Goal: Communication & Community: Answer question/provide support

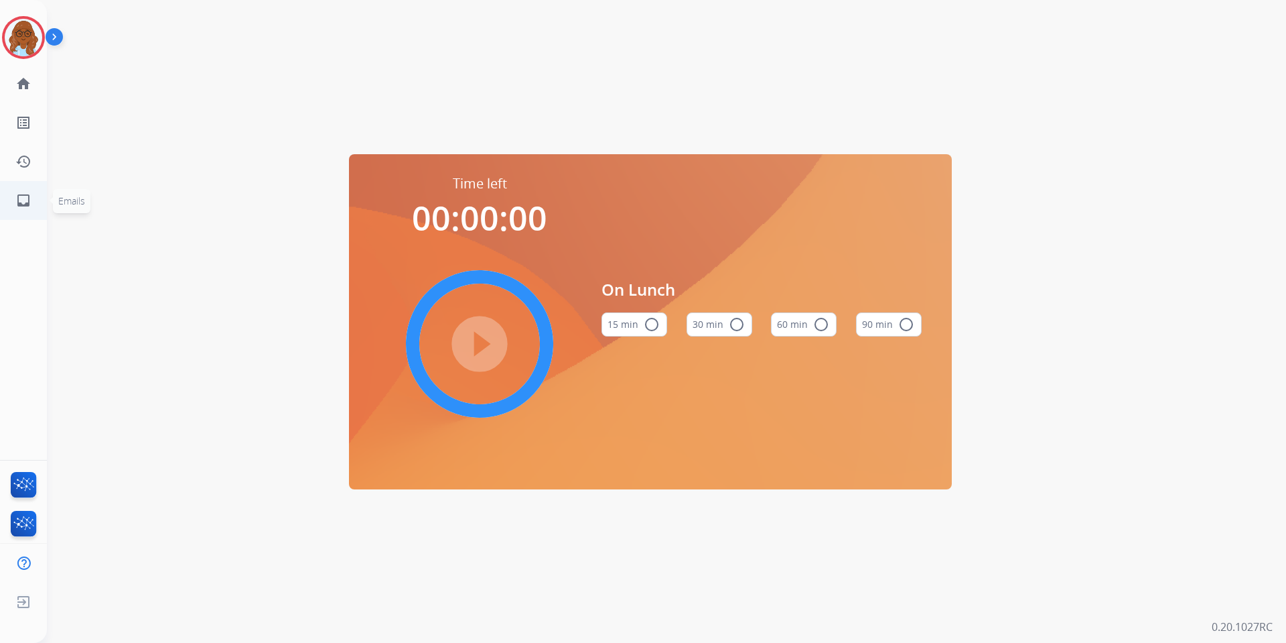
click at [23, 194] on mat-icon "inbox" at bounding box center [23, 200] width 16 height 16
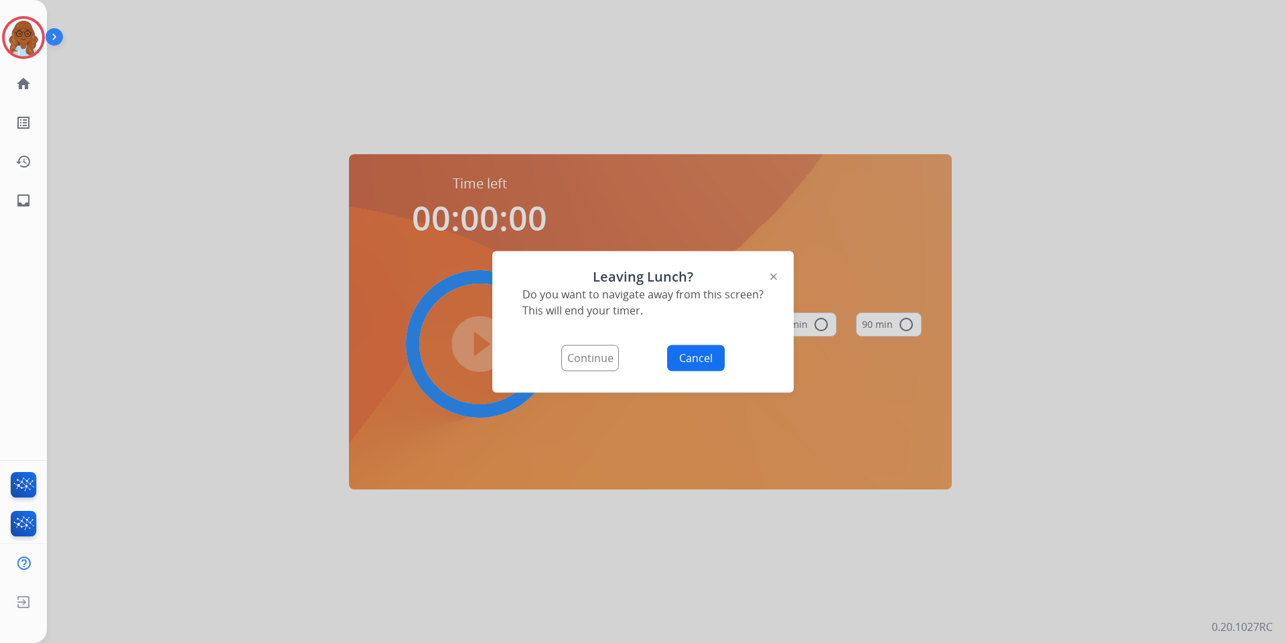
click at [587, 367] on button "Continue" at bounding box center [590, 357] width 58 height 26
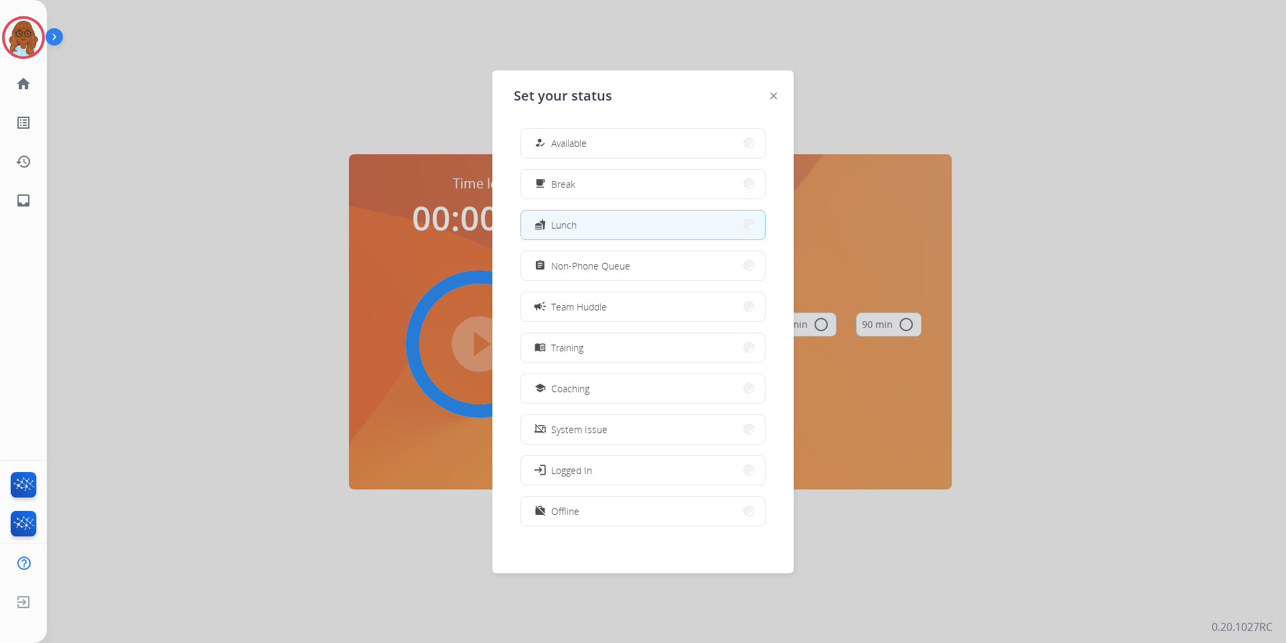
click at [611, 160] on div "how_to_reg Available free_breakfast Break fastfood Lunch assignment Non-Phone Q…" at bounding box center [643, 328] width 259 height 422
click at [614, 147] on button "how_to_reg Available" at bounding box center [643, 143] width 244 height 29
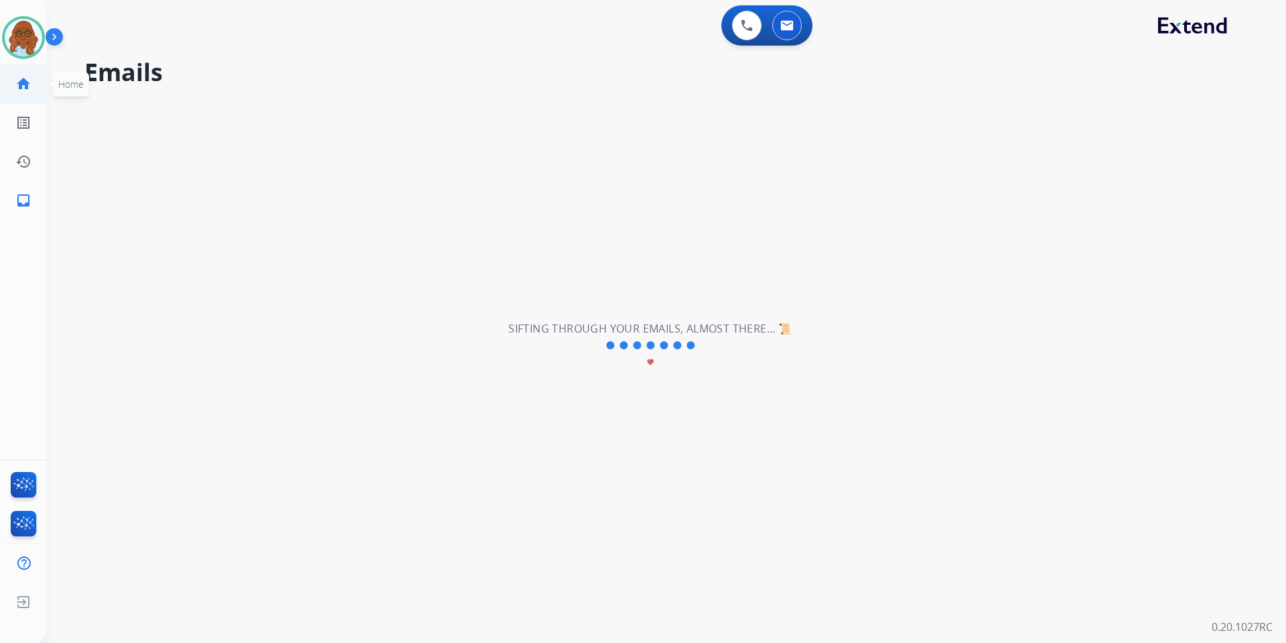
click at [18, 89] on mat-icon "home" at bounding box center [23, 84] width 16 height 16
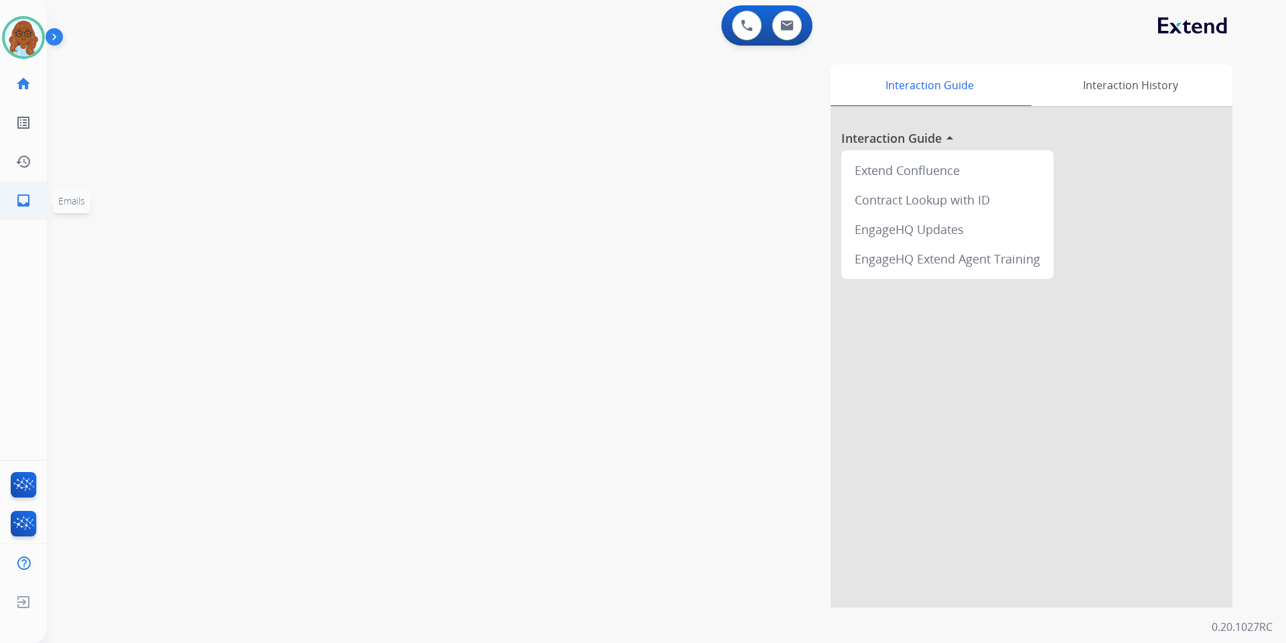
click at [23, 200] on mat-icon "inbox" at bounding box center [23, 200] width 16 height 16
select select "**********"
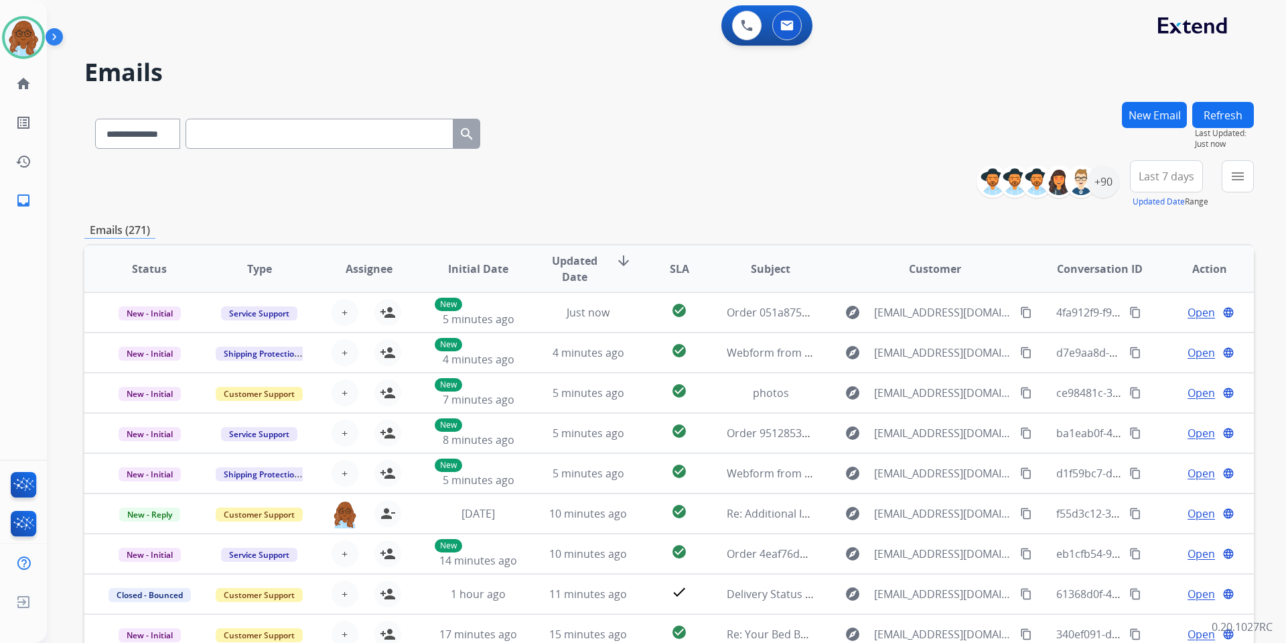
click at [1246, 181] on button "menu" at bounding box center [1238, 176] width 32 height 32
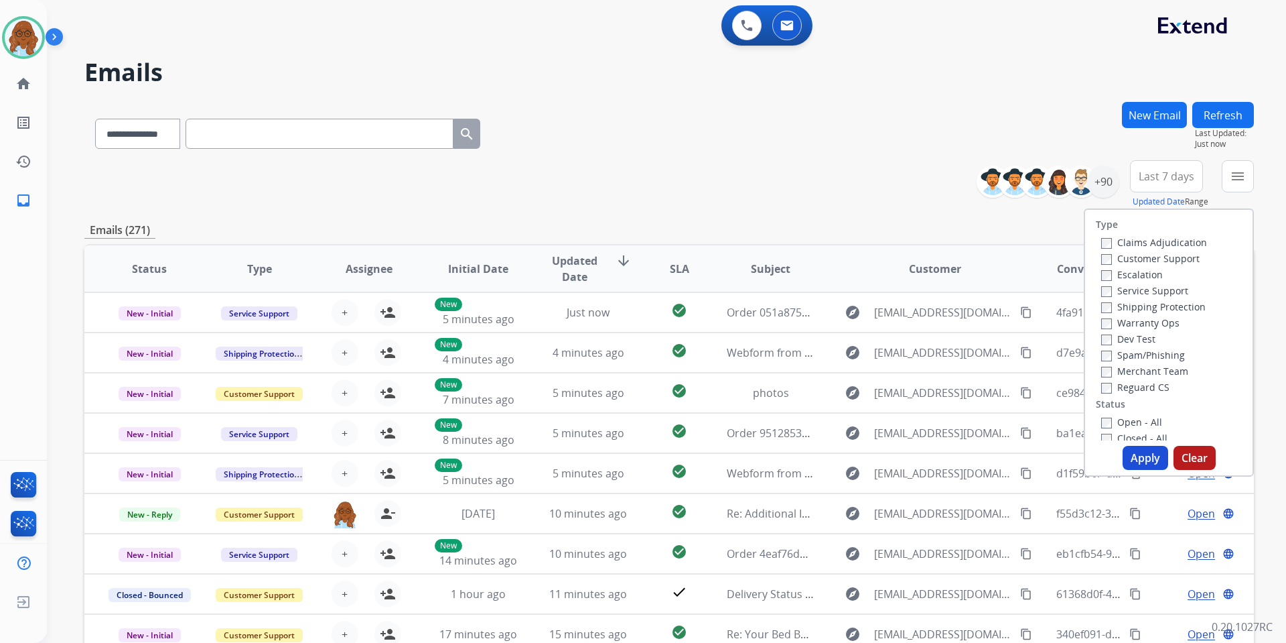
click at [1120, 261] on label "Customer Support" at bounding box center [1150, 258] width 98 height 13
click at [1124, 311] on label "Shipping Protection" at bounding box center [1153, 306] width 105 height 13
click at [1127, 395] on div "Type Claims Adjudication Customer Support Escalation Service Support Shipping P…" at bounding box center [1168, 325] width 167 height 230
click at [1132, 387] on label "Reguard CS" at bounding box center [1135, 387] width 68 height 13
click at [1130, 427] on label "Open - All" at bounding box center [1131, 421] width 61 height 13
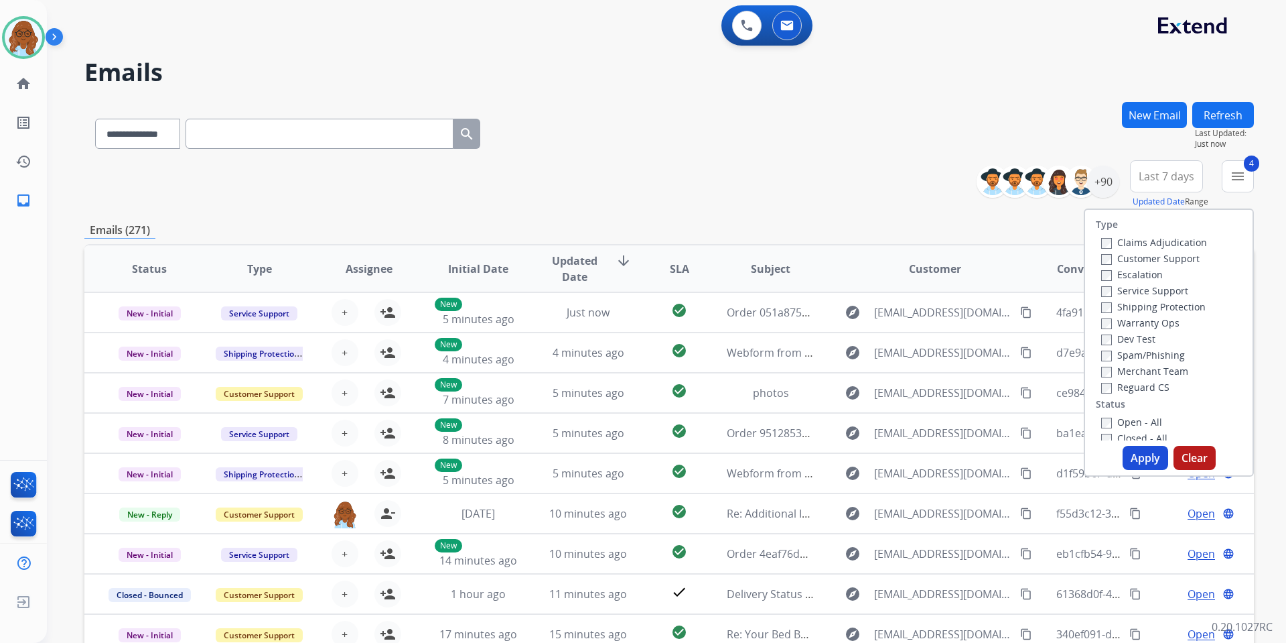
click at [1133, 445] on div "Type Claims Adjudication Customer Support Escalation Service Support Shipping P…" at bounding box center [1169, 342] width 170 height 268
click at [1134, 456] on button "Apply" at bounding box center [1146, 458] width 46 height 24
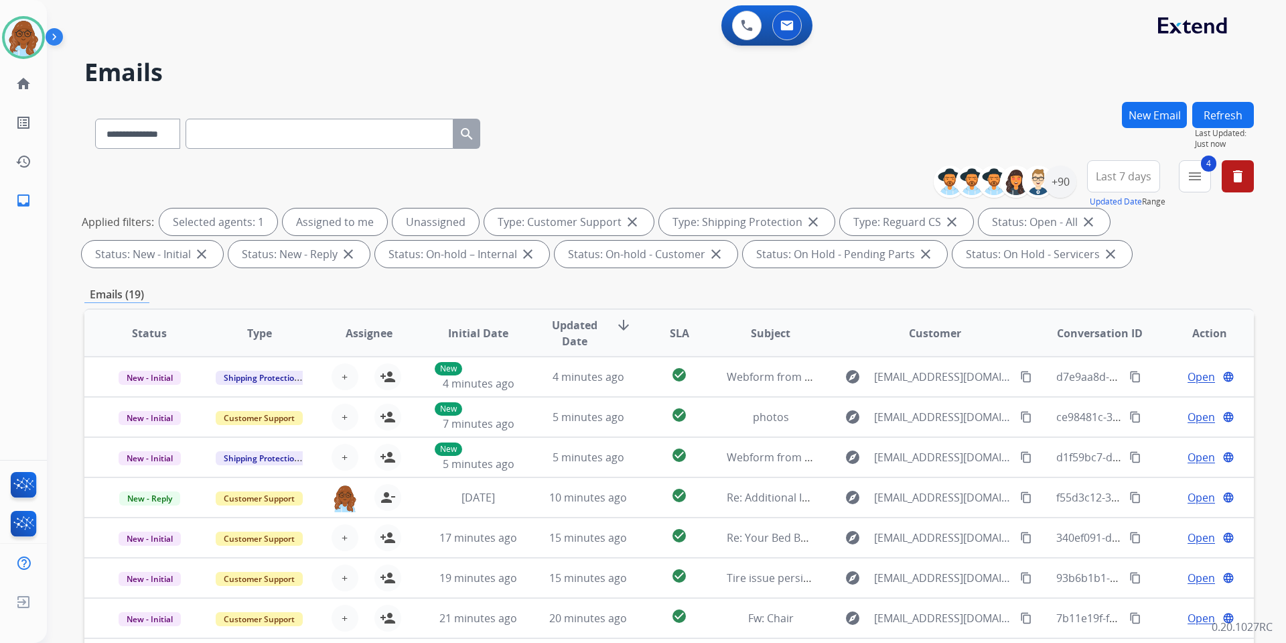
click at [1150, 172] on button "Last 7 days" at bounding box center [1123, 176] width 73 height 32
click at [1121, 346] on div "Last 90 days" at bounding box center [1120, 339] width 74 height 20
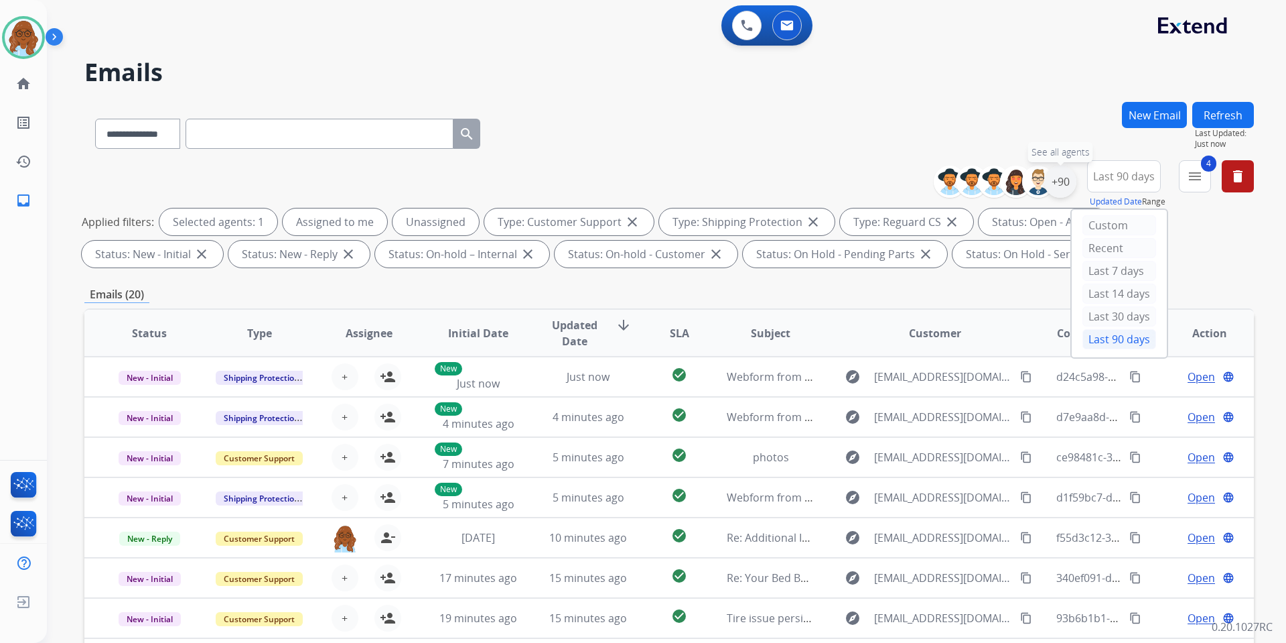
click at [1067, 180] on div "+90" at bounding box center [1060, 181] width 32 height 32
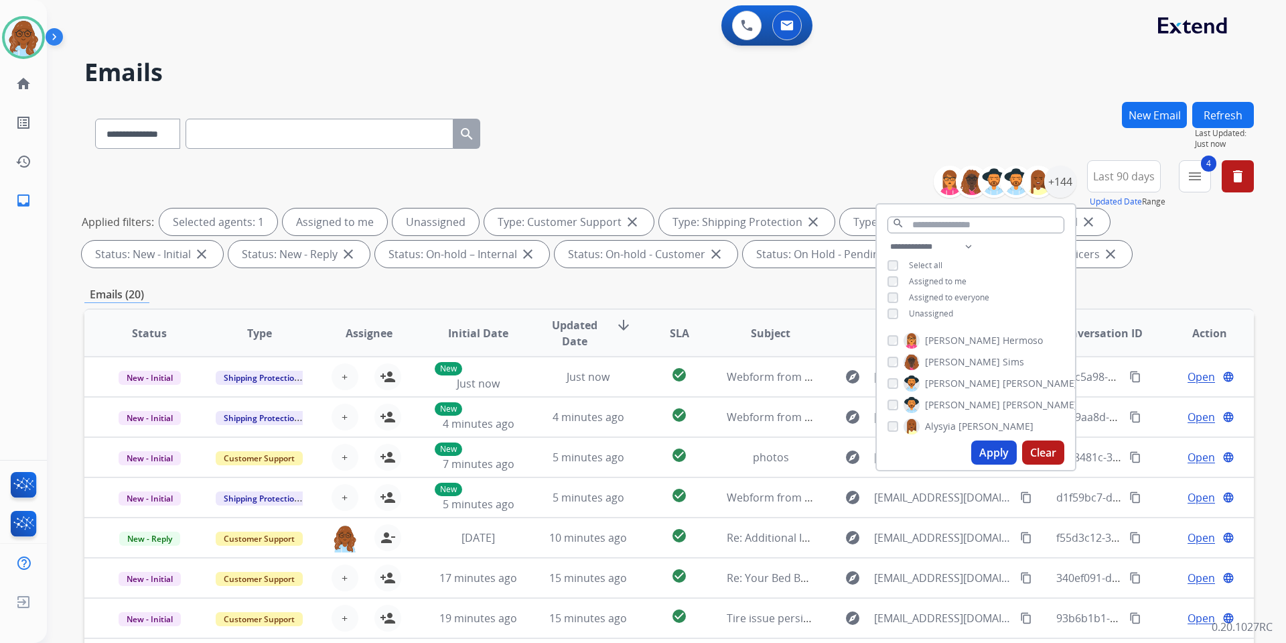
click at [936, 313] on span "Unassigned" at bounding box center [931, 313] width 44 height 11
click at [984, 449] on button "Apply" at bounding box center [994, 452] width 46 height 24
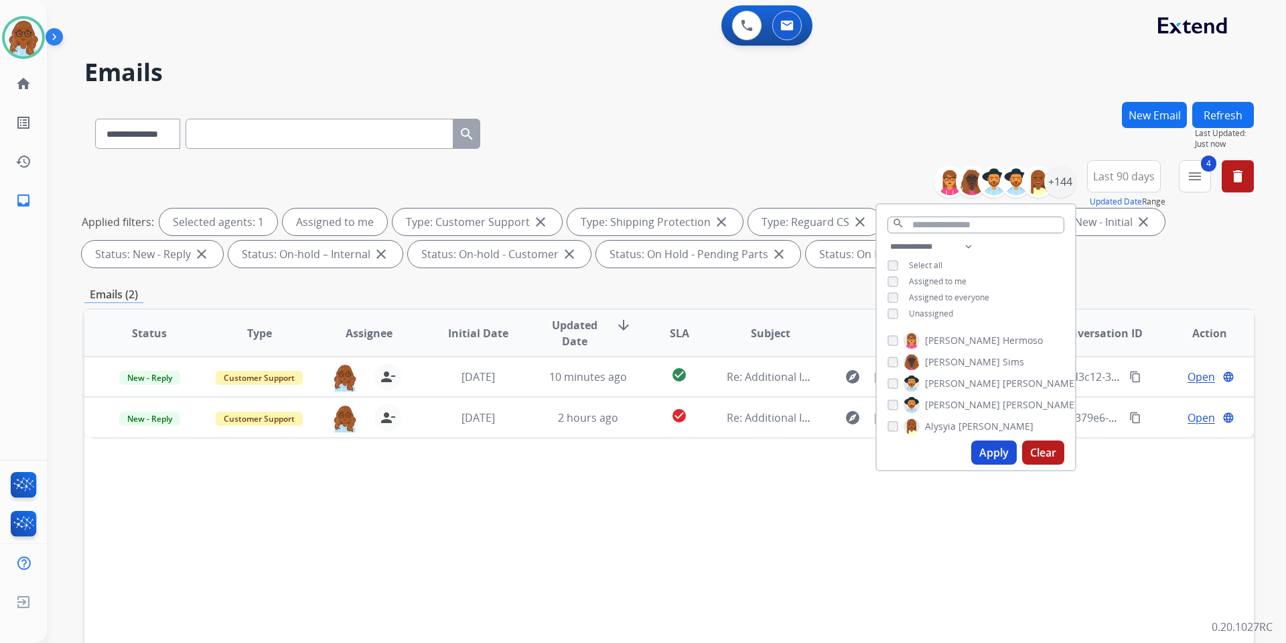
click at [661, 598] on div "Status Type Assignee Initial Date Updated Date arrow_downward SLA Subject Custo…" at bounding box center [669, 532] width 1170 height 449
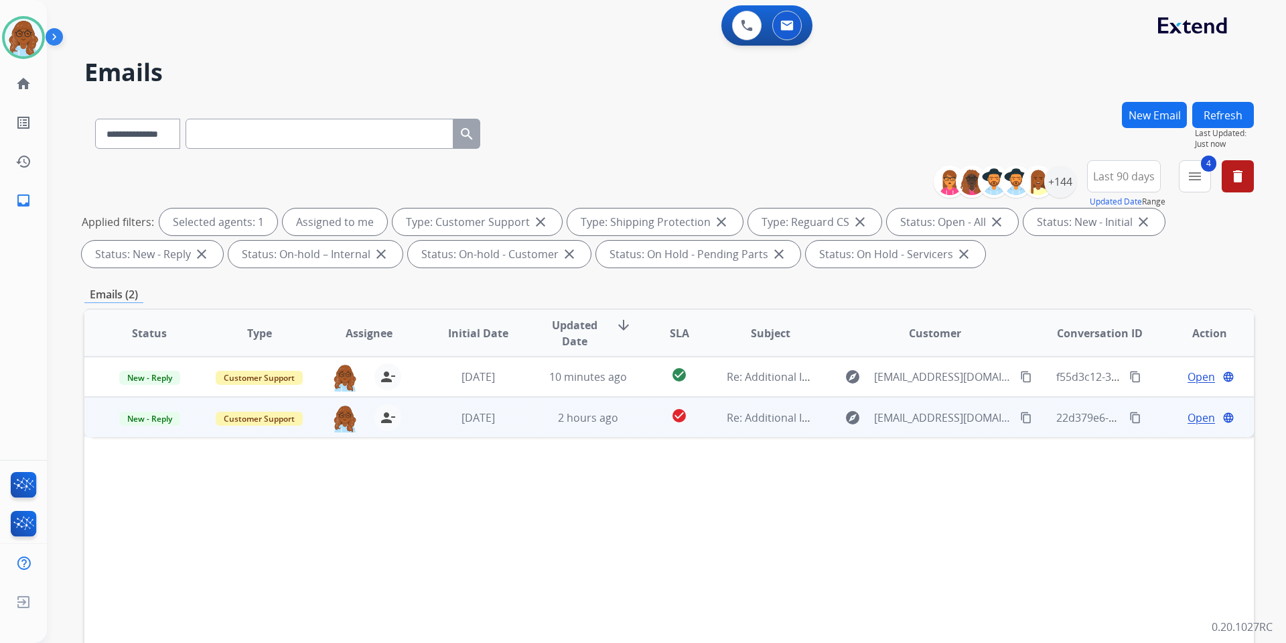
click at [1195, 415] on span "Open" at bounding box center [1201, 417] width 27 height 16
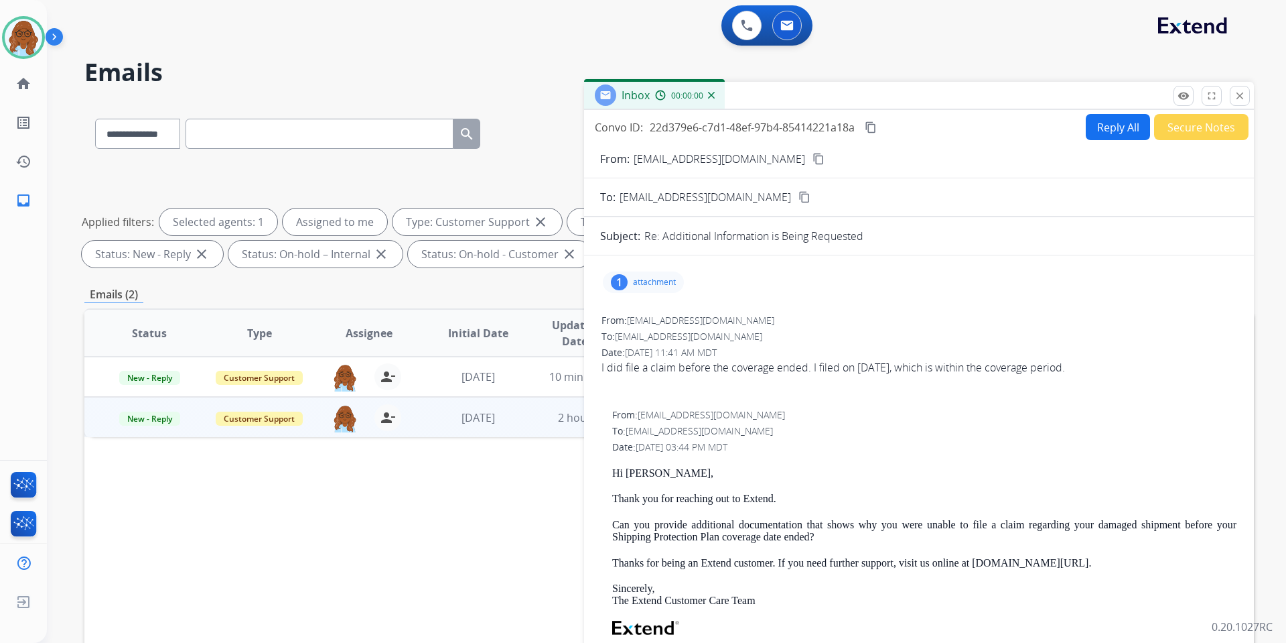
click at [1097, 122] on button "Reply All" at bounding box center [1118, 127] width 64 height 26
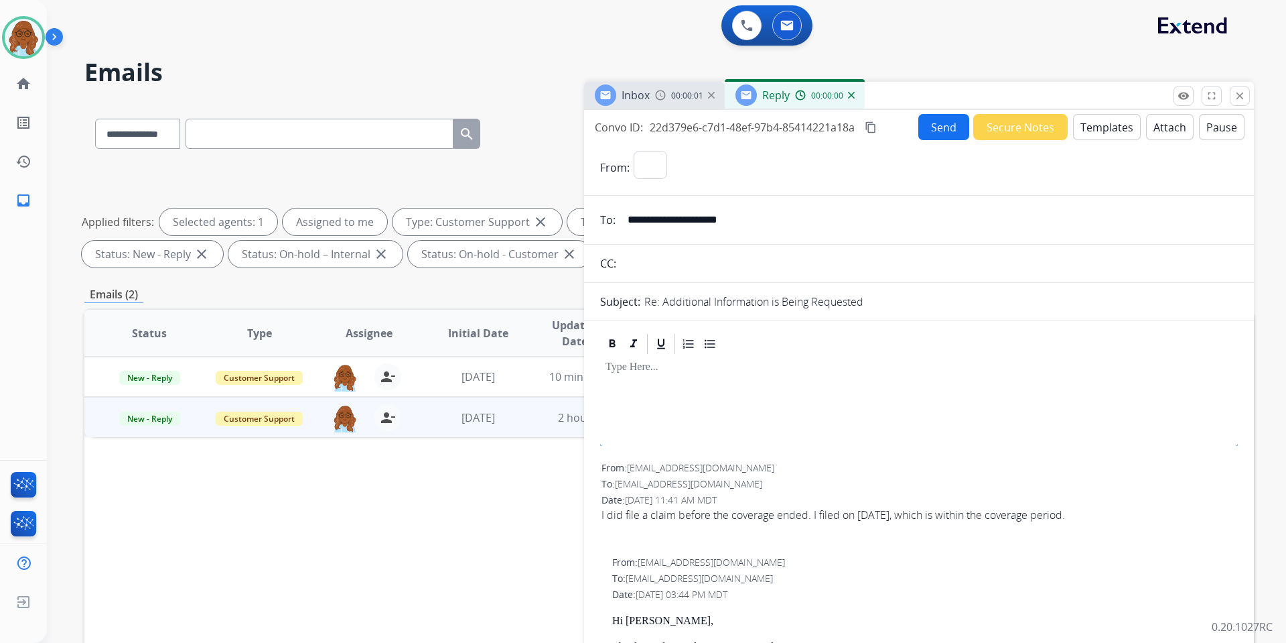
select select "**********"
click at [1077, 121] on button "Templates" at bounding box center [1107, 127] width 68 height 26
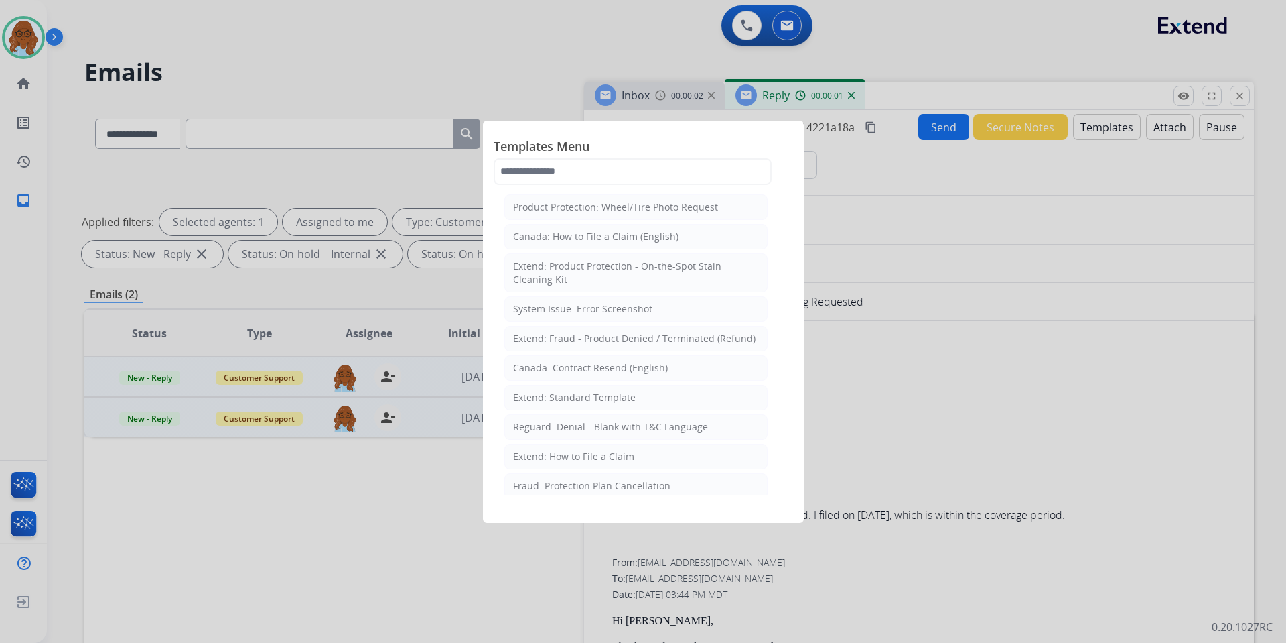
click at [579, 387] on li "Extend: Standard Template" at bounding box center [635, 397] width 263 height 25
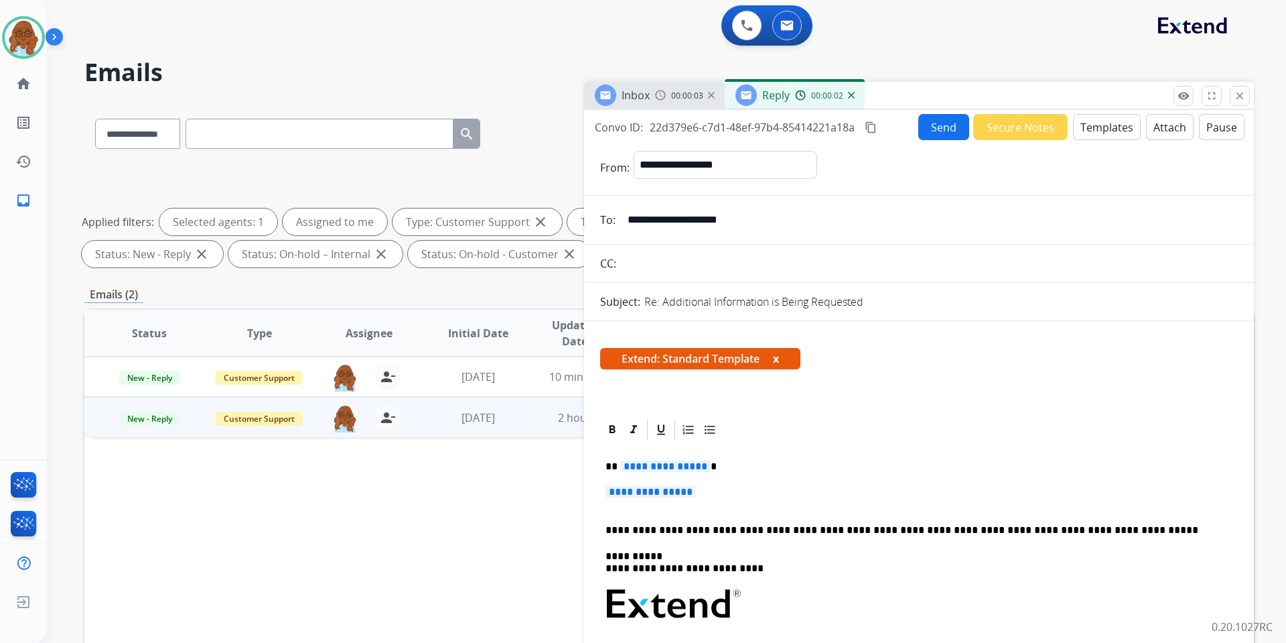
click at [640, 470] on span "**********" at bounding box center [665, 465] width 90 height 11
click at [657, 484] on div "**********" at bounding box center [919, 636] width 638 height 388
click at [656, 488] on span "**********" at bounding box center [651, 491] width 90 height 11
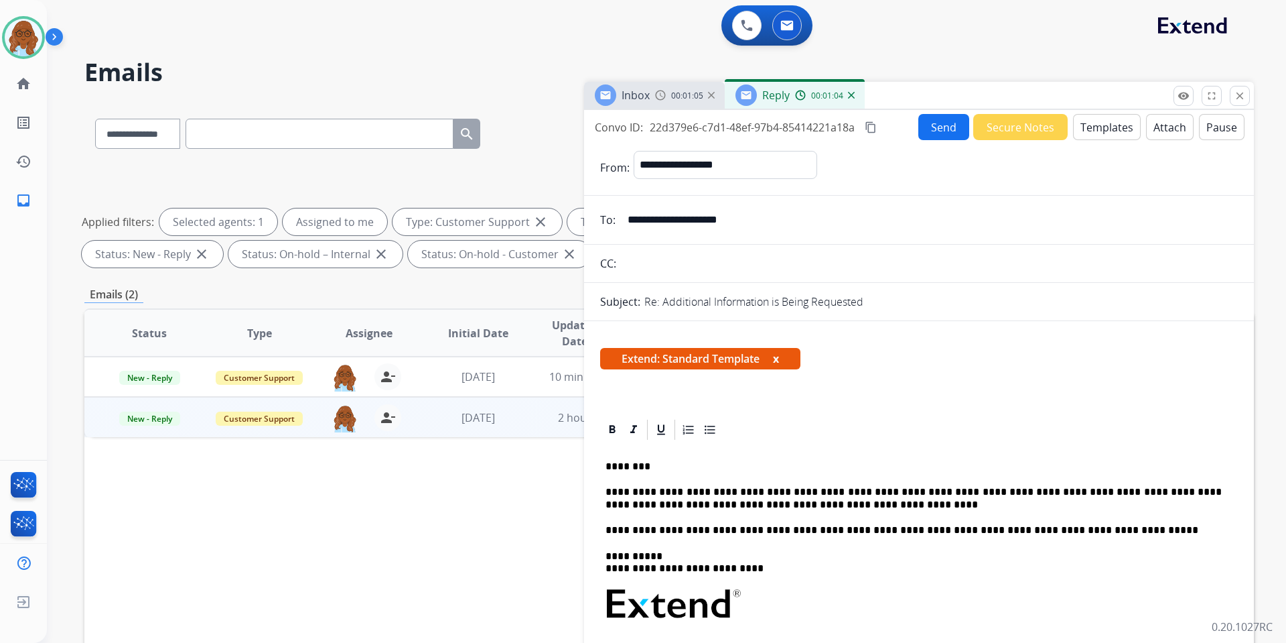
click at [710, 507] on p "**********" at bounding box center [914, 498] width 616 height 25
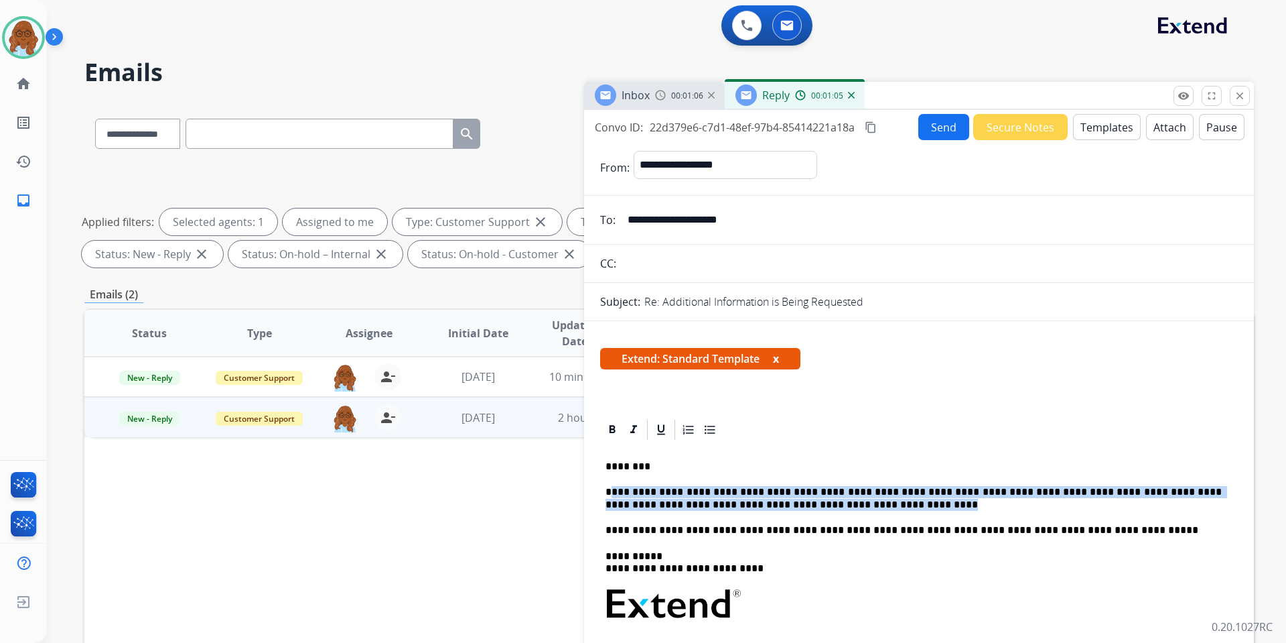
drag, startPoint x: 710, startPoint y: 499, endPoint x: 614, endPoint y: 496, distance: 95.8
click at [614, 496] on p "**********" at bounding box center [914, 498] width 616 height 25
click at [614, 504] on p "**********" at bounding box center [914, 498] width 616 height 25
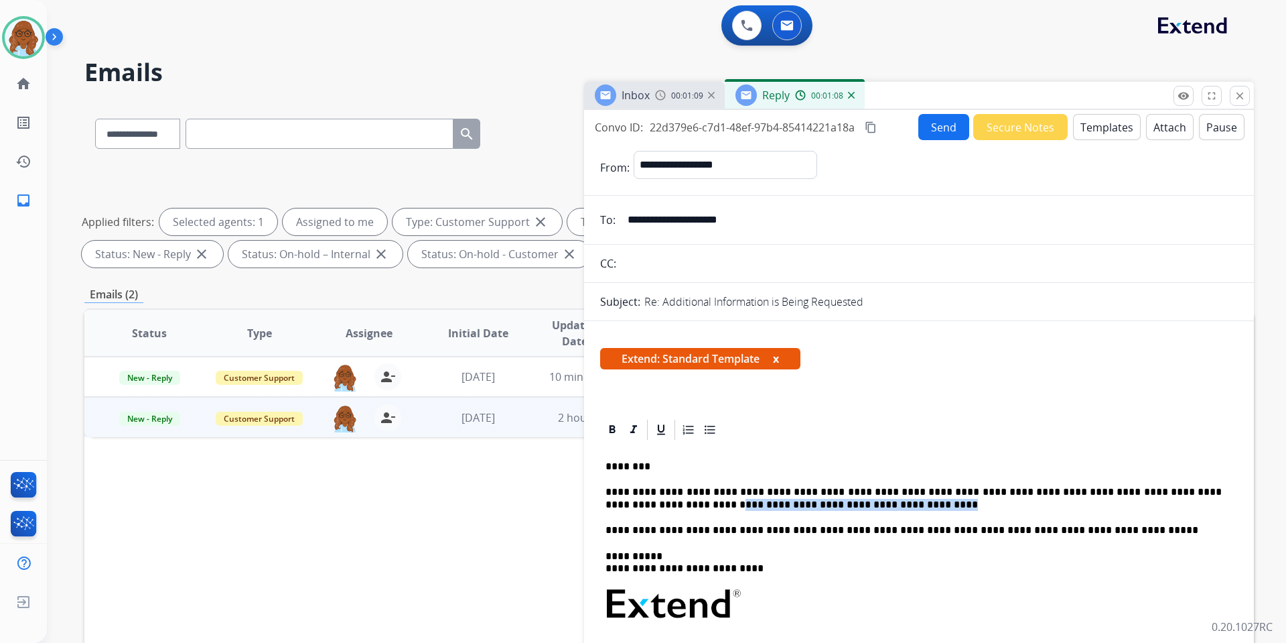
drag, startPoint x: 797, startPoint y: 504, endPoint x: 604, endPoint y: 509, distance: 193.7
click at [602, 507] on div "**********" at bounding box center [919, 636] width 638 height 388
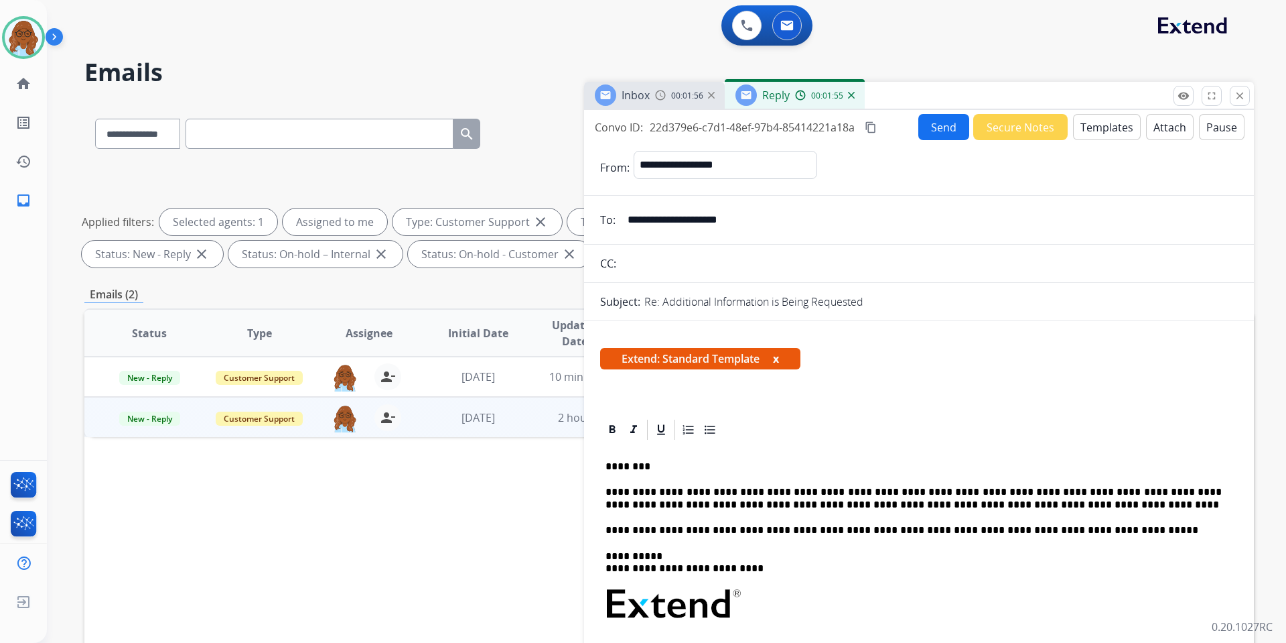
click at [940, 135] on button "Send" at bounding box center [944, 127] width 51 height 26
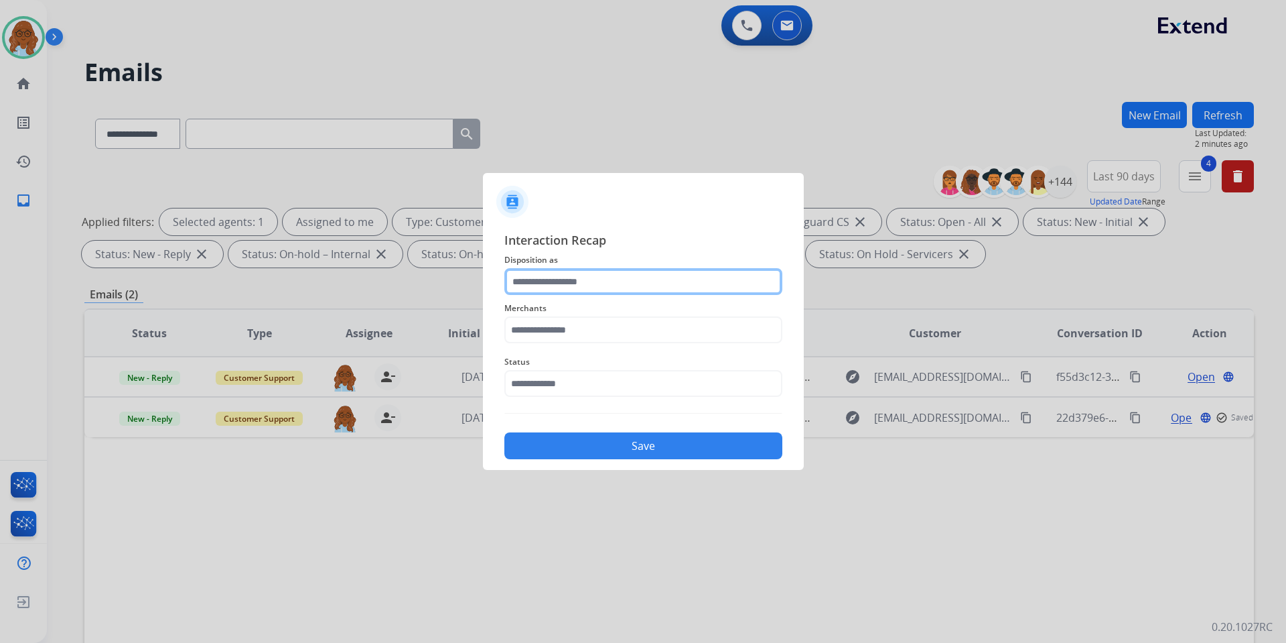
click at [630, 281] on input "text" at bounding box center [643, 281] width 278 height 27
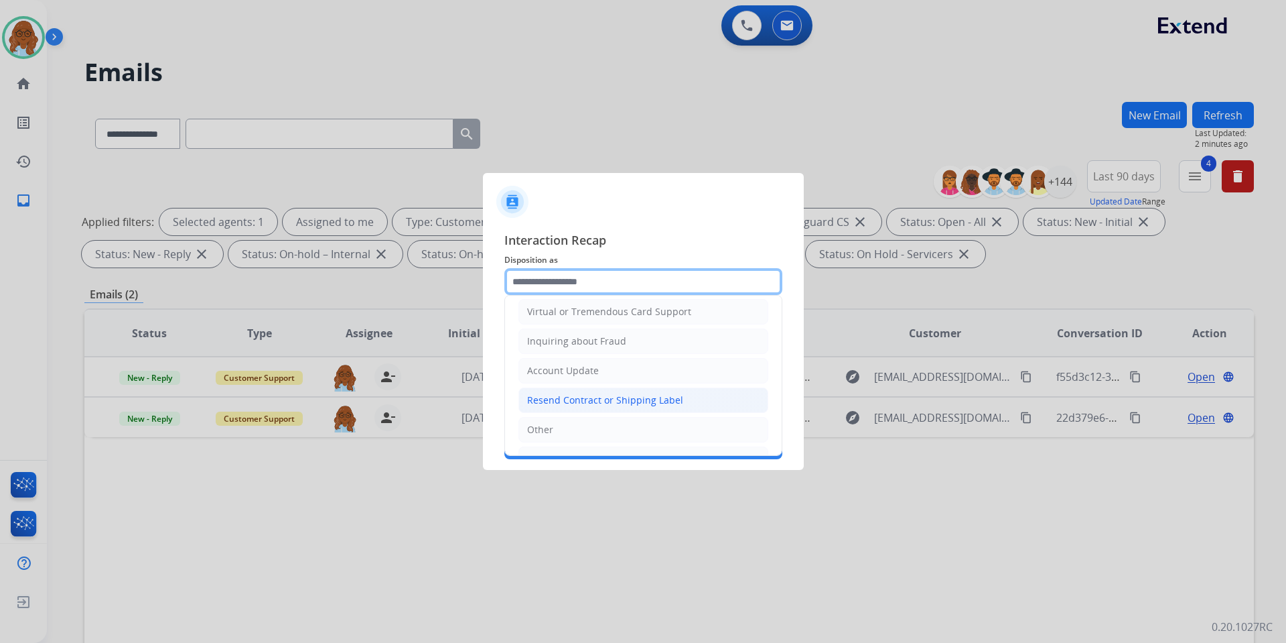
scroll to position [201, 0]
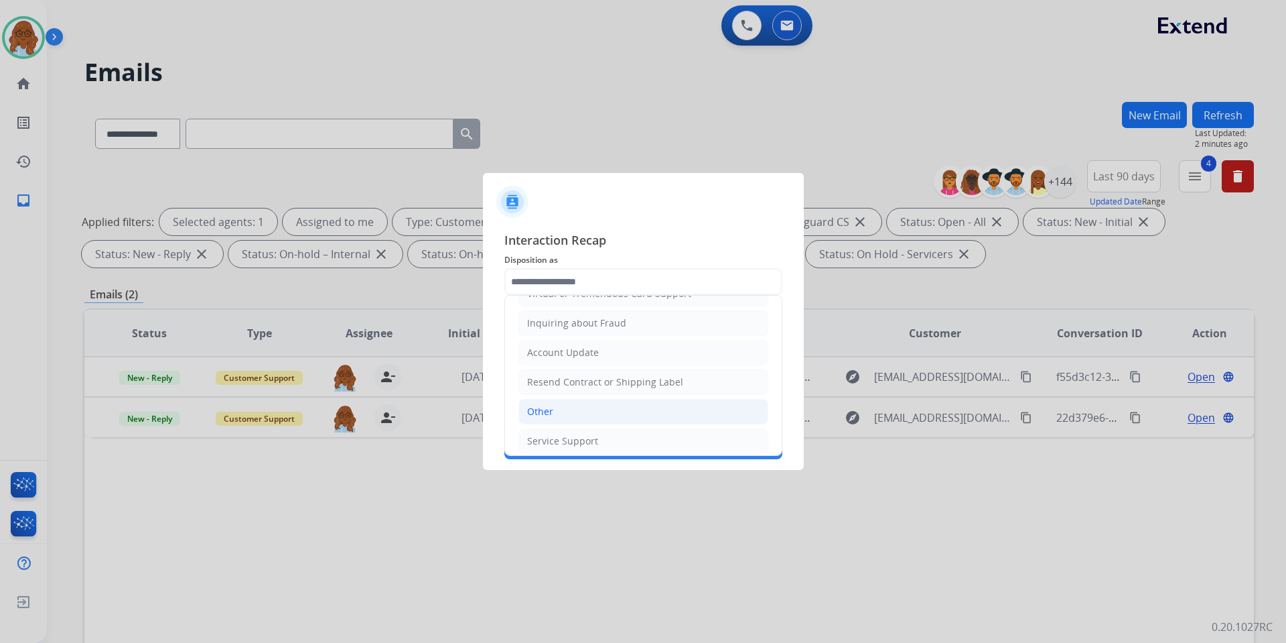
click at [547, 405] on div "Other" at bounding box center [540, 411] width 26 height 13
type input "*****"
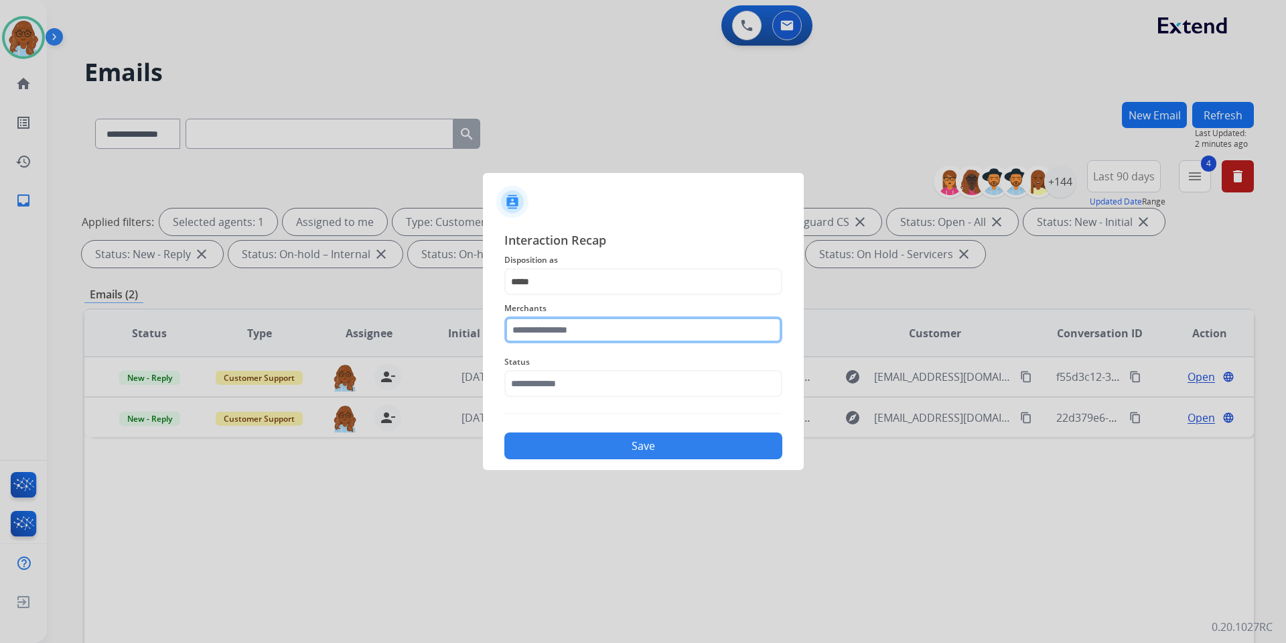
click at [560, 336] on input "text" at bounding box center [643, 329] width 278 height 27
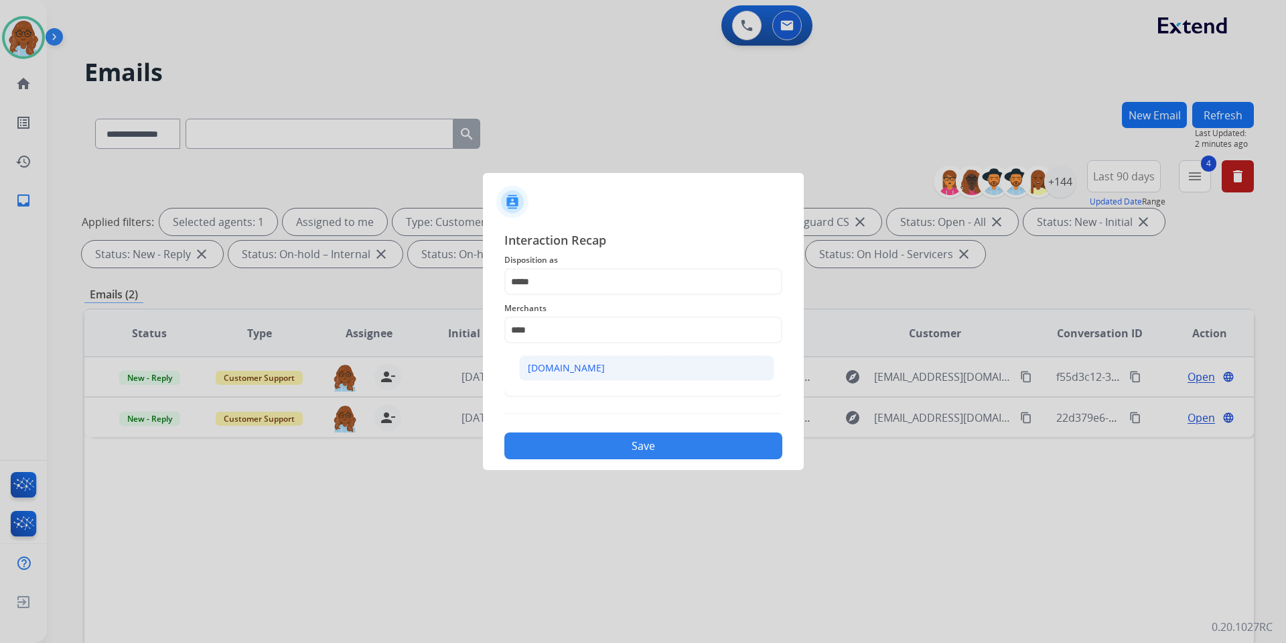
click at [563, 370] on div "[DOMAIN_NAME]" at bounding box center [566, 367] width 77 height 13
type input "**********"
click at [562, 379] on input "text" at bounding box center [643, 383] width 278 height 27
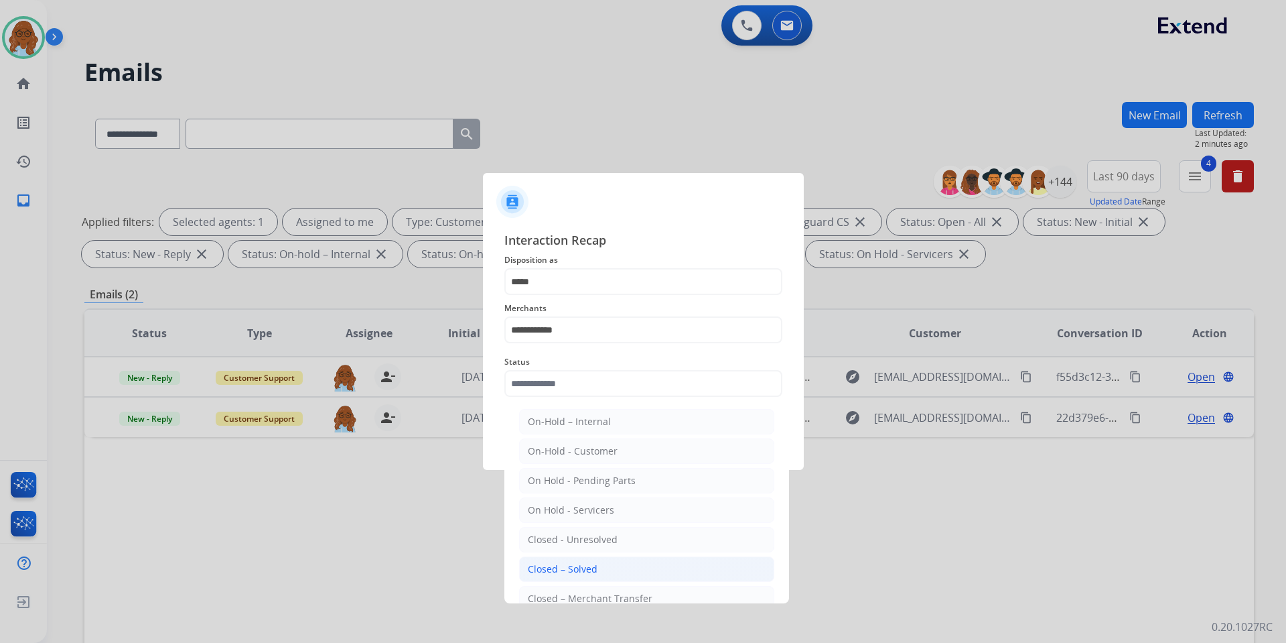
click at [580, 572] on div "Closed – Solved" at bounding box center [563, 568] width 70 height 13
type input "**********"
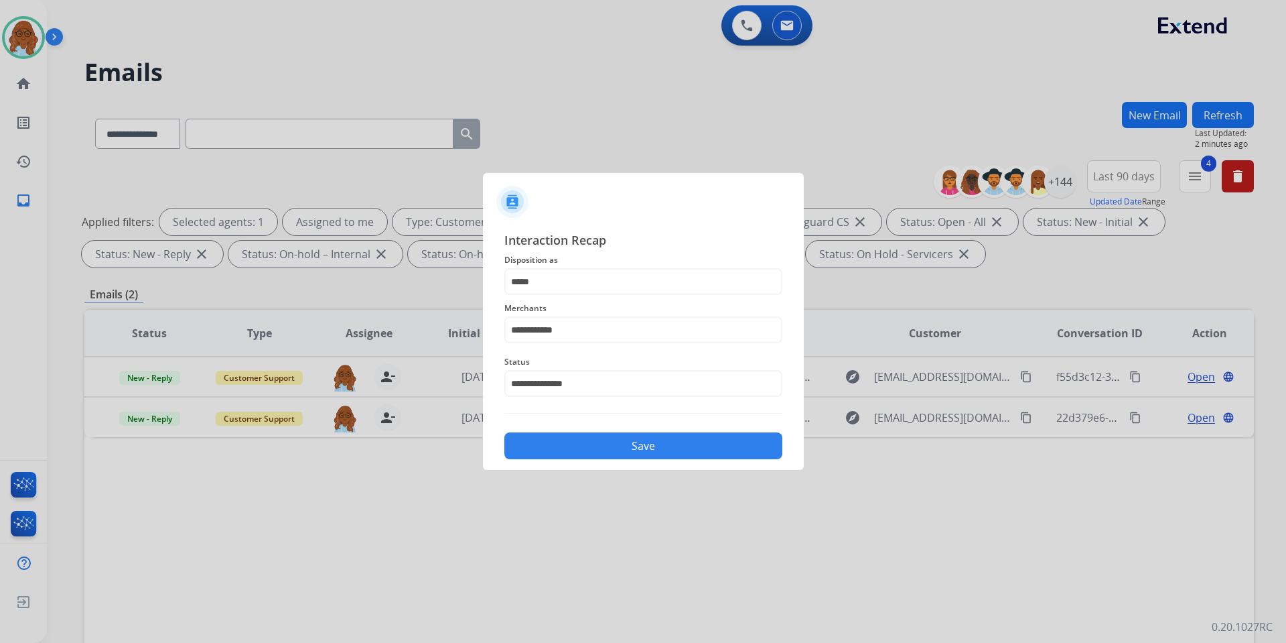
click at [614, 453] on button "Save" at bounding box center [643, 445] width 278 height 27
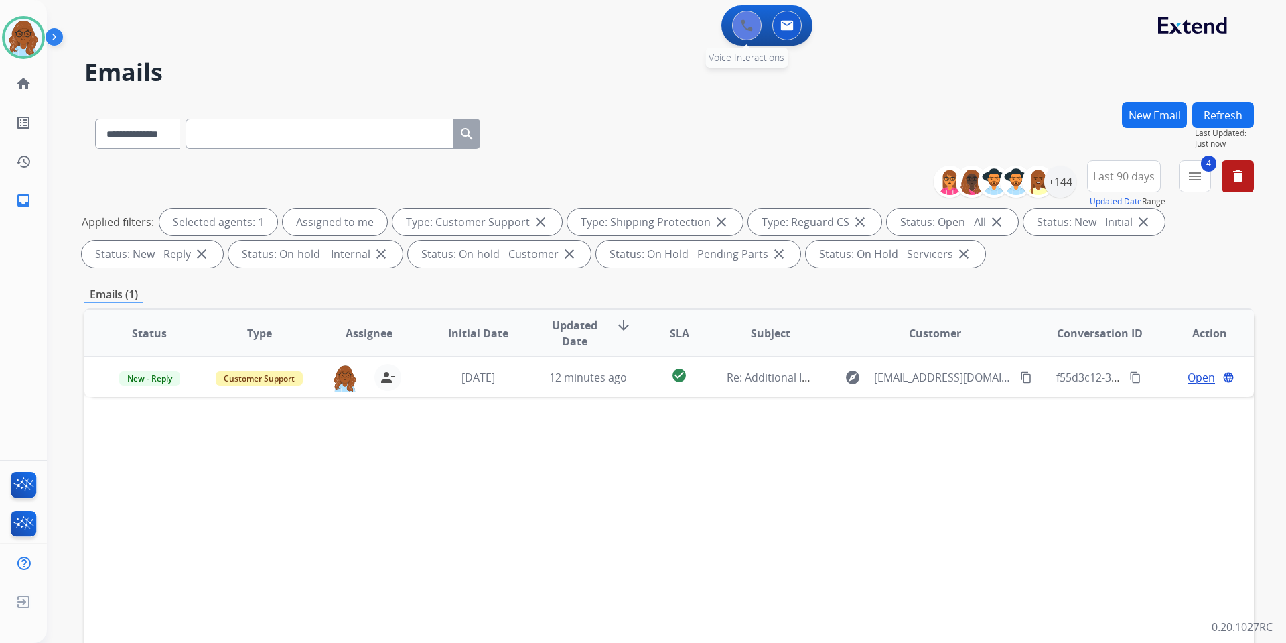
click at [753, 32] on button at bounding box center [746, 25] width 29 height 29
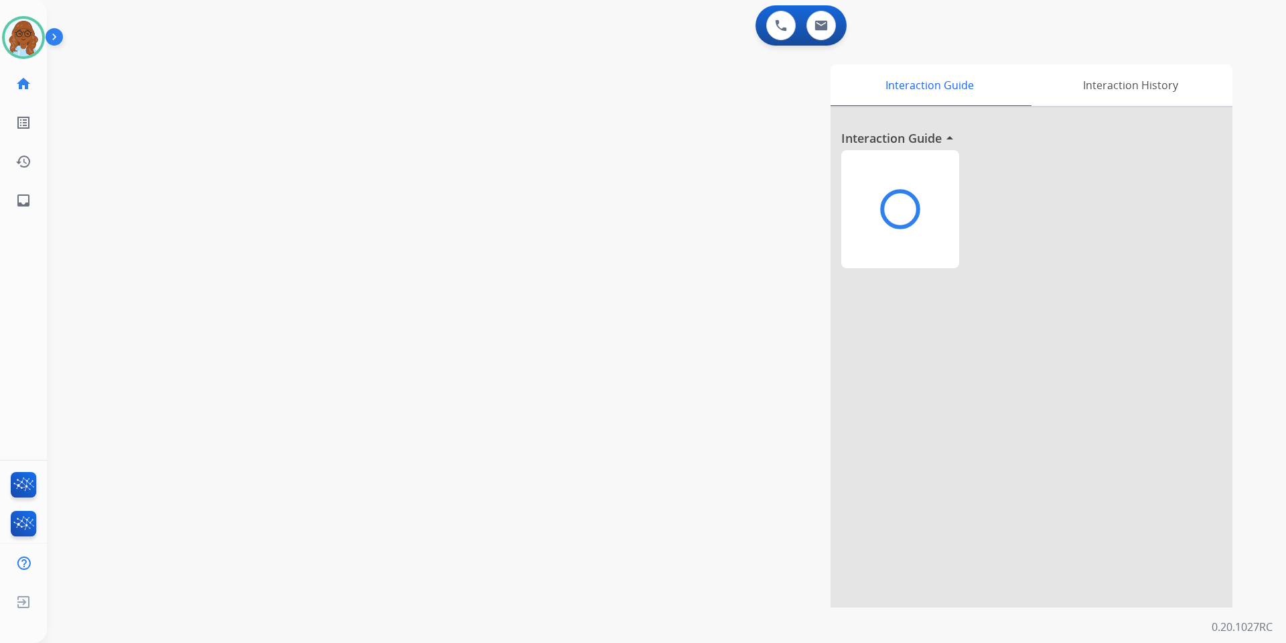
click at [766, 32] on button at bounding box center [780, 25] width 29 height 29
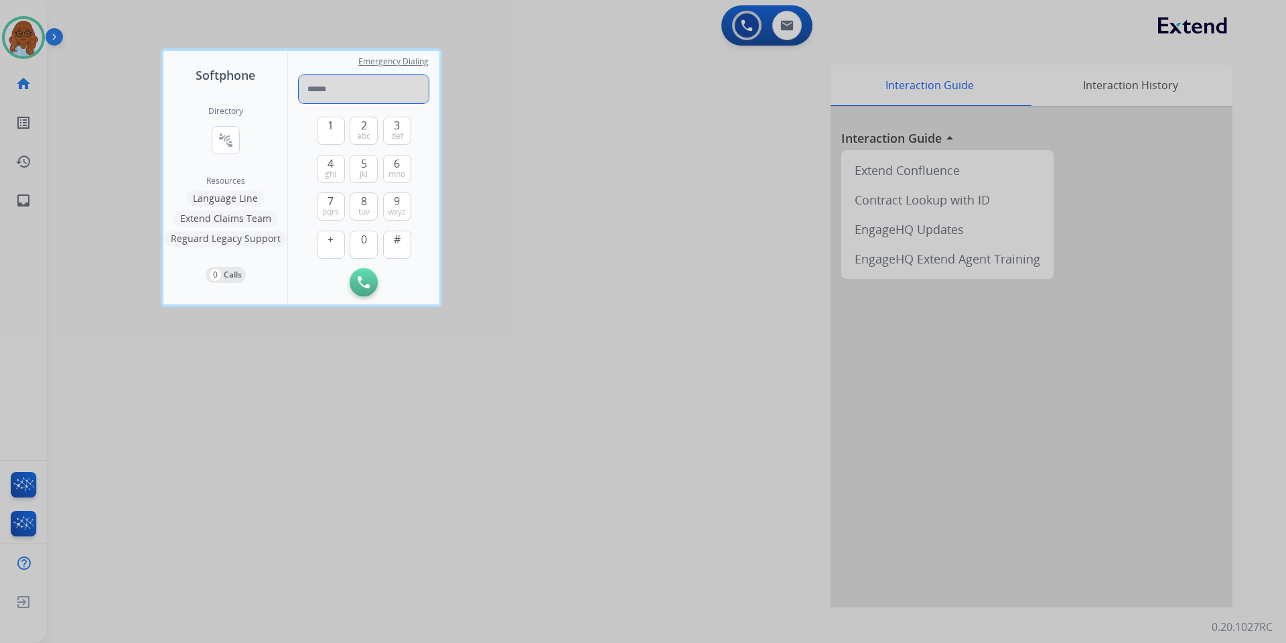
paste input "**********"
type input "**********"
drag, startPoint x: 368, startPoint y: 275, endPoint x: 411, endPoint y: 279, distance: 42.5
click at [368, 275] on button "Initiate Call" at bounding box center [364, 282] width 28 height 28
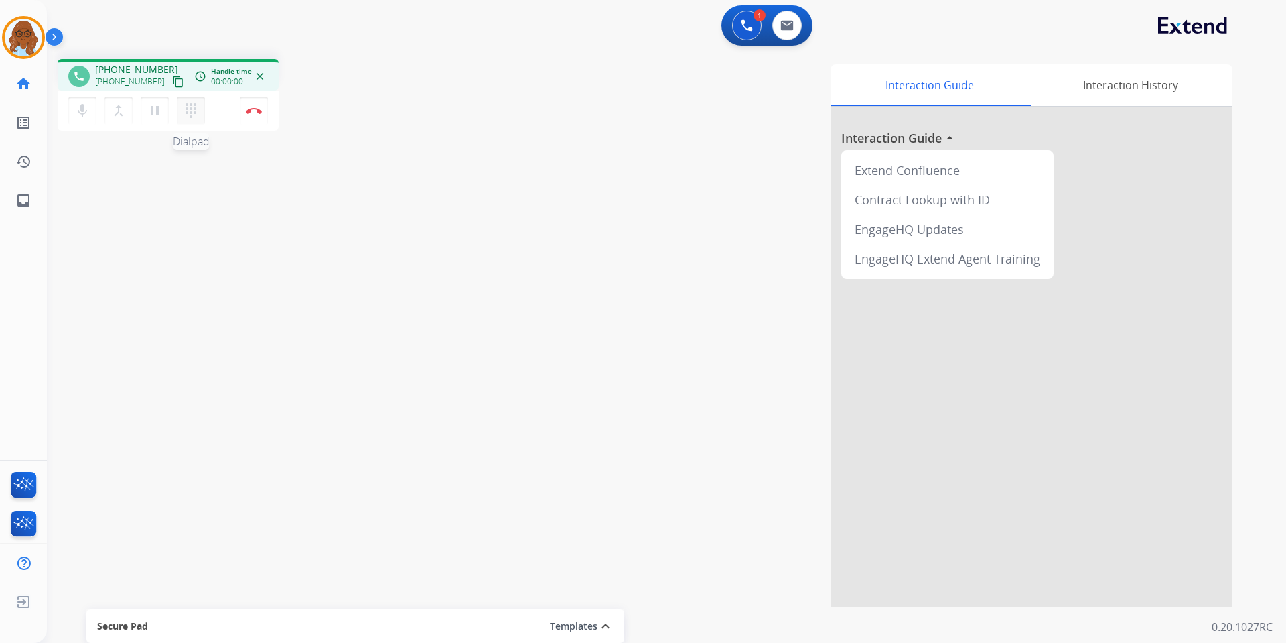
click at [196, 109] on mat-icon "dialpad" at bounding box center [191, 111] width 16 height 16
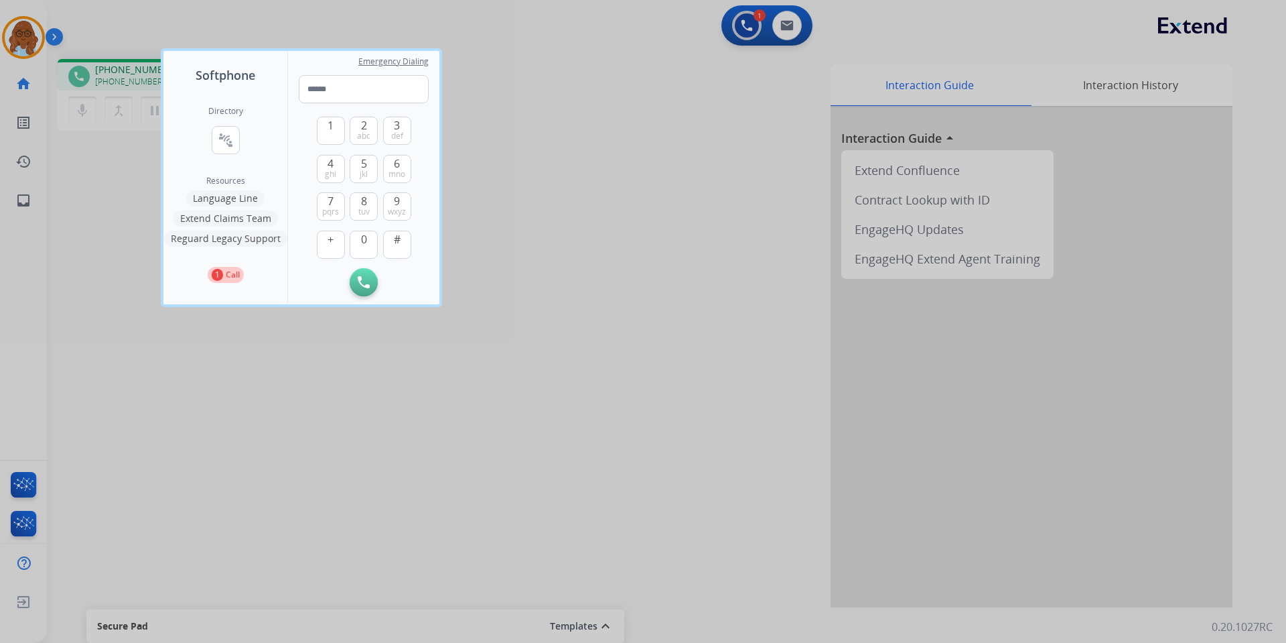
click at [540, 212] on div at bounding box center [643, 321] width 1286 height 643
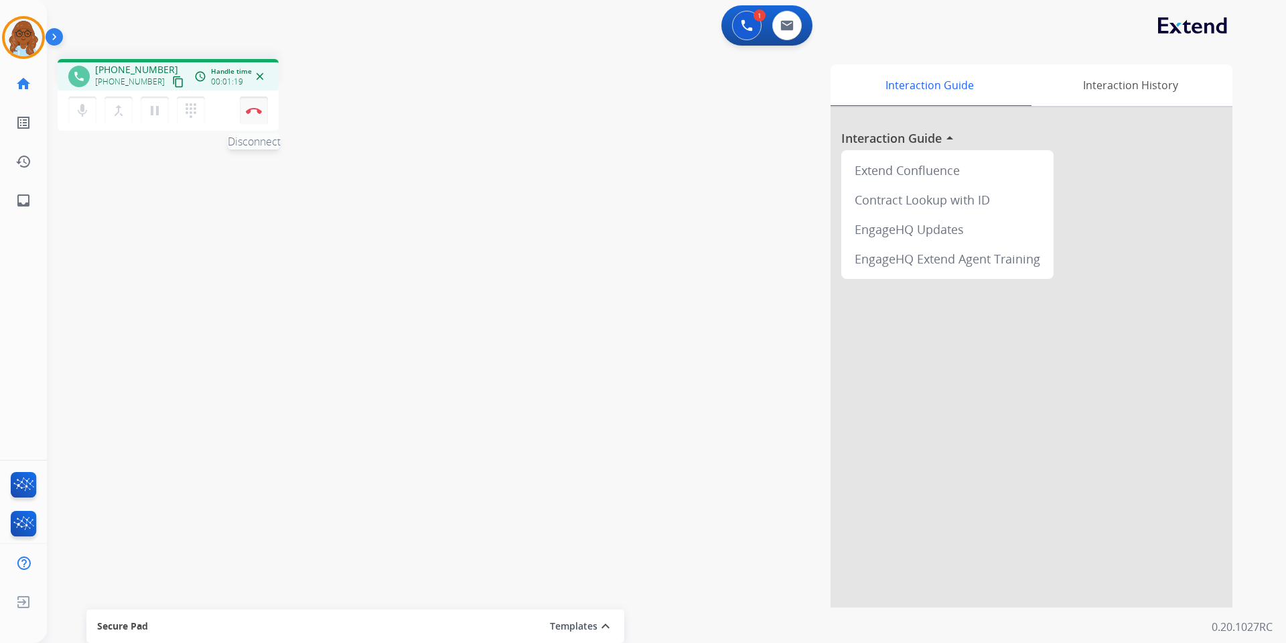
click at [247, 112] on img at bounding box center [254, 110] width 16 height 7
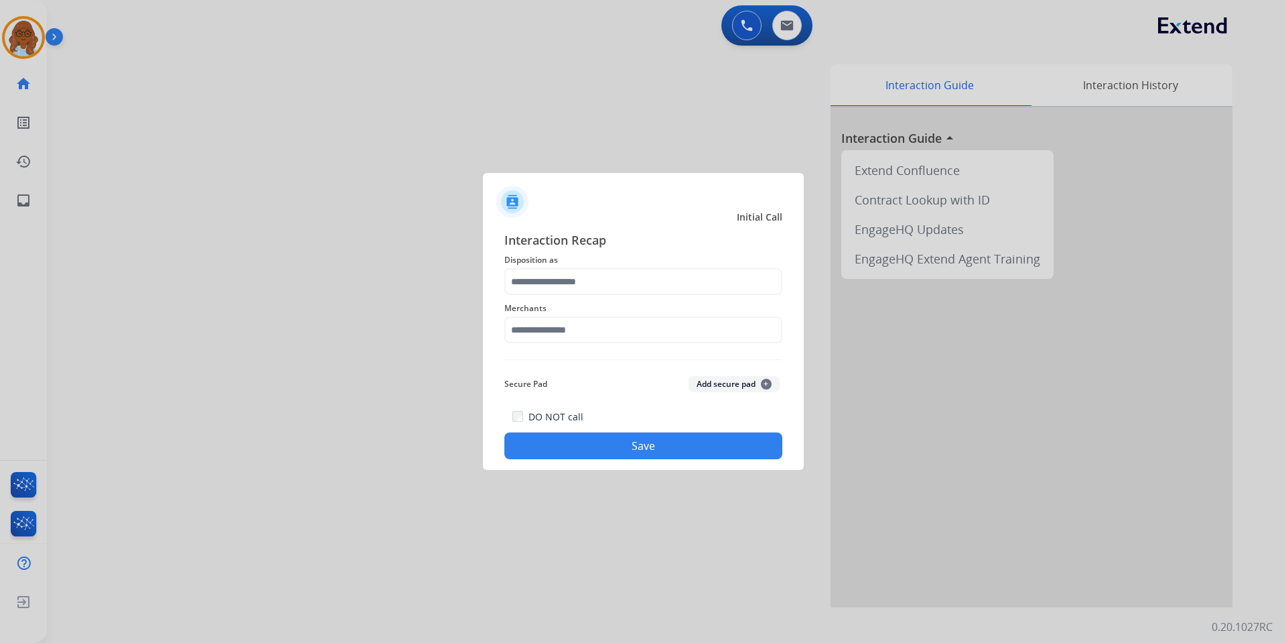
drag, startPoint x: 691, startPoint y: 267, endPoint x: 687, endPoint y: 285, distance: 18.5
click at [690, 267] on span "Disposition as" at bounding box center [643, 260] width 278 height 16
click at [710, 276] on input "text" at bounding box center [643, 281] width 278 height 27
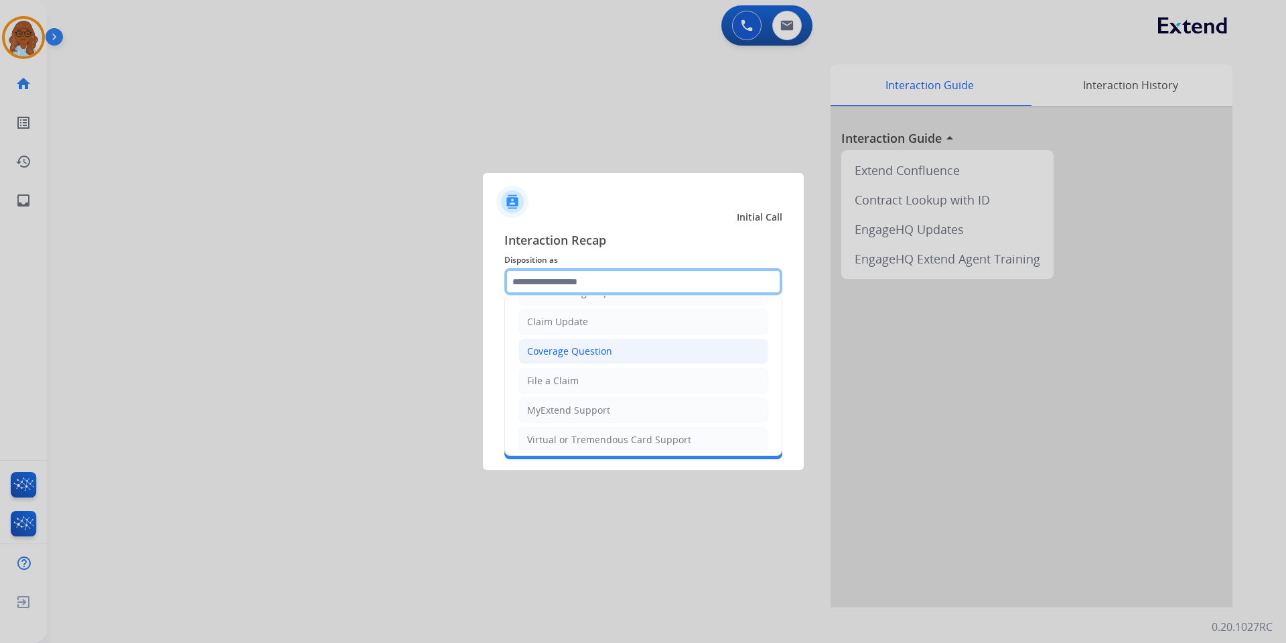
scroll to position [67, 0]
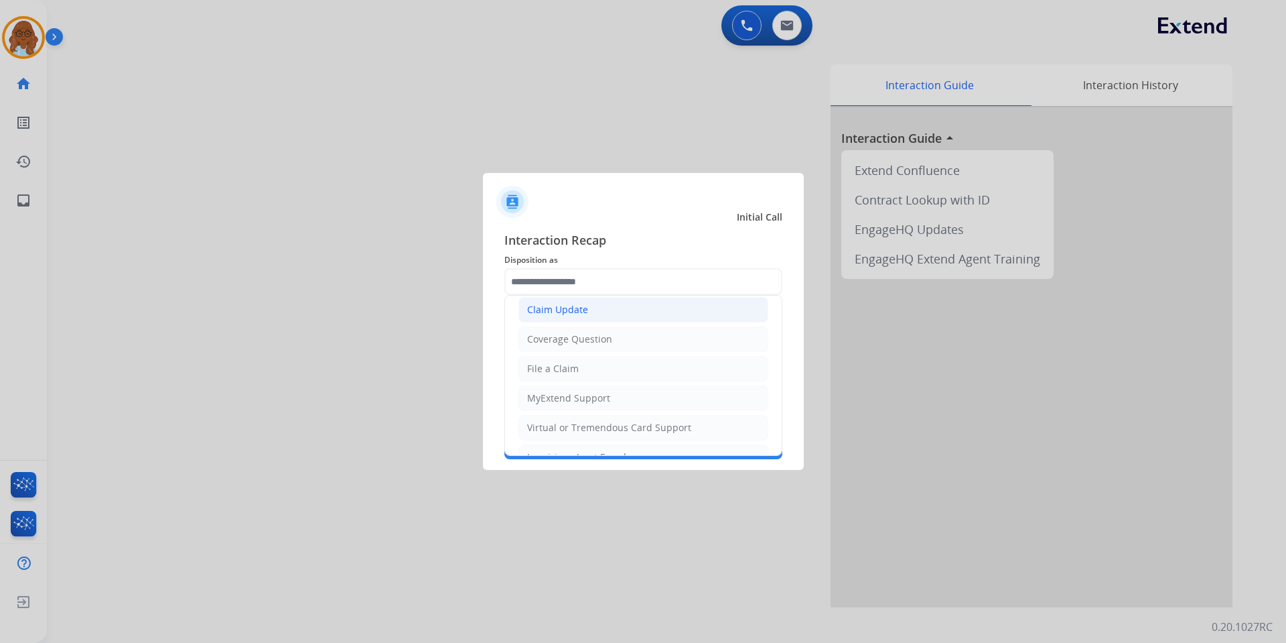
click at [549, 306] on div "Claim Update" at bounding box center [557, 309] width 61 height 13
type input "**********"
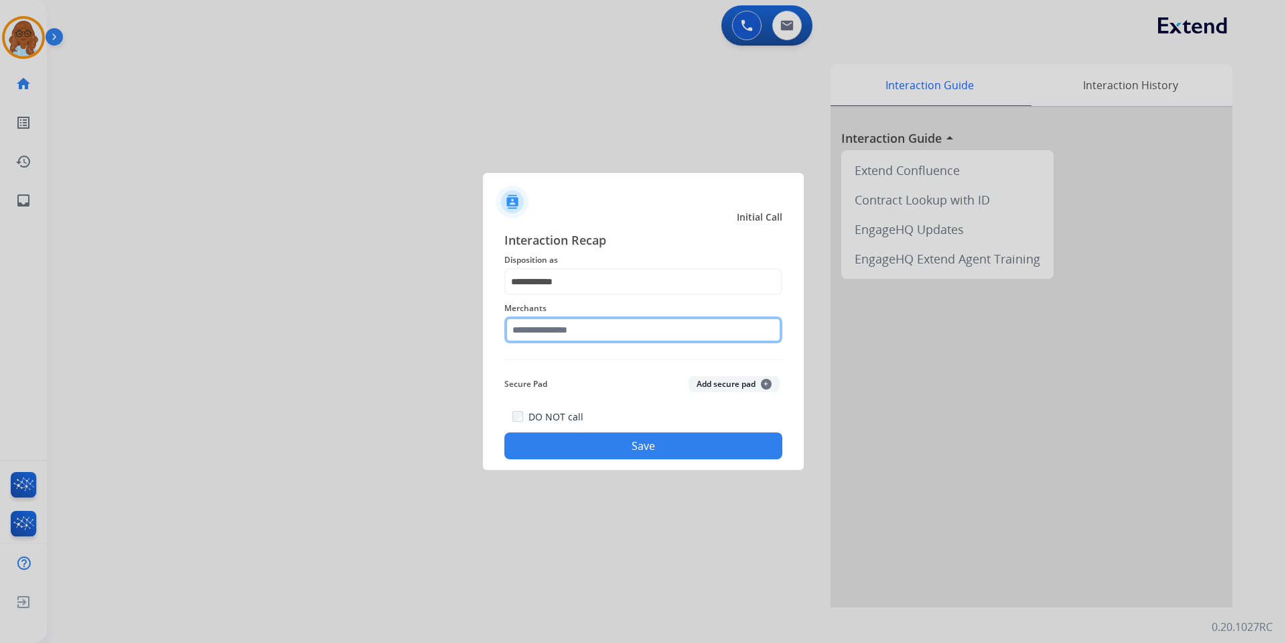
click at [539, 337] on input "text" at bounding box center [643, 329] width 278 height 27
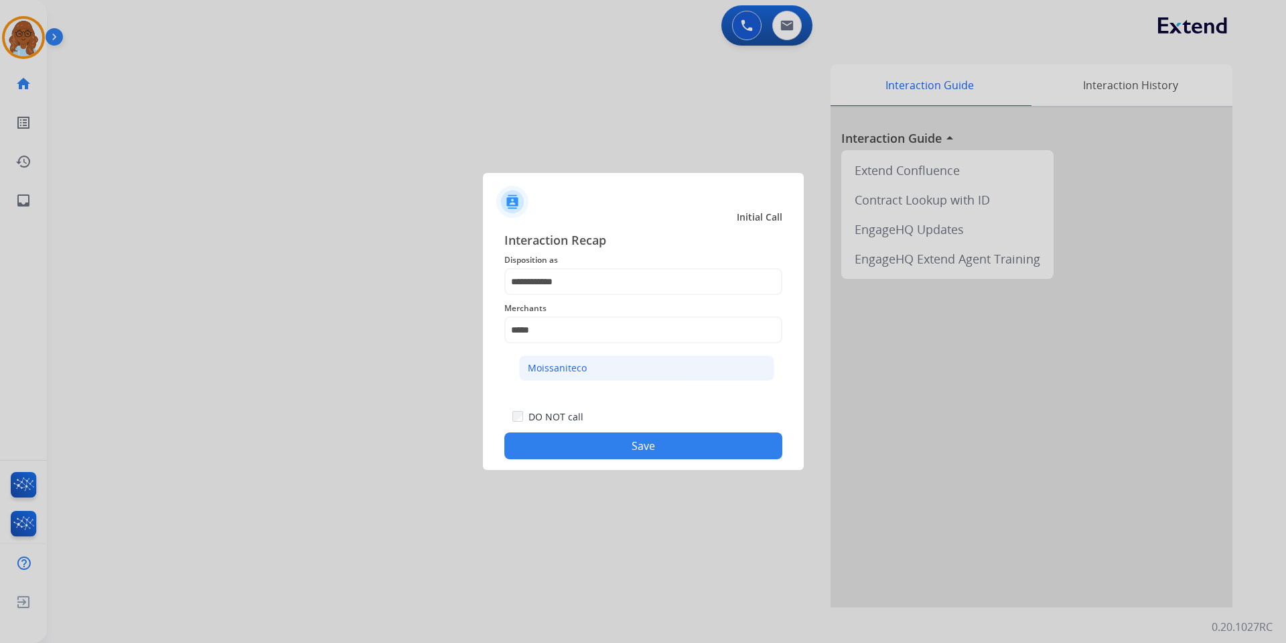
click at [576, 367] on div "Moissaniteco" at bounding box center [557, 367] width 59 height 13
type input "**********"
click at [649, 445] on button "Save" at bounding box center [643, 445] width 278 height 27
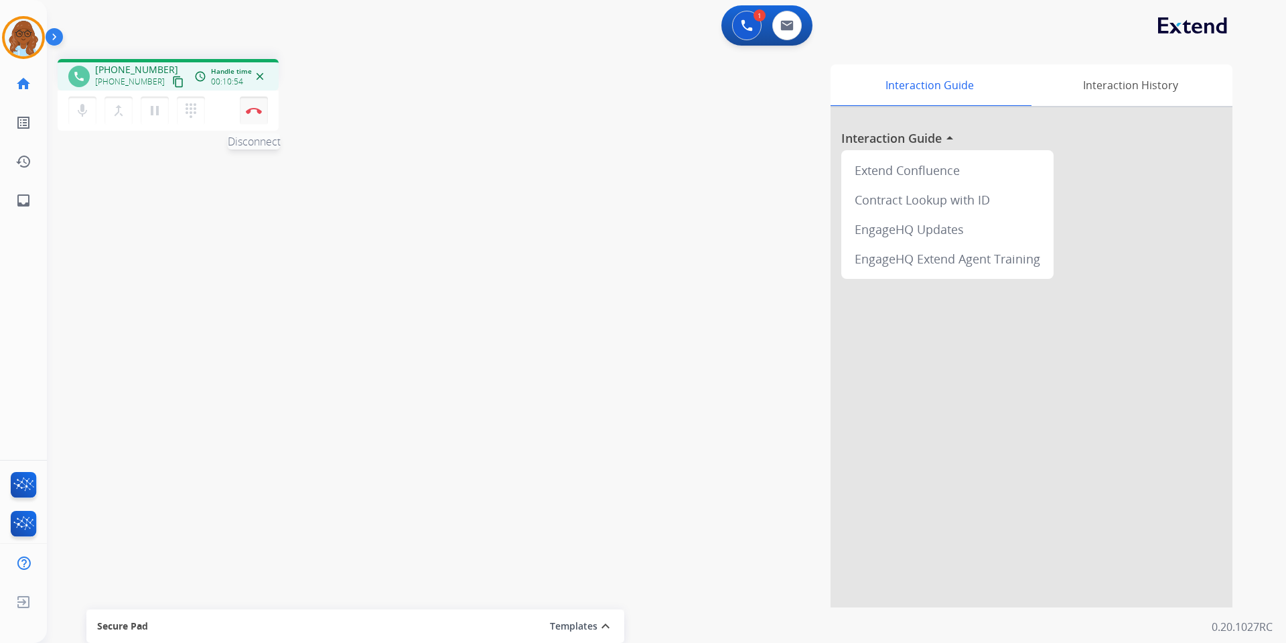
click at [253, 110] on img at bounding box center [254, 110] width 16 height 7
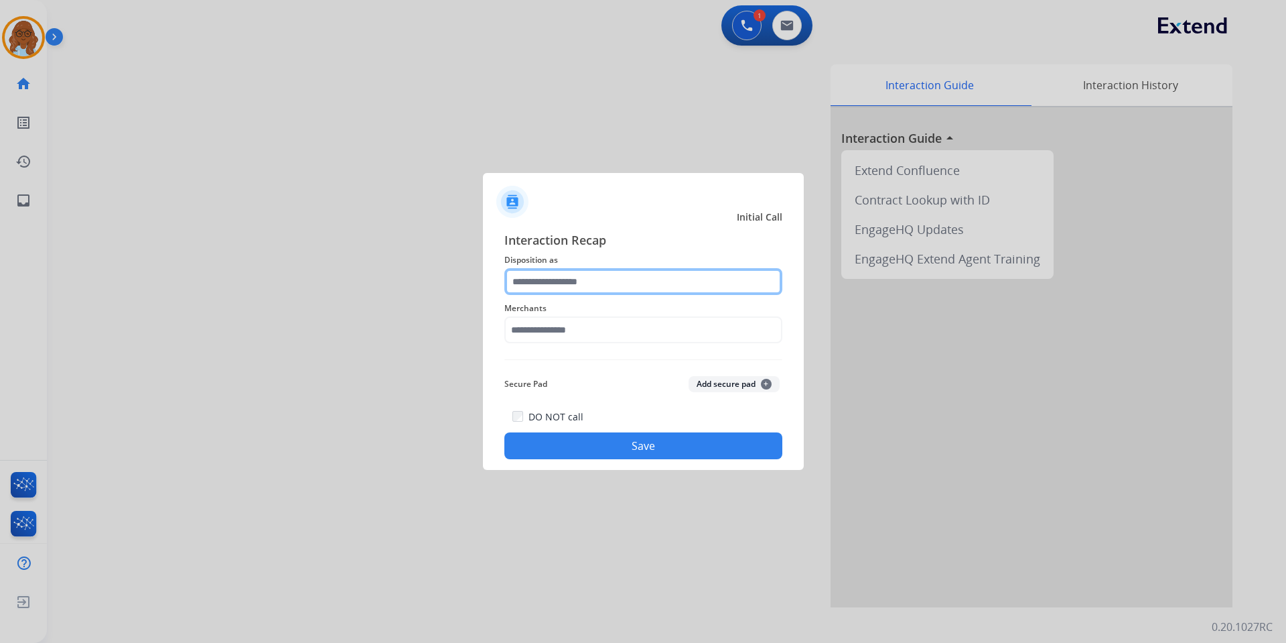
drag, startPoint x: 677, startPoint y: 283, endPoint x: 669, endPoint y: 289, distance: 10.0
click at [677, 285] on input "text" at bounding box center [643, 281] width 278 height 27
click at [612, 283] on input "text" at bounding box center [643, 281] width 278 height 27
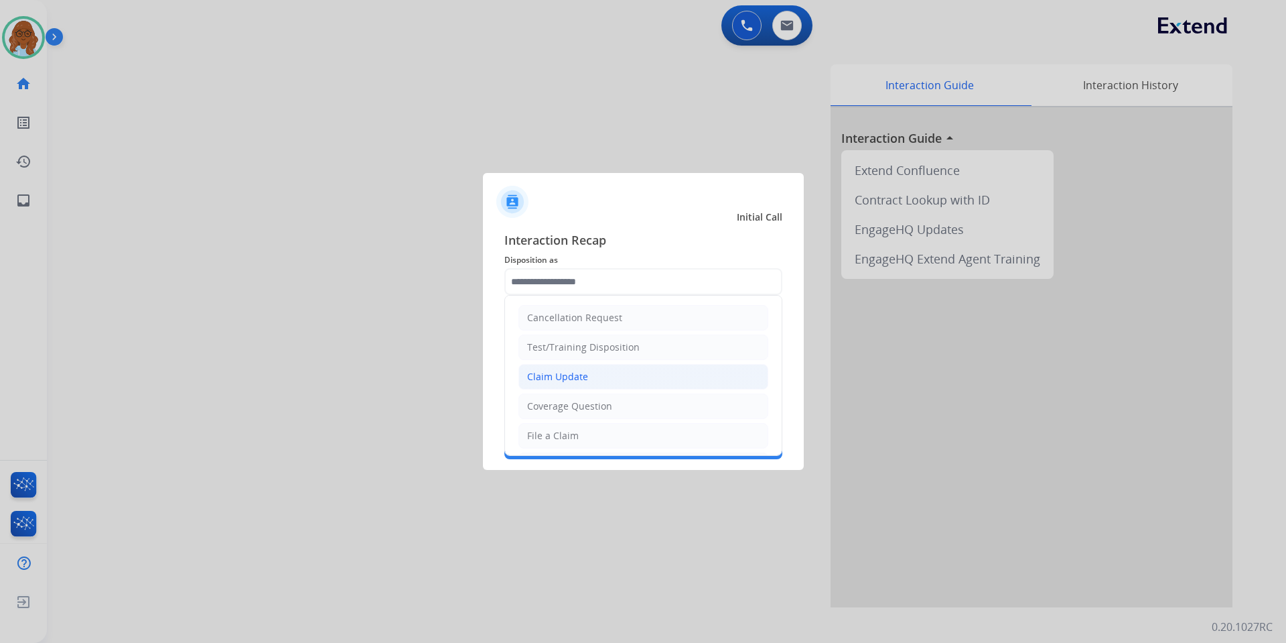
click at [591, 377] on li "Claim Update" at bounding box center [644, 376] width 250 height 25
type input "**********"
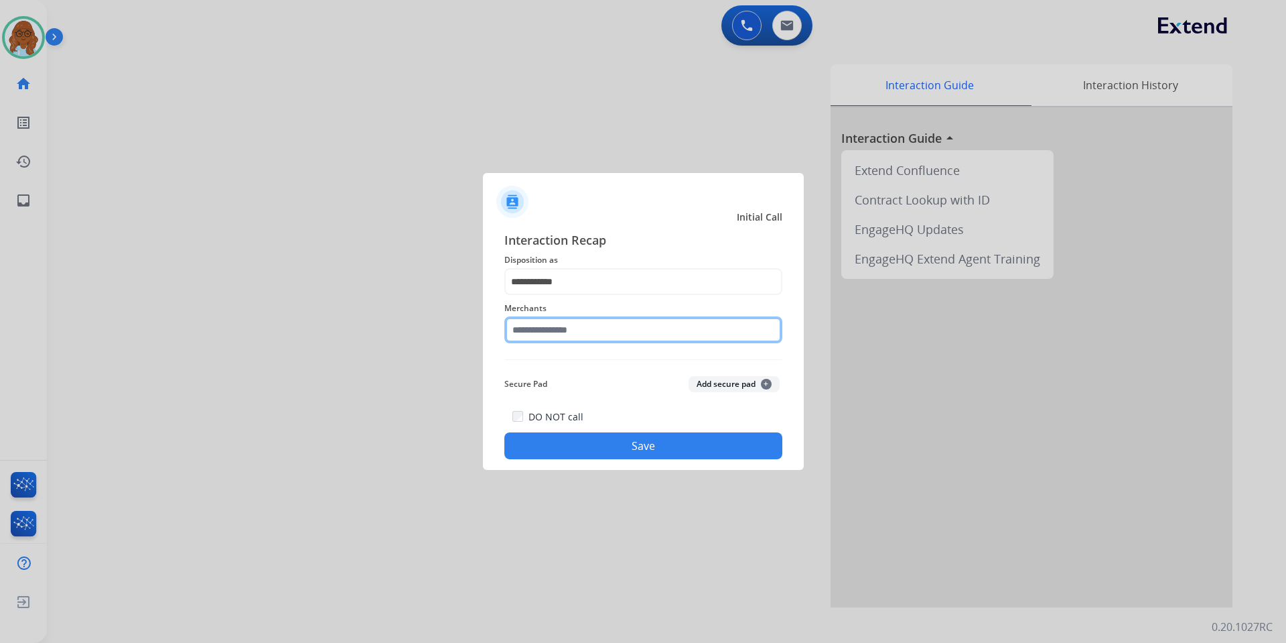
click at [563, 329] on input "text" at bounding box center [643, 329] width 278 height 27
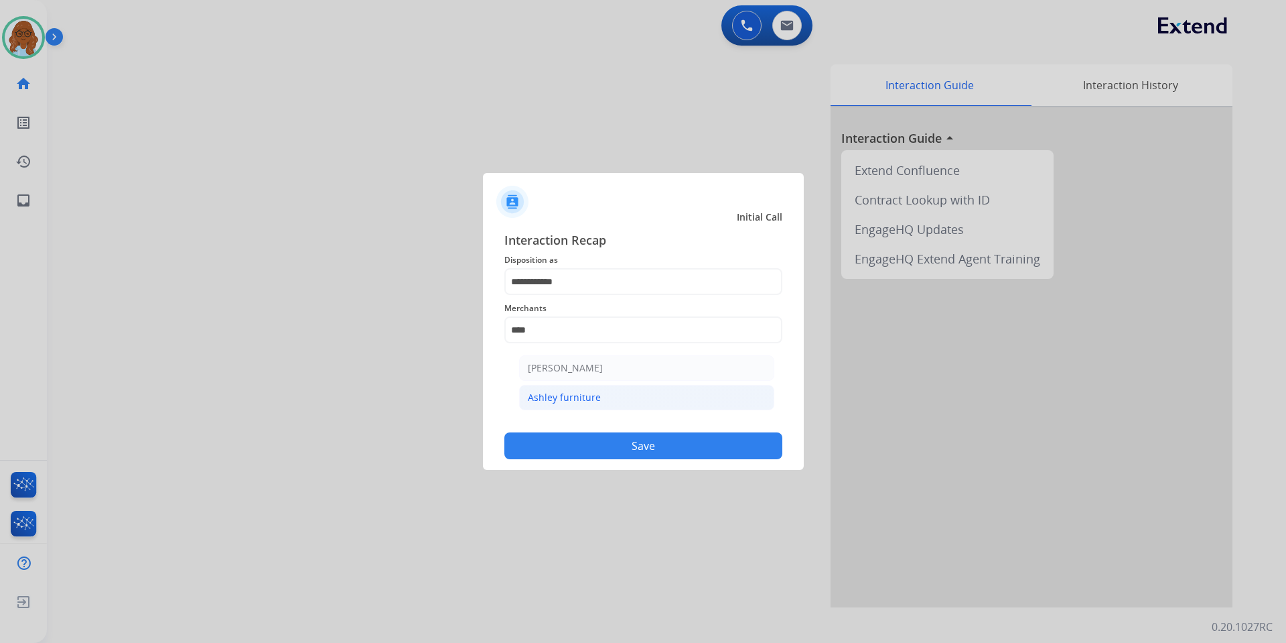
click at [586, 397] on div "Ashley furniture" at bounding box center [564, 397] width 73 height 13
type input "**********"
click at [629, 456] on button "Save" at bounding box center [643, 445] width 278 height 27
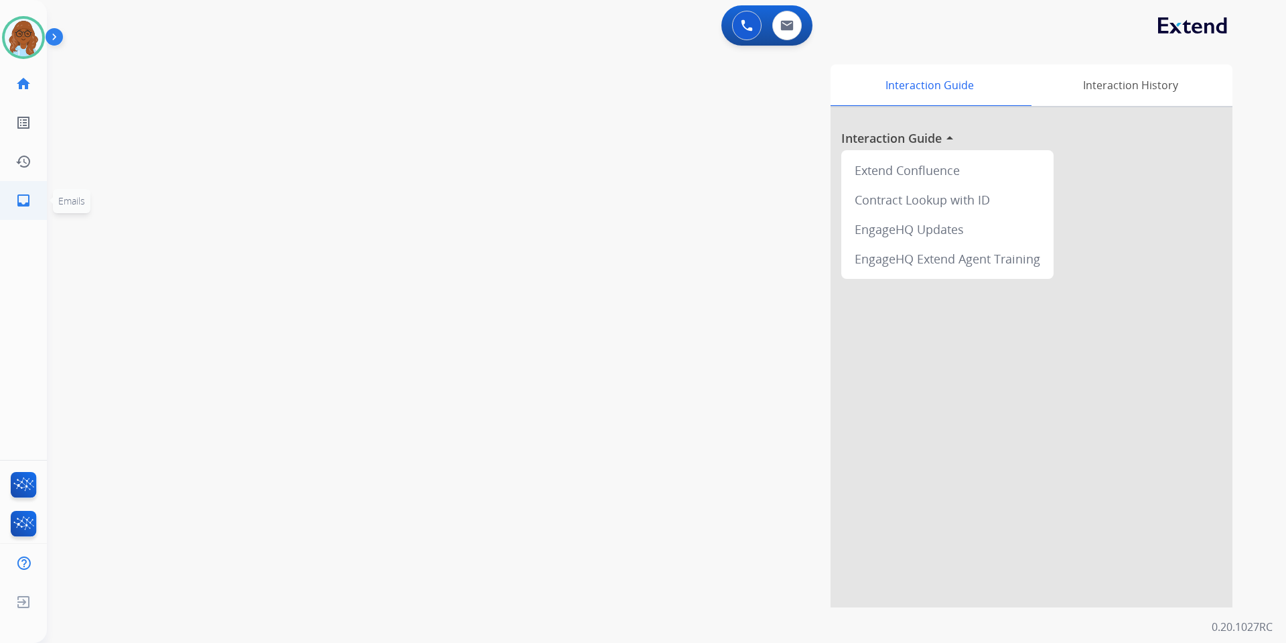
click at [15, 196] on link "inbox Emails" at bounding box center [24, 201] width 38 height 38
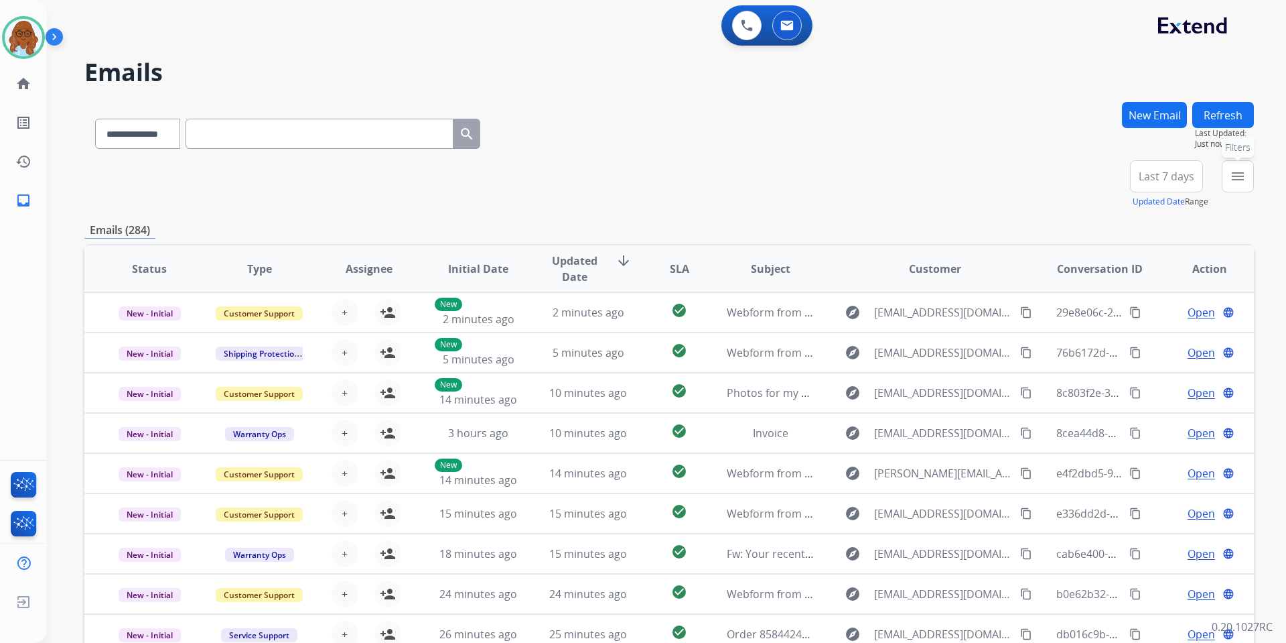
click at [1243, 186] on button "menu Filters" at bounding box center [1238, 176] width 32 height 32
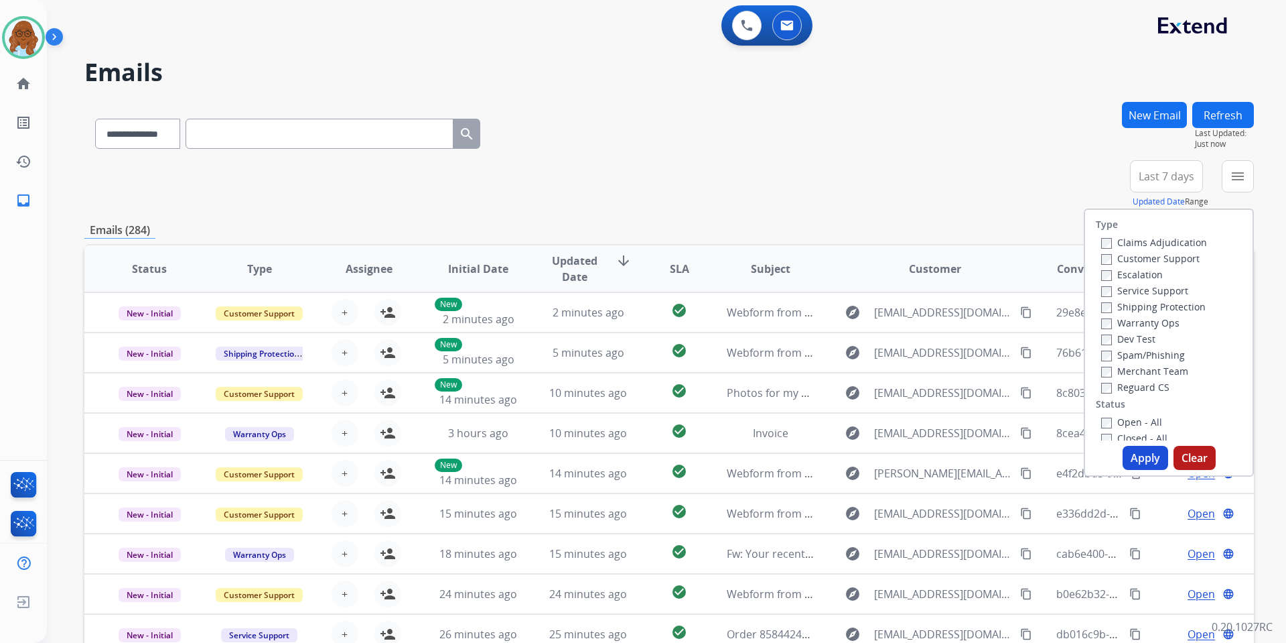
click at [1140, 251] on div "Customer Support" at bounding box center [1154, 258] width 106 height 16
click at [1137, 260] on label "Customer Support" at bounding box center [1150, 258] width 98 height 13
click at [1128, 301] on label "Shipping Protection" at bounding box center [1153, 306] width 105 height 13
click at [1126, 382] on label "Reguard CS" at bounding box center [1135, 387] width 68 height 13
click at [1127, 417] on label "Open - All" at bounding box center [1131, 421] width 61 height 13
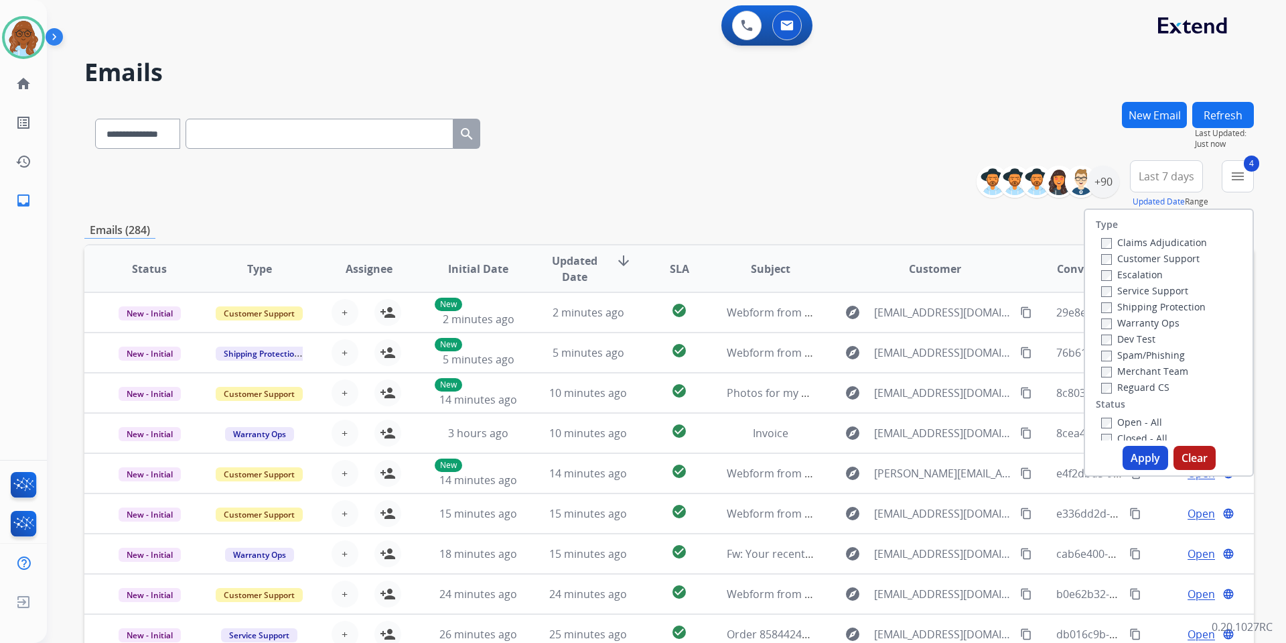
click at [1144, 446] on button "Apply" at bounding box center [1146, 458] width 46 height 24
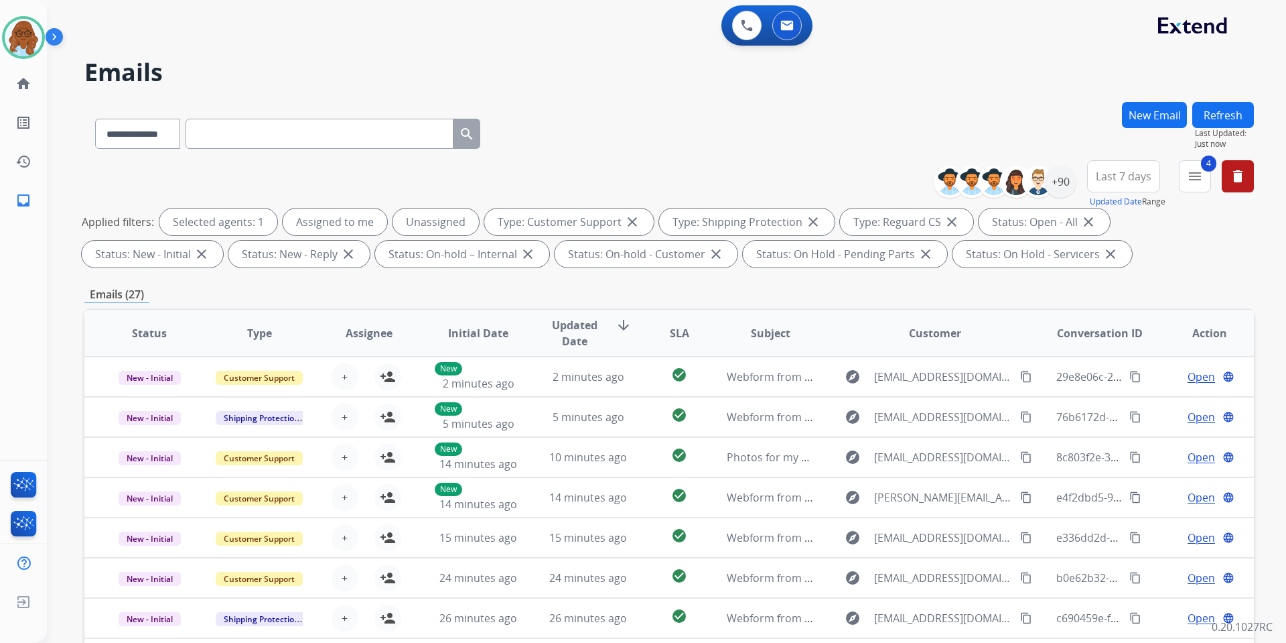
click at [1129, 176] on span "Last 7 days" at bounding box center [1124, 176] width 56 height 5
click at [1124, 342] on div "Last 90 days" at bounding box center [1120, 339] width 74 height 20
click at [1063, 184] on div "+144" at bounding box center [1060, 181] width 32 height 32
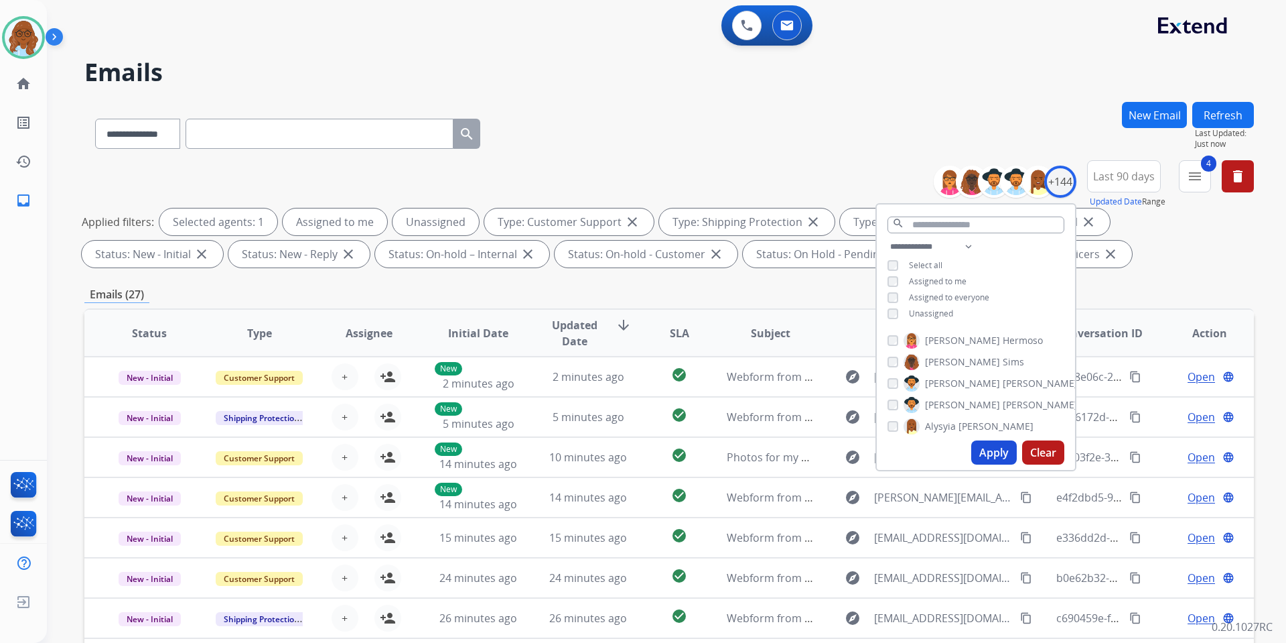
click at [925, 314] on span "Unassigned" at bounding box center [931, 313] width 44 height 11
click at [996, 453] on button "Apply" at bounding box center [994, 452] width 46 height 24
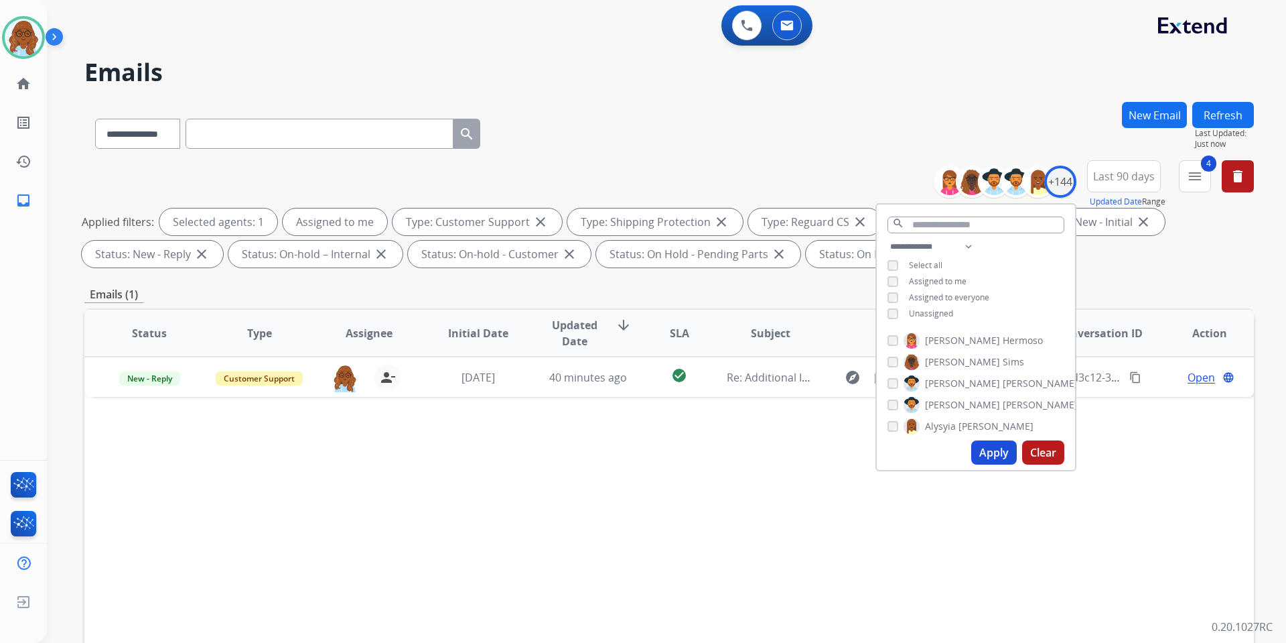
click at [798, 447] on div "Status Type Assignee Initial Date Updated Date arrow_downward SLA Subject Custo…" at bounding box center [669, 532] width 1170 height 449
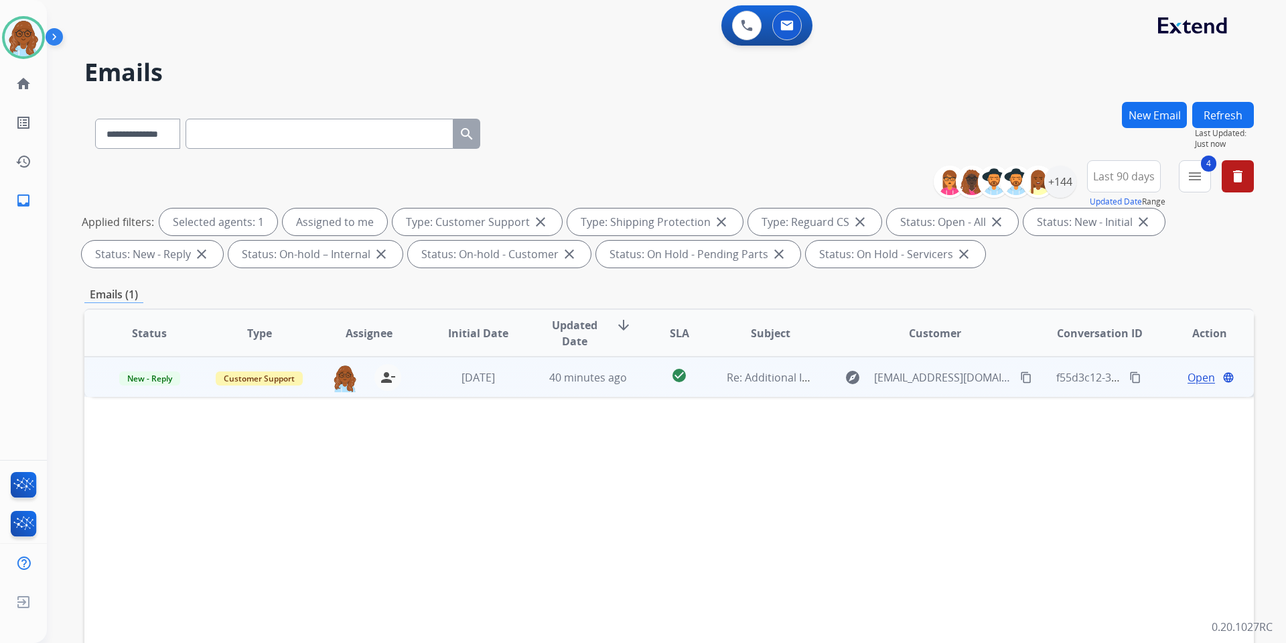
click at [1188, 377] on span "Open" at bounding box center [1201, 377] width 27 height 16
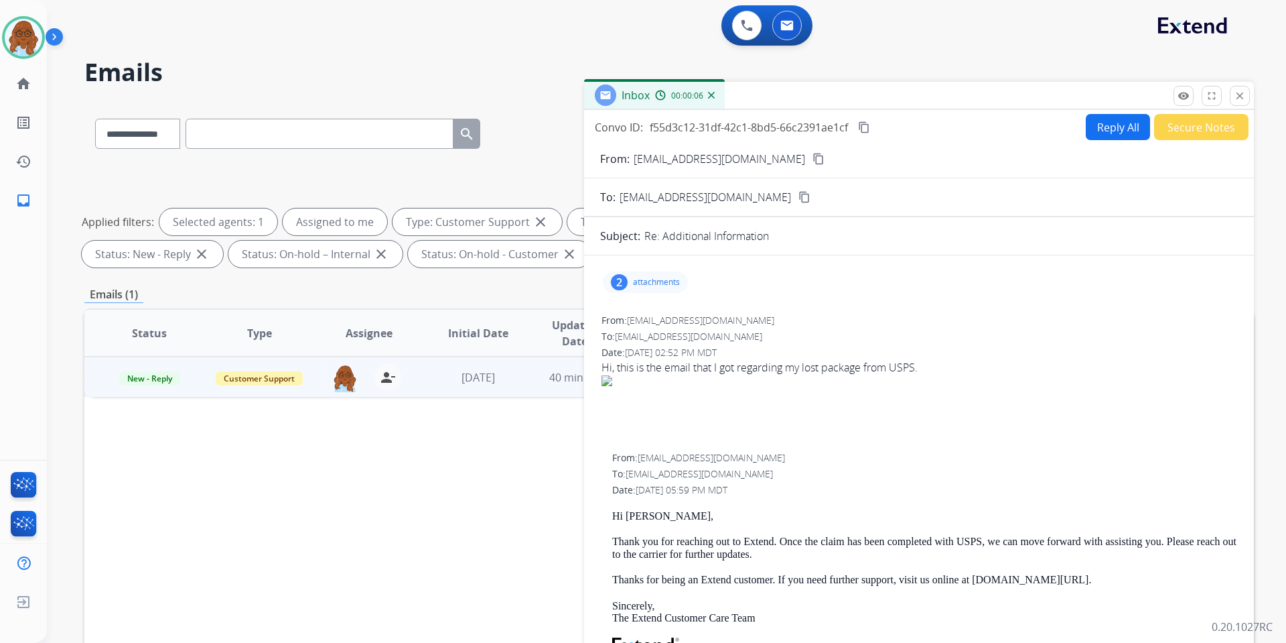
click at [653, 280] on p "attachments" at bounding box center [656, 282] width 47 height 11
click at [671, 318] on div at bounding box center [649, 318] width 67 height 47
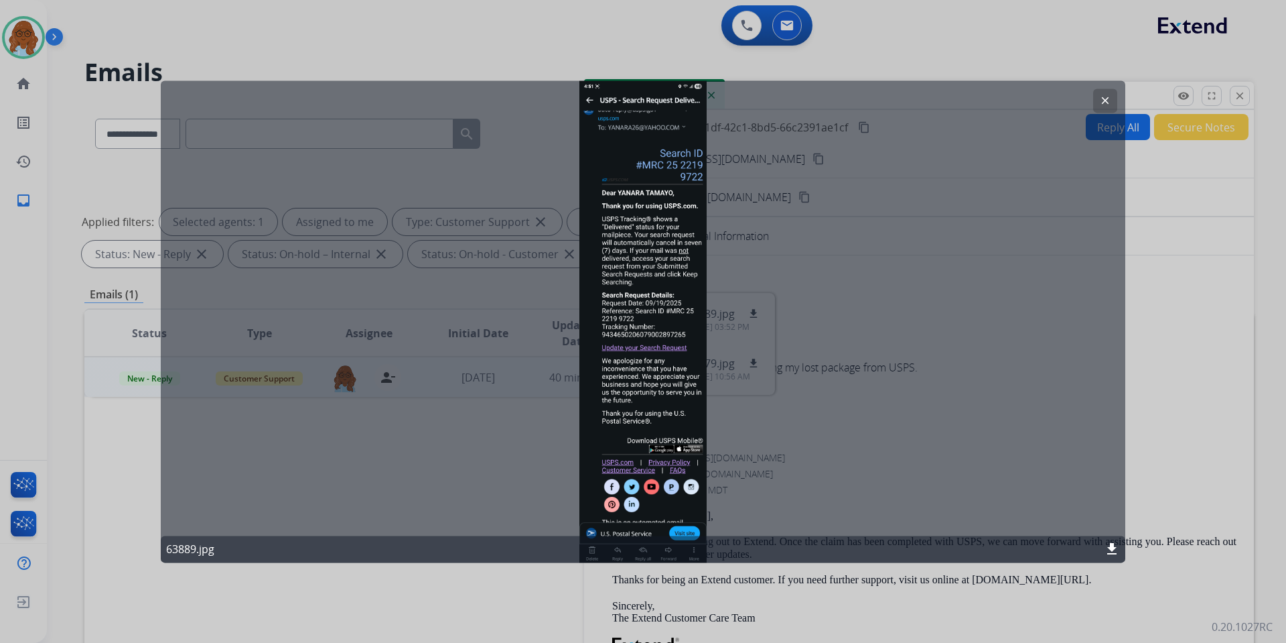
click at [1101, 95] on mat-icon "clear" at bounding box center [1105, 100] width 12 height 12
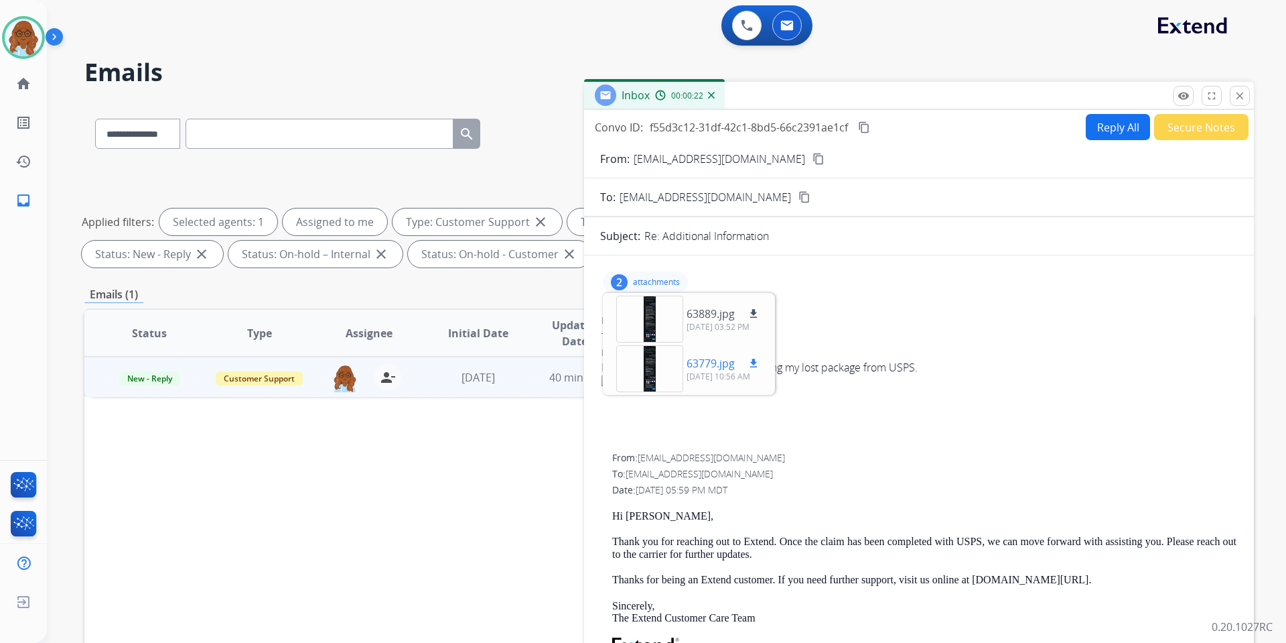
click at [648, 357] on div at bounding box center [649, 368] width 67 height 47
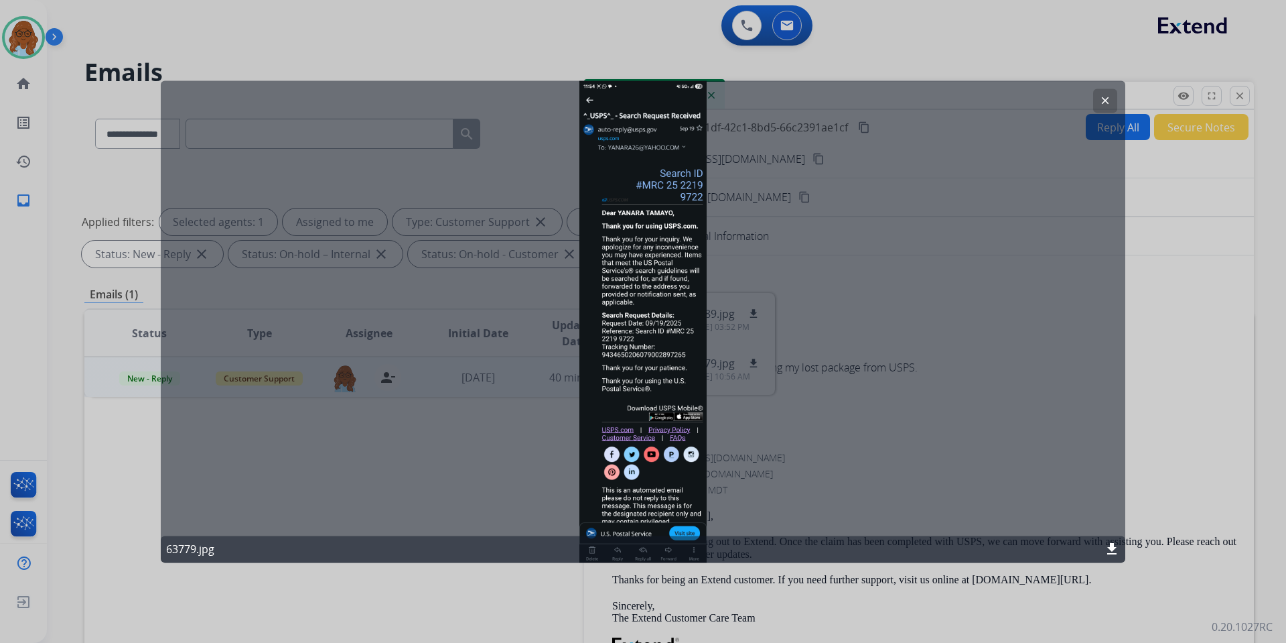
click at [1128, 395] on div at bounding box center [643, 321] width 1286 height 643
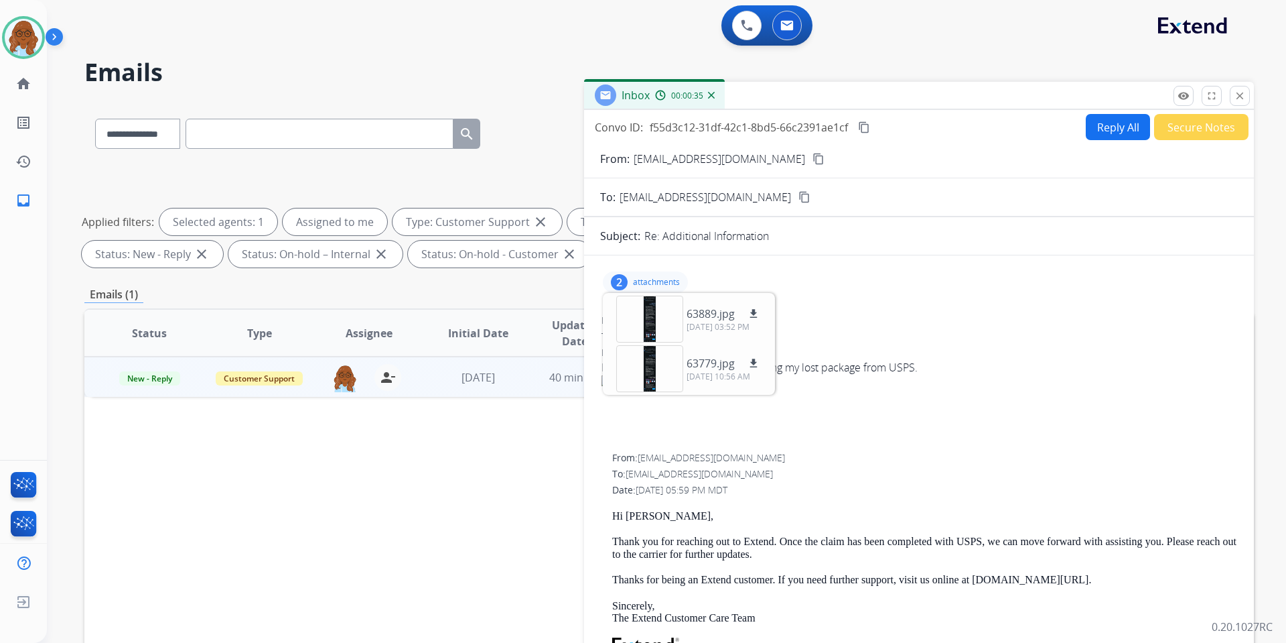
click at [1173, 395] on div "Hi, this is the email that I got regarding my lost package from USPS." at bounding box center [919, 388] width 635 height 59
click at [644, 281] on p "attachments" at bounding box center [656, 282] width 47 height 11
click at [1221, 133] on button "Secure Notes" at bounding box center [1201, 127] width 94 height 26
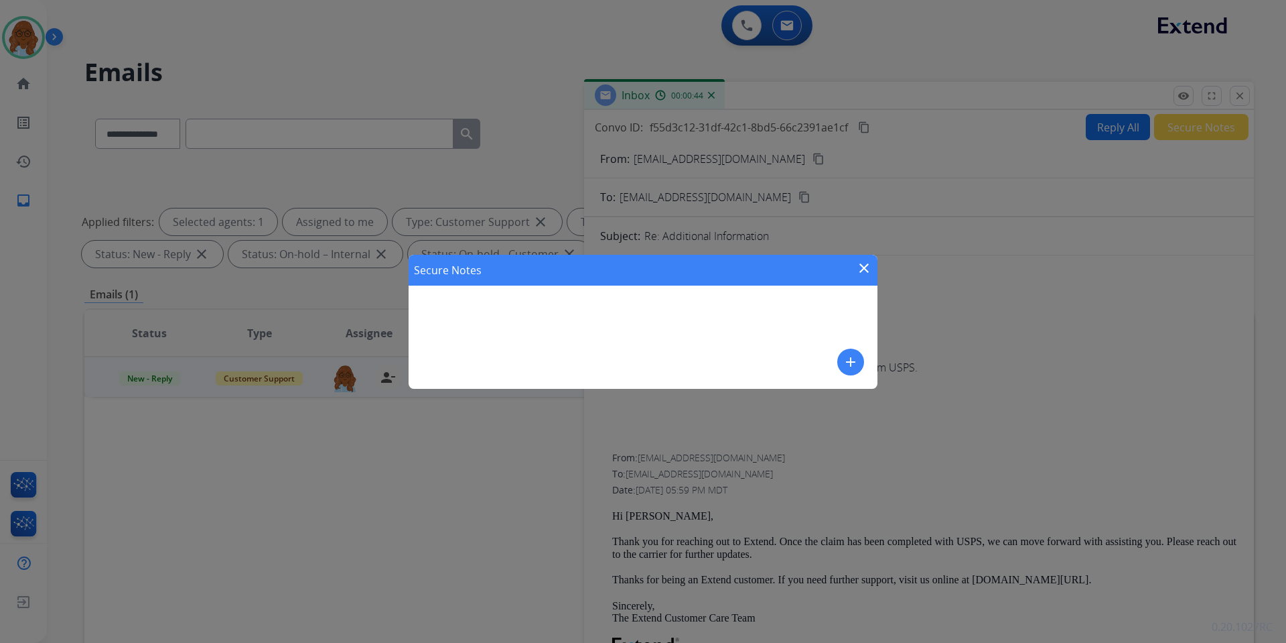
click at [853, 349] on button "add" at bounding box center [850, 361] width 27 height 27
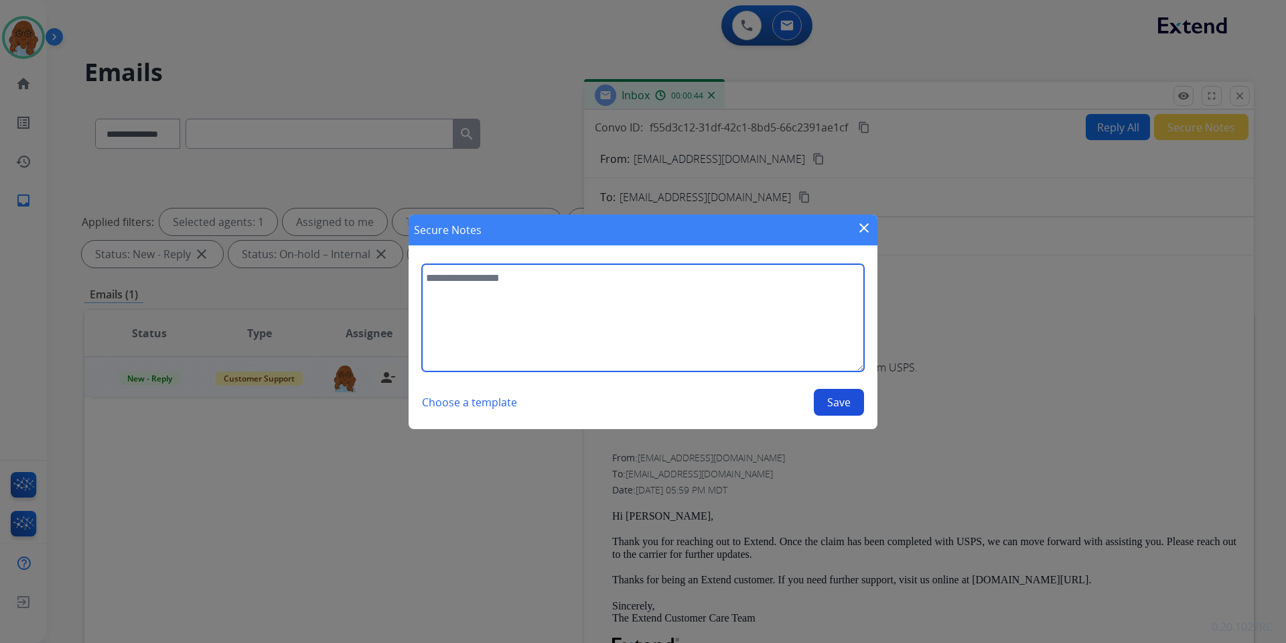
click at [758, 326] on textarea at bounding box center [643, 317] width 442 height 107
type textarea "**********"
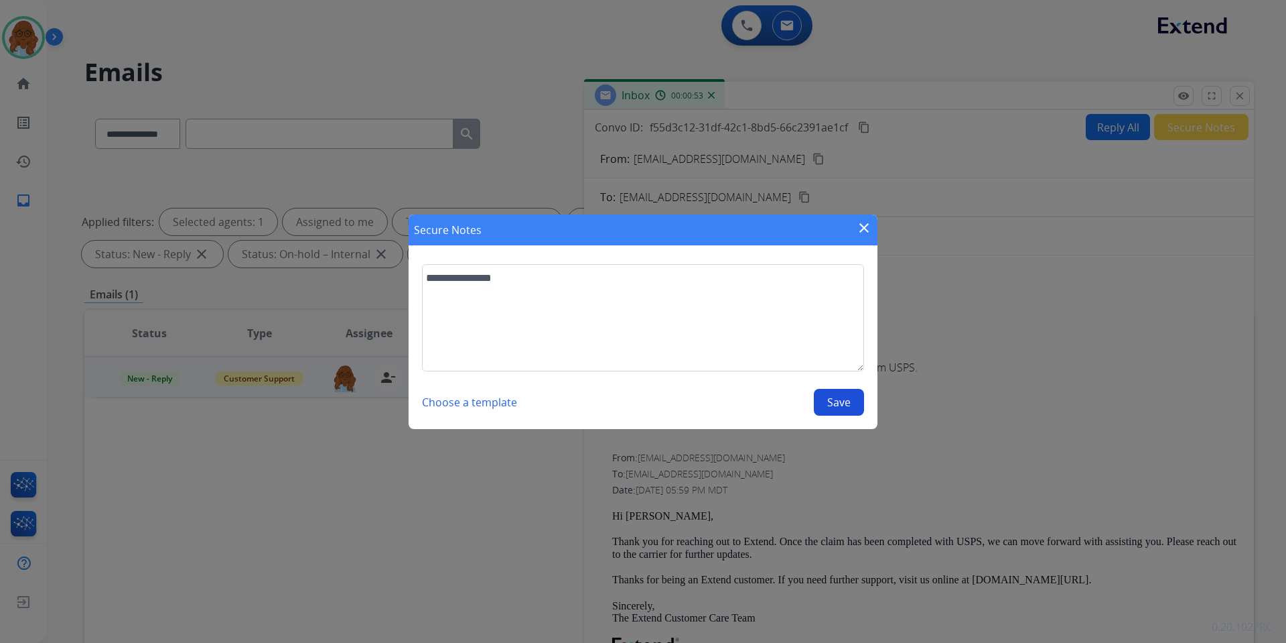
click at [837, 399] on button "Save" at bounding box center [839, 402] width 50 height 27
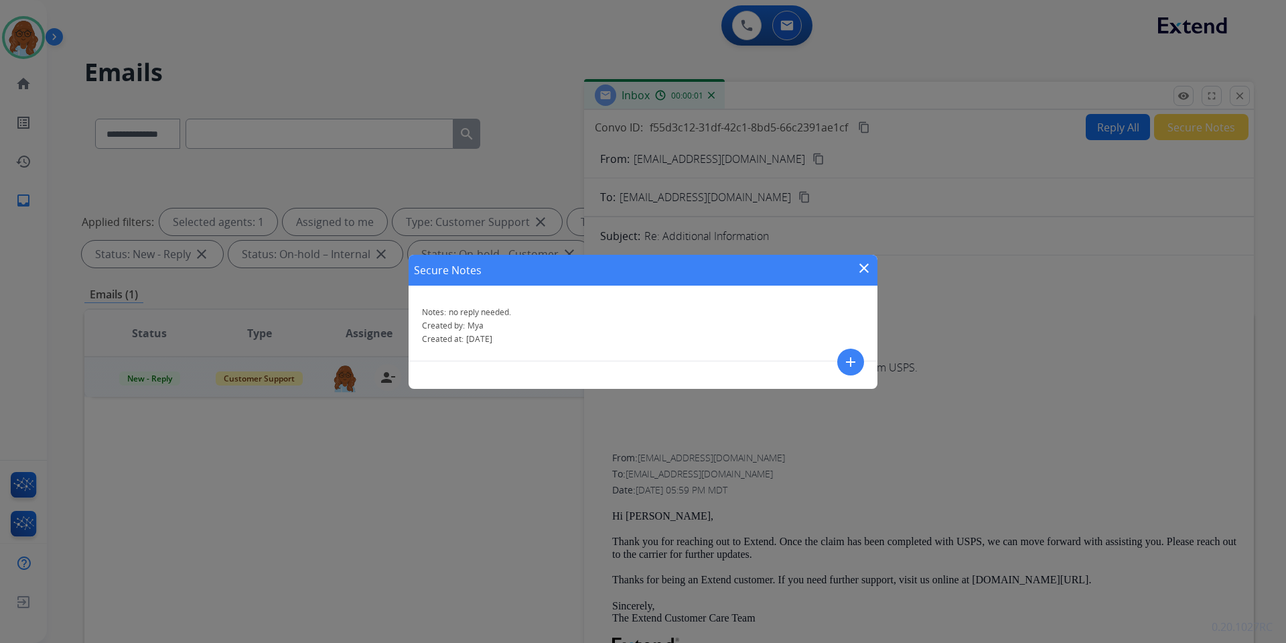
click at [859, 263] on mat-icon "close" at bounding box center [864, 268] width 16 height 16
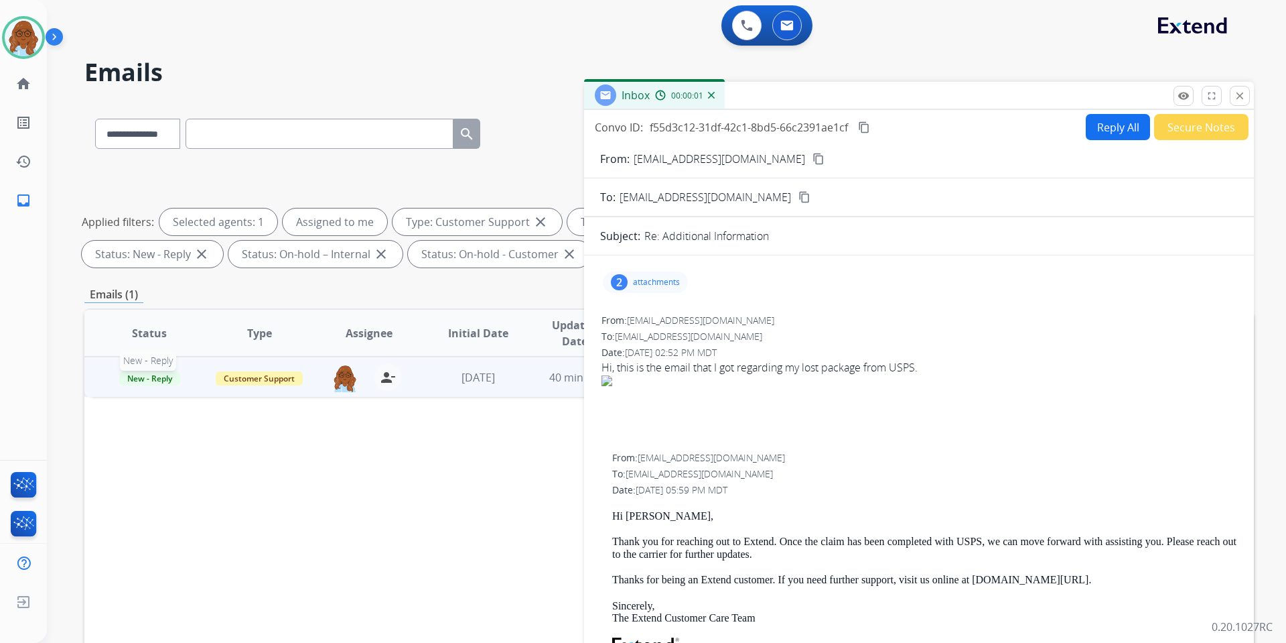
click at [141, 381] on span "New - Reply" at bounding box center [149, 378] width 61 height 14
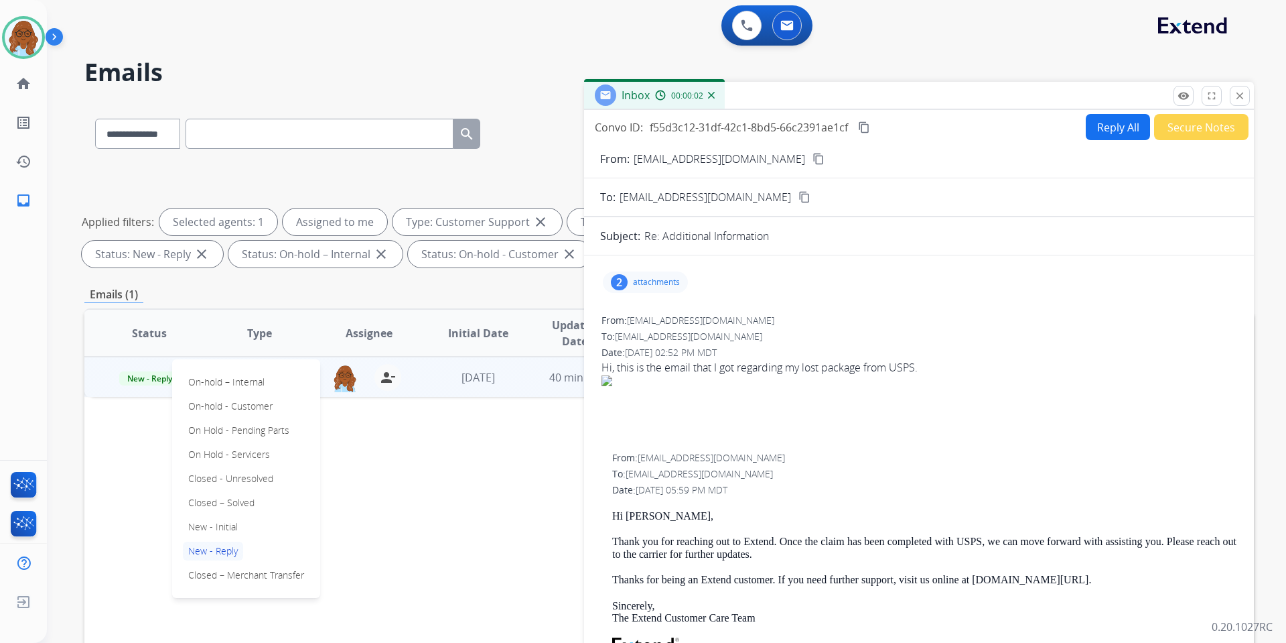
click at [230, 498] on p "Closed – Solved" at bounding box center [221, 502] width 77 height 19
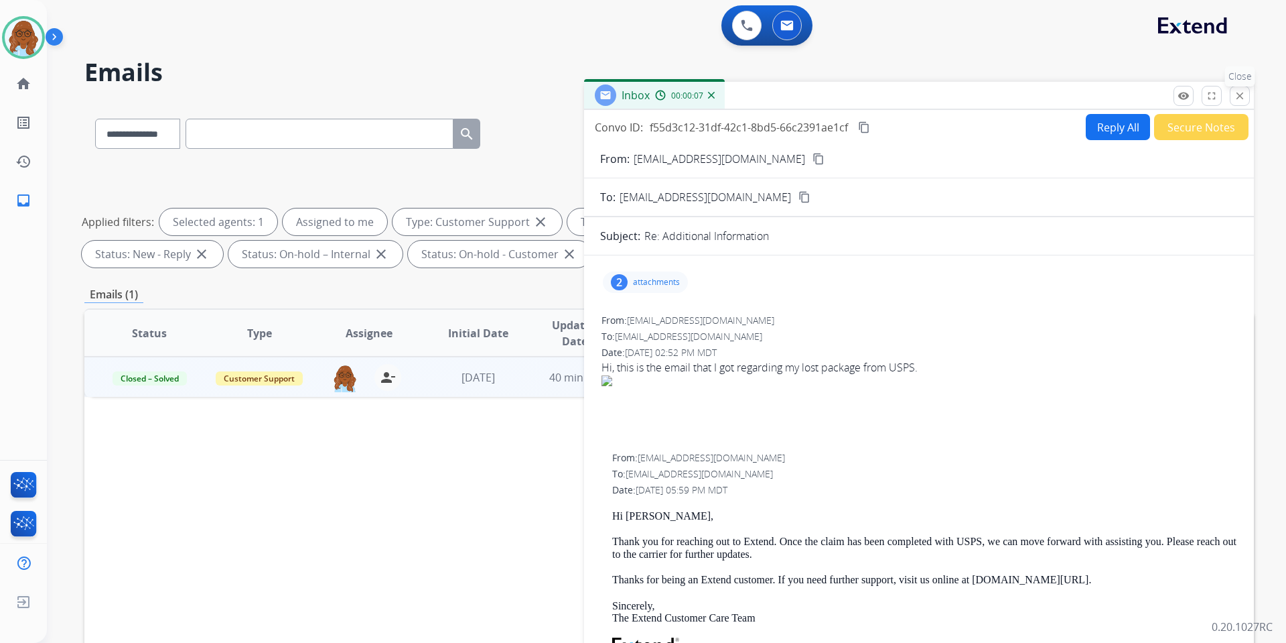
click at [1245, 96] on mat-icon "close" at bounding box center [1240, 96] width 12 height 12
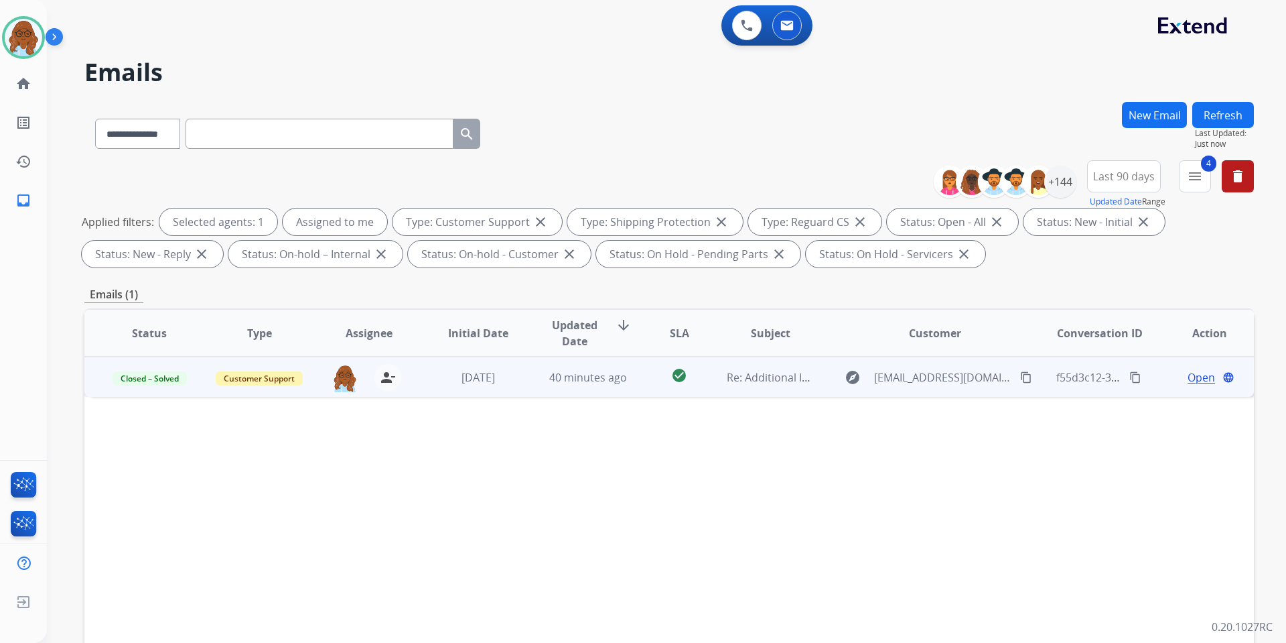
paste input "**********"
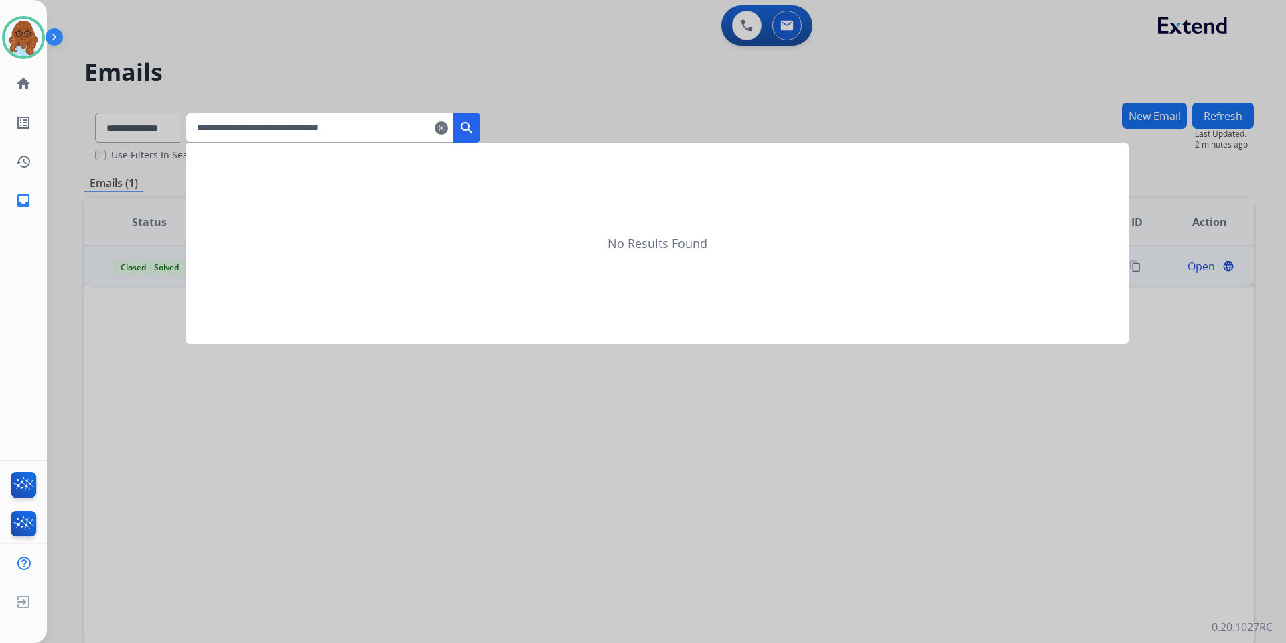
type input "**********"
click at [480, 141] on button "search" at bounding box center [467, 128] width 27 height 30
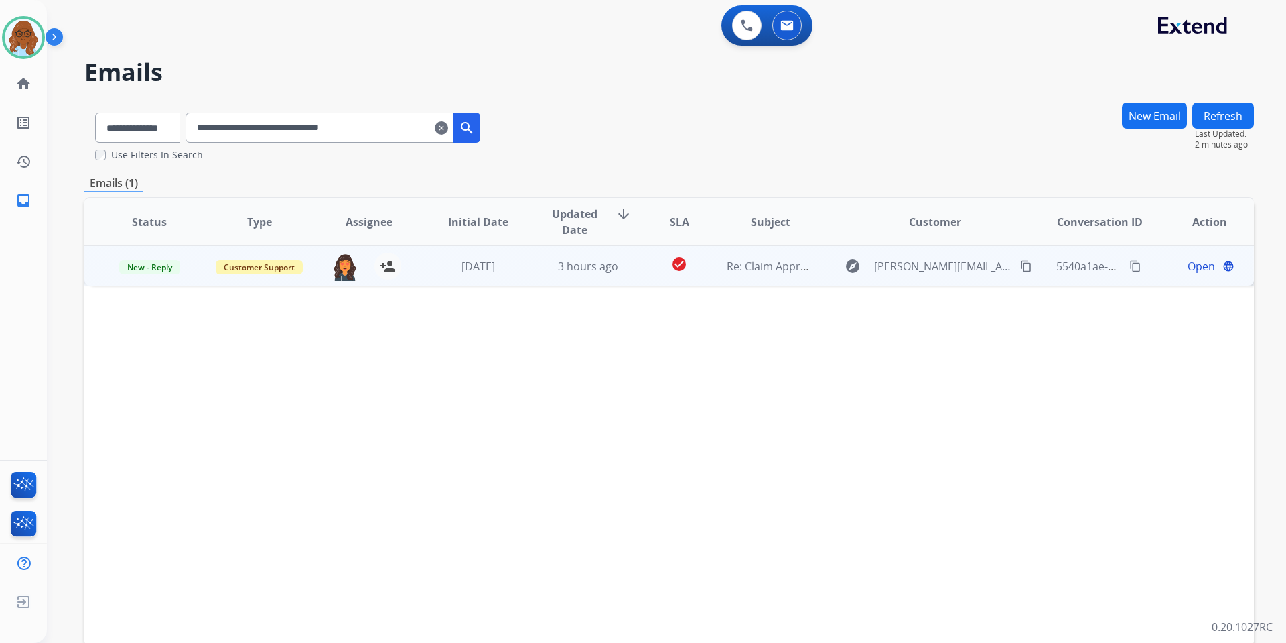
click at [1189, 269] on span "Open" at bounding box center [1201, 266] width 27 height 16
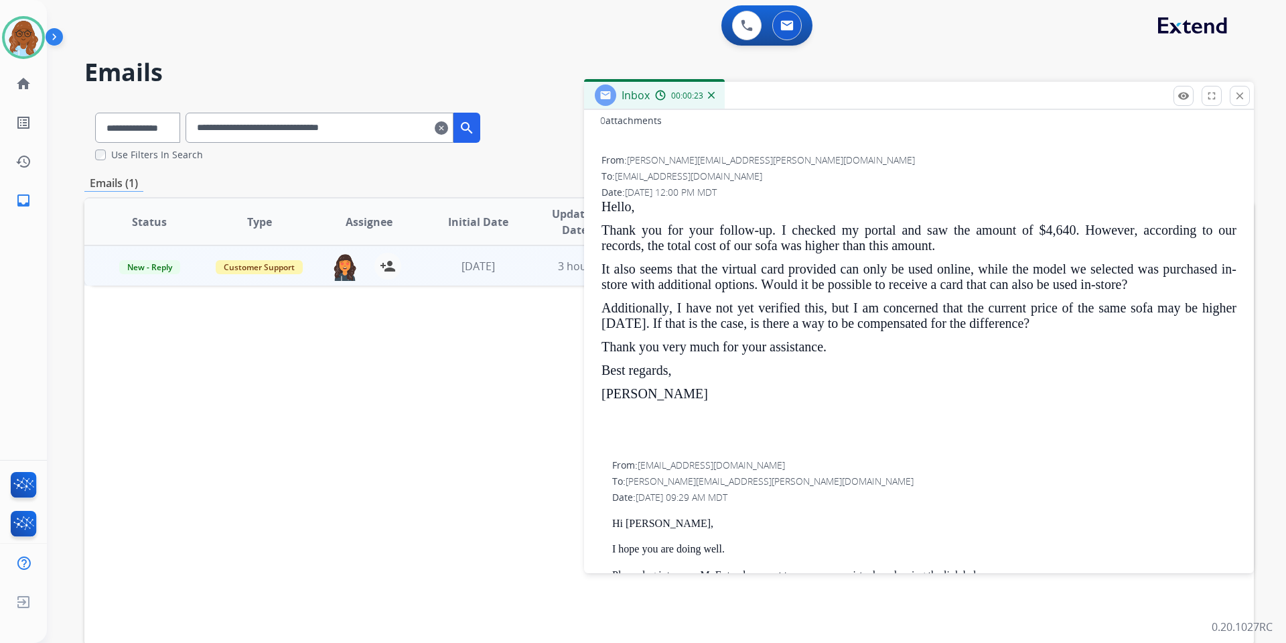
scroll to position [108, 0]
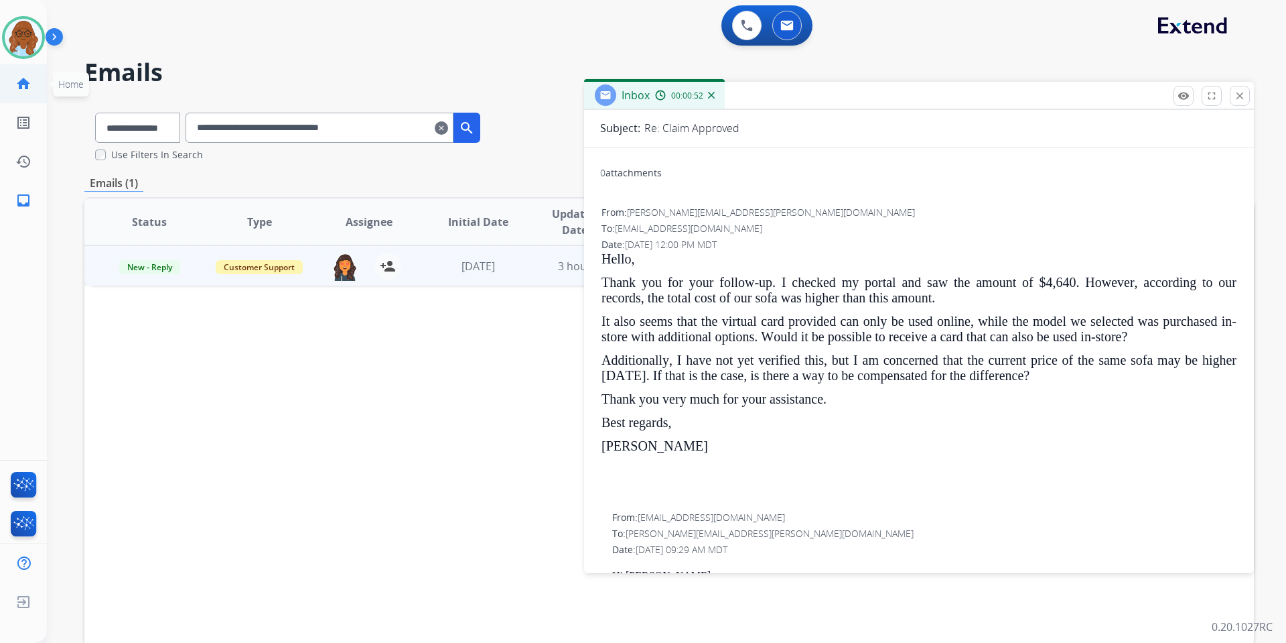
click at [20, 96] on link "home Home" at bounding box center [24, 84] width 38 height 38
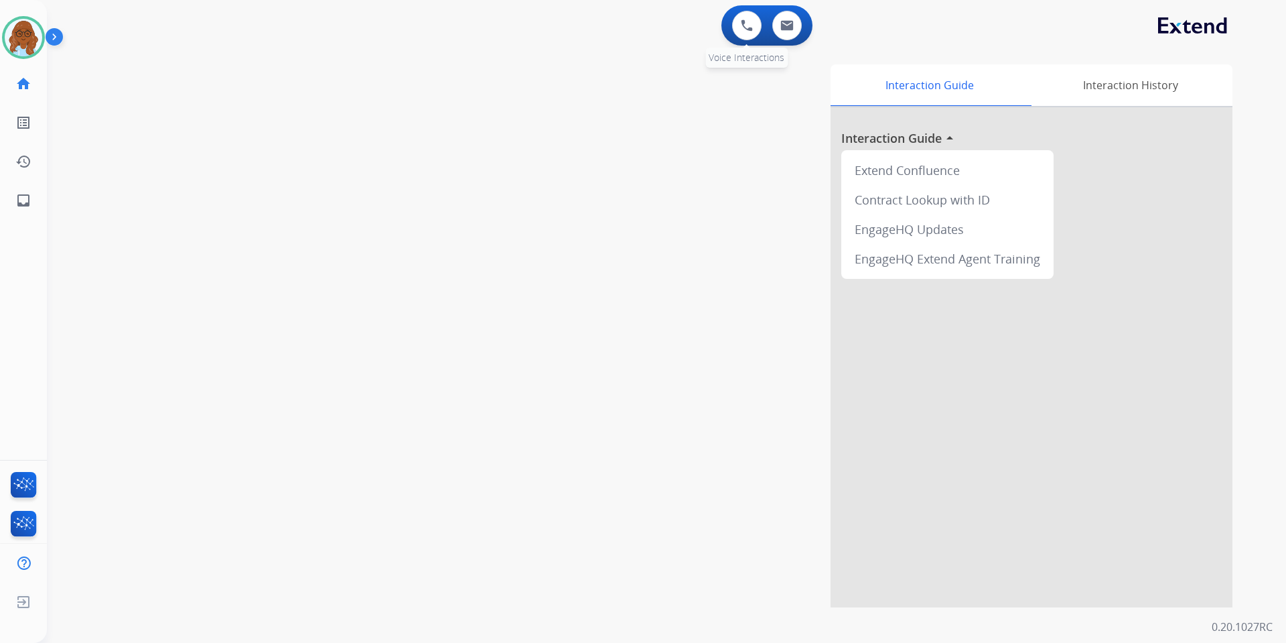
click at [756, 12] on div "0 Voice Interactions" at bounding box center [747, 25] width 40 height 29
click at [748, 25] on img at bounding box center [747, 25] width 12 height 12
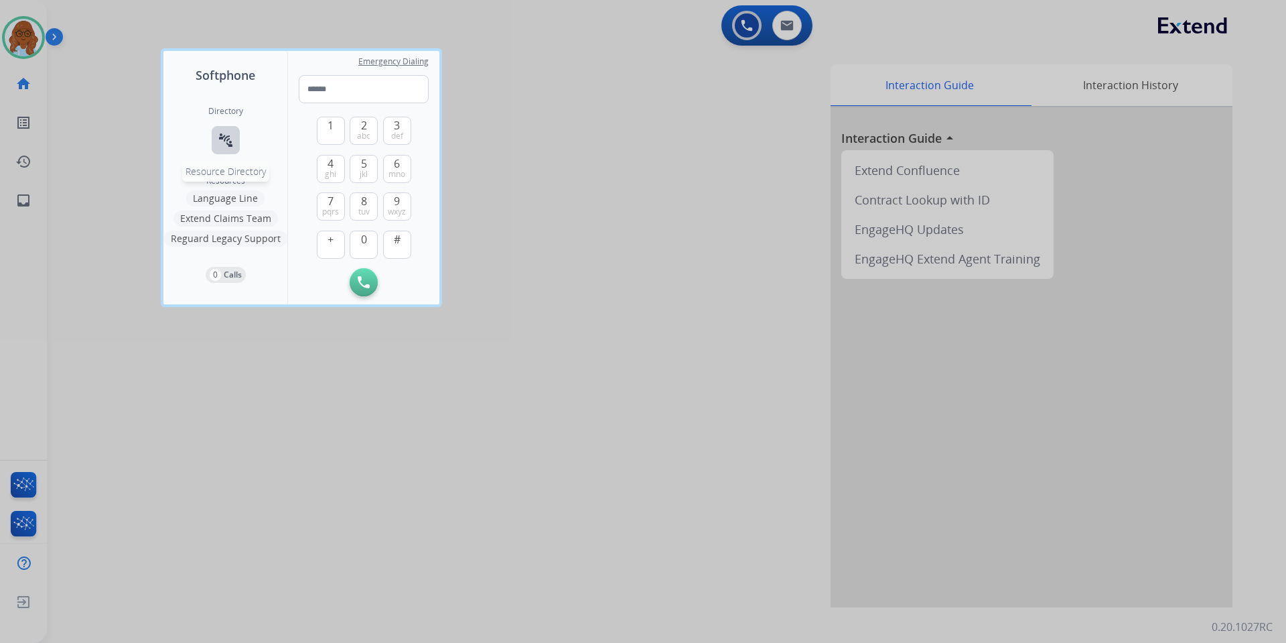
click at [230, 141] on mat-icon "connect_without_contact" at bounding box center [226, 140] width 16 height 16
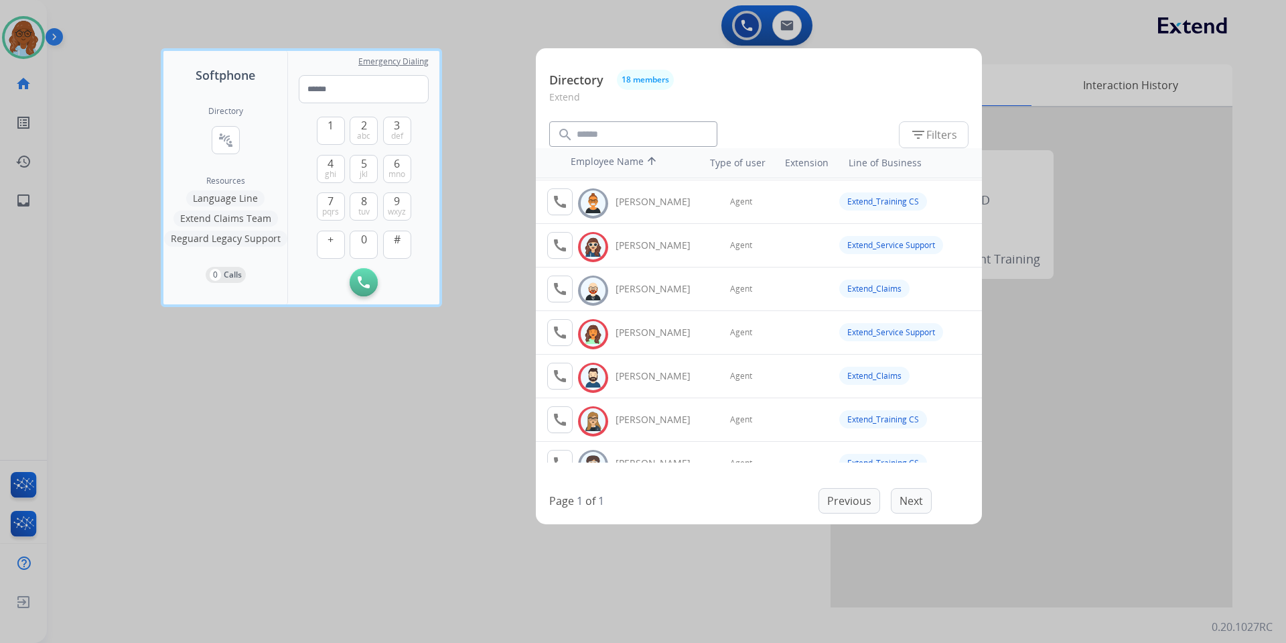
scroll to position [268, 0]
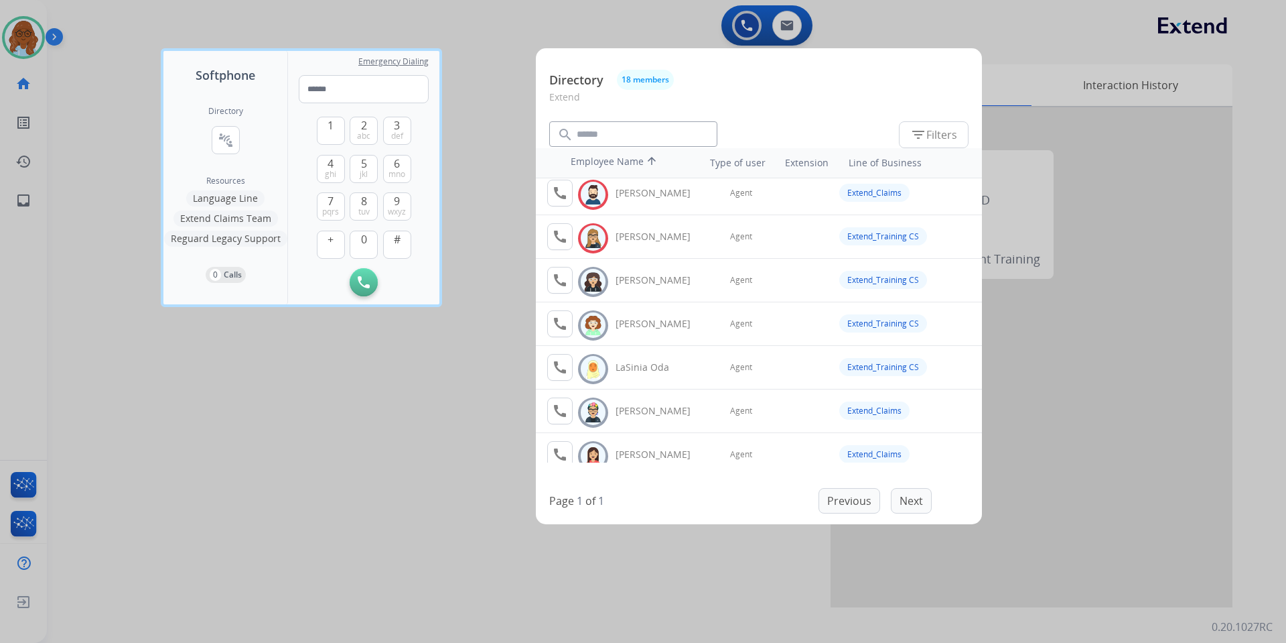
drag, startPoint x: 436, startPoint y: 378, endPoint x: 415, endPoint y: 367, distance: 23.4
click at [435, 378] on div at bounding box center [643, 321] width 1286 height 643
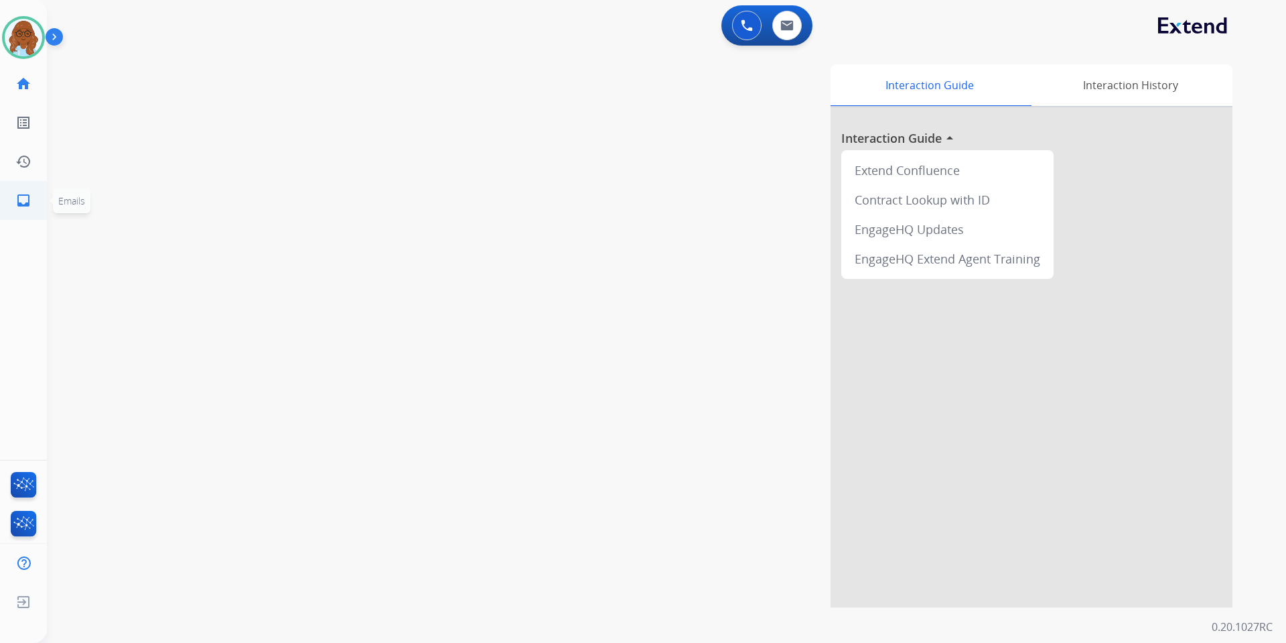
click at [11, 210] on link "inbox Emails" at bounding box center [24, 201] width 38 height 38
select select "**********"
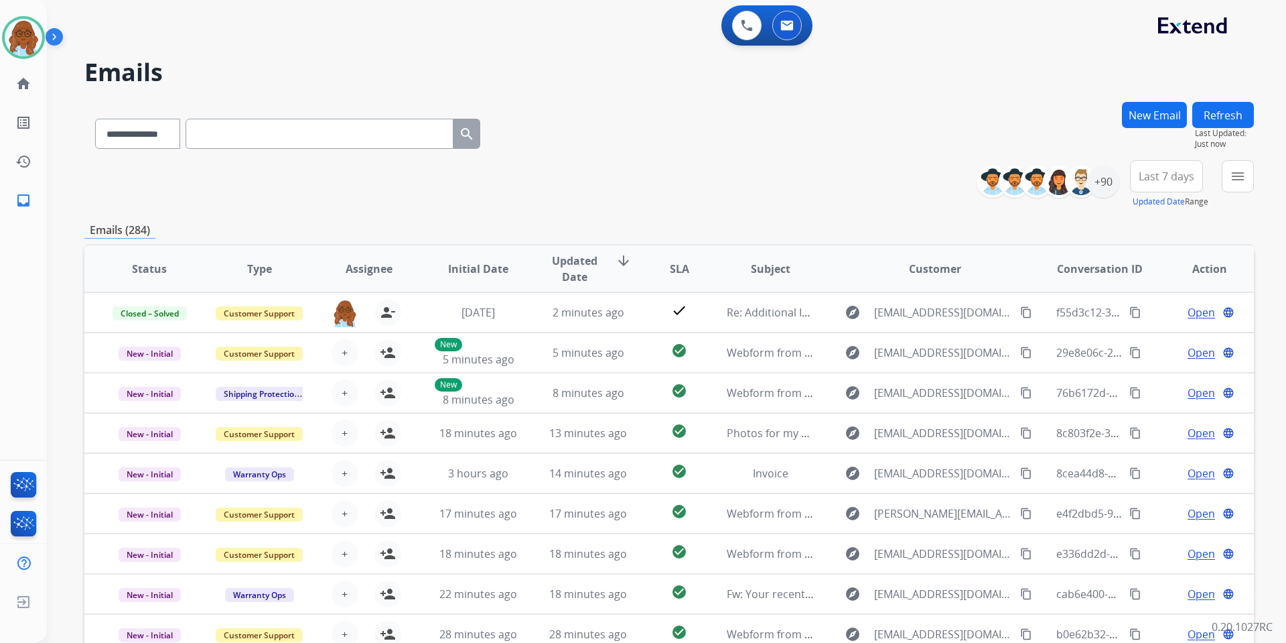
paste input "**********"
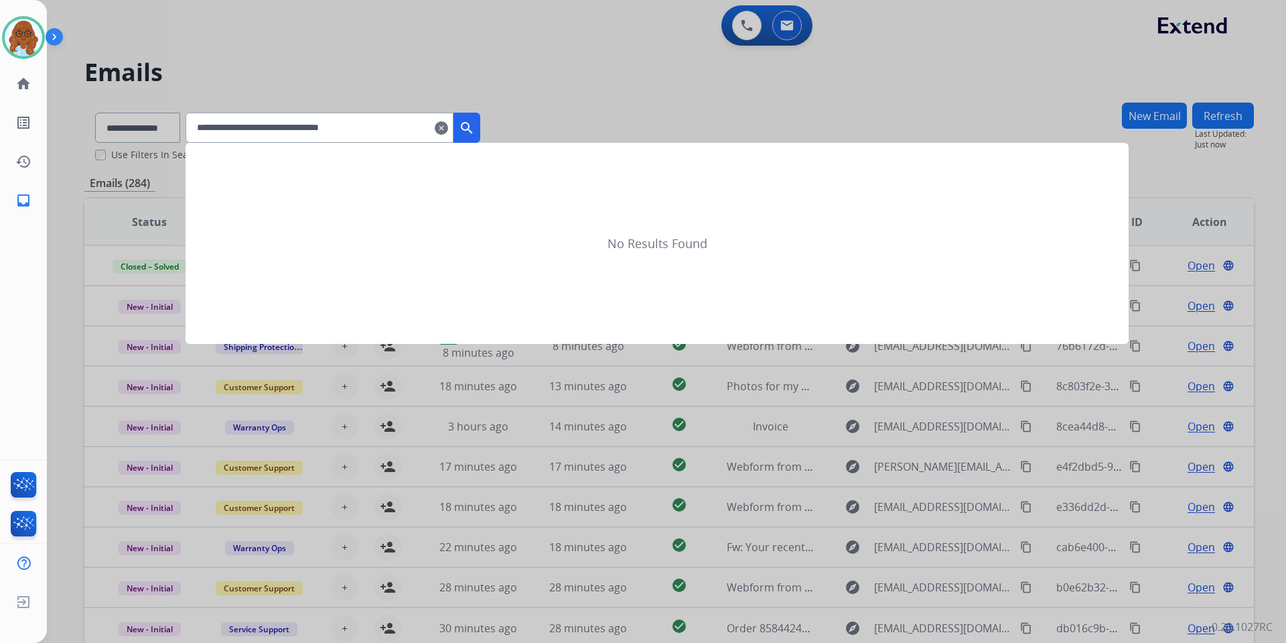
type input "**********"
click at [475, 133] on mat-icon "search" at bounding box center [467, 128] width 16 height 16
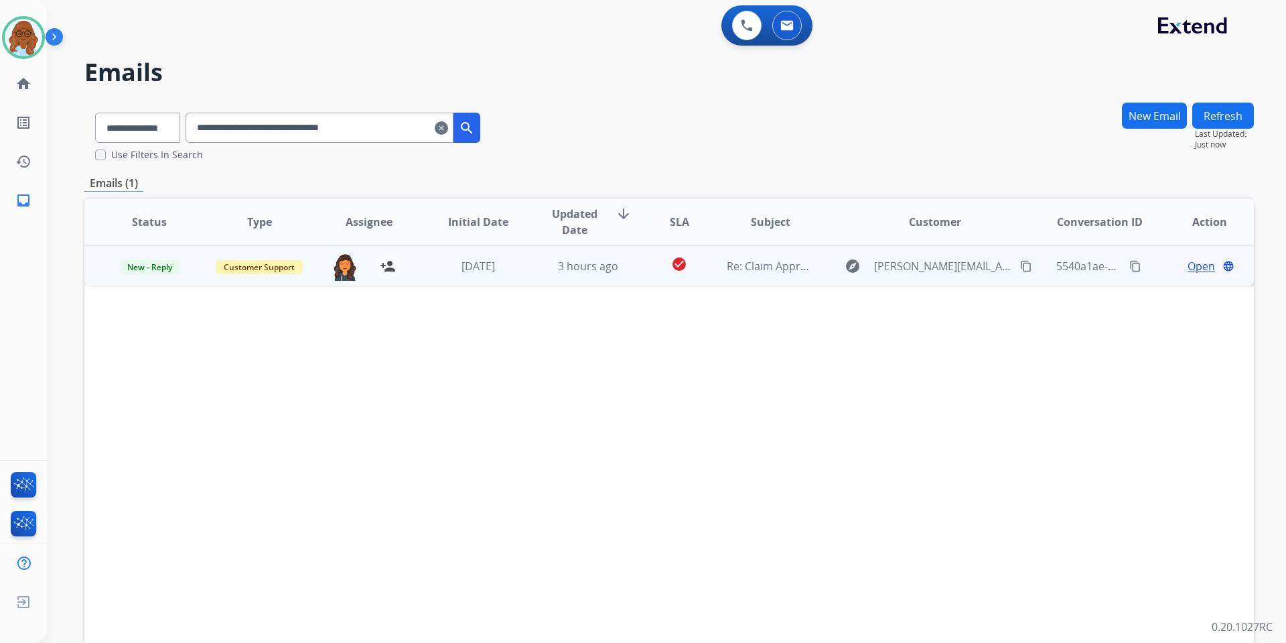
click at [1188, 272] on span "Open" at bounding box center [1201, 266] width 27 height 16
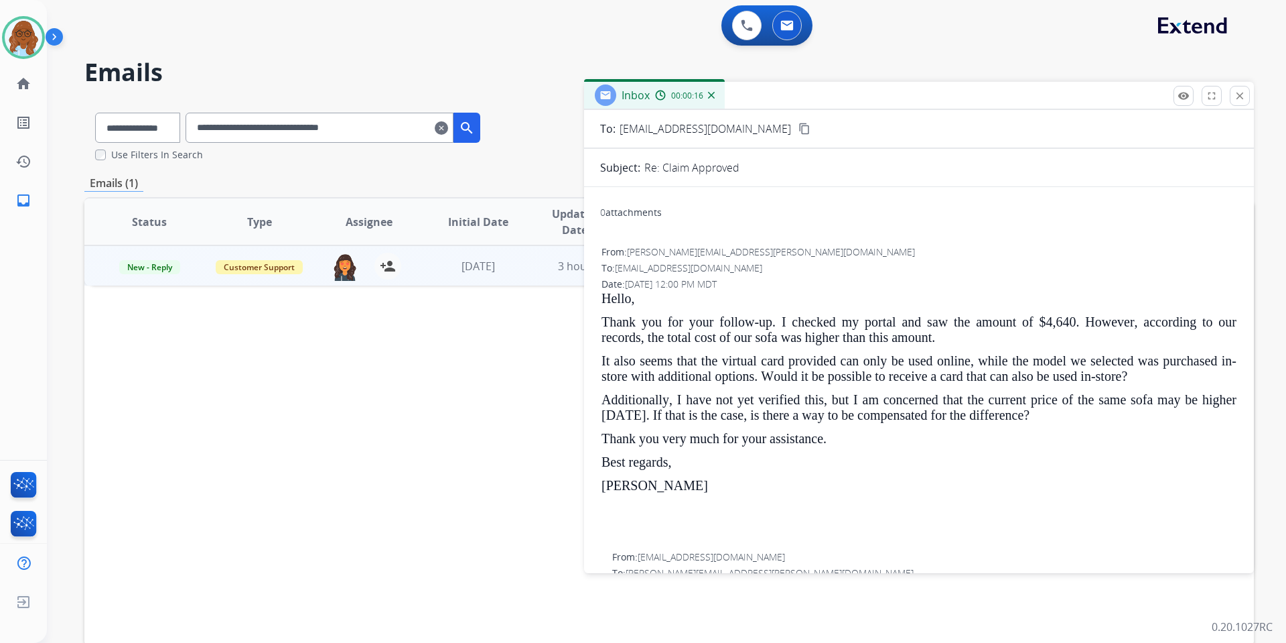
scroll to position [67, 0]
click at [1244, 101] on mat-icon "close" at bounding box center [1240, 96] width 12 height 12
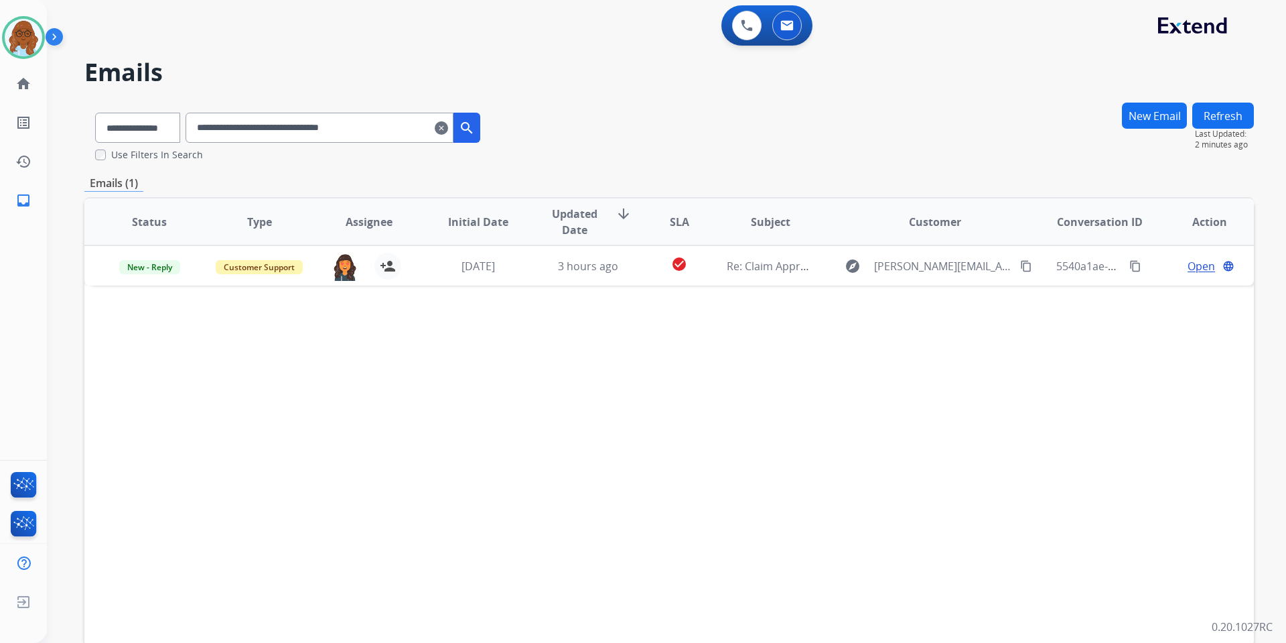
click at [448, 130] on mat-icon "clear" at bounding box center [441, 128] width 13 height 16
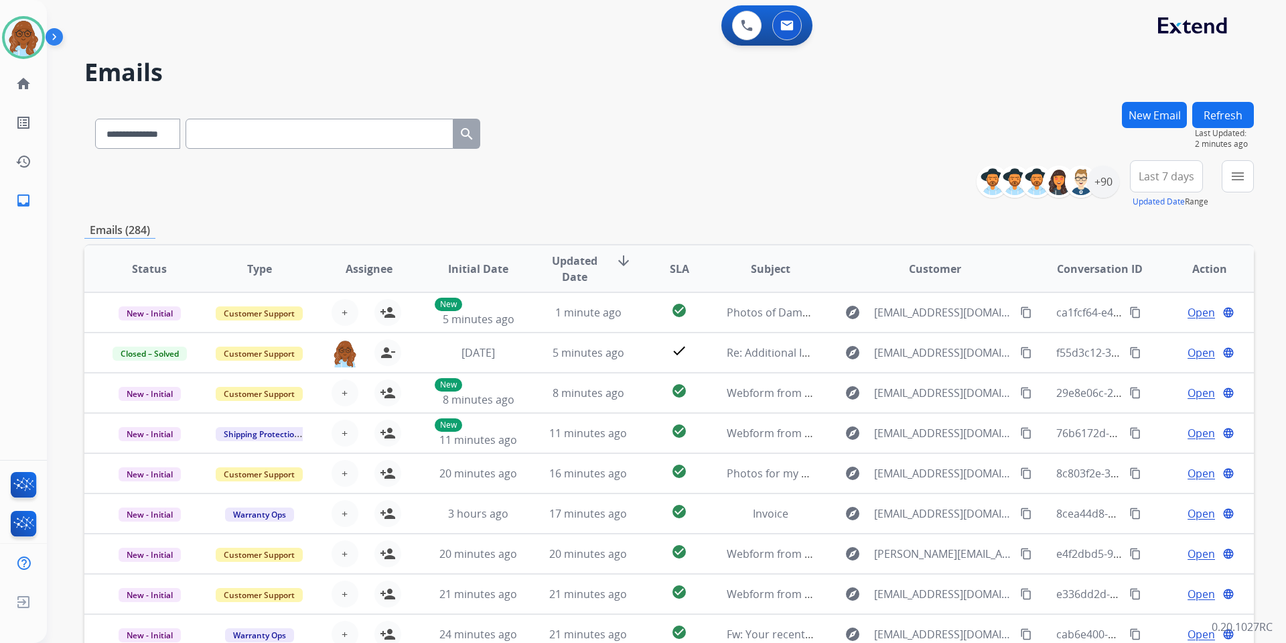
click at [1241, 105] on button "Refresh" at bounding box center [1224, 115] width 62 height 26
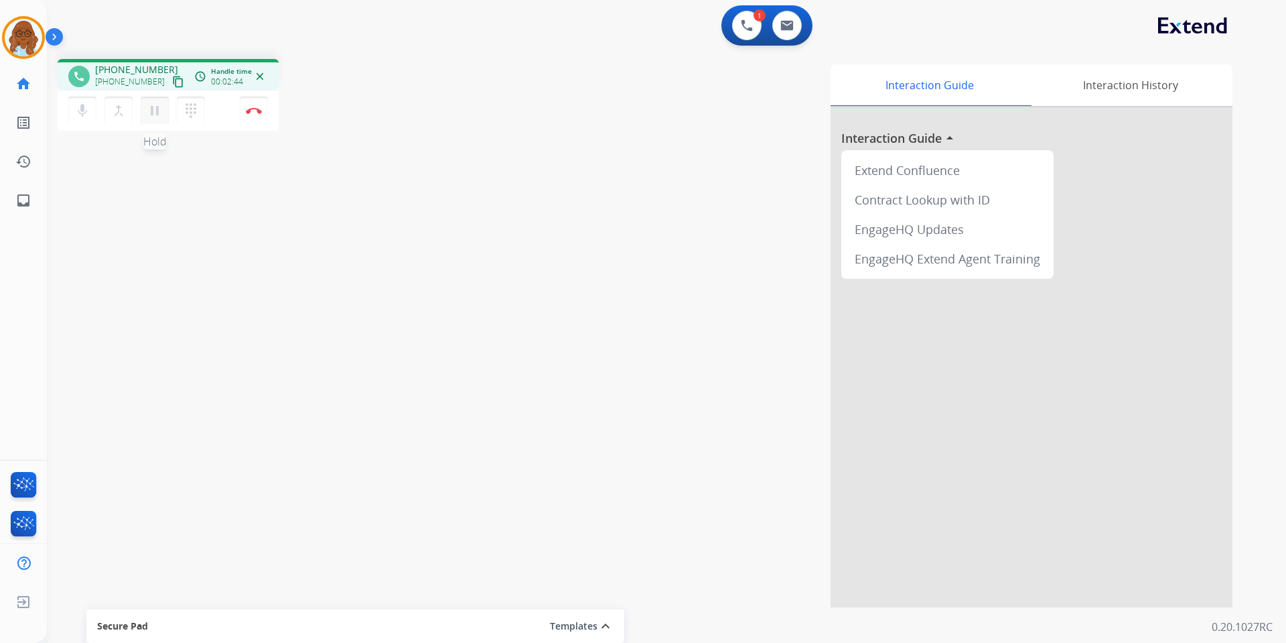
click at [153, 110] on mat-icon "pause" at bounding box center [155, 111] width 16 height 16
click at [147, 105] on mat-icon "play_arrow" at bounding box center [155, 111] width 16 height 16
click at [250, 110] on img at bounding box center [254, 110] width 16 height 7
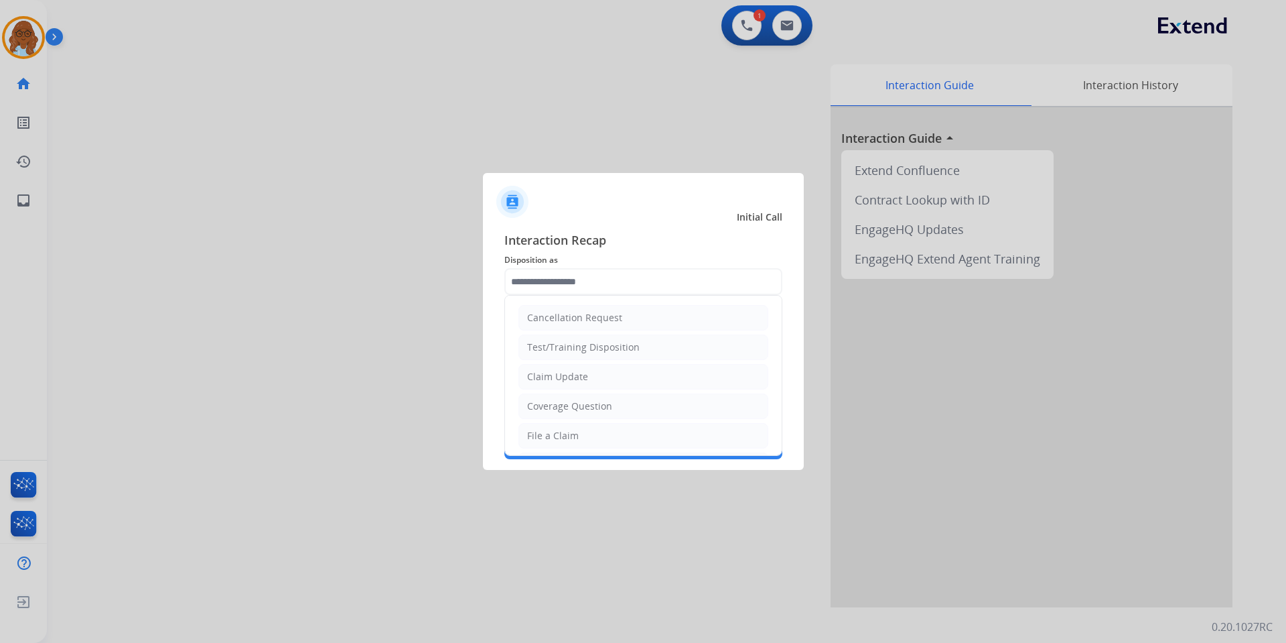
click at [636, 279] on input "text" at bounding box center [643, 281] width 278 height 27
click at [594, 375] on li "Claim Update" at bounding box center [644, 376] width 250 height 25
type input "**********"
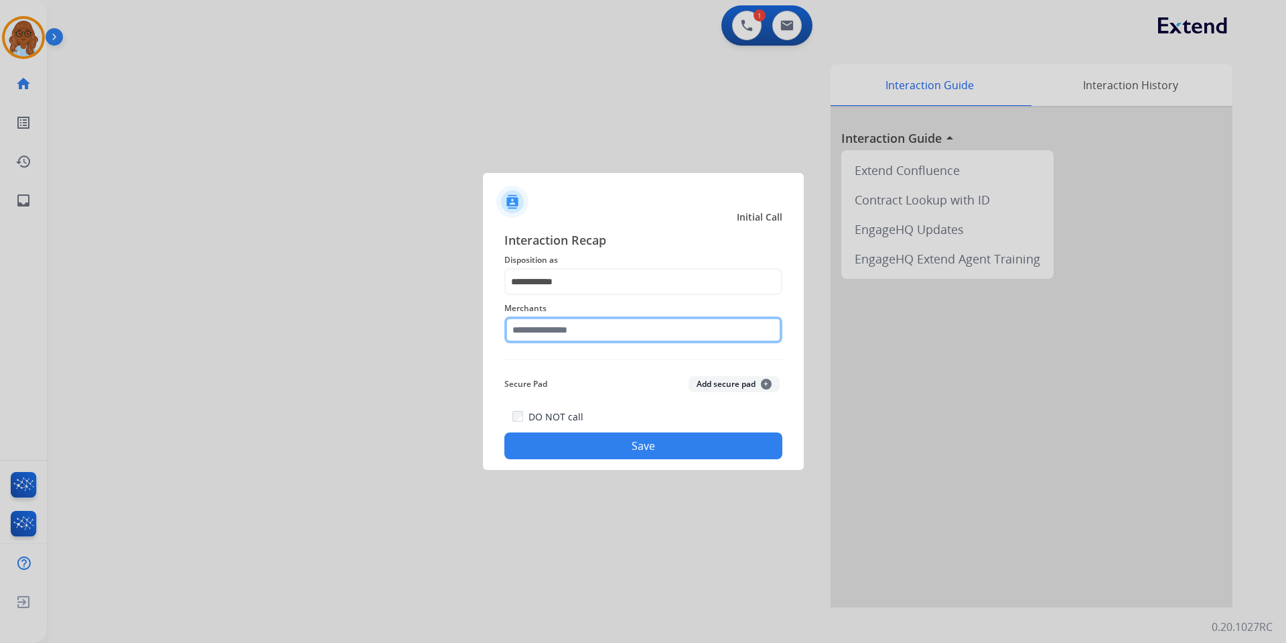
click at [575, 328] on input "text" at bounding box center [643, 329] width 278 height 27
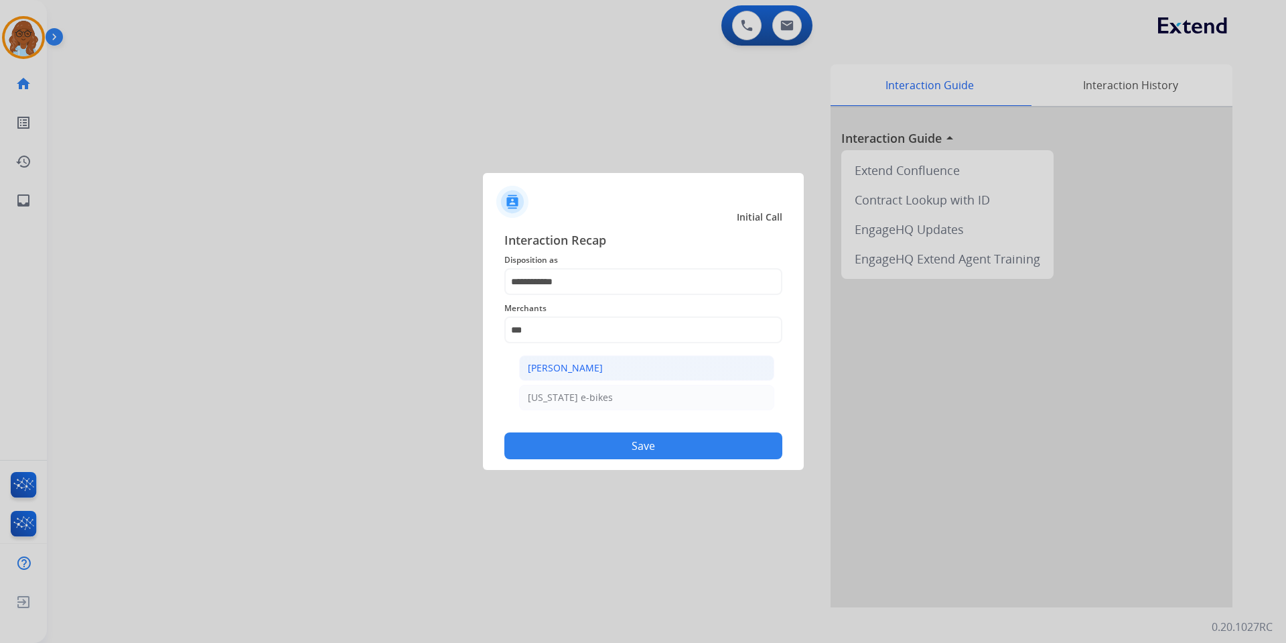
click at [590, 364] on div "[PERSON_NAME]" at bounding box center [565, 367] width 75 height 13
type input "**********"
drag, startPoint x: 634, startPoint y: 454, endPoint x: 652, endPoint y: 449, distance: 18.2
click at [636, 452] on button "Save" at bounding box center [643, 445] width 278 height 27
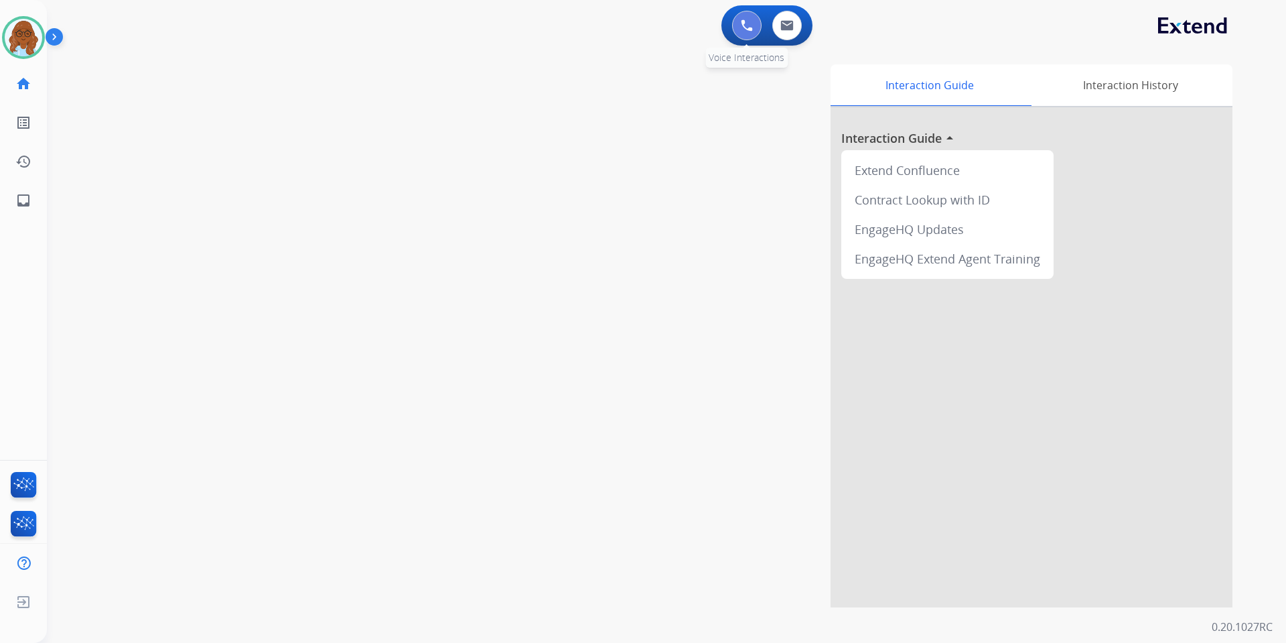
click at [740, 25] on button at bounding box center [746, 25] width 29 height 29
click at [744, 27] on img at bounding box center [747, 25] width 12 height 12
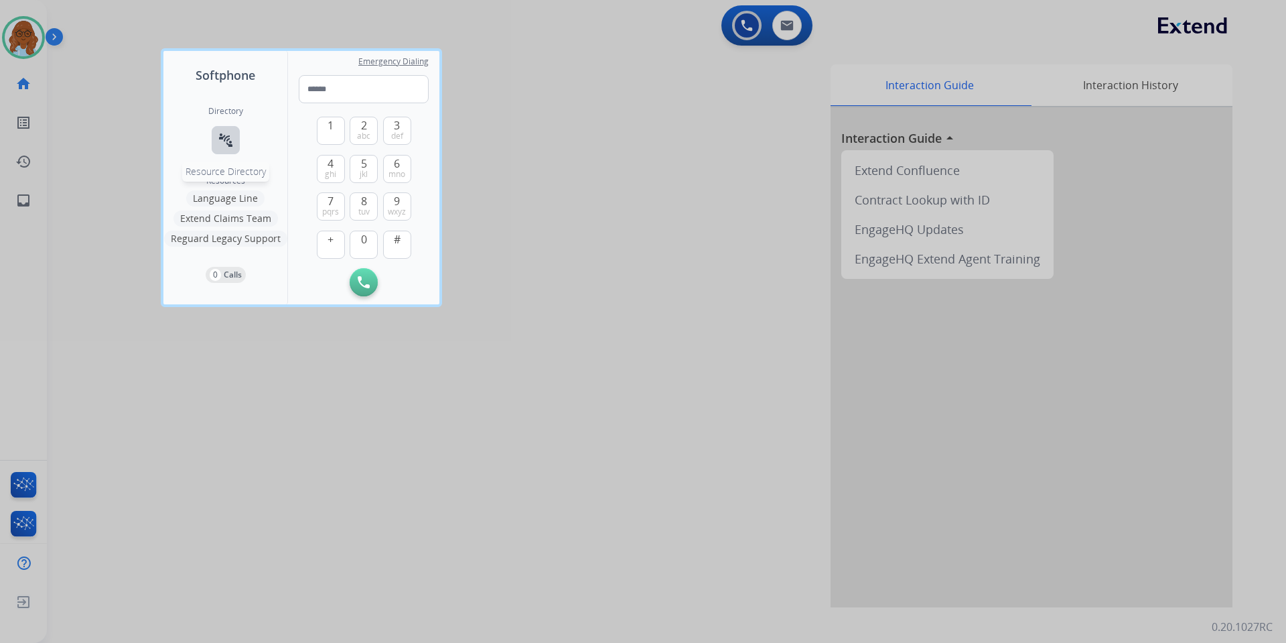
click at [230, 133] on mat-icon "connect_without_contact" at bounding box center [226, 140] width 16 height 16
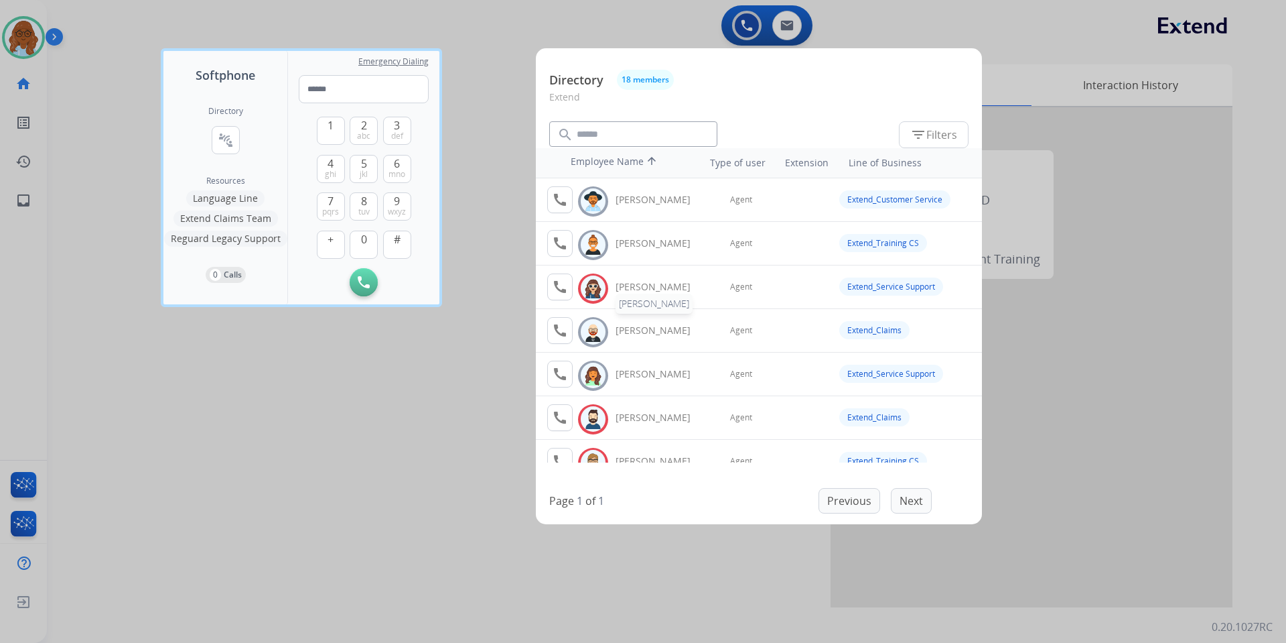
scroll to position [67, 0]
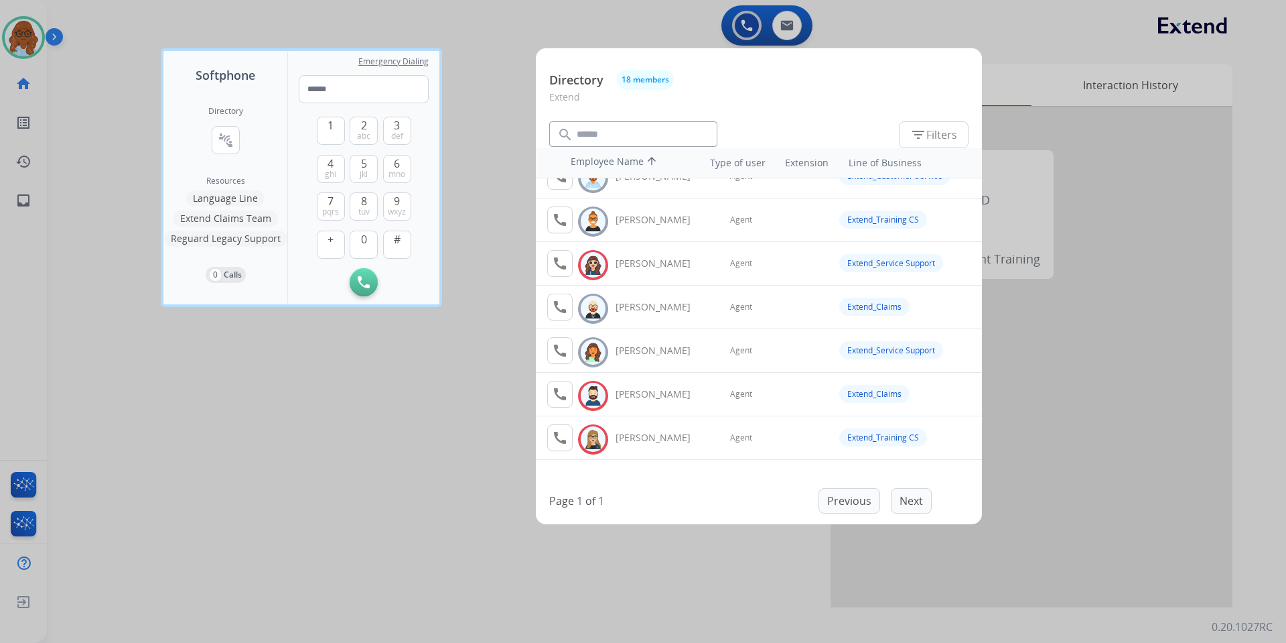
drag, startPoint x: 432, startPoint y: 372, endPoint x: 423, endPoint y: 365, distance: 11.0
click at [429, 368] on div at bounding box center [643, 321] width 1286 height 643
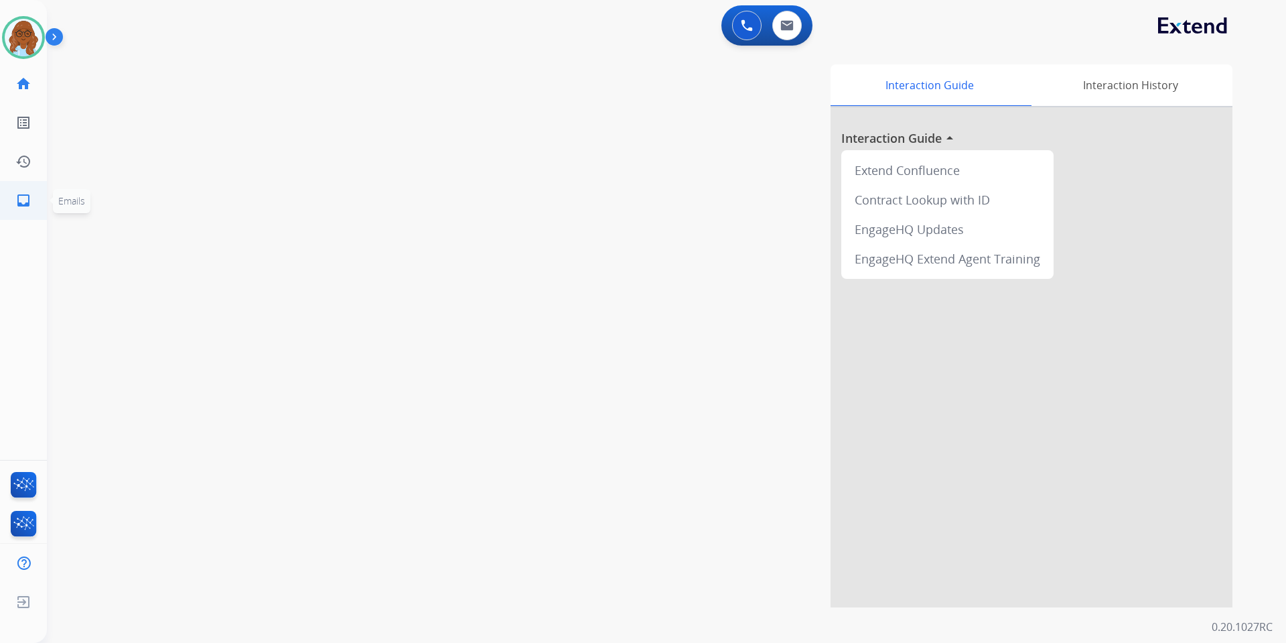
click at [15, 206] on mat-icon "inbox" at bounding box center [23, 200] width 16 height 16
select select "**********"
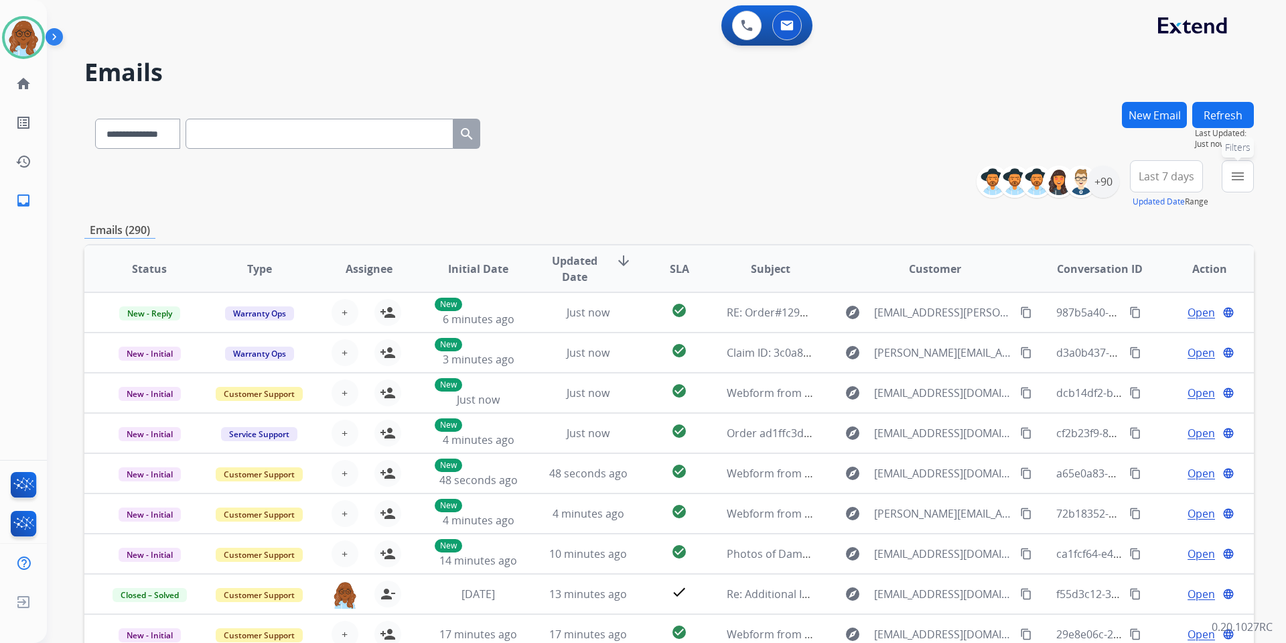
click at [1233, 182] on mat-icon "menu" at bounding box center [1238, 176] width 16 height 16
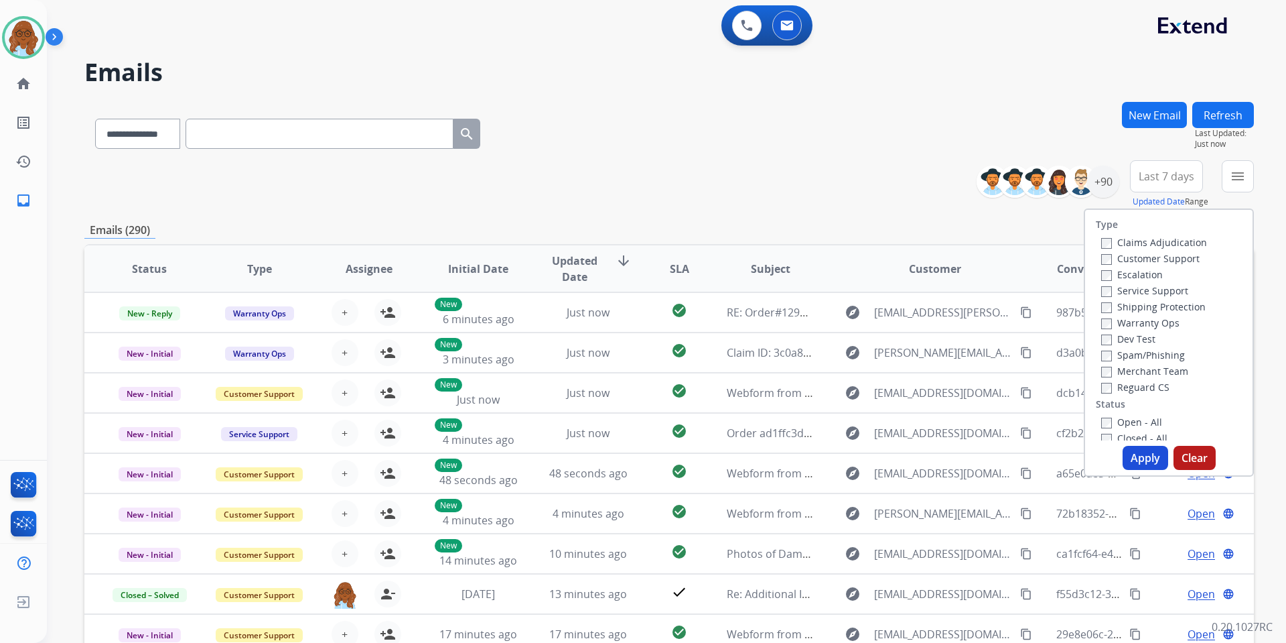
click at [1147, 260] on label "Customer Support" at bounding box center [1150, 258] width 98 height 13
click at [1169, 310] on label "Shipping Protection" at bounding box center [1153, 306] width 105 height 13
click at [1124, 391] on label "Reguard CS" at bounding box center [1135, 387] width 68 height 13
click at [1142, 421] on label "Open - All" at bounding box center [1131, 421] width 61 height 13
click at [1157, 456] on button "Apply" at bounding box center [1146, 458] width 46 height 24
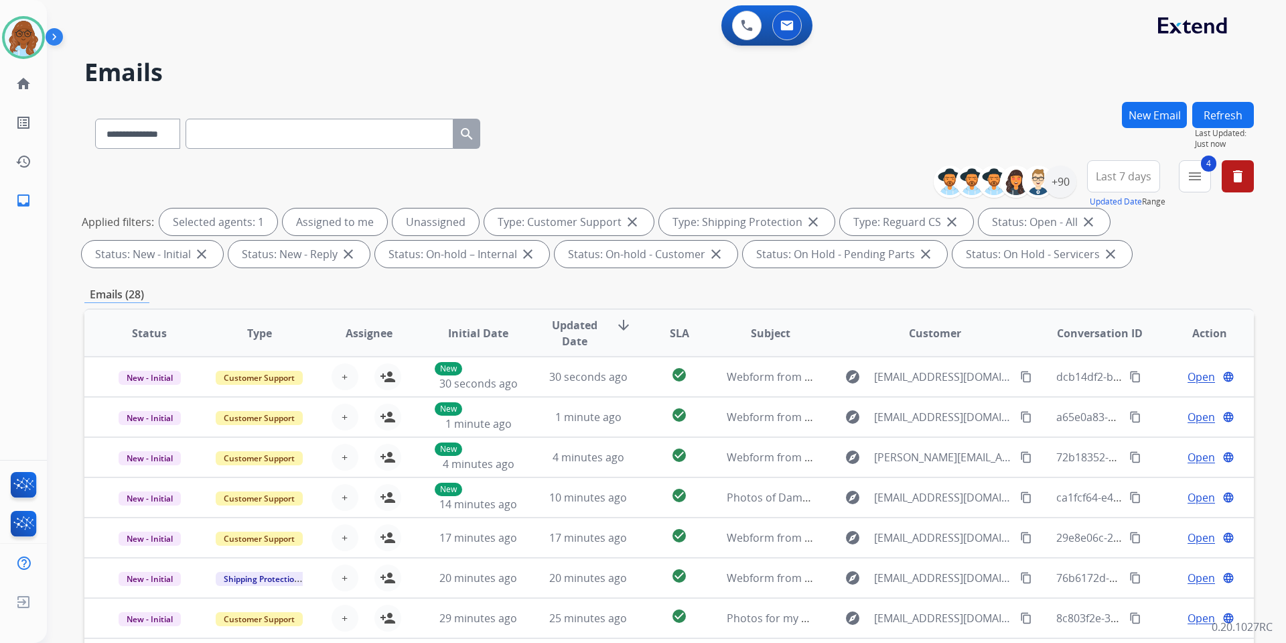
click at [1111, 174] on span "Last 7 days" at bounding box center [1124, 176] width 56 height 5
click at [1103, 331] on div "Last 90 days" at bounding box center [1120, 339] width 74 height 20
click at [1059, 180] on div "+144" at bounding box center [1060, 181] width 32 height 32
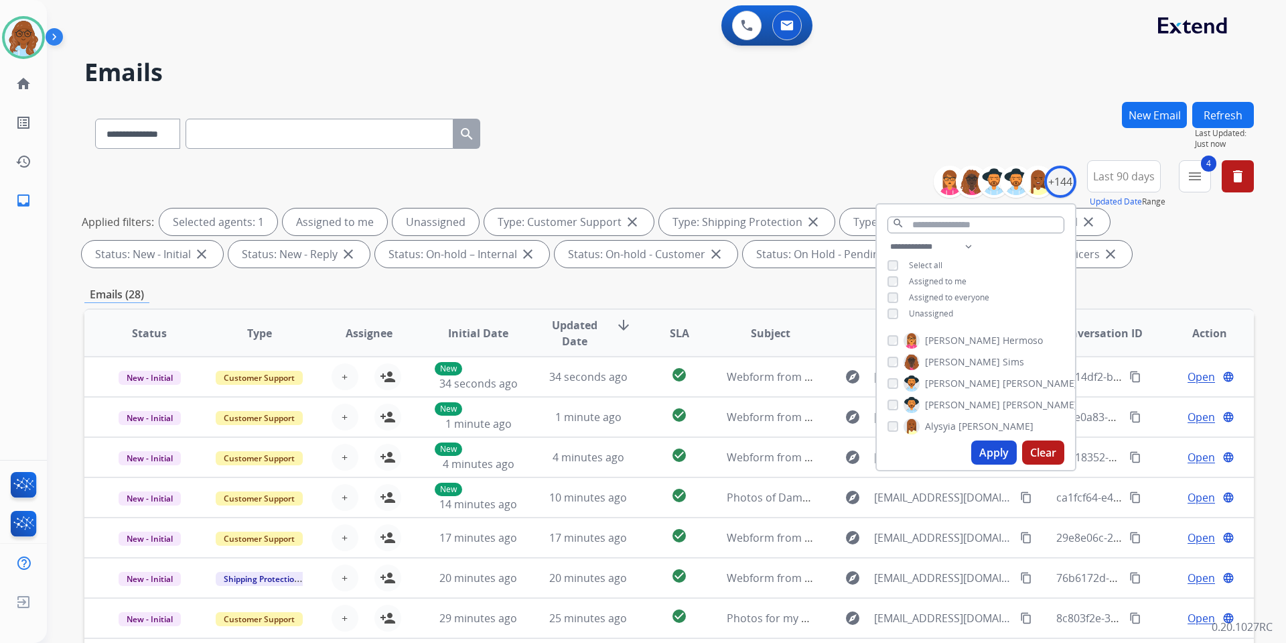
click at [941, 280] on span "Assigned to me" at bounding box center [938, 280] width 58 height 11
click at [1000, 446] on button "Apply" at bounding box center [994, 452] width 46 height 24
click at [803, 292] on div "Emails (28)" at bounding box center [669, 294] width 1170 height 17
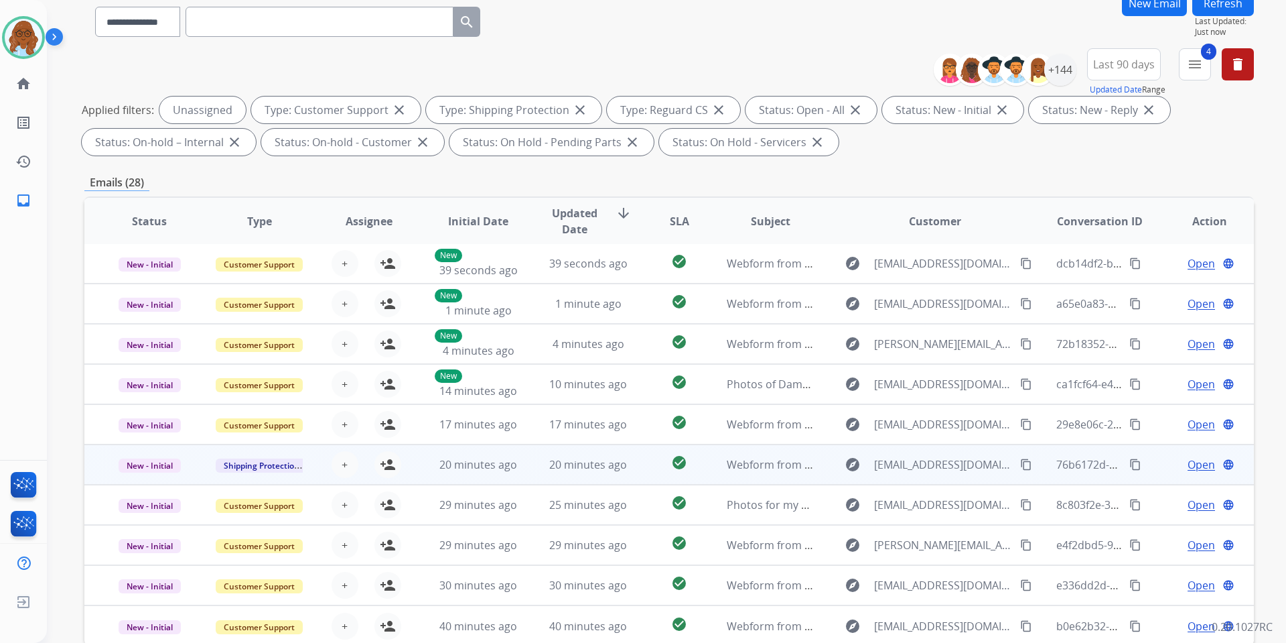
scroll to position [184, 0]
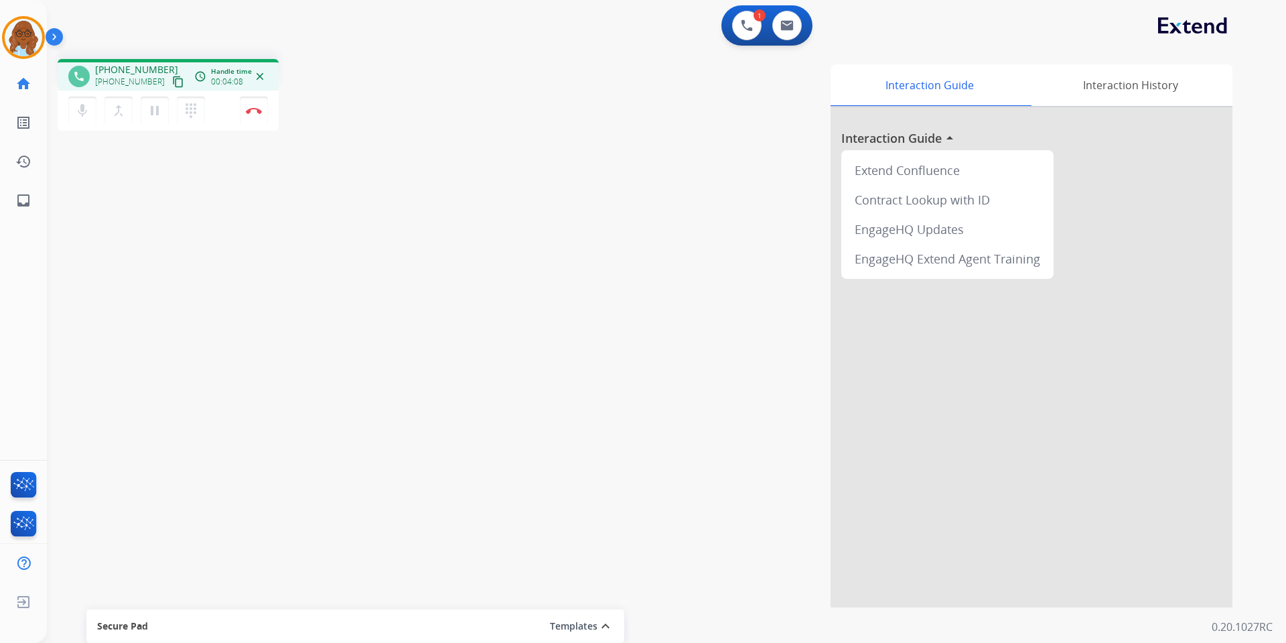
drag, startPoint x: 161, startPoint y: 84, endPoint x: 167, endPoint y: 93, distance: 10.6
click at [172, 84] on mat-icon "content_copy" at bounding box center [178, 82] width 12 height 12
drag, startPoint x: 258, startPoint y: 106, endPoint x: 289, endPoint y: 117, distance: 32.9
click at [258, 106] on button "Disconnect" at bounding box center [254, 110] width 28 height 28
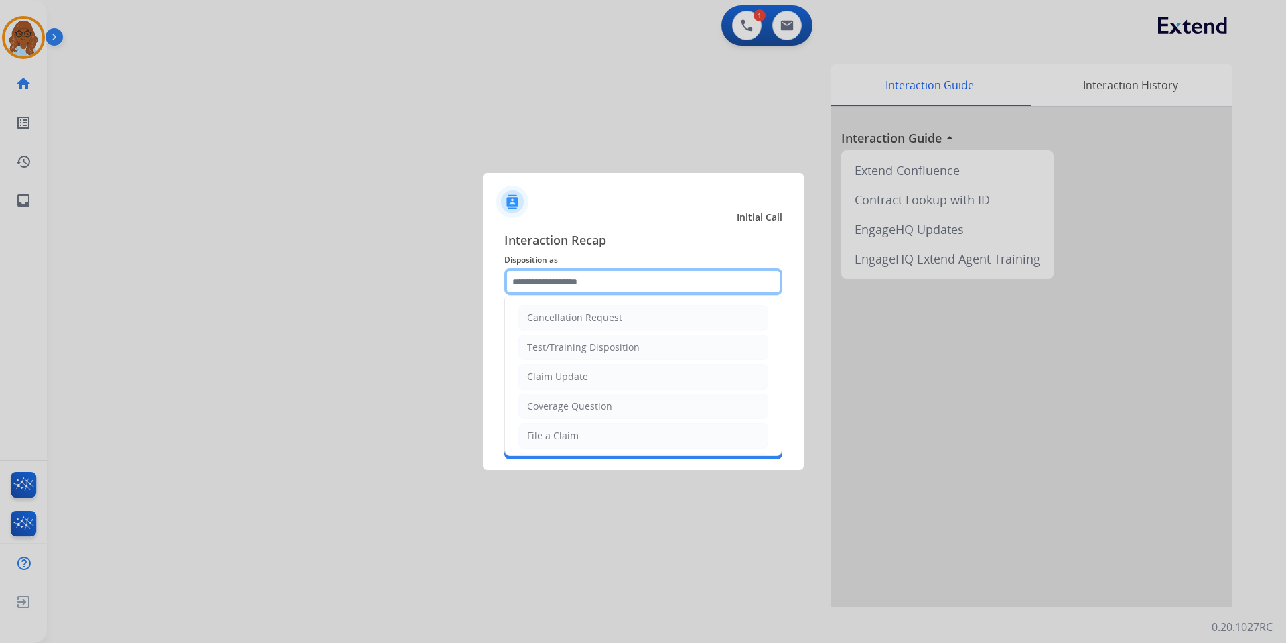
click at [631, 274] on input "text" at bounding box center [643, 281] width 278 height 27
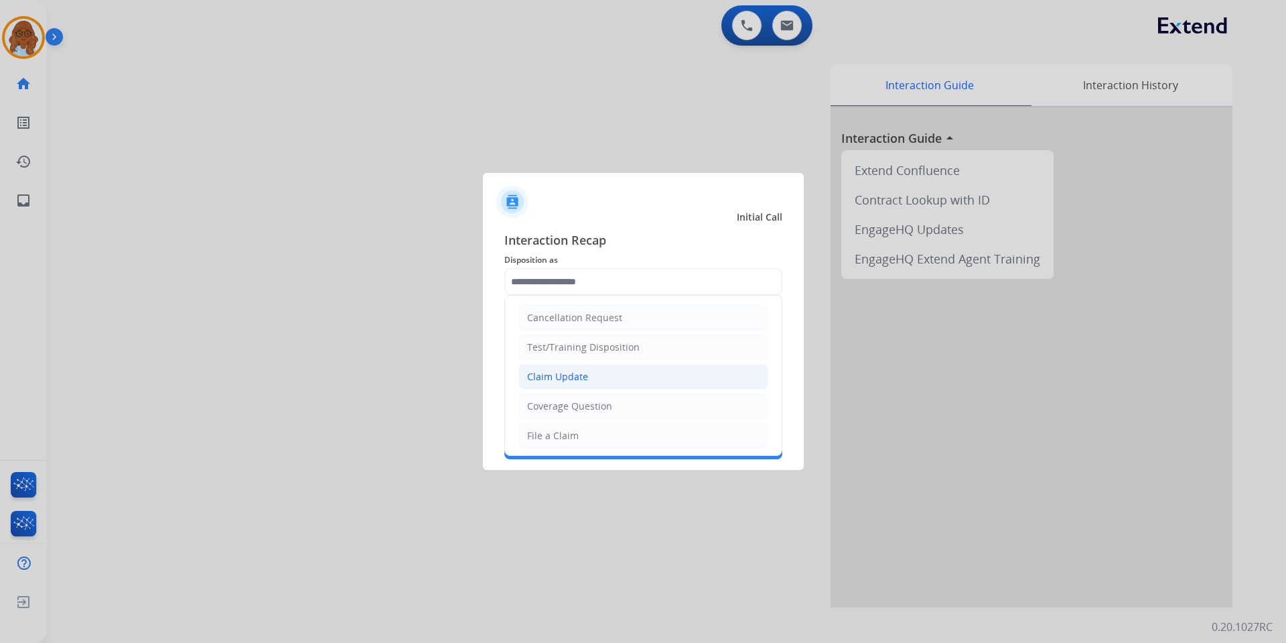
click at [553, 376] on div "Claim Update" at bounding box center [557, 376] width 61 height 13
type input "**********"
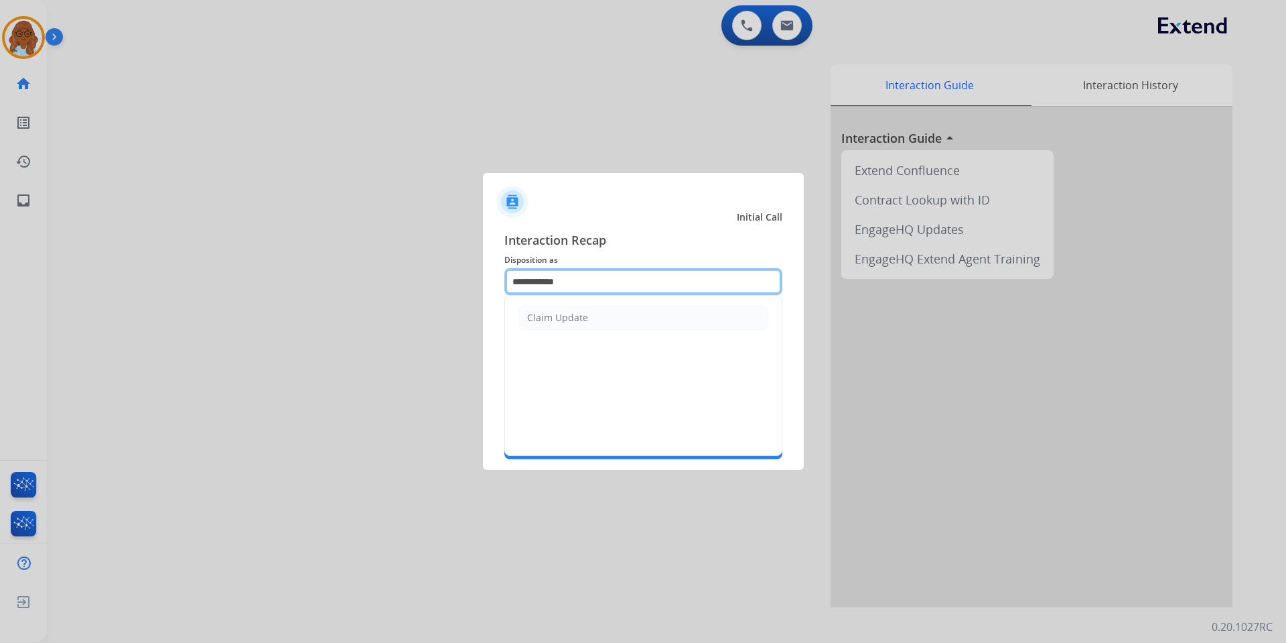
drag, startPoint x: 431, startPoint y: 249, endPoint x: 392, endPoint y: 244, distance: 39.8
click at [0, 244] on app-contact-recap-modal "**********" at bounding box center [0, 321] width 0 height 643
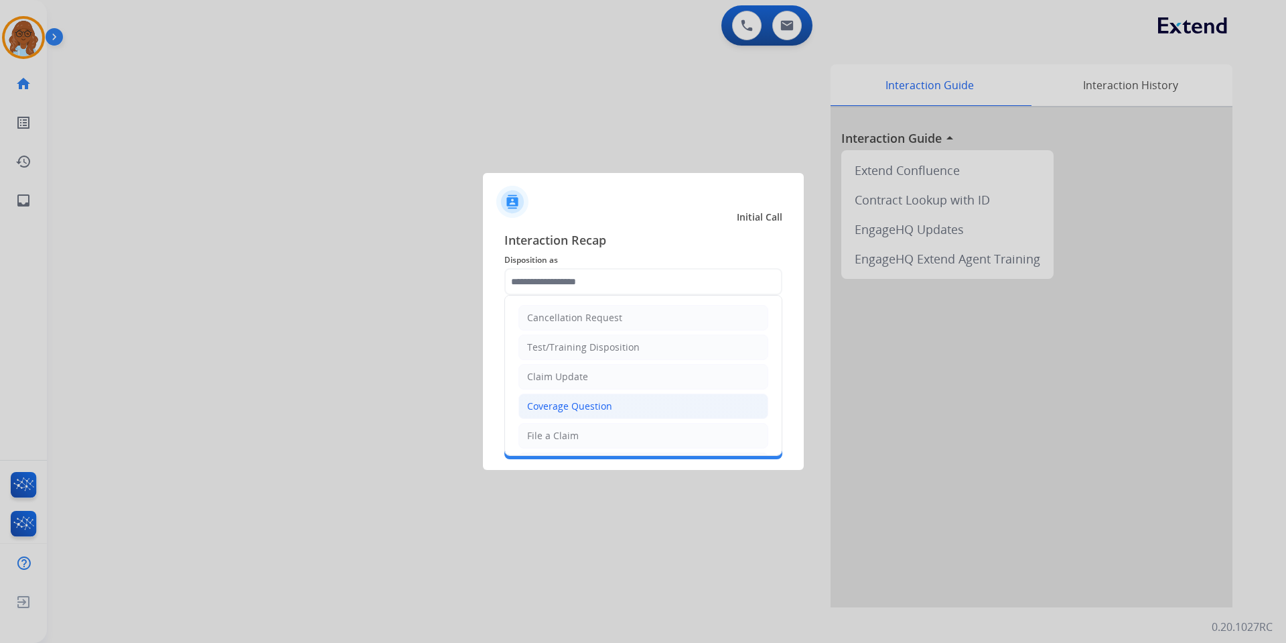
click at [616, 397] on li "Coverage Question" at bounding box center [644, 405] width 250 height 25
type input "**********"
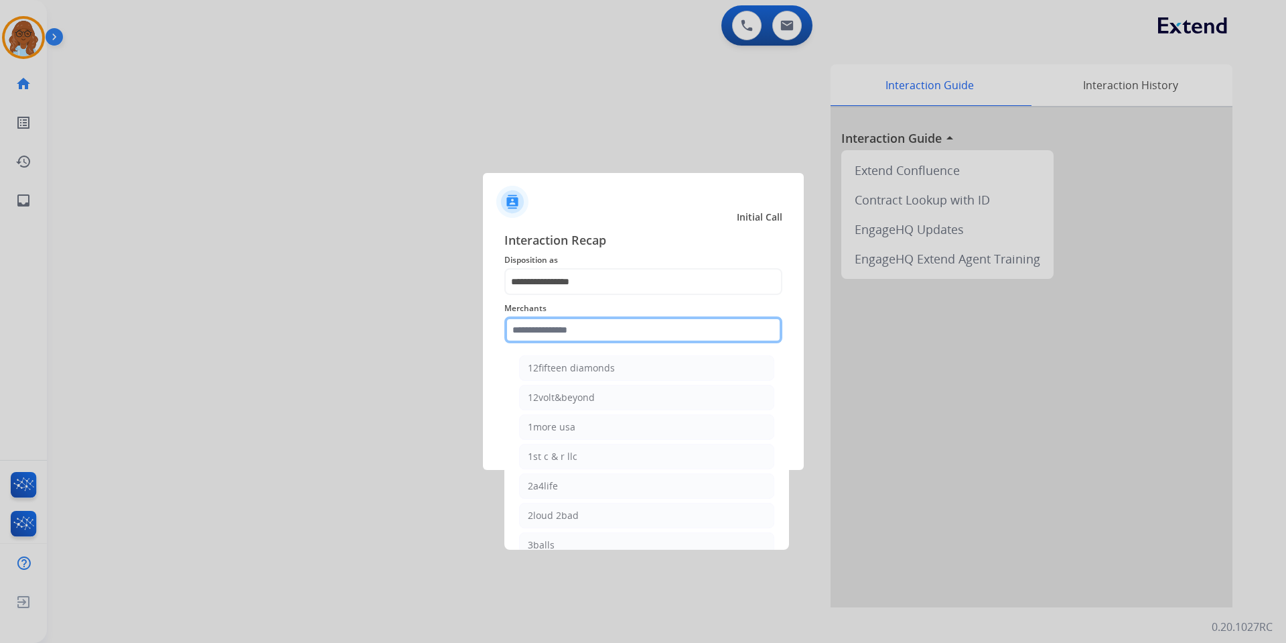
click at [563, 332] on input "text" at bounding box center [643, 329] width 278 height 27
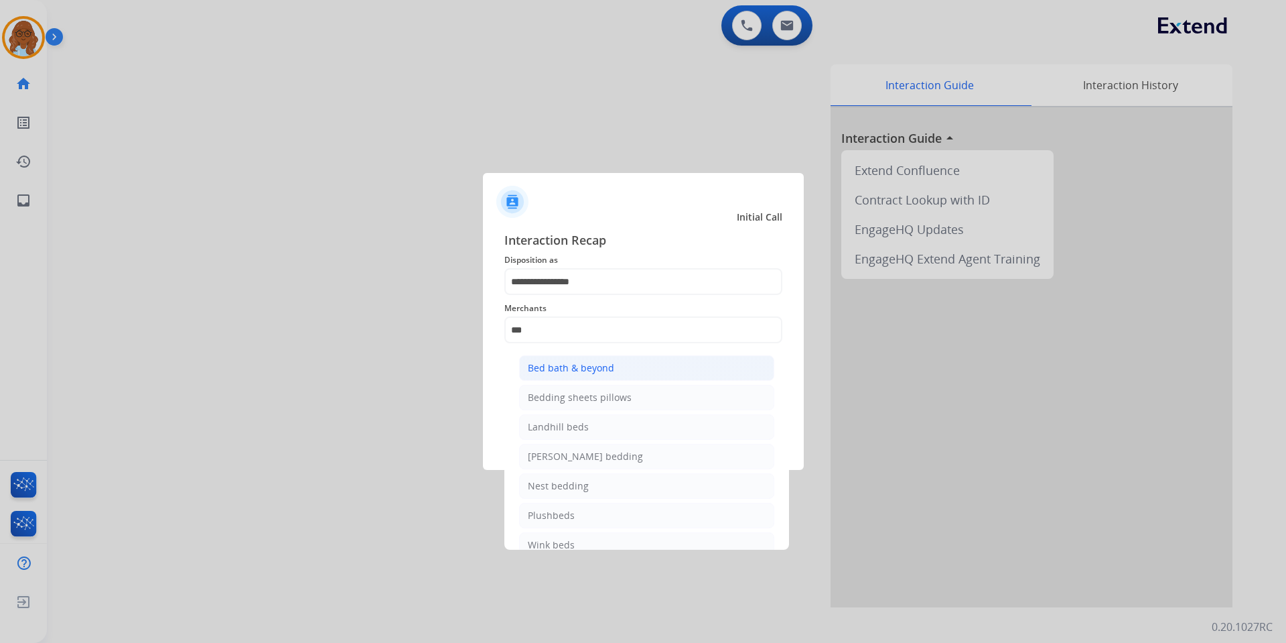
click at [574, 369] on div "Bed bath & beyond" at bounding box center [571, 367] width 86 height 13
type input "**********"
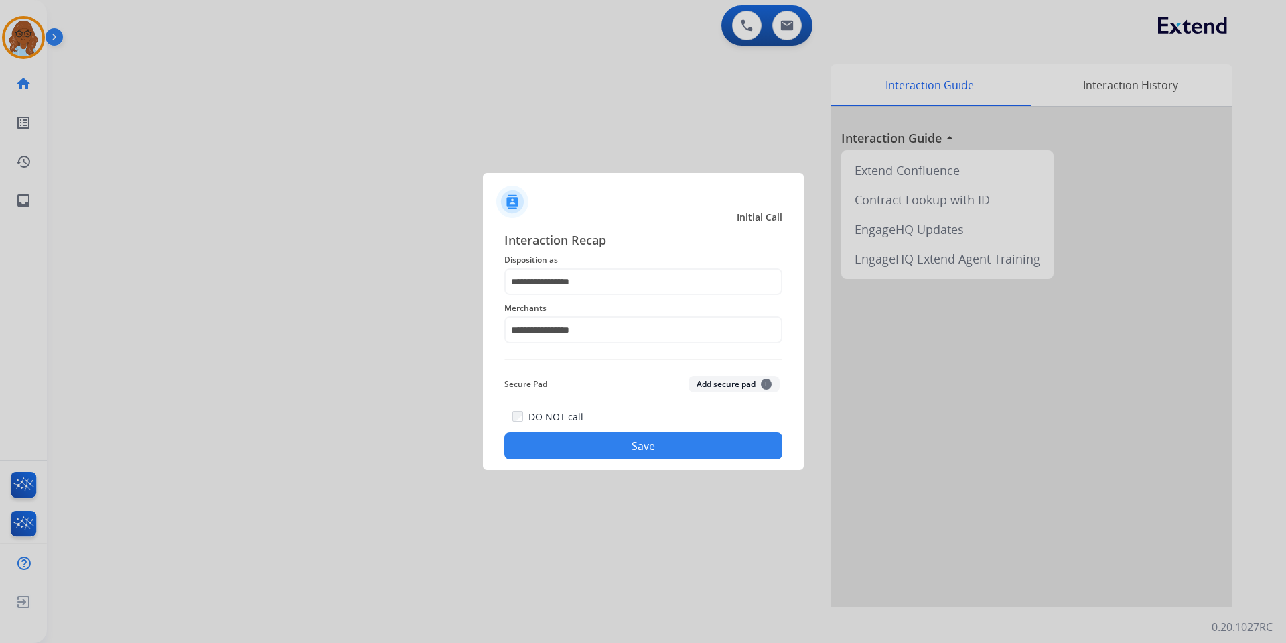
click at [656, 452] on button "Save" at bounding box center [643, 445] width 278 height 27
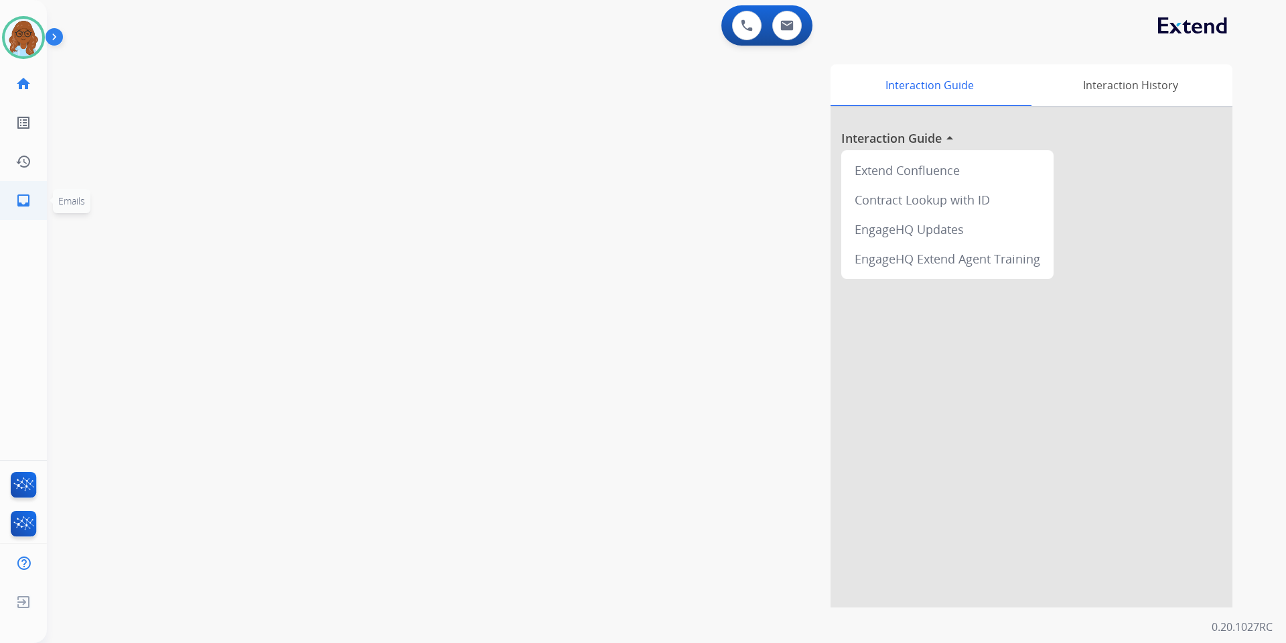
click at [25, 201] on mat-icon "inbox" at bounding box center [23, 200] width 16 height 16
select select "**********"
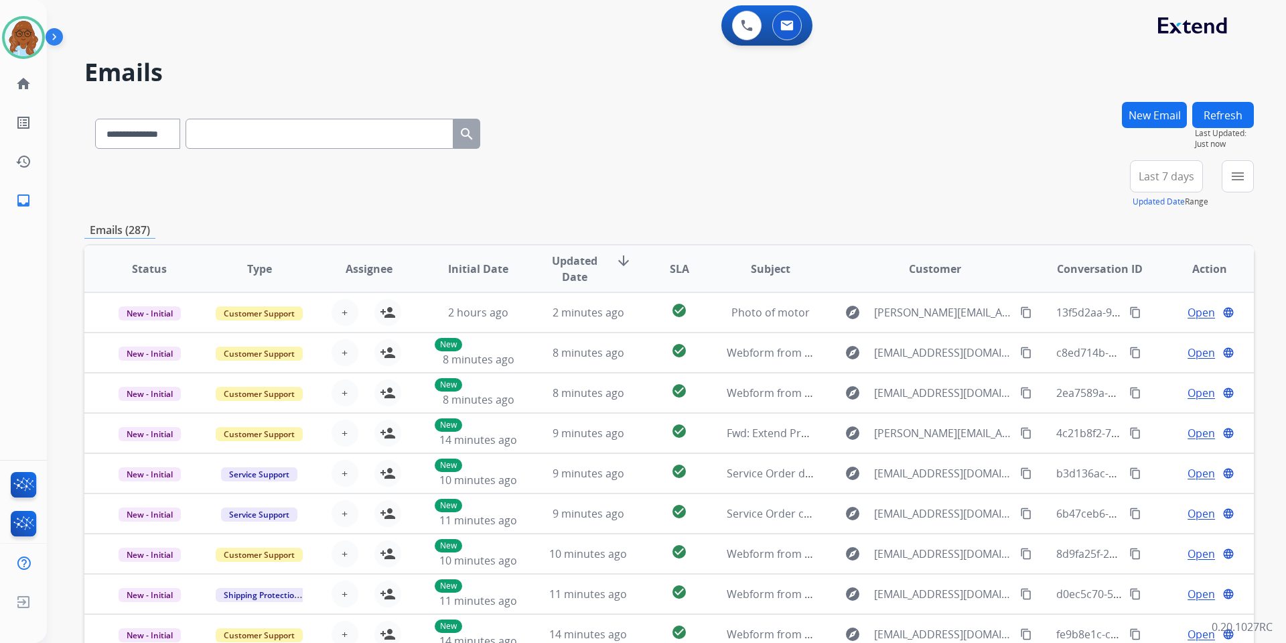
click at [1145, 105] on button "New Email" at bounding box center [1154, 115] width 65 height 26
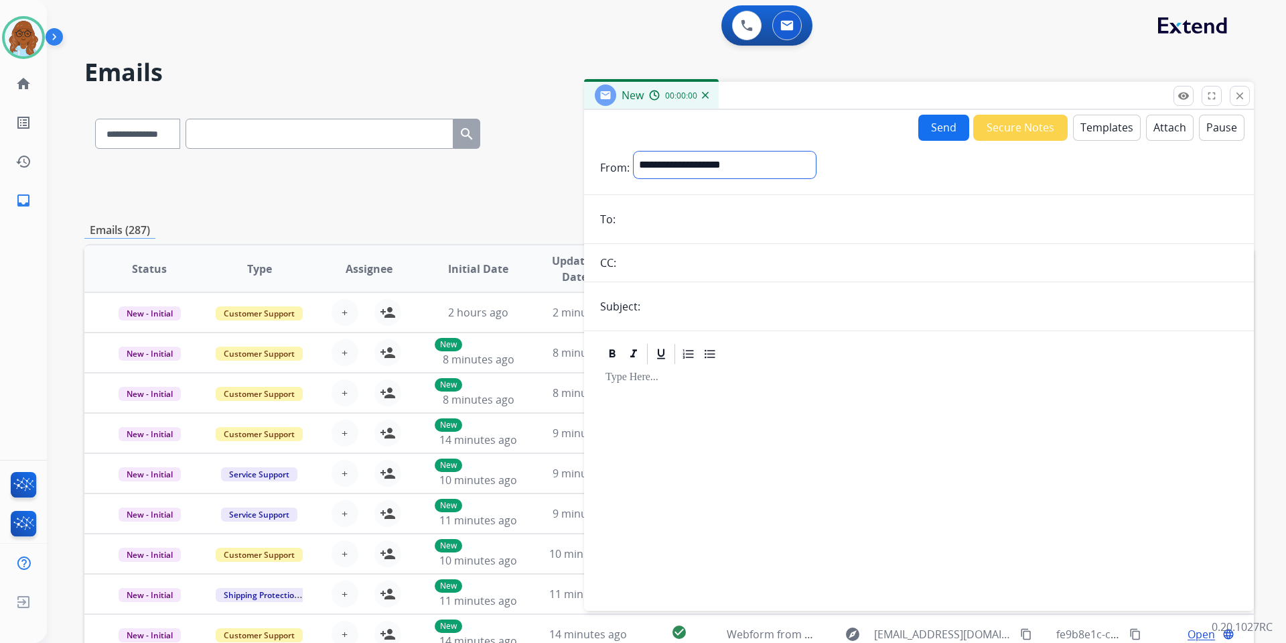
click at [715, 169] on select "**********" at bounding box center [725, 164] width 182 height 27
select select "**********"
click at [634, 151] on select "**********" at bounding box center [725, 164] width 182 height 27
click at [675, 224] on input "email" at bounding box center [929, 220] width 618 height 27
paste input "**********"
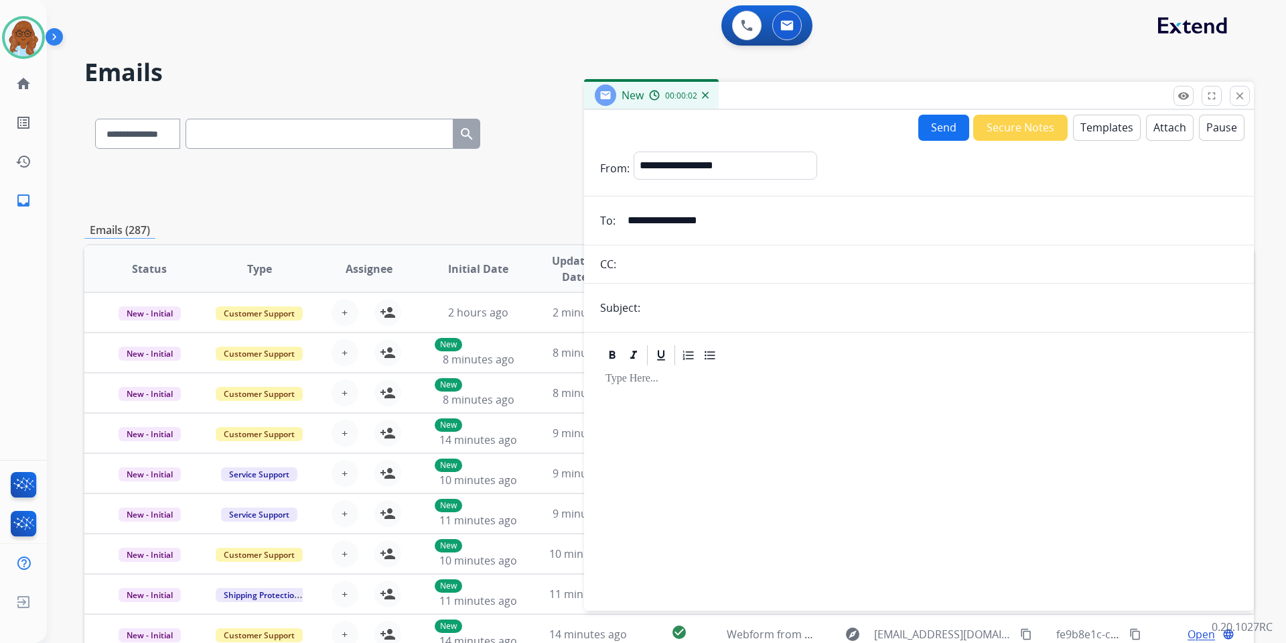
type input "**********"
click at [677, 316] on input "text" at bounding box center [942, 307] width 594 height 27
type input "**********"
click at [1102, 124] on button "Templates" at bounding box center [1107, 128] width 68 height 26
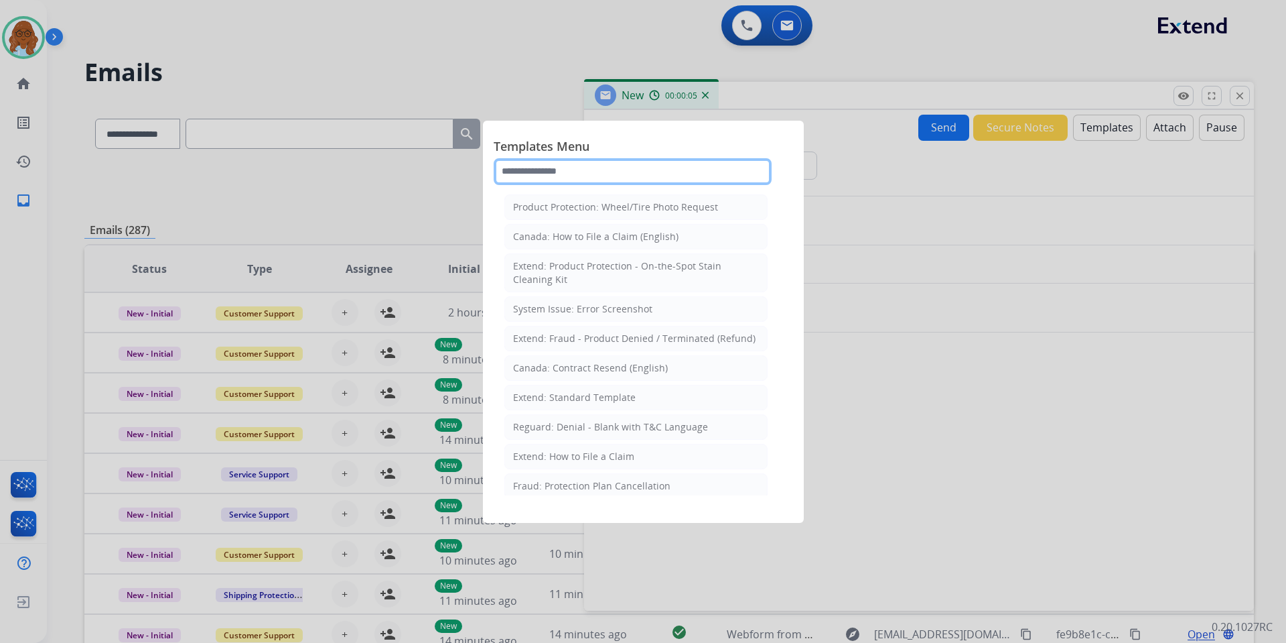
click at [662, 165] on input "text" at bounding box center [633, 171] width 278 height 27
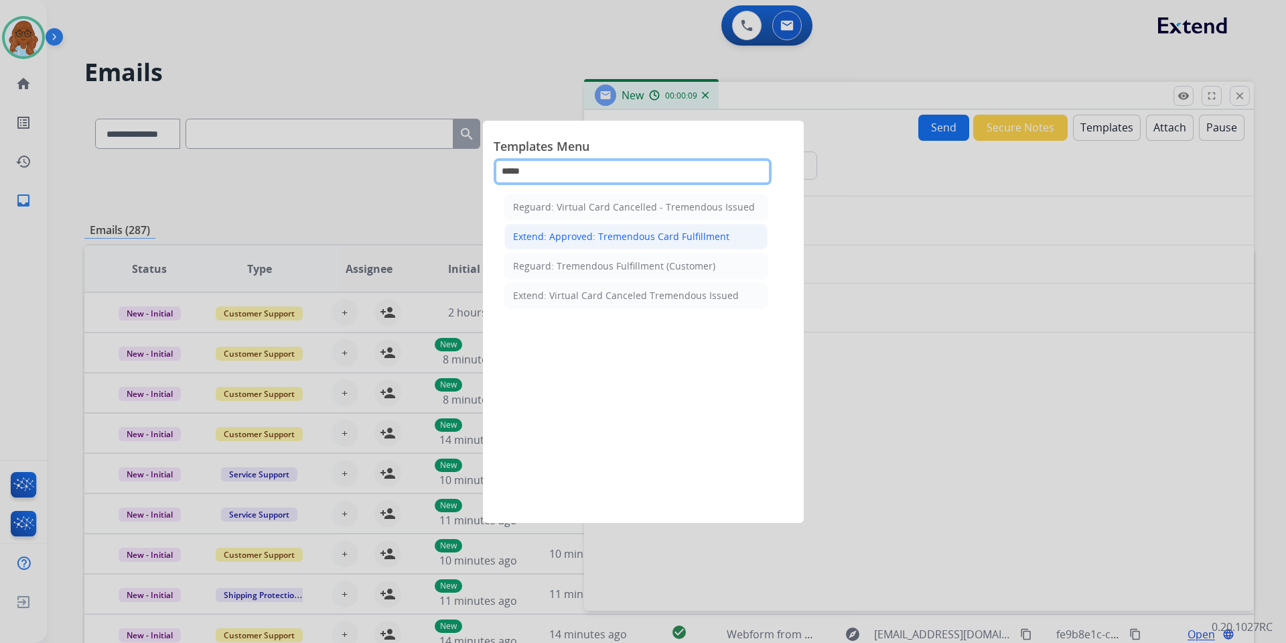
type input "*****"
click at [649, 230] on div "Extend: Approved: Tremendous Card Fulfillment" at bounding box center [621, 236] width 216 height 13
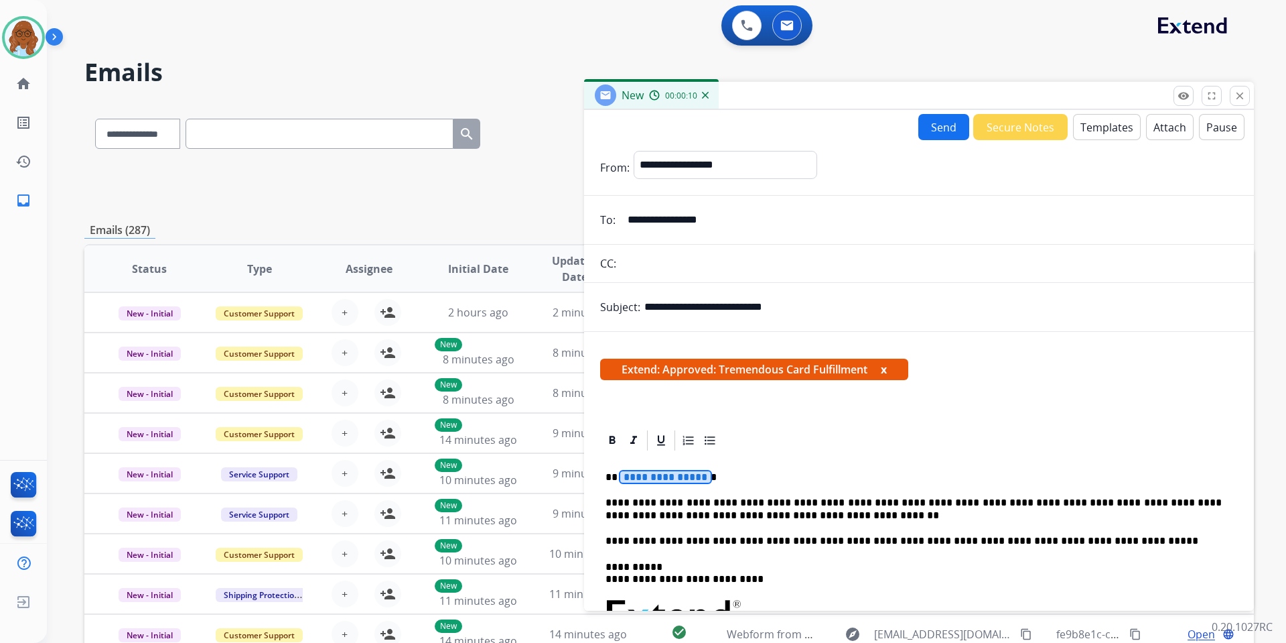
click at [657, 478] on span "**********" at bounding box center [665, 476] width 90 height 11
click at [950, 124] on button "Send" at bounding box center [944, 127] width 51 height 26
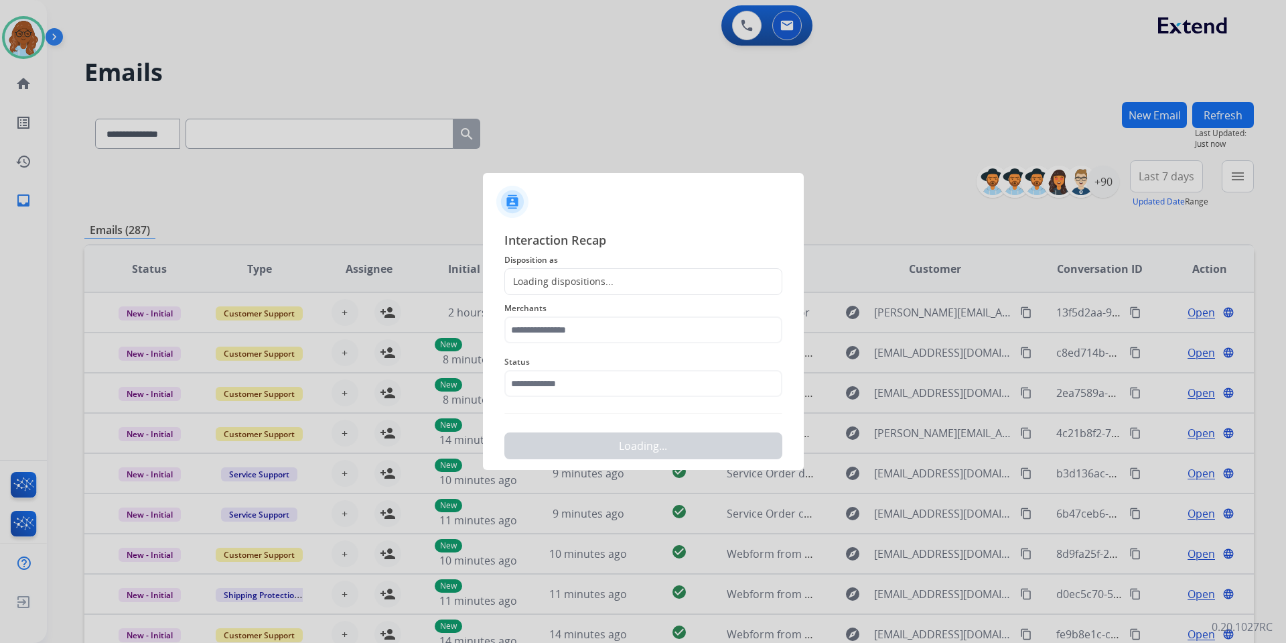
click at [606, 277] on div "Loading dispositions..." at bounding box center [559, 281] width 109 height 13
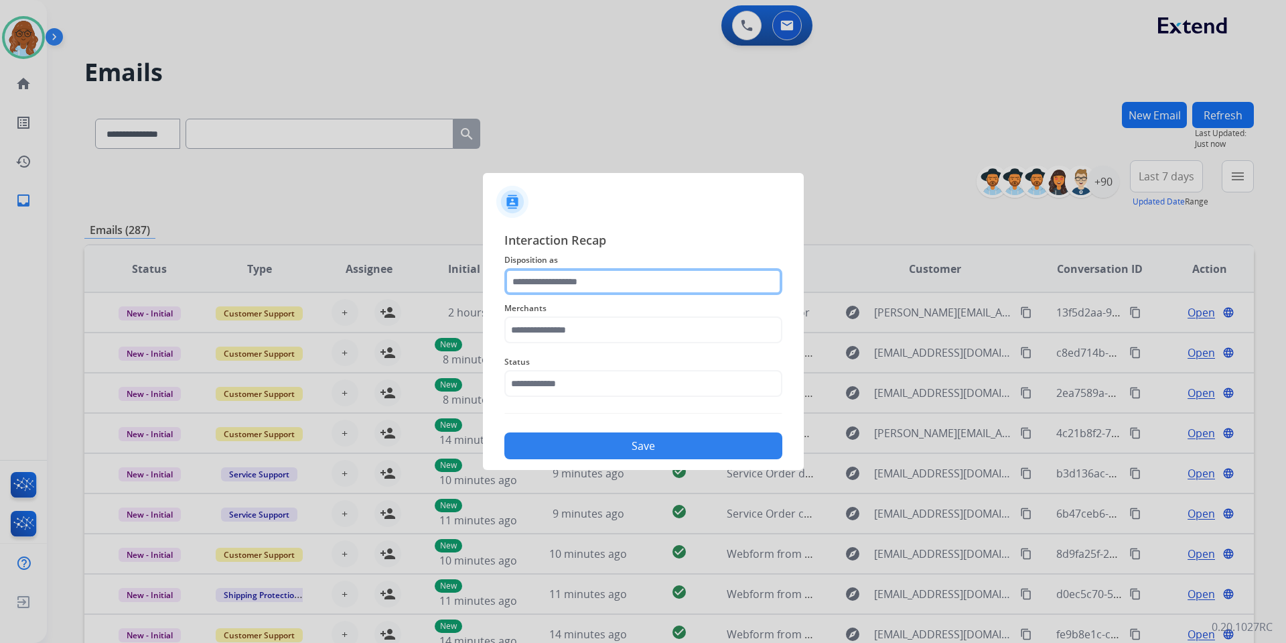
click at [588, 283] on input "text" at bounding box center [643, 281] width 278 height 27
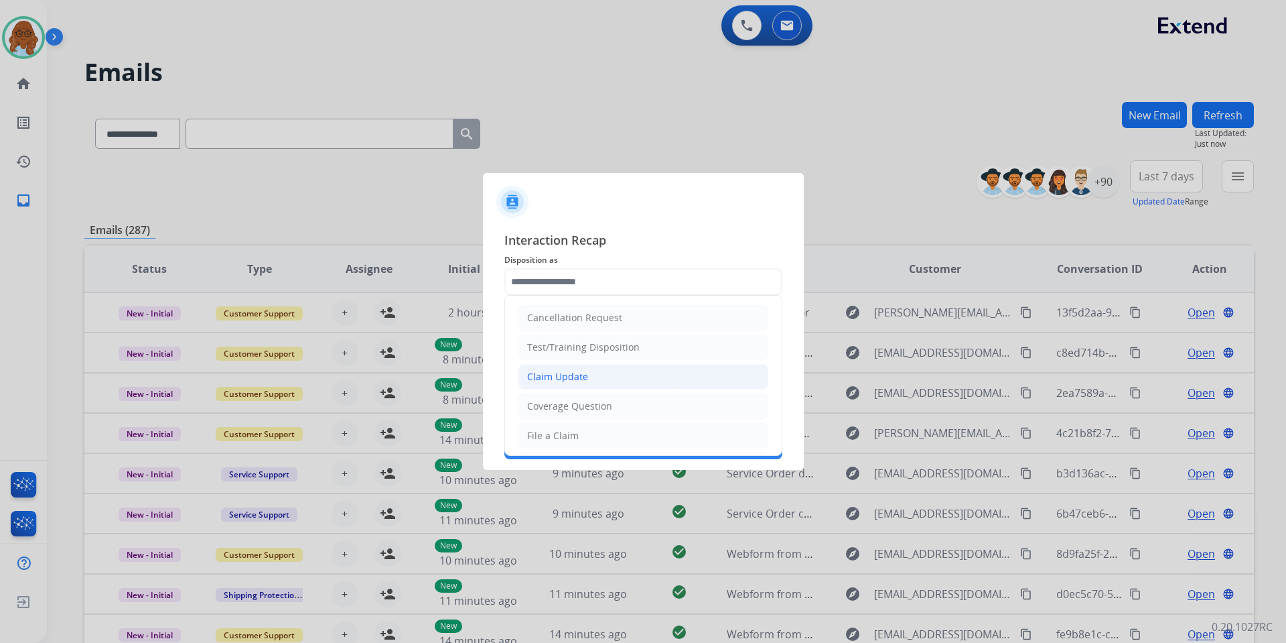
click at [579, 373] on div "Claim Update" at bounding box center [557, 376] width 61 height 13
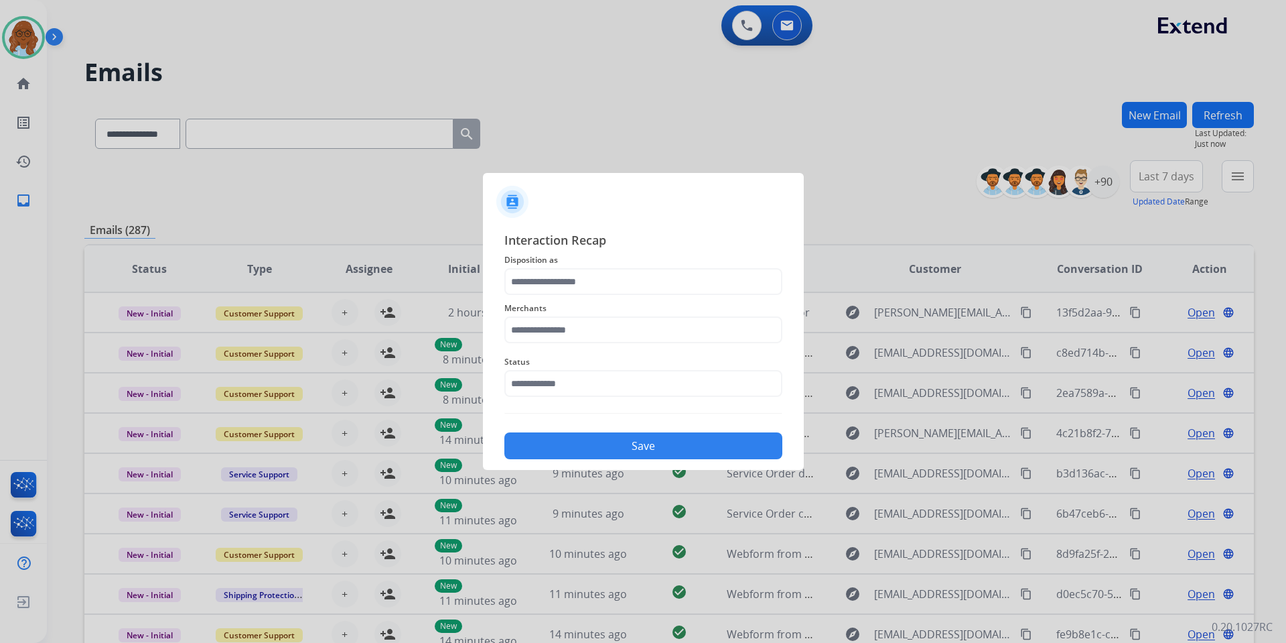
type input "**********"
click at [584, 330] on input "text" at bounding box center [643, 329] width 278 height 27
click at [576, 362] on div "[DOMAIN_NAME]" at bounding box center [566, 367] width 77 height 13
type input "**********"
click at [543, 390] on input "text" at bounding box center [643, 383] width 278 height 27
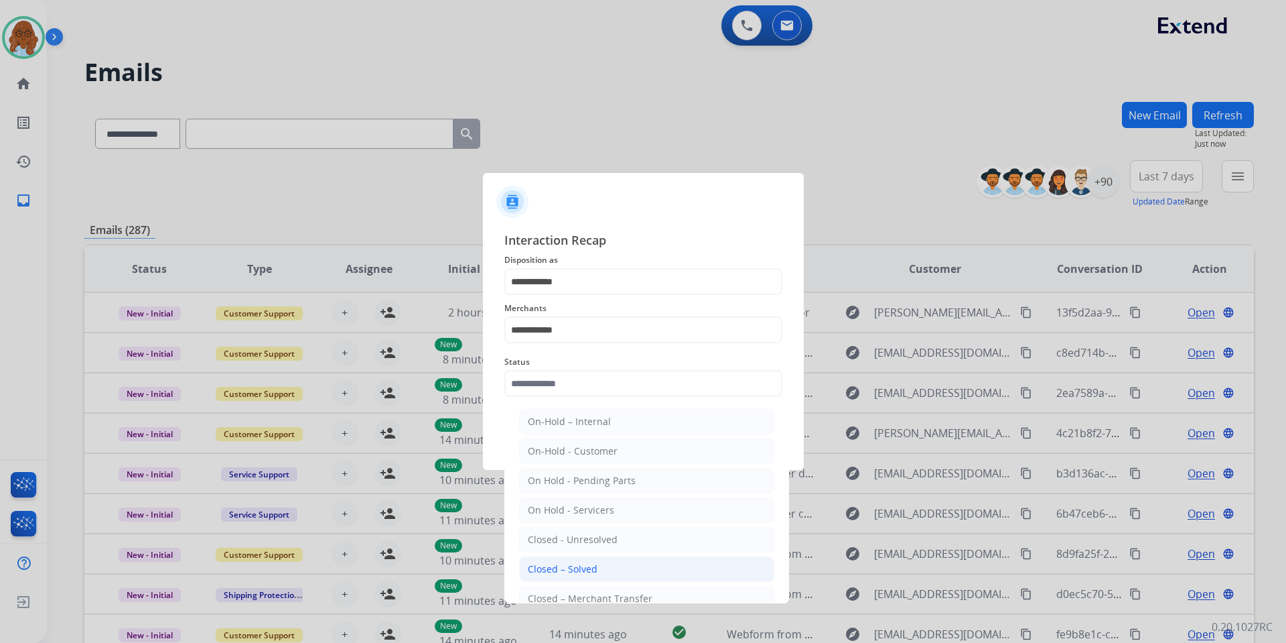
click at [559, 565] on div "Closed – Solved" at bounding box center [563, 568] width 70 height 13
type input "**********"
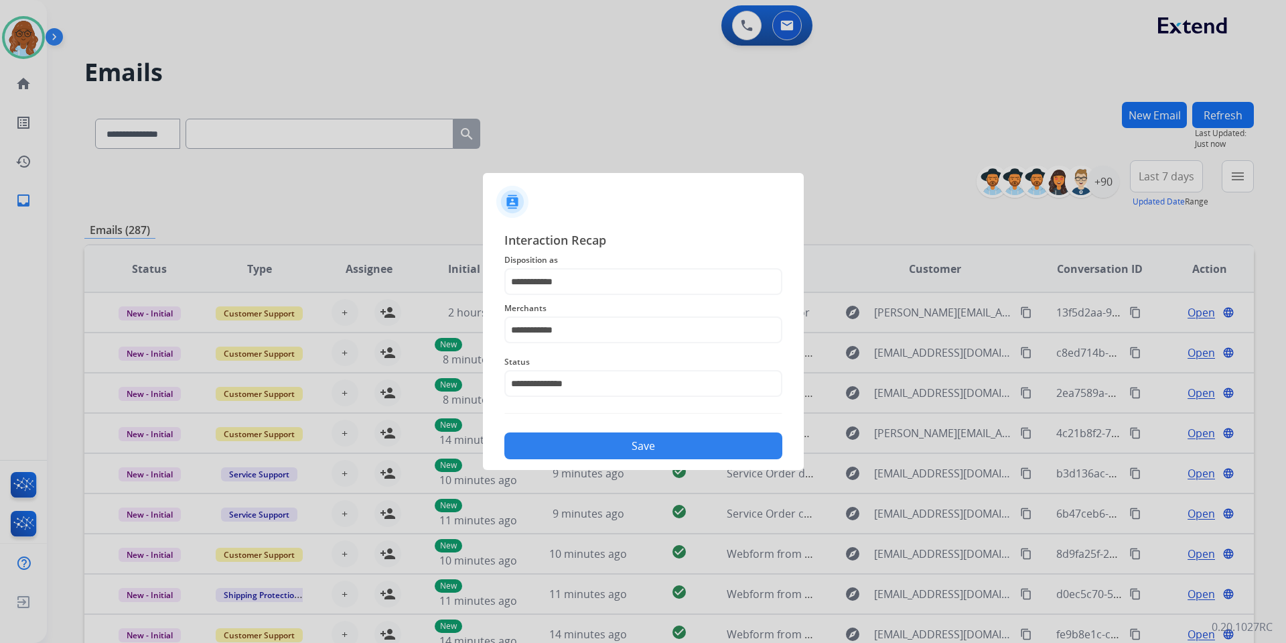
click at [563, 448] on button "Save" at bounding box center [643, 445] width 278 height 27
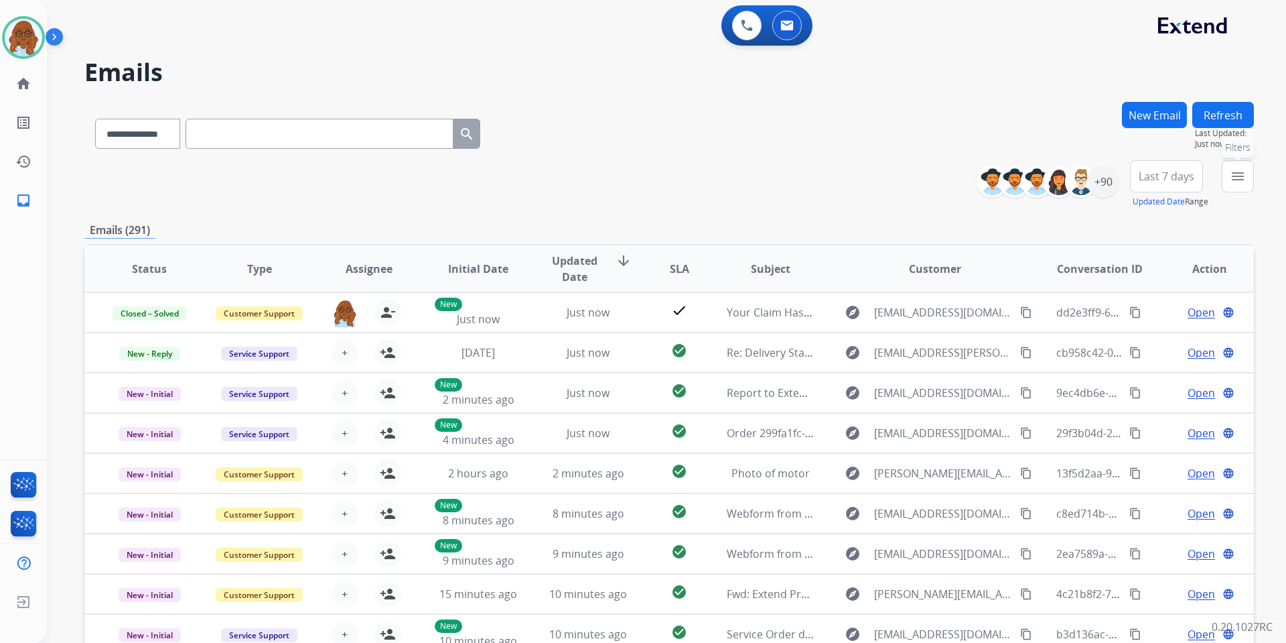
click at [1242, 165] on button "menu Filters" at bounding box center [1238, 176] width 32 height 32
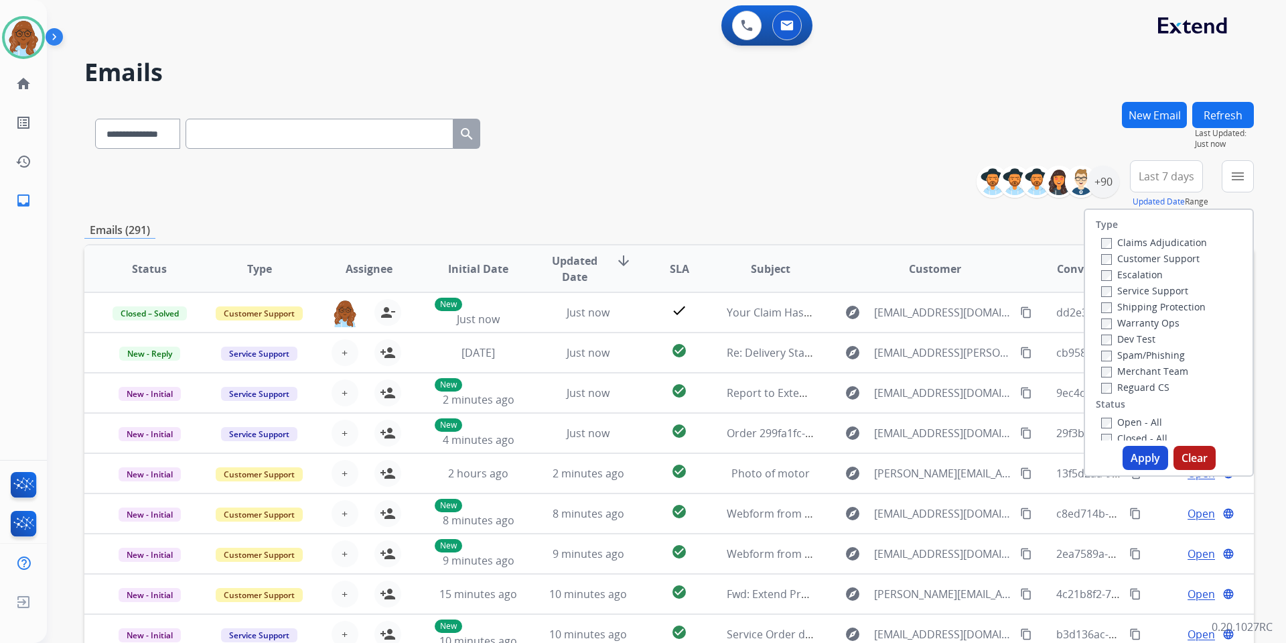
click at [1140, 257] on label "Customer Support" at bounding box center [1150, 258] width 98 height 13
click at [1136, 309] on label "Shipping Protection" at bounding box center [1153, 306] width 105 height 13
click at [1133, 383] on label "Reguard CS" at bounding box center [1135, 387] width 68 height 13
click at [1132, 415] on label "Open - All" at bounding box center [1131, 421] width 61 height 13
click at [1141, 457] on button "Apply" at bounding box center [1146, 458] width 46 height 24
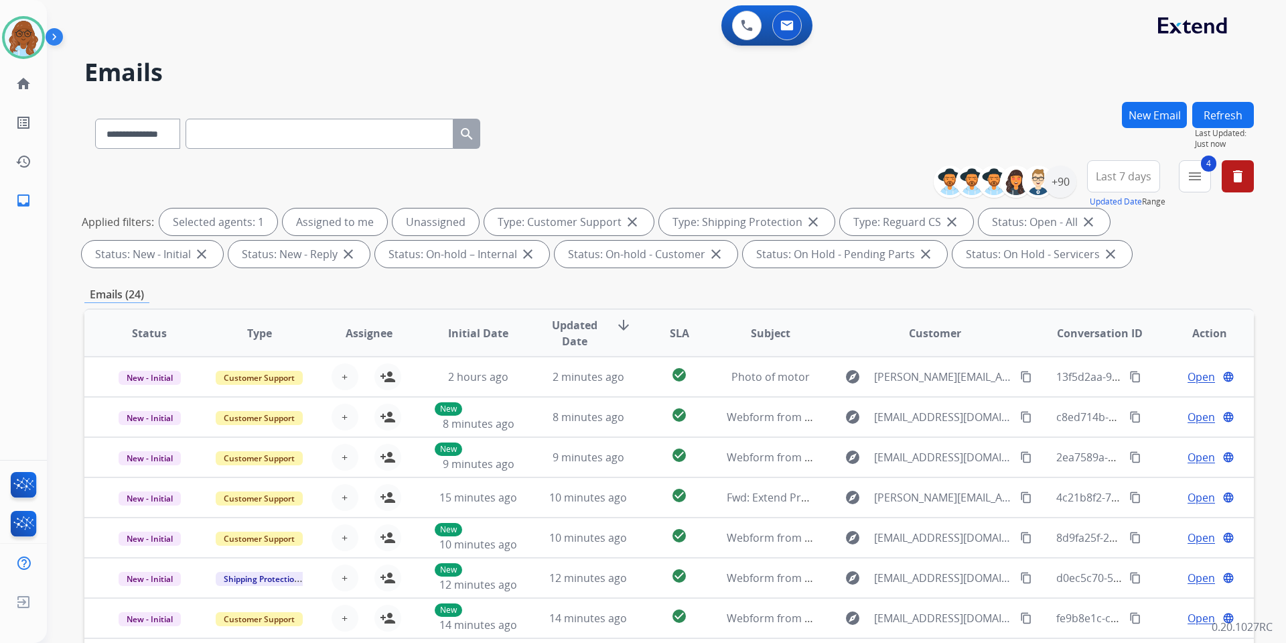
click at [1119, 192] on div "Last 7 days Updated Date Range Custom Recent Last 7 days Last 14 days Last 30 d…" at bounding box center [1127, 184] width 81 height 48
click at [1128, 179] on span "Last 7 days" at bounding box center [1124, 176] width 56 height 5
click at [1119, 340] on div "Last 90 days" at bounding box center [1120, 339] width 74 height 20
click at [1060, 179] on div "+90" at bounding box center [1060, 181] width 32 height 32
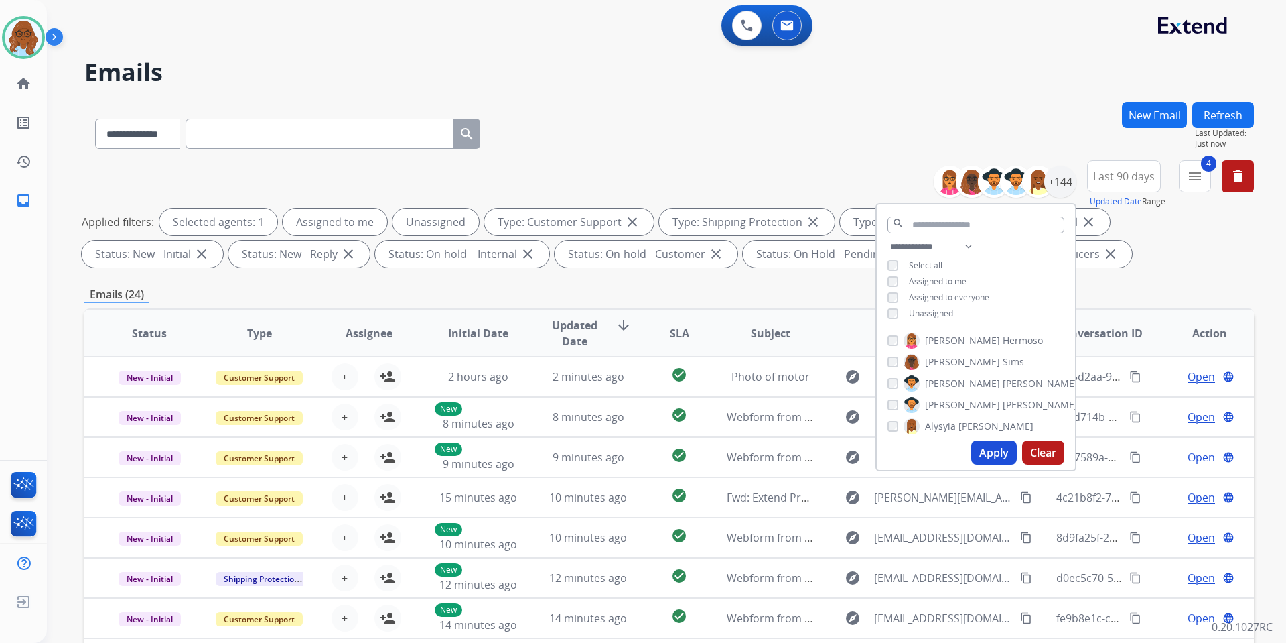
click at [924, 311] on span "Unassigned" at bounding box center [931, 313] width 44 height 11
click at [994, 454] on button "Apply" at bounding box center [994, 452] width 46 height 24
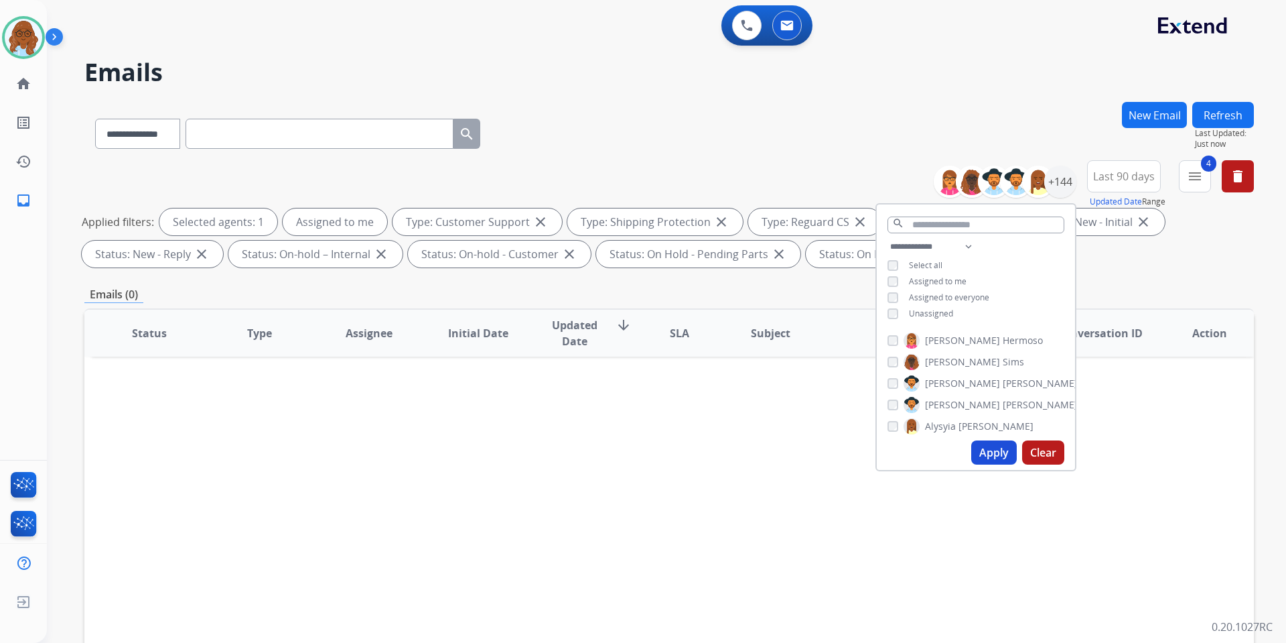
click at [930, 276] on span "Assigned to me" at bounding box center [938, 280] width 58 height 11
click at [929, 318] on div "**********" at bounding box center [976, 282] width 198 height 86
click at [929, 314] on span "Unassigned" at bounding box center [931, 313] width 44 height 11
click at [992, 456] on button "Apply" at bounding box center [994, 452] width 46 height 24
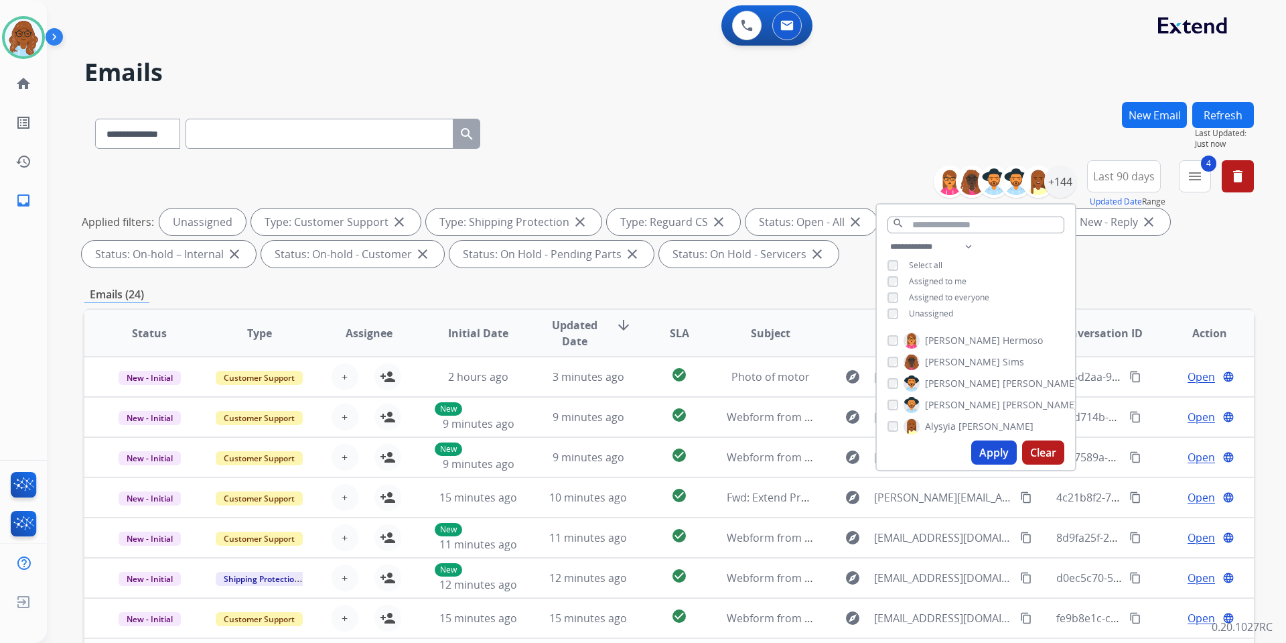
click at [765, 323] on th "Subject" at bounding box center [760, 333] width 110 height 47
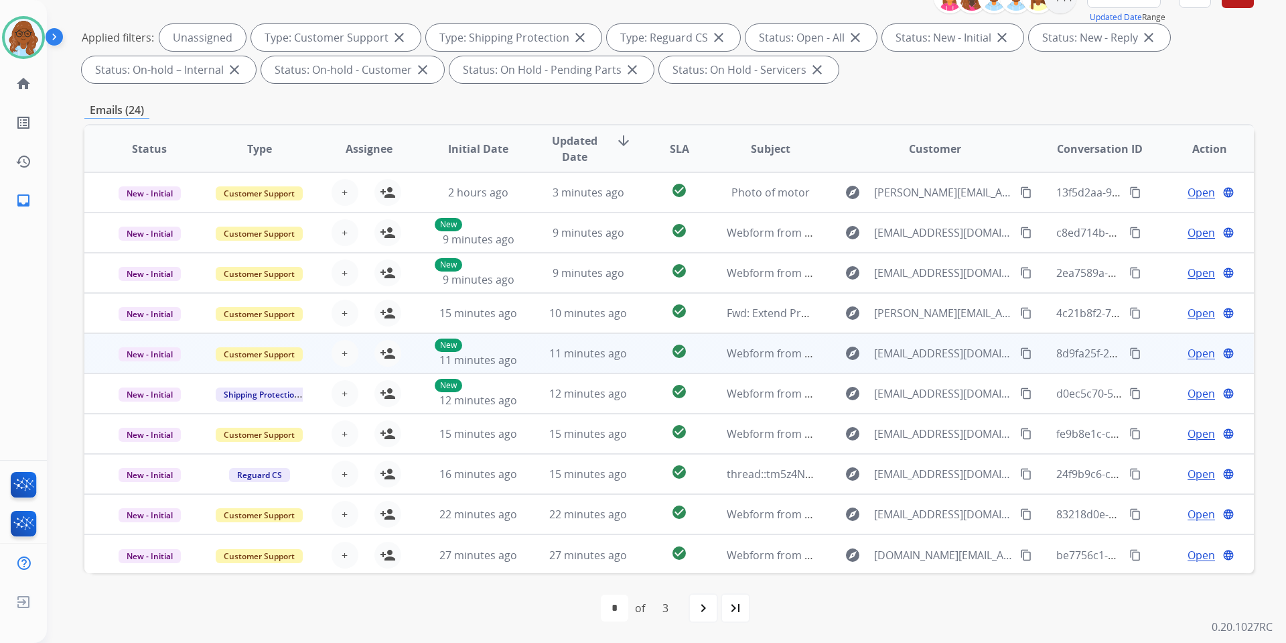
scroll to position [1, 0]
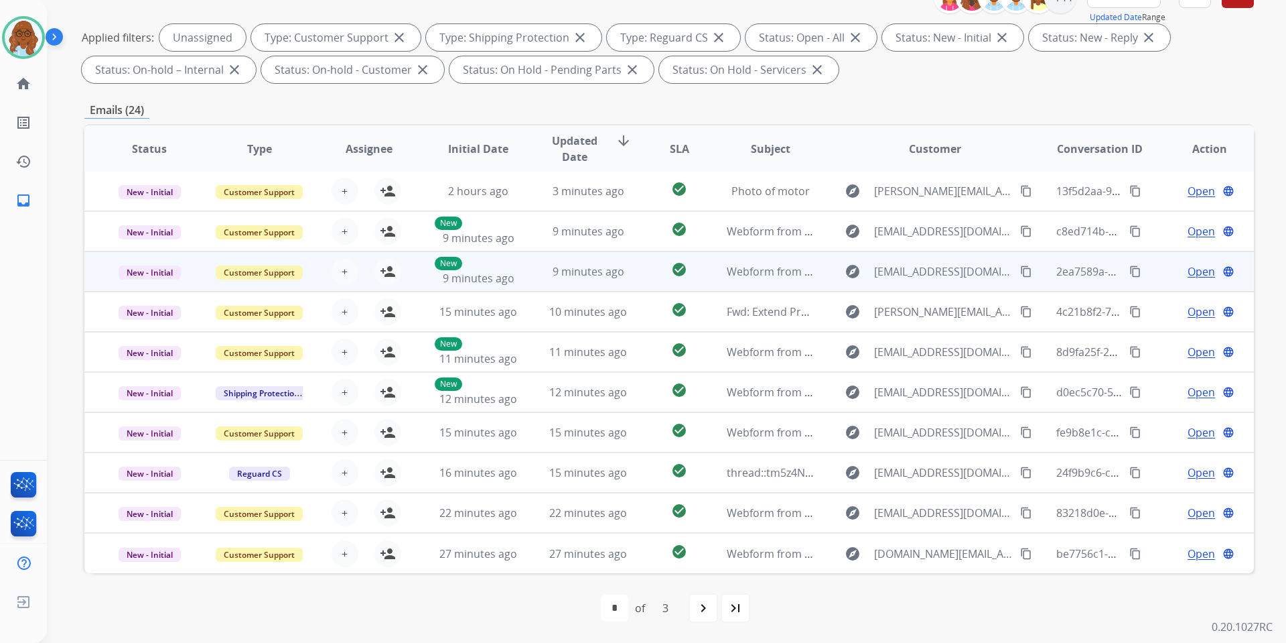
click at [1196, 272] on span "Open" at bounding box center [1201, 271] width 27 height 16
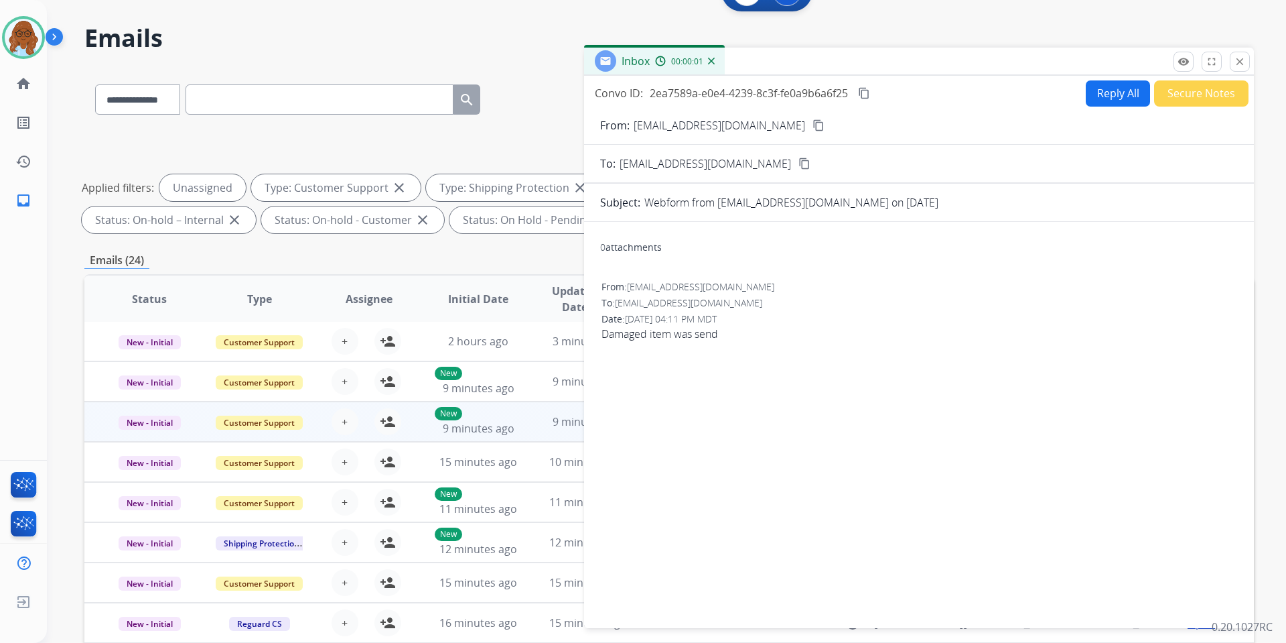
scroll to position [0, 0]
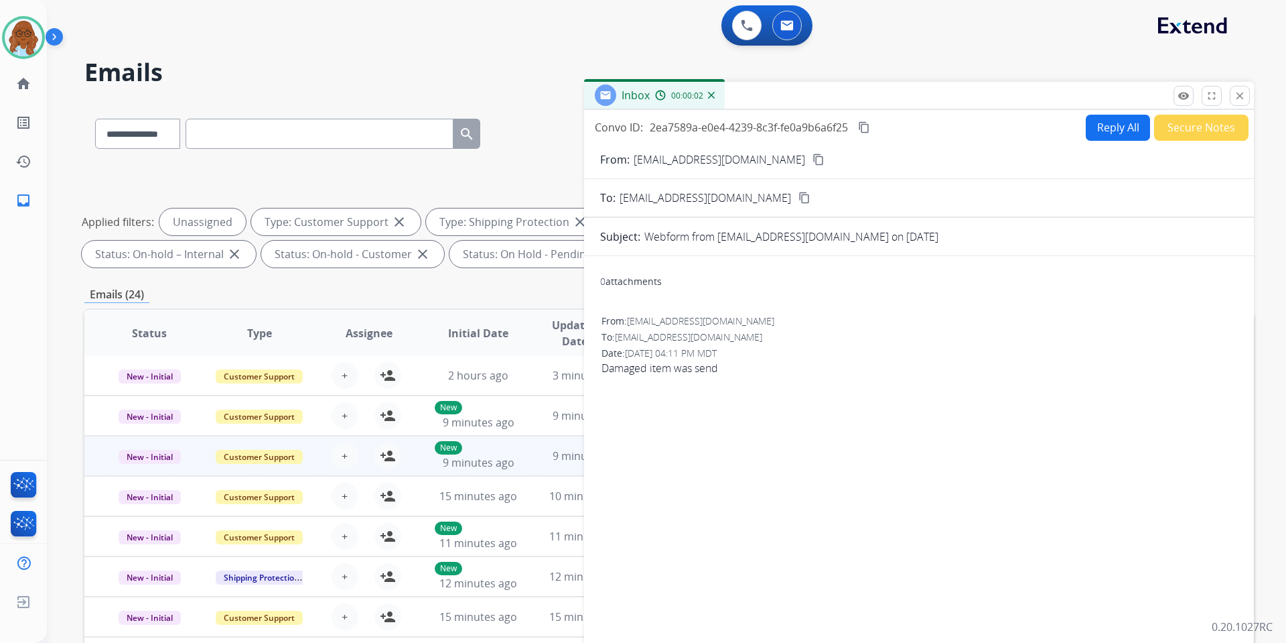
drag, startPoint x: 799, startPoint y: 90, endPoint x: 608, endPoint y: 102, distance: 191.3
click at [608, 102] on div "Inbox 00:00:02" at bounding box center [919, 96] width 670 height 28
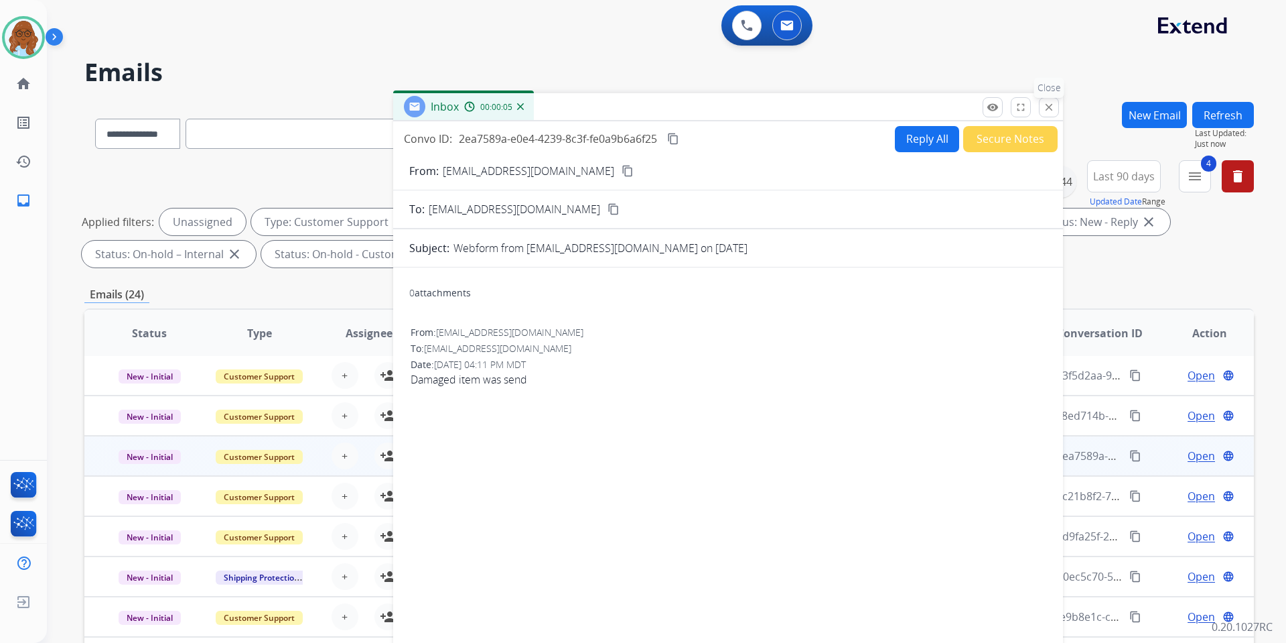
click at [1042, 101] on button "close Close" at bounding box center [1049, 107] width 20 height 20
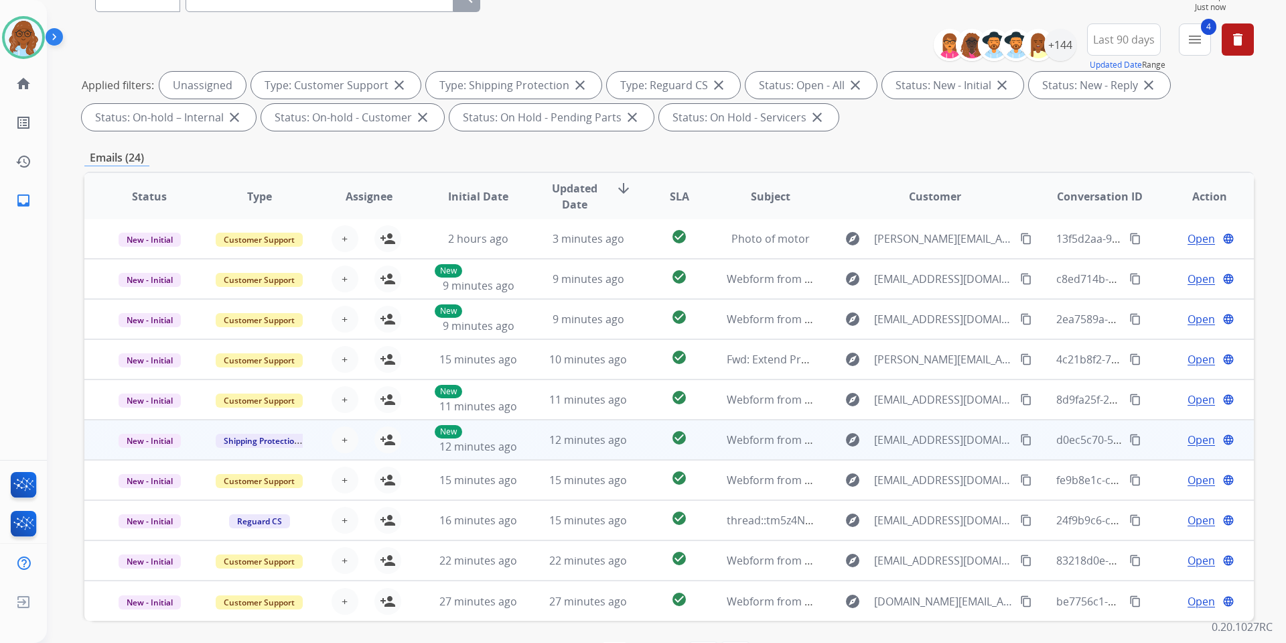
scroll to position [184, 0]
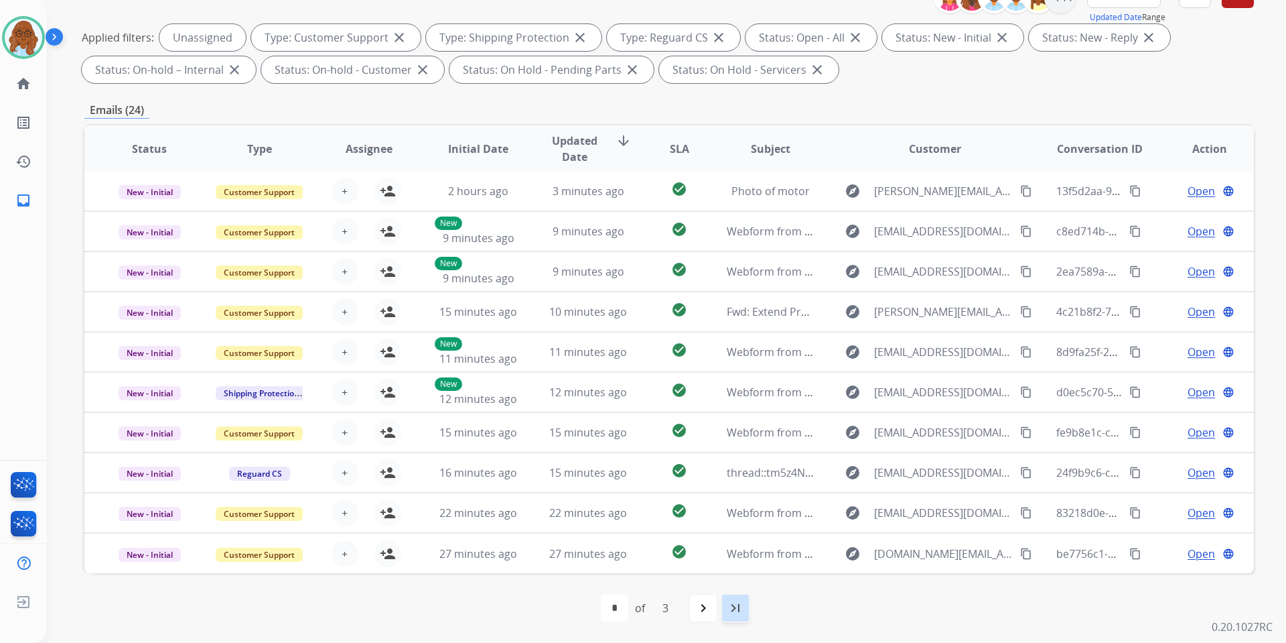
click at [750, 608] on div "last_page" at bounding box center [735, 607] width 29 height 29
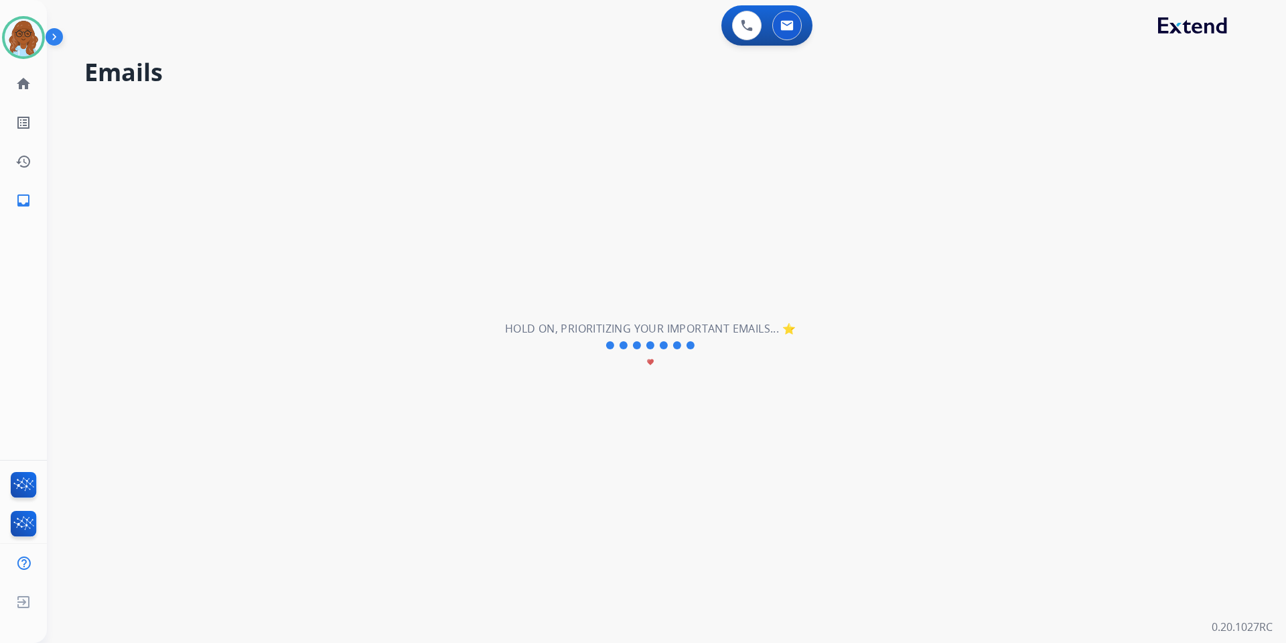
scroll to position [0, 0]
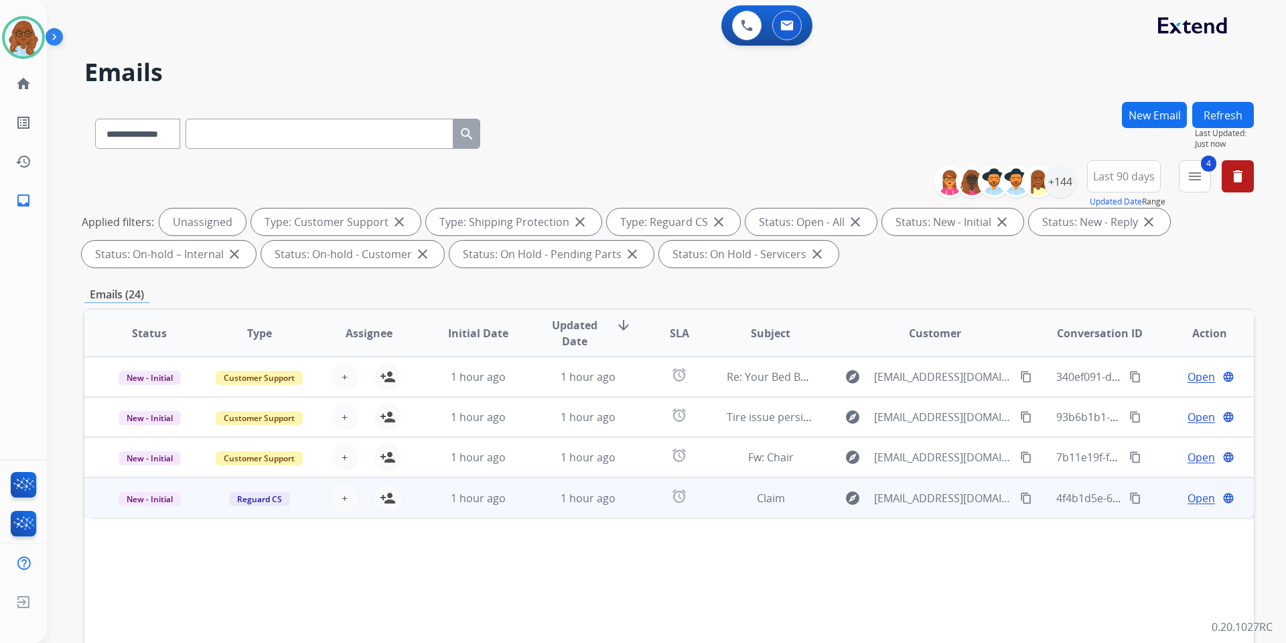
click at [1189, 490] on span "Open" at bounding box center [1201, 498] width 27 height 16
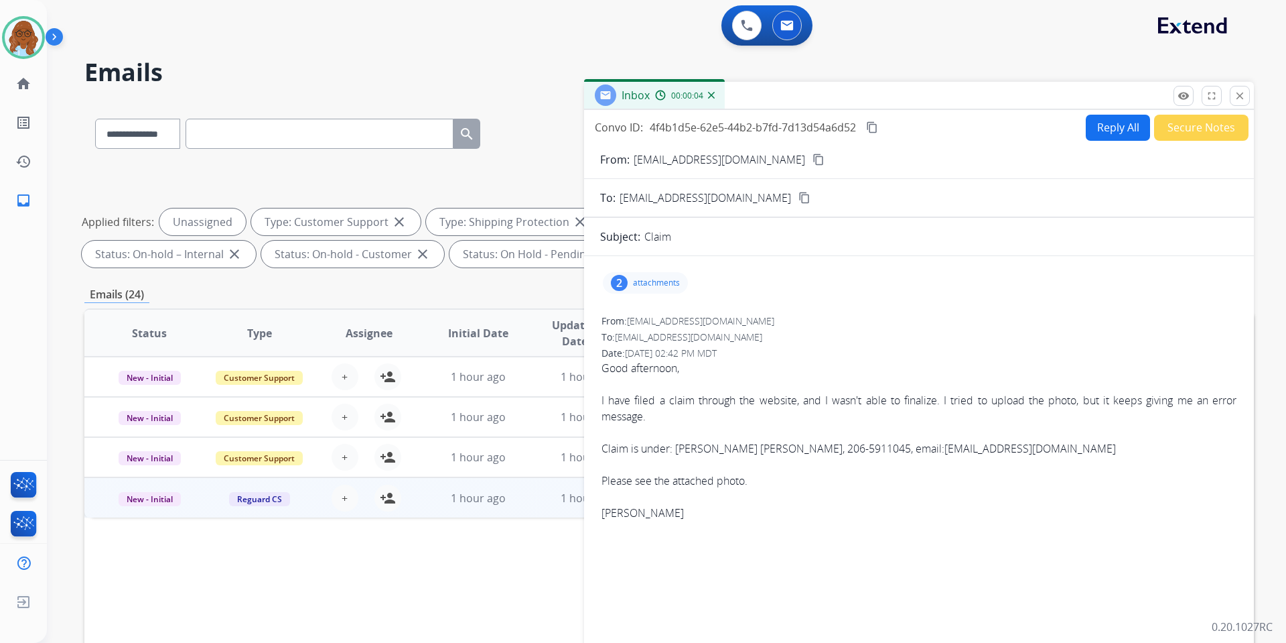
click at [674, 275] on div "2 attachments" at bounding box center [645, 282] width 85 height 21
click at [651, 318] on div at bounding box center [649, 319] width 67 height 47
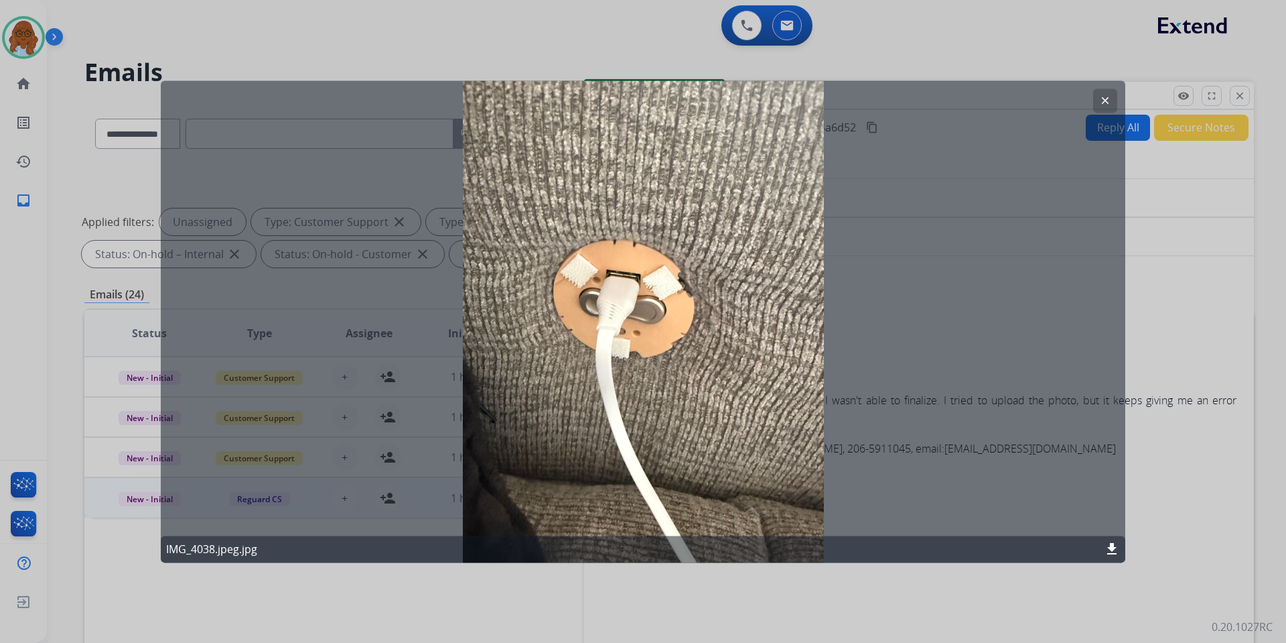
click at [1170, 318] on div at bounding box center [643, 321] width 1286 height 643
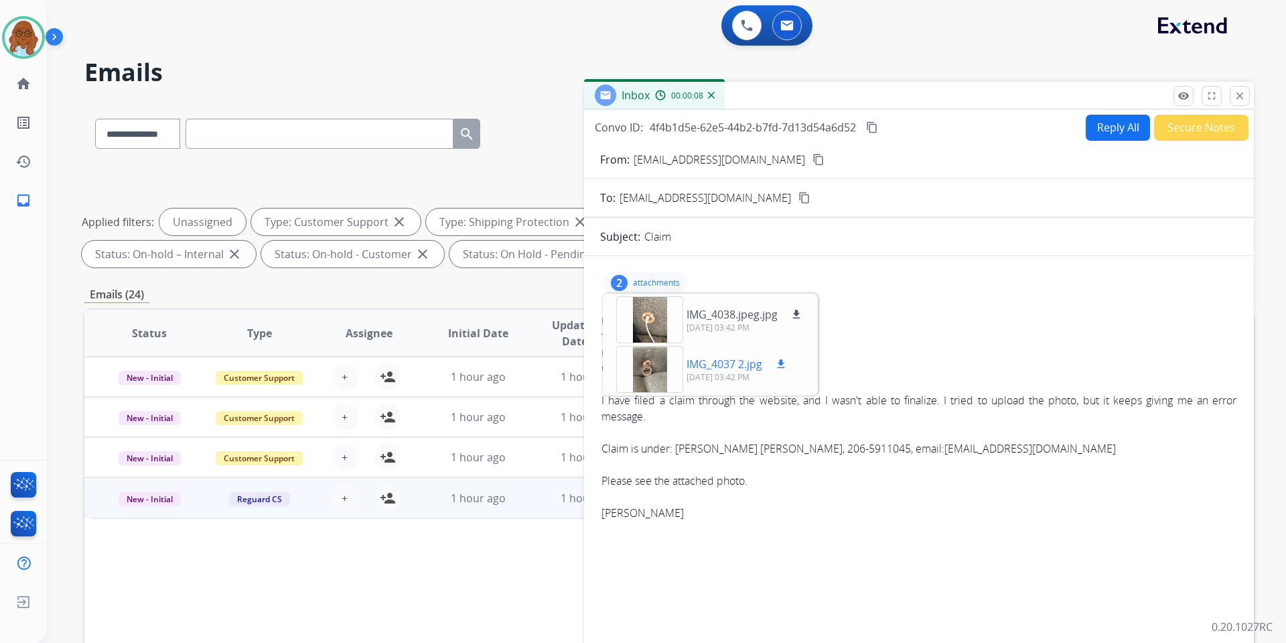
click at [635, 371] on div at bounding box center [649, 369] width 67 height 47
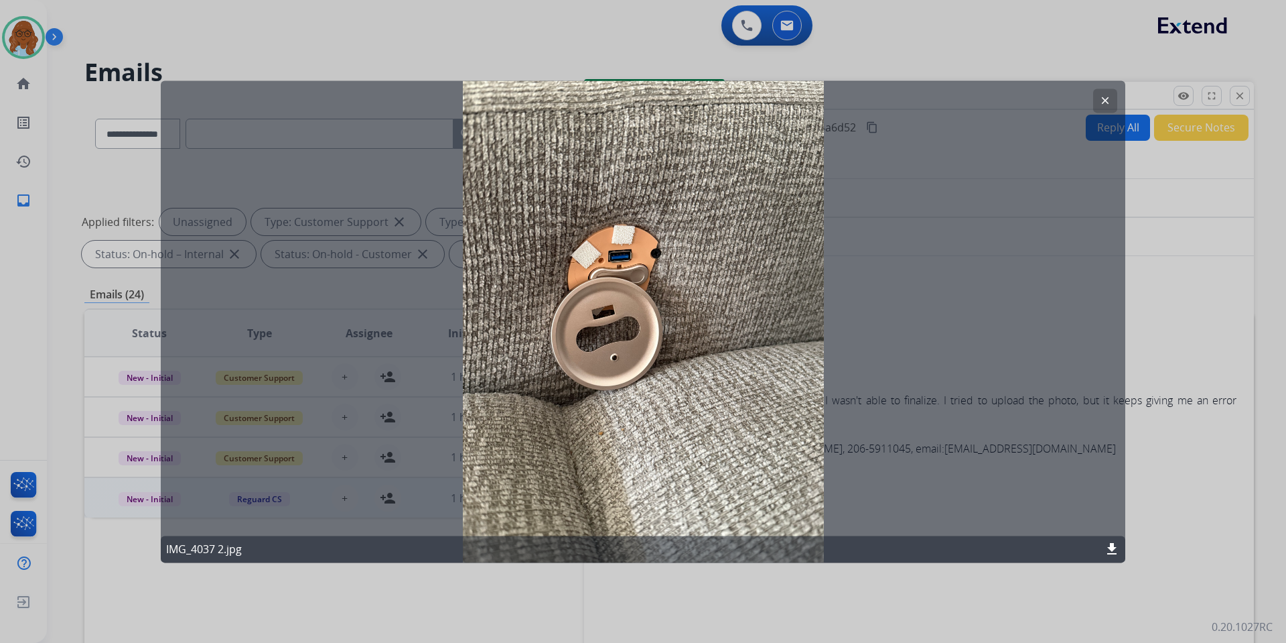
click at [1154, 346] on div at bounding box center [643, 321] width 1286 height 643
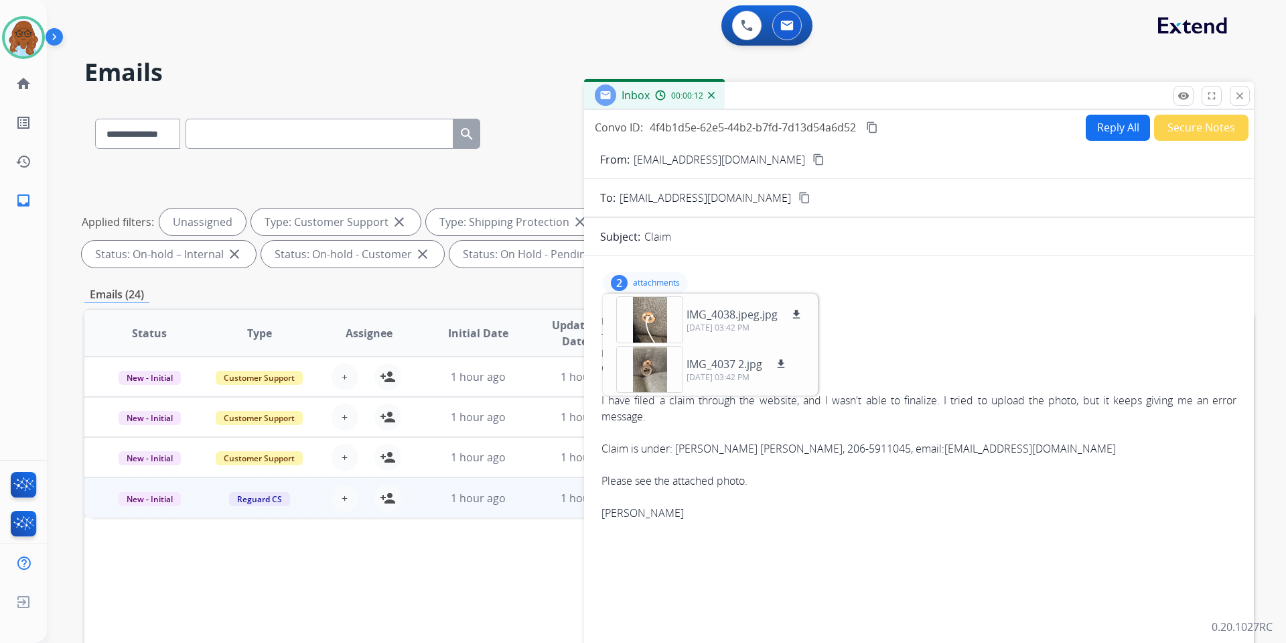
click at [813, 162] on mat-icon "content_copy" at bounding box center [819, 159] width 12 height 12
drag, startPoint x: 1237, startPoint y: 101, endPoint x: 1237, endPoint y: 109, distance: 8.0
click at [1237, 101] on mat-icon "close" at bounding box center [1240, 96] width 12 height 12
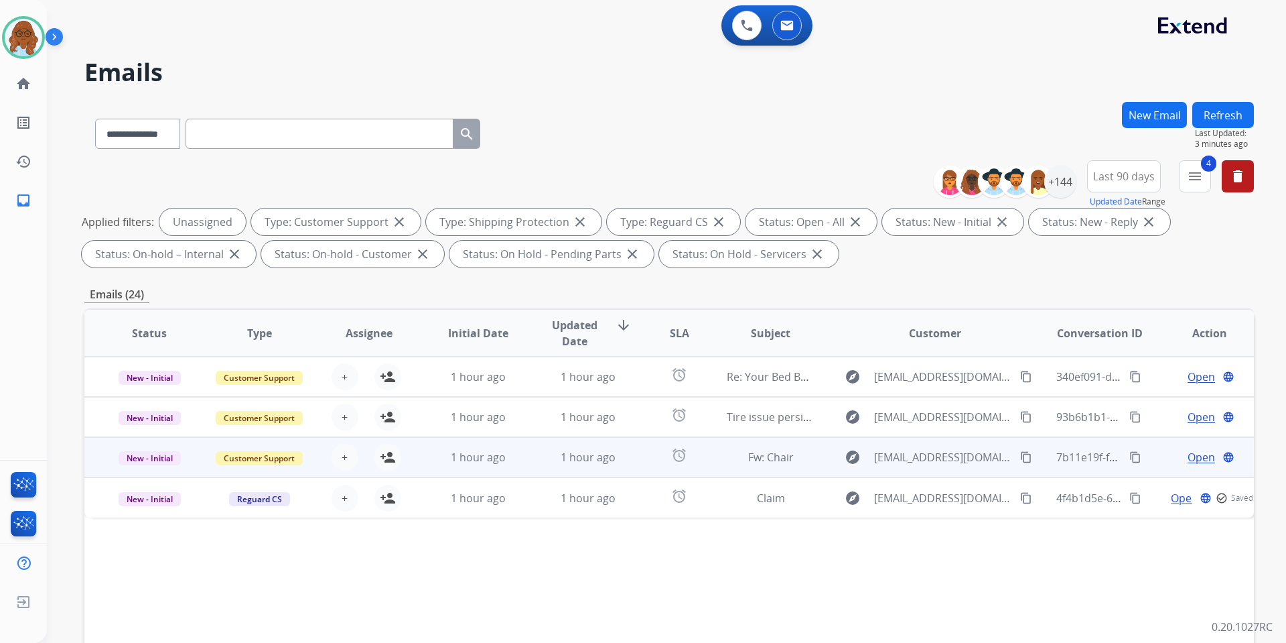
click at [1188, 457] on span "Open" at bounding box center [1201, 457] width 27 height 16
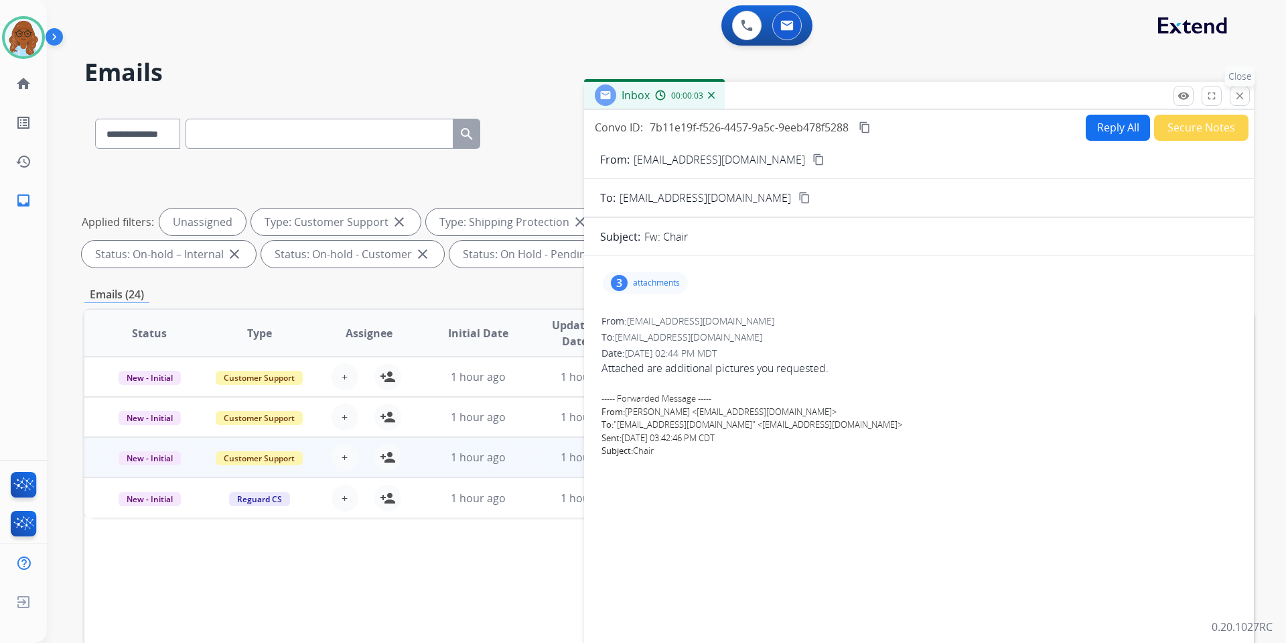
click at [1245, 95] on mat-icon "close" at bounding box center [1240, 96] width 12 height 12
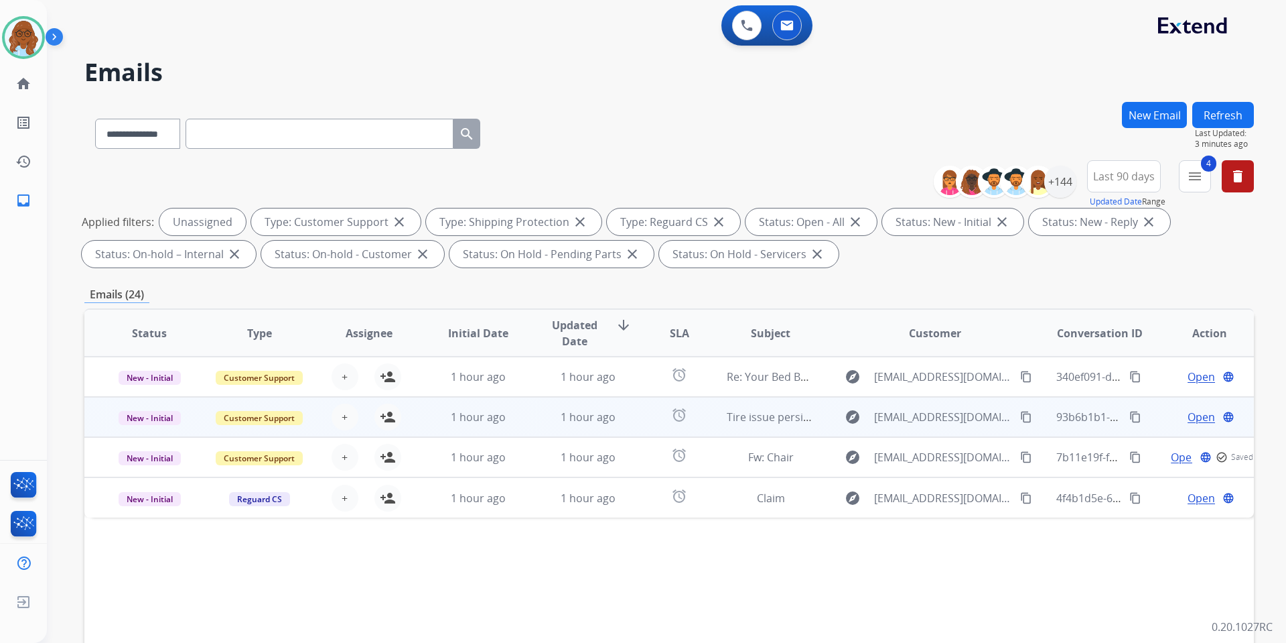
click at [1188, 419] on span "Open" at bounding box center [1201, 417] width 27 height 16
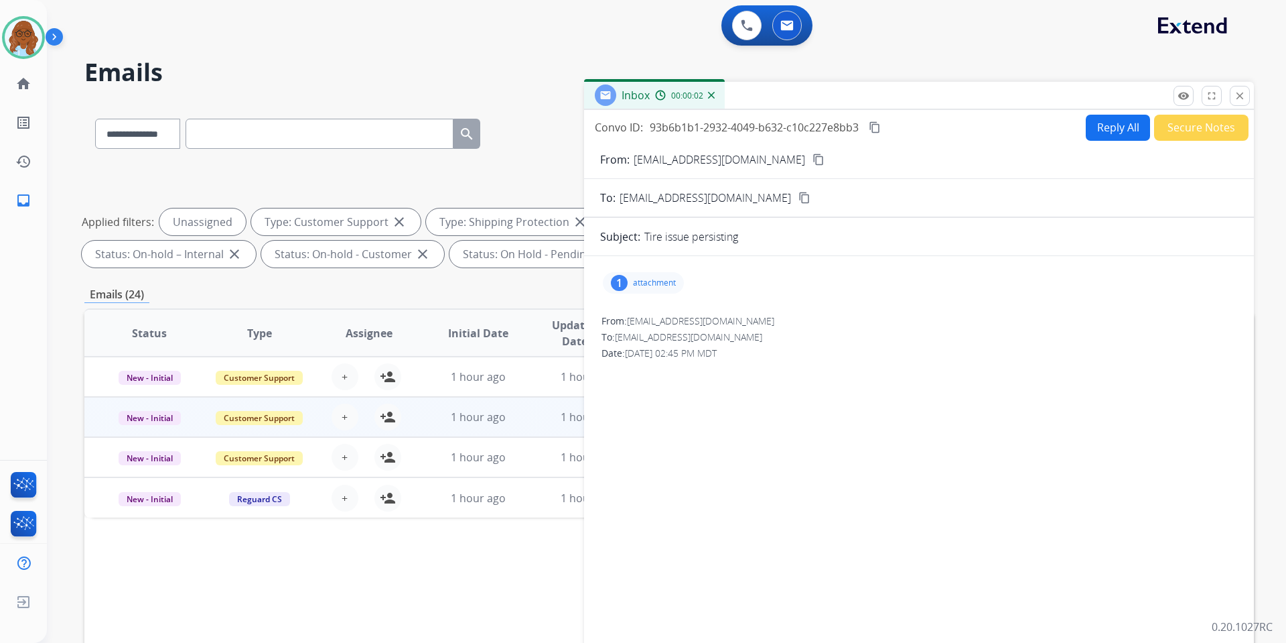
click at [655, 282] on p "attachment" at bounding box center [654, 282] width 43 height 11
click at [687, 332] on p "[DATE] 03:46 PM" at bounding box center [737, 327] width 101 height 11
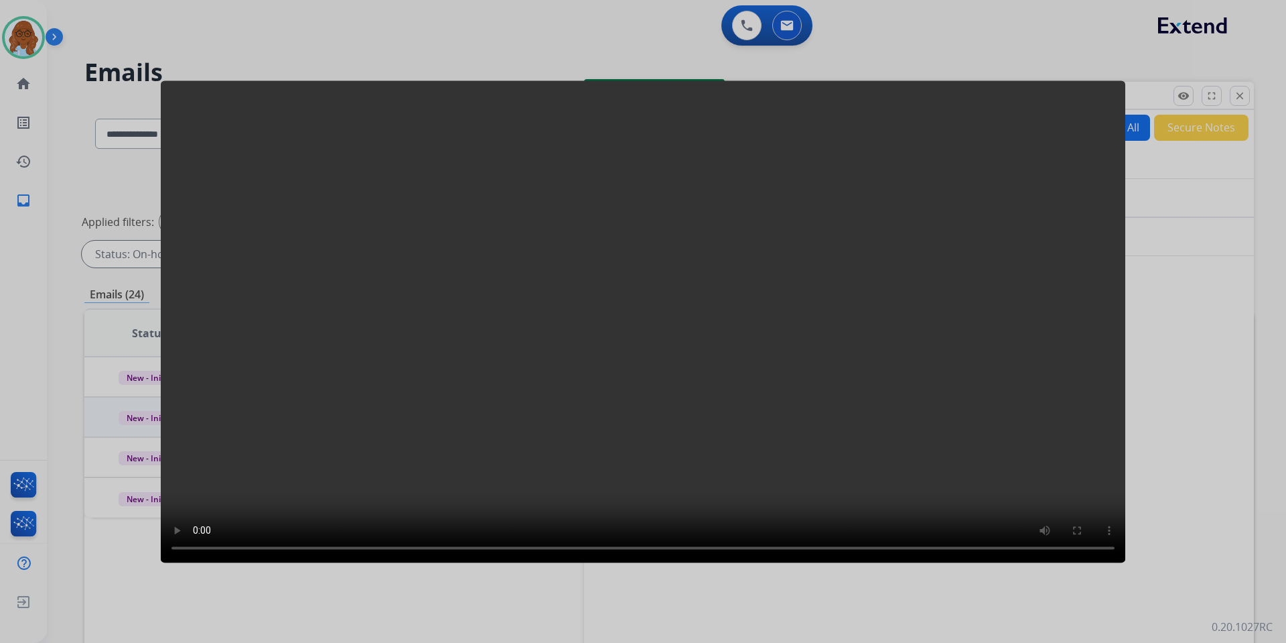
click at [1186, 466] on div at bounding box center [643, 321] width 1286 height 643
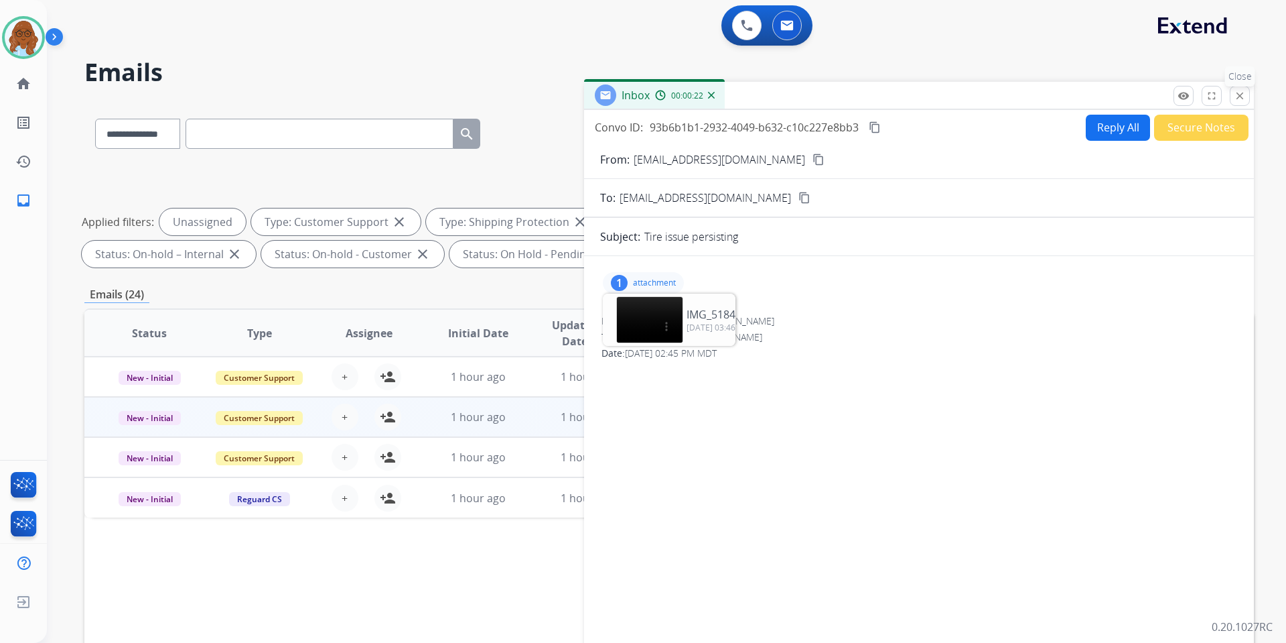
click at [1237, 99] on mat-icon "close" at bounding box center [1240, 96] width 12 height 12
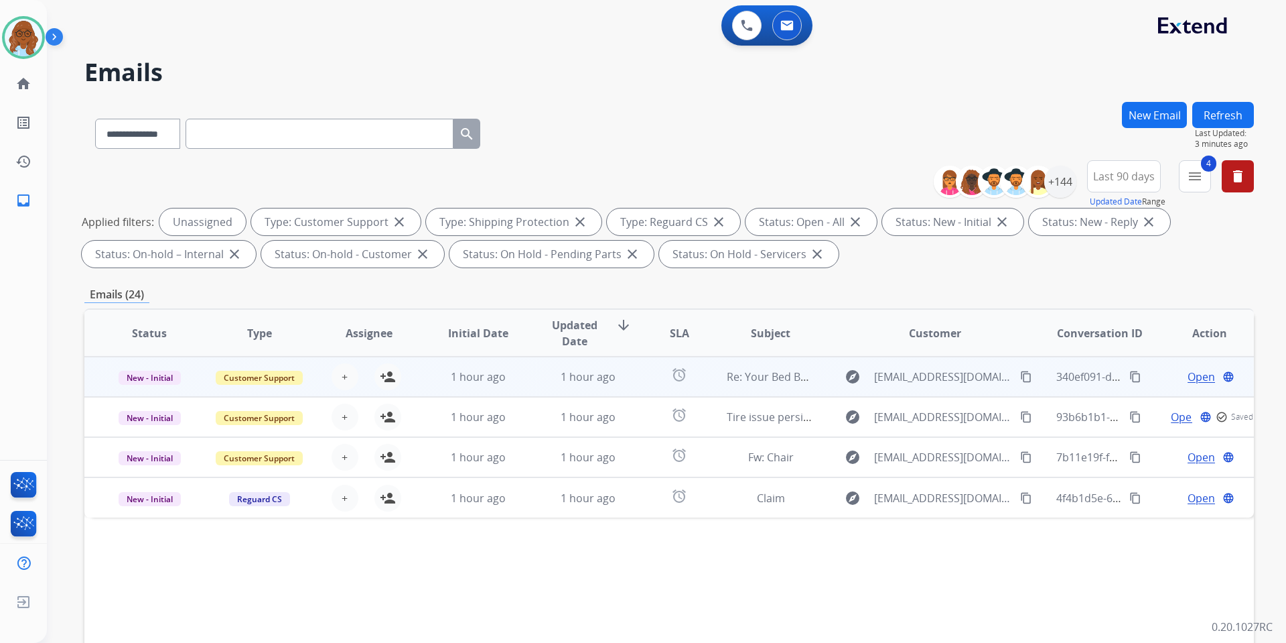
click at [1194, 370] on span "Open" at bounding box center [1201, 376] width 27 height 16
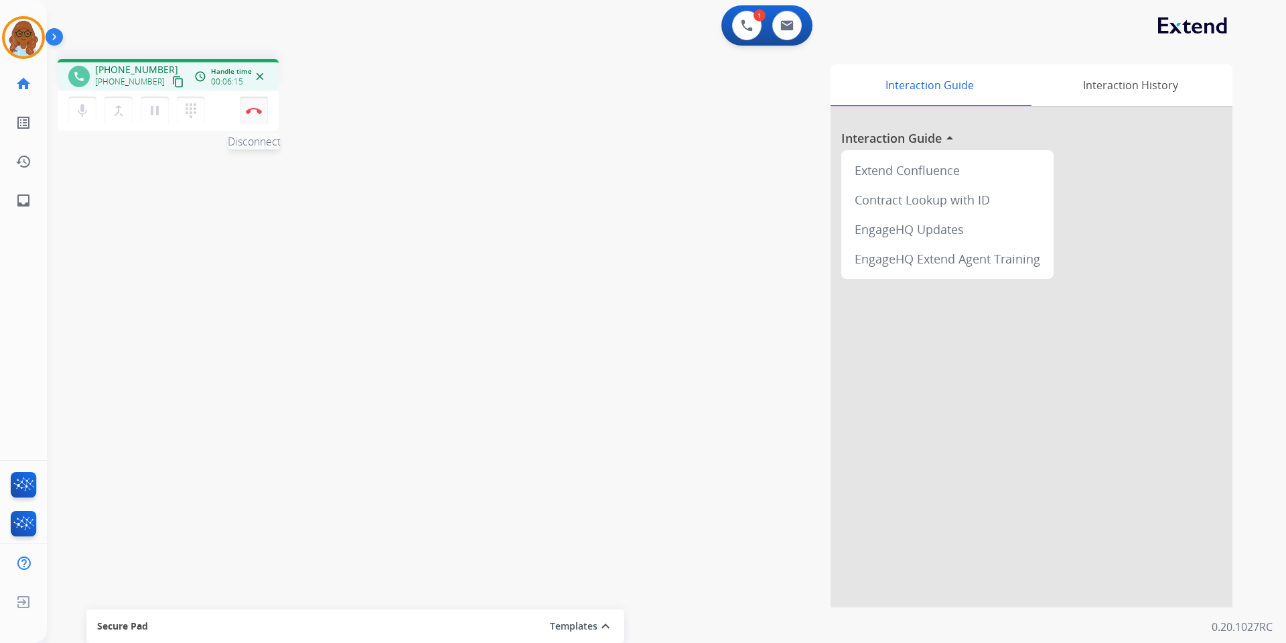
click at [257, 113] on img at bounding box center [254, 110] width 16 height 7
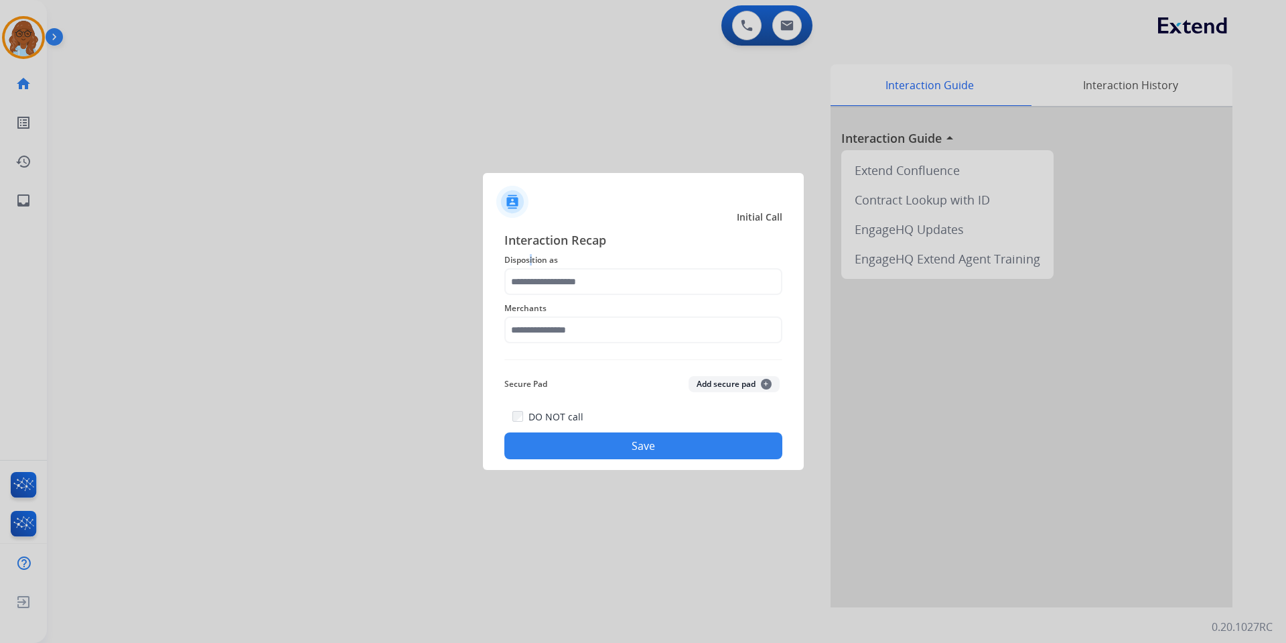
drag, startPoint x: 530, startPoint y: 267, endPoint x: 541, endPoint y: 268, distance: 11.4
click at [532, 267] on span "Disposition as" at bounding box center [643, 260] width 278 height 16
click at [600, 287] on input "text" at bounding box center [643, 281] width 278 height 27
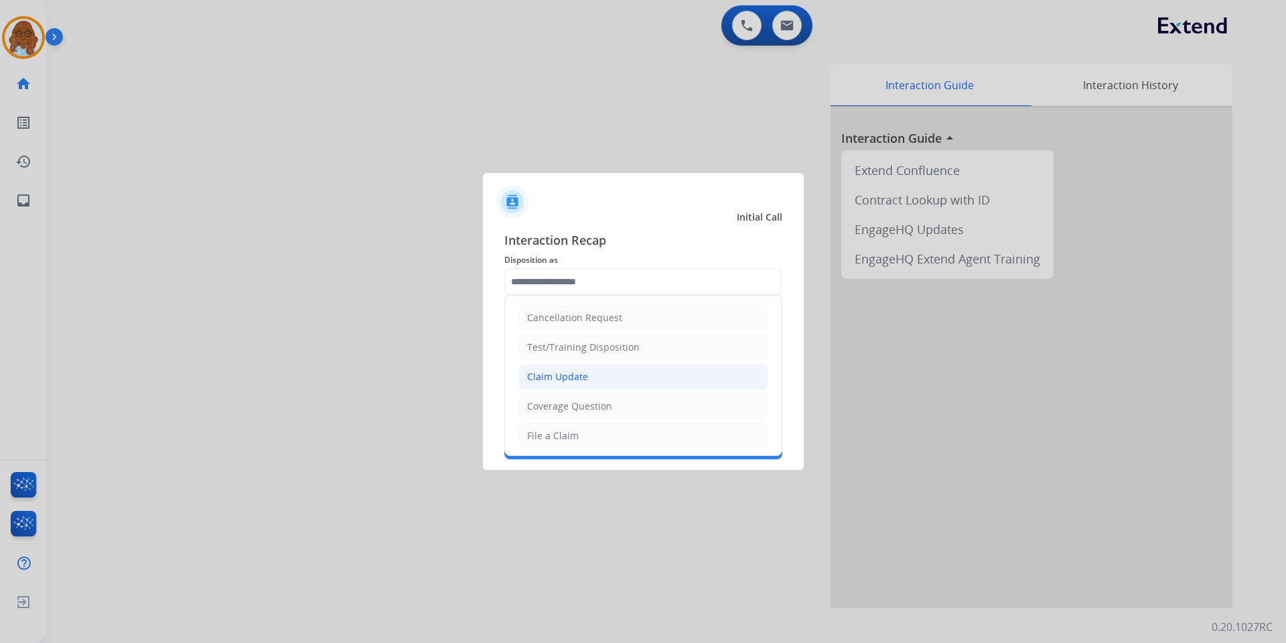
click at [573, 379] on div "Claim Update" at bounding box center [557, 376] width 61 height 13
type input "**********"
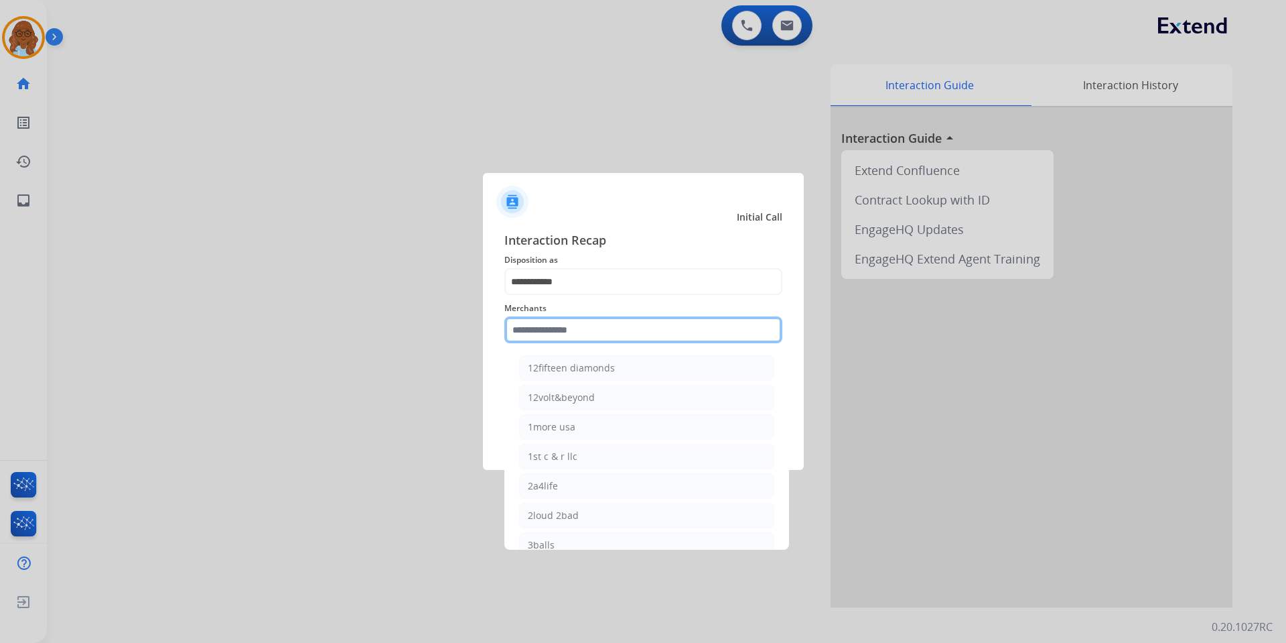
click at [561, 339] on input "text" at bounding box center [643, 329] width 278 height 27
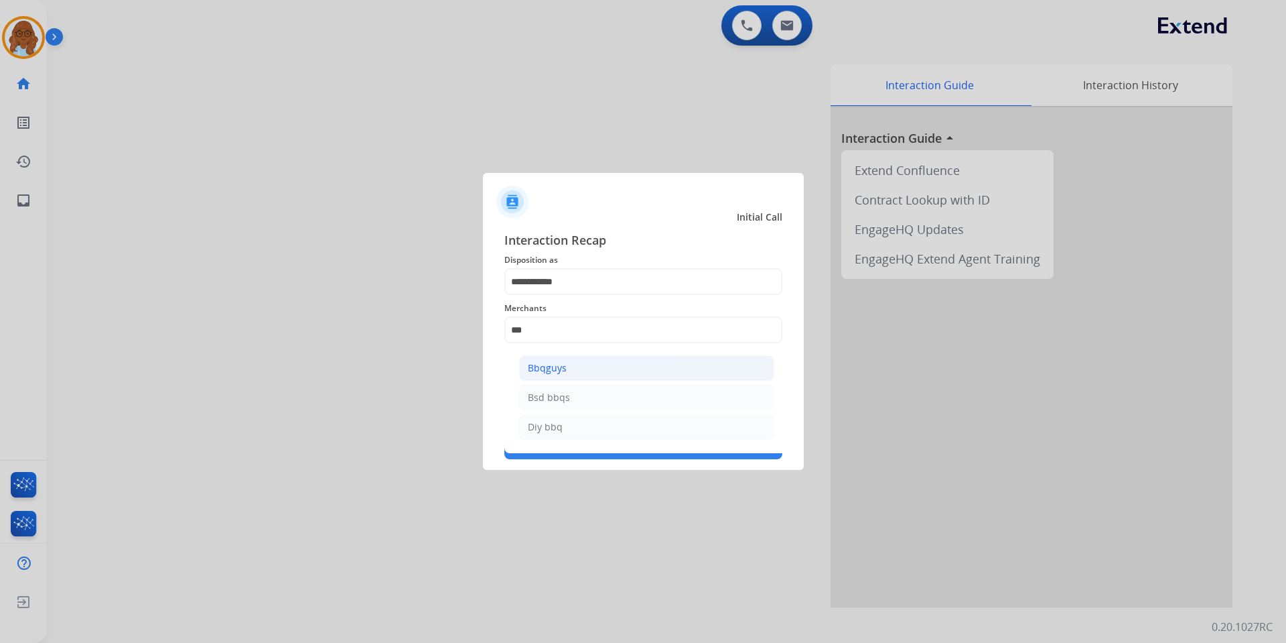
drag, startPoint x: 542, startPoint y: 383, endPoint x: 540, endPoint y: 375, distance: 8.3
click at [541, 381] on ul "Bbqguys Bsd bbqs Diy bbq" at bounding box center [646, 400] width 263 height 105
click at [543, 369] on div "Bbqguys" at bounding box center [547, 367] width 39 height 13
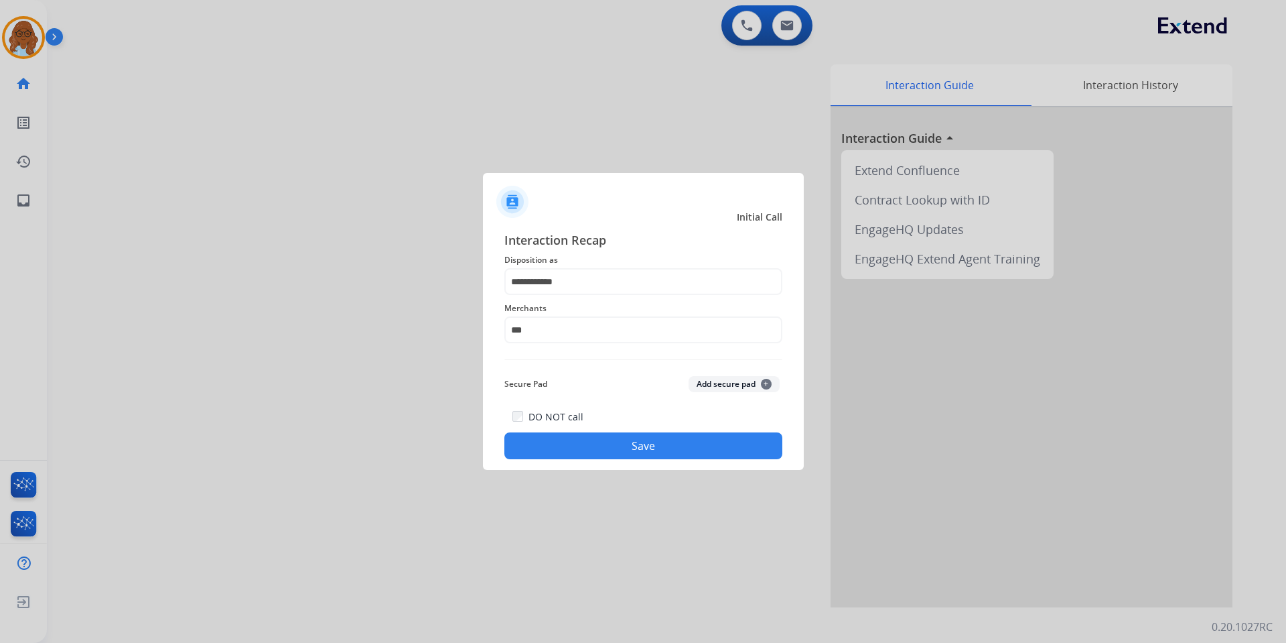
type input "*******"
click at [612, 432] on div "DO NOT call Save" at bounding box center [643, 433] width 278 height 51
click at [717, 434] on button "Save" at bounding box center [643, 445] width 278 height 27
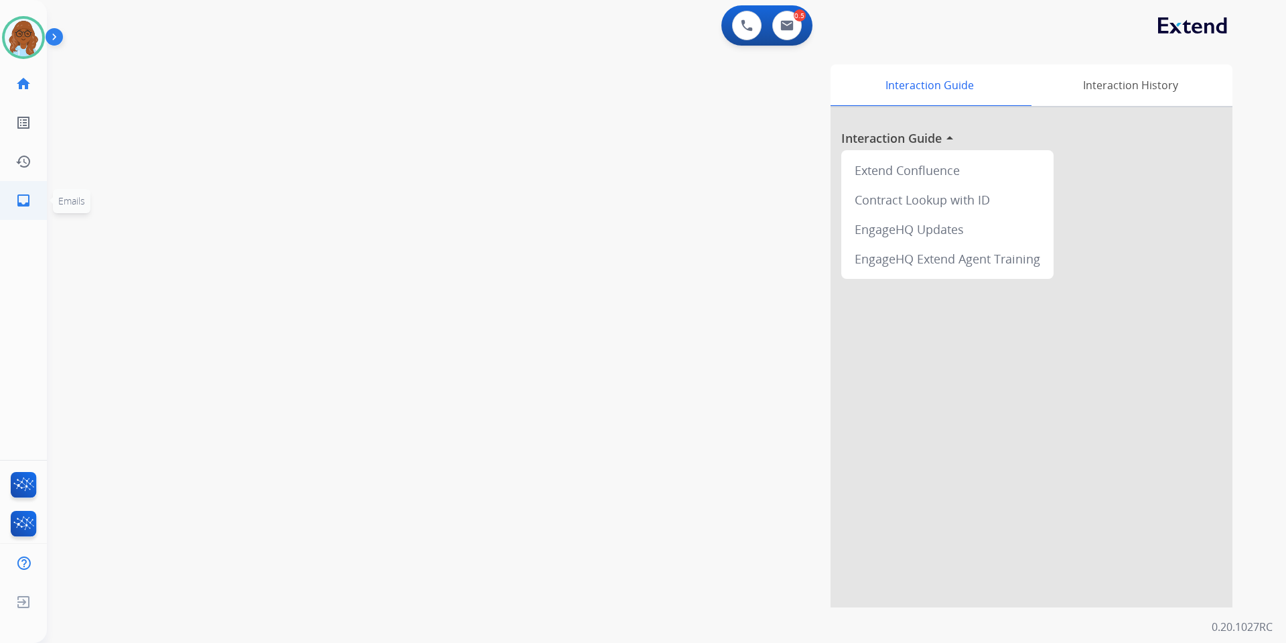
click at [27, 191] on link "inbox Emails" at bounding box center [24, 201] width 38 height 38
select select "**********"
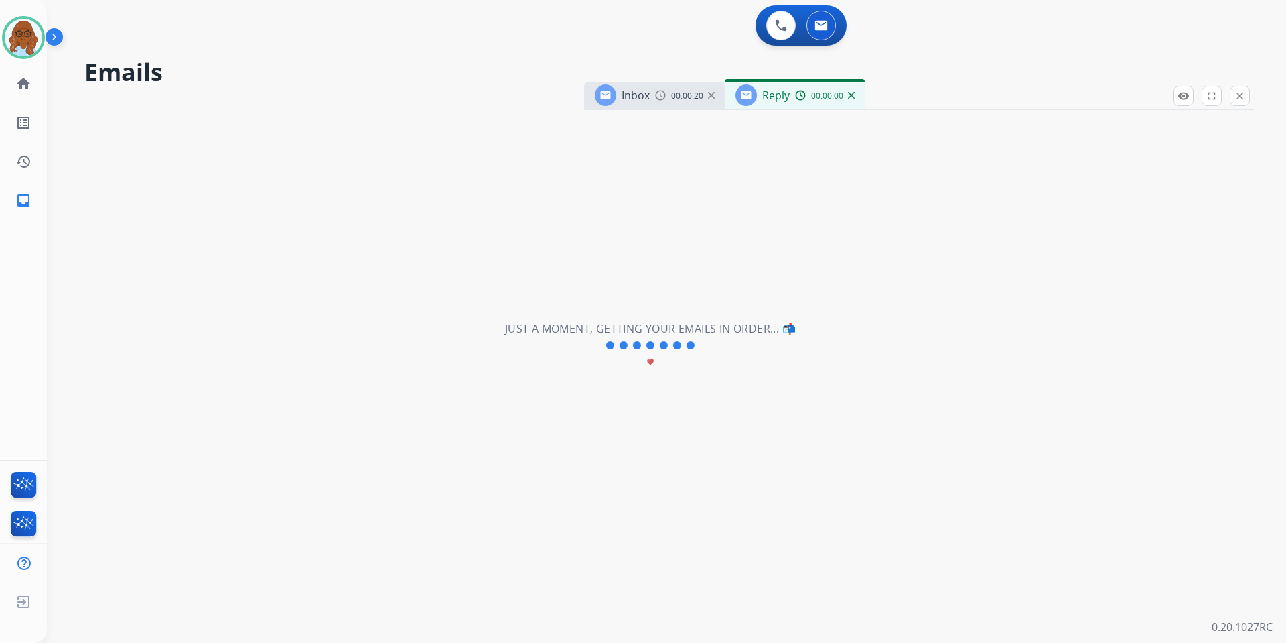
select select "**********"
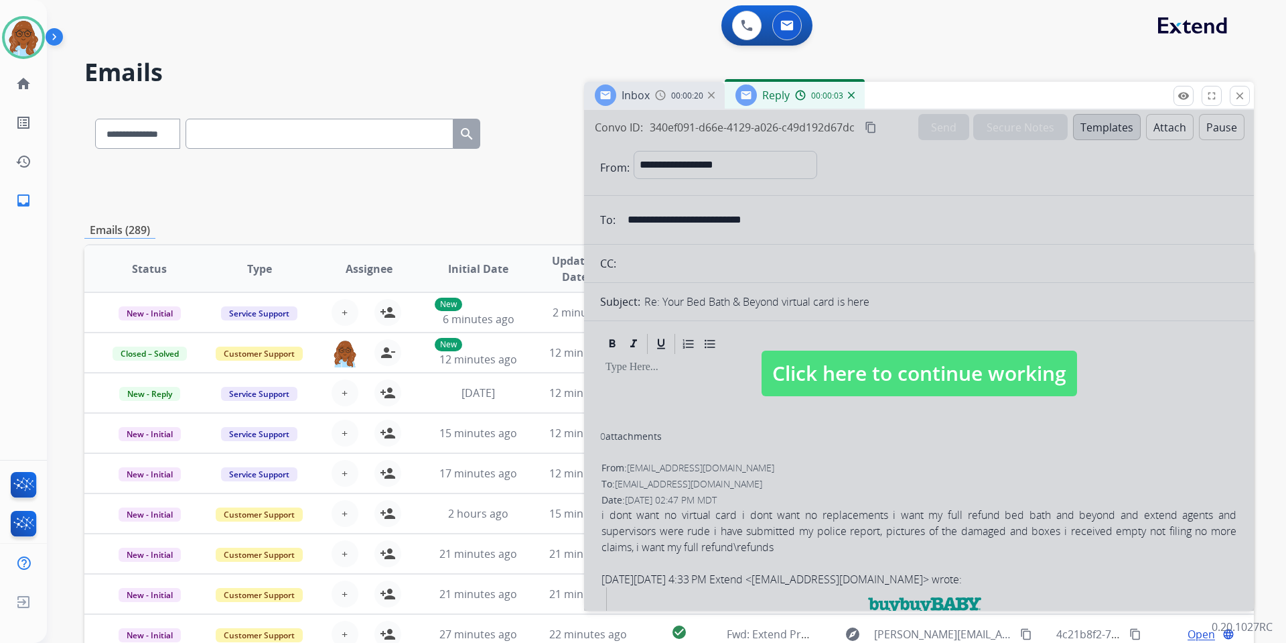
click at [949, 224] on div at bounding box center [919, 360] width 670 height 500
select select
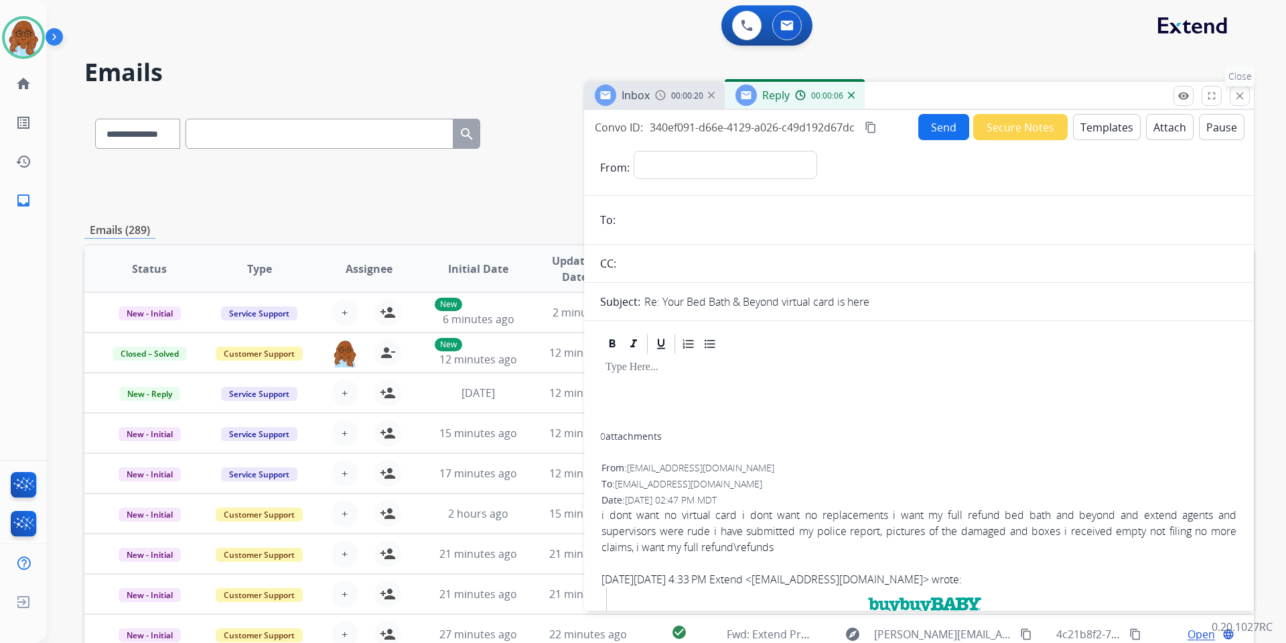
click at [1241, 100] on mat-icon "close" at bounding box center [1240, 96] width 12 height 12
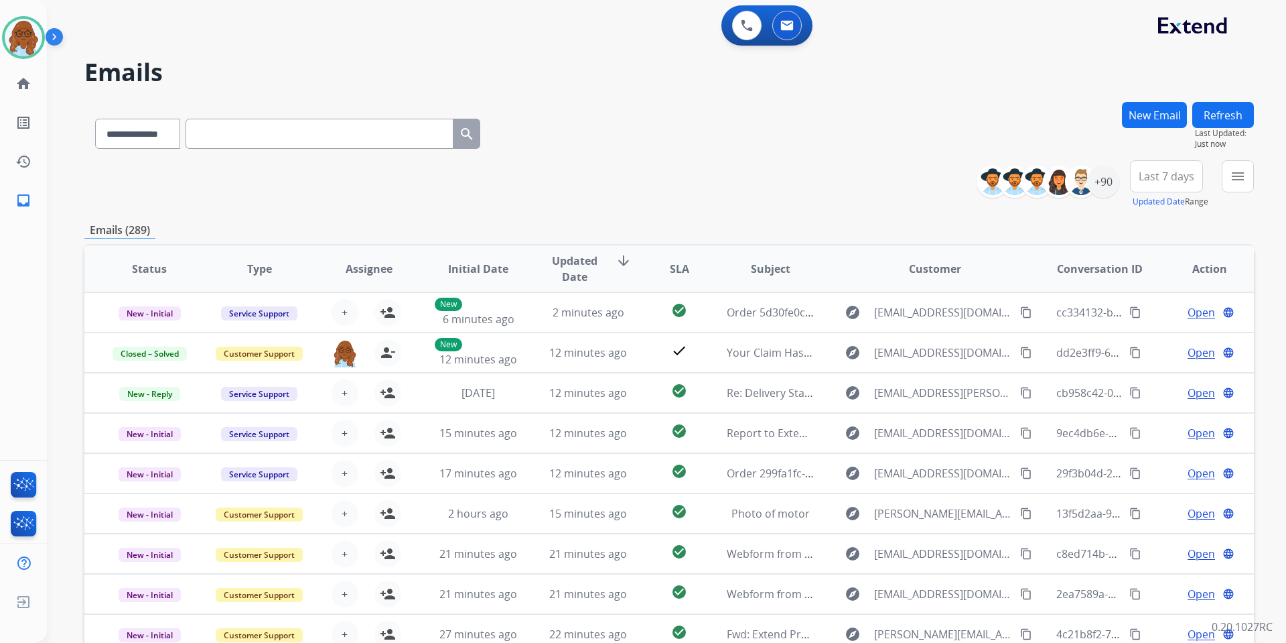
click at [1249, 170] on button "menu" at bounding box center [1238, 176] width 32 height 32
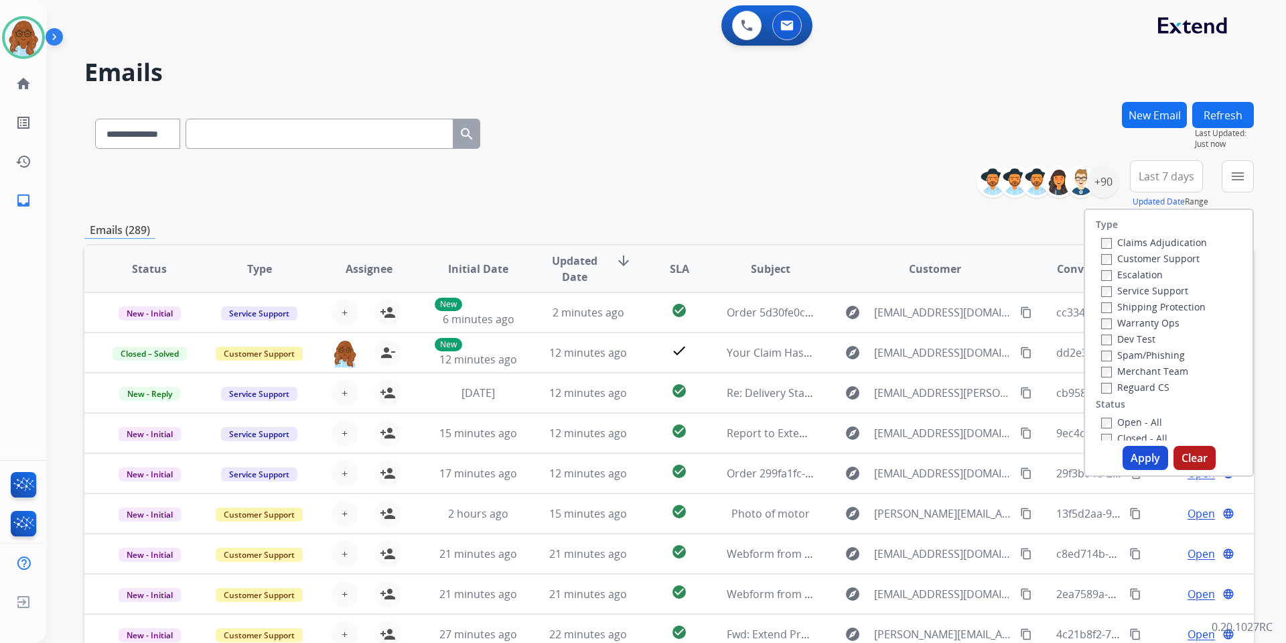
click at [1141, 263] on label "Customer Support" at bounding box center [1150, 258] width 98 height 13
click at [1127, 304] on label "Shipping Protection" at bounding box center [1153, 306] width 105 height 13
click at [1126, 392] on label "Reguard CS" at bounding box center [1135, 387] width 68 height 13
click at [1132, 420] on label "Open - All" at bounding box center [1131, 421] width 61 height 13
click at [1148, 462] on button "Apply" at bounding box center [1146, 458] width 46 height 24
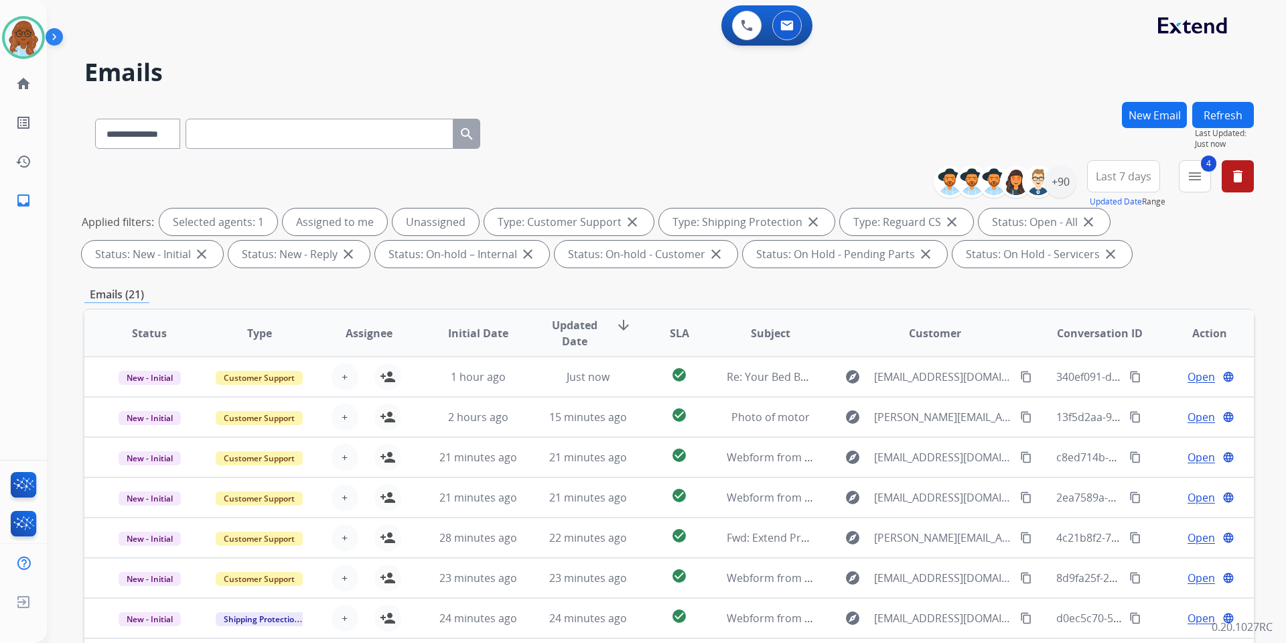
click at [1119, 186] on button "Last 7 days" at bounding box center [1123, 176] width 73 height 32
click at [1091, 337] on div "Last 90 days" at bounding box center [1120, 339] width 74 height 20
click at [1026, 293] on div "Emails (21)" at bounding box center [669, 294] width 1170 height 17
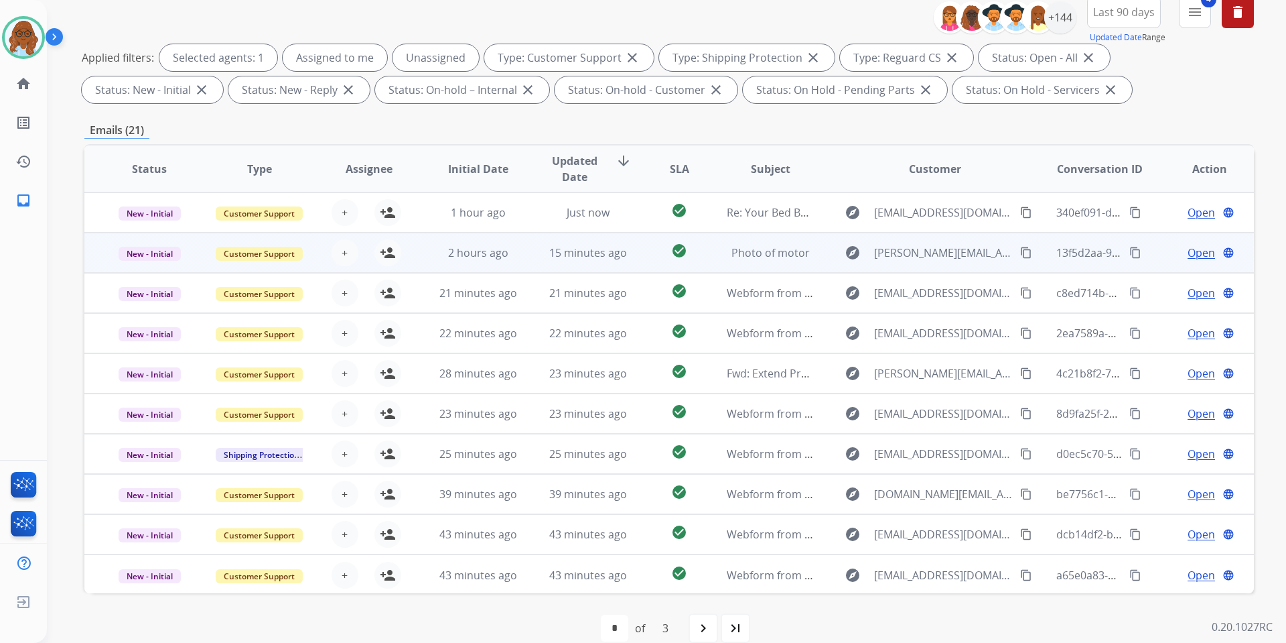
scroll to position [184, 0]
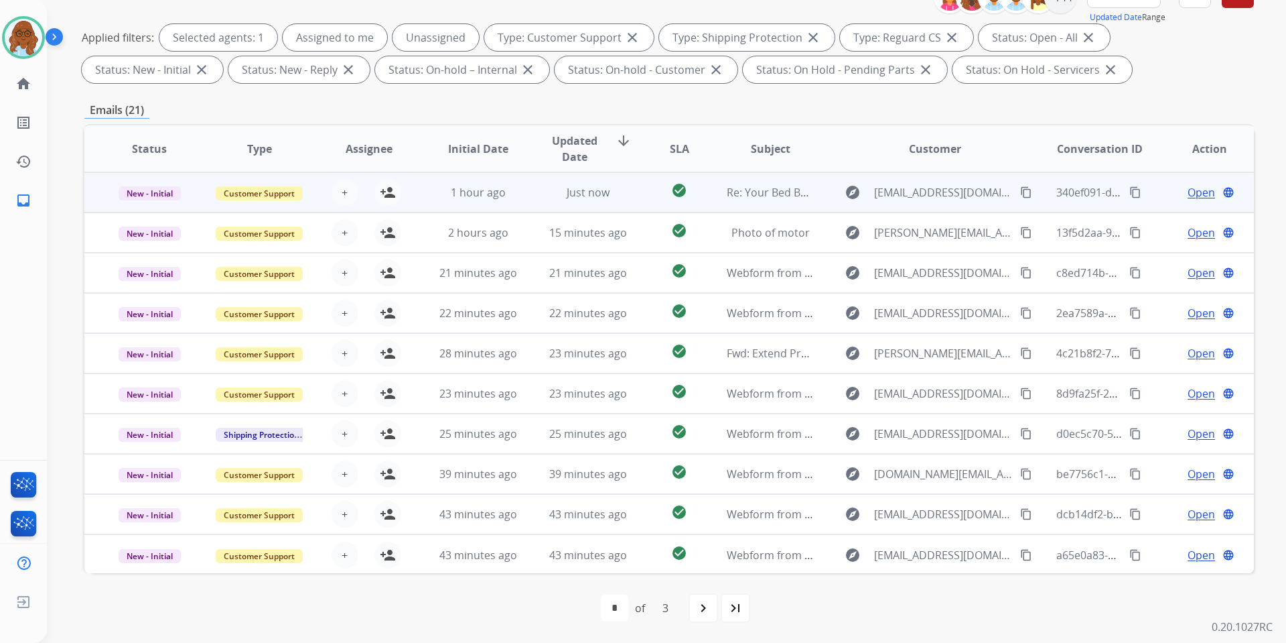
click at [1144, 192] on td "Open language" at bounding box center [1199, 192] width 110 height 40
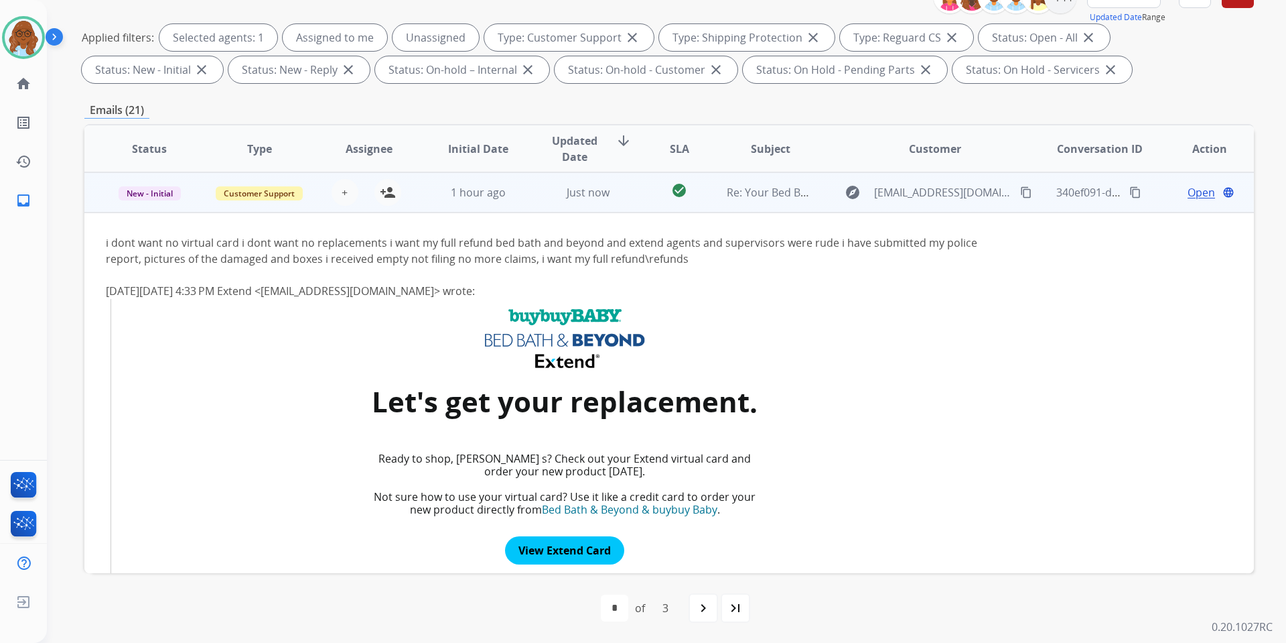
click at [1166, 198] on div "Open language" at bounding box center [1210, 192] width 88 height 16
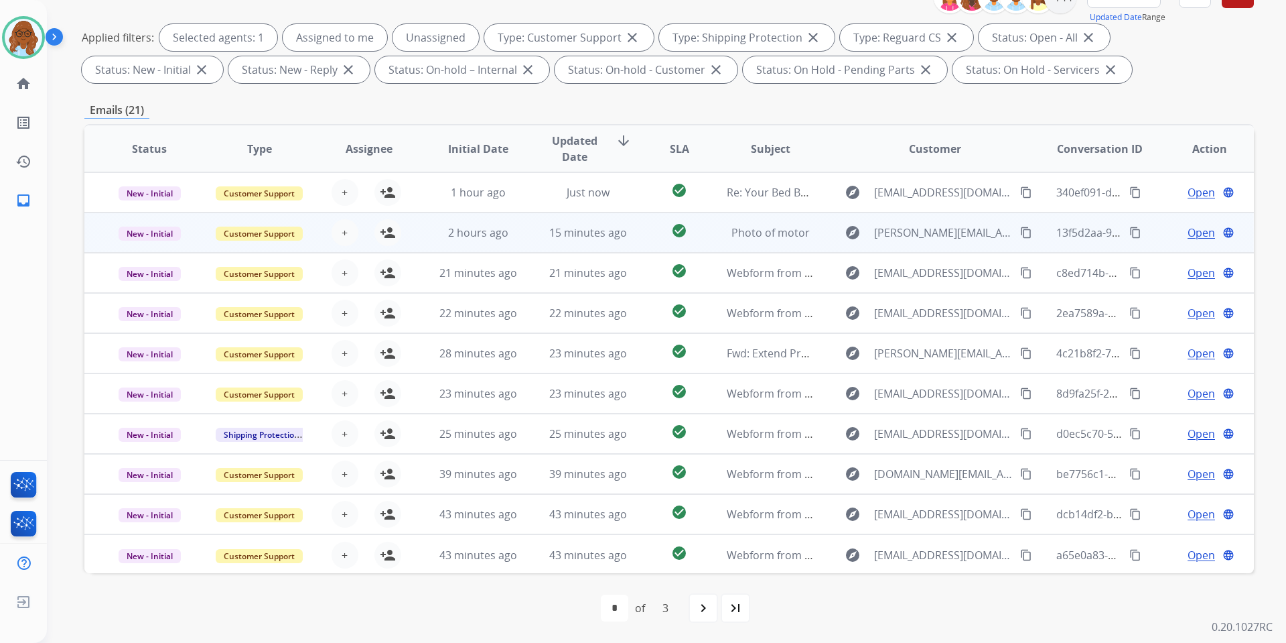
click at [1159, 241] on td "Open language" at bounding box center [1199, 232] width 110 height 40
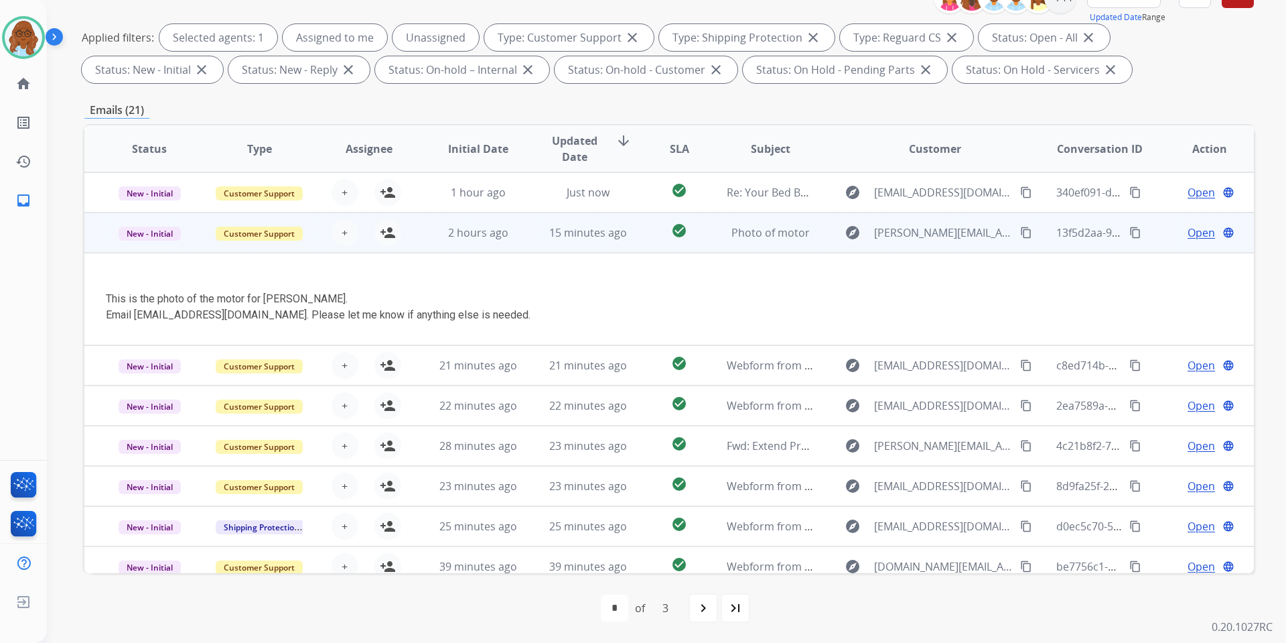
scroll to position [40, 0]
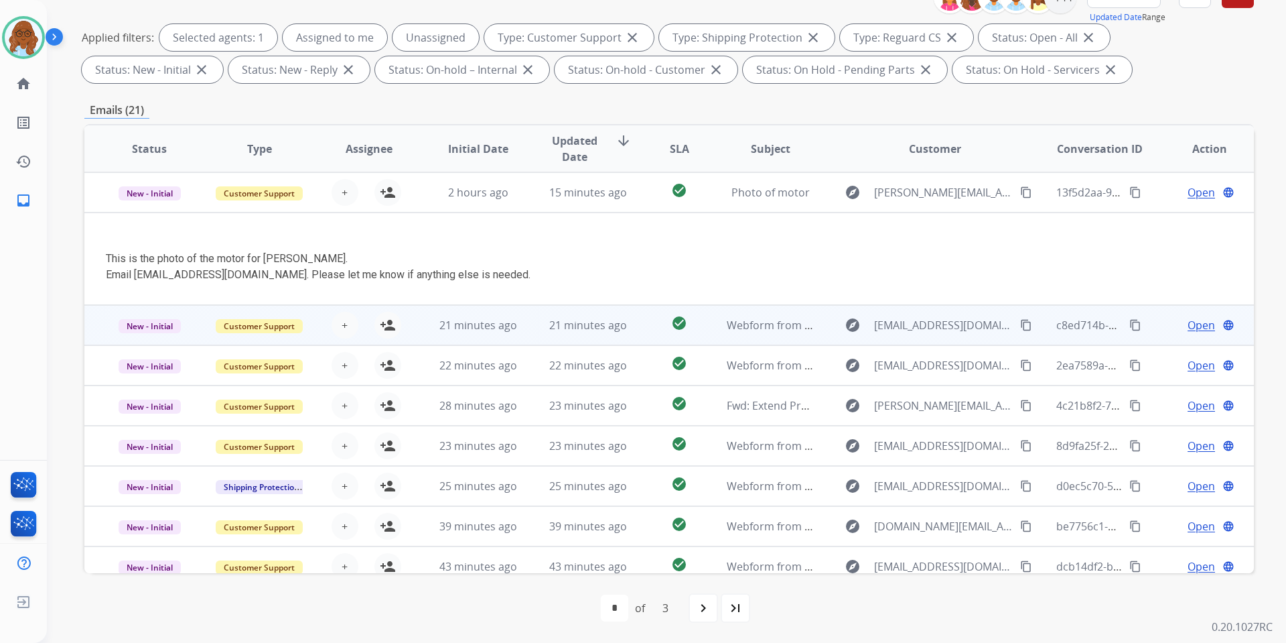
click at [1144, 324] on td "Open language" at bounding box center [1199, 325] width 110 height 40
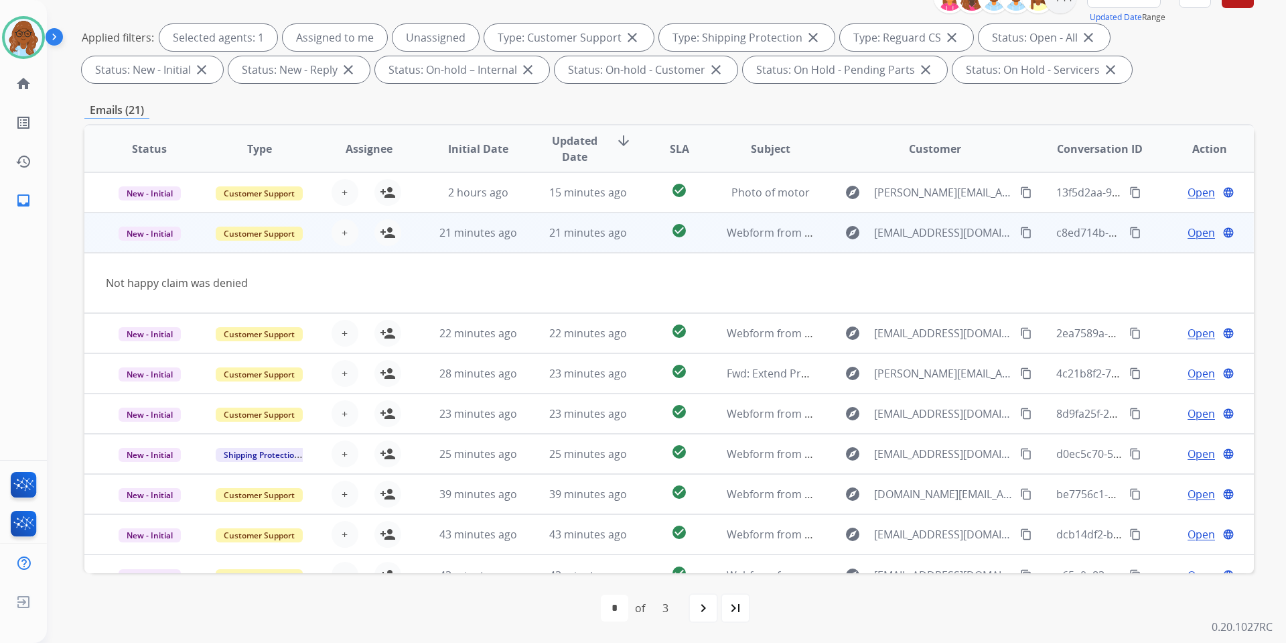
scroll to position [62, 0]
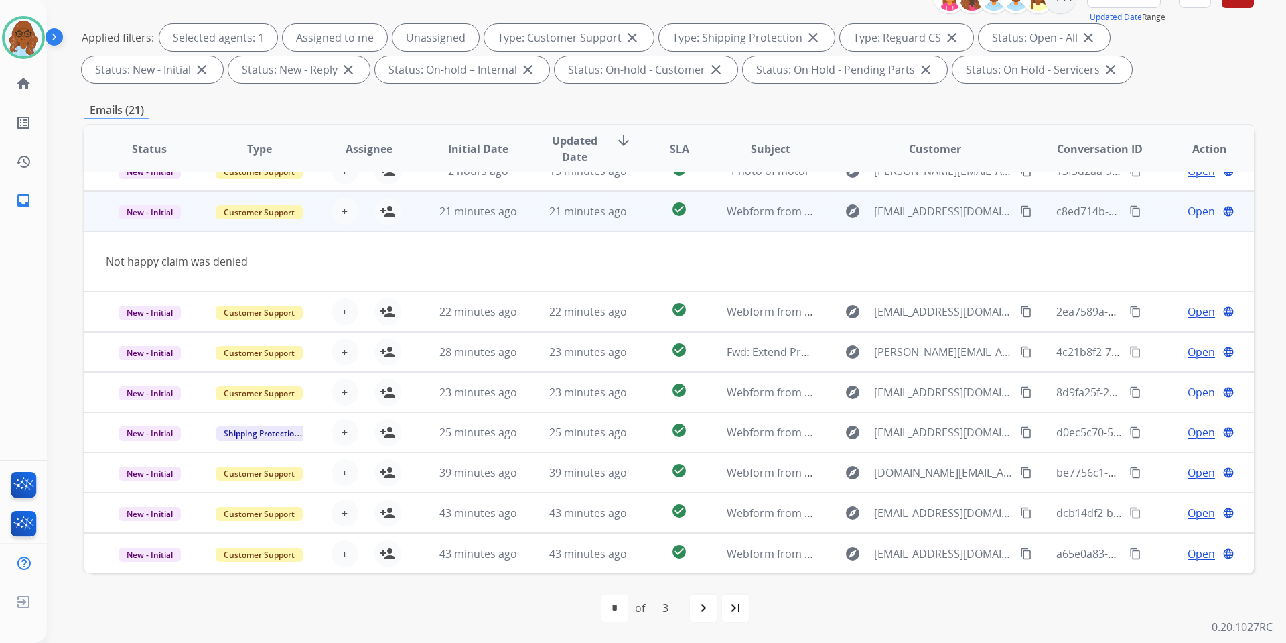
click at [1020, 213] on mat-icon "content_copy" at bounding box center [1026, 211] width 12 height 12
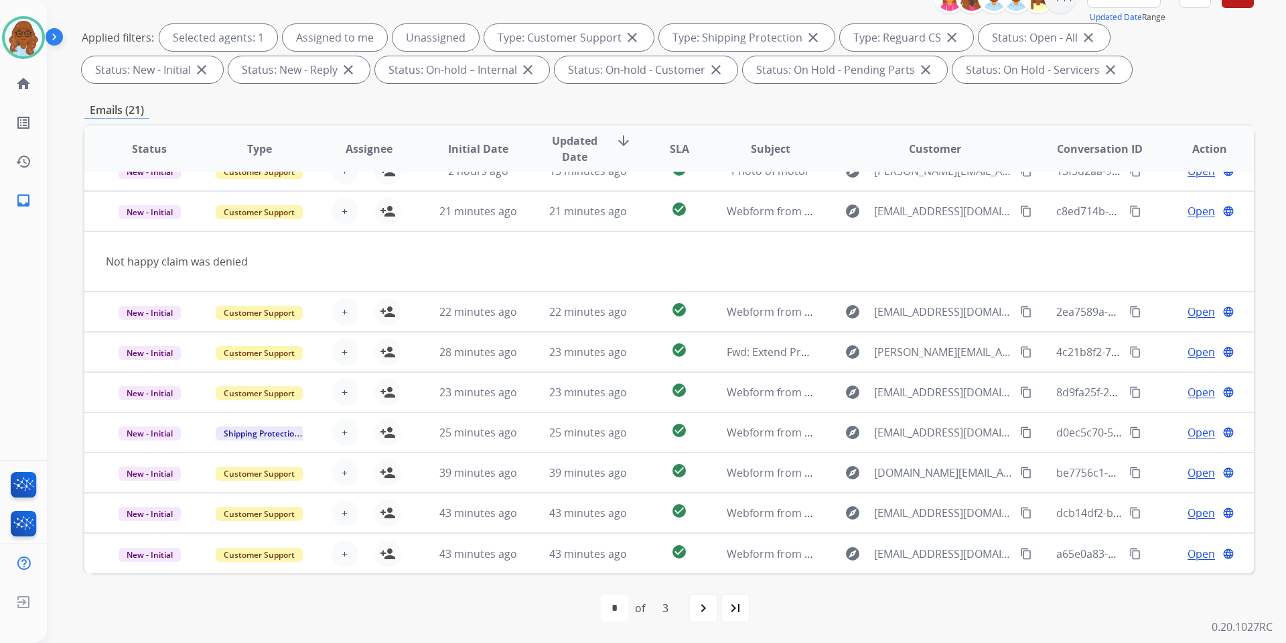
click at [1154, 303] on td "Open language" at bounding box center [1199, 311] width 110 height 40
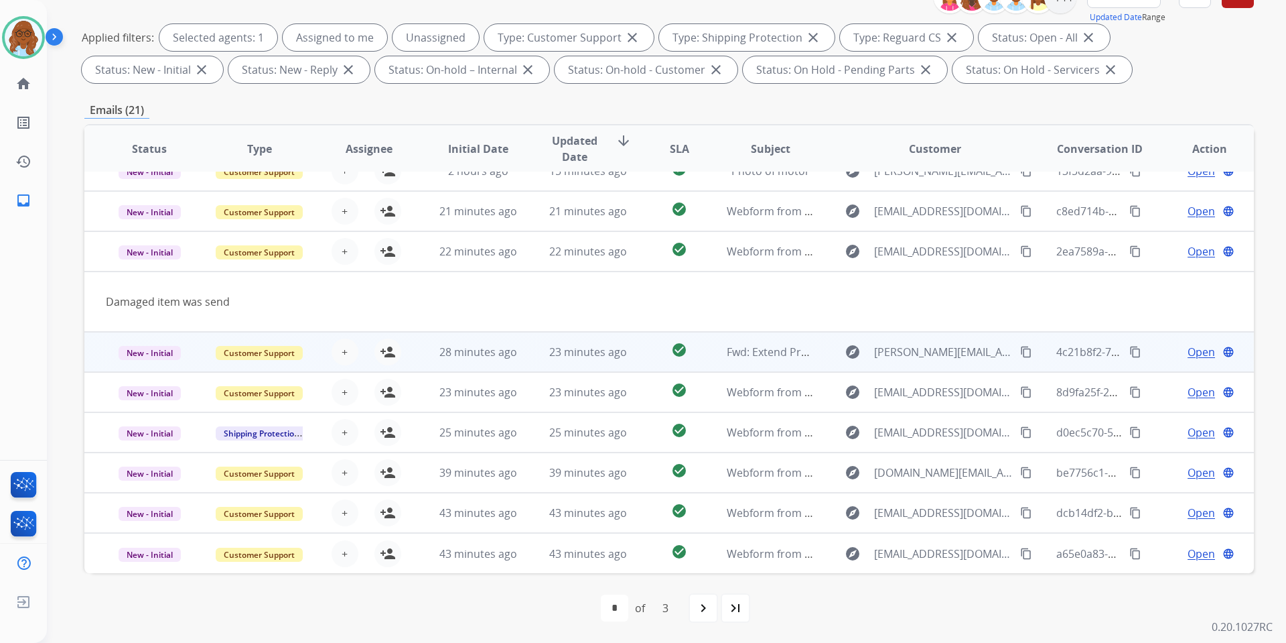
click at [1166, 347] on div "Open language" at bounding box center [1210, 352] width 88 height 16
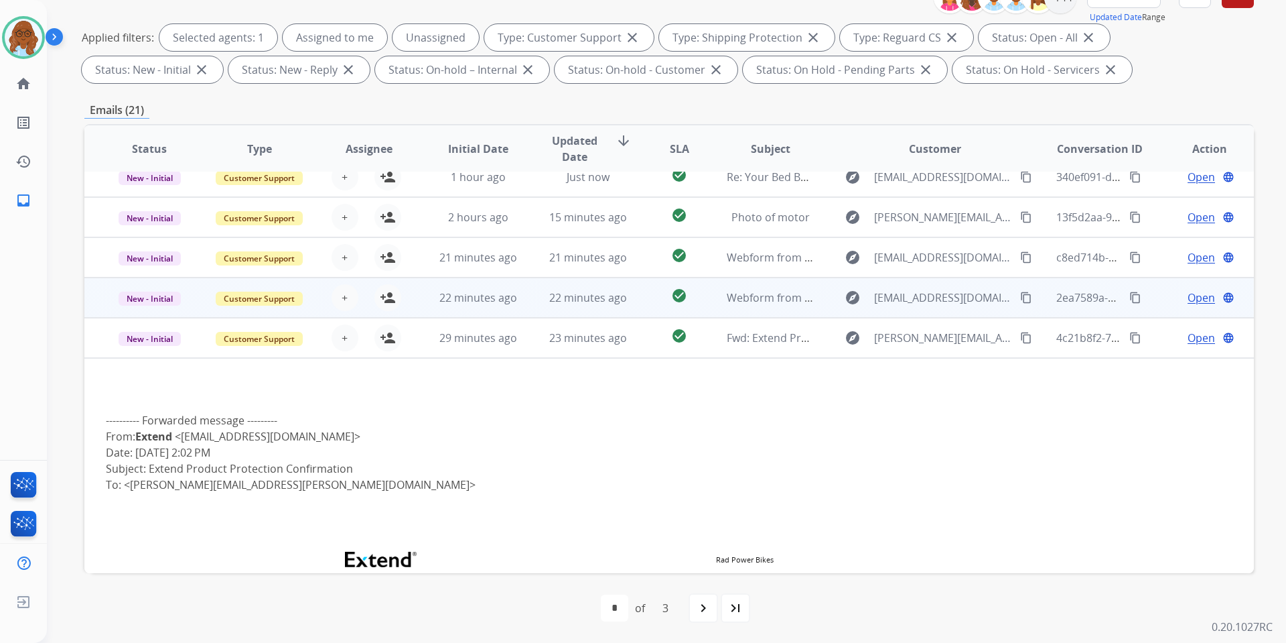
scroll to position [0, 0]
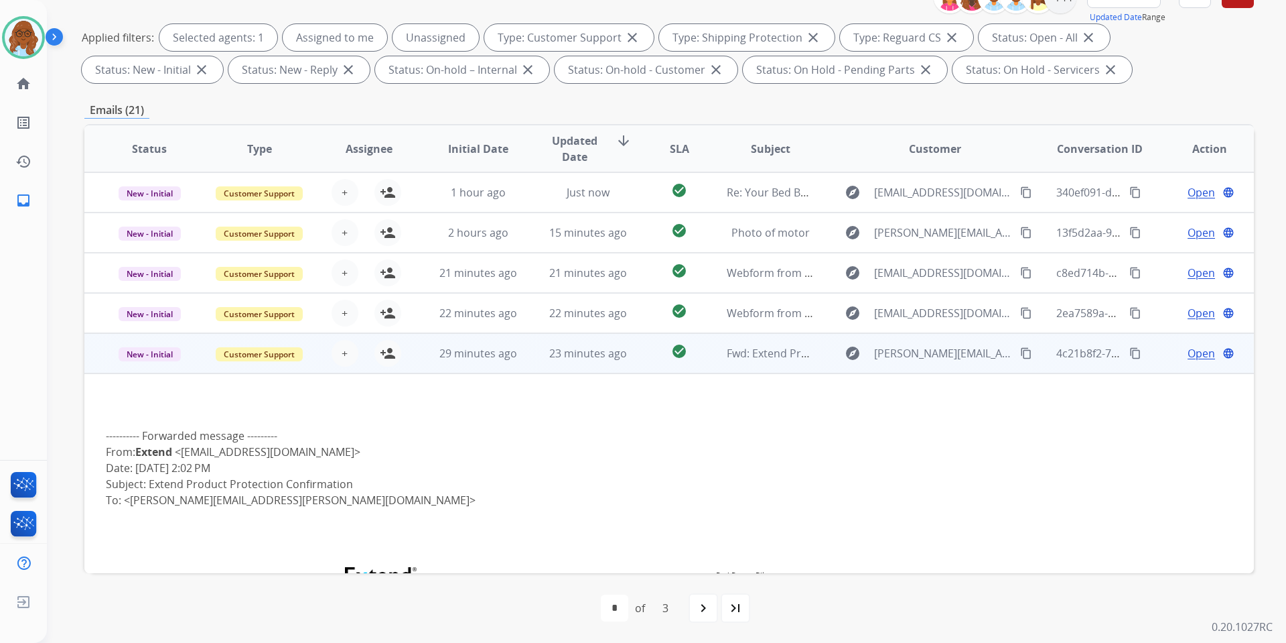
click at [1154, 357] on td "Open language" at bounding box center [1199, 353] width 110 height 40
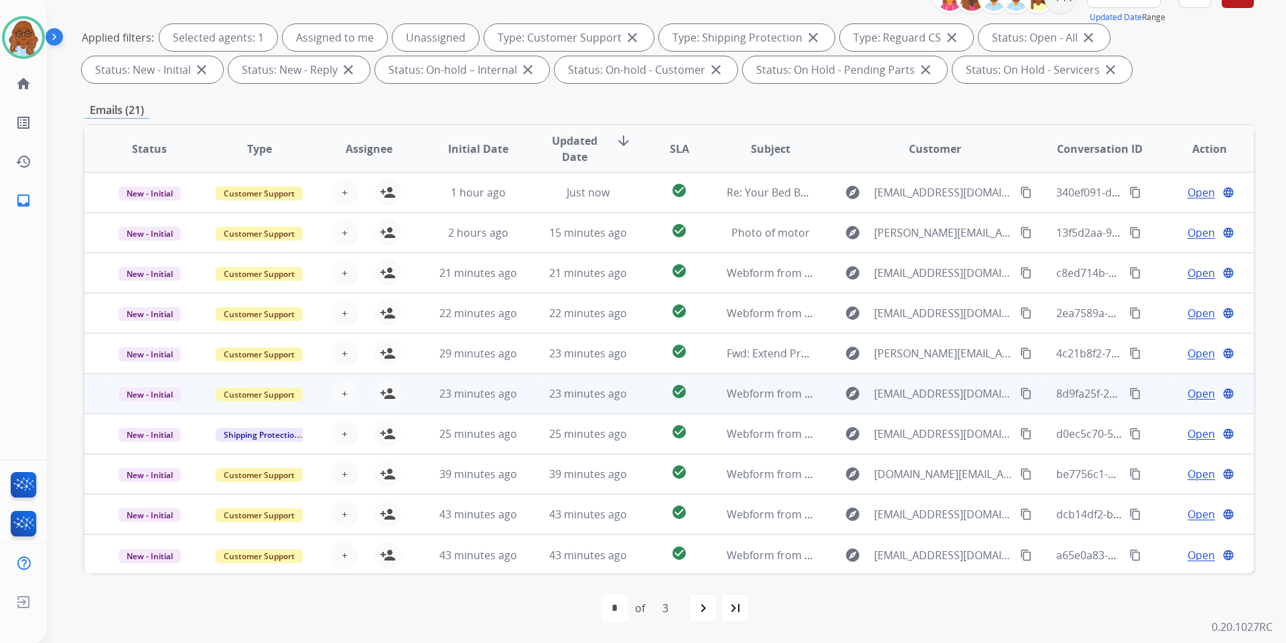
click at [1154, 385] on td "Open language" at bounding box center [1199, 393] width 110 height 40
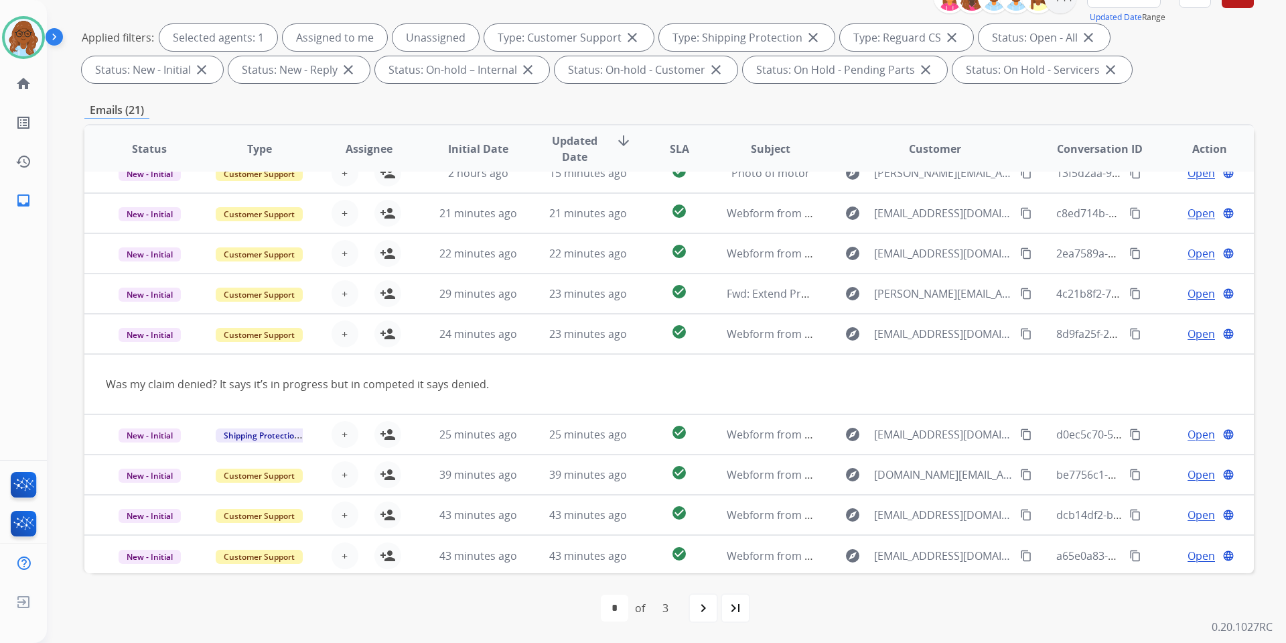
scroll to position [62, 0]
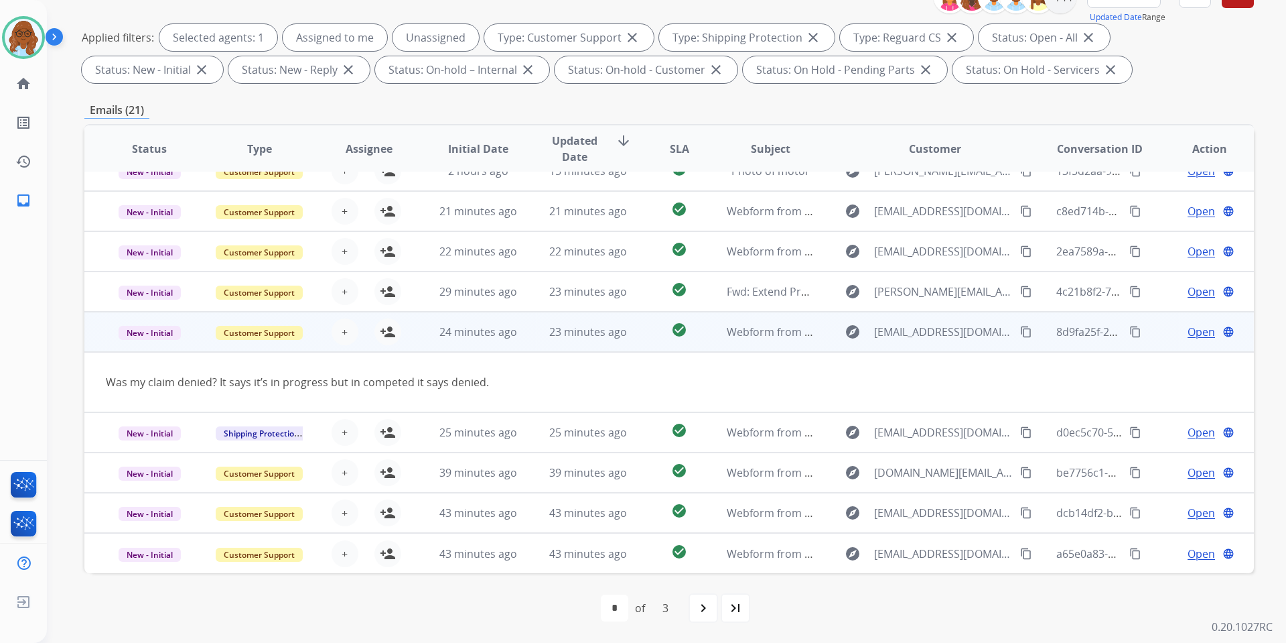
click at [1022, 328] on mat-icon "content_copy" at bounding box center [1026, 332] width 12 height 12
click at [375, 335] on button "person_add Assign to Me" at bounding box center [388, 331] width 27 height 27
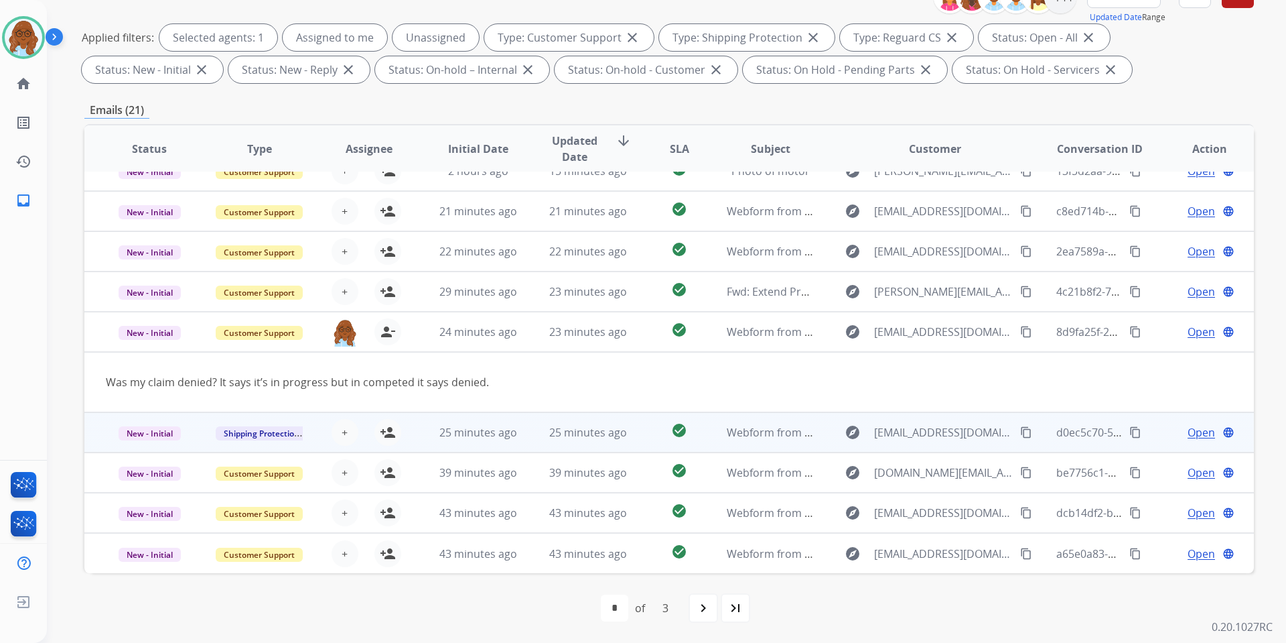
click at [1155, 435] on td "Open language" at bounding box center [1199, 432] width 110 height 40
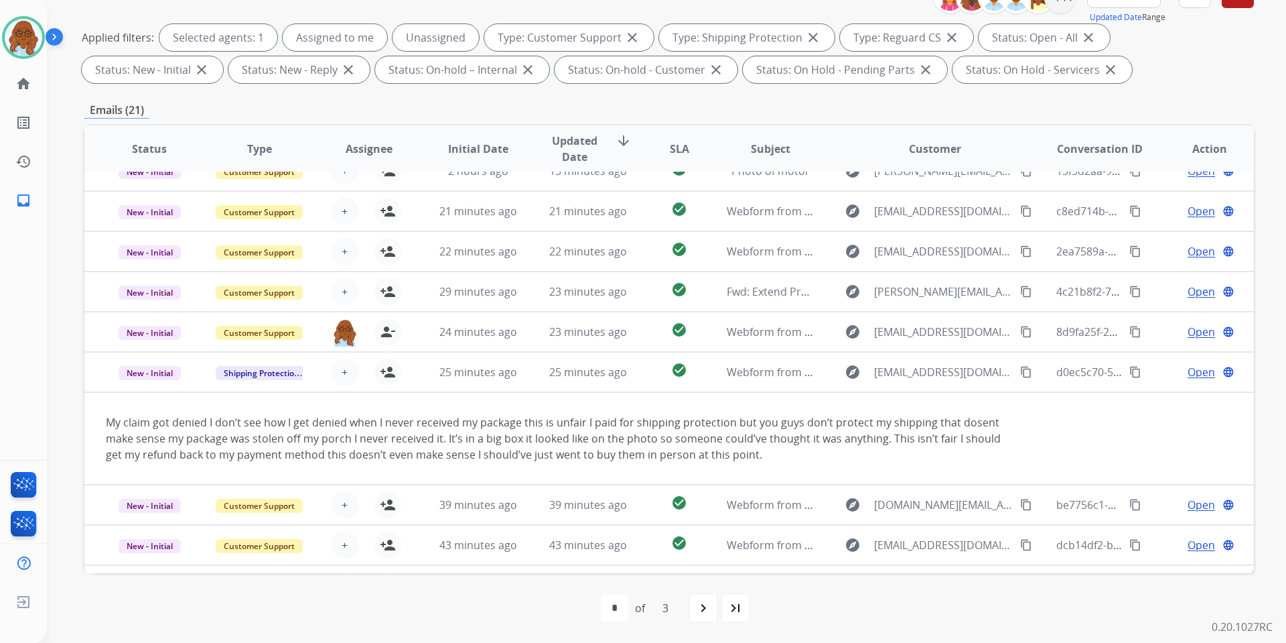
scroll to position [94, 0]
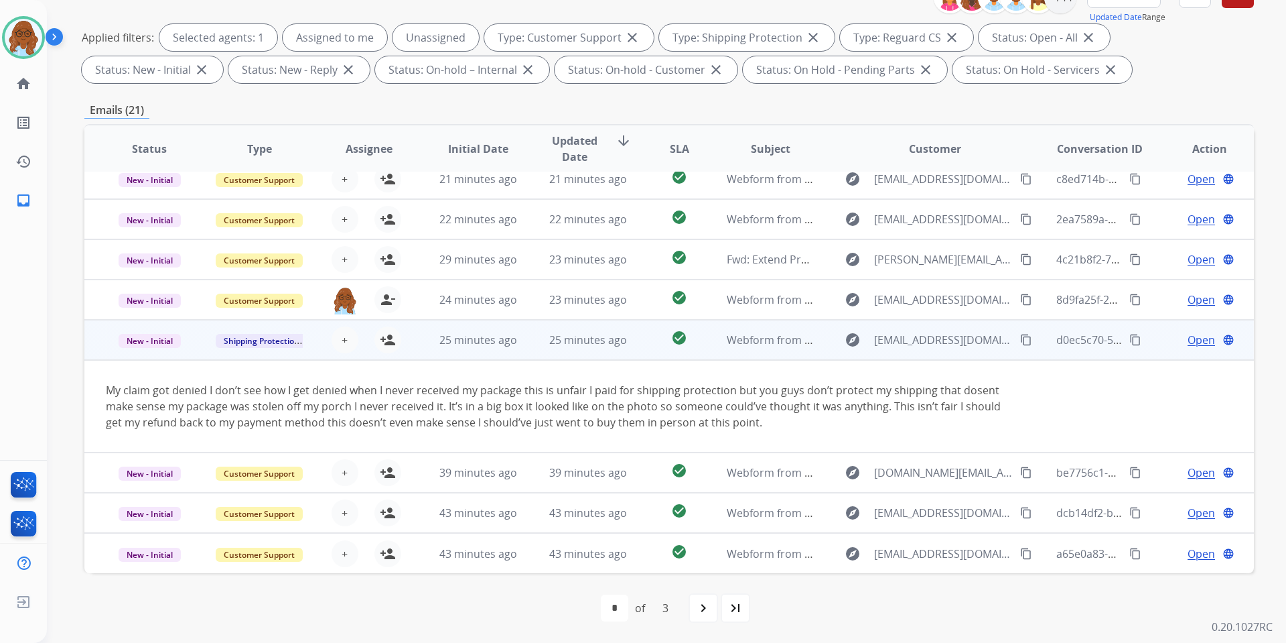
click at [1020, 338] on mat-icon "content_copy" at bounding box center [1026, 340] width 12 height 12
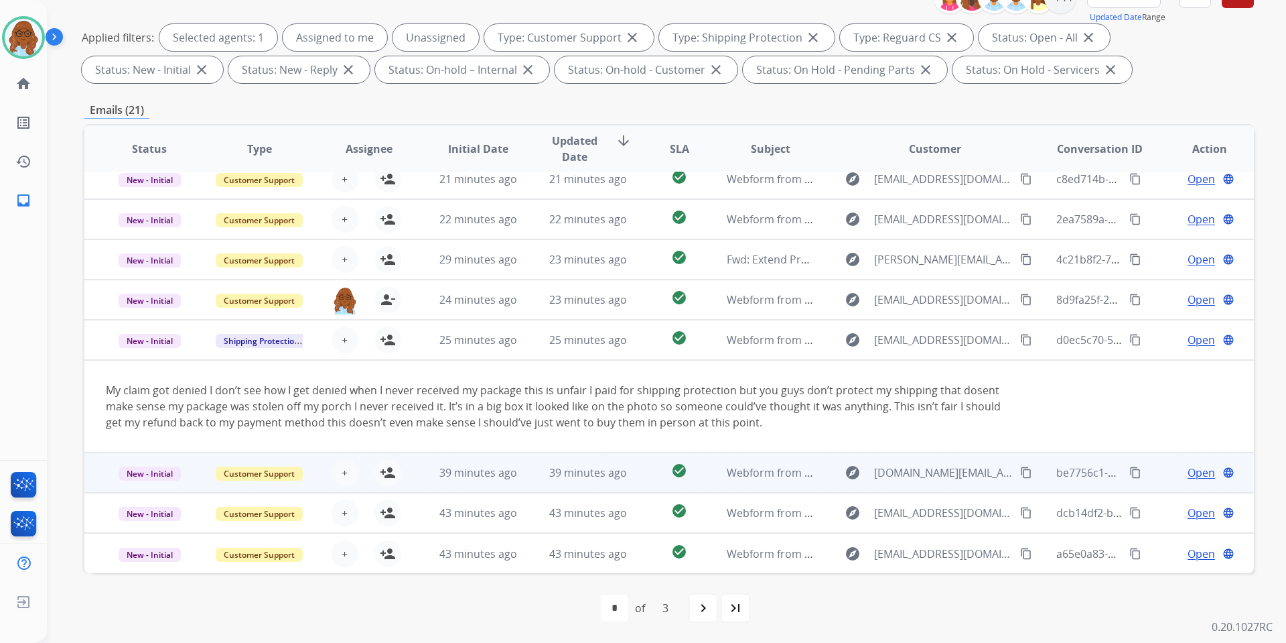
click at [1166, 474] on div "Open language" at bounding box center [1210, 472] width 88 height 16
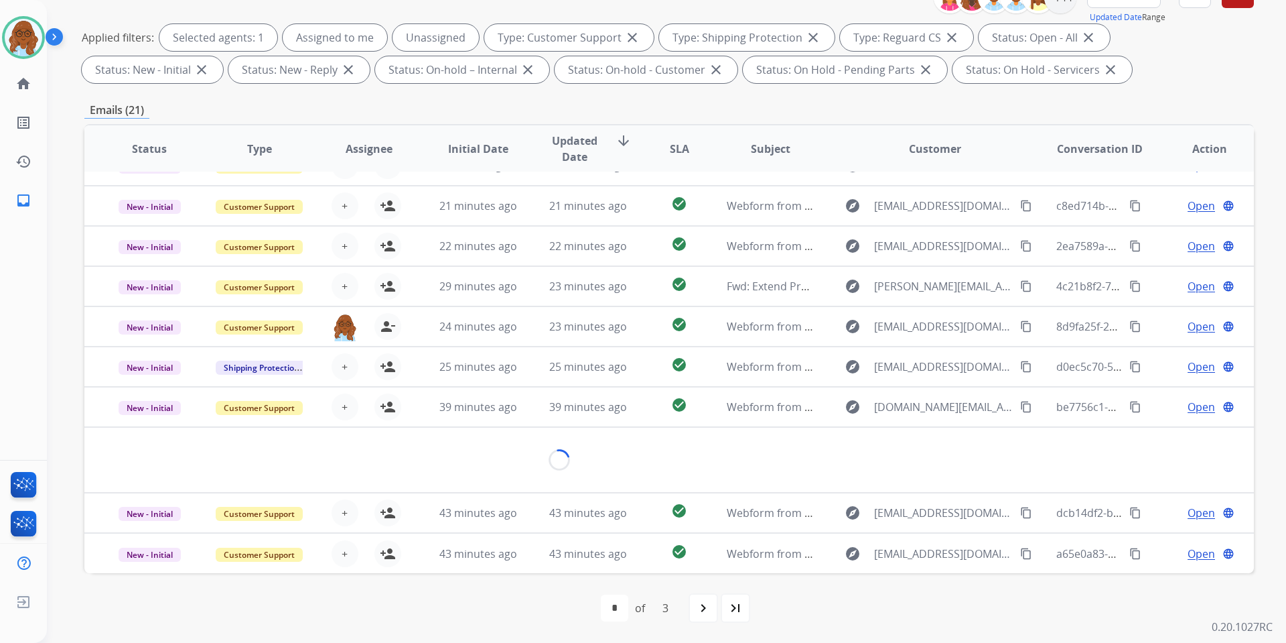
scroll to position [62, 0]
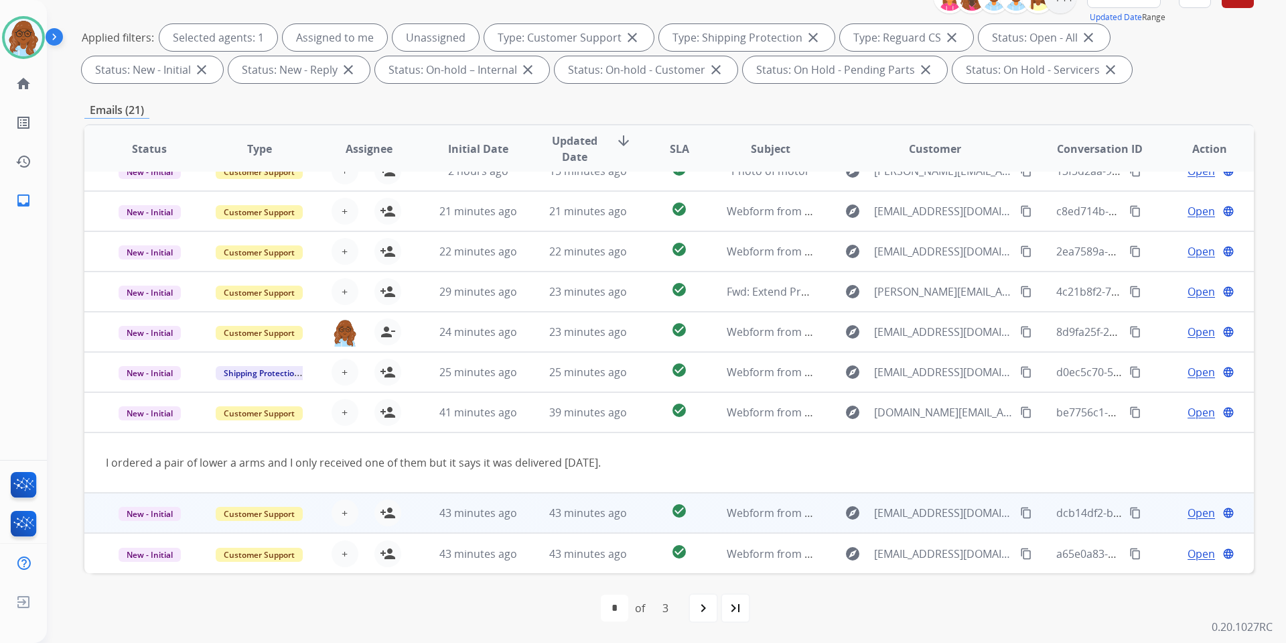
click at [1144, 515] on td "Open language" at bounding box center [1199, 512] width 110 height 40
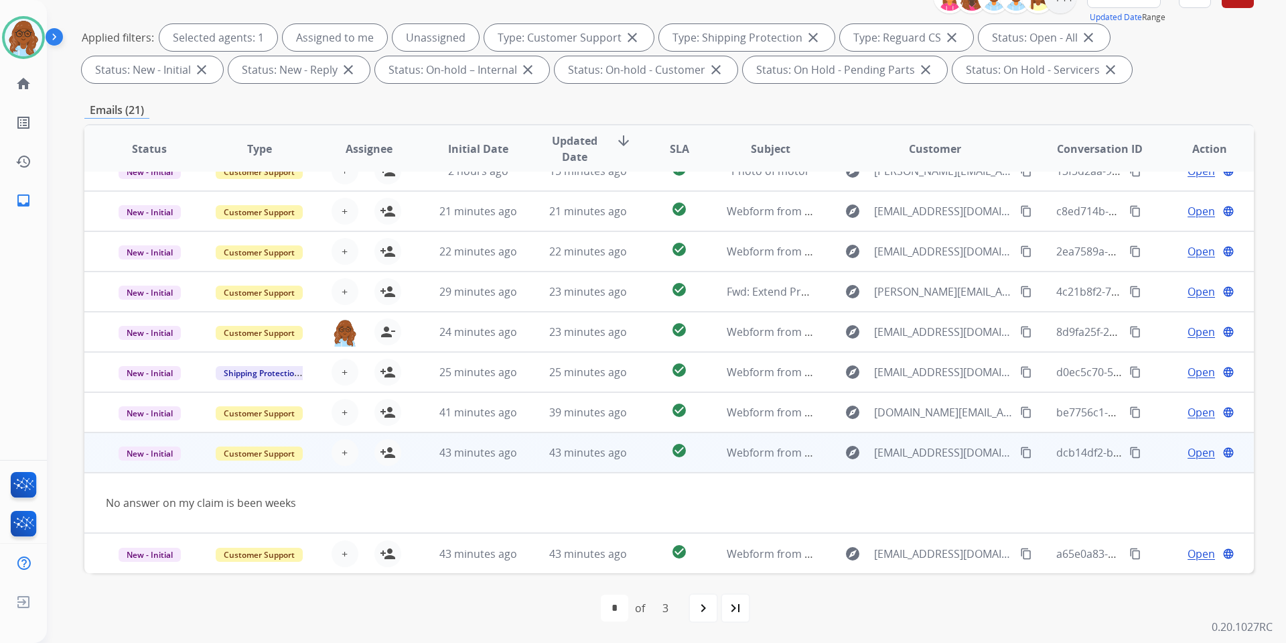
click at [1020, 450] on mat-icon "content_copy" at bounding box center [1026, 452] width 12 height 12
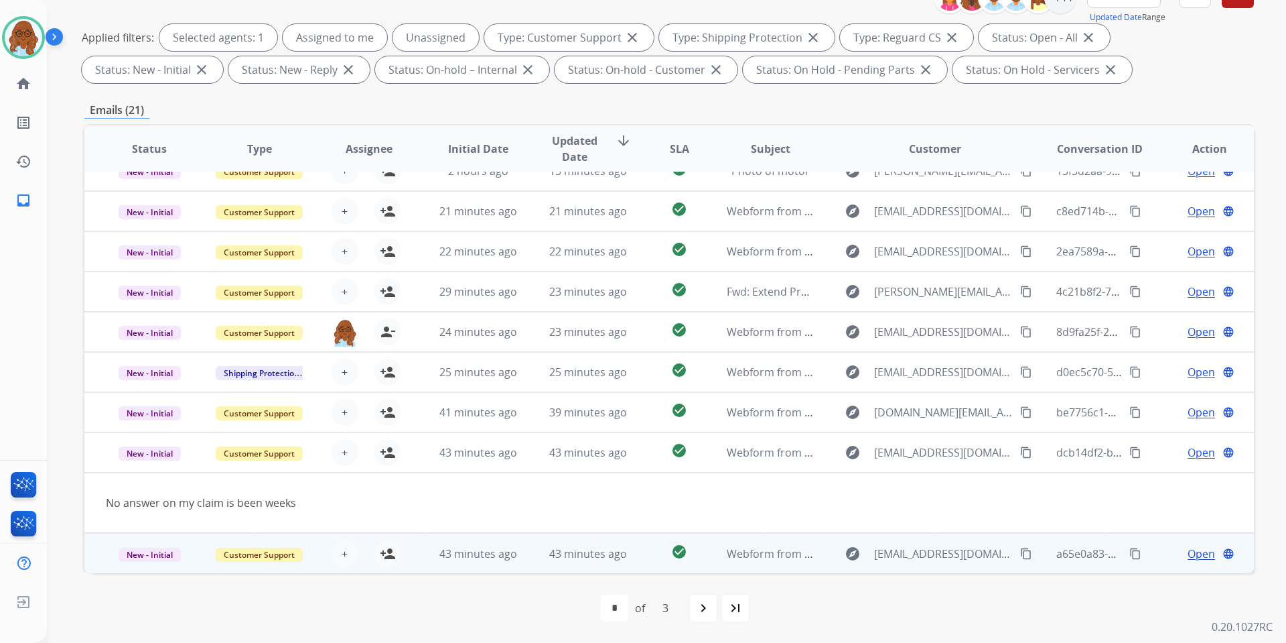
click at [1166, 554] on div "Open language" at bounding box center [1210, 553] width 88 height 16
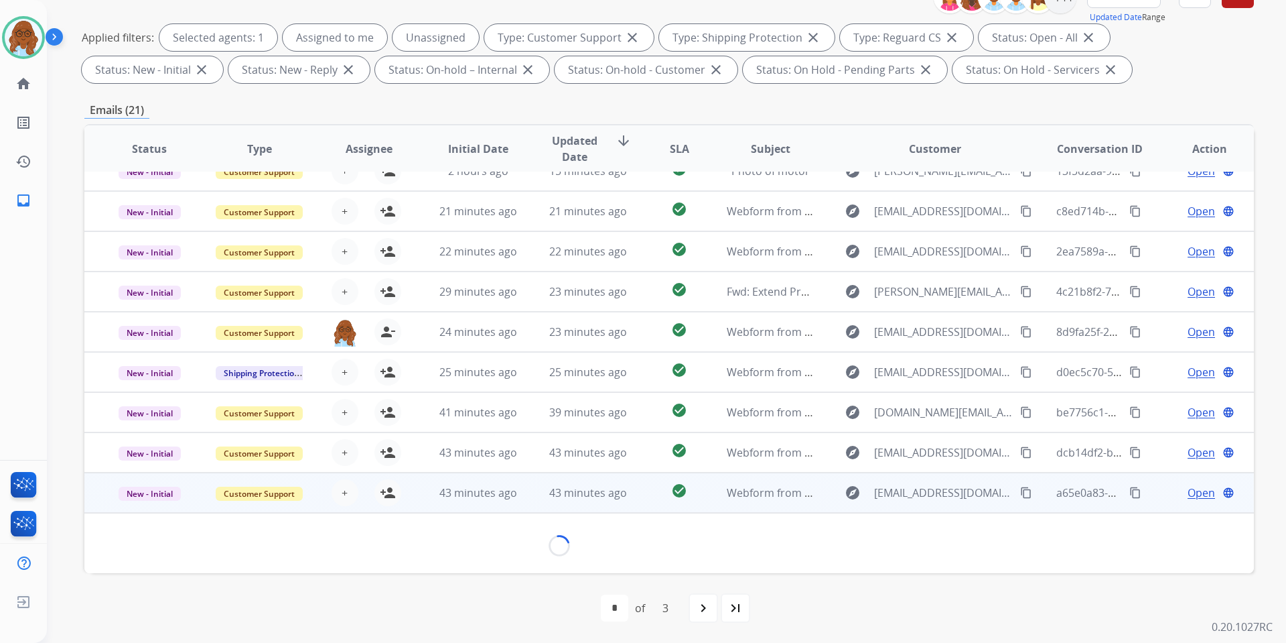
scroll to position [61, 0]
click at [1020, 496] on mat-icon "content_copy" at bounding box center [1026, 493] width 12 height 12
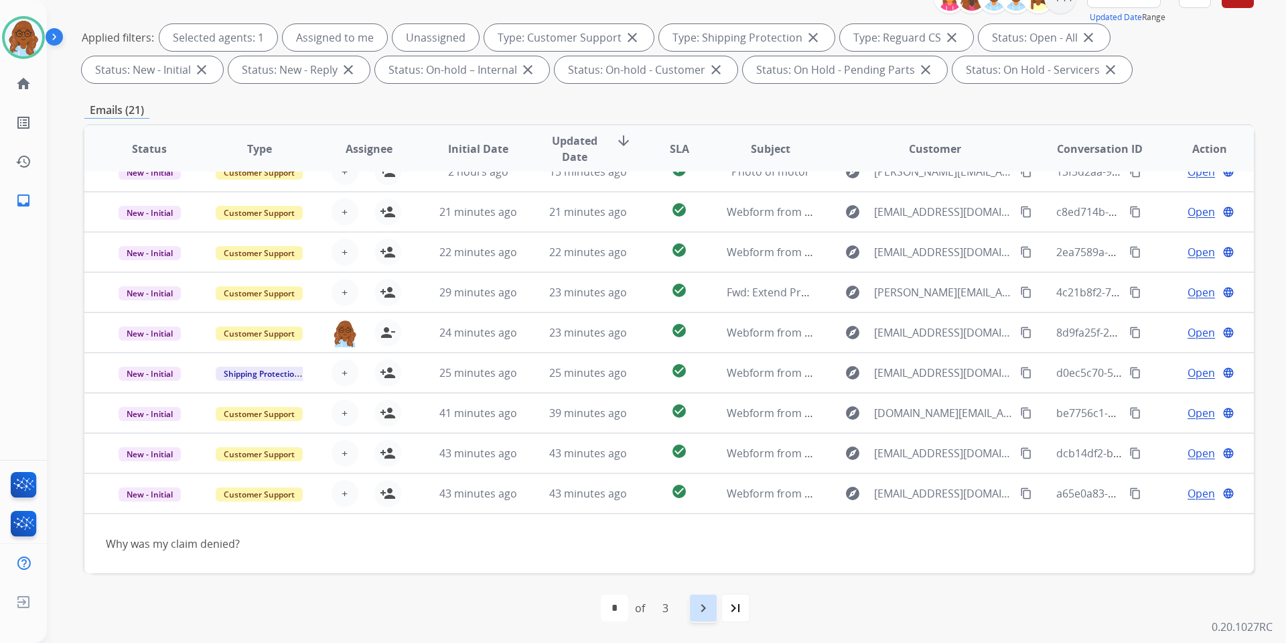
click at [704, 602] on mat-icon "navigate_next" at bounding box center [703, 608] width 16 height 16
select select "*"
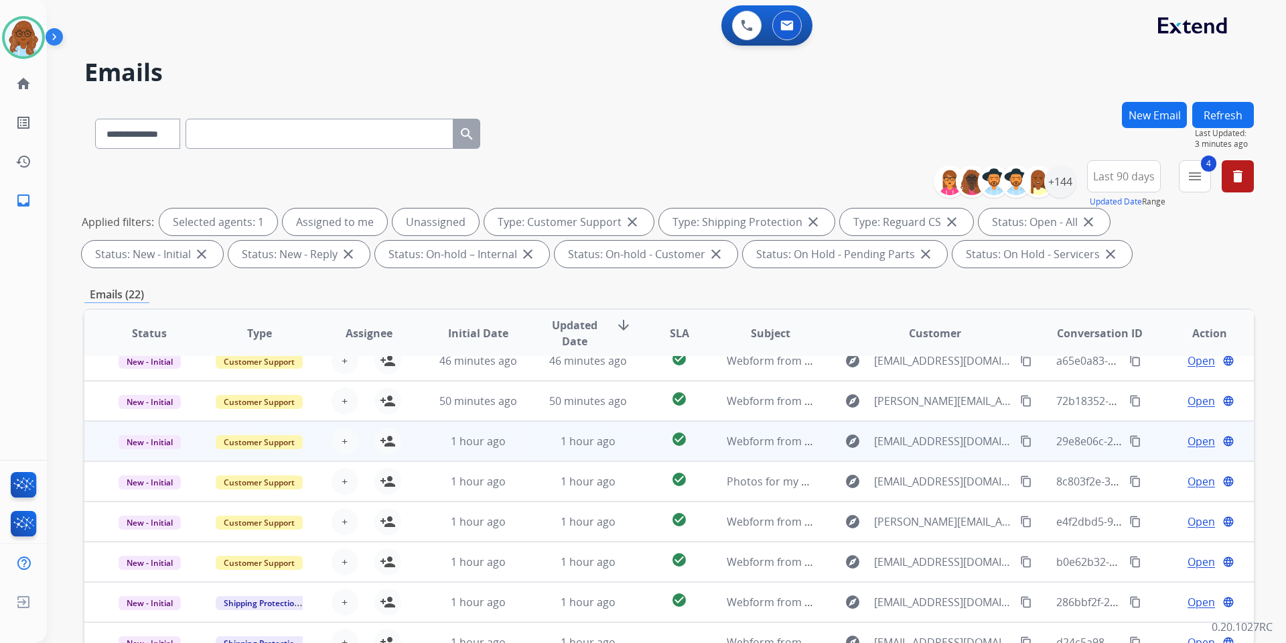
scroll to position [0, 0]
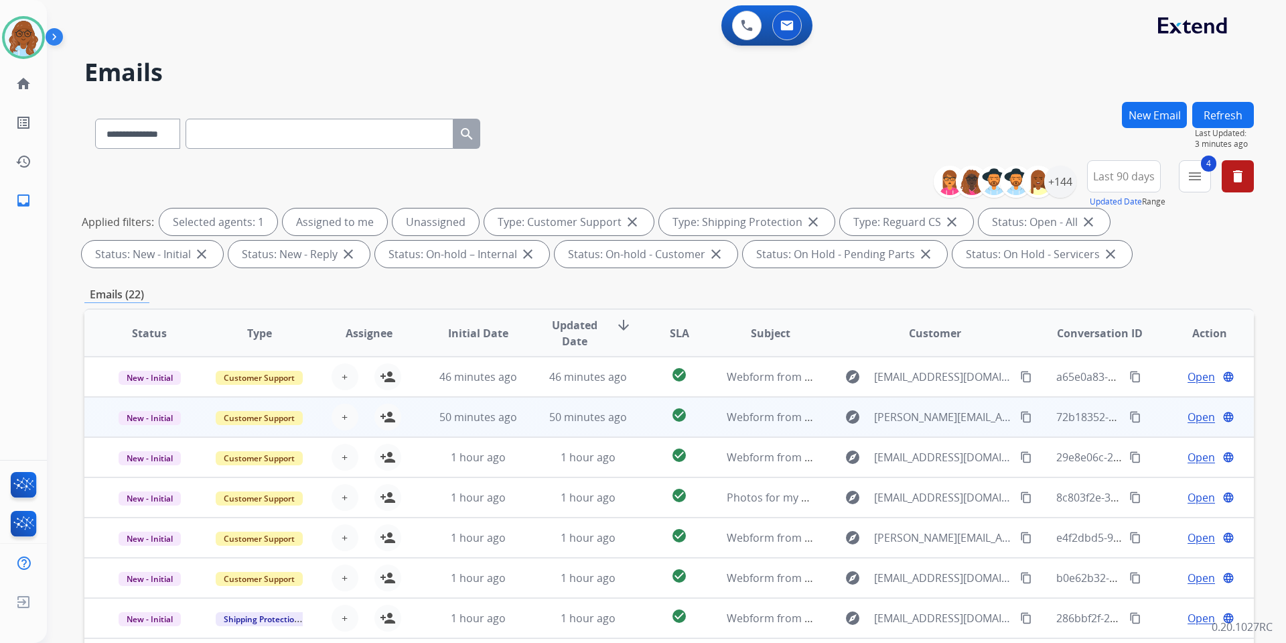
click at [1144, 418] on td "Open language" at bounding box center [1199, 417] width 110 height 40
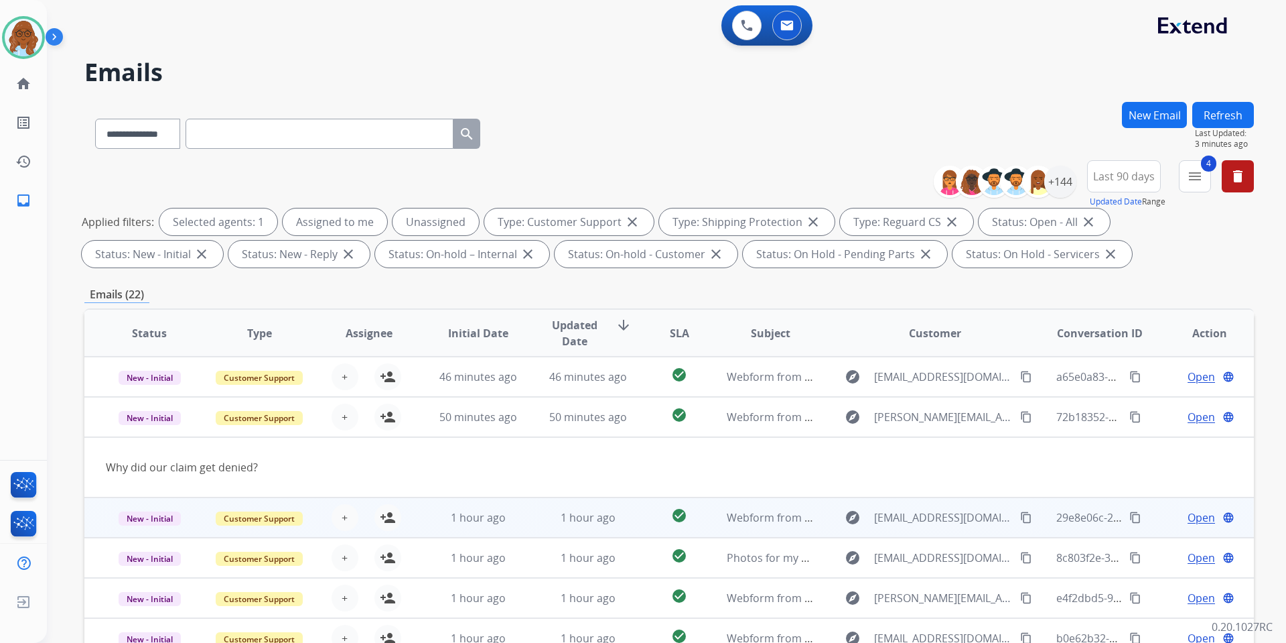
scroll to position [40, 0]
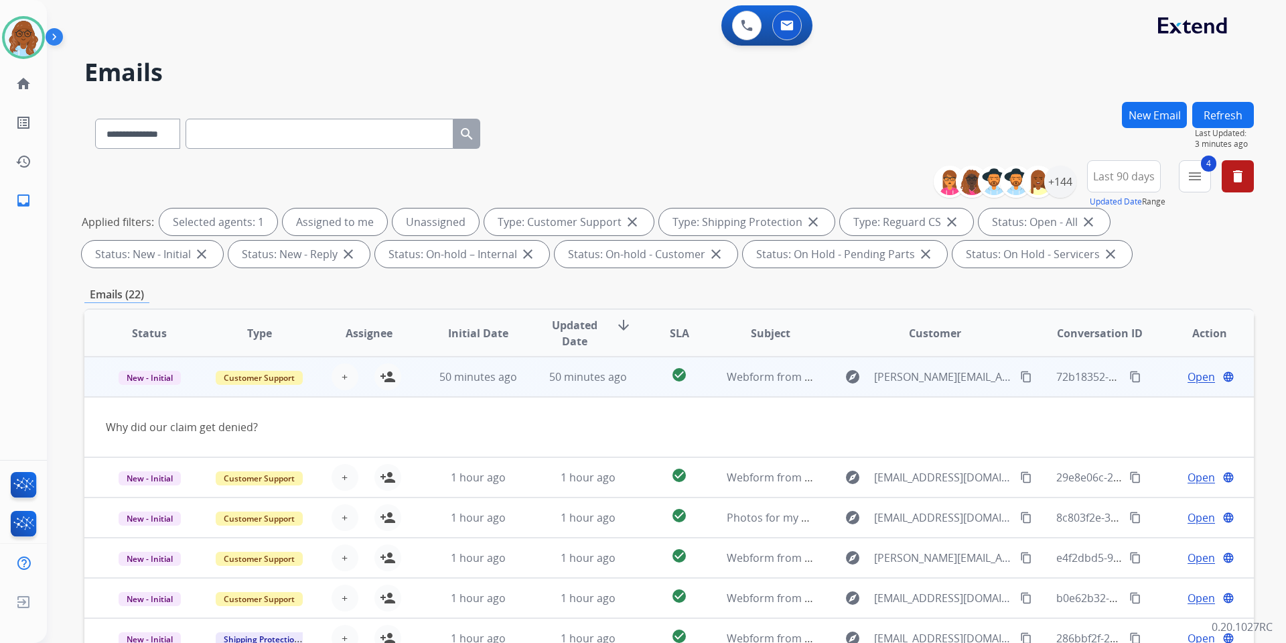
click at [1020, 378] on mat-icon "content_copy" at bounding box center [1026, 376] width 12 height 12
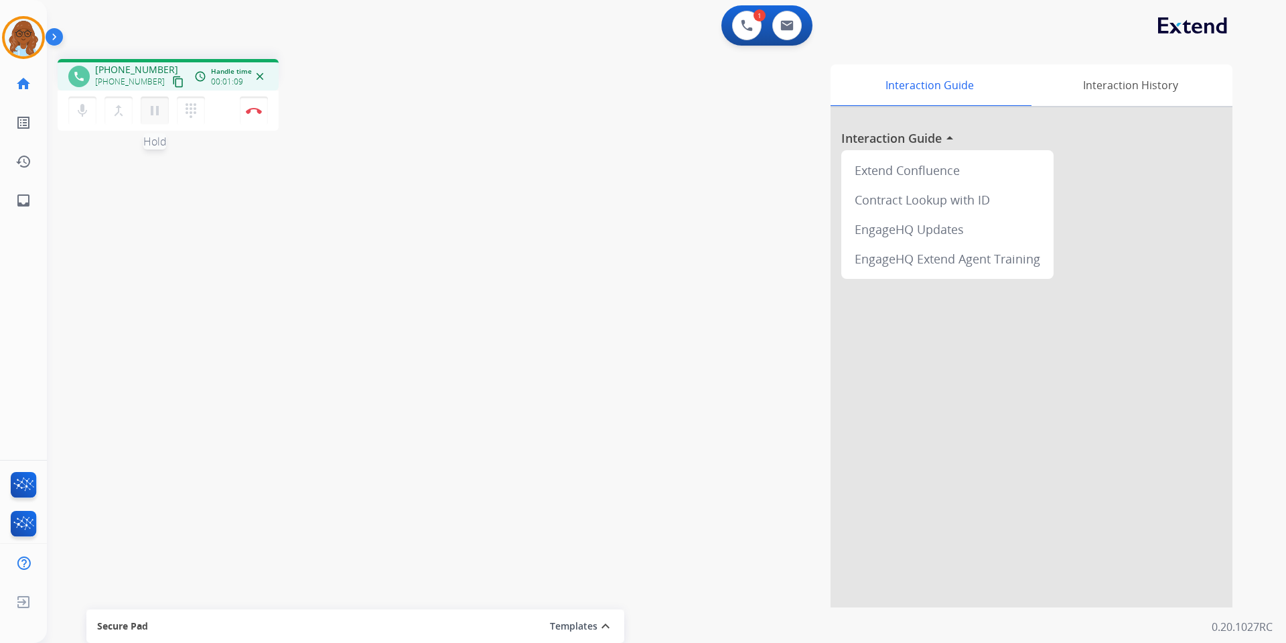
click at [157, 107] on mat-icon "pause" at bounding box center [155, 111] width 16 height 16
click at [154, 109] on mat-icon "play_arrow" at bounding box center [155, 111] width 16 height 16
click at [156, 112] on mat-icon "pause" at bounding box center [155, 111] width 16 height 16
click at [163, 100] on button "play_arrow Hold" at bounding box center [155, 110] width 28 height 28
click at [253, 111] on img at bounding box center [254, 110] width 16 height 7
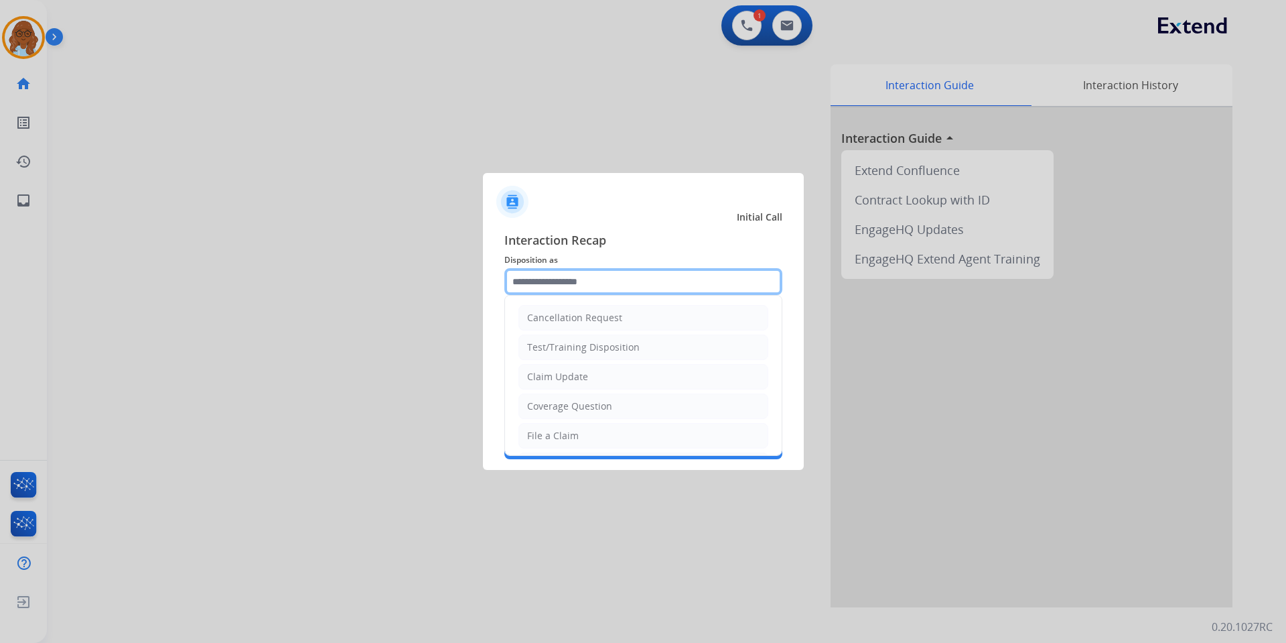
click at [580, 277] on input "text" at bounding box center [643, 281] width 278 height 27
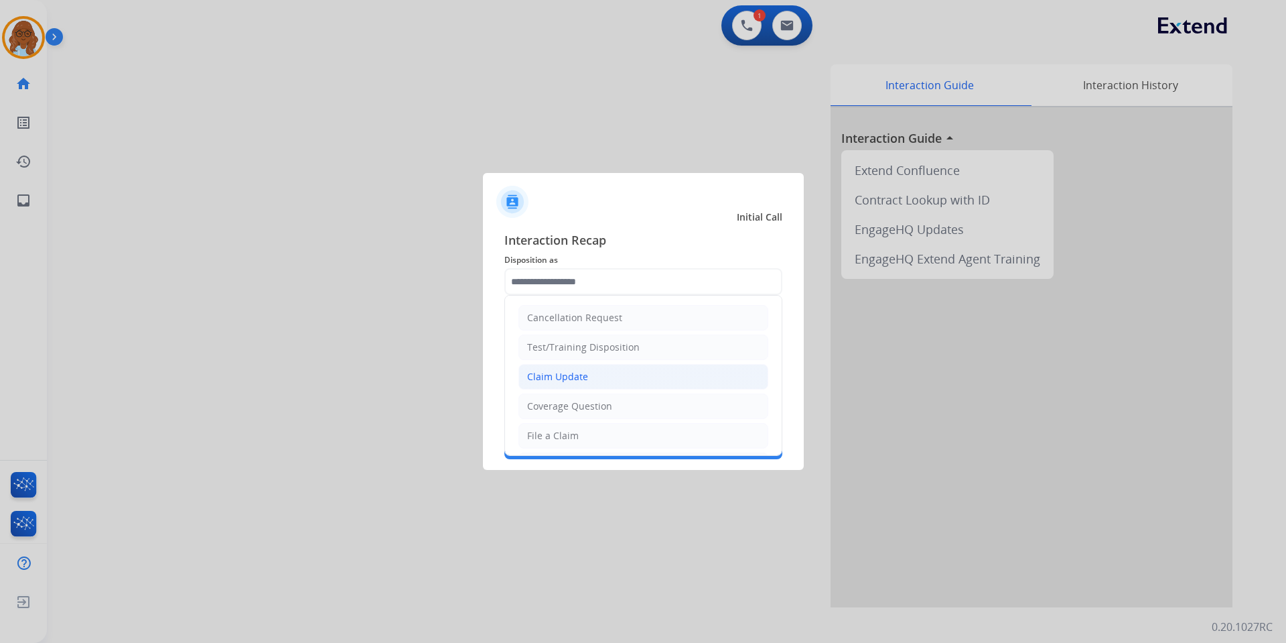
click at [580, 368] on li "Claim Update" at bounding box center [644, 376] width 250 height 25
type input "**********"
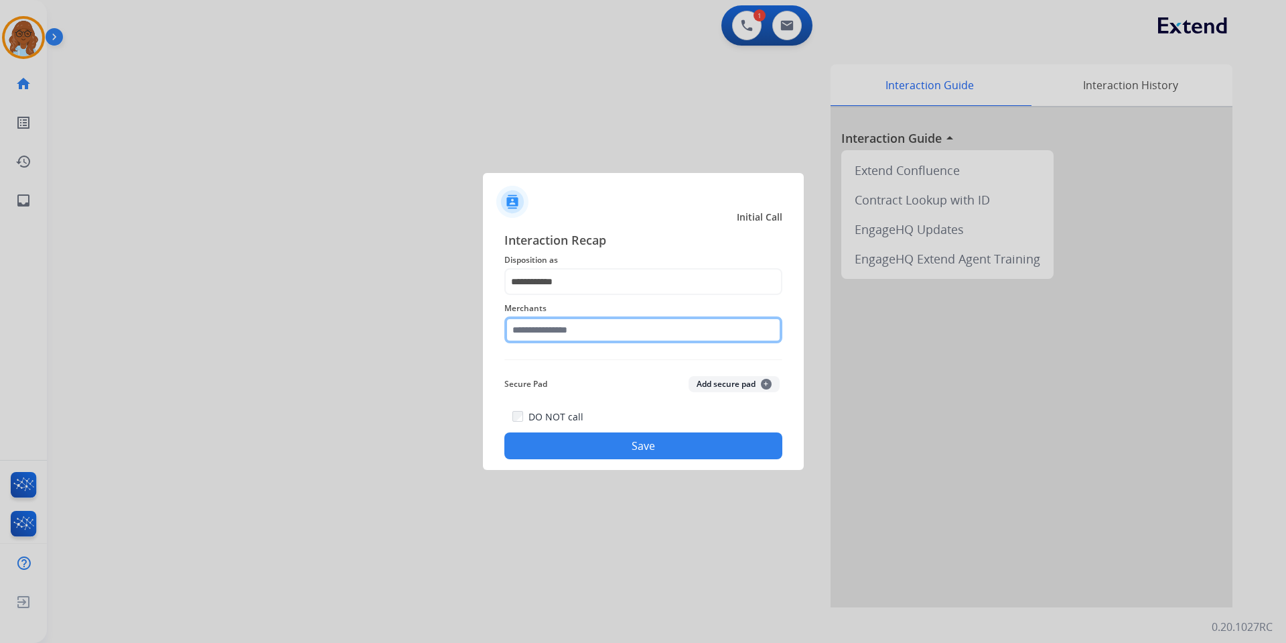
click at [555, 332] on input "text" at bounding box center [643, 329] width 278 height 27
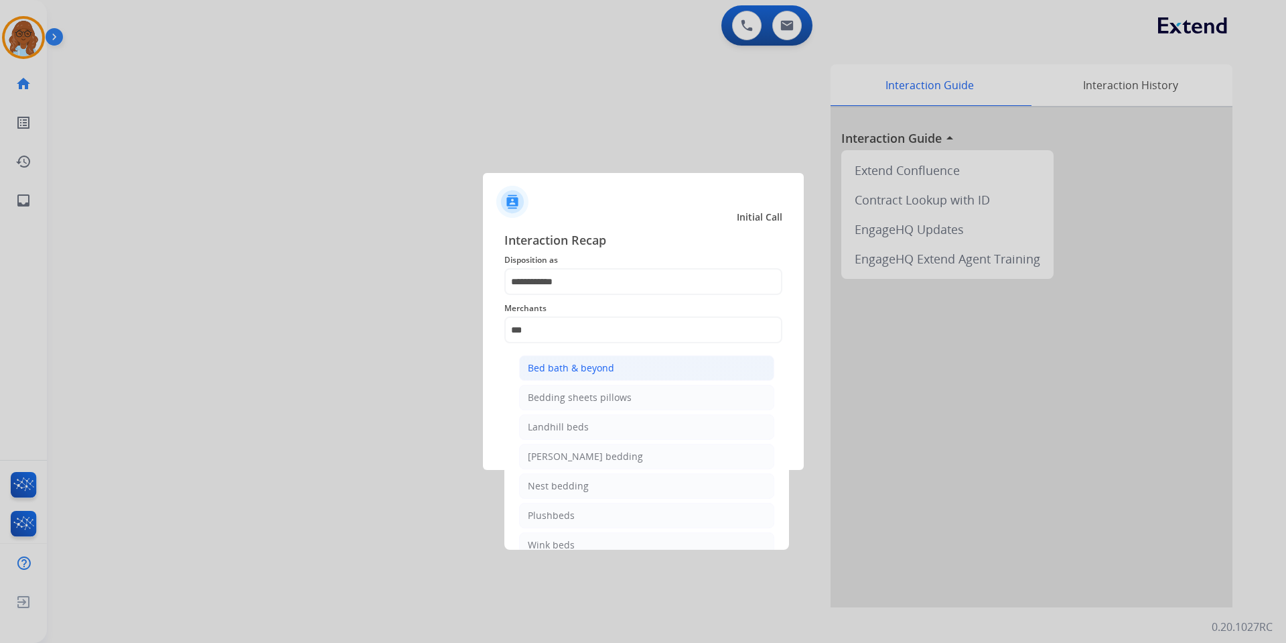
click at [578, 368] on div "Bed bath & beyond" at bounding box center [571, 367] width 86 height 13
type input "**********"
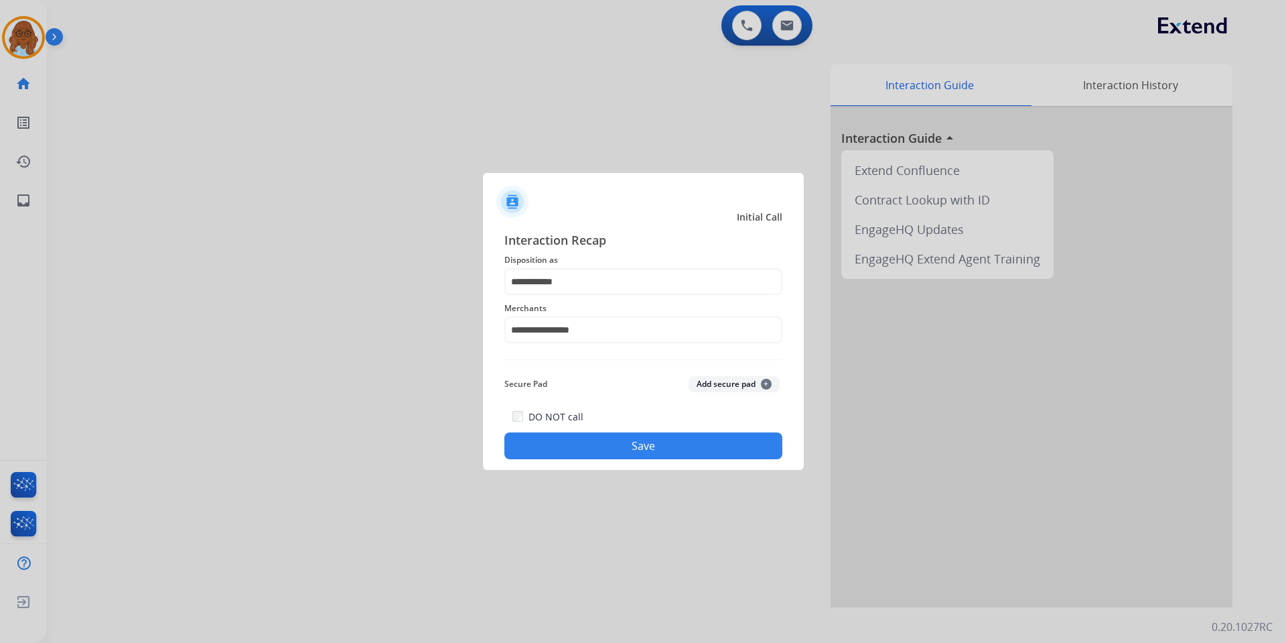
drag, startPoint x: 595, startPoint y: 439, endPoint x: 723, endPoint y: 454, distance: 128.8
click at [596, 440] on button "Save" at bounding box center [643, 445] width 278 height 27
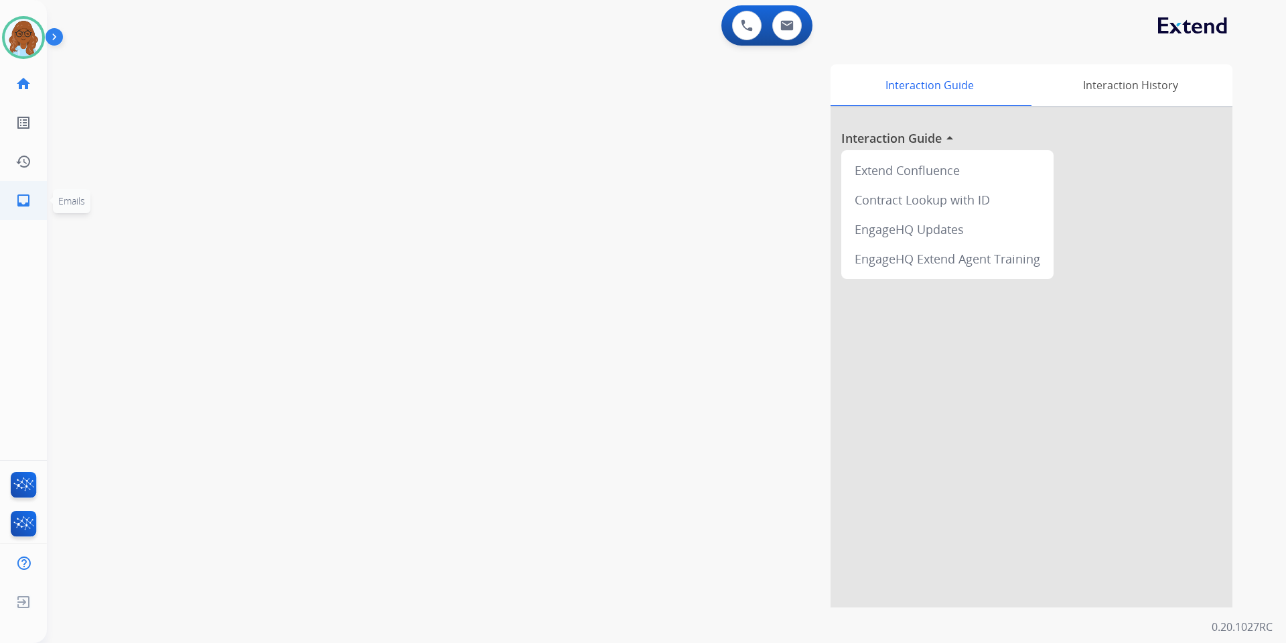
click at [4, 200] on ul "inbox Emails Emails" at bounding box center [23, 200] width 47 height 39
click at [39, 208] on link "inbox Emails" at bounding box center [24, 201] width 38 height 38
select select "**********"
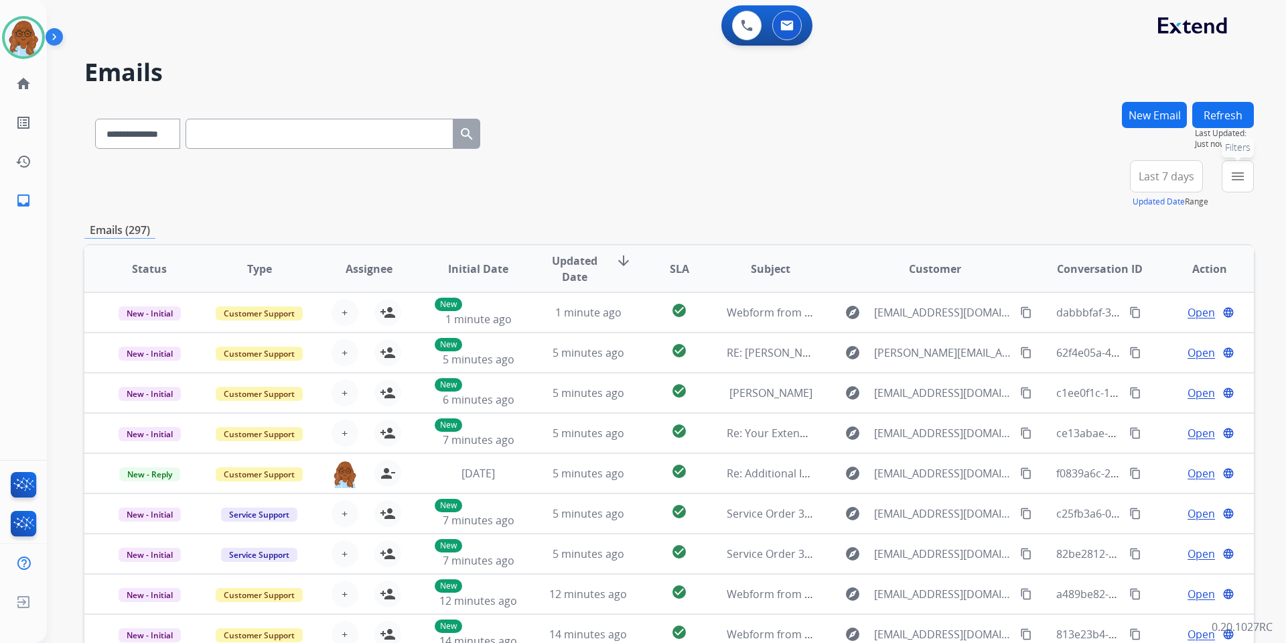
click at [1230, 184] on button "menu Filters" at bounding box center [1238, 176] width 32 height 32
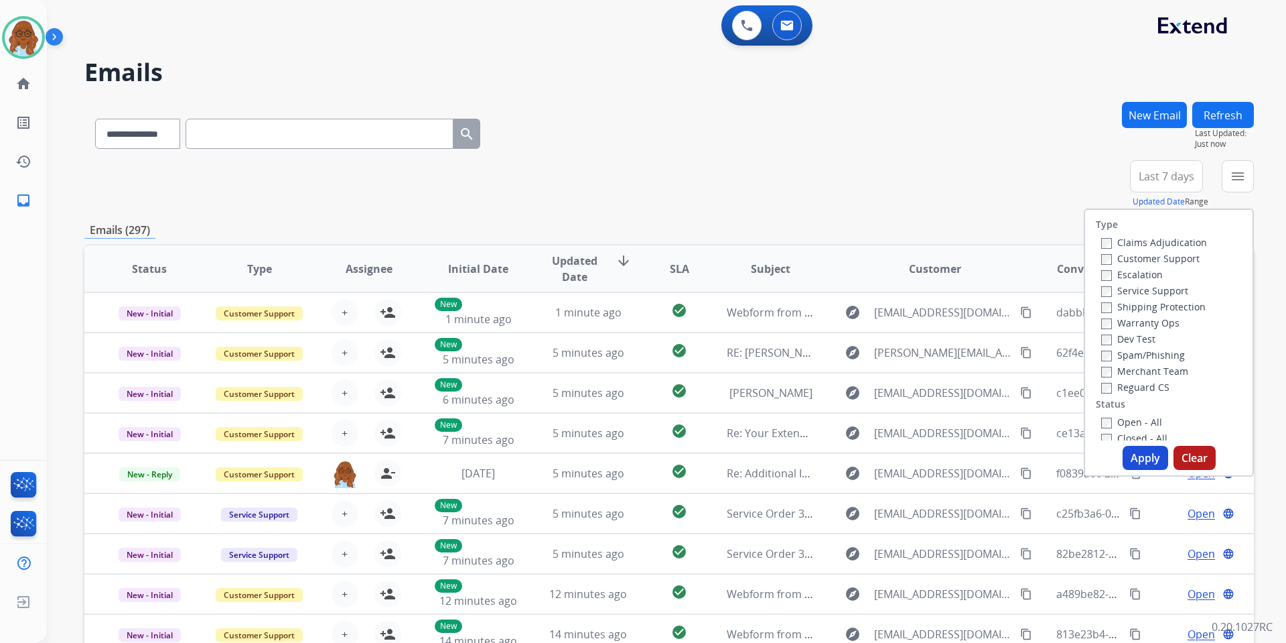
click at [1134, 261] on label "Customer Support" at bounding box center [1150, 258] width 98 height 13
drag, startPoint x: 1134, startPoint y: 304, endPoint x: 1132, endPoint y: 333, distance: 28.9
click at [1134, 306] on label "Shipping Protection" at bounding box center [1153, 306] width 105 height 13
click at [1126, 385] on label "Reguard CS" at bounding box center [1135, 387] width 68 height 13
drag, startPoint x: 1125, startPoint y: 417, endPoint x: 1128, endPoint y: 427, distance: 11.2
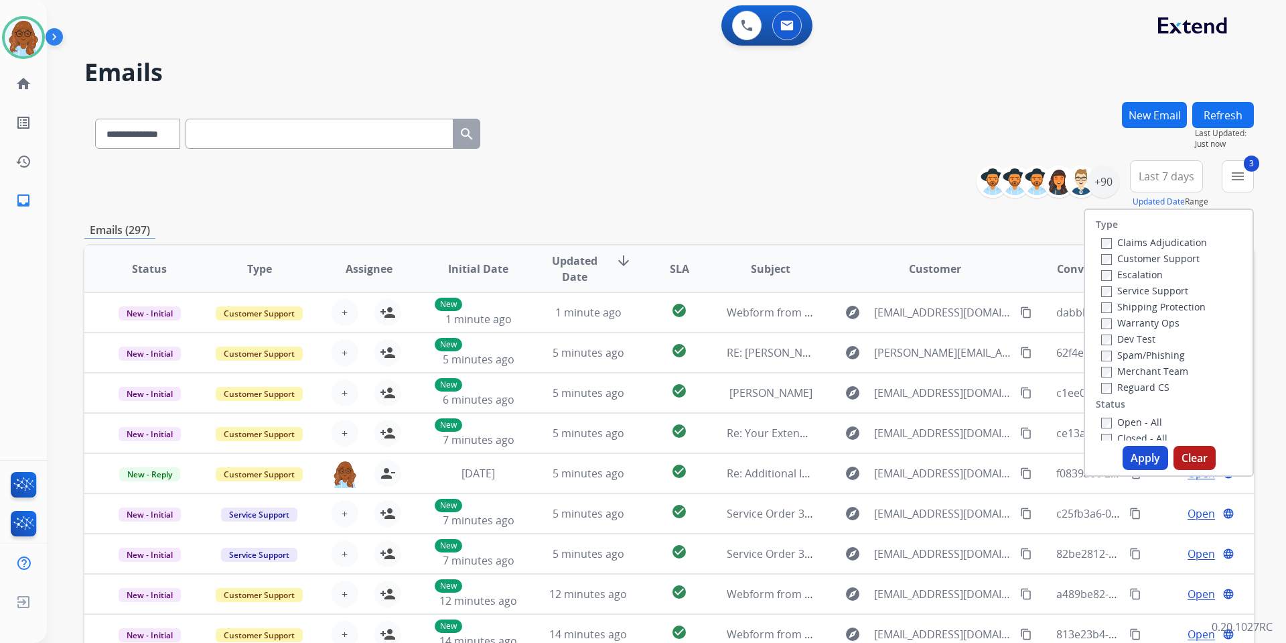
click at [1125, 419] on label "Open - All" at bounding box center [1131, 421] width 61 height 13
click at [1140, 462] on button "Apply" at bounding box center [1146, 458] width 46 height 24
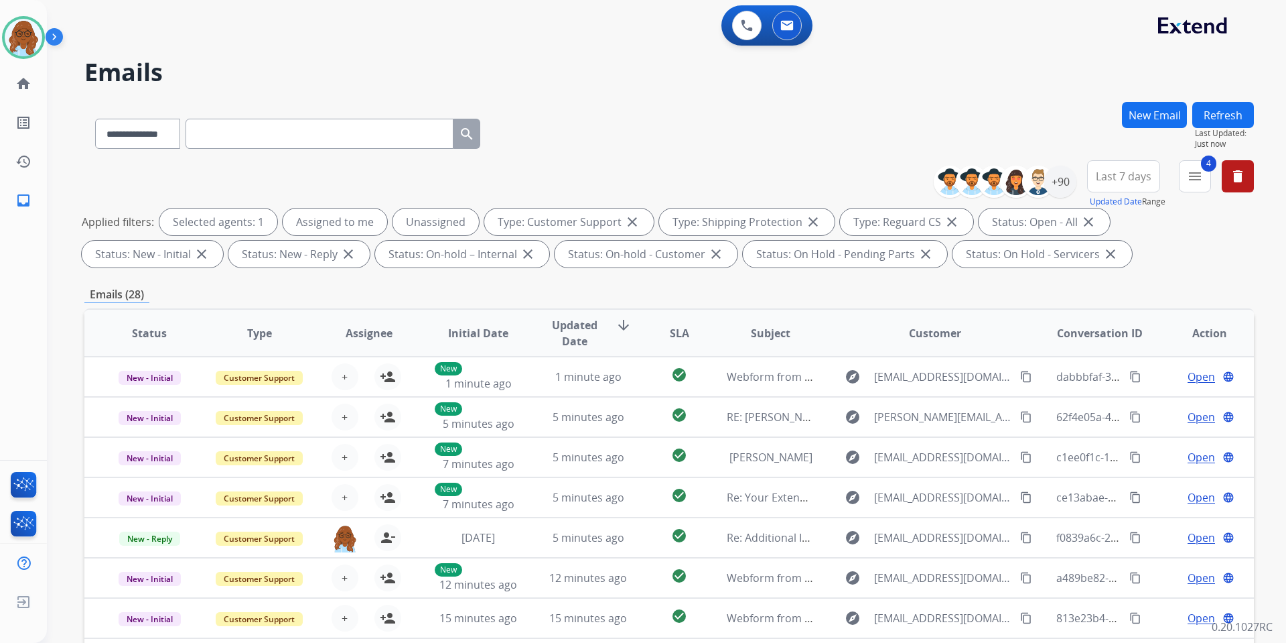
drag, startPoint x: 1124, startPoint y: 168, endPoint x: 1138, endPoint y: 255, distance: 88.2
click at [1127, 170] on button "Last 7 days" at bounding box center [1123, 176] width 73 height 32
click at [1116, 331] on div "Last 90 days" at bounding box center [1120, 339] width 74 height 20
click at [1068, 175] on div "+144" at bounding box center [1060, 181] width 32 height 32
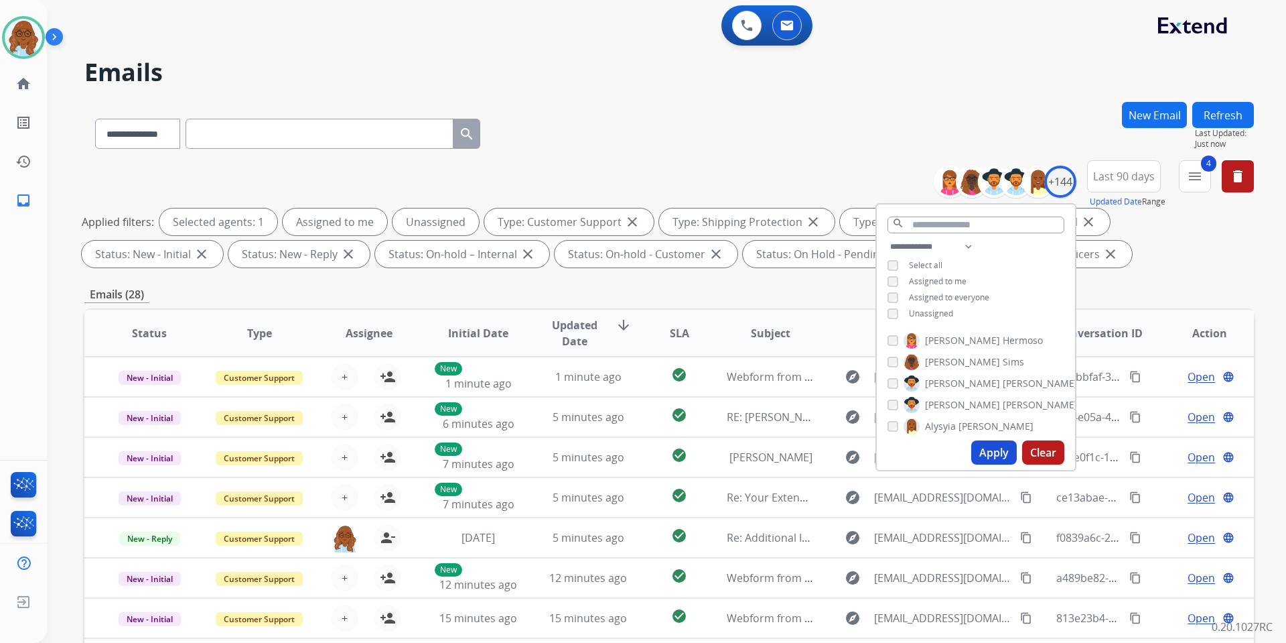
click at [921, 312] on span "Unassigned" at bounding box center [931, 313] width 44 height 11
click at [981, 450] on button "Apply" at bounding box center [994, 452] width 46 height 24
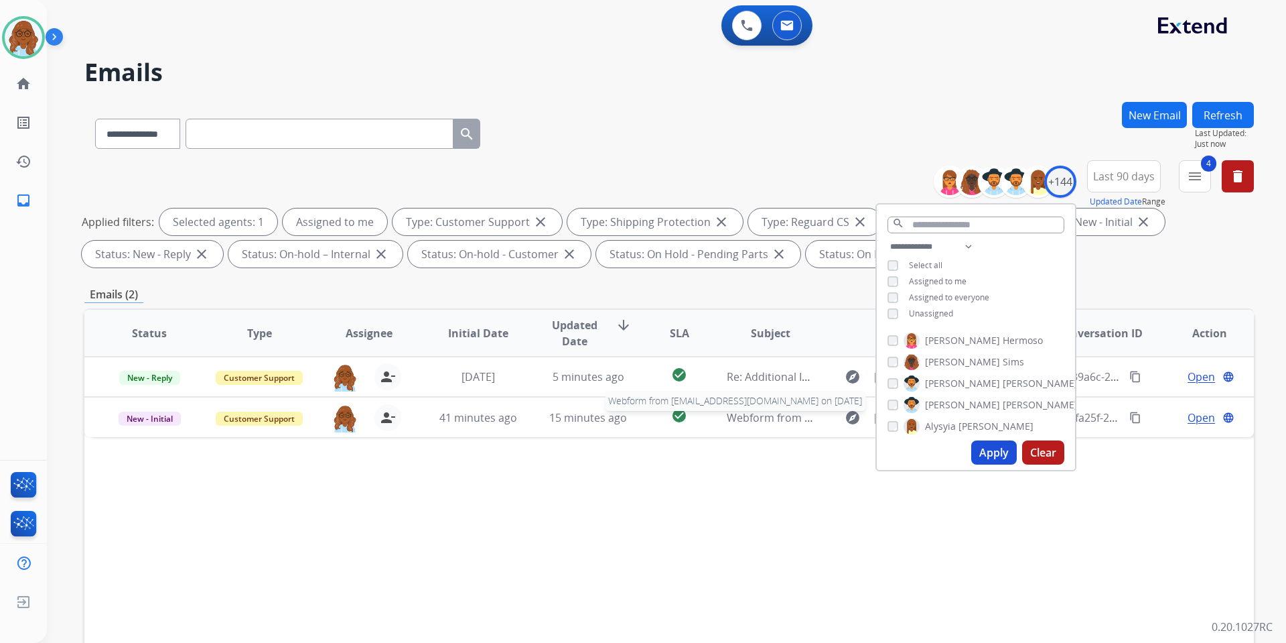
click at [754, 452] on div "Status Type Assignee Initial Date Updated Date arrow_downward SLA Subject Custo…" at bounding box center [669, 532] width 1170 height 449
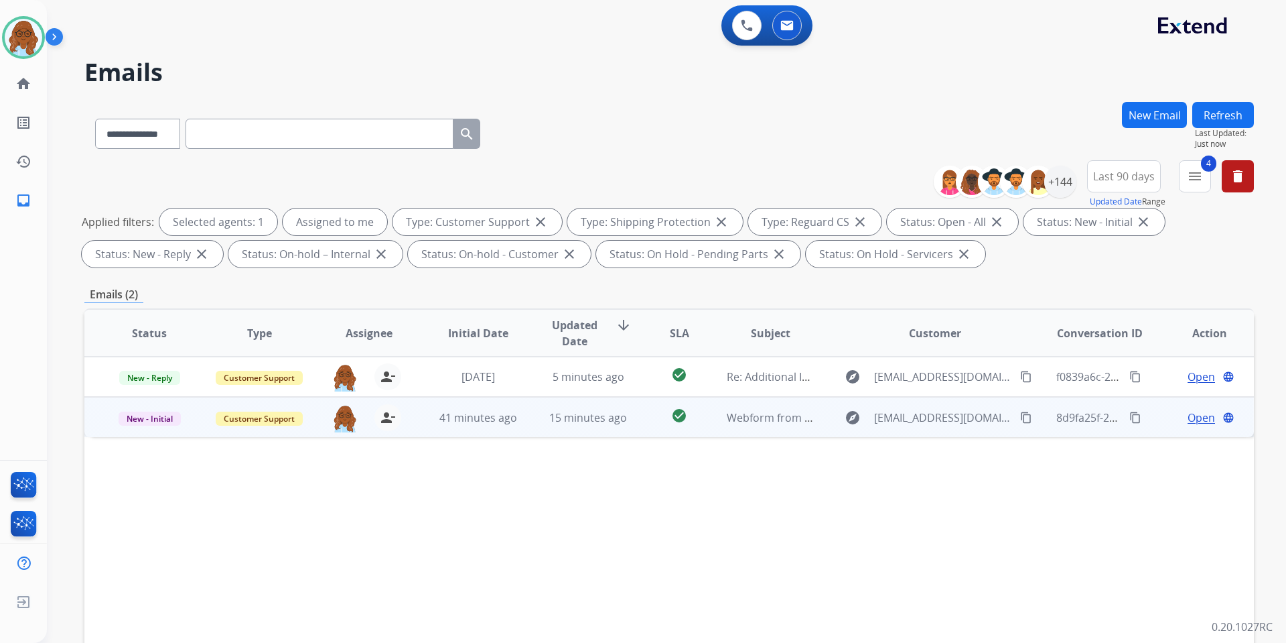
click at [1191, 418] on span "Open" at bounding box center [1201, 417] width 27 height 16
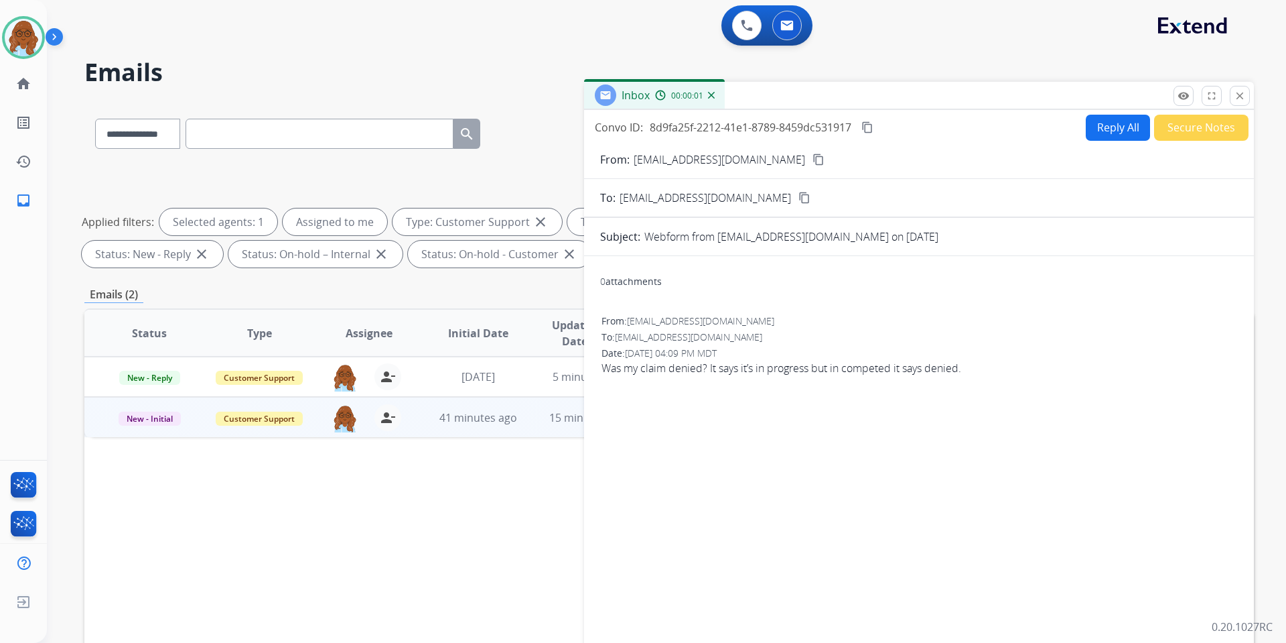
click at [813, 161] on mat-icon "content_copy" at bounding box center [819, 159] width 12 height 12
click at [1108, 141] on form "From: nicholekraska@outlook.com content_copy To: support@extend.com content_cop…" at bounding box center [919, 399] width 670 height 516
click at [1108, 135] on button "Reply All" at bounding box center [1118, 128] width 64 height 26
select select "**********"
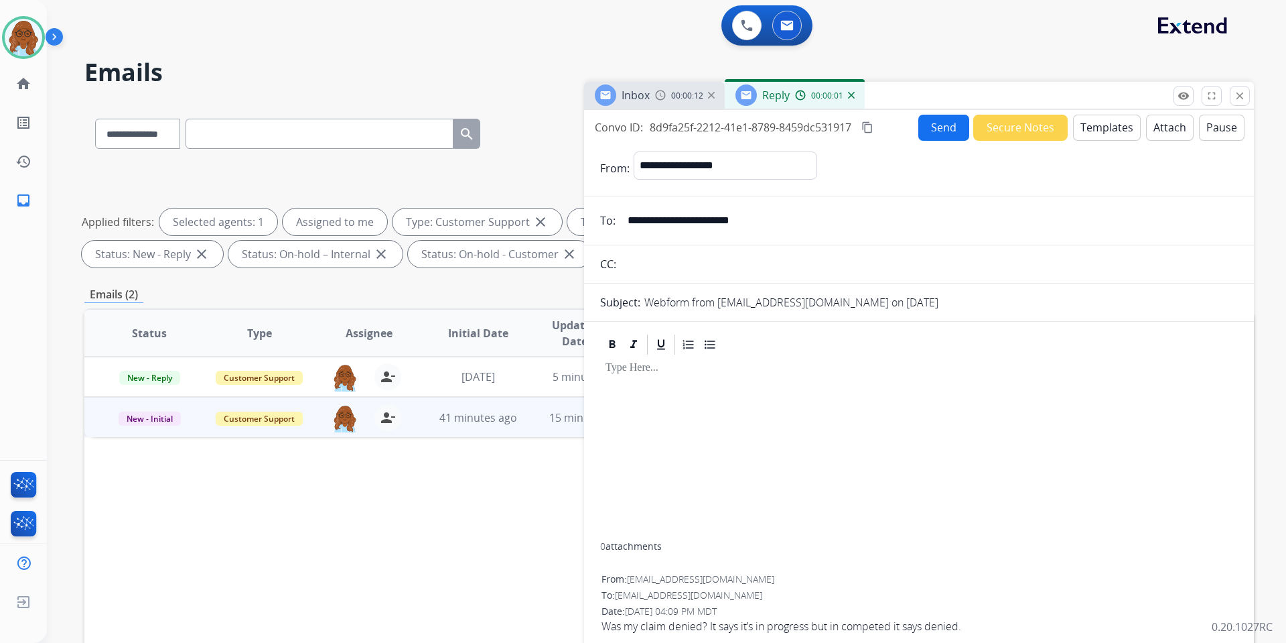
click at [1111, 129] on button "Templates" at bounding box center [1107, 128] width 68 height 26
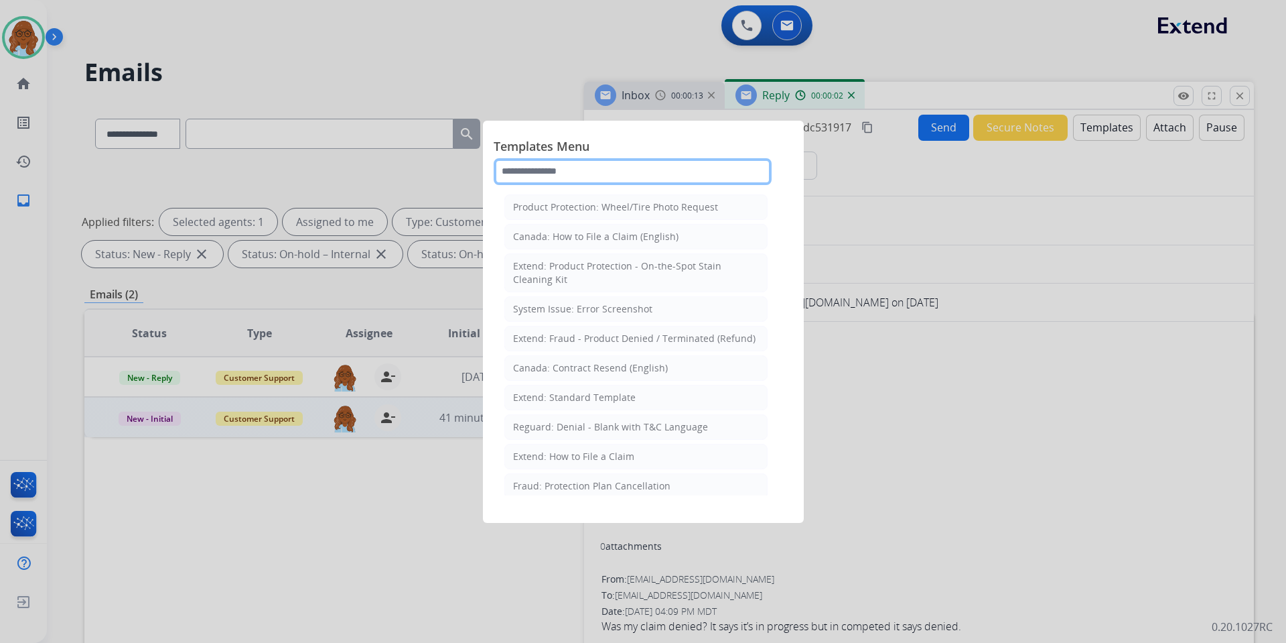
click at [571, 173] on input "text" at bounding box center [633, 171] width 278 height 27
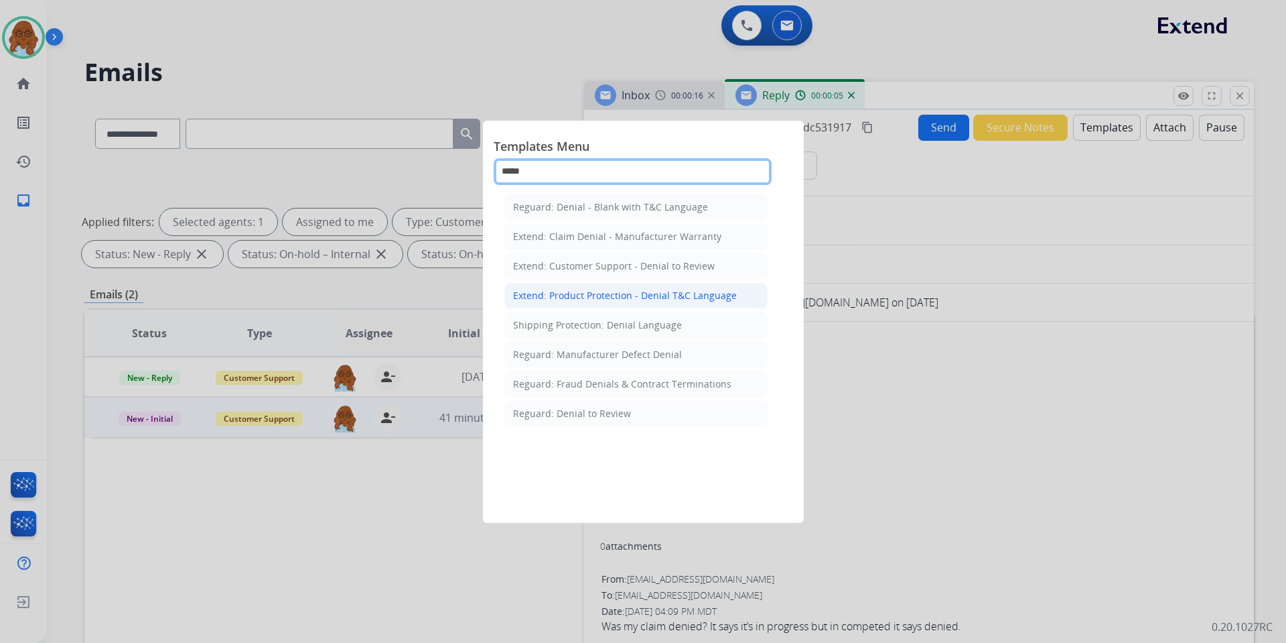
type input "*****"
click at [571, 293] on div "Extend: Product Protection - Denial T&C Language" at bounding box center [625, 295] width 224 height 13
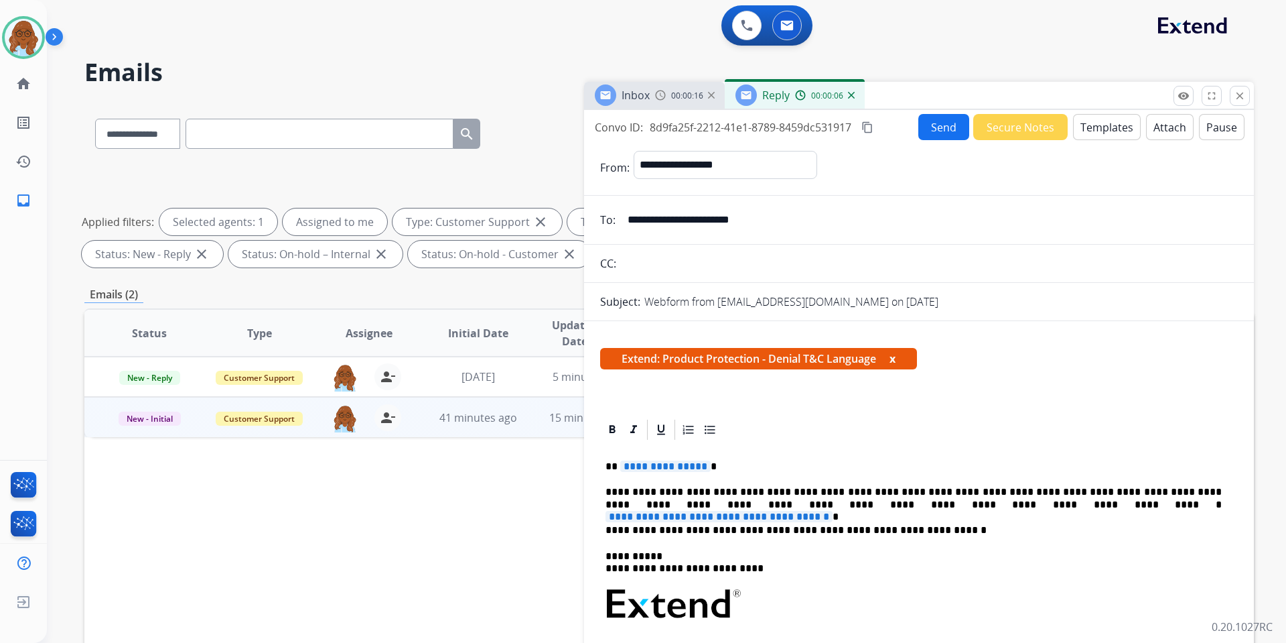
click at [665, 472] on p "**********" at bounding box center [914, 466] width 616 height 12
click at [666, 462] on span "**********" at bounding box center [665, 465] width 90 height 11
click at [1106, 507] on p "**********" at bounding box center [914, 498] width 616 height 25
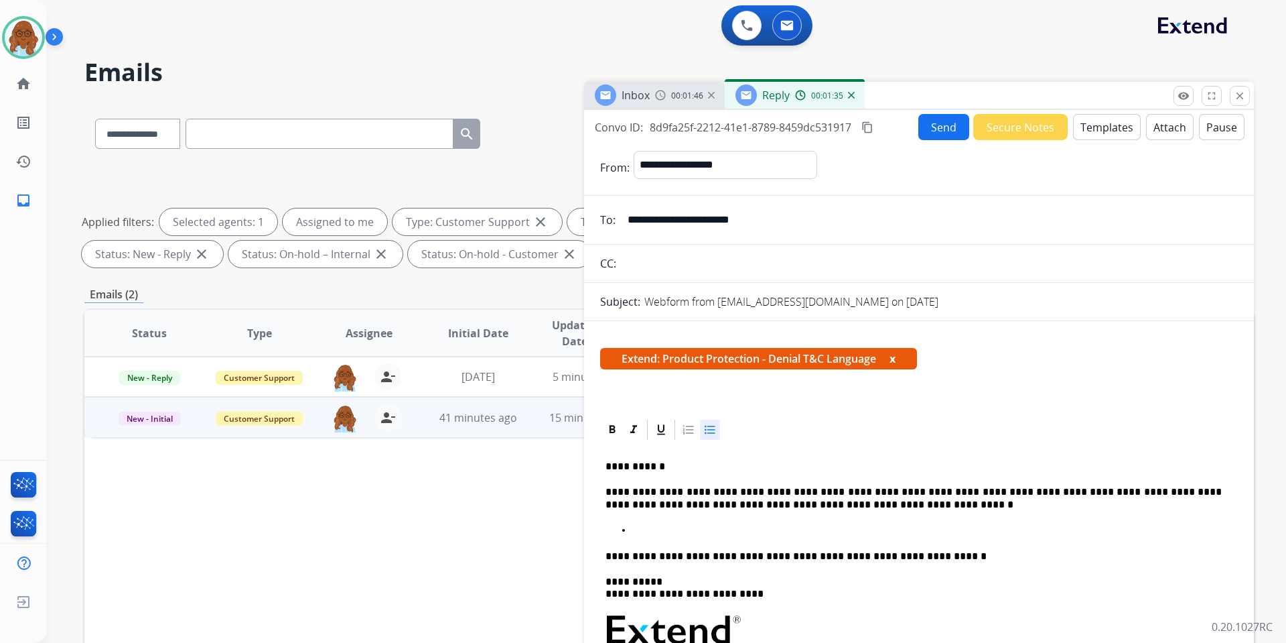
click at [695, 529] on p at bounding box center [932, 530] width 600 height 12
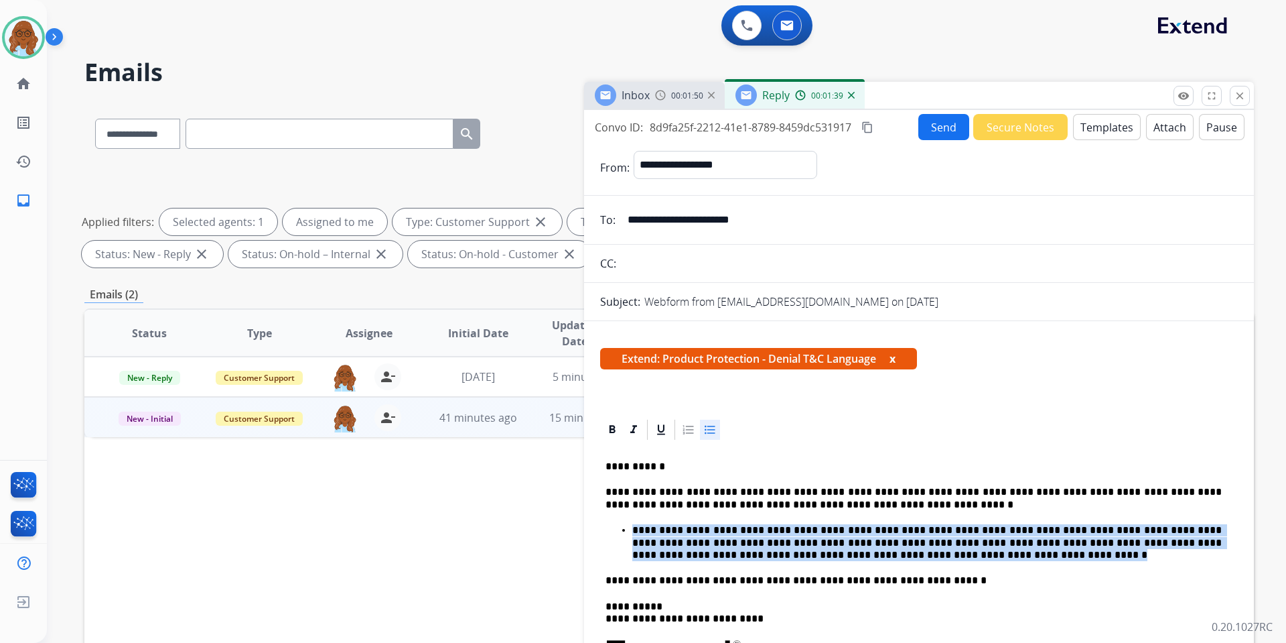
drag, startPoint x: 791, startPoint y: 556, endPoint x: 609, endPoint y: 534, distance: 183.6
click at [609, 534] on ul "**********" at bounding box center [919, 542] width 627 height 37
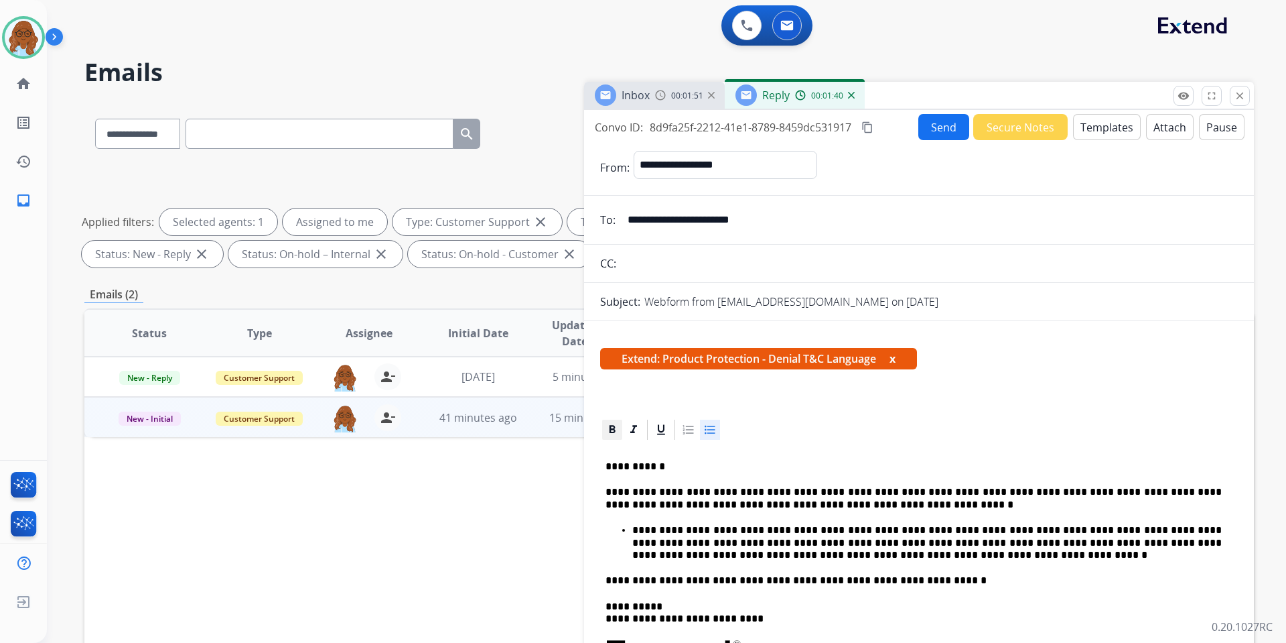
click at [618, 427] on icon at bounding box center [612, 429] width 13 height 13
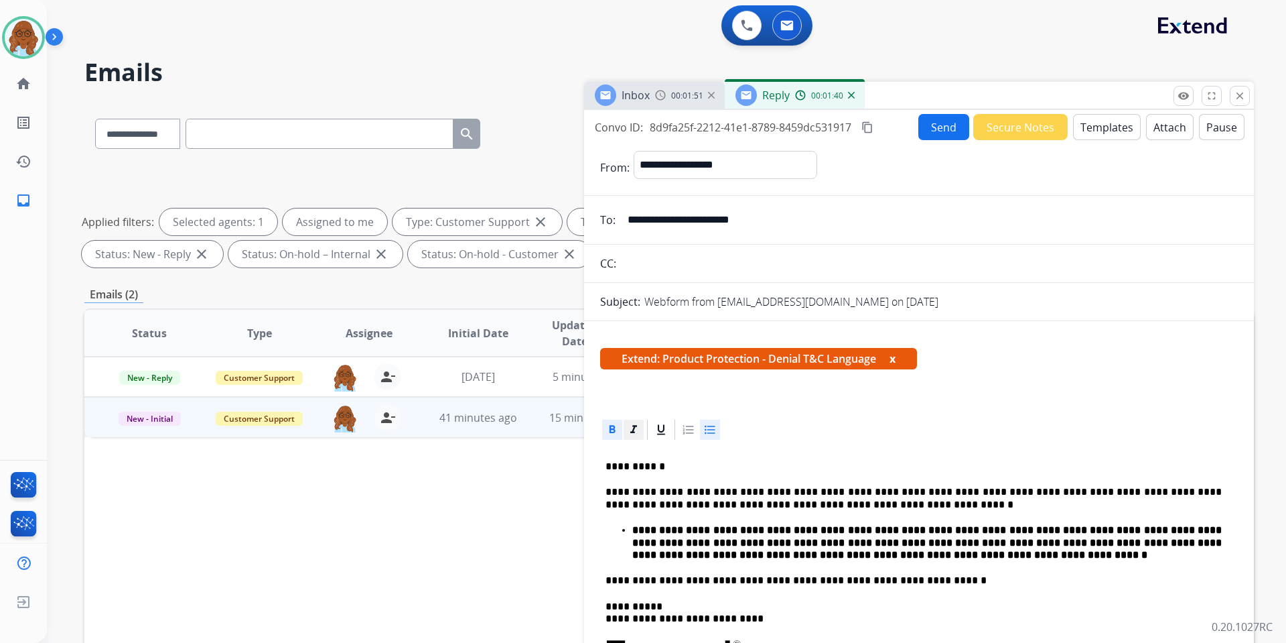
click at [629, 429] on icon at bounding box center [633, 429] width 13 height 13
drag, startPoint x: 694, startPoint y: 502, endPoint x: 779, endPoint y: 501, distance: 85.1
click at [779, 501] on p "**********" at bounding box center [914, 498] width 616 height 25
click at [613, 437] on div at bounding box center [612, 429] width 20 height 20
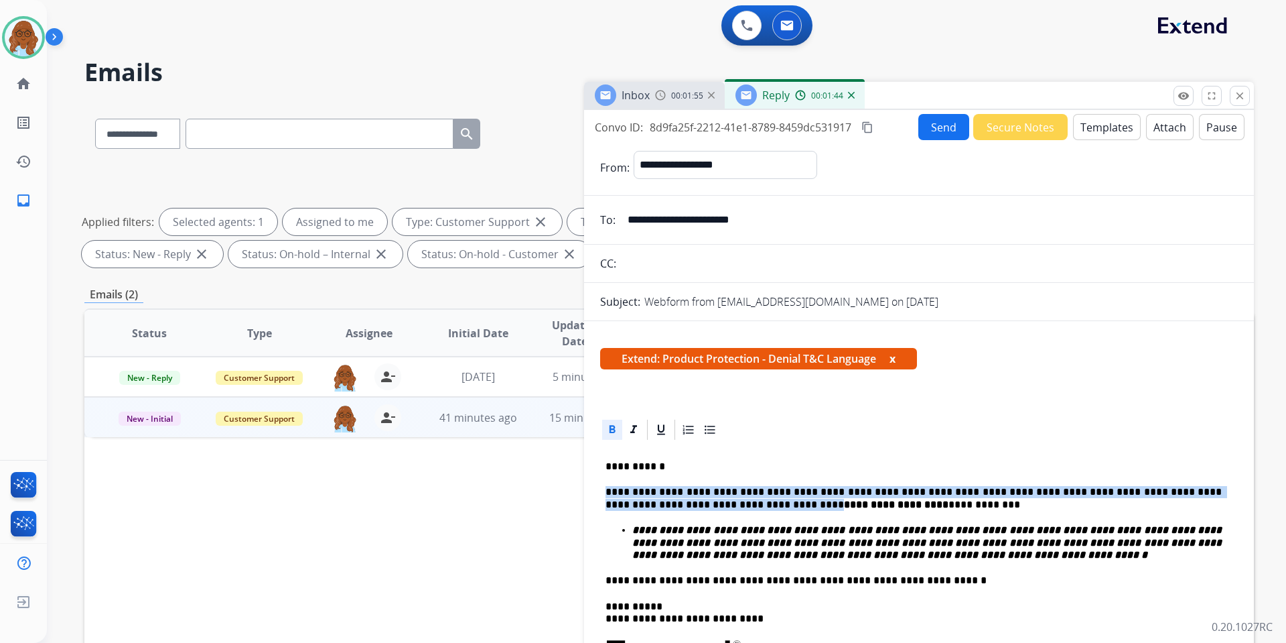
click at [895, 360] on button "x" at bounding box center [893, 358] width 6 height 16
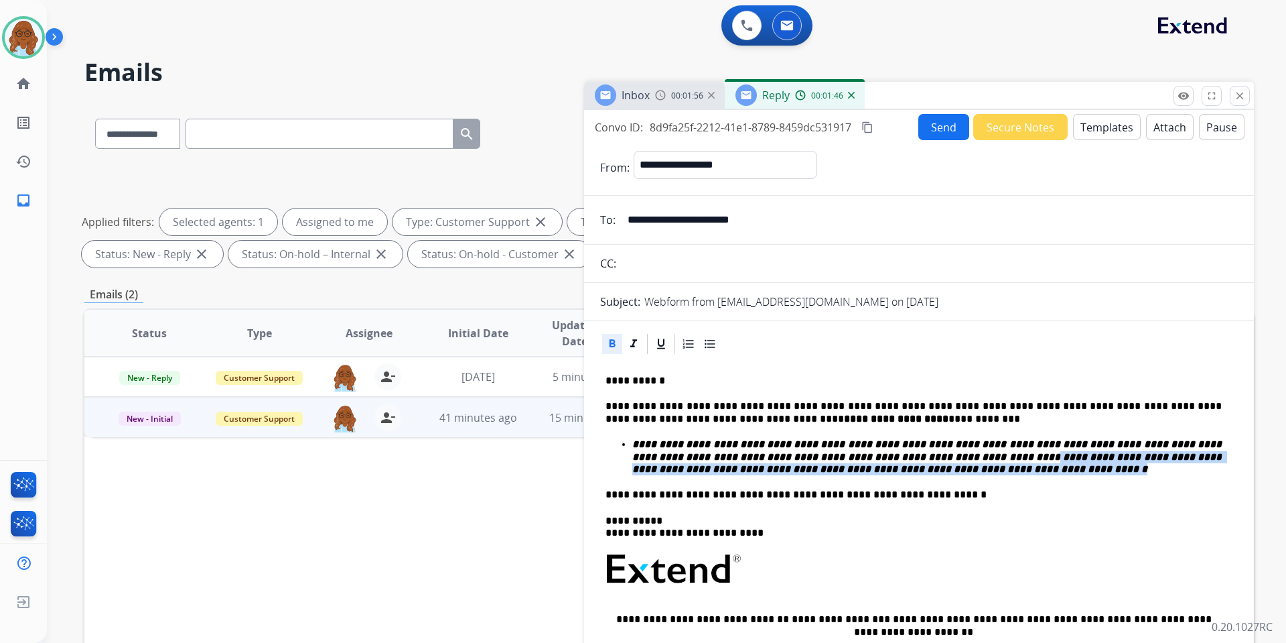
click at [906, 456] on p "**********" at bounding box center [927, 456] width 590 height 37
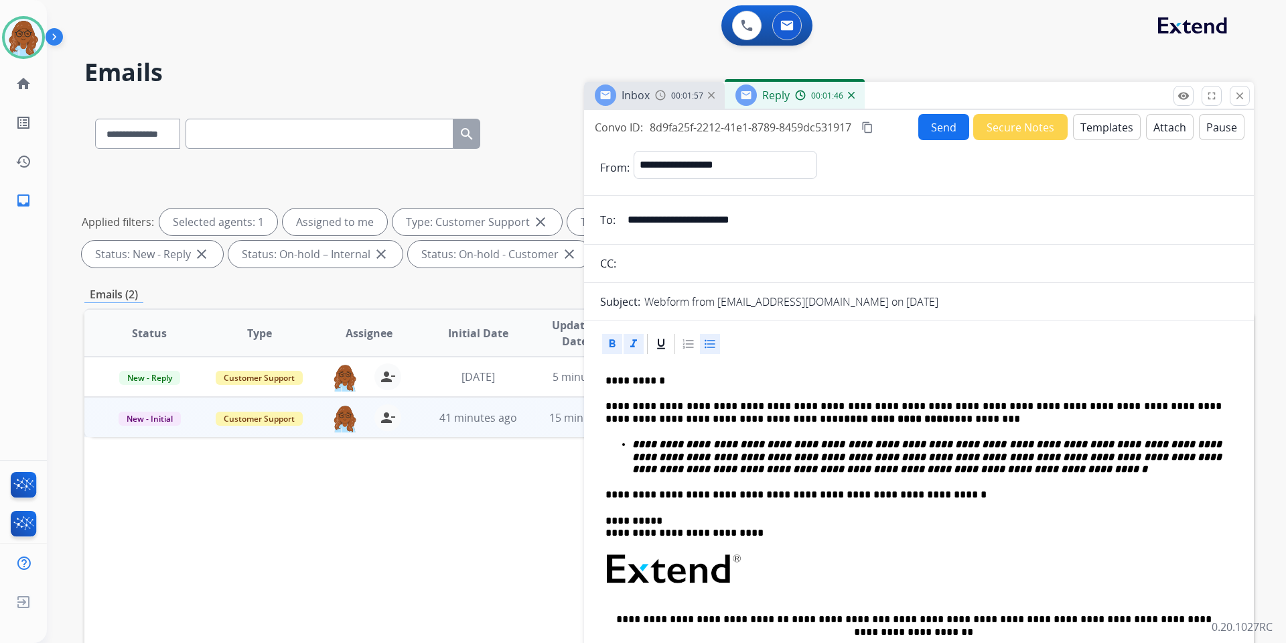
click at [945, 476] on div "**********" at bounding box center [919, 579] width 638 height 446
click at [1156, 128] on button "Attach" at bounding box center [1170, 127] width 48 height 26
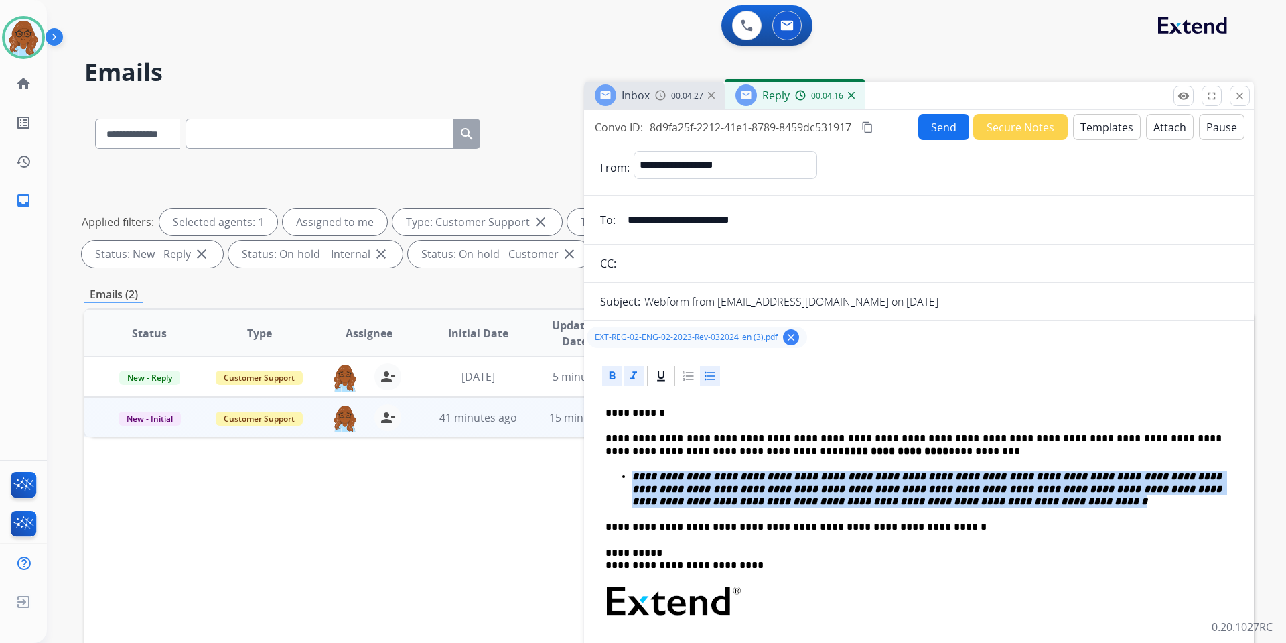
drag, startPoint x: 880, startPoint y: 500, endPoint x: 632, endPoint y: 479, distance: 248.8
click at [632, 479] on p "**********" at bounding box center [927, 488] width 590 height 37
copy strong "**********"
click at [866, 128] on mat-icon "content_copy" at bounding box center [868, 127] width 12 height 12
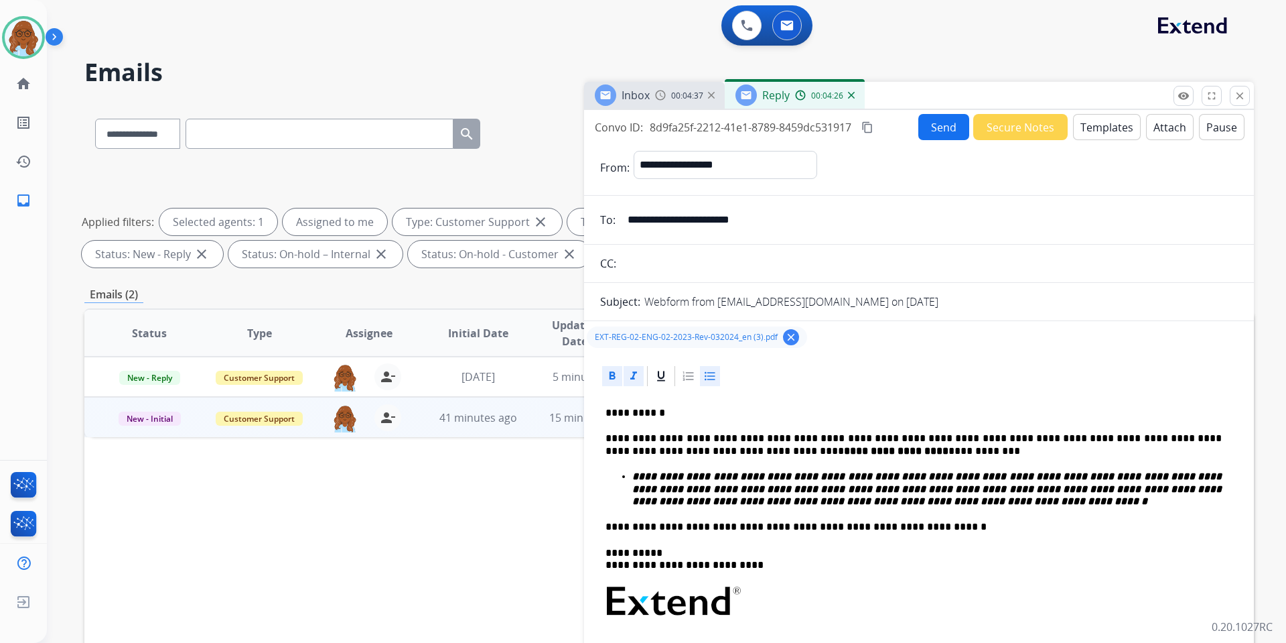
drag, startPoint x: 931, startPoint y: 143, endPoint x: 929, endPoint y: 134, distance: 9.6
click at [931, 143] on form "**********" at bounding box center [919, 547] width 670 height 815
click at [929, 134] on button "Send" at bounding box center [944, 127] width 51 height 26
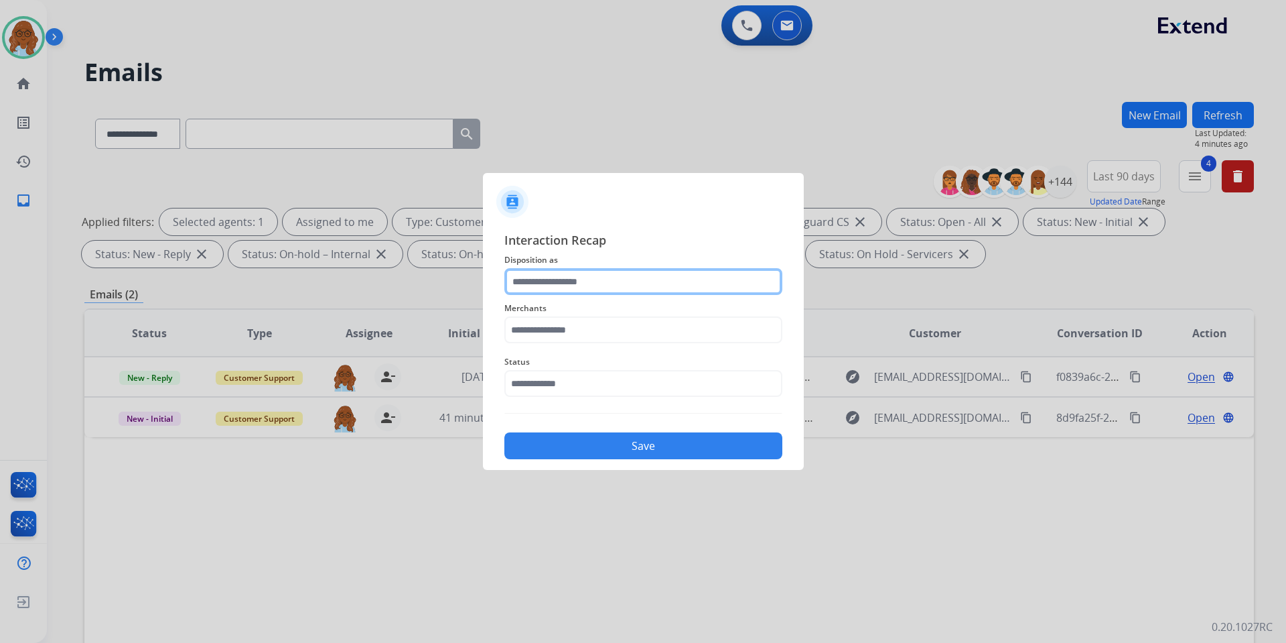
click at [528, 283] on input "text" at bounding box center [643, 281] width 278 height 27
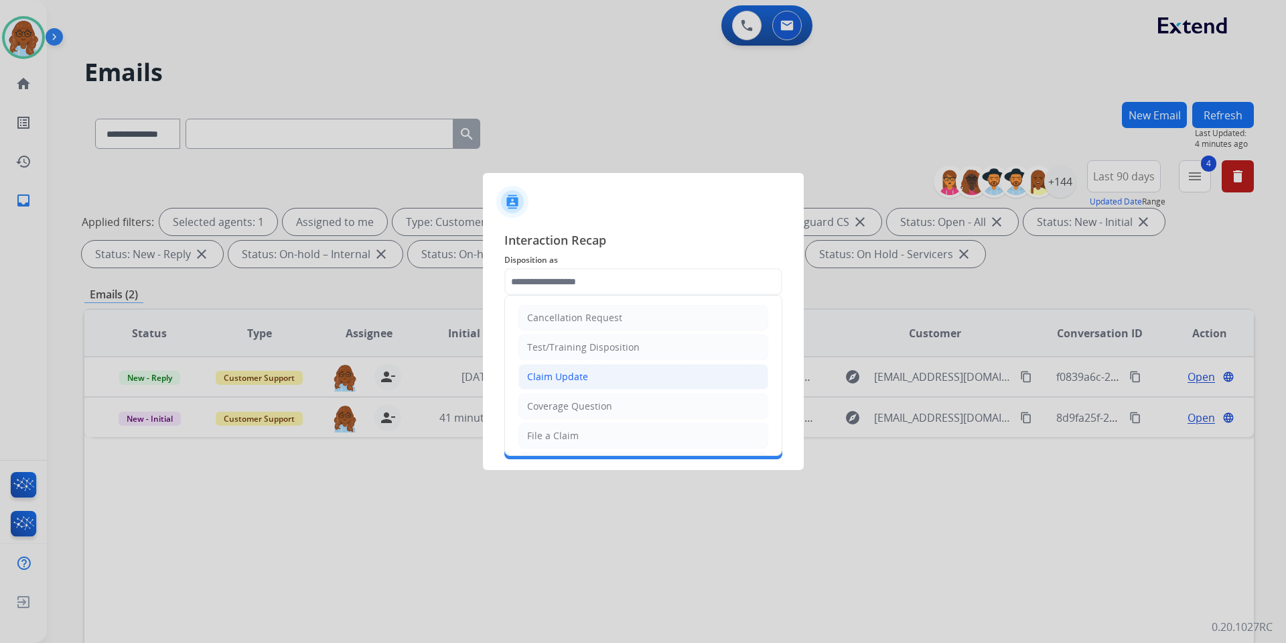
click at [572, 368] on li "Claim Update" at bounding box center [644, 376] width 250 height 25
type input "**********"
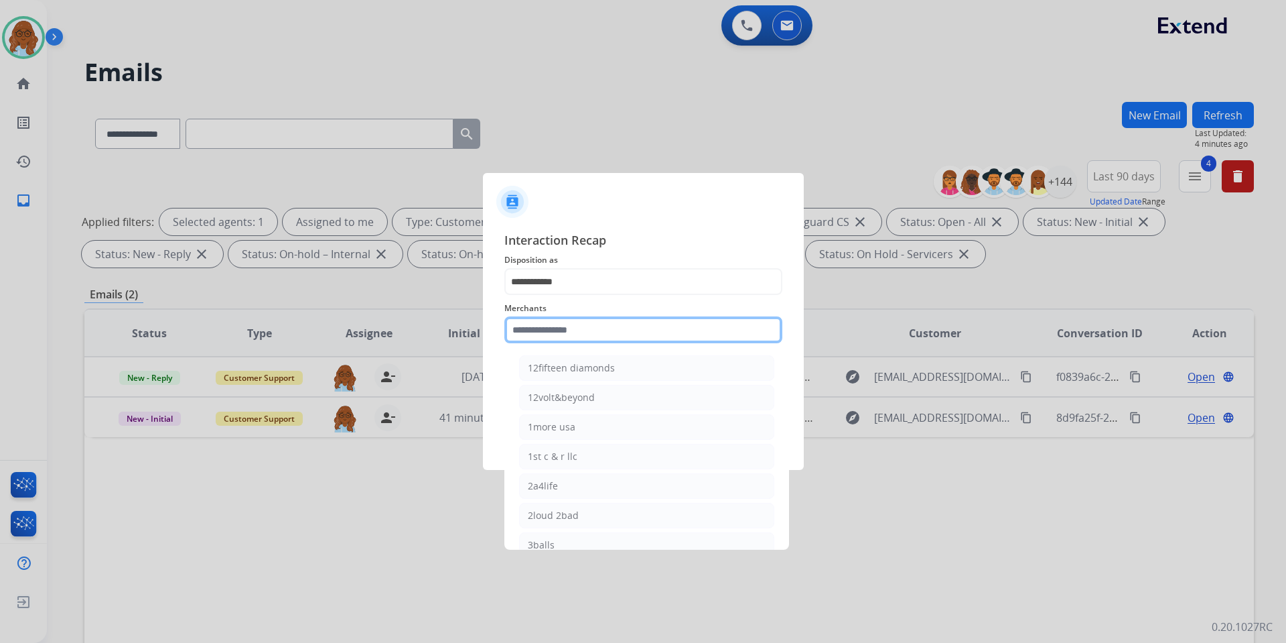
click at [563, 331] on input "text" at bounding box center [643, 329] width 278 height 27
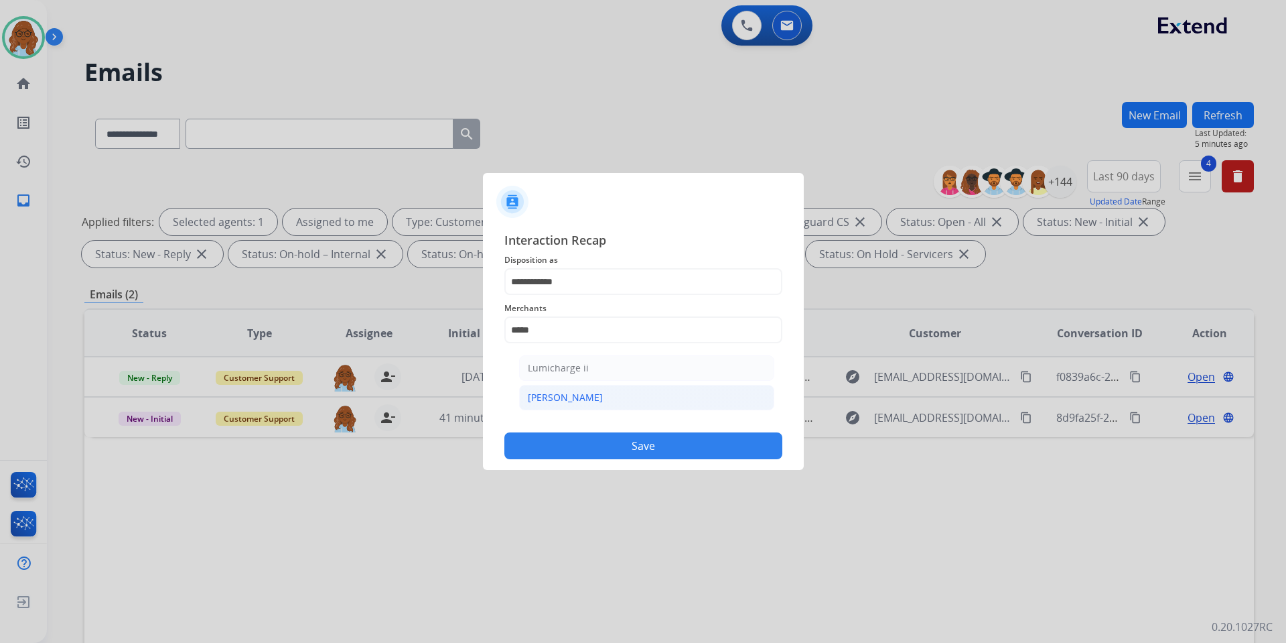
click at [553, 404] on div "[PERSON_NAME]" at bounding box center [565, 397] width 75 height 13
type input "********"
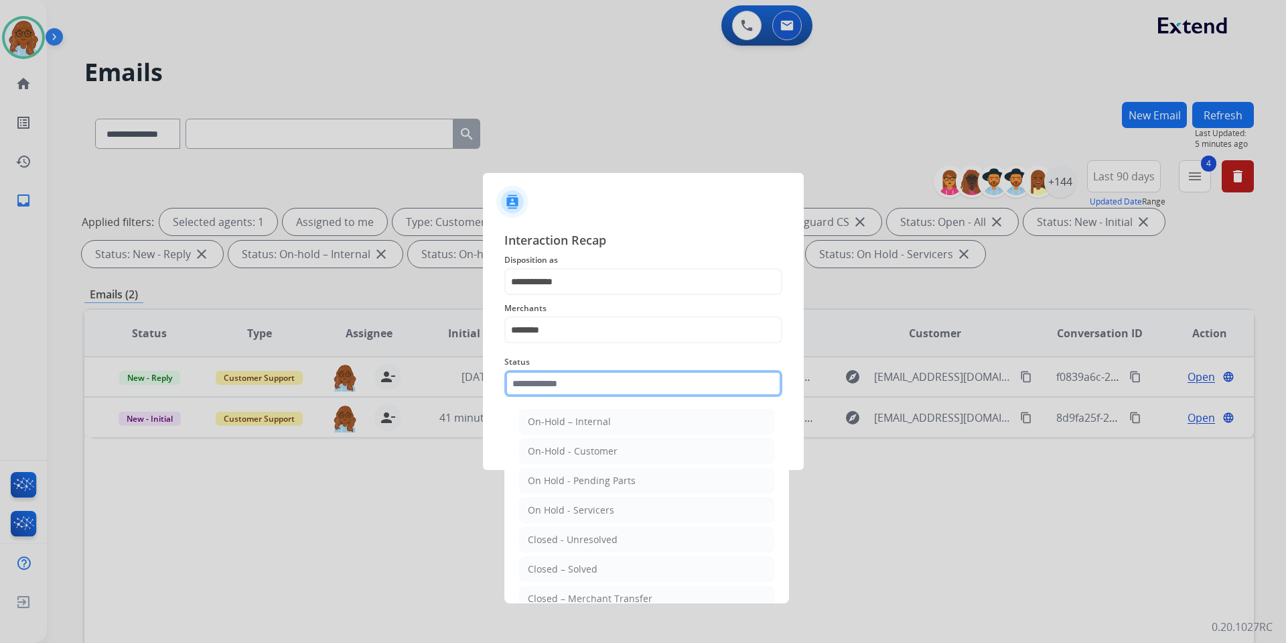
click at [559, 383] on input "text" at bounding box center [643, 383] width 278 height 27
click at [561, 561] on li "Closed – Solved" at bounding box center [646, 568] width 255 height 25
type input "**********"
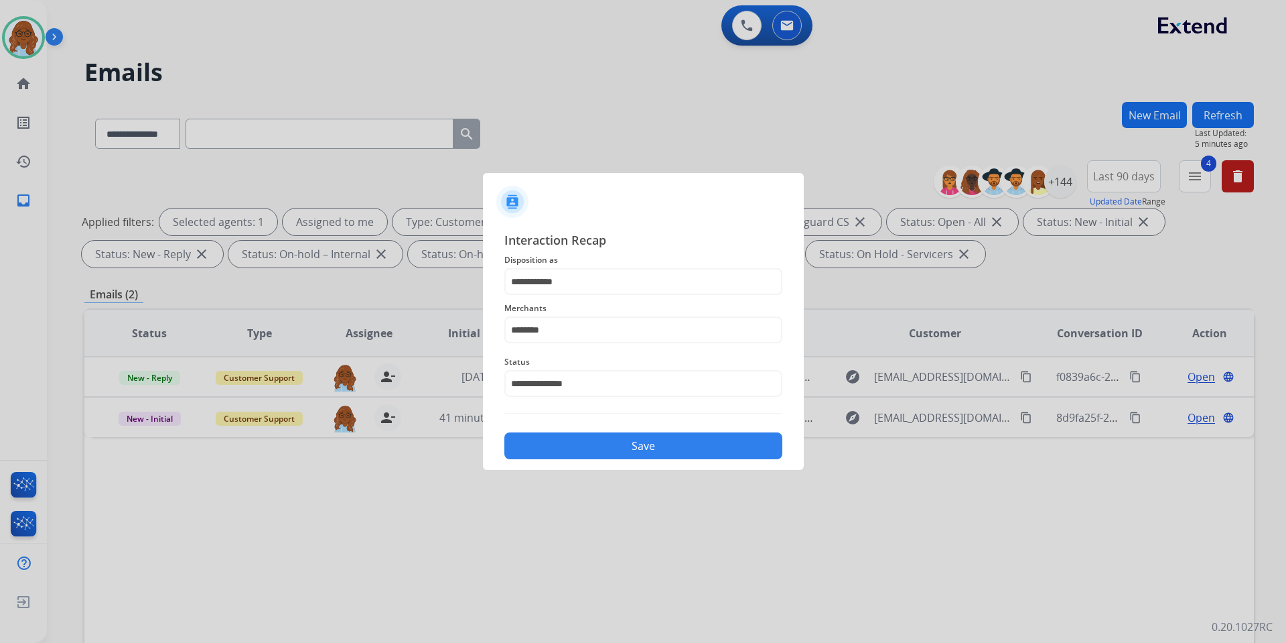
click at [569, 448] on button "Save" at bounding box center [643, 445] width 278 height 27
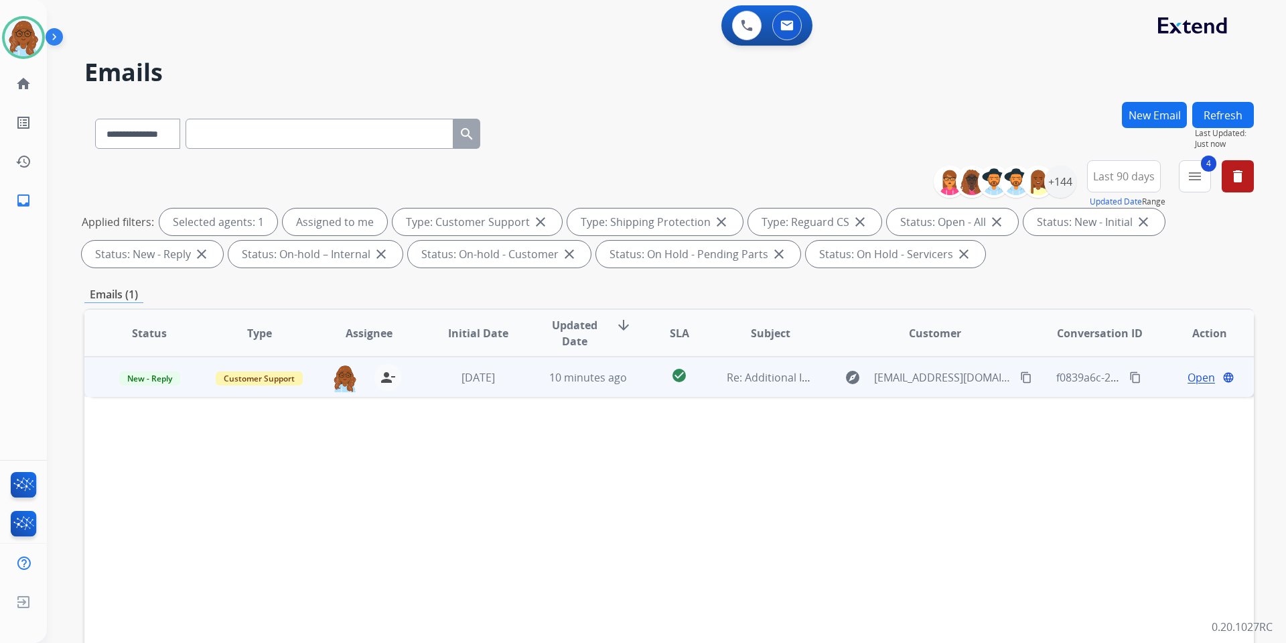
click at [1195, 377] on span "Open" at bounding box center [1201, 377] width 27 height 16
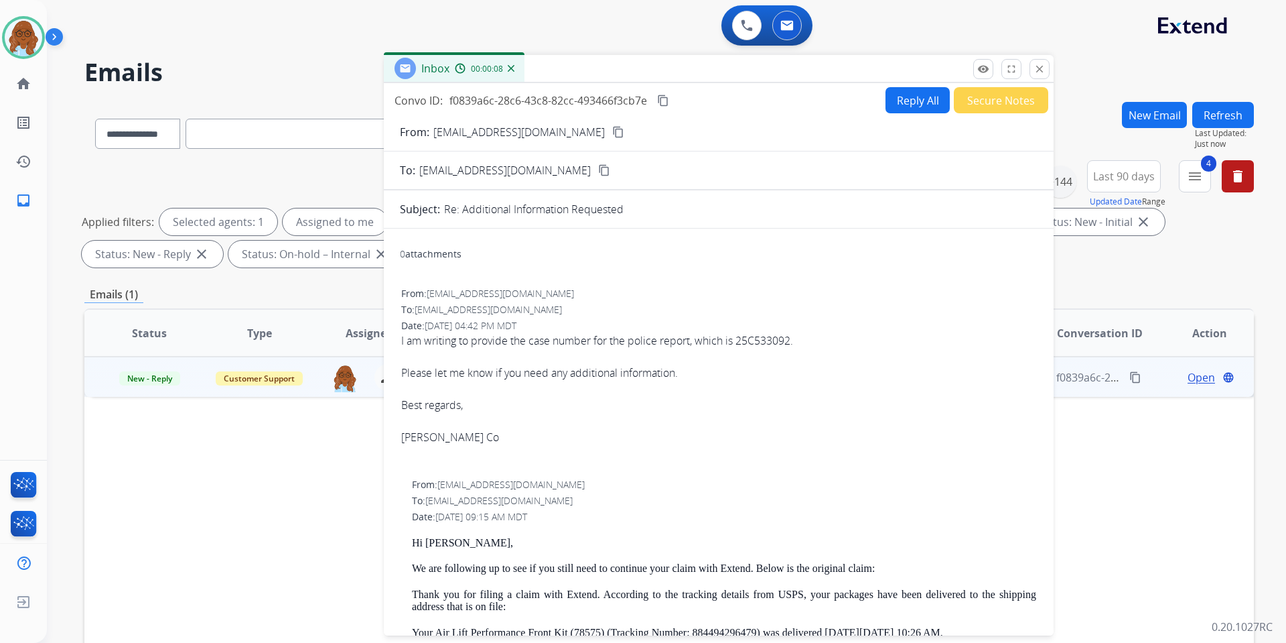
drag, startPoint x: 841, startPoint y: 95, endPoint x: 640, endPoint y: 68, distance: 202.1
click at [640, 68] on div "Inbox 00:00:08" at bounding box center [719, 69] width 670 height 28
click at [904, 90] on button "Reply All" at bounding box center [918, 100] width 64 height 26
select select "**********"
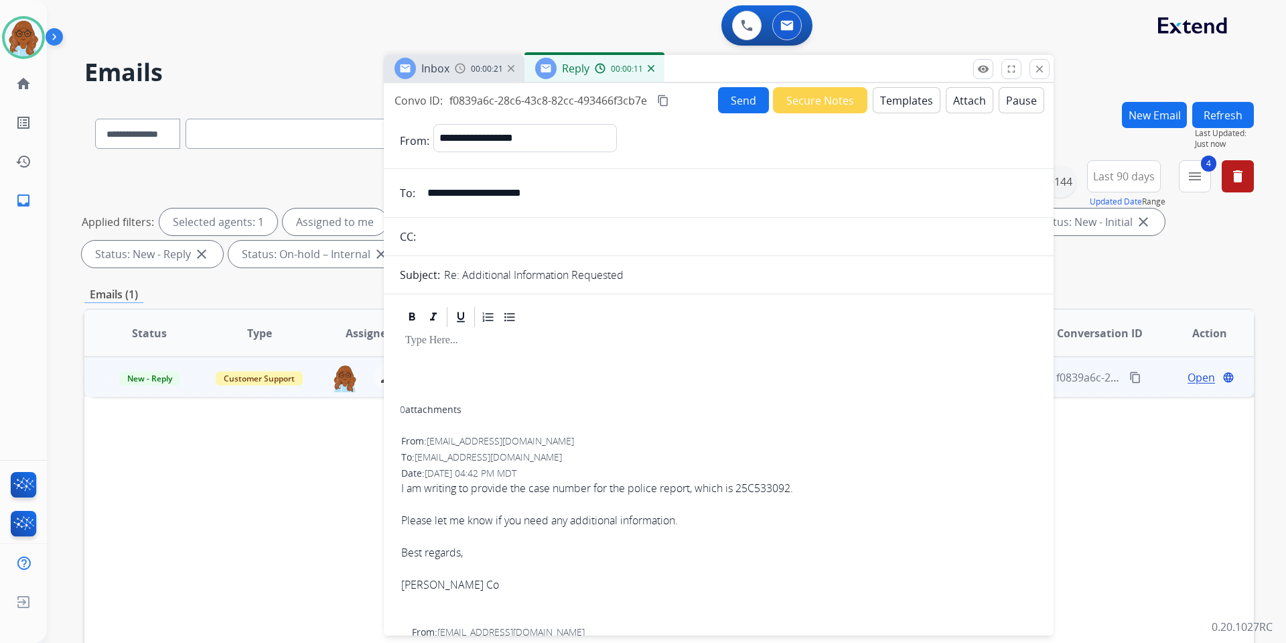
click at [472, 64] on span "00:00:21" at bounding box center [487, 69] width 32 height 11
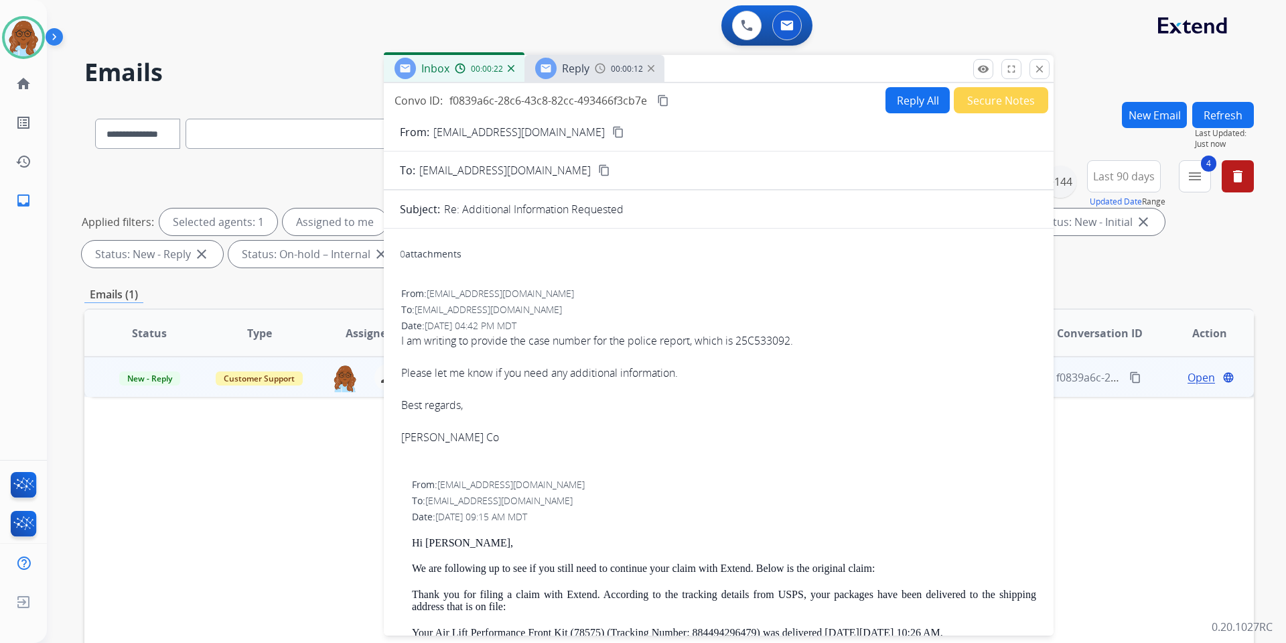
click at [612, 131] on mat-icon "content_copy" at bounding box center [618, 132] width 12 height 12
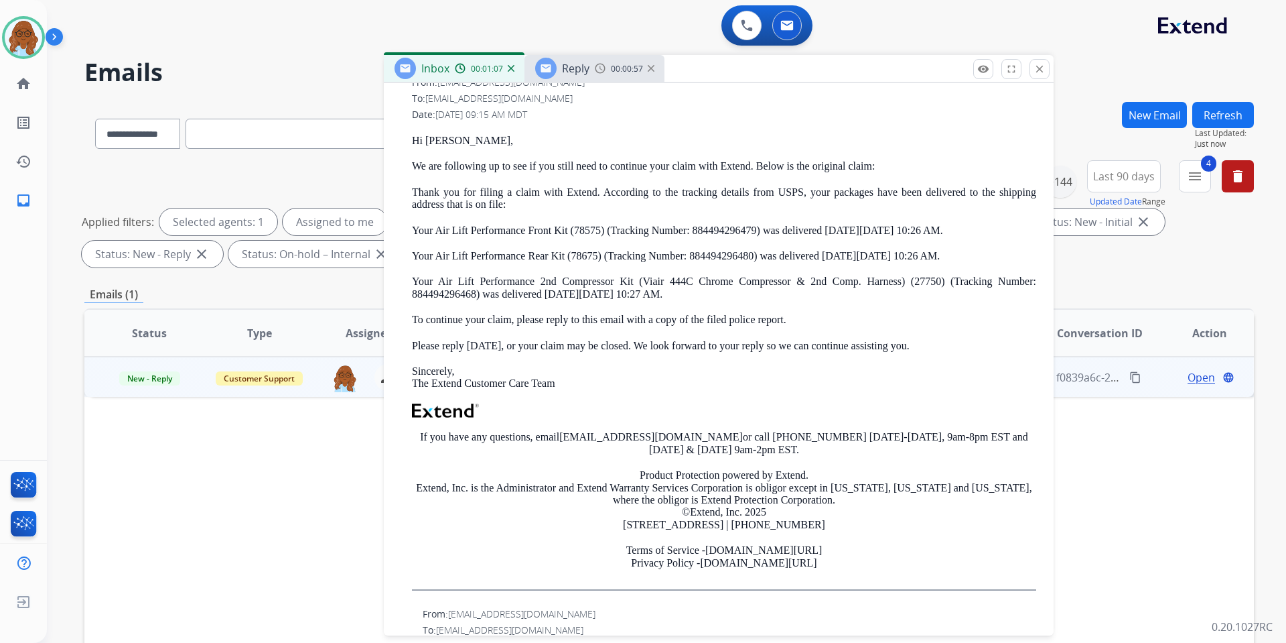
scroll to position [201, 0]
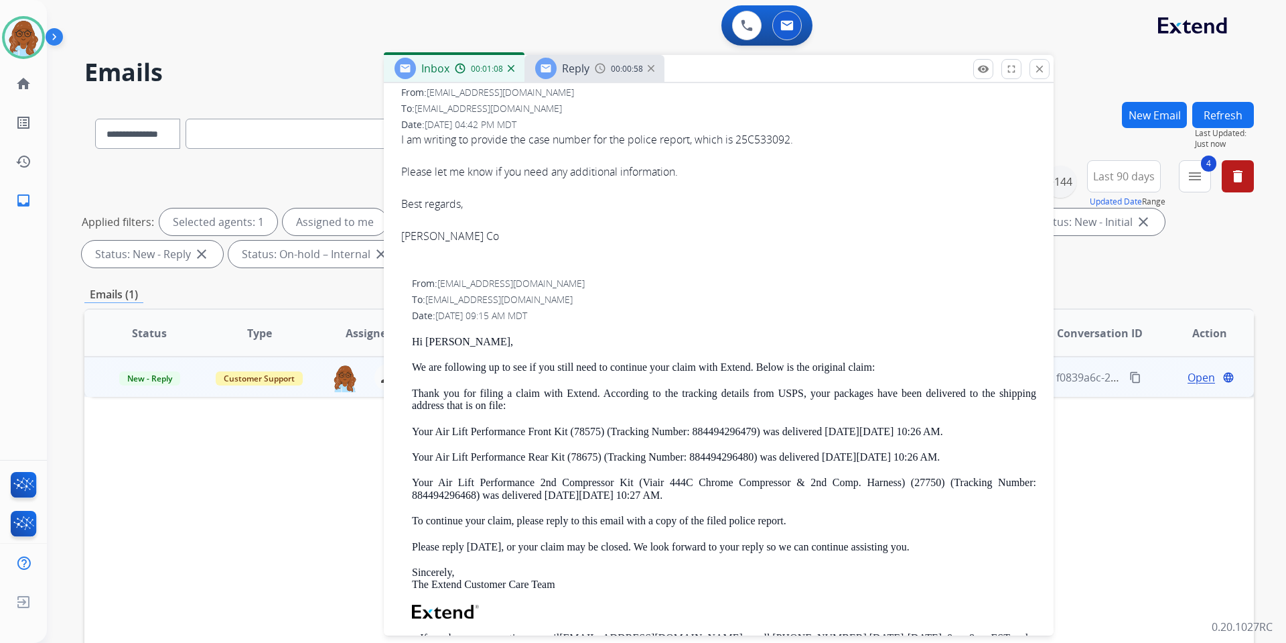
click at [610, 64] on div "00:00:58" at bounding box center [624, 68] width 59 height 12
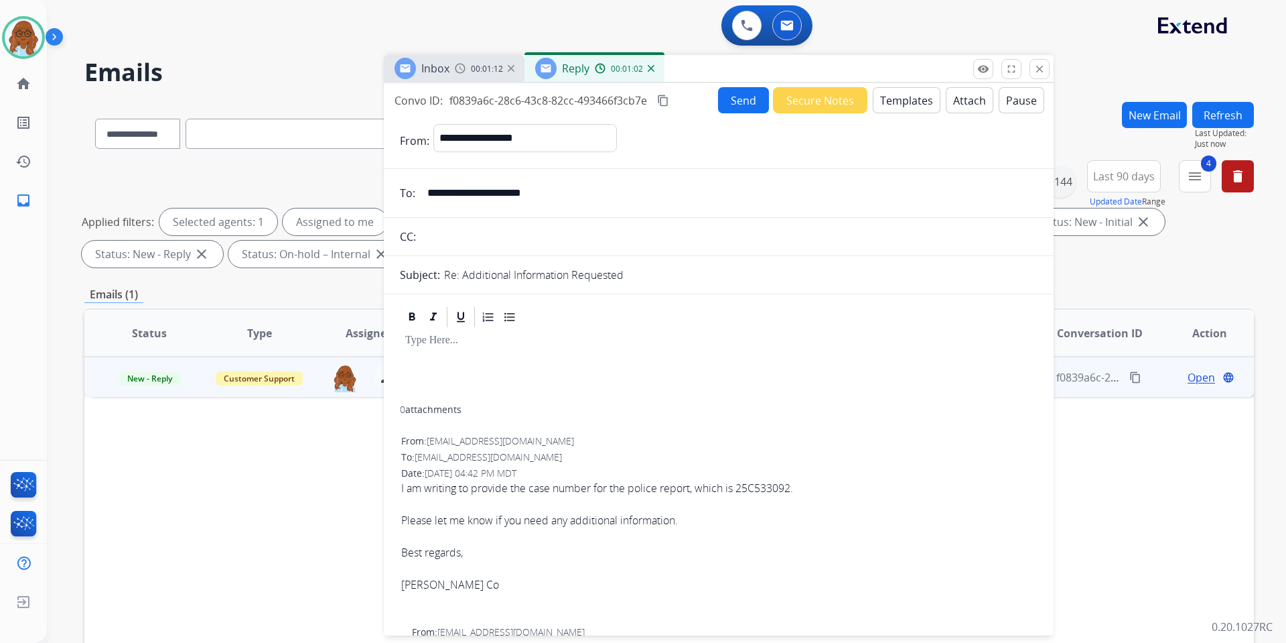
click at [913, 107] on button "Templates" at bounding box center [907, 100] width 68 height 26
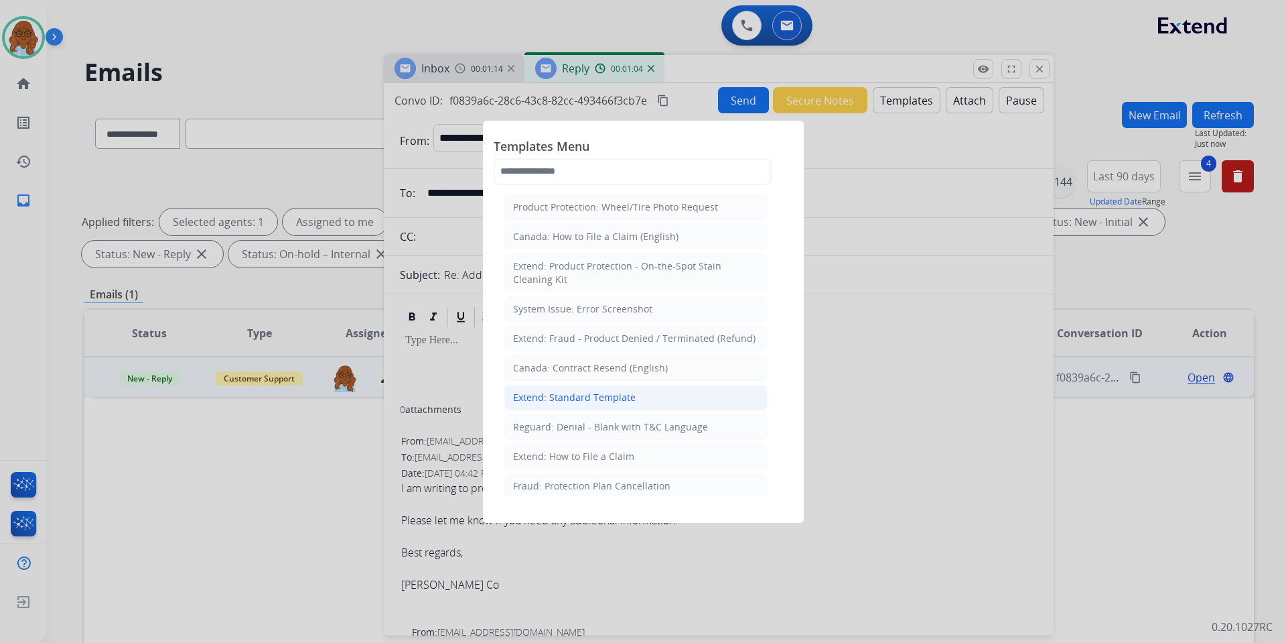
click at [614, 397] on div "Extend: Standard Template" at bounding box center [574, 397] width 123 height 13
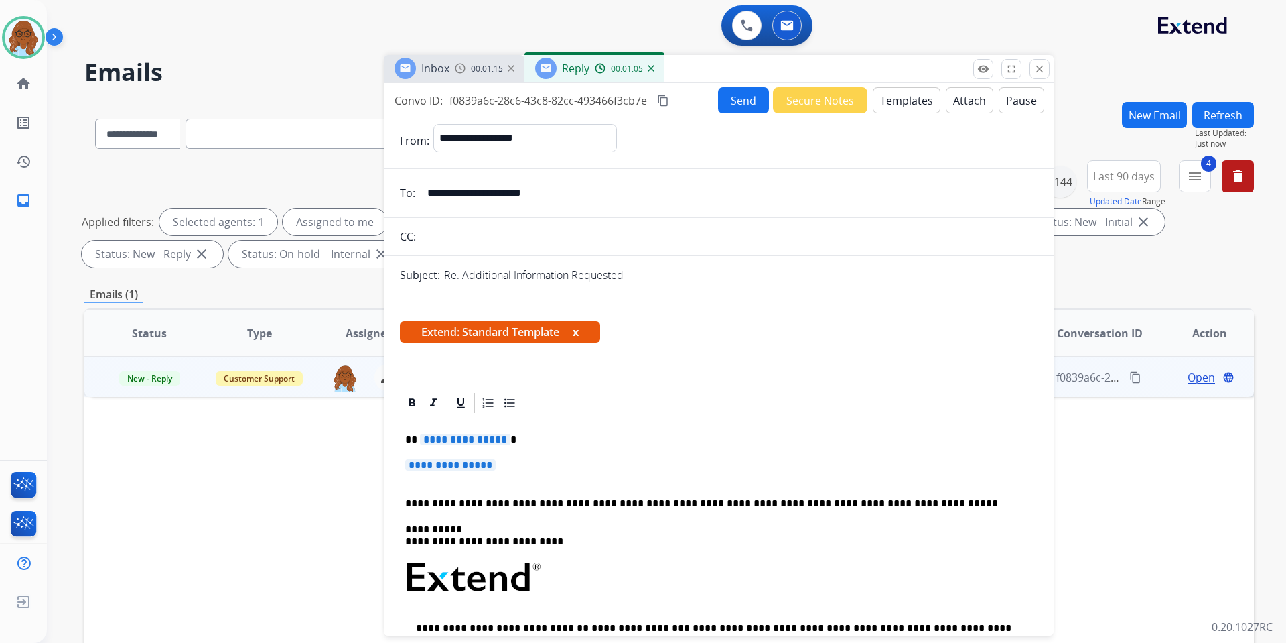
click at [447, 442] on span "**********" at bounding box center [465, 438] width 90 height 11
click at [421, 460] on span "**********" at bounding box center [450, 464] width 90 height 11
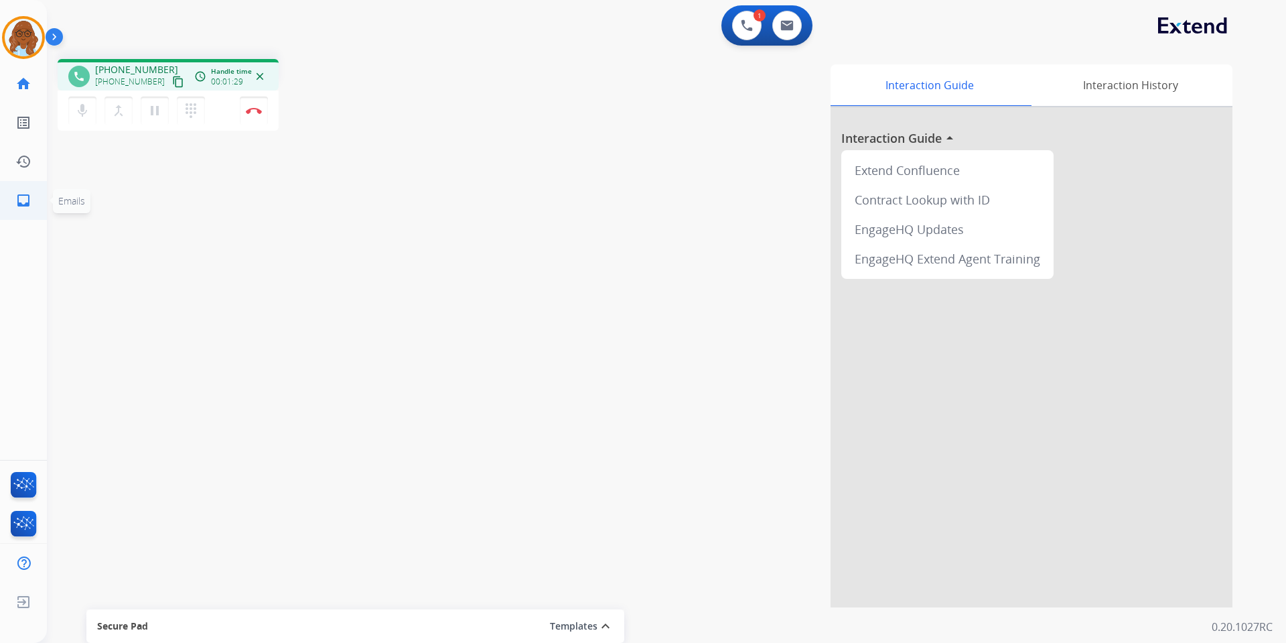
click at [35, 205] on link "inbox Emails" at bounding box center [24, 201] width 38 height 38
select select "**********"
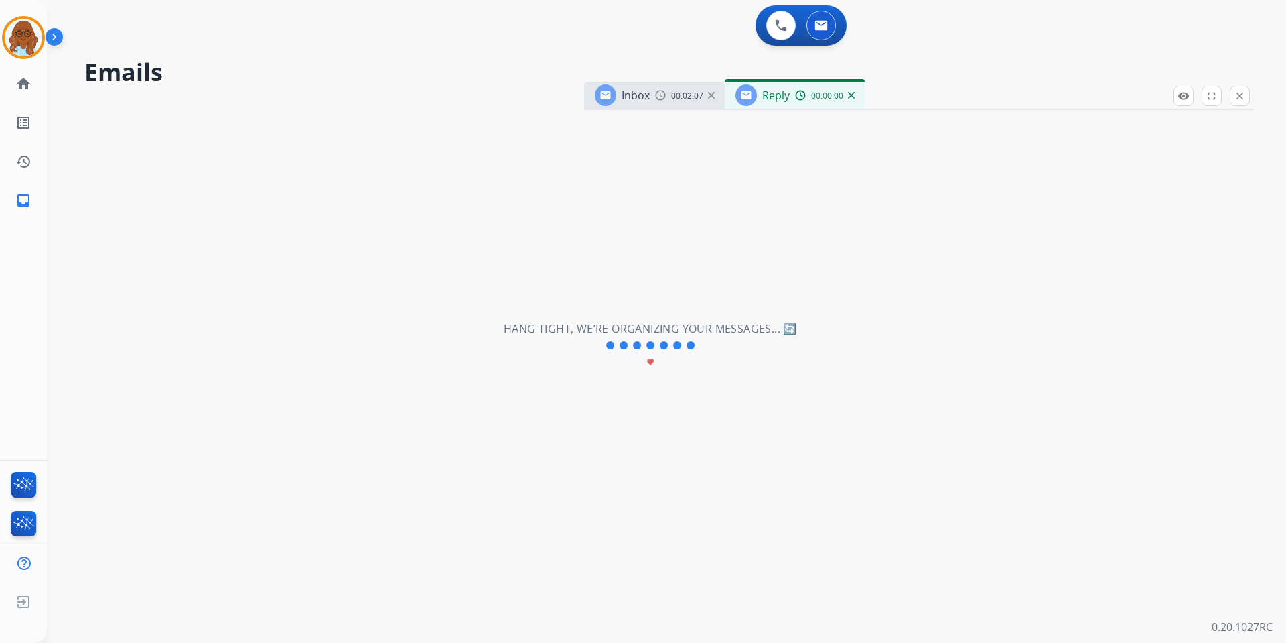
select select "**********"
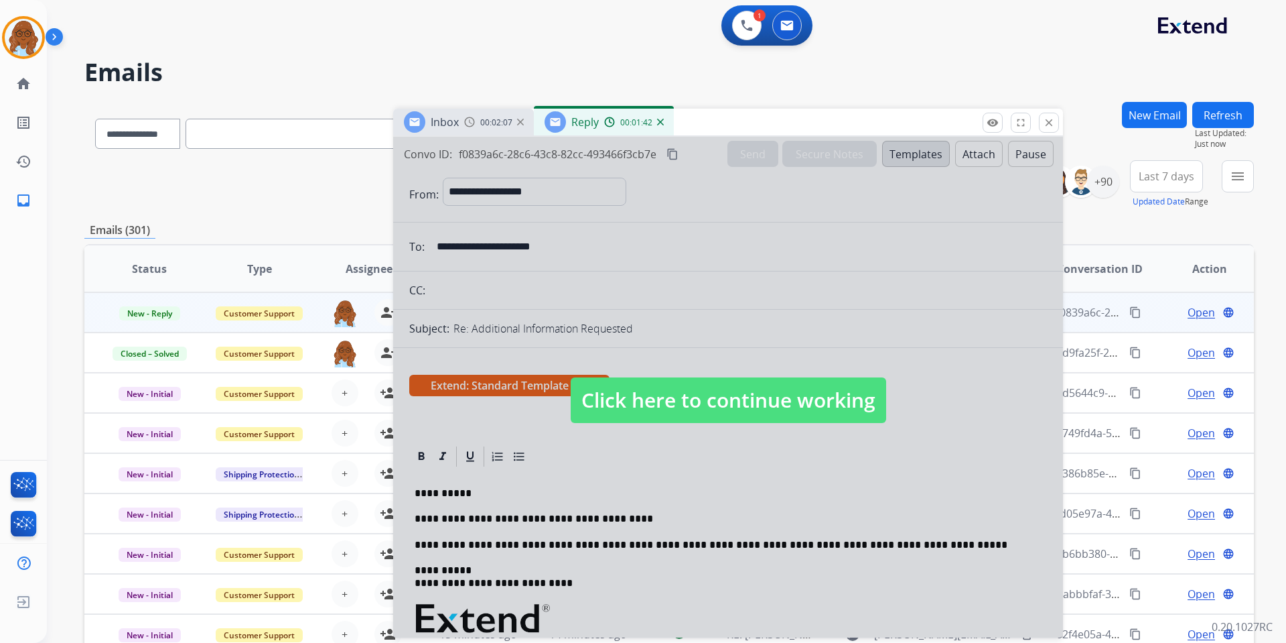
drag, startPoint x: 900, startPoint y: 89, endPoint x: 708, endPoint y: 112, distance: 193.6
click at [708, 112] on div "Inbox 00:02:07 Reply 00:01:42" at bounding box center [728, 123] width 670 height 28
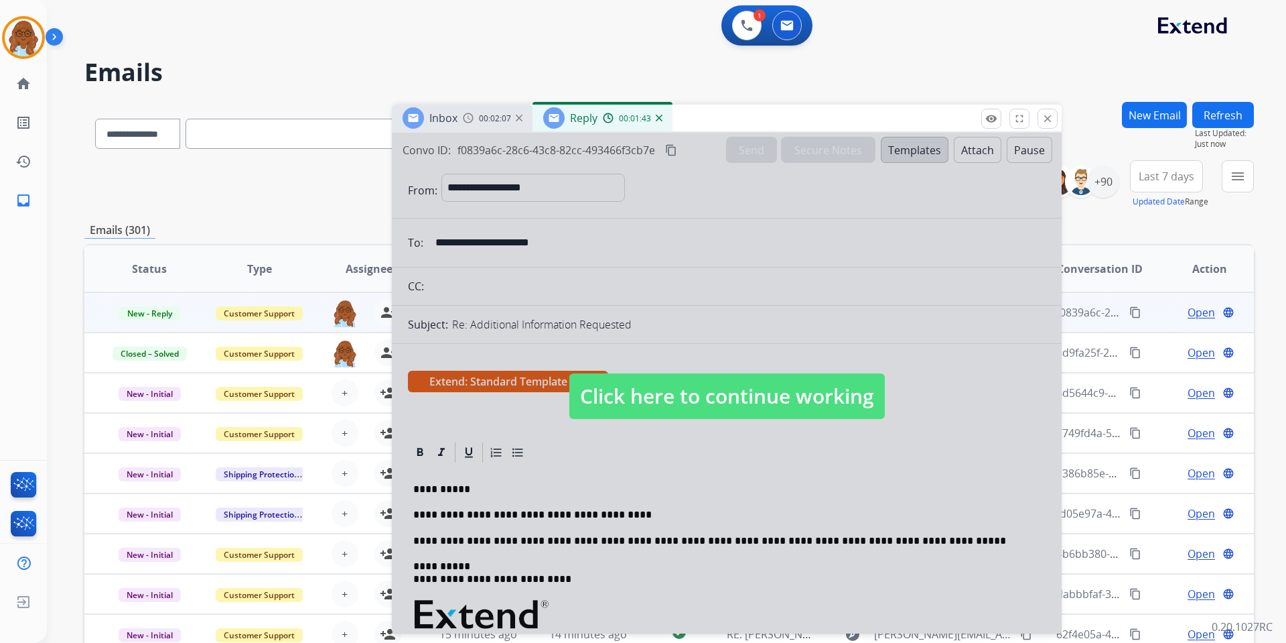
click at [672, 265] on div at bounding box center [727, 383] width 670 height 500
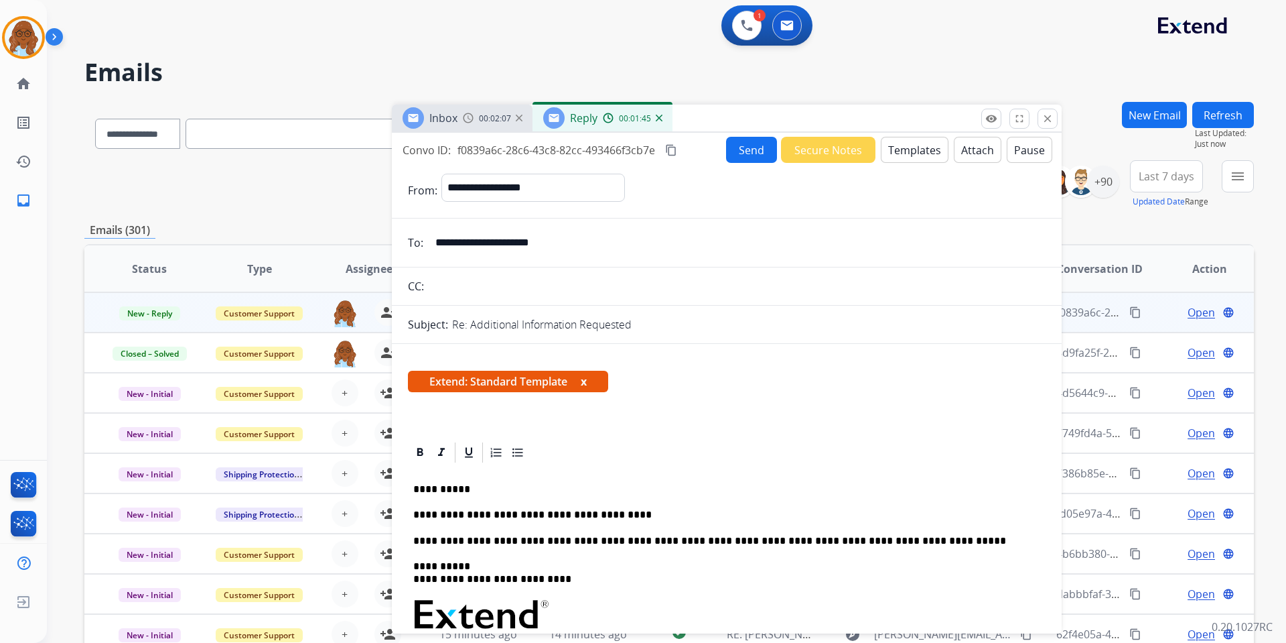
click at [662, 513] on p "**********" at bounding box center [721, 515] width 616 height 12
click at [1012, 147] on button "Pause" at bounding box center [1030, 150] width 46 height 26
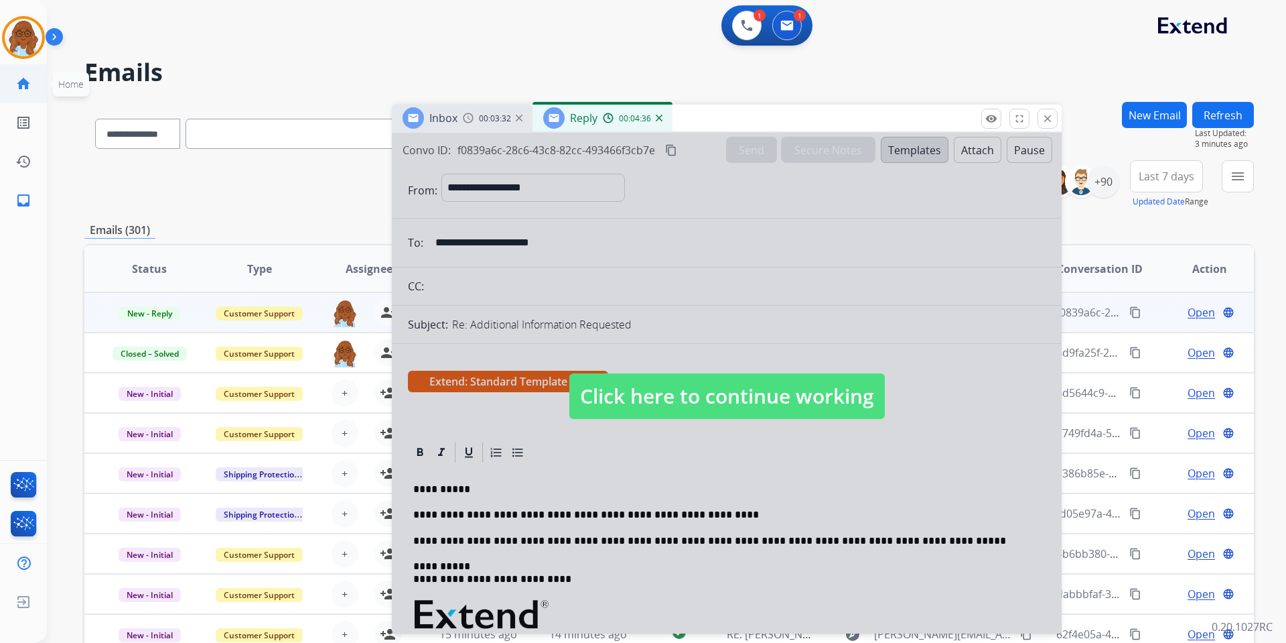
click at [15, 88] on link "home Home" at bounding box center [24, 84] width 38 height 38
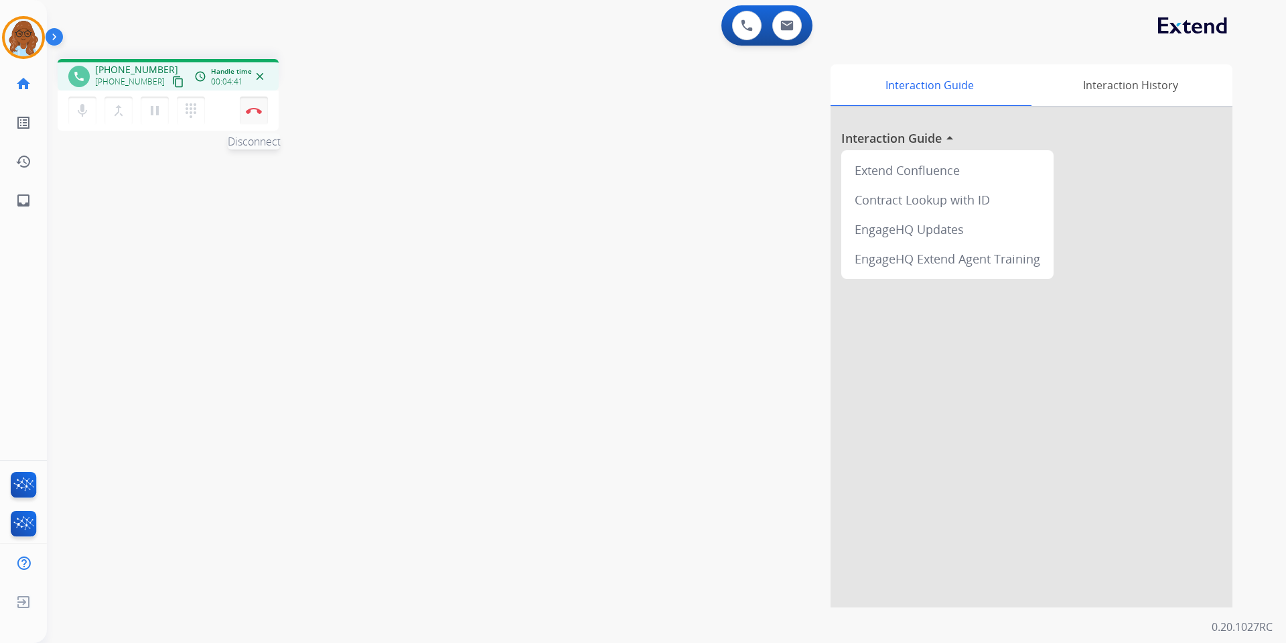
click at [249, 113] on img at bounding box center [254, 110] width 16 height 7
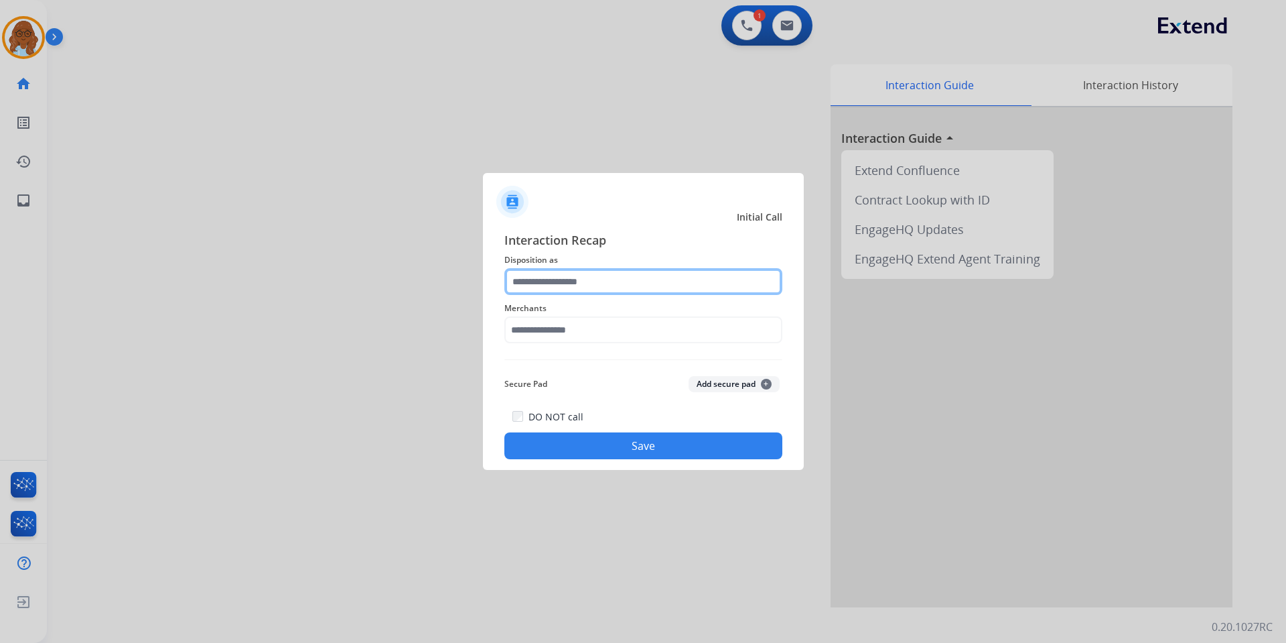
click at [561, 279] on input "text" at bounding box center [643, 281] width 278 height 27
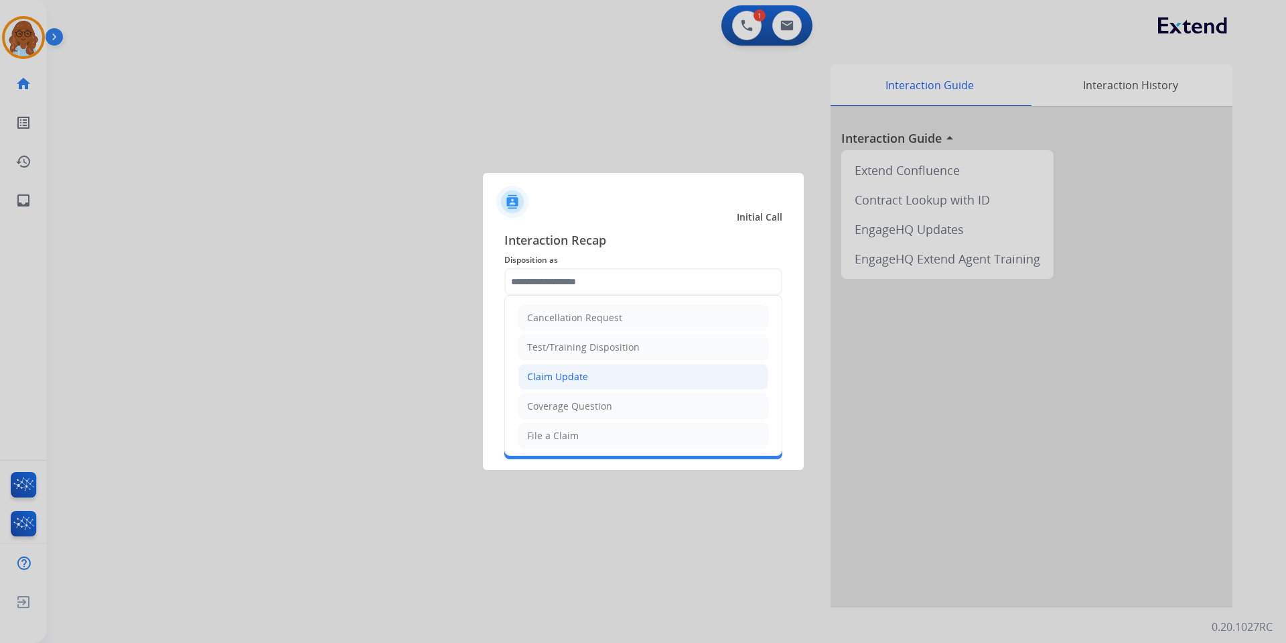
click at [580, 372] on div "Claim Update" at bounding box center [557, 376] width 61 height 13
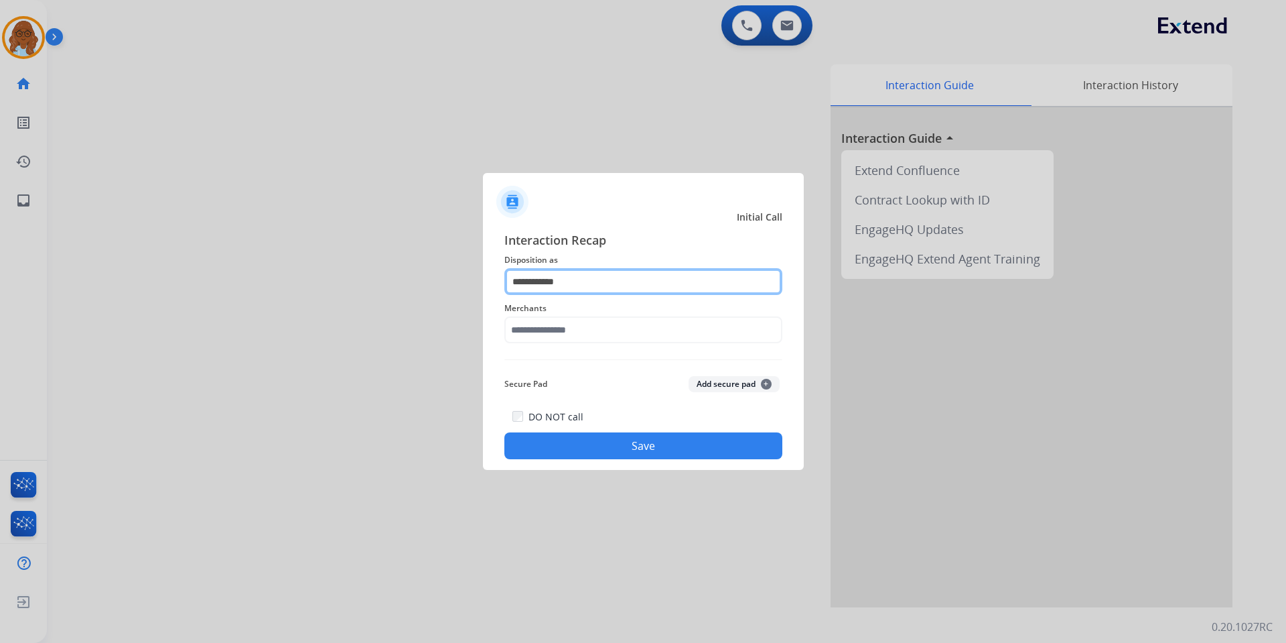
drag, startPoint x: 541, startPoint y: 283, endPoint x: 490, endPoint y: 284, distance: 51.6
click at [521, 284] on input "**********" at bounding box center [643, 281] width 278 height 27
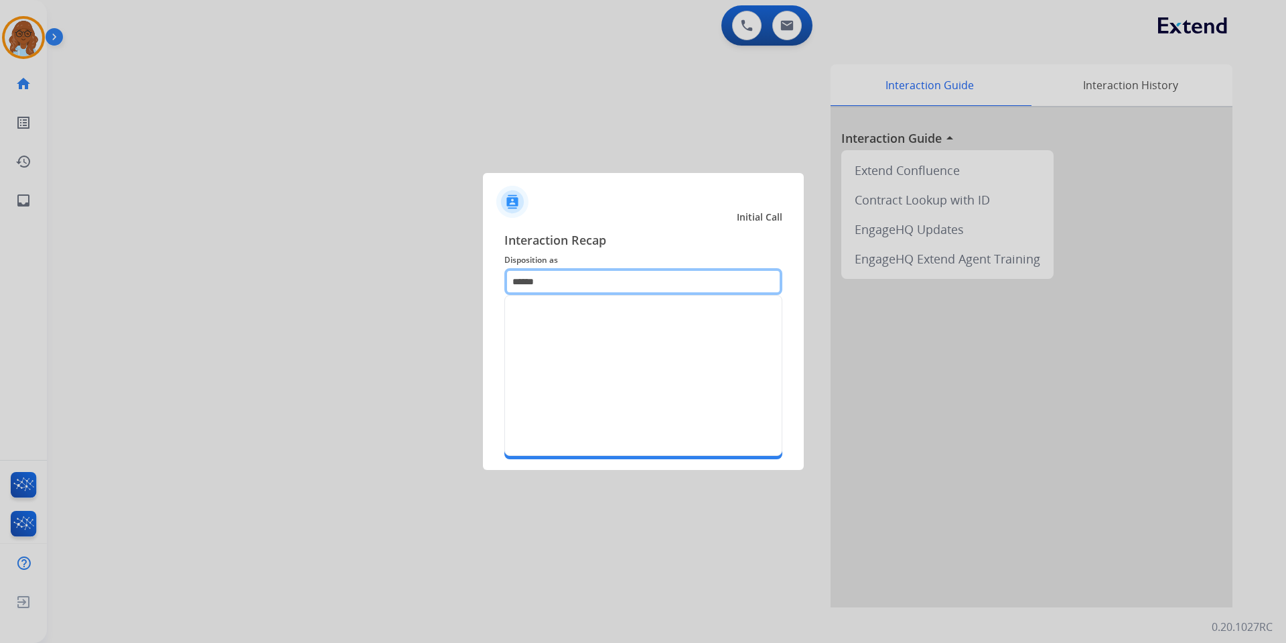
type input "*****"
drag, startPoint x: 539, startPoint y: 282, endPoint x: 429, endPoint y: 295, distance: 109.9
click at [0, 291] on app-contact-recap-modal "Initial Call Interaction Recap Disposition as ***** Merchants Secure Pad Add se…" at bounding box center [0, 321] width 0 height 643
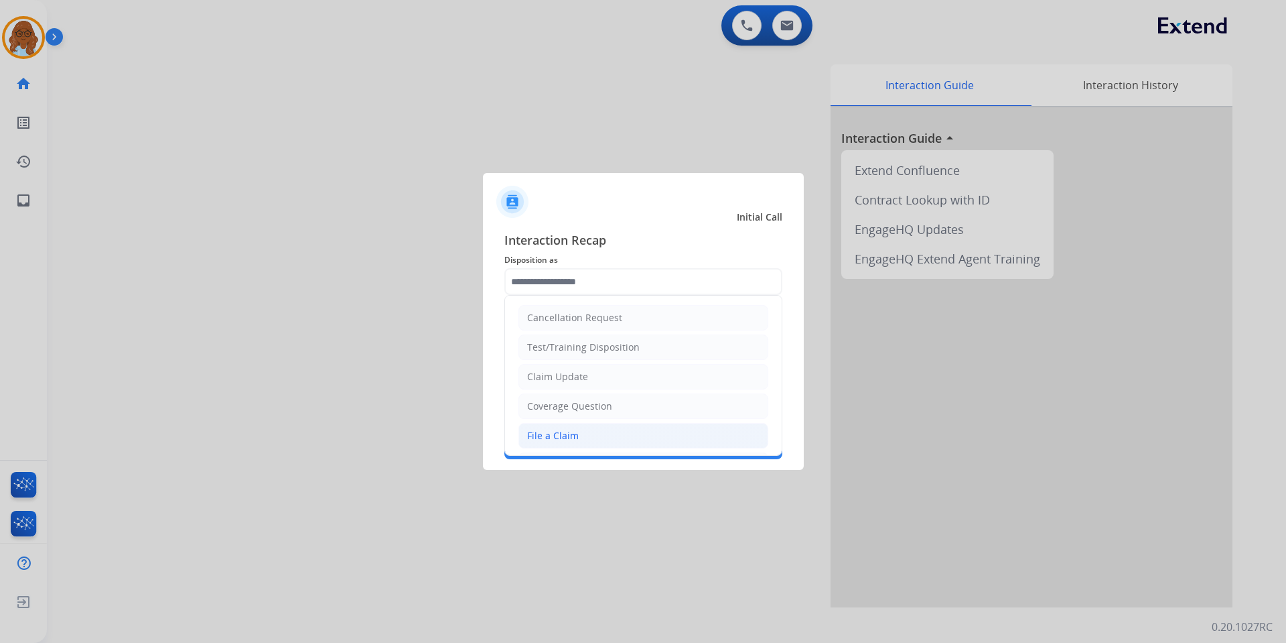
click at [563, 437] on div "File a Claim" at bounding box center [553, 435] width 52 height 13
type input "**********"
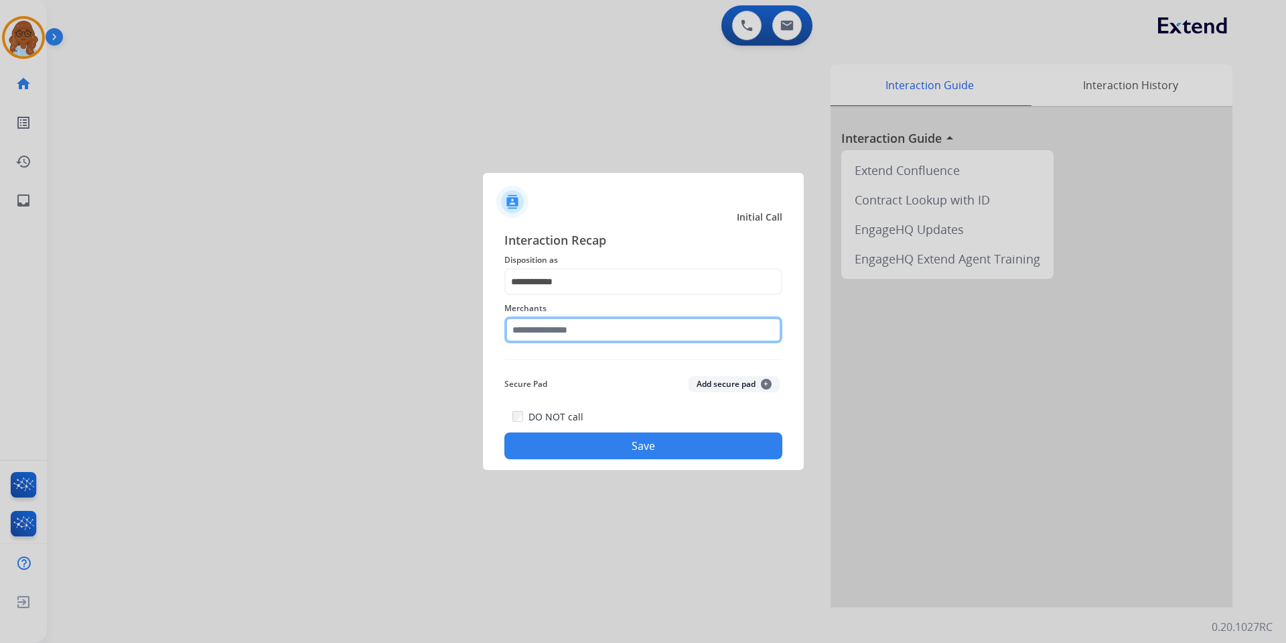
click at [525, 337] on input "text" at bounding box center [643, 329] width 278 height 27
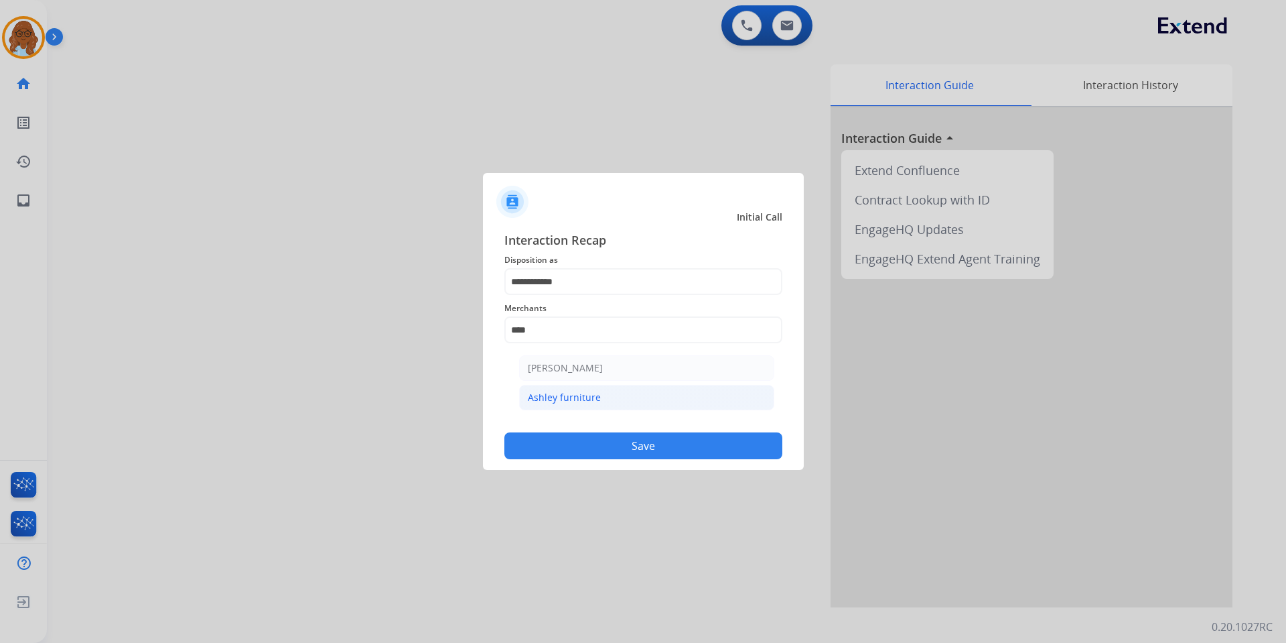
click at [609, 407] on li "Ashley furniture" at bounding box center [646, 397] width 255 height 25
type input "**********"
click at [628, 444] on button "Save" at bounding box center [643, 445] width 278 height 27
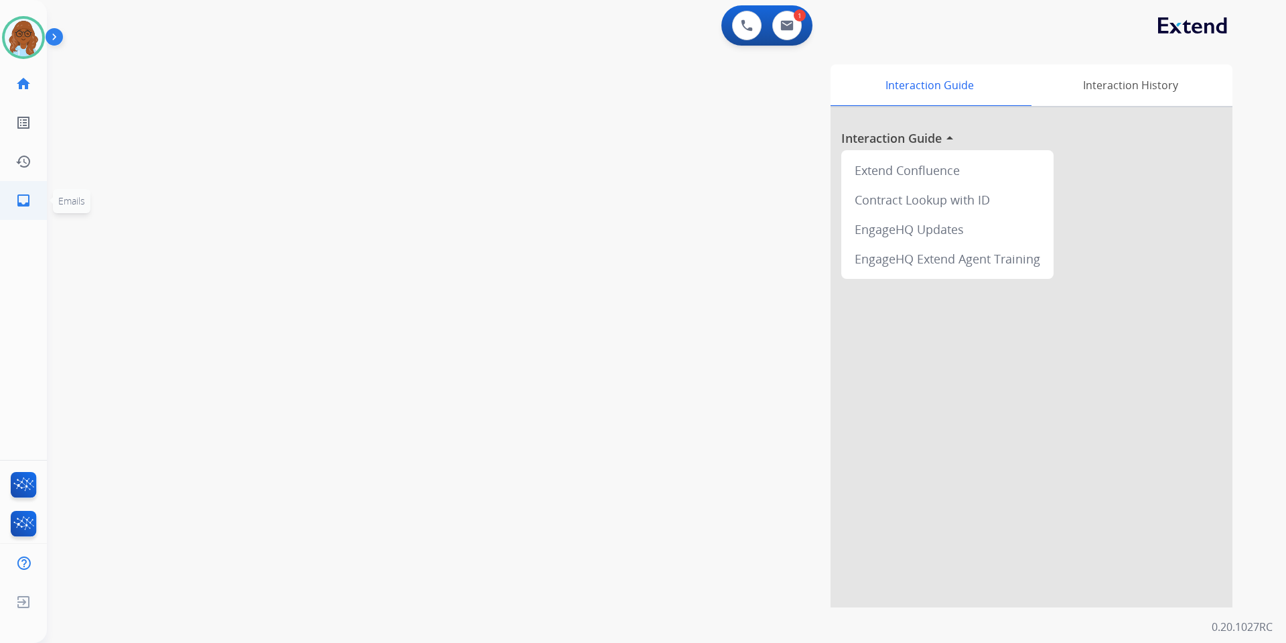
click at [7, 193] on link "inbox Emails" at bounding box center [24, 201] width 38 height 38
select select "**********"
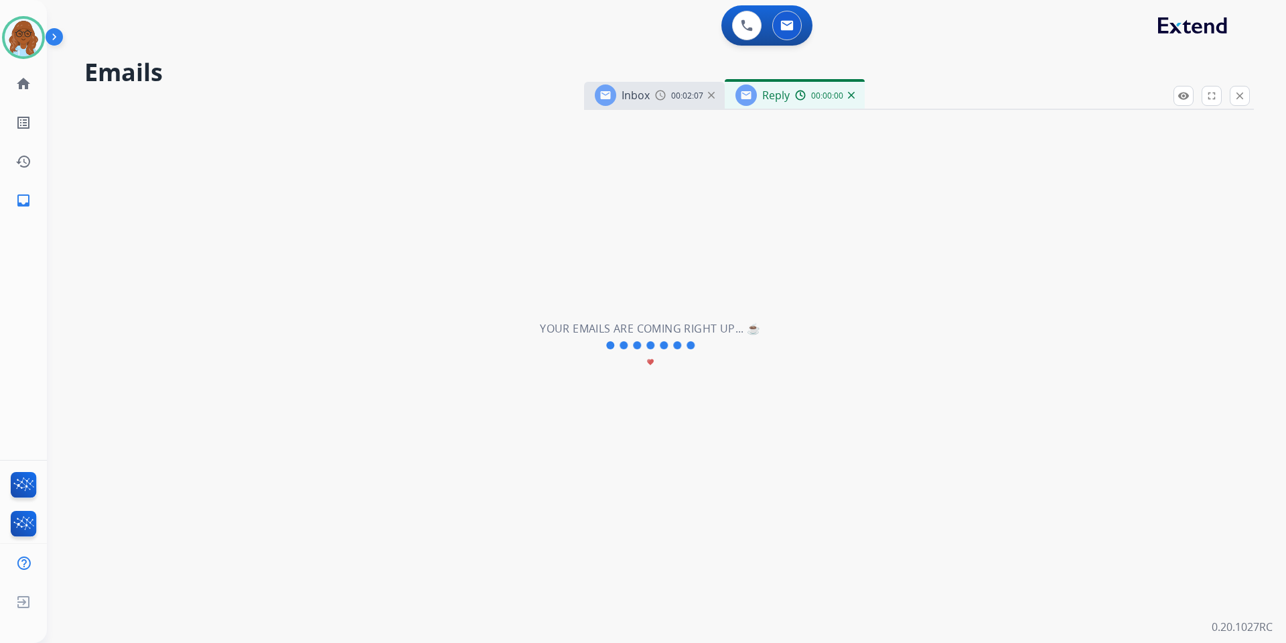
select select "**********"
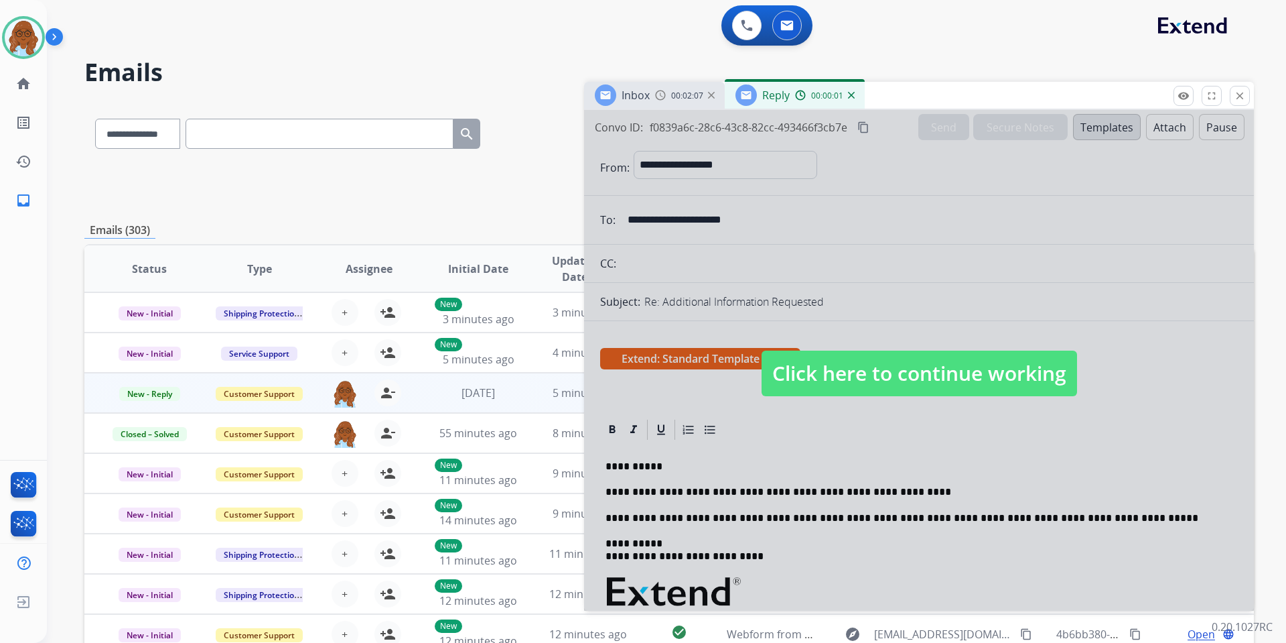
drag, startPoint x: 895, startPoint y: 94, endPoint x: 664, endPoint y: 104, distance: 231.3
click at [742, 94] on div "Inbox 00:02:07 Reply 00:00:01" at bounding box center [919, 96] width 670 height 28
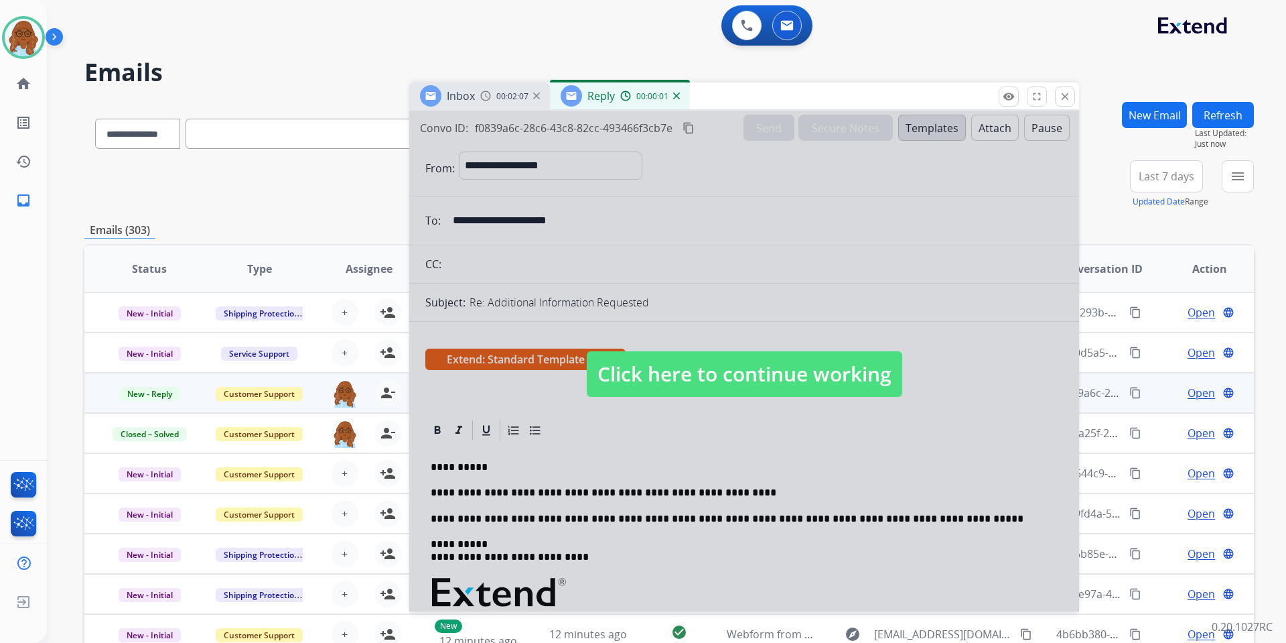
click at [695, 313] on div at bounding box center [744, 361] width 670 height 500
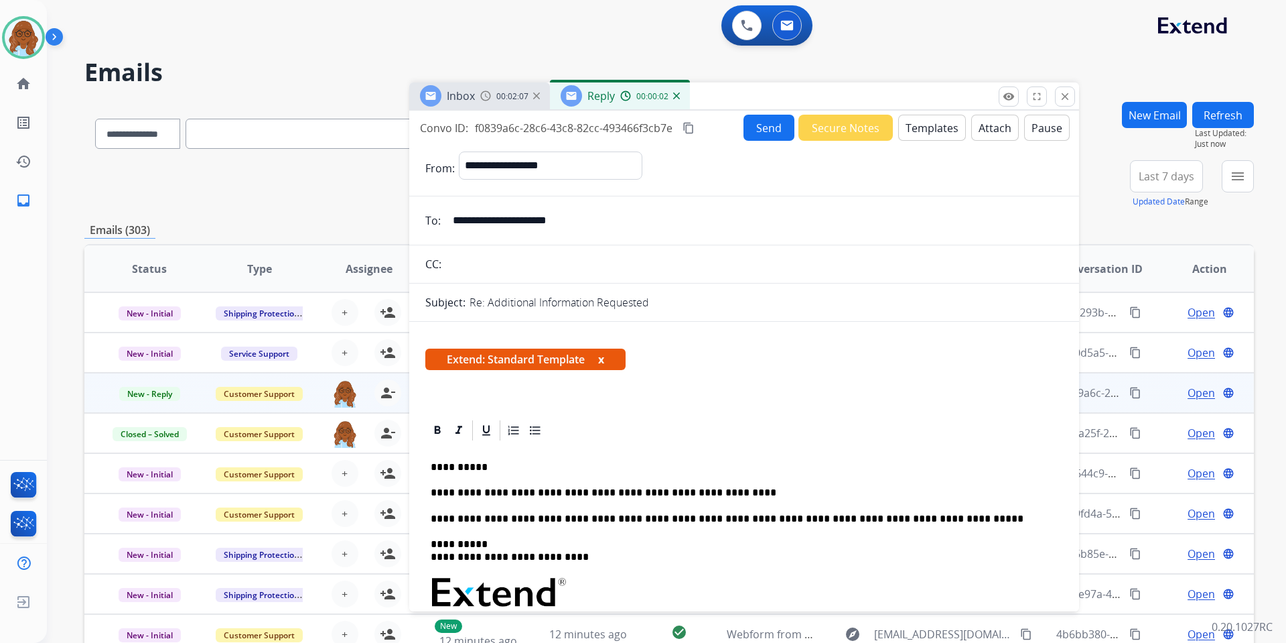
click at [604, 356] on button "x" at bounding box center [601, 359] width 6 height 16
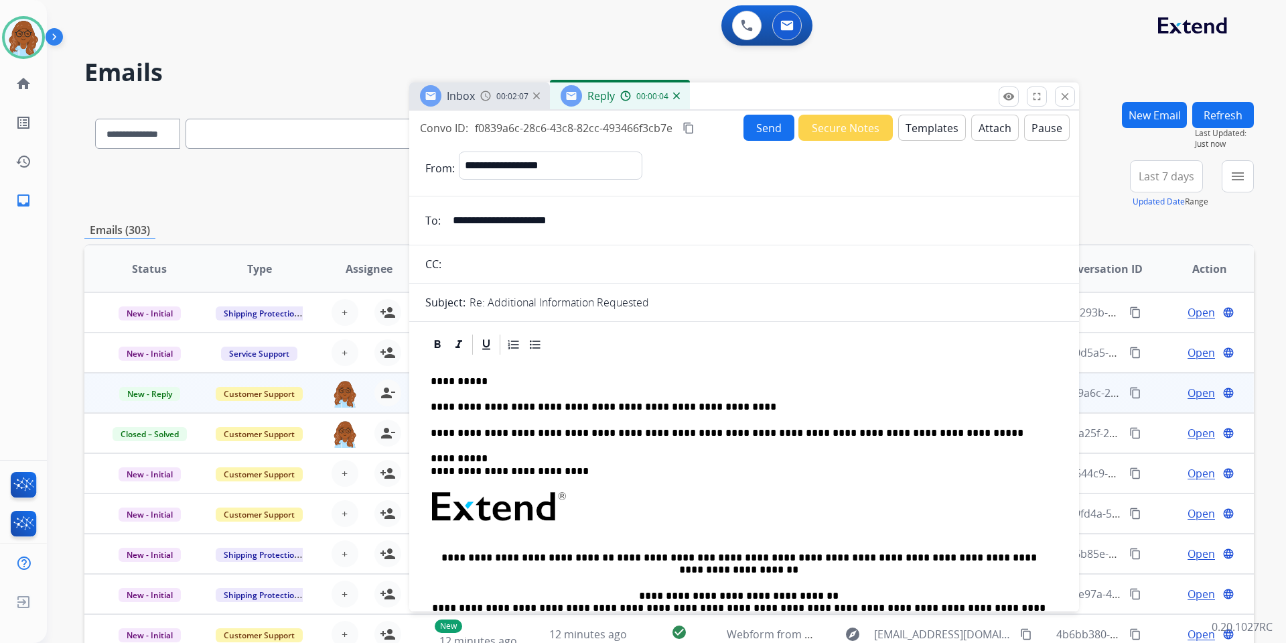
click at [754, 407] on p "**********" at bounding box center [739, 407] width 616 height 12
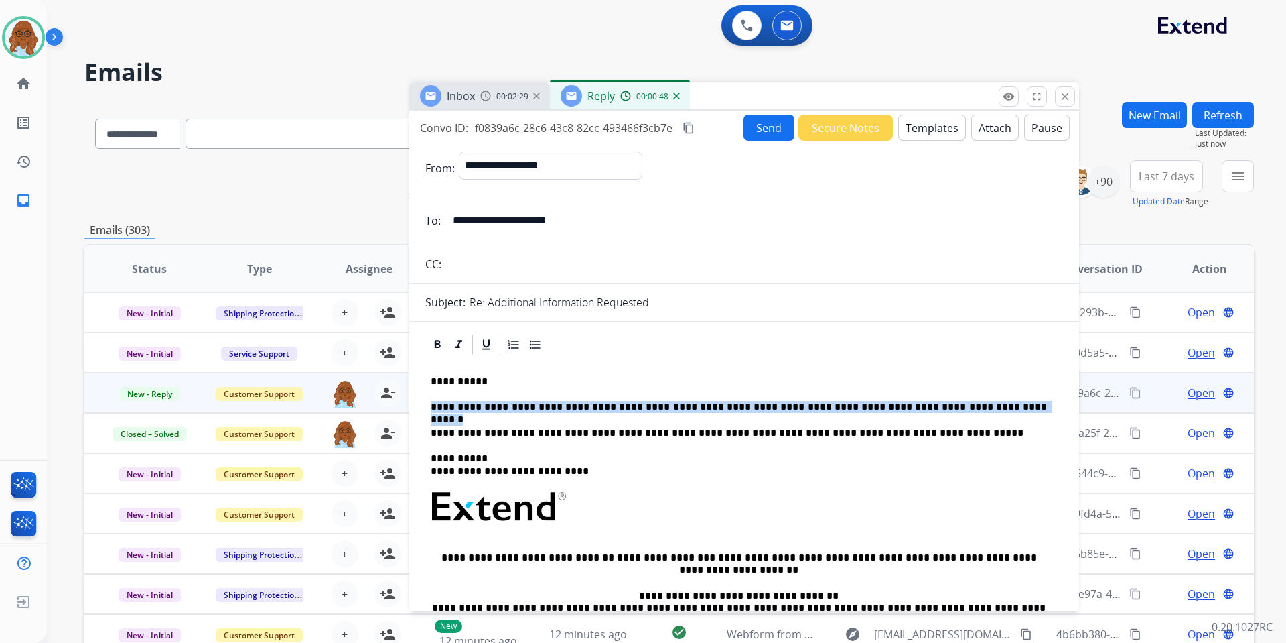
drag, startPoint x: 972, startPoint y: 405, endPoint x: 409, endPoint y: 407, distance: 562.8
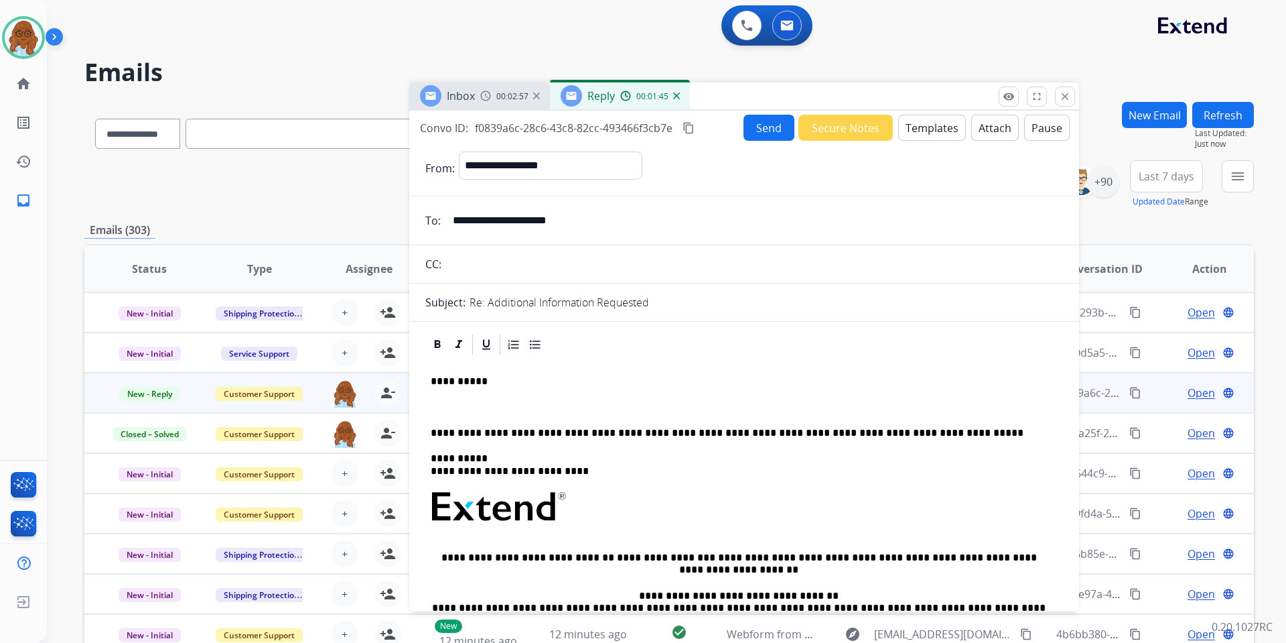
click at [482, 407] on p at bounding box center [739, 407] width 616 height 12
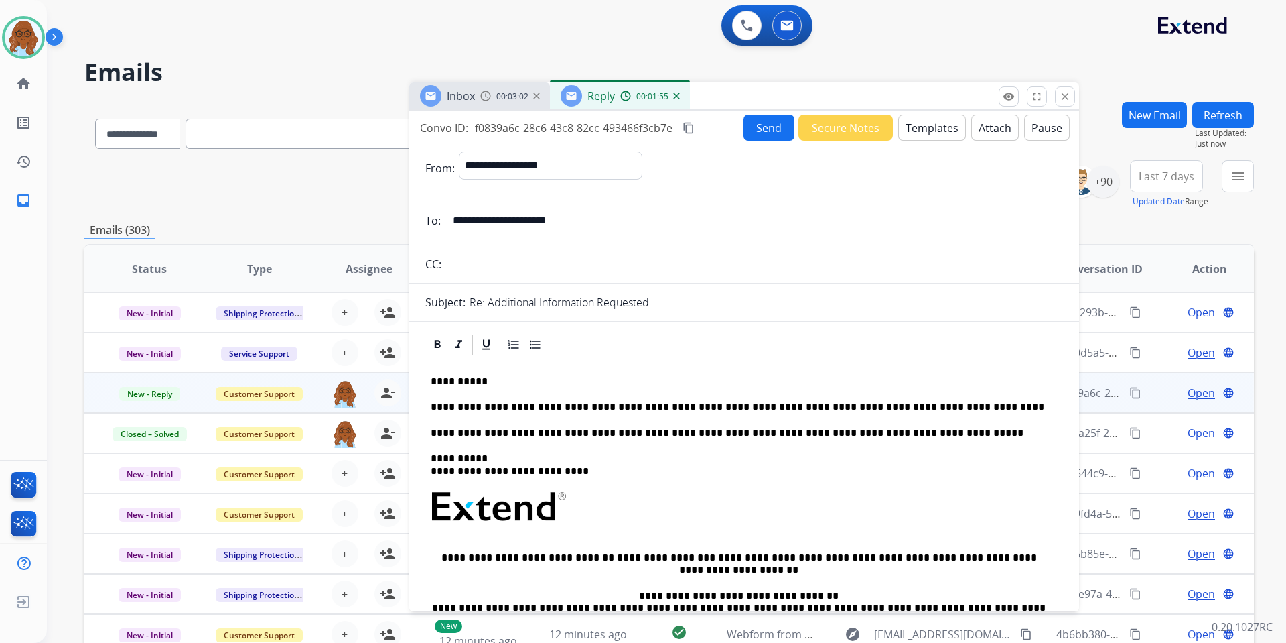
drag, startPoint x: 706, startPoint y: 92, endPoint x: 864, endPoint y: 54, distance: 162.2
click at [864, 82] on div "Inbox 00:03:02 Reply 00:01:55" at bounding box center [744, 96] width 670 height 28
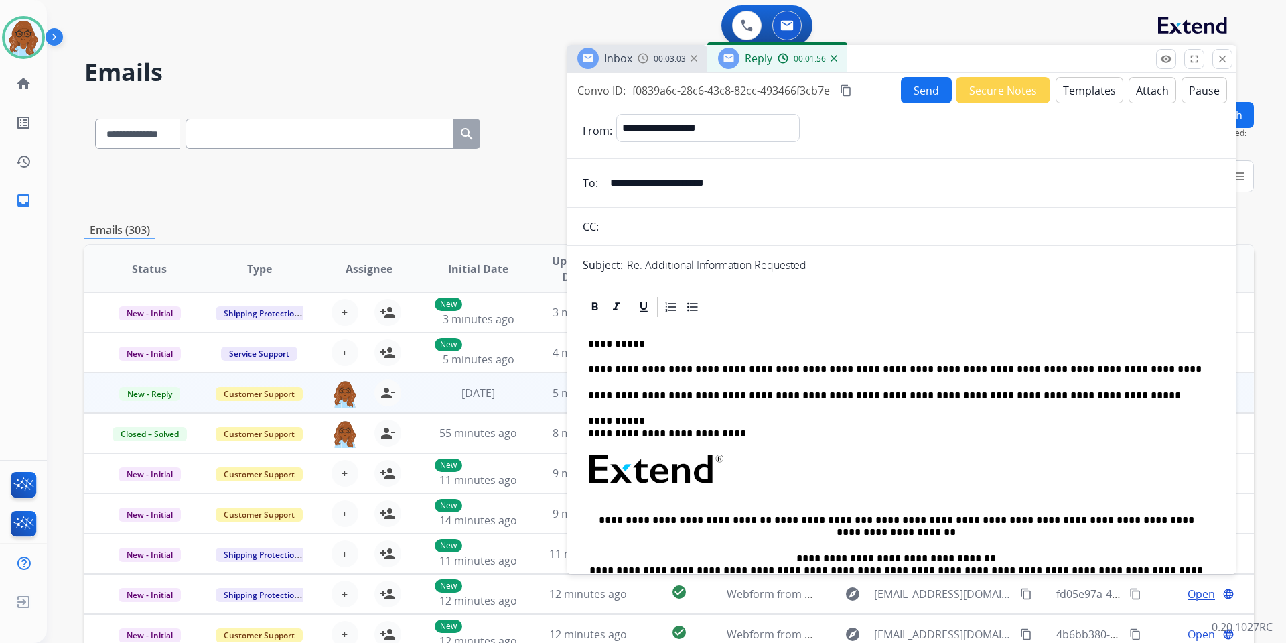
click at [1183, 88] on button "Pause" at bounding box center [1205, 90] width 46 height 26
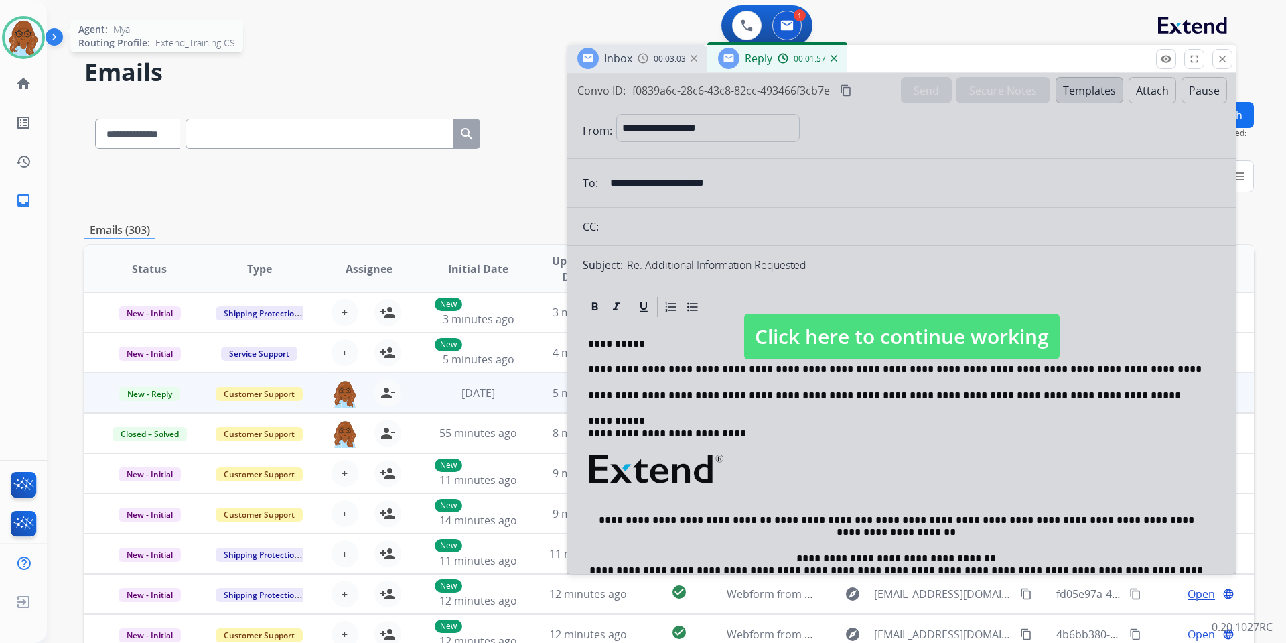
drag, startPoint x: 12, startPoint y: 35, endPoint x: 19, endPoint y: 41, distance: 9.0
click at [11, 34] on img at bounding box center [24, 38] width 38 height 38
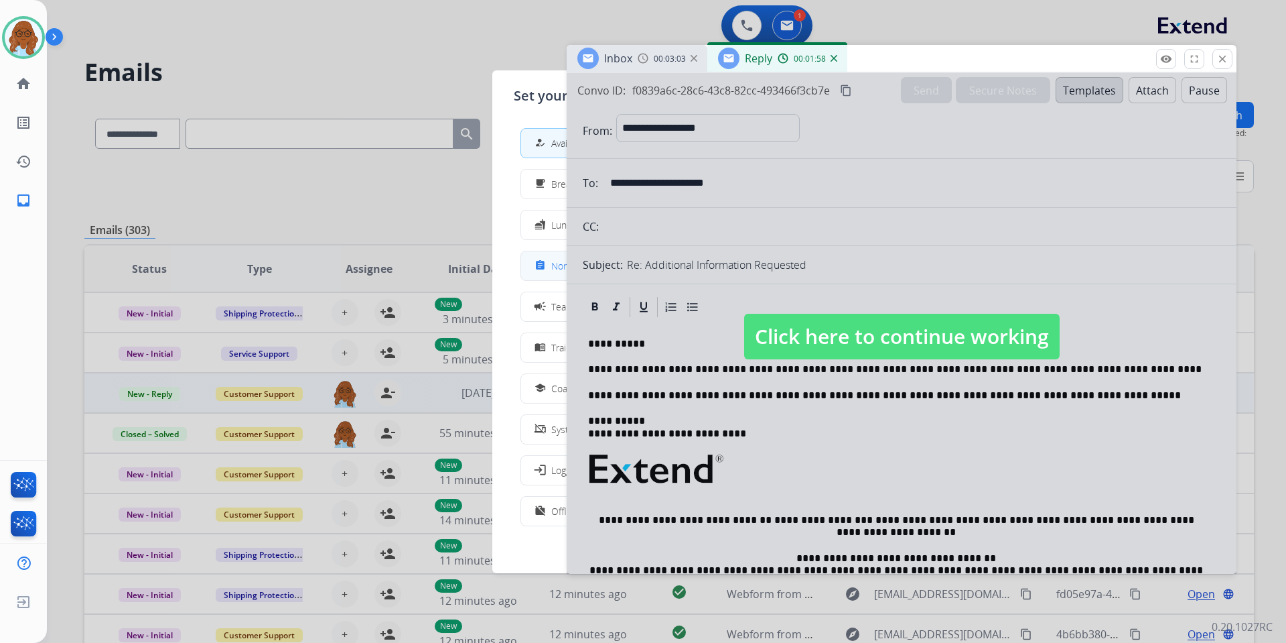
click at [543, 265] on mat-icon "assignment" at bounding box center [540, 265] width 11 height 11
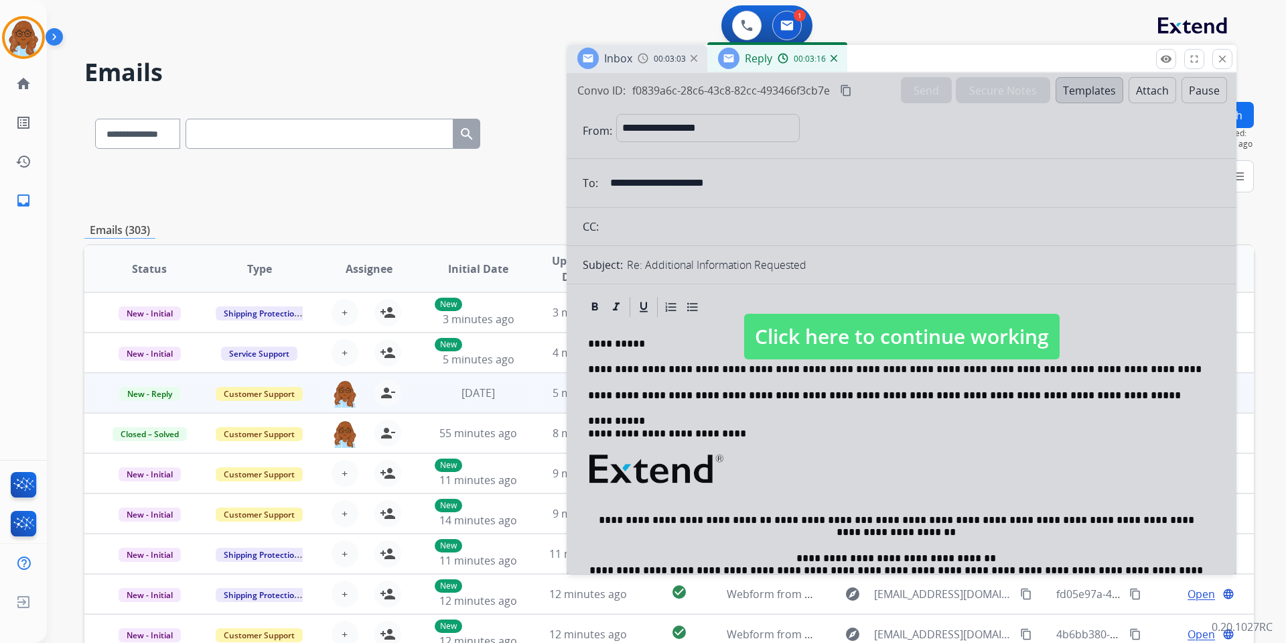
click at [880, 390] on div at bounding box center [902, 323] width 670 height 500
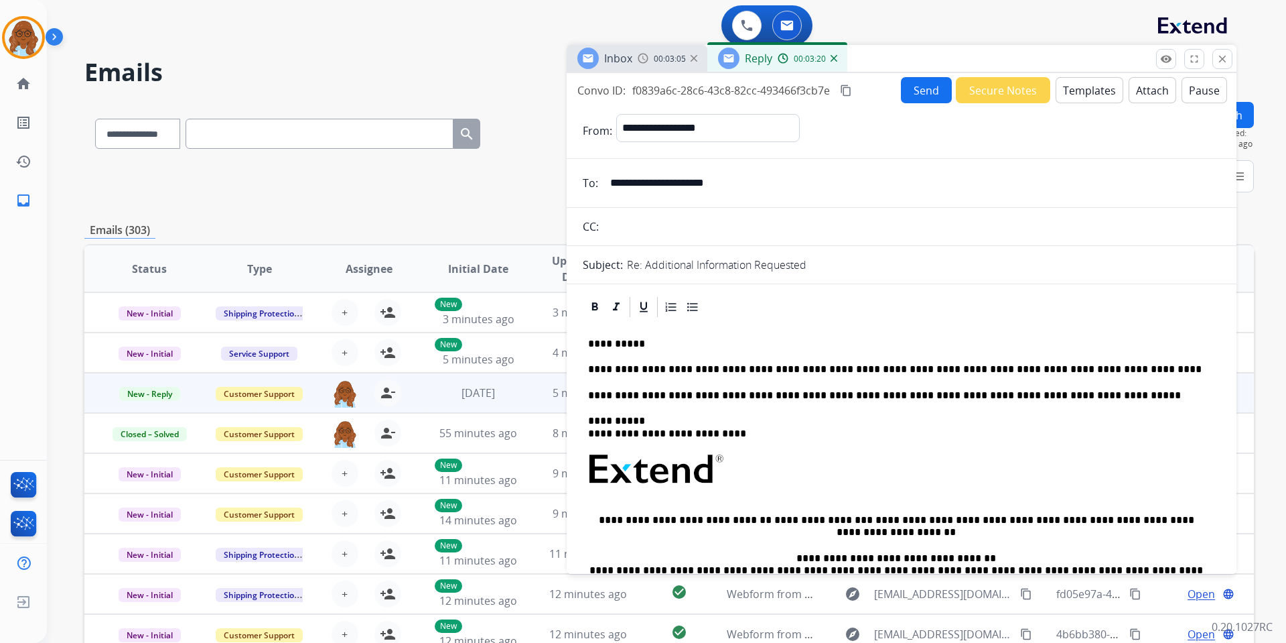
click at [663, 65] on div "Inbox 00:03:05" at bounding box center [637, 58] width 141 height 27
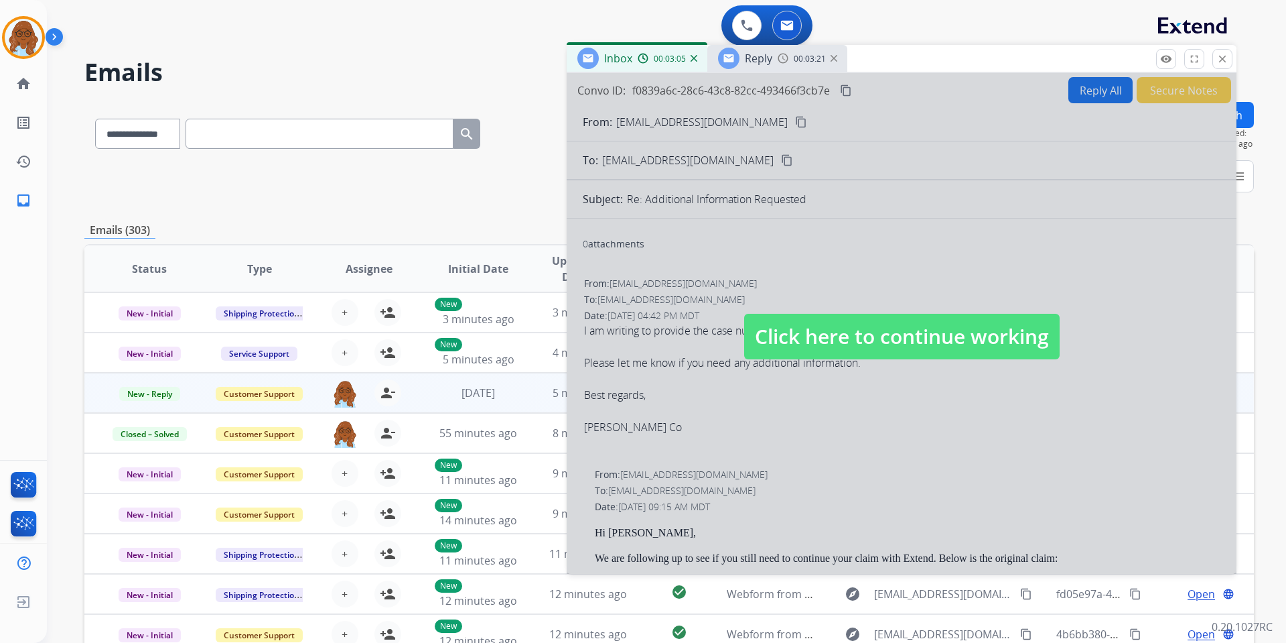
click at [754, 123] on div at bounding box center [902, 323] width 670 height 500
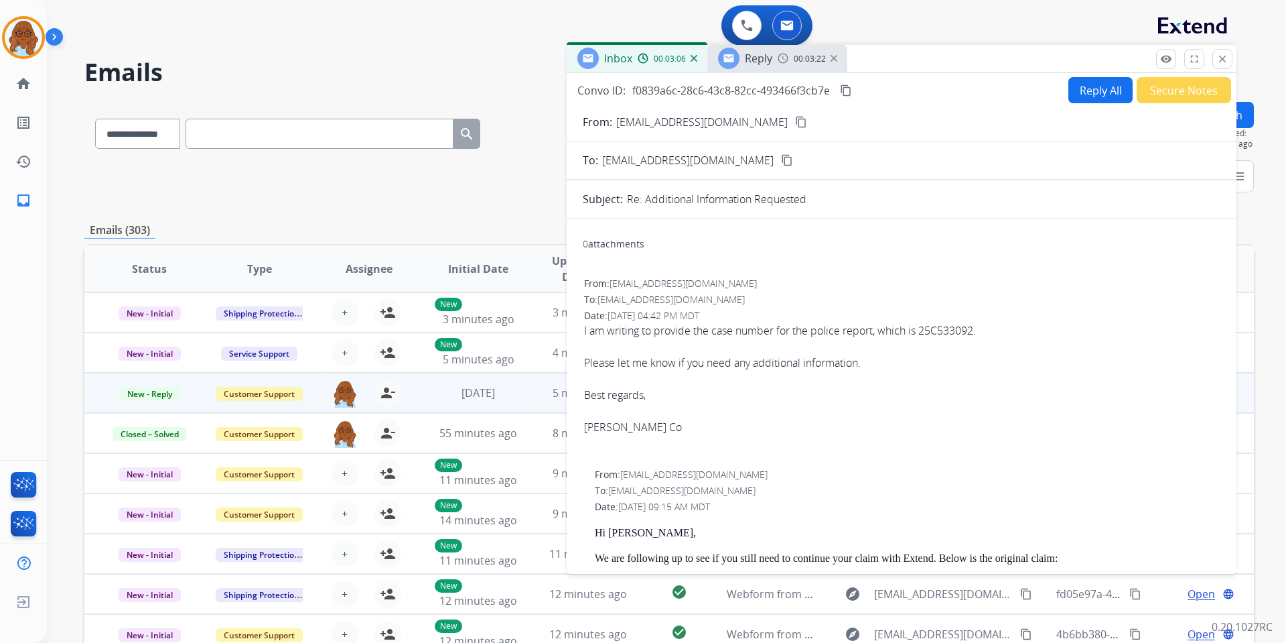
click at [793, 125] on button "content_copy" at bounding box center [801, 122] width 16 height 16
click at [772, 64] on div "Reply 00:03:23" at bounding box center [777, 58] width 140 height 27
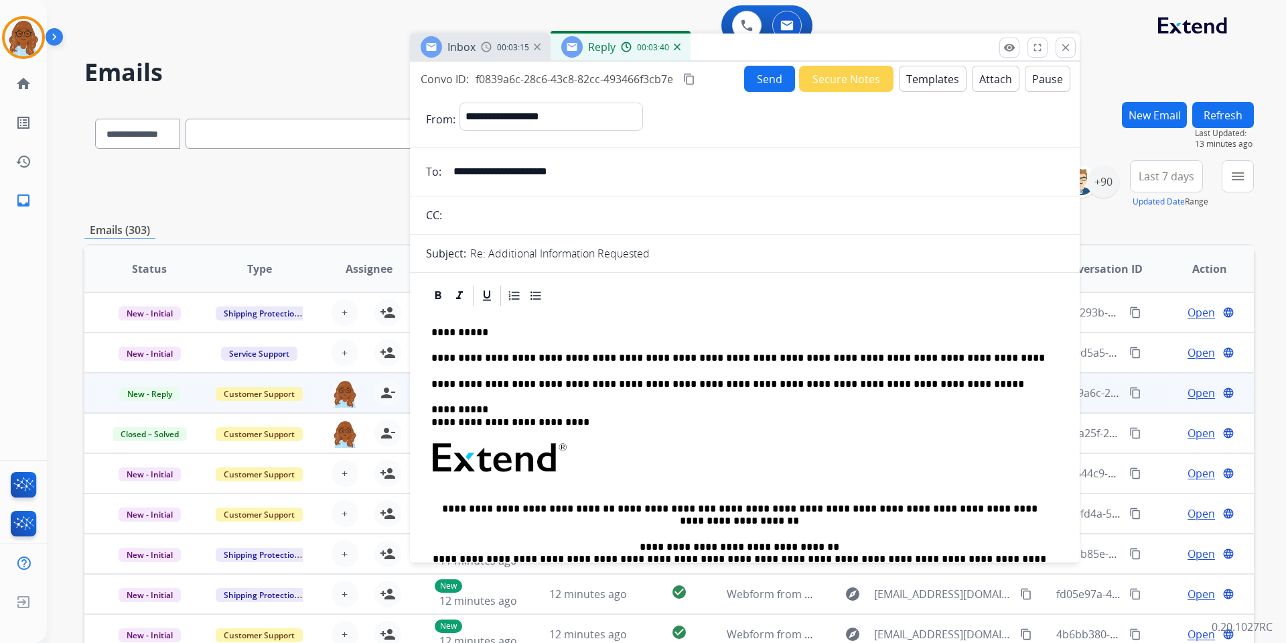
drag, startPoint x: 834, startPoint y: 61, endPoint x: 729, endPoint y: 56, distance: 105.3
click at [729, 56] on div "Inbox 00:03:15 Reply 00:03:40" at bounding box center [745, 47] width 670 height 28
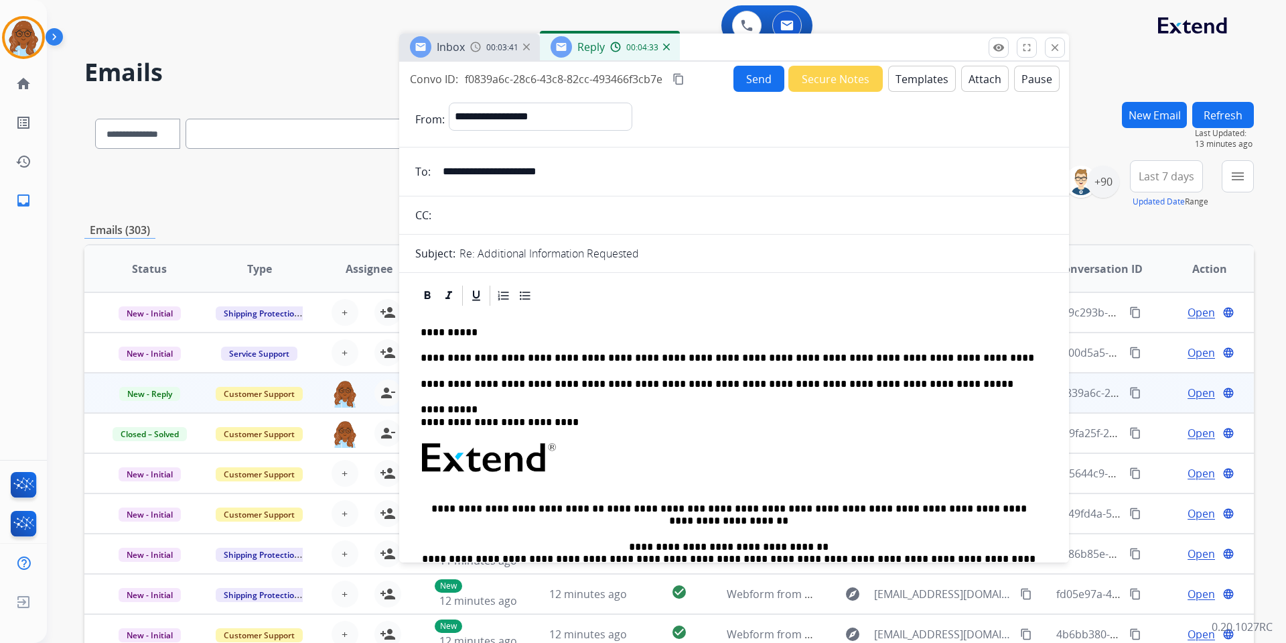
click at [683, 80] on mat-icon "content_copy" at bounding box center [679, 79] width 12 height 12
click at [761, 83] on button "Send" at bounding box center [759, 79] width 51 height 26
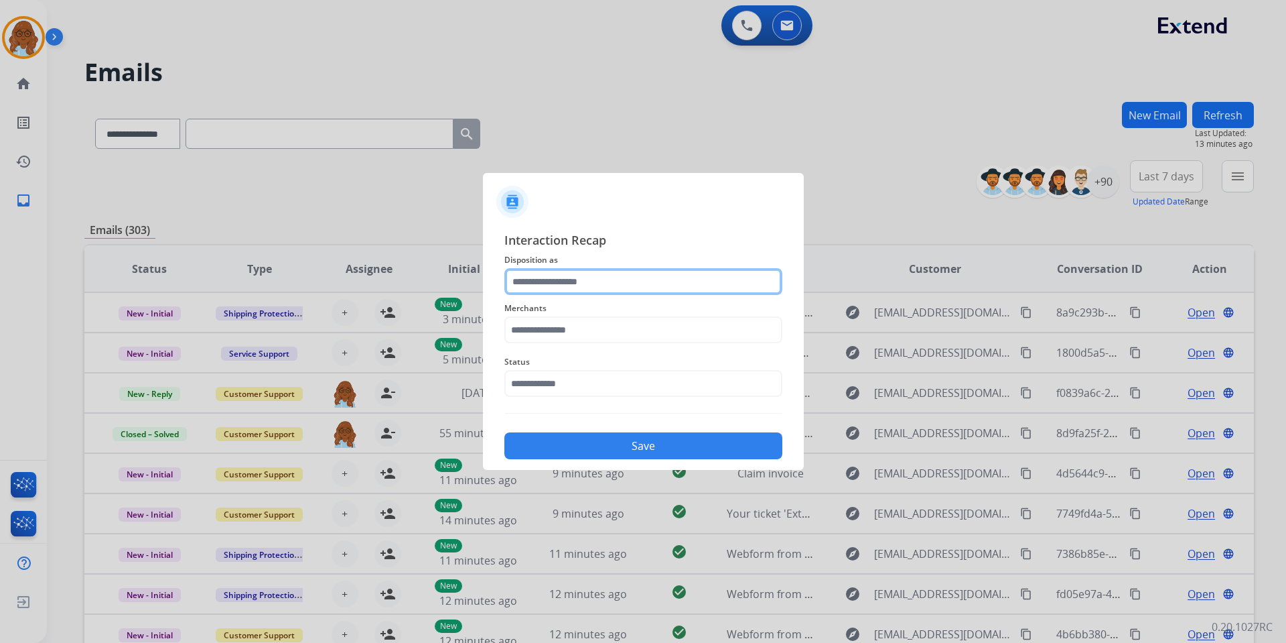
click at [586, 272] on input "text" at bounding box center [643, 281] width 278 height 27
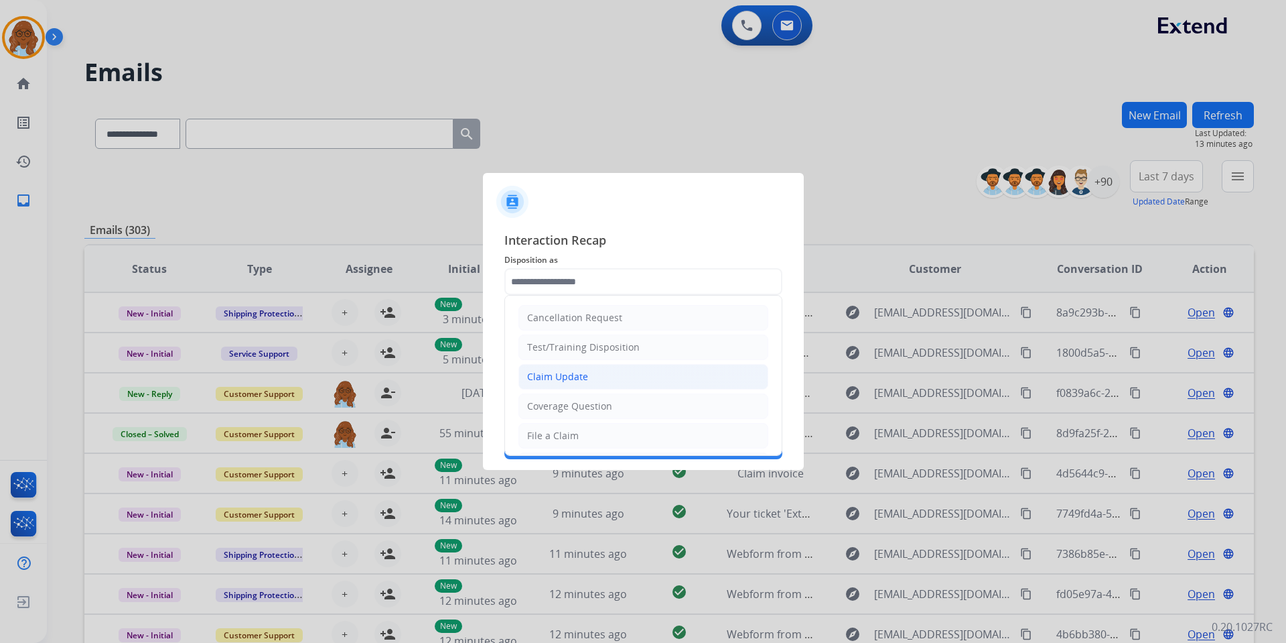
click at [557, 375] on div "Claim Update" at bounding box center [557, 376] width 61 height 13
type input "**********"
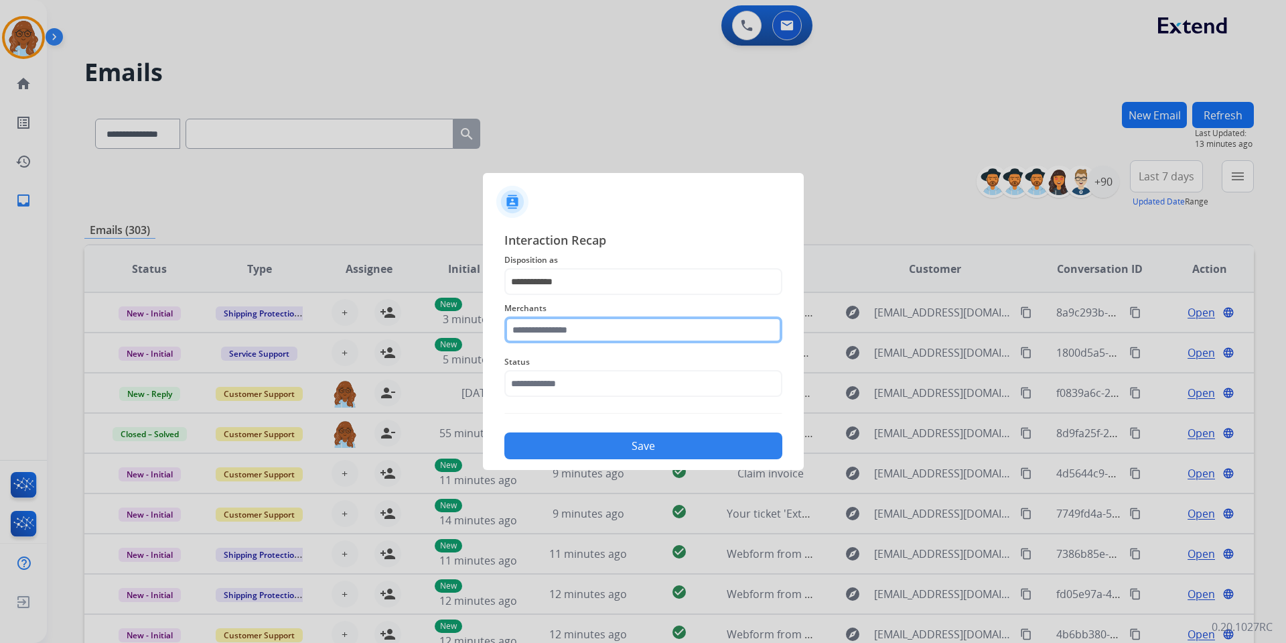
click at [557, 341] on input "text" at bounding box center [643, 329] width 278 height 27
type input "*"
click at [664, 370] on li "Not found" at bounding box center [646, 367] width 255 height 25
type input "*********"
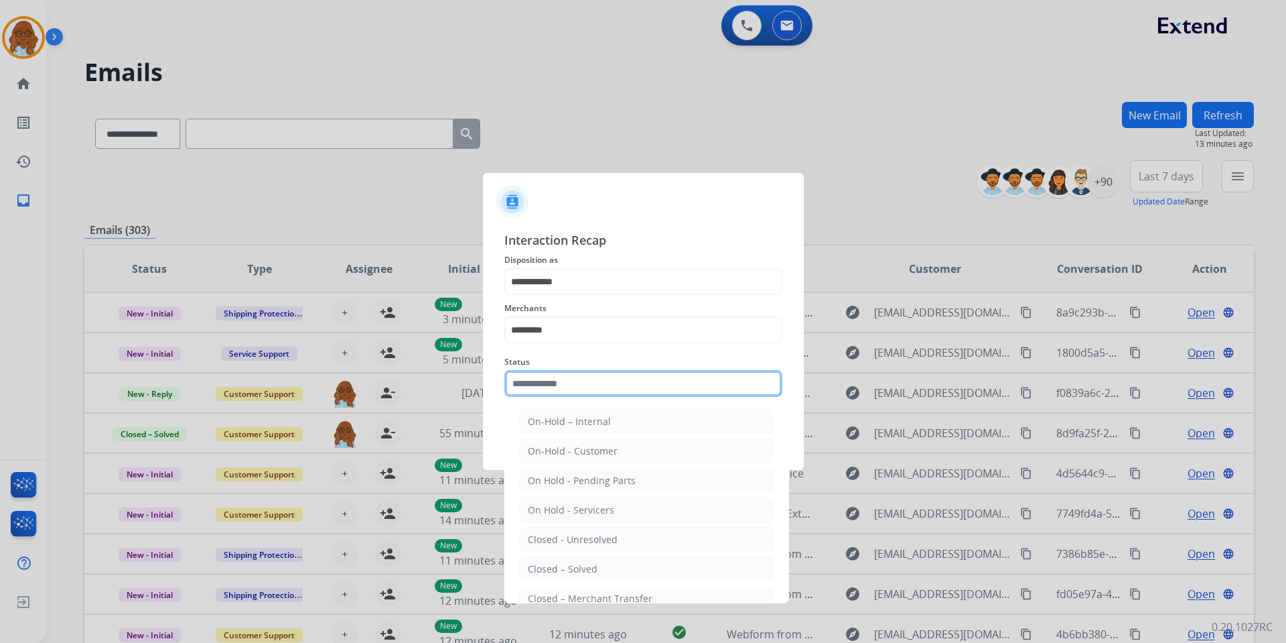
click at [589, 395] on input "text" at bounding box center [643, 383] width 278 height 27
click at [557, 568] on div "Closed – Solved" at bounding box center [563, 568] width 70 height 13
type input "**********"
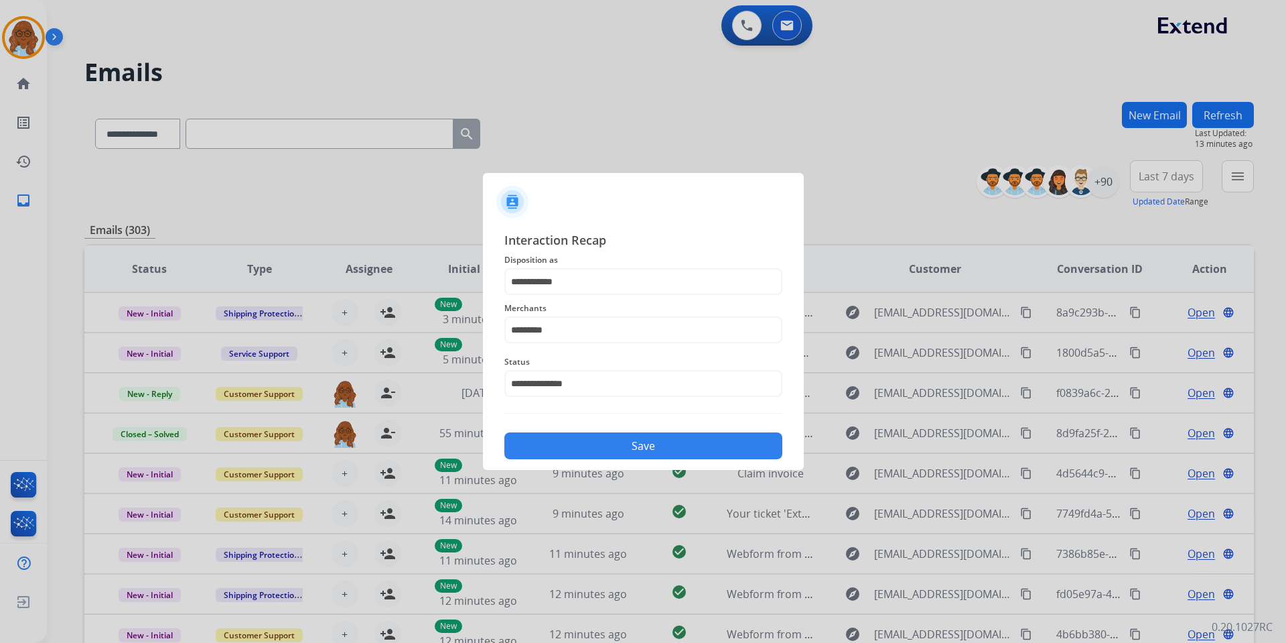
click at [580, 442] on button "Save" at bounding box center [643, 445] width 278 height 27
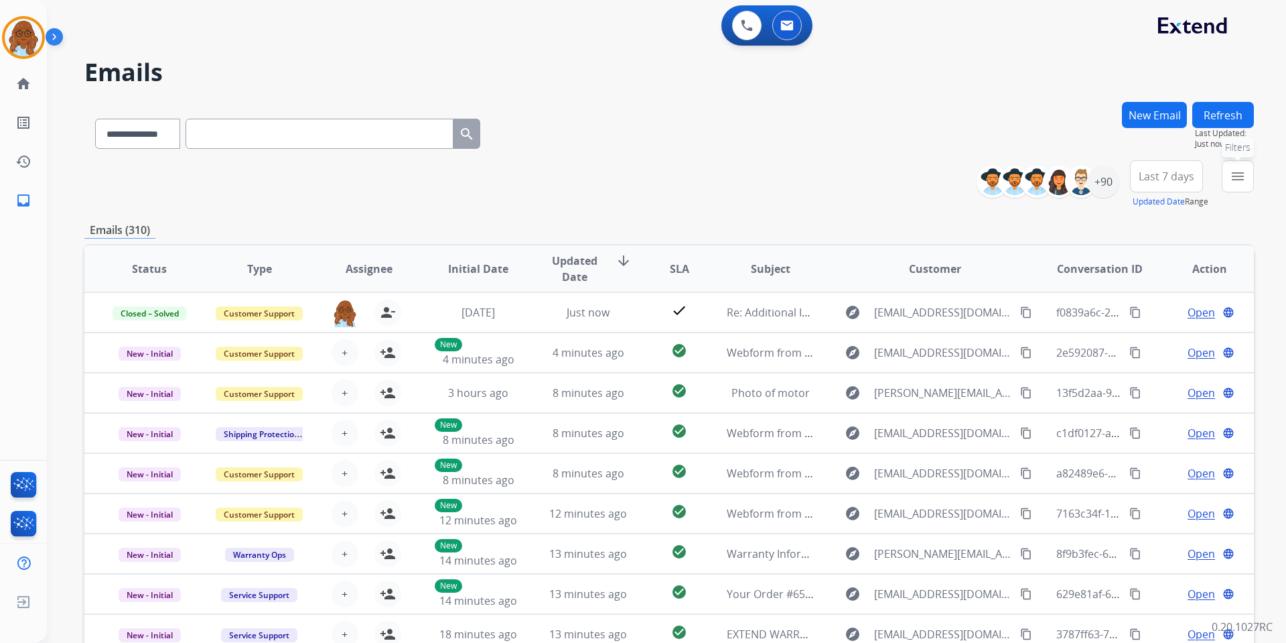
click at [1243, 181] on mat-icon "menu" at bounding box center [1238, 176] width 16 height 16
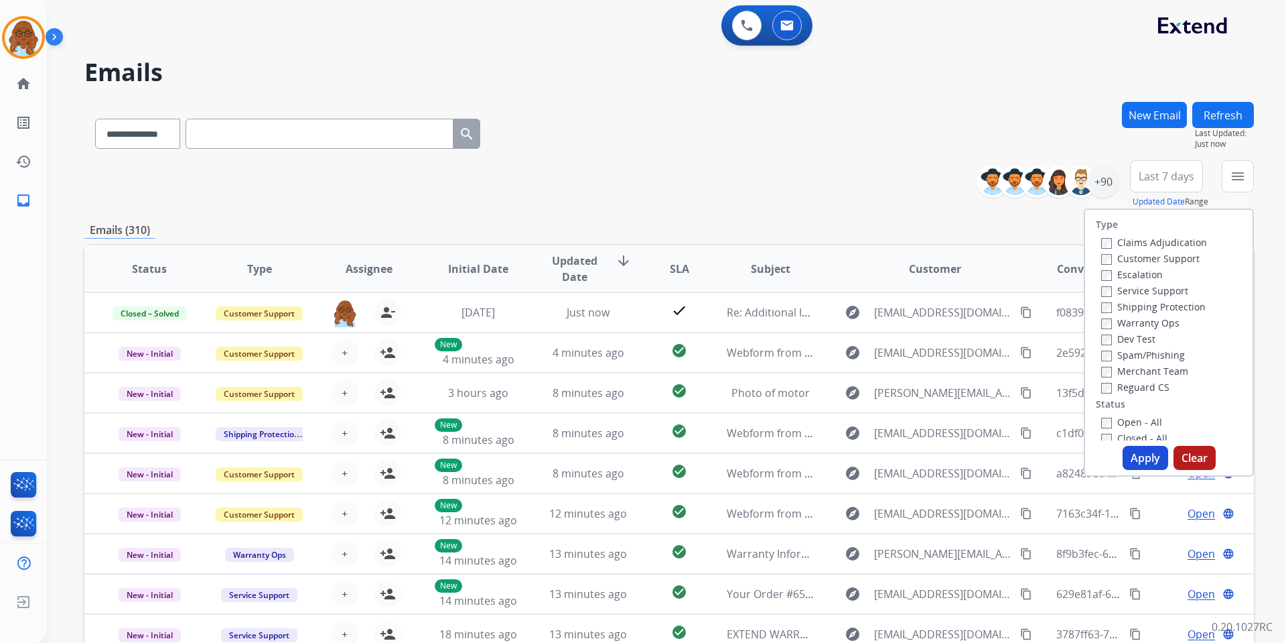
click at [1146, 257] on label "Customer Support" at bounding box center [1150, 258] width 98 height 13
click at [1149, 311] on label "Shipping Protection" at bounding box center [1153, 306] width 105 height 13
click at [1137, 380] on div "Reguard CS" at bounding box center [1154, 387] width 106 height 16
click at [1130, 388] on label "Reguard CS" at bounding box center [1135, 387] width 68 height 13
drag, startPoint x: 1128, startPoint y: 420, endPoint x: 1128, endPoint y: 444, distance: 23.4
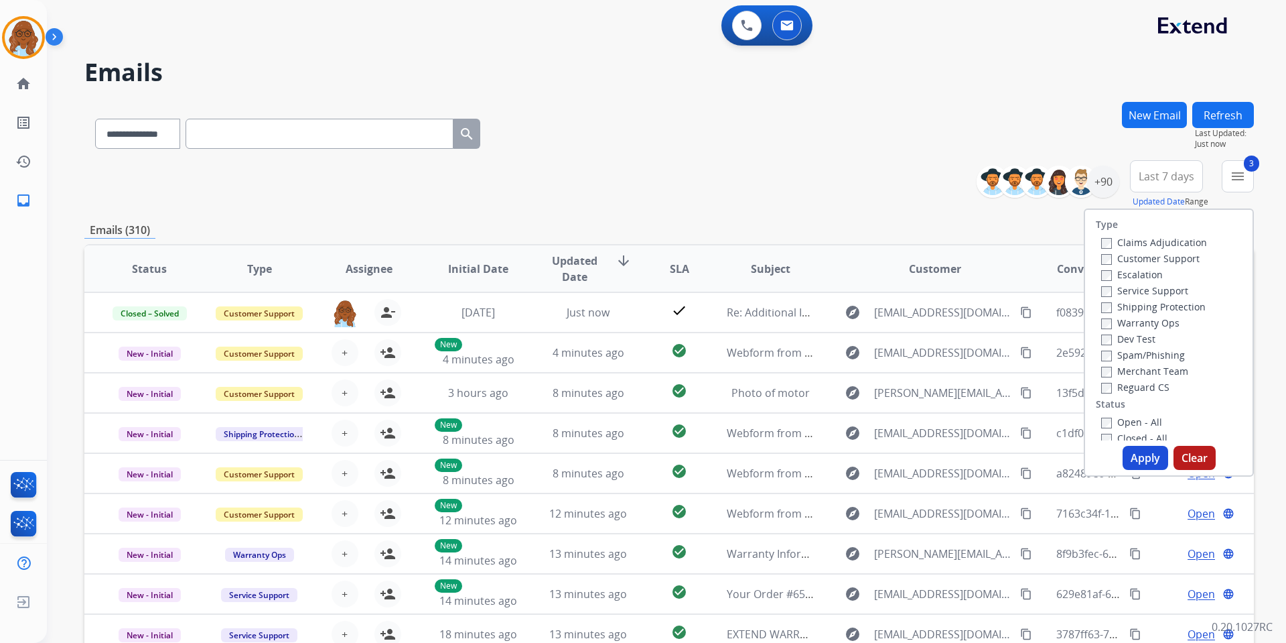
click at [1128, 421] on label "Open - All" at bounding box center [1131, 421] width 61 height 13
click at [1134, 457] on button "Apply" at bounding box center [1146, 458] width 46 height 24
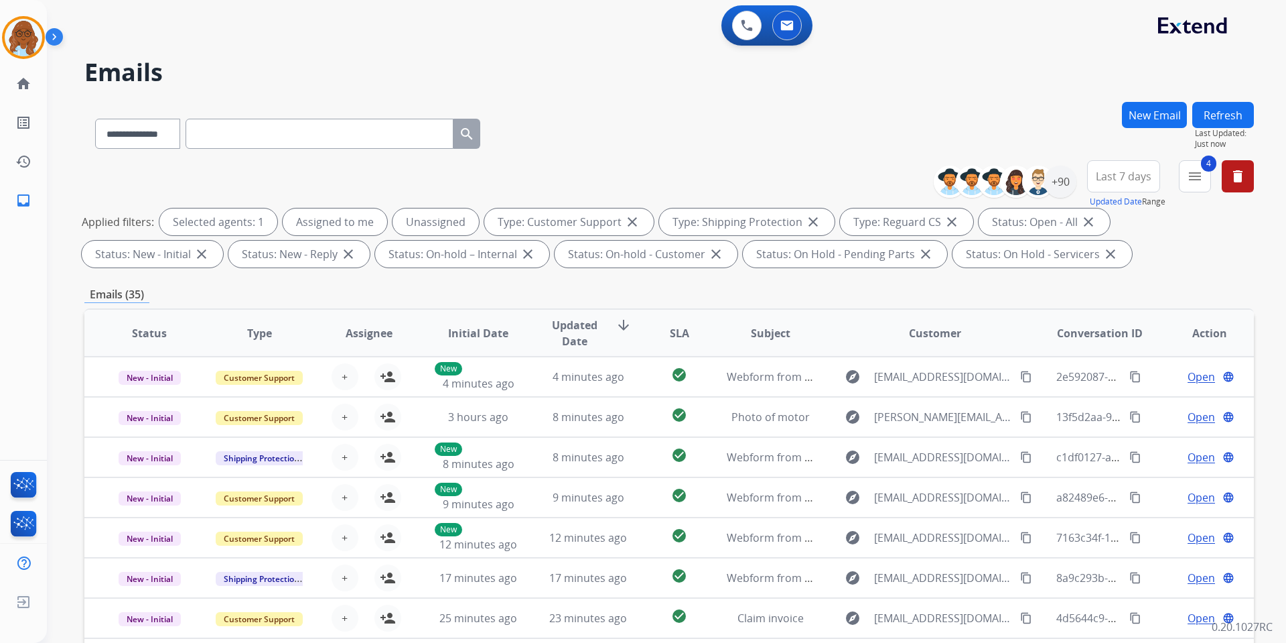
click at [1119, 174] on span "Last 7 days" at bounding box center [1124, 176] width 56 height 5
click at [1129, 335] on div "Last 90 days" at bounding box center [1120, 339] width 74 height 20
click at [1056, 190] on div "+144" at bounding box center [1060, 181] width 32 height 32
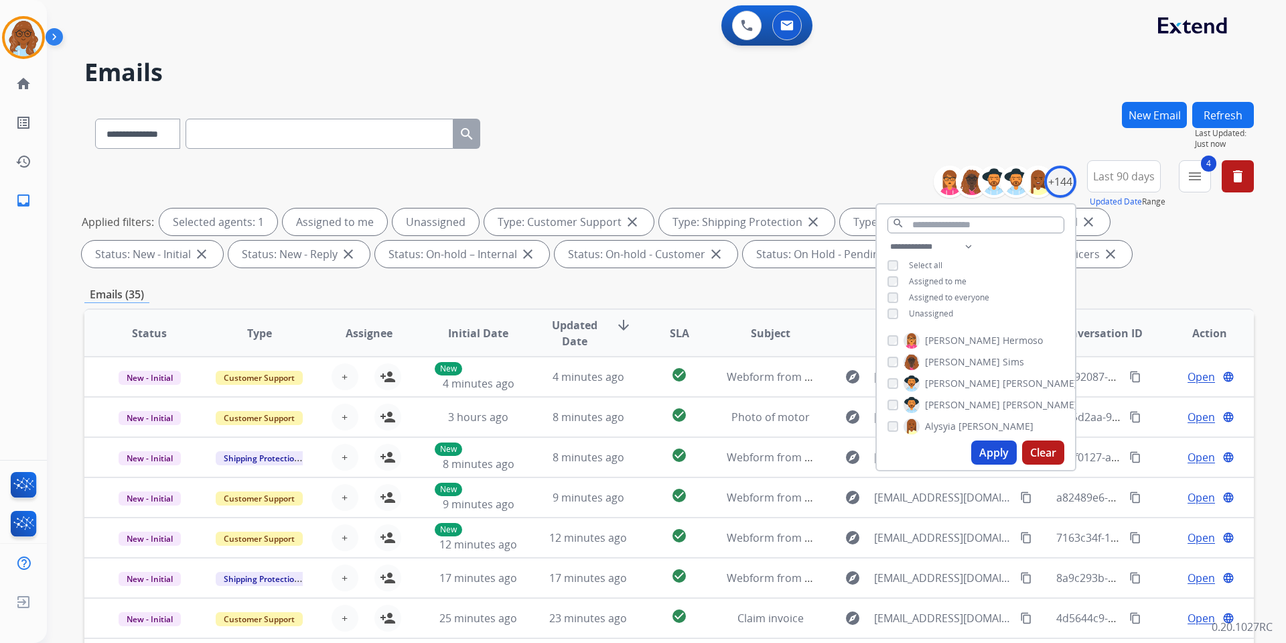
click at [933, 314] on span "Unassigned" at bounding box center [931, 313] width 44 height 11
click at [989, 452] on button "Apply" at bounding box center [994, 452] width 46 height 24
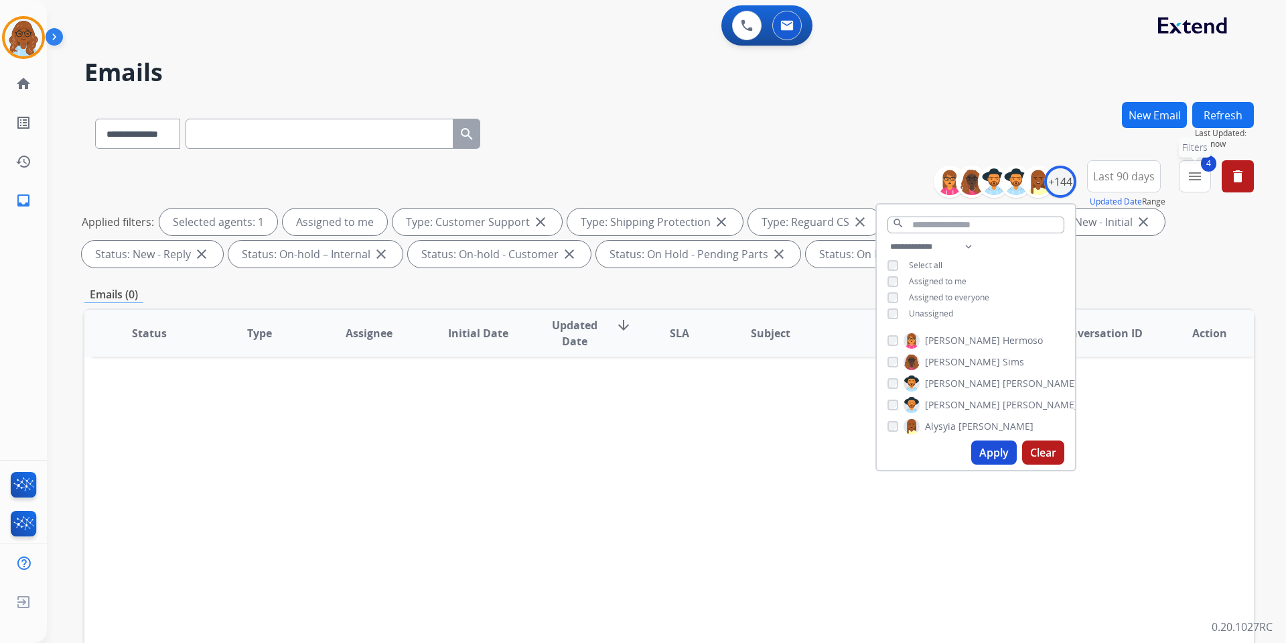
click at [1181, 178] on button "4 menu Filters" at bounding box center [1195, 176] width 32 height 32
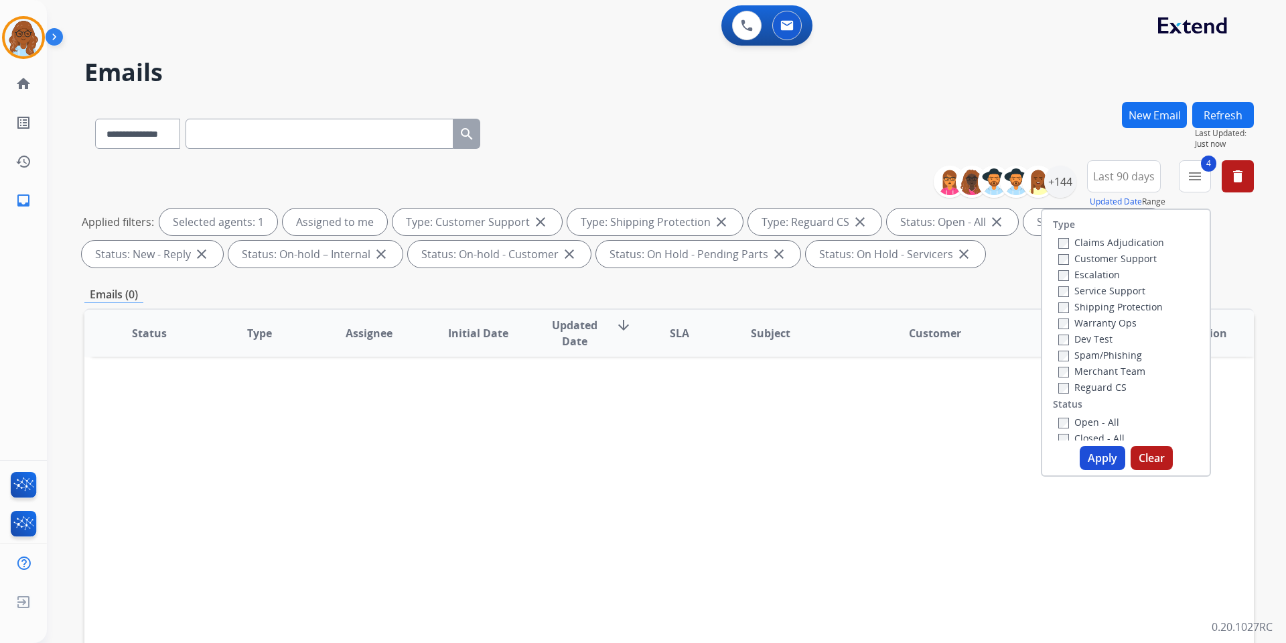
click at [1065, 418] on label "Open - All" at bounding box center [1089, 421] width 61 height 13
click at [1079, 435] on label "Closed - All" at bounding box center [1092, 437] width 66 height 13
click at [1091, 458] on button "Apply" at bounding box center [1103, 458] width 46 height 24
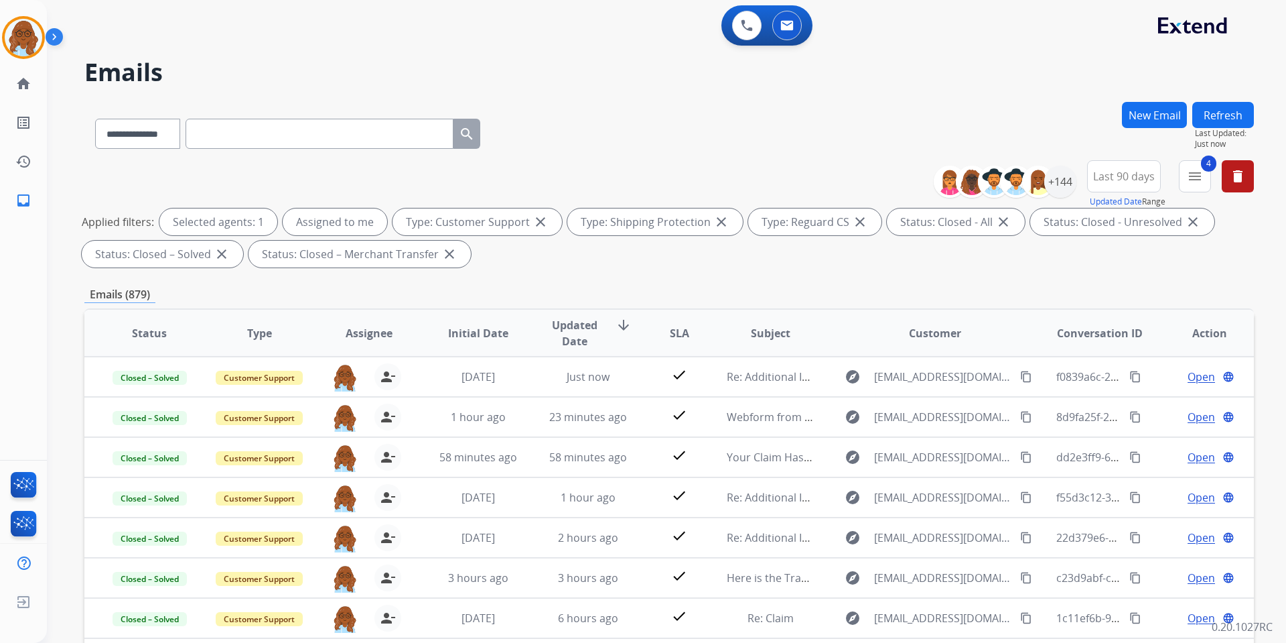
click at [1140, 176] on span "Last 90 days" at bounding box center [1124, 176] width 62 height 5
click at [1111, 224] on div "Custom" at bounding box center [1120, 225] width 74 height 20
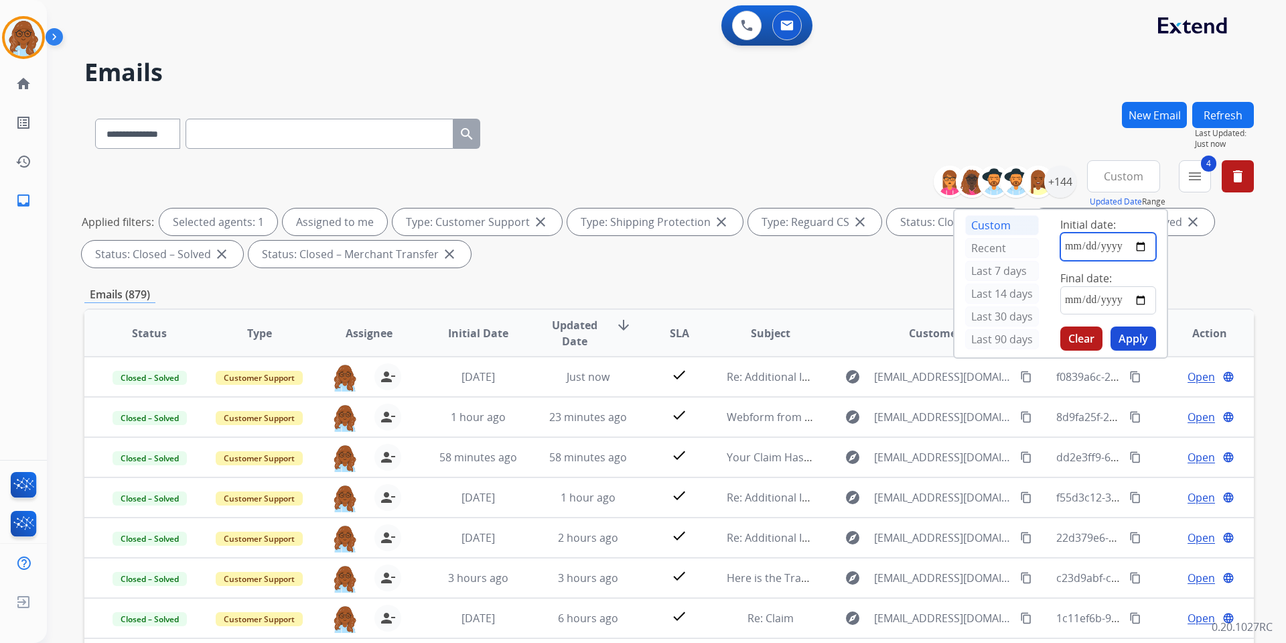
click at [1141, 248] on input "date" at bounding box center [1109, 246] width 96 height 28
type input "**********"
click at [1144, 299] on input "date" at bounding box center [1109, 300] width 96 height 28
type input "**********"
click at [1135, 341] on button "Apply" at bounding box center [1134, 338] width 46 height 24
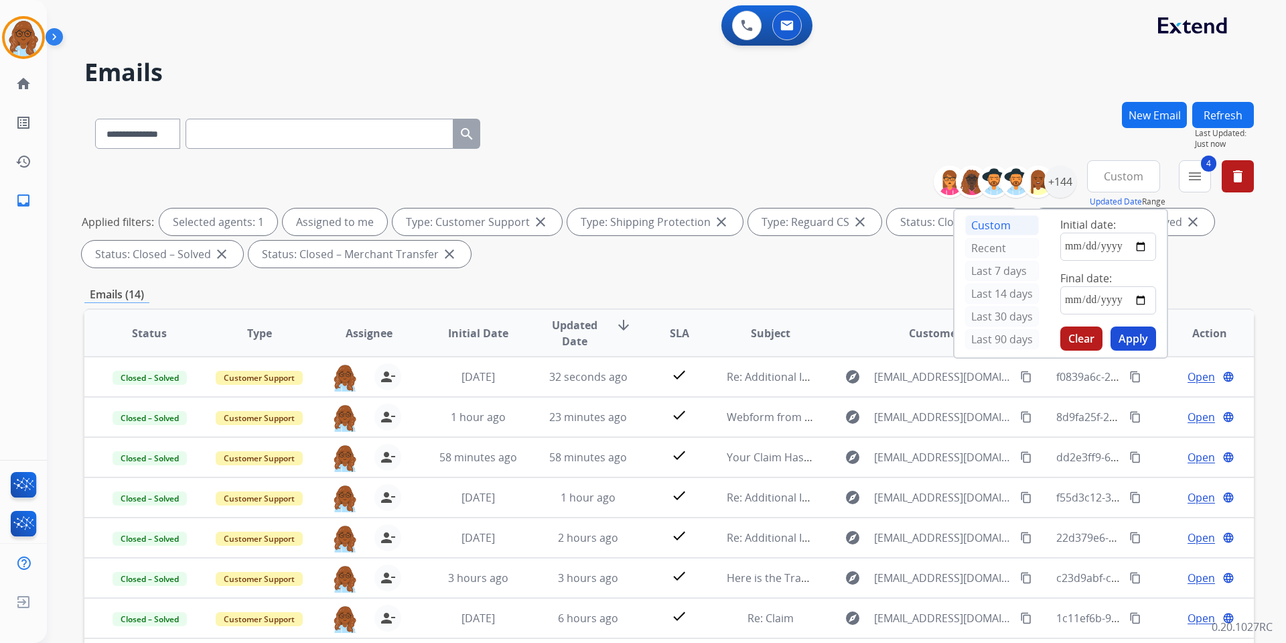
click at [878, 277] on div "**********" at bounding box center [669, 464] width 1170 height 725
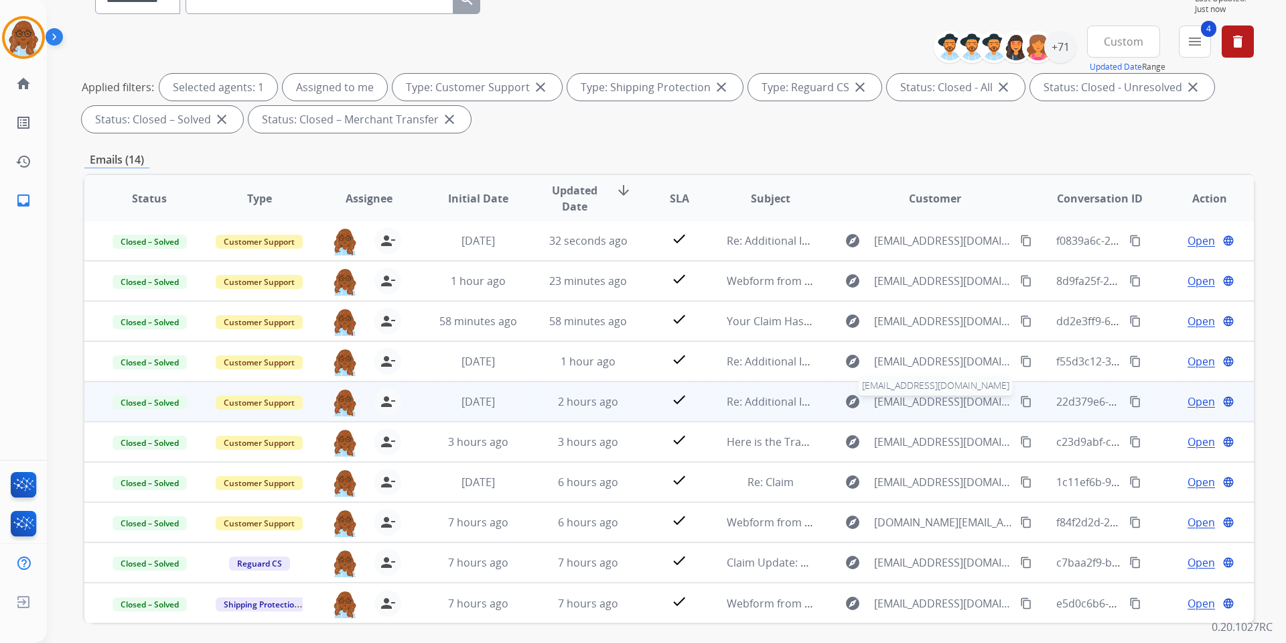
scroll to position [184, 0]
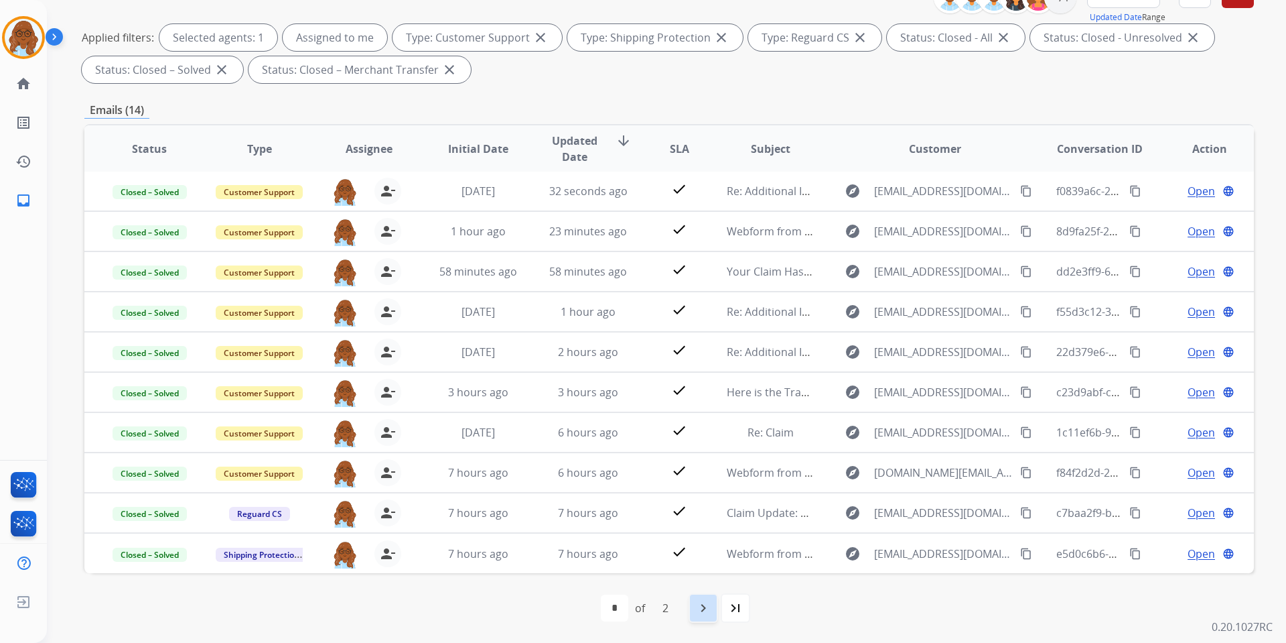
click at [703, 608] on mat-icon "navigate_next" at bounding box center [703, 608] width 16 height 16
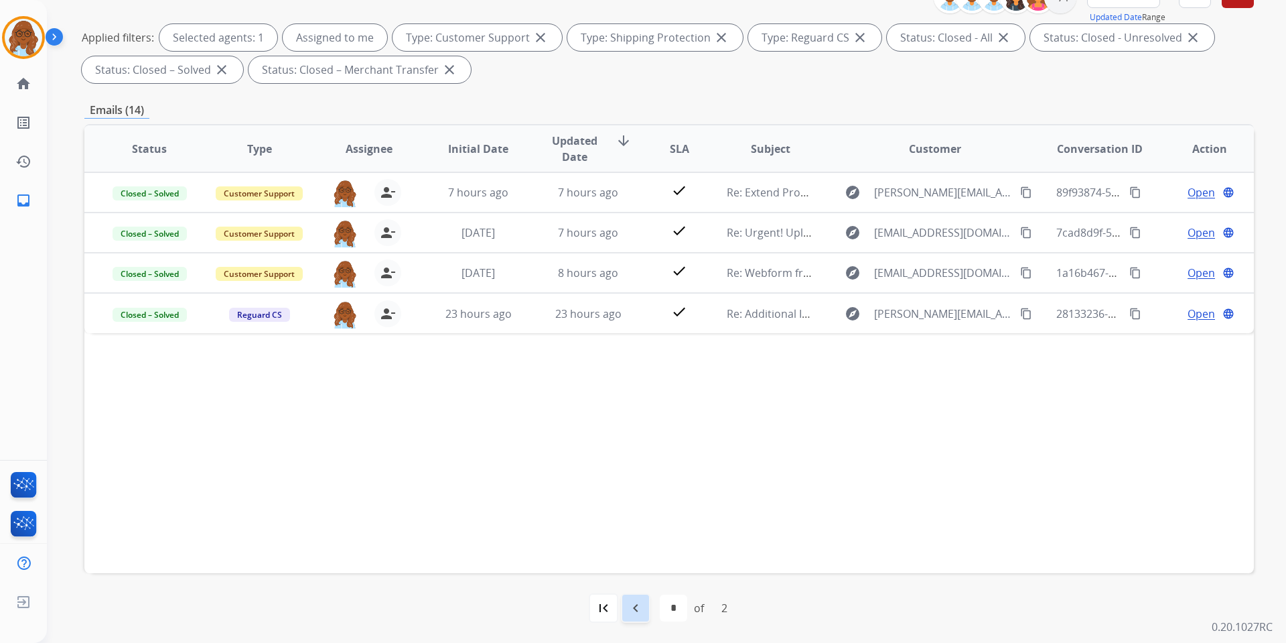
click at [631, 606] on mat-icon "navigate_before" at bounding box center [636, 608] width 16 height 16
select select "*"
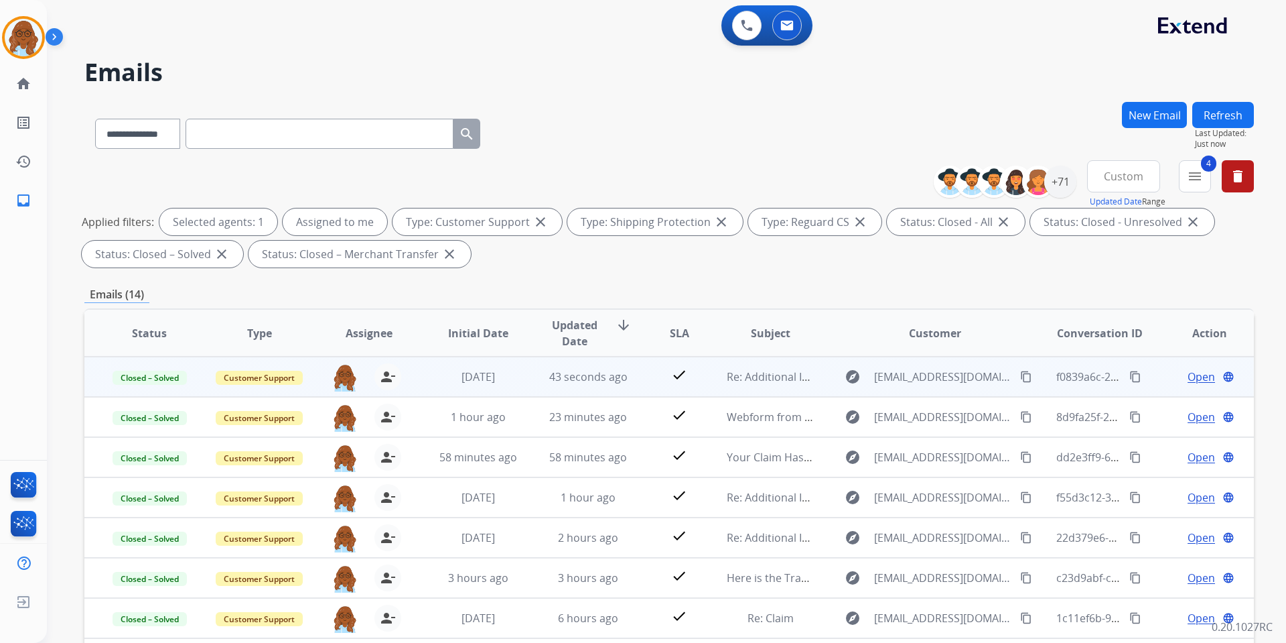
click at [1188, 378] on span "Open" at bounding box center [1201, 376] width 27 height 16
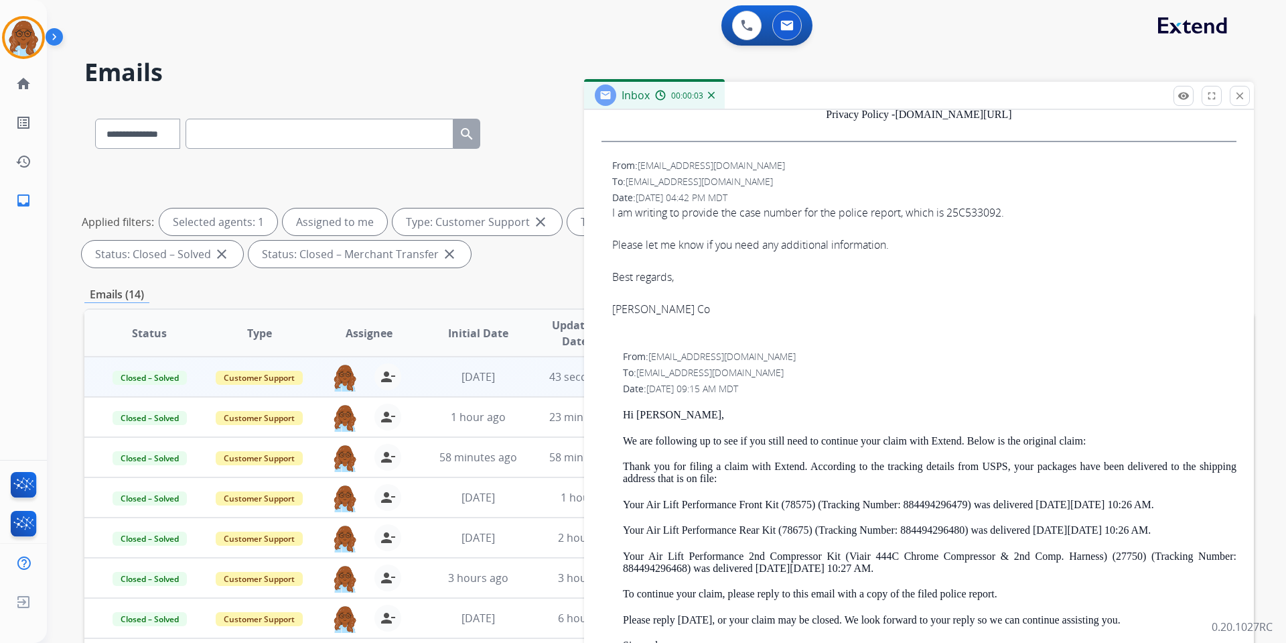
scroll to position [603, 0]
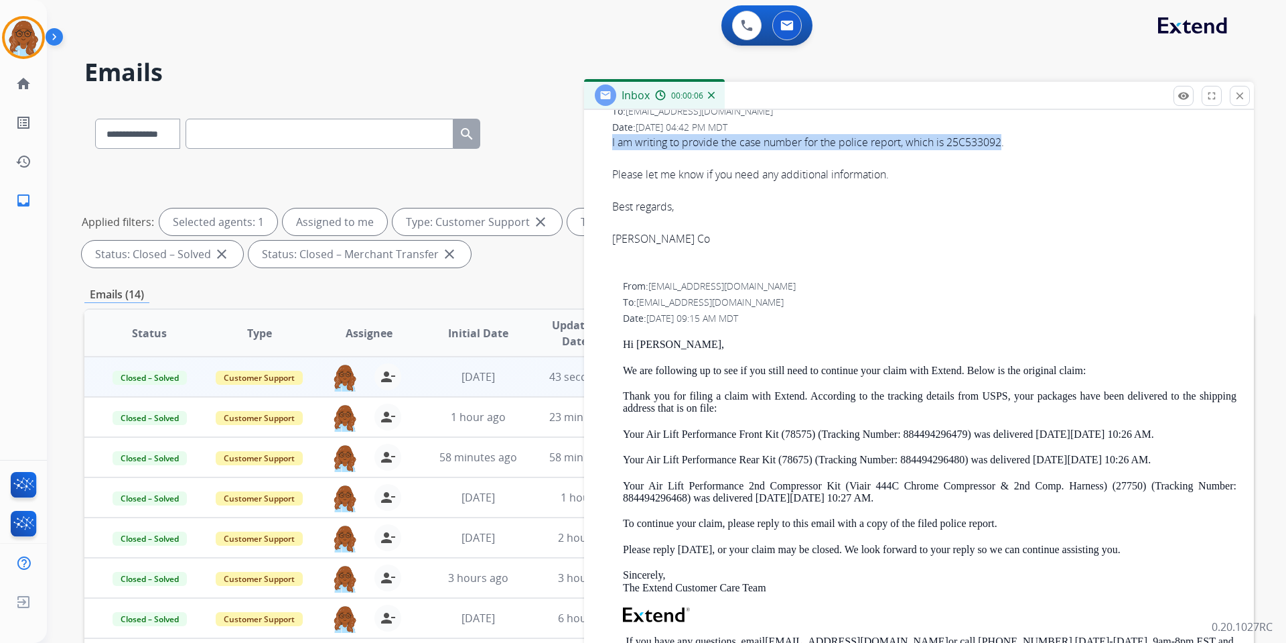
drag, startPoint x: 614, startPoint y: 141, endPoint x: 1006, endPoint y: 144, distance: 392.0
click at [1006, 144] on div "I am writing to provide the case number for the police report, which is 25C5330…" at bounding box center [924, 190] width 624 height 113
copy div "I am writing to provide the case number for the police report, which is 25C5330…"
click at [914, 140] on div "I am writing to provide the case number for the police report, which is 25C5330…" at bounding box center [924, 190] width 624 height 113
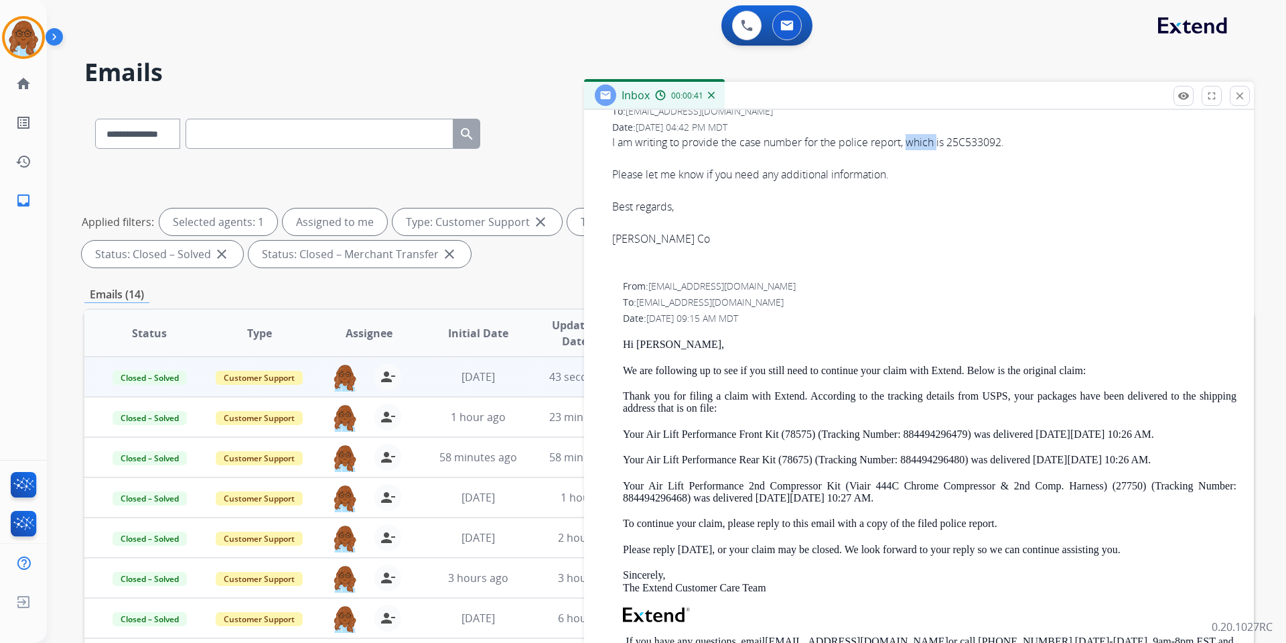
click at [913, 139] on div "I am writing to provide the case number for the police report, which is 25C5330…" at bounding box center [924, 190] width 624 height 113
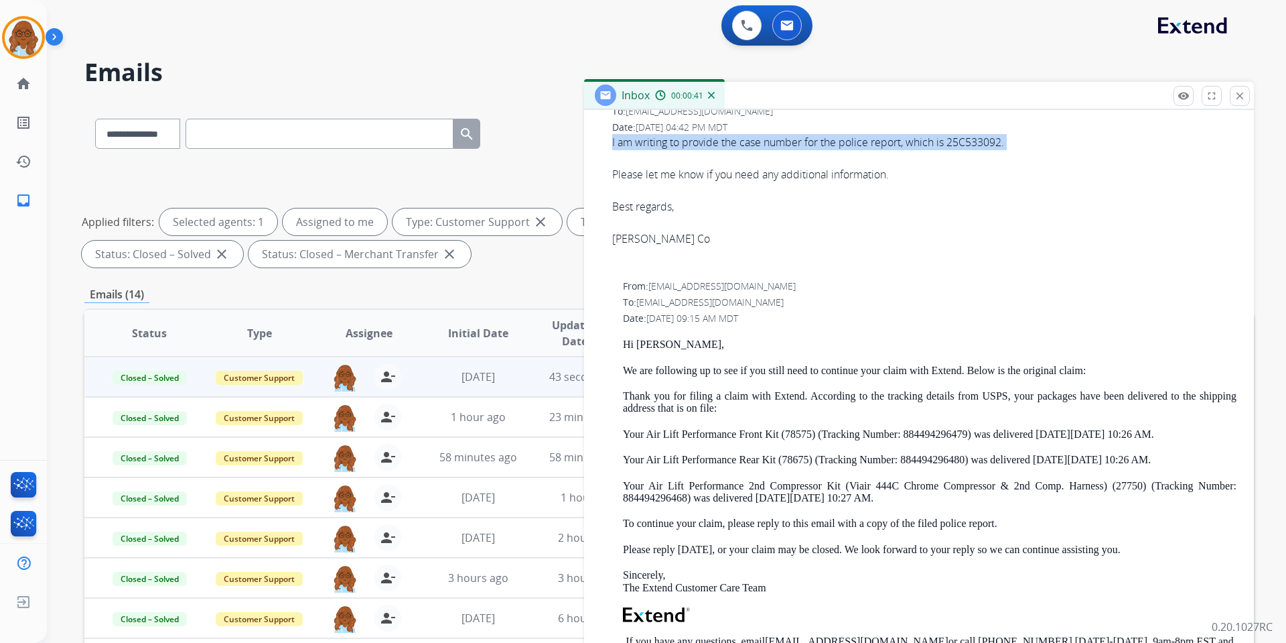
click at [913, 139] on div "I am writing to provide the case number for the police report, which is 25C5330…" at bounding box center [924, 190] width 624 height 113
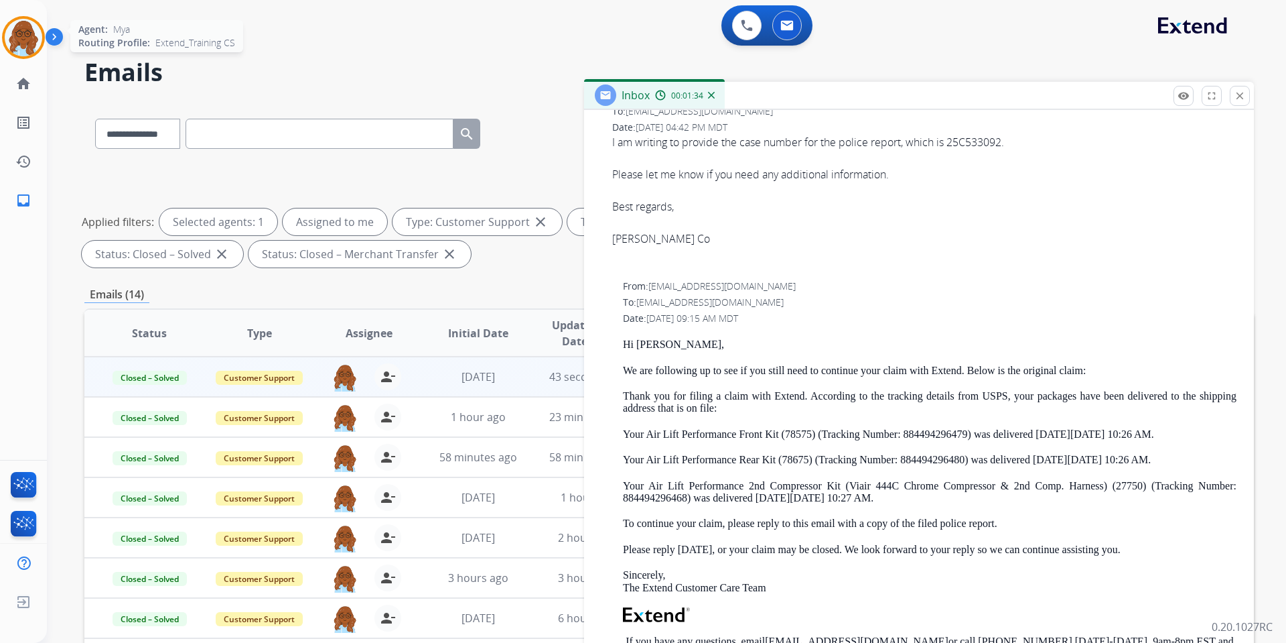
drag, startPoint x: 4, startPoint y: 29, endPoint x: 28, endPoint y: 39, distance: 26.1
click at [4, 29] on div at bounding box center [23, 37] width 43 height 43
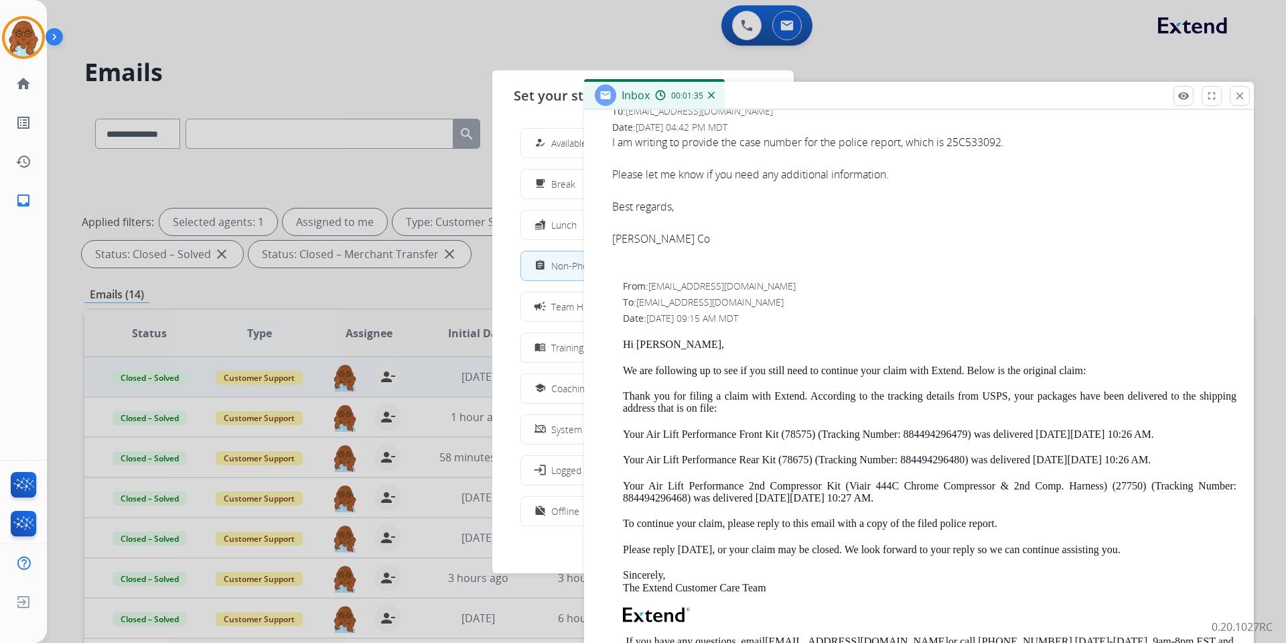
drag, startPoint x: 547, startPoint y: 133, endPoint x: 792, endPoint y: 169, distance: 247.1
click at [549, 133] on button "how_to_reg Available" at bounding box center [643, 143] width 244 height 29
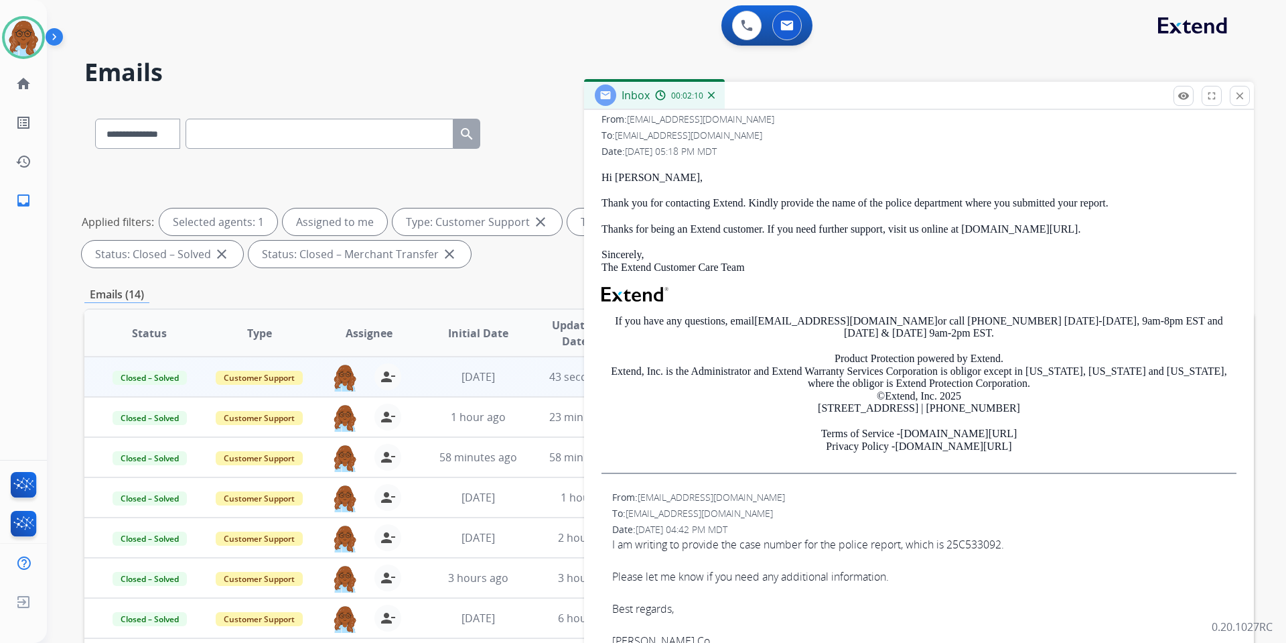
scroll to position [0, 0]
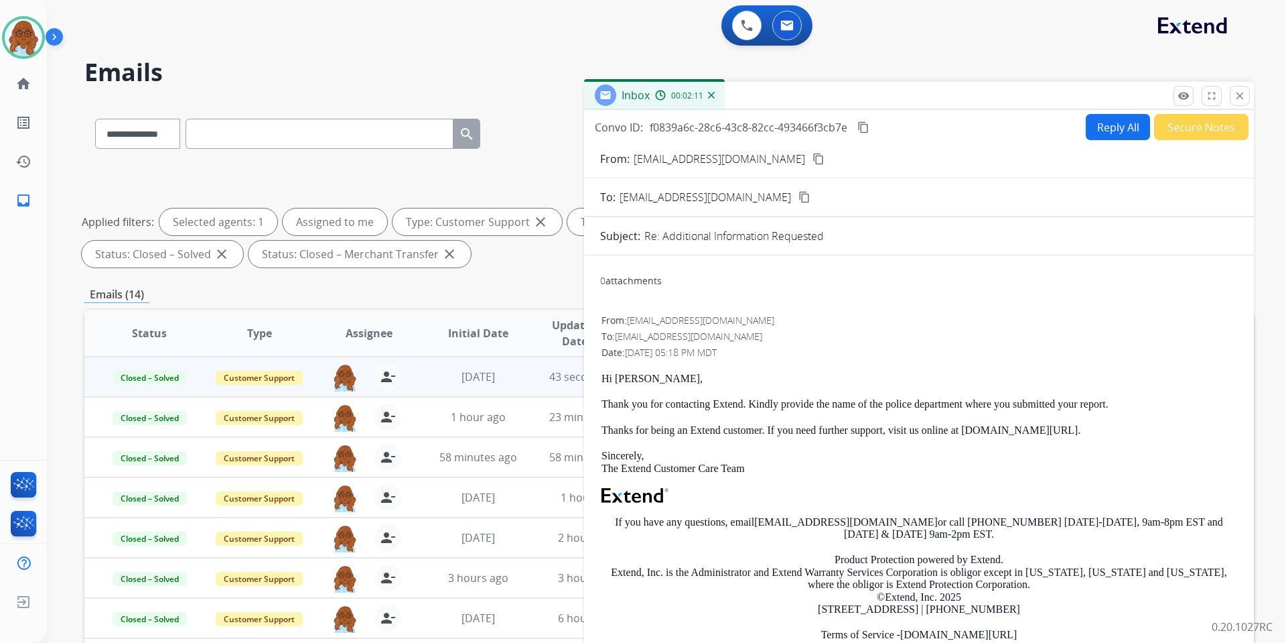
drag, startPoint x: 835, startPoint y: 96, endPoint x: 665, endPoint y: 72, distance: 171.8
click at [683, 82] on div "Inbox 00:02:11" at bounding box center [919, 96] width 670 height 28
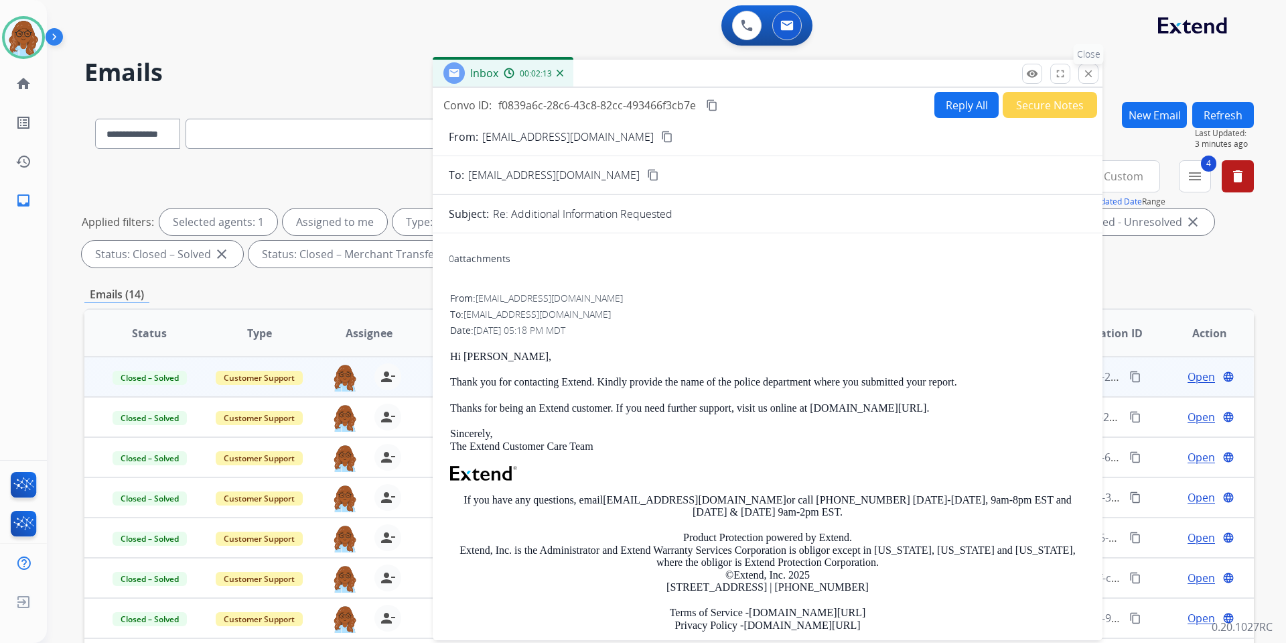
click at [1094, 72] on mat-icon "close" at bounding box center [1089, 74] width 12 height 12
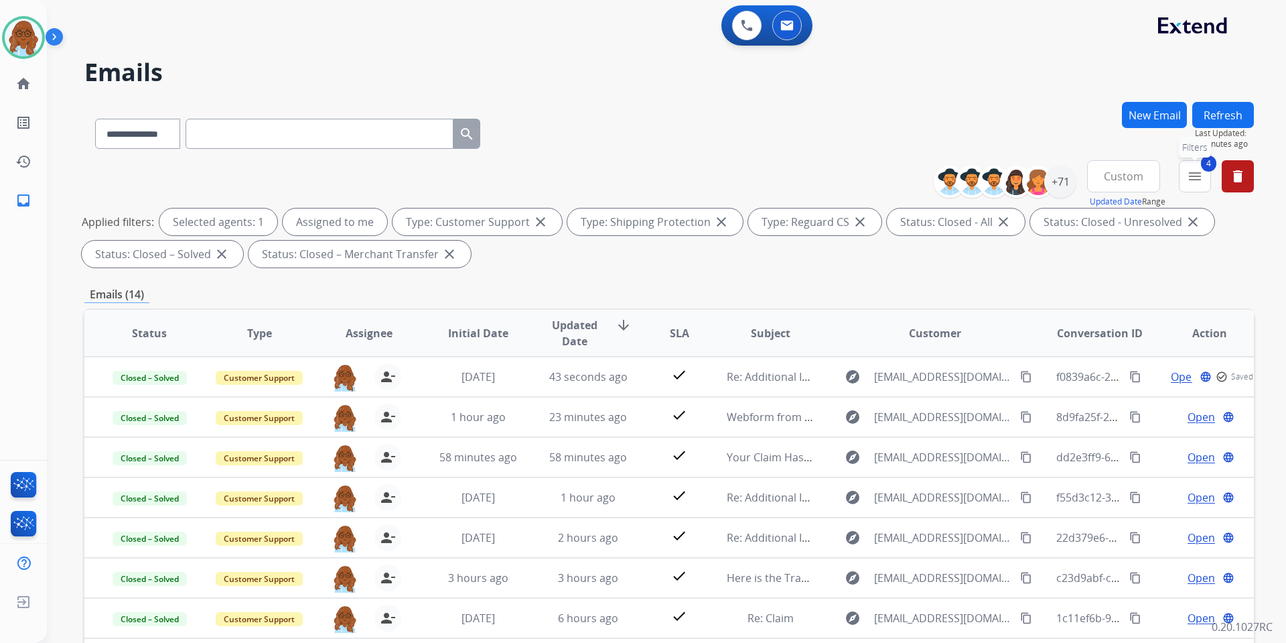
click at [1201, 177] on mat-icon "menu" at bounding box center [1195, 176] width 16 height 16
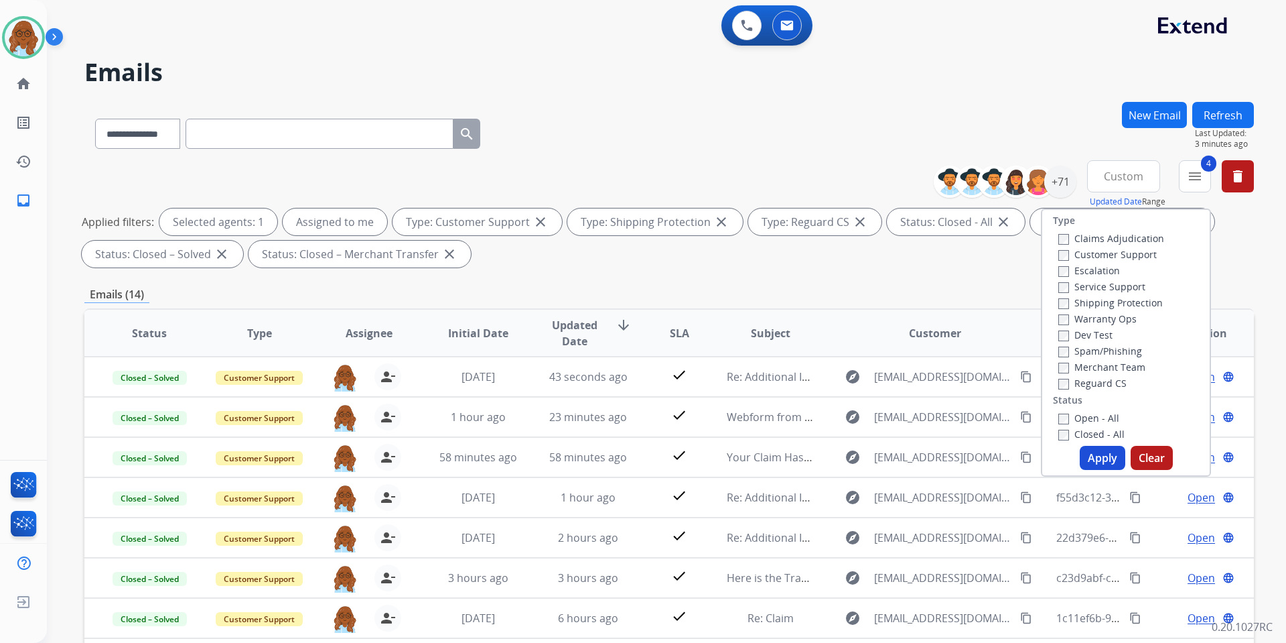
click at [1079, 412] on label "Open - All" at bounding box center [1089, 417] width 61 height 13
click at [1081, 429] on label "Closed - All" at bounding box center [1092, 433] width 66 height 13
click at [1101, 458] on button "Apply" at bounding box center [1103, 458] width 46 height 24
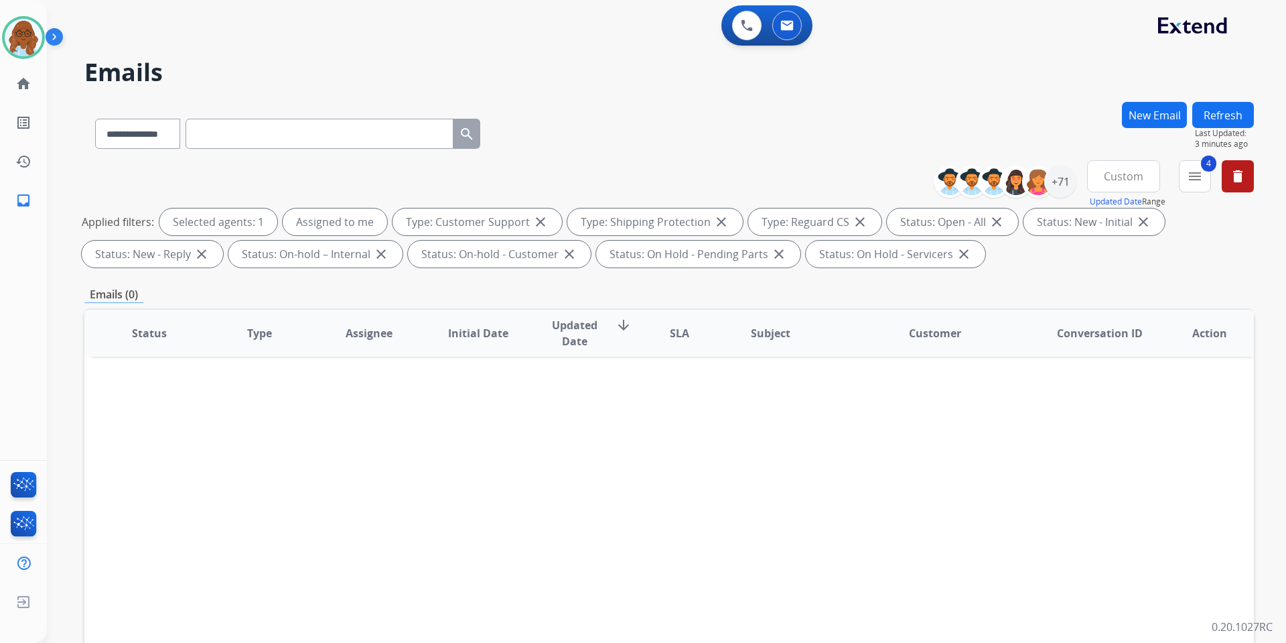
click at [1104, 178] on span "Custom" at bounding box center [1124, 176] width 40 height 5
click at [1111, 341] on div "Last 90 days" at bounding box center [1120, 339] width 74 height 20
click at [1067, 188] on div "+144" at bounding box center [1060, 181] width 32 height 32
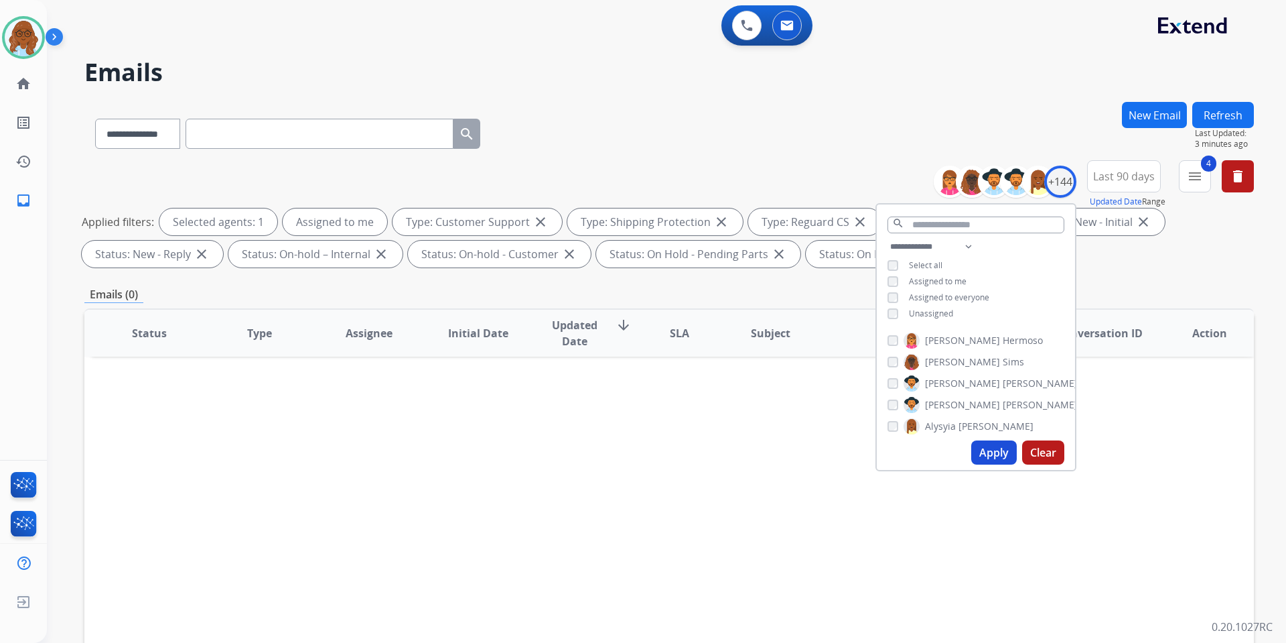
click at [929, 277] on span "Assigned to me" at bounding box center [938, 280] width 58 height 11
click at [925, 310] on span "Unassigned" at bounding box center [931, 313] width 44 height 11
click at [994, 453] on button "Apply" at bounding box center [994, 452] width 46 height 24
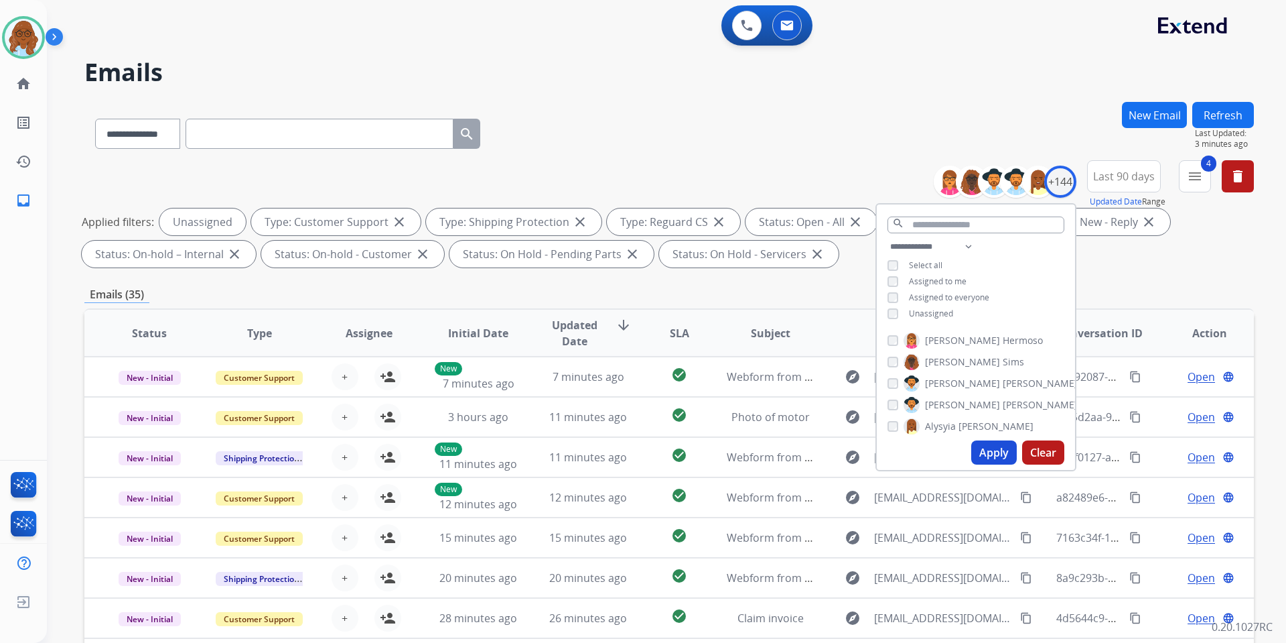
click at [947, 92] on div "**********" at bounding box center [650, 369] width 1207 height 643
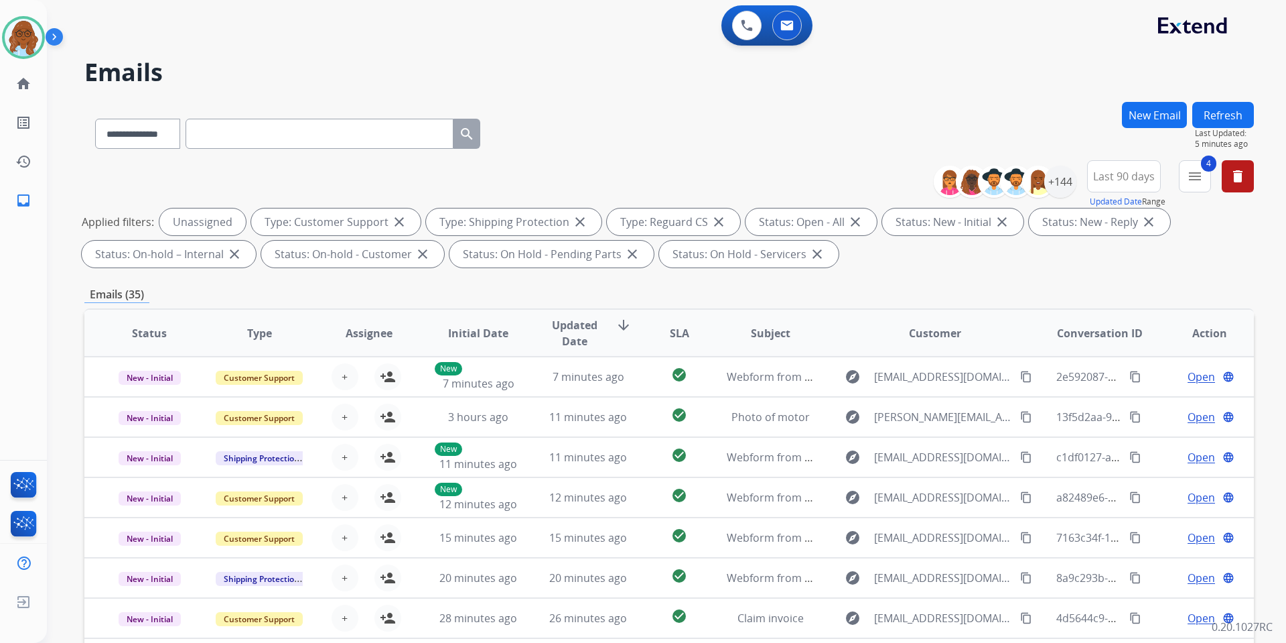
click at [1157, 120] on button "New Email" at bounding box center [1154, 115] width 65 height 26
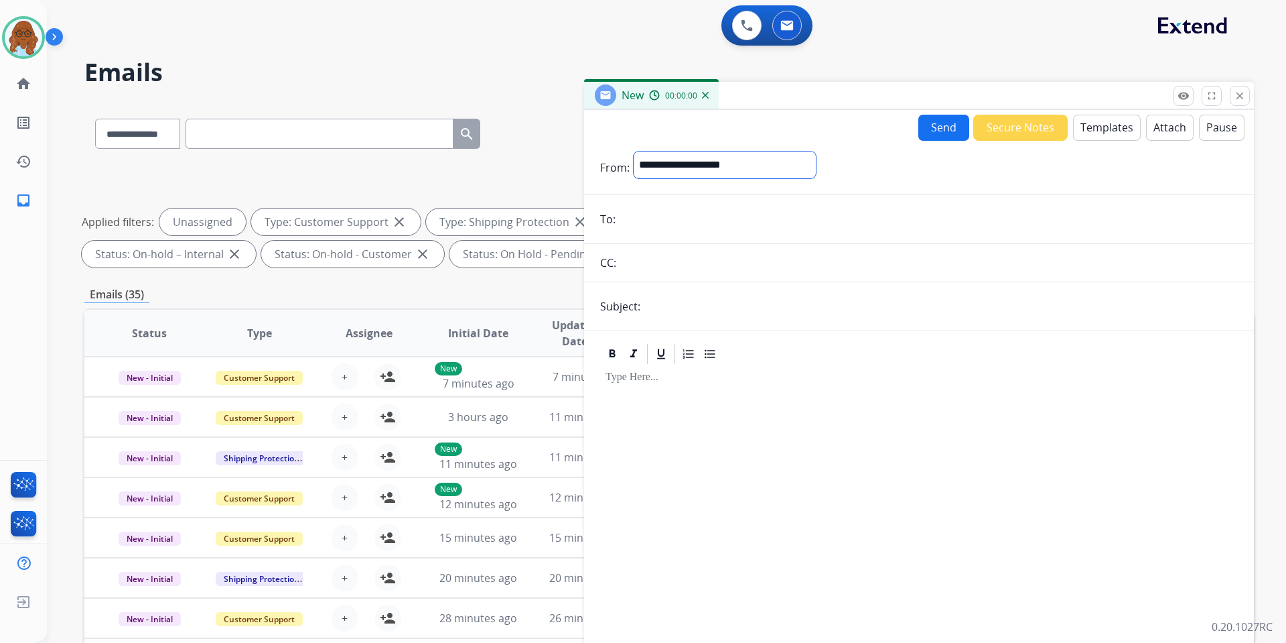
click at [663, 166] on select "**********" at bounding box center [725, 164] width 182 height 27
select select "**********"
click at [634, 151] on select "**********" at bounding box center [725, 164] width 182 height 27
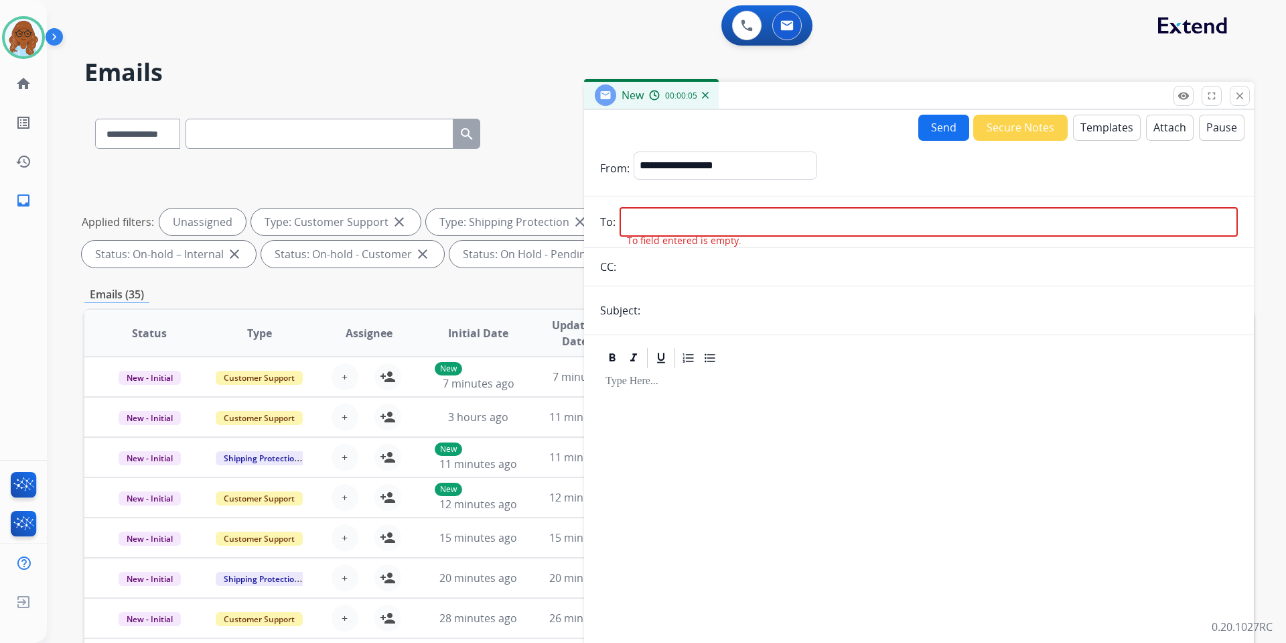
click at [698, 218] on input "email" at bounding box center [929, 221] width 618 height 29
paste input "**********"
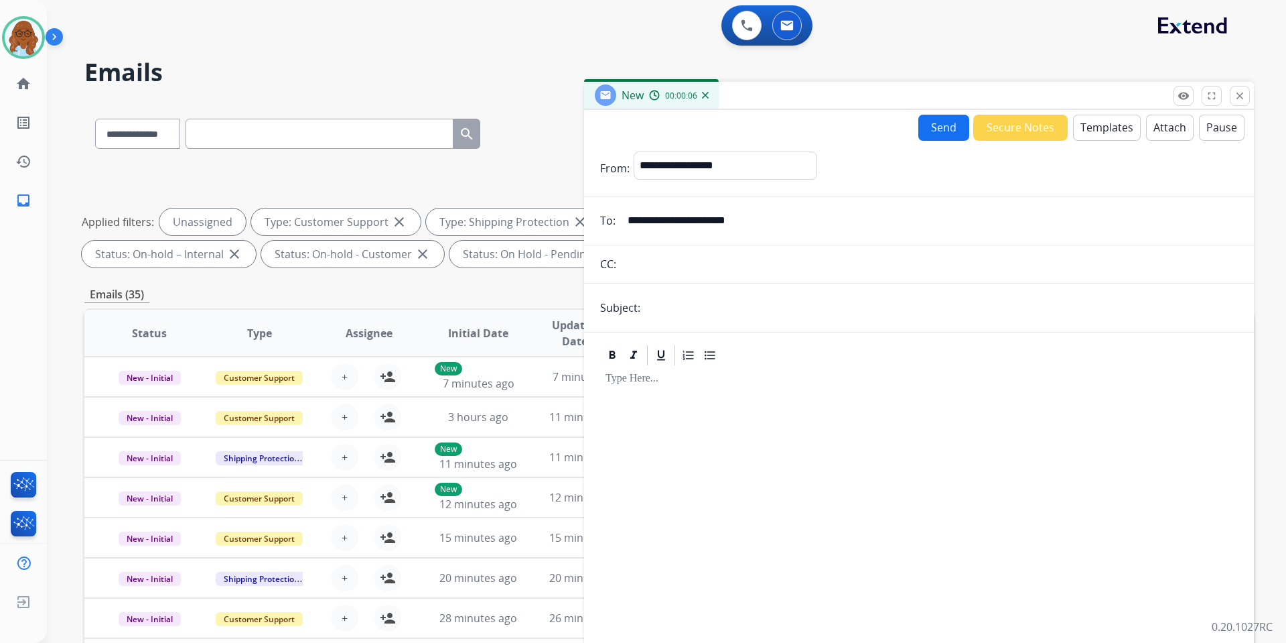
type input "**********"
click at [1153, 127] on button "Attach" at bounding box center [1170, 128] width 48 height 26
click at [796, 316] on input "text" at bounding box center [942, 307] width 594 height 27
type input "**********"
click at [1093, 129] on button "Templates" at bounding box center [1107, 128] width 68 height 26
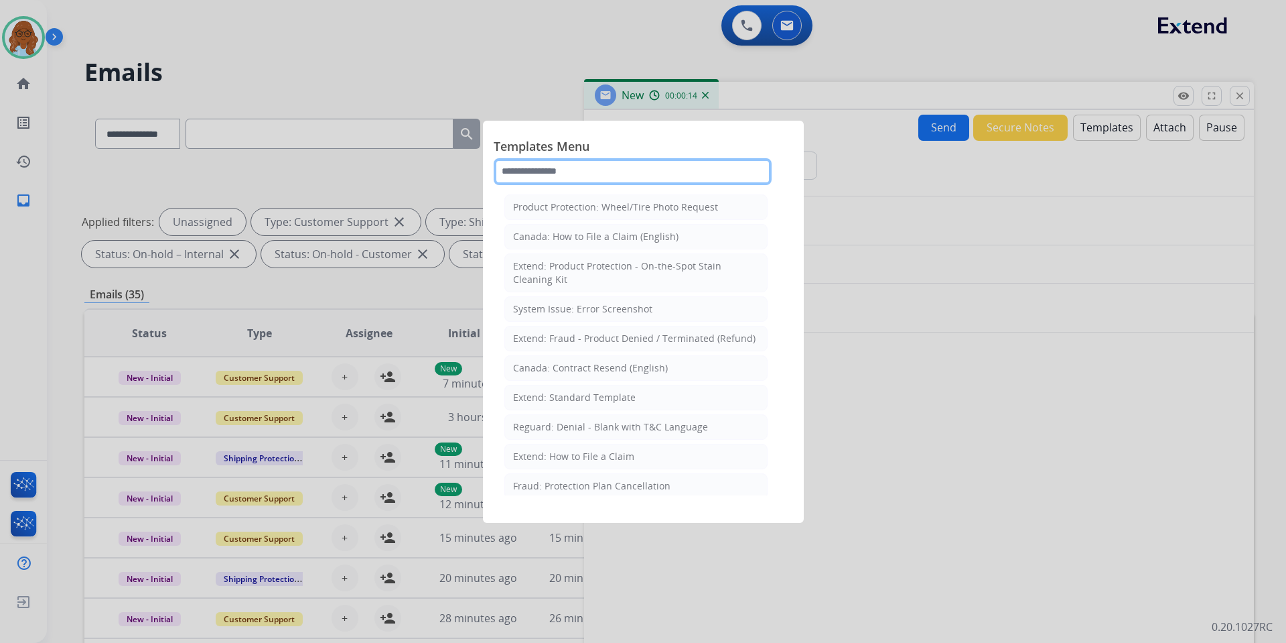
click at [647, 178] on input "text" at bounding box center [633, 171] width 278 height 27
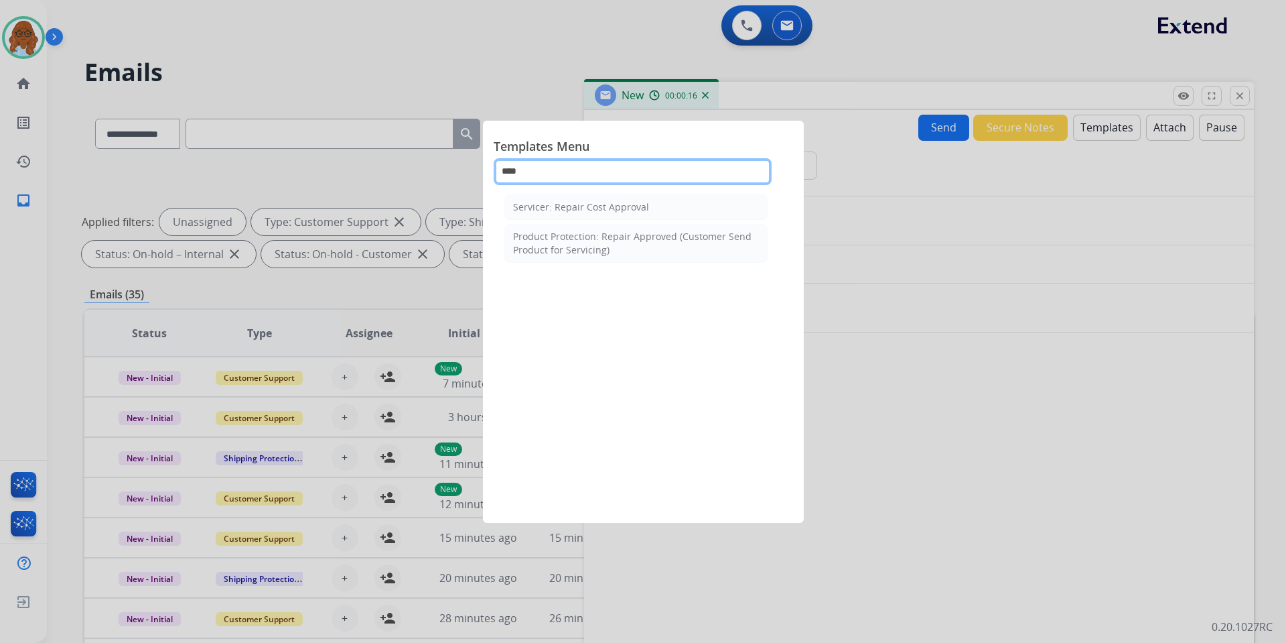
type input "****"
click at [624, 250] on div "Product Protection: Repair Approved (Customer Send Product for Servicing)" at bounding box center [636, 243] width 246 height 27
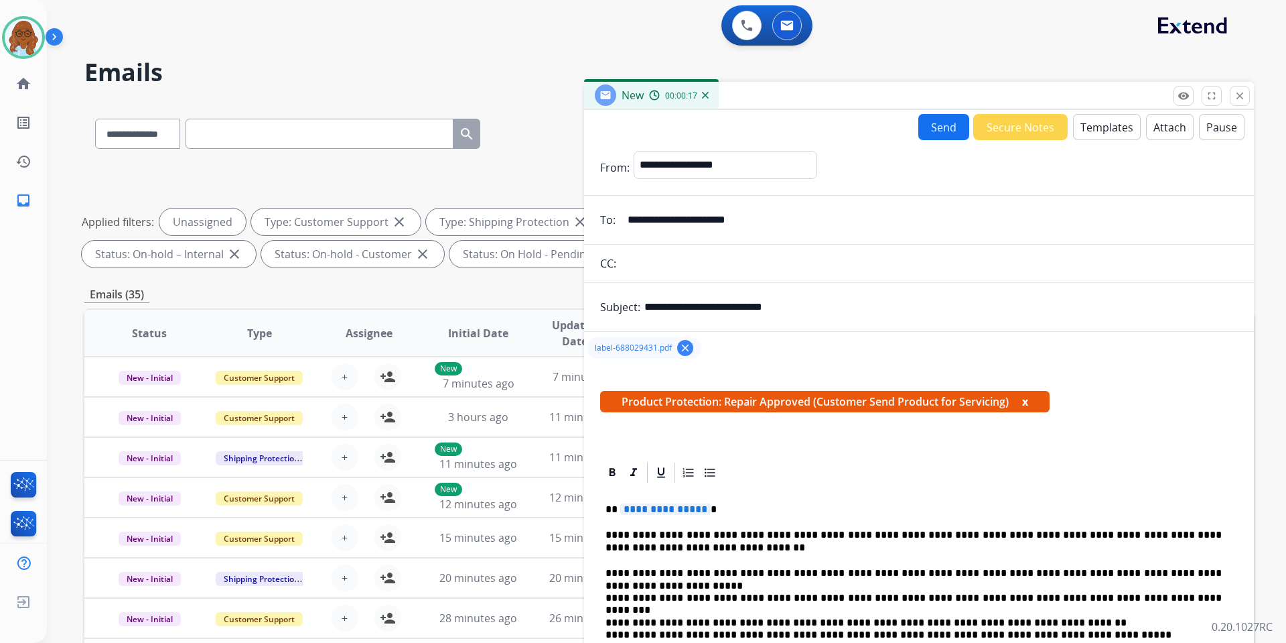
click at [662, 510] on span "**********" at bounding box center [665, 508] width 90 height 11
drag, startPoint x: 919, startPoint y: 535, endPoint x: 857, endPoint y: 536, distance: 61.7
click at [857, 536] on p "**********" at bounding box center [914, 541] width 616 height 25
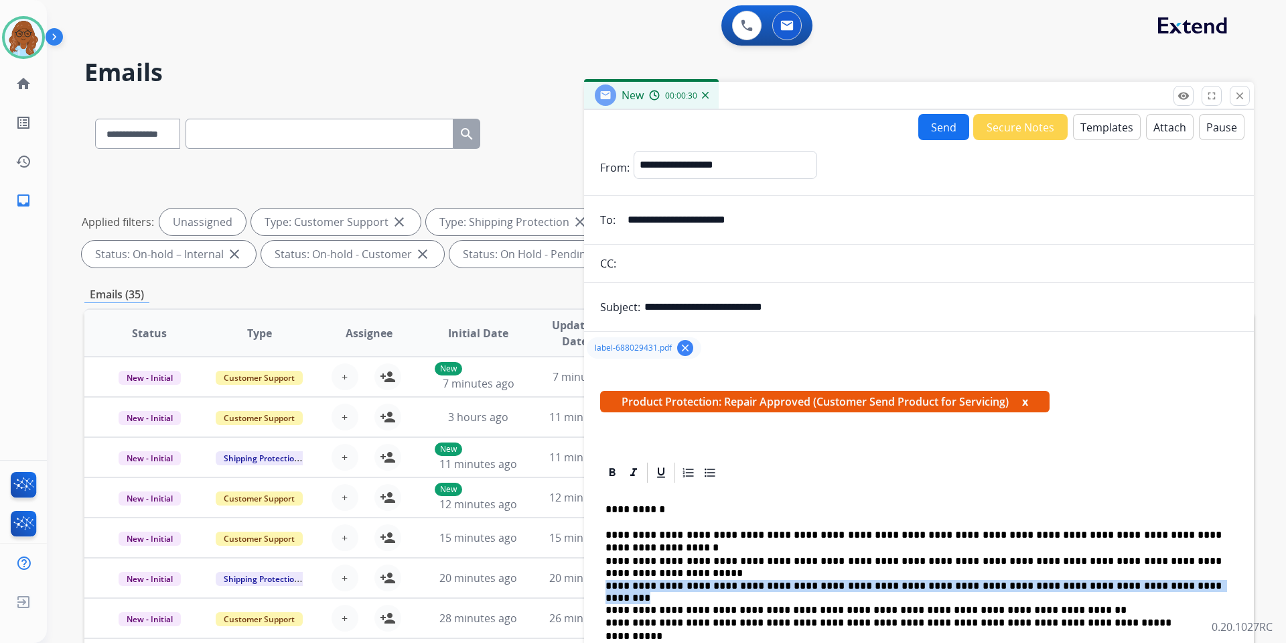
drag, startPoint x: 602, startPoint y: 574, endPoint x: 1120, endPoint y: 571, distance: 518.6
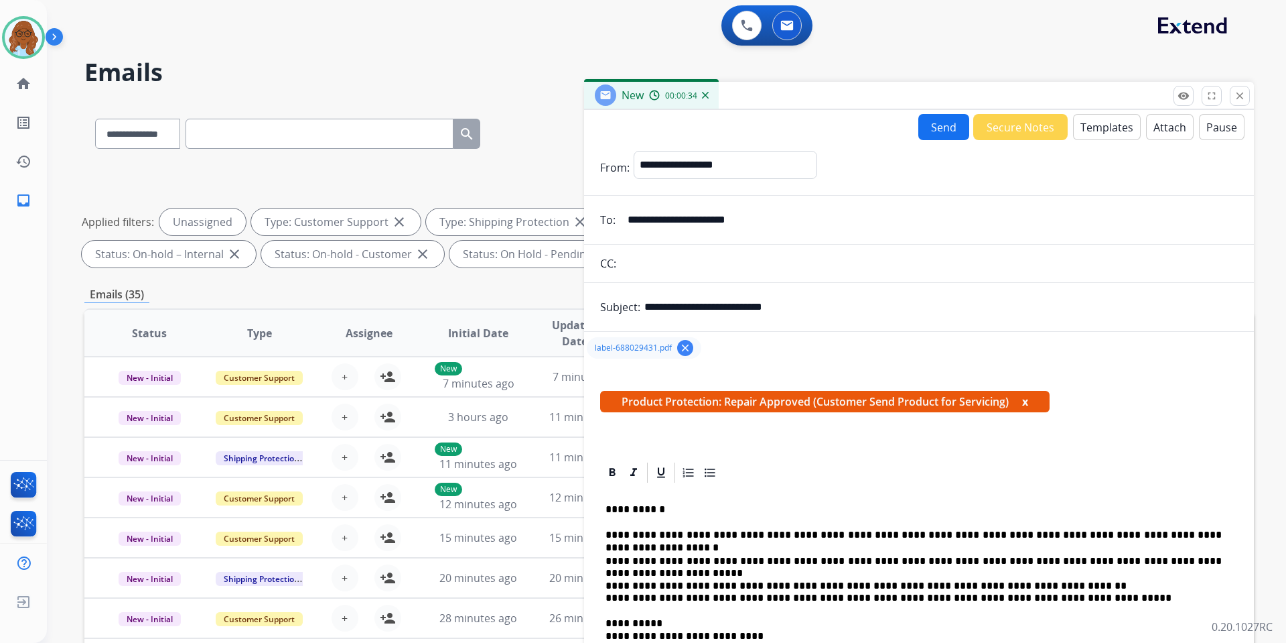
click at [1030, 402] on span "Product Protection: Repair Approved (Customer Send Product for Servicing) x" at bounding box center [825, 401] width 450 height 21
click at [1028, 402] on button "x" at bounding box center [1025, 401] width 6 height 16
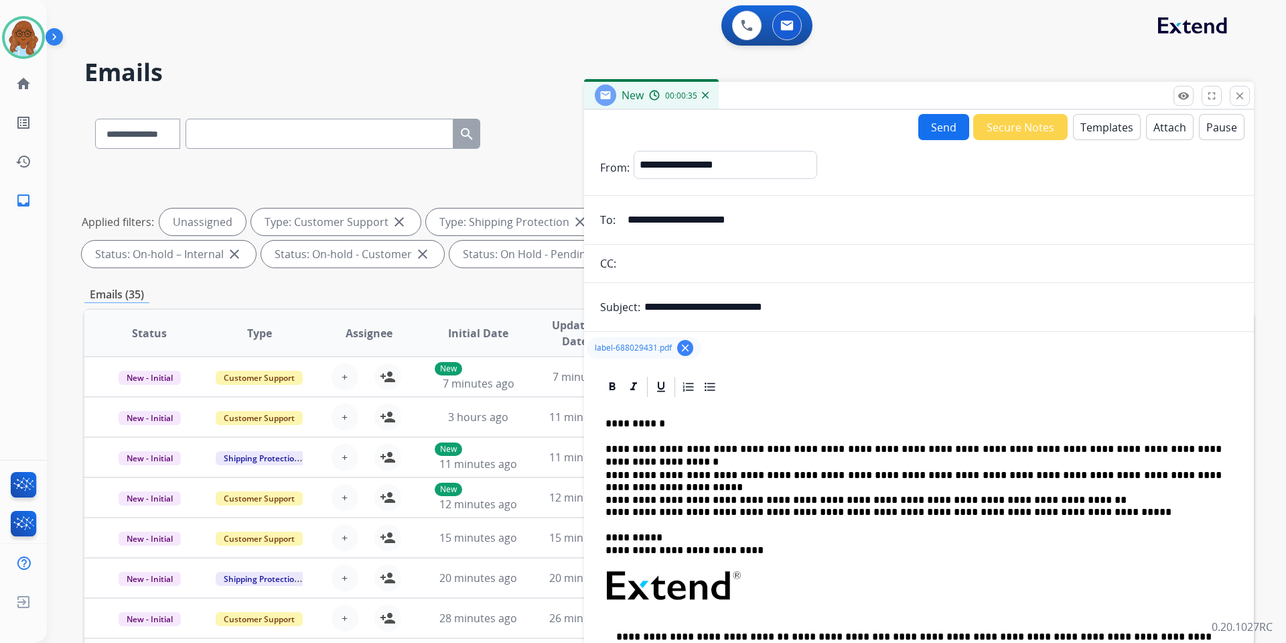
click at [925, 143] on form "**********" at bounding box center [919, 479] width 670 height 679
click at [925, 139] on button "Send" at bounding box center [944, 127] width 51 height 26
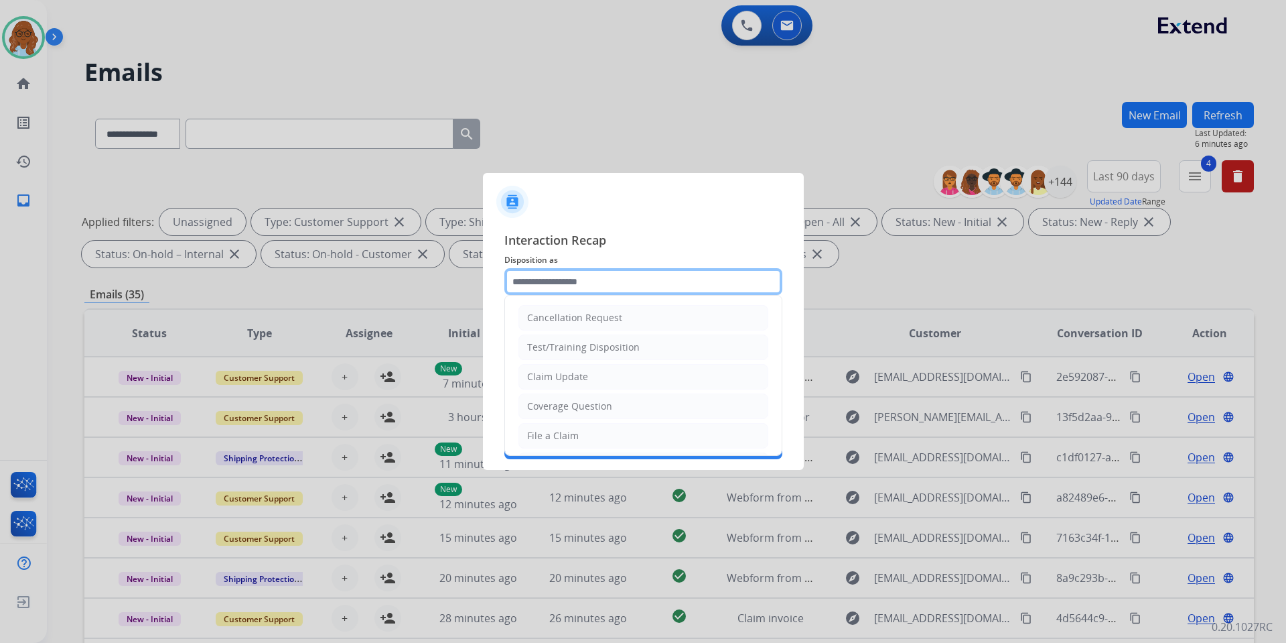
click at [653, 277] on input "text" at bounding box center [643, 281] width 278 height 27
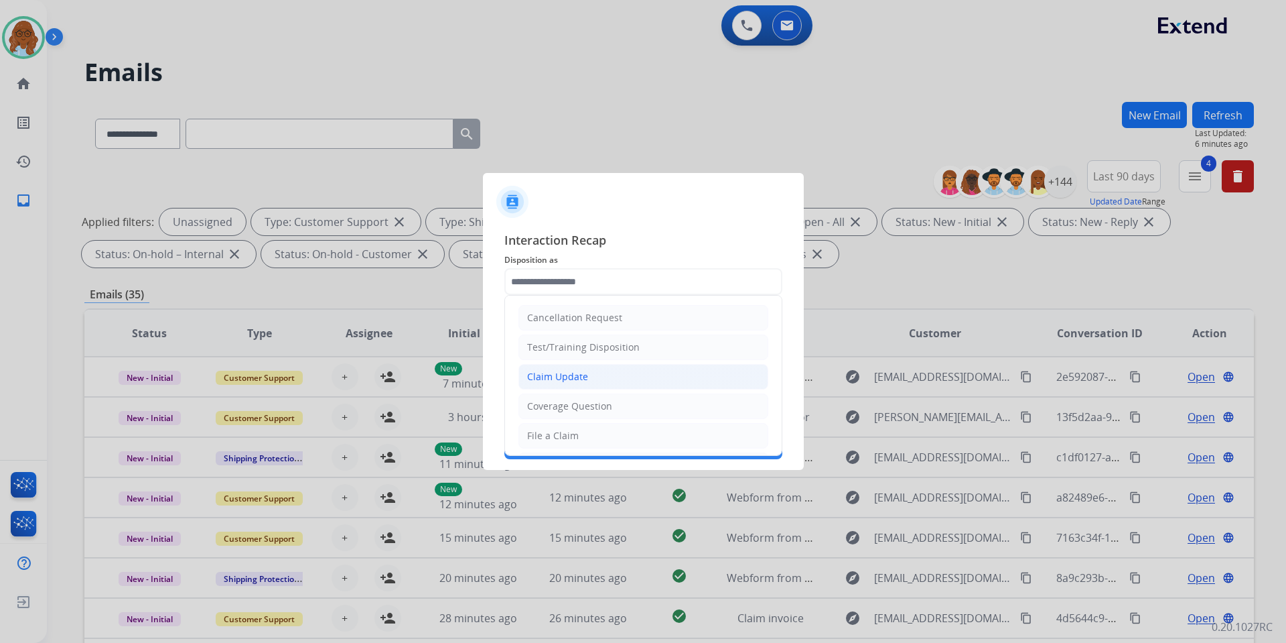
click at [561, 370] on div "Claim Update" at bounding box center [557, 376] width 61 height 13
type input "**********"
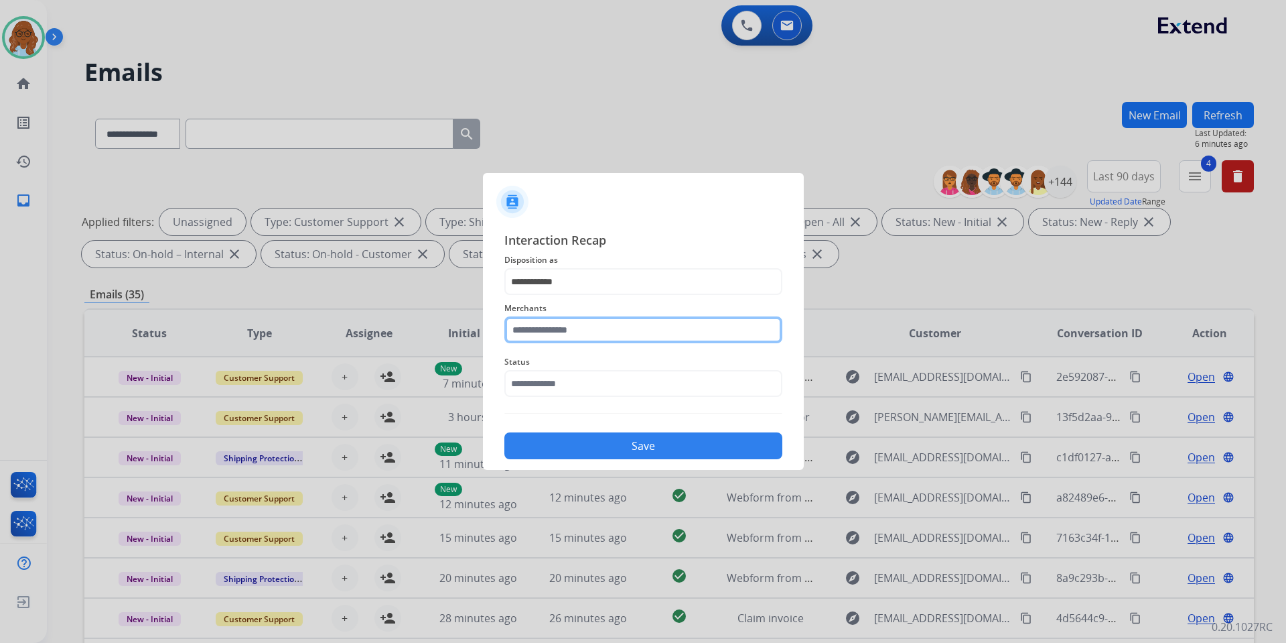
click at [551, 327] on input "text" at bounding box center [643, 329] width 278 height 27
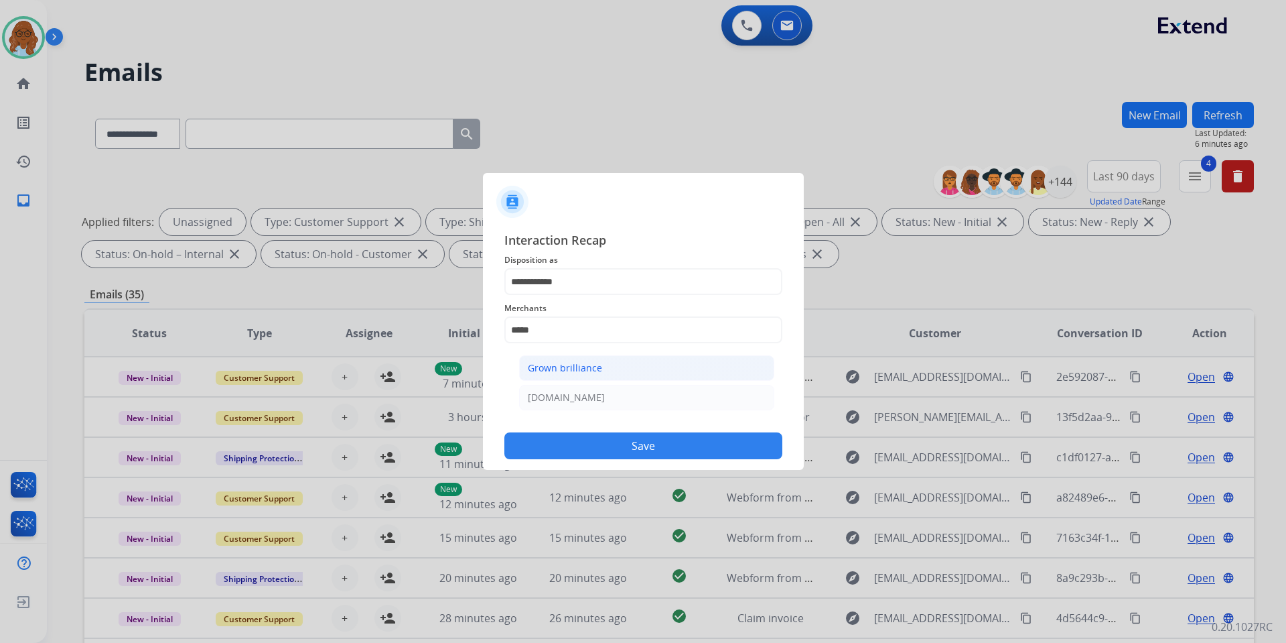
click at [557, 370] on div "Grown brilliance" at bounding box center [565, 367] width 74 height 13
type input "**********"
click at [550, 387] on input "text" at bounding box center [643, 383] width 278 height 27
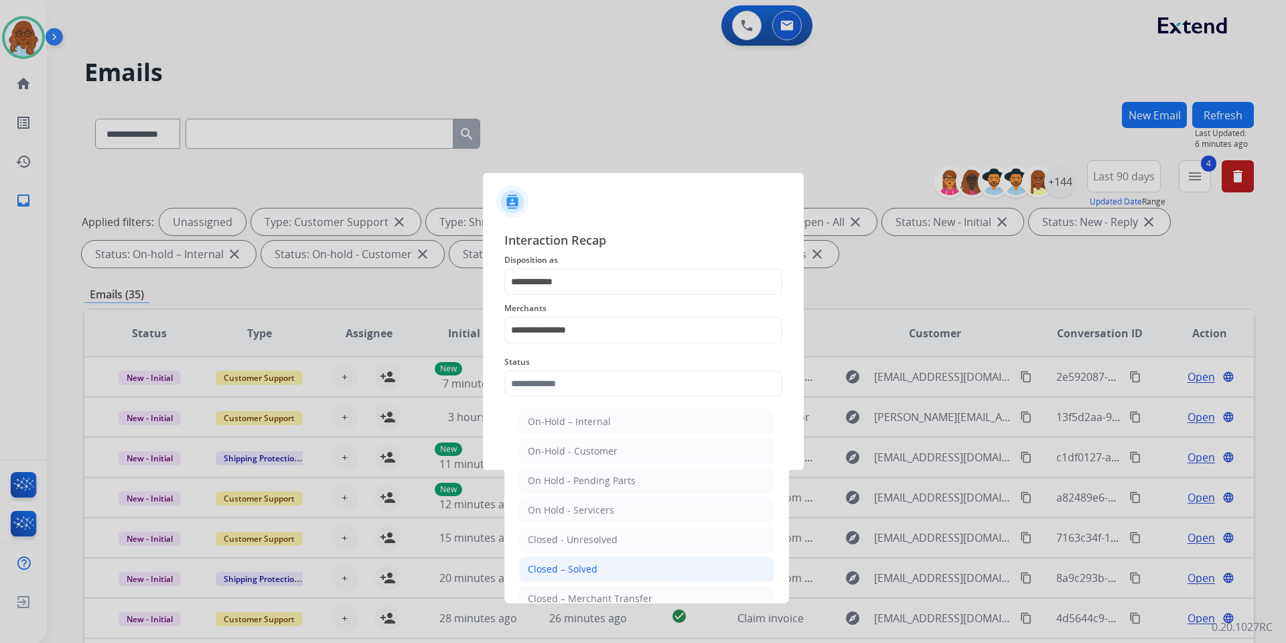
click at [560, 567] on div "Closed – Solved" at bounding box center [563, 568] width 70 height 13
type input "**********"
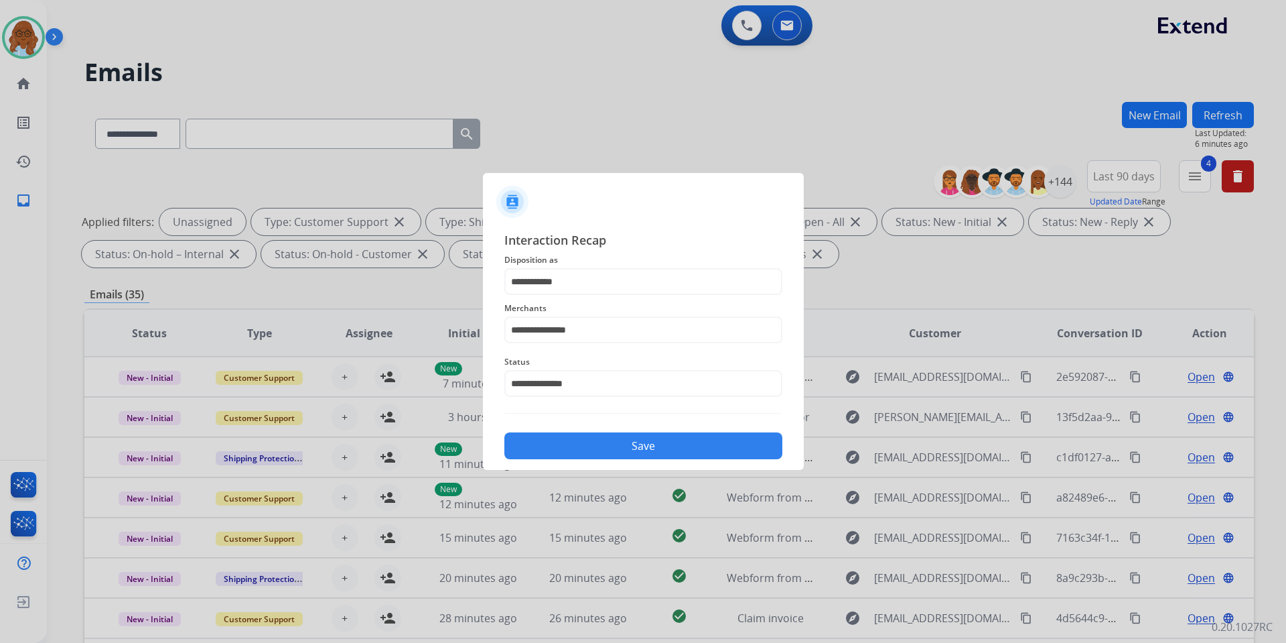
click at [597, 452] on button "Save" at bounding box center [643, 445] width 278 height 27
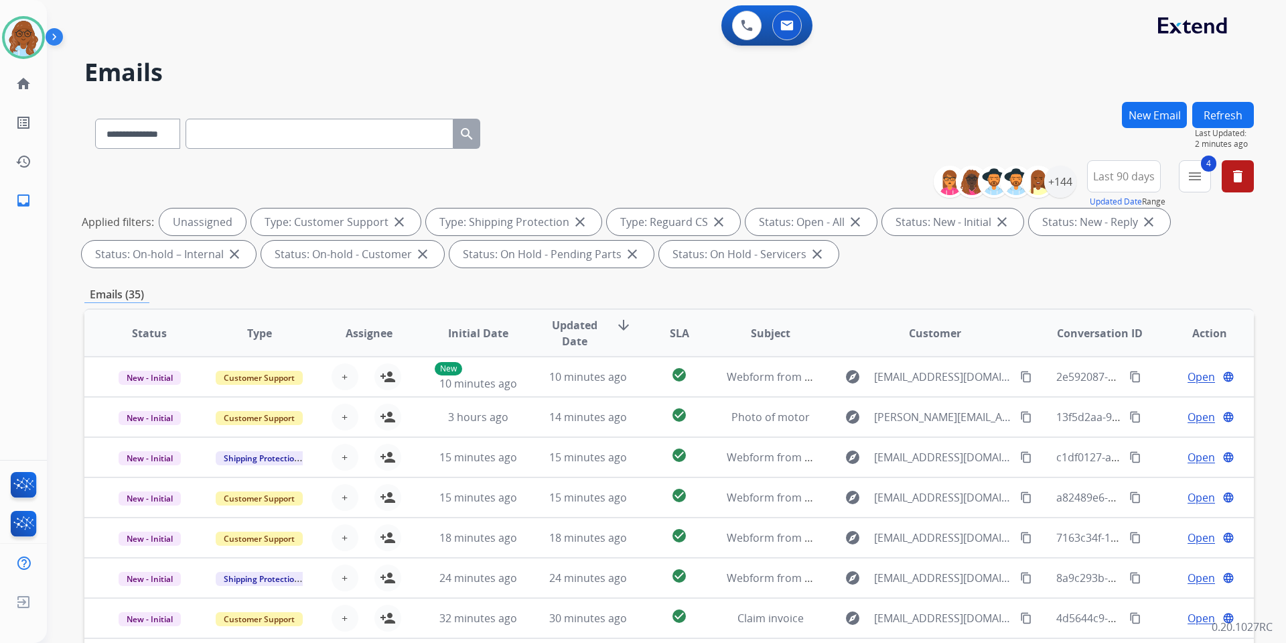
click at [1142, 117] on button "New Email" at bounding box center [1154, 115] width 65 height 26
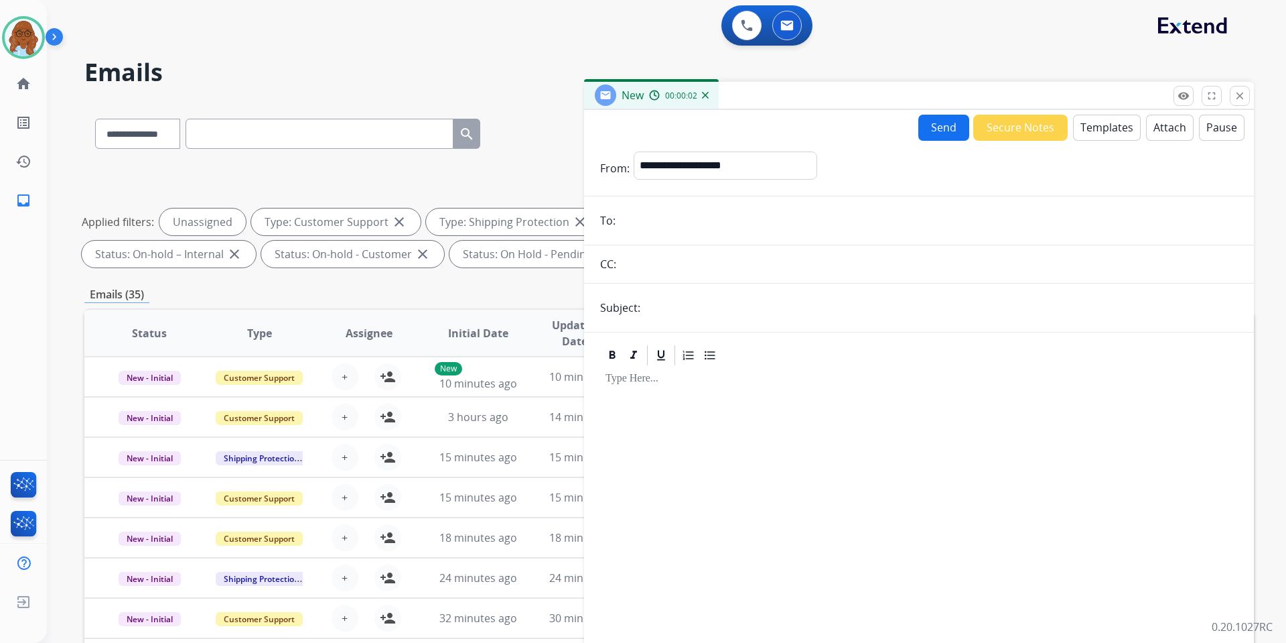
click at [683, 221] on input "email" at bounding box center [929, 220] width 618 height 27
paste input "**********"
type input "**********"
click at [691, 314] on input "text" at bounding box center [942, 307] width 594 height 27
type input "**********"
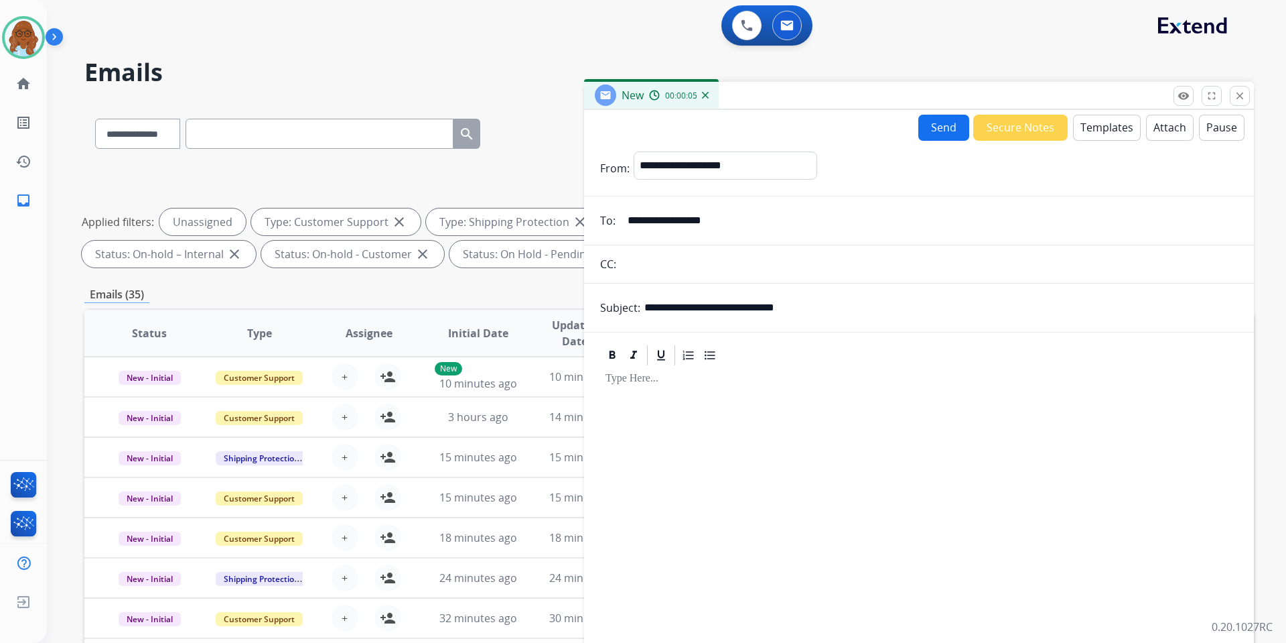
click at [1109, 131] on button "Templates" at bounding box center [1107, 128] width 68 height 26
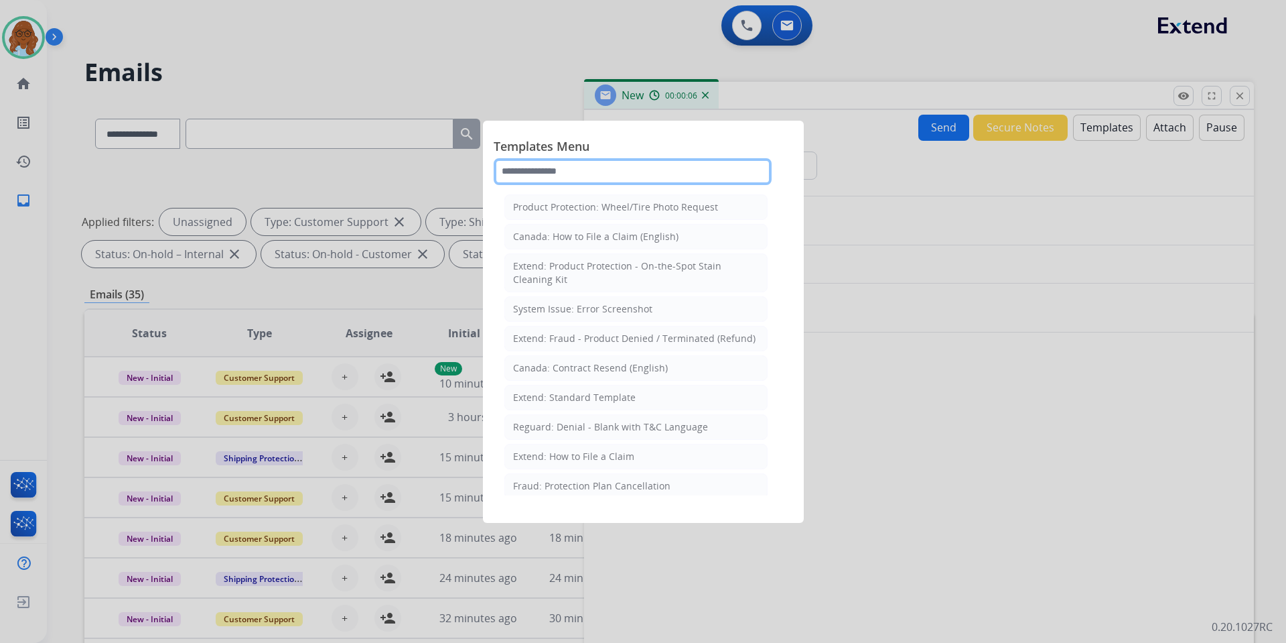
click at [622, 171] on input "text" at bounding box center [633, 171] width 278 height 27
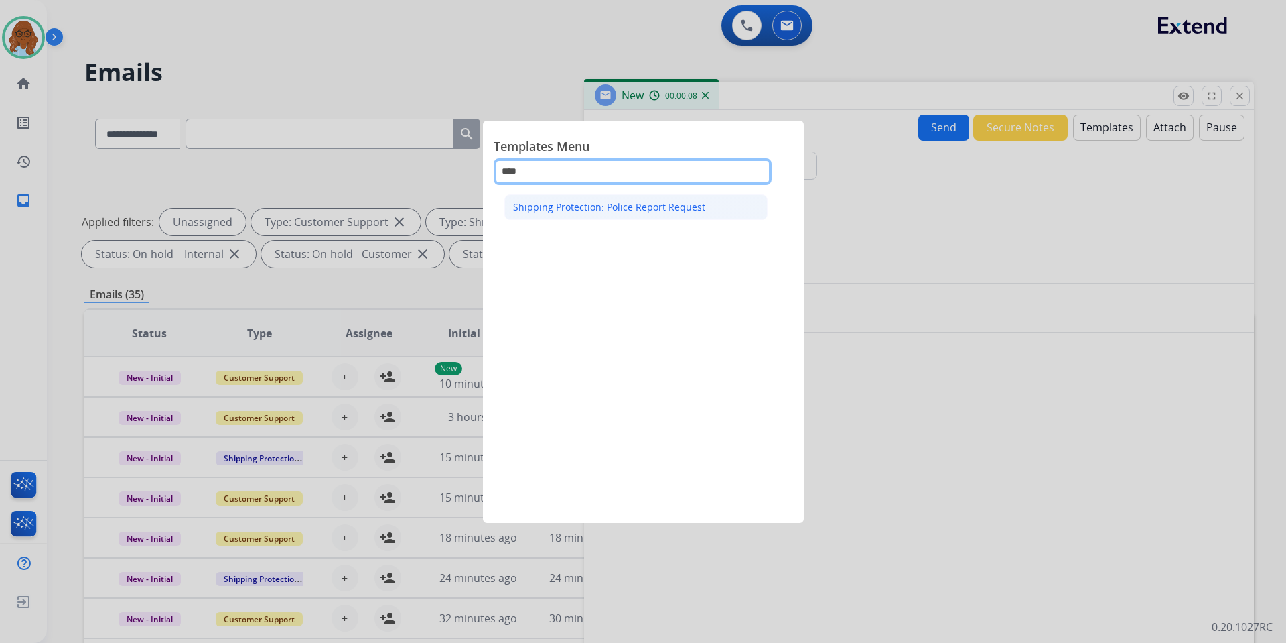
type input "****"
click at [609, 203] on div "Shipping Protection: Police Report Request" at bounding box center [609, 206] width 192 height 13
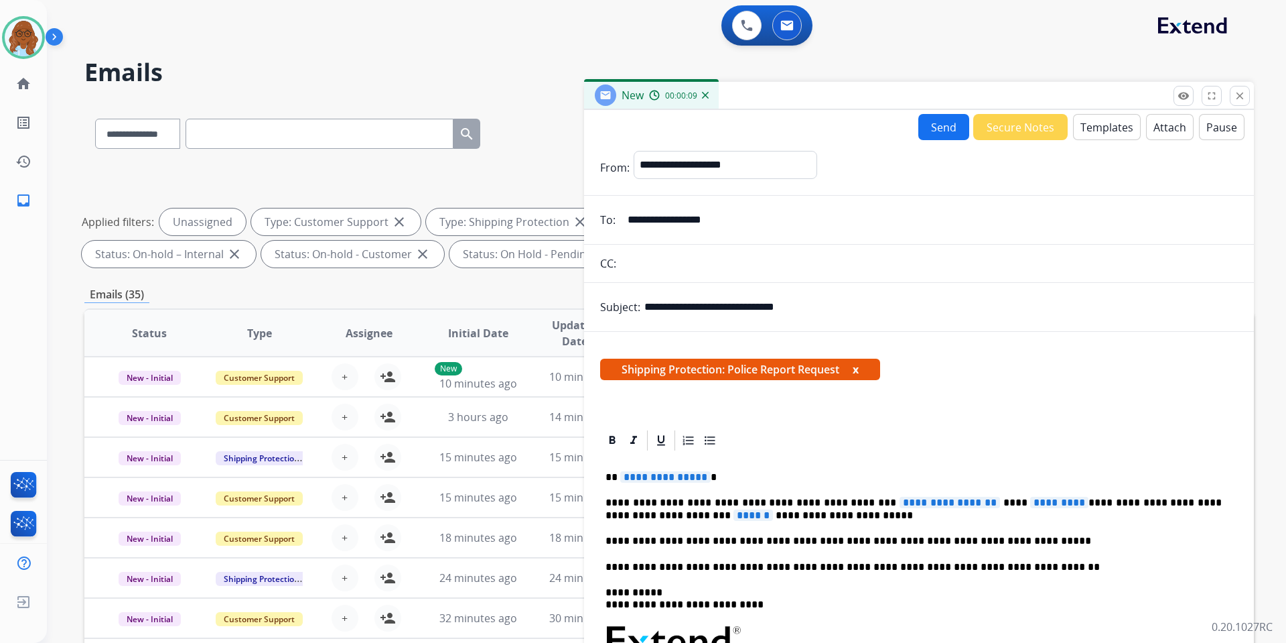
click at [651, 471] on span "**********" at bounding box center [665, 476] width 90 height 11
click at [858, 363] on button "x" at bounding box center [856, 369] width 6 height 16
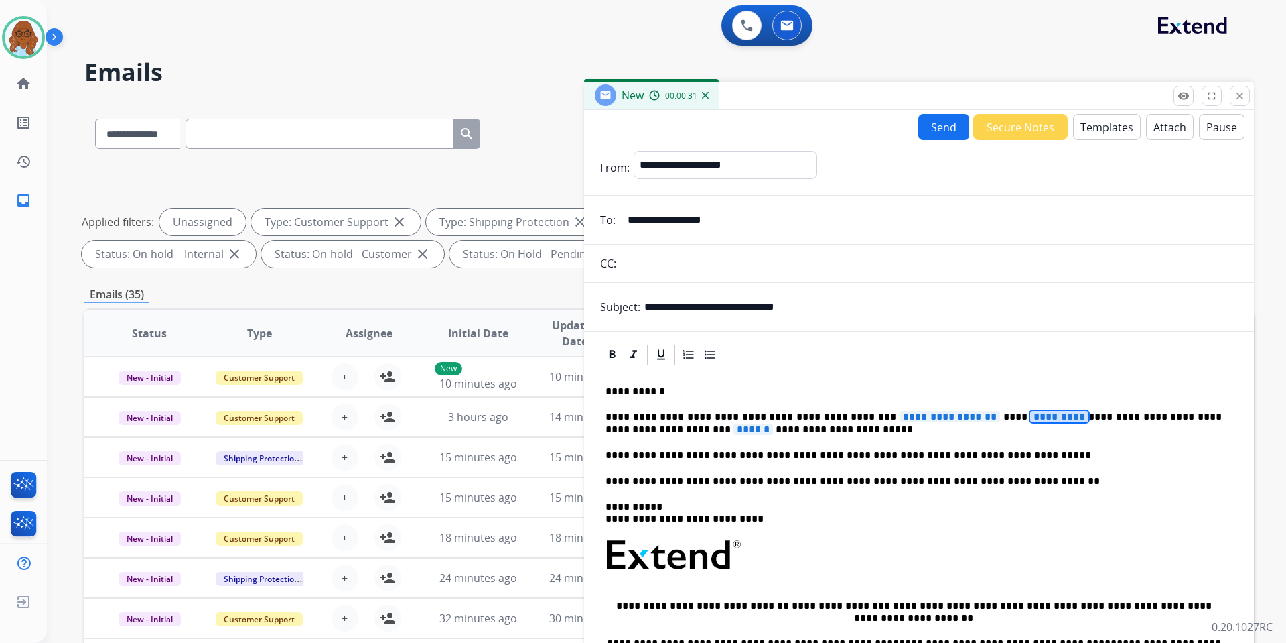
click at [1030, 414] on span "*********" at bounding box center [1059, 416] width 58 height 11
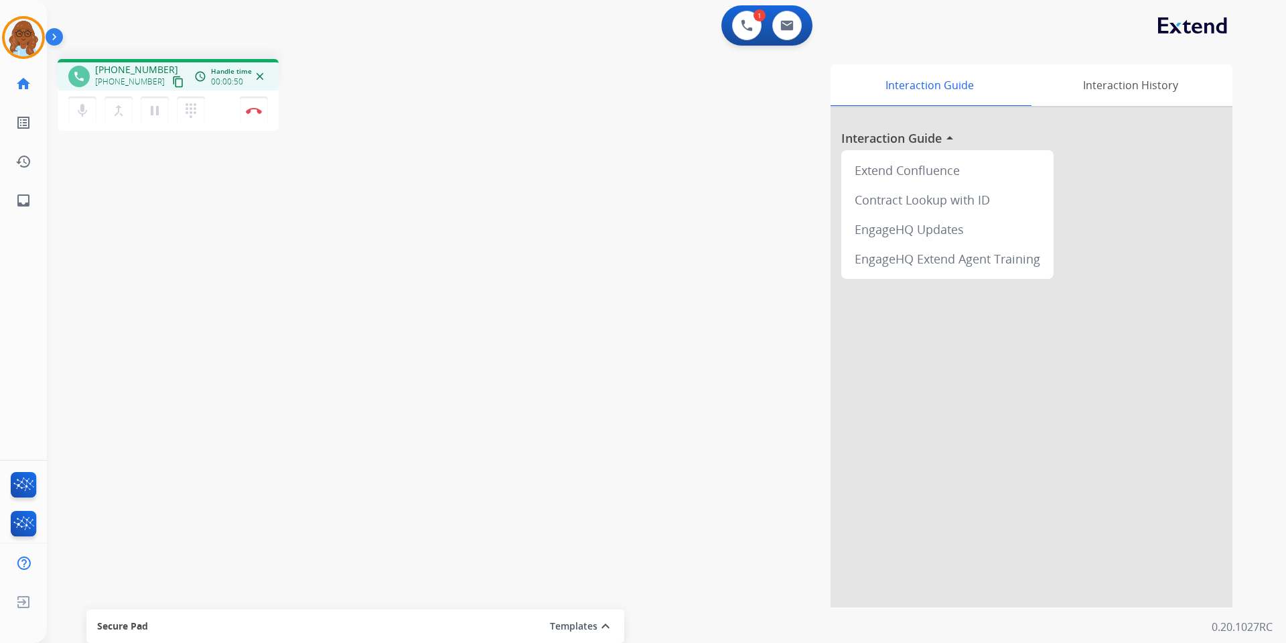
click at [172, 83] on mat-icon "content_copy" at bounding box center [178, 82] width 12 height 12
click at [257, 111] on img at bounding box center [254, 110] width 16 height 7
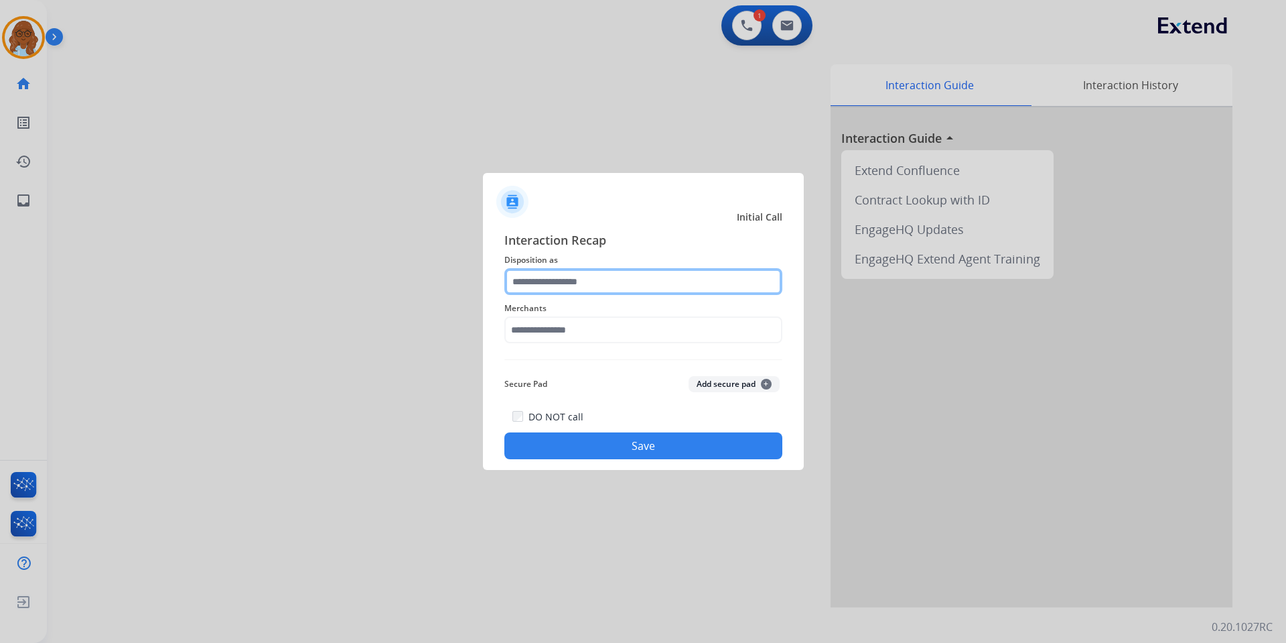
click at [529, 280] on input "text" at bounding box center [643, 281] width 278 height 27
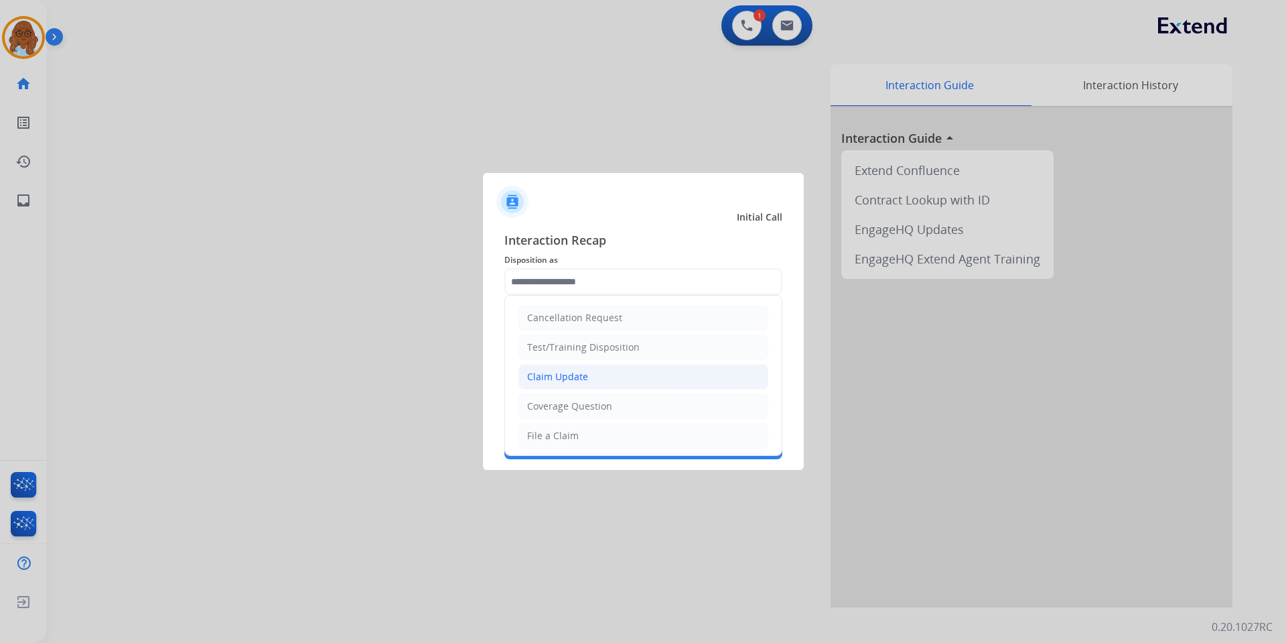
click at [576, 381] on div "Claim Update" at bounding box center [557, 376] width 61 height 13
type input "**********"
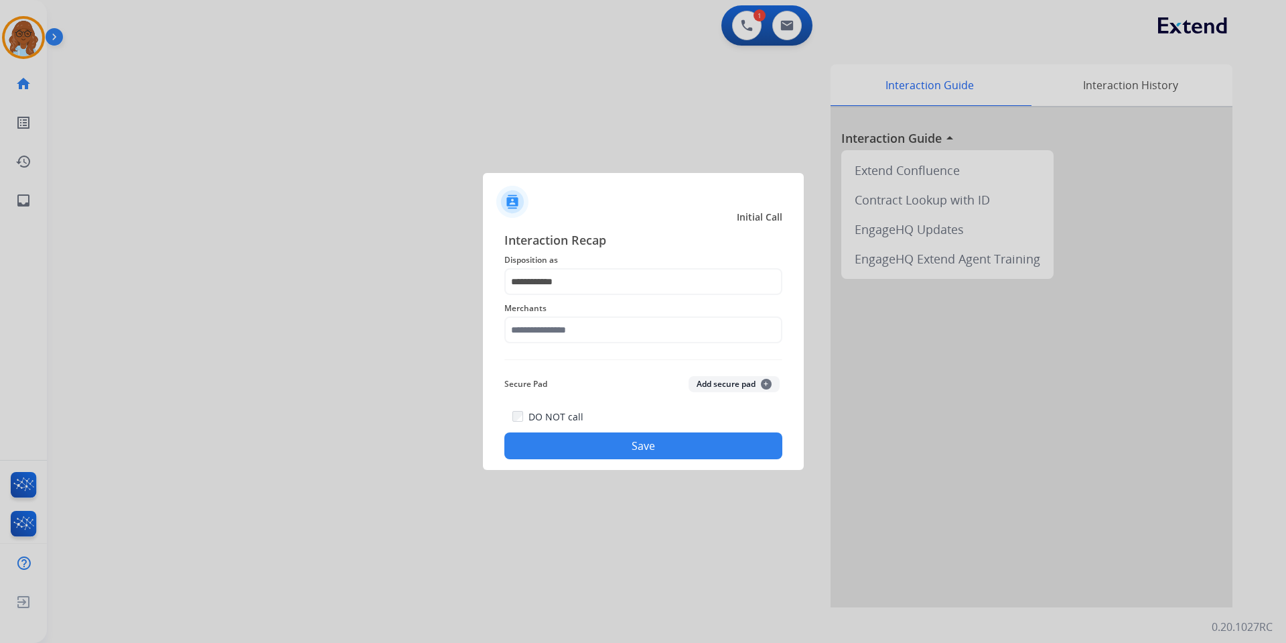
click at [566, 344] on div "Merchants" at bounding box center [643, 322] width 278 height 54
click at [565, 334] on input "text" at bounding box center [643, 329] width 278 height 27
click at [582, 390] on li "Ashley furniture" at bounding box center [646, 397] width 255 height 25
type input "**********"
click at [610, 446] on button "Save" at bounding box center [643, 445] width 278 height 27
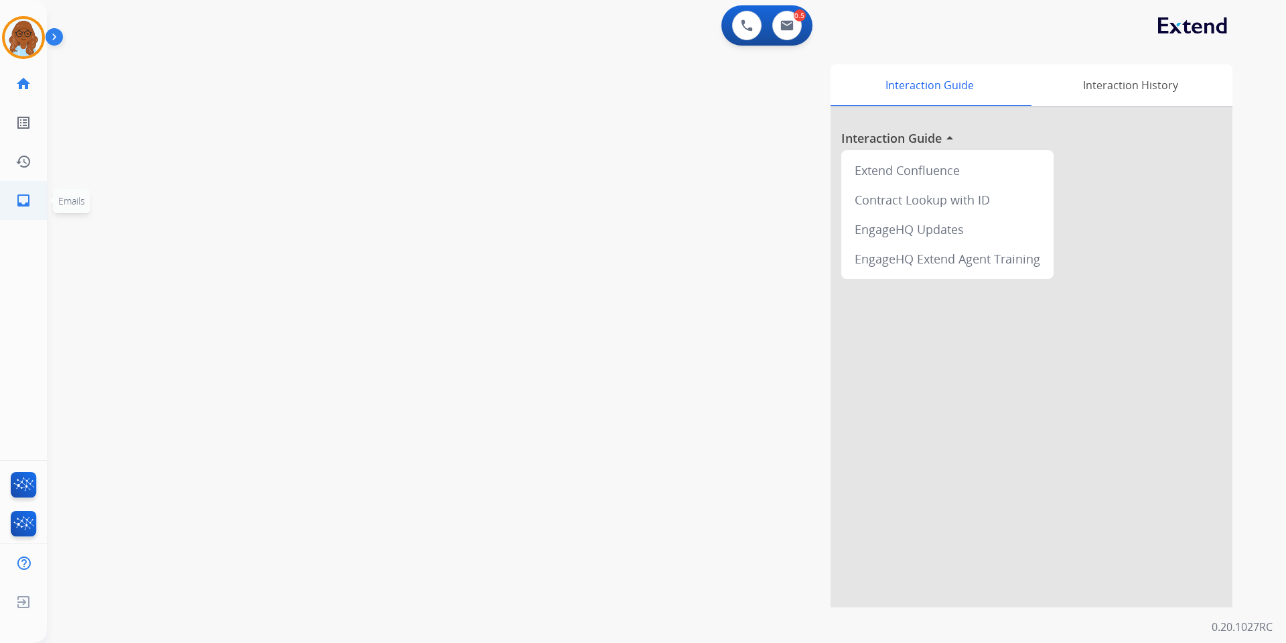
click at [17, 183] on link "inbox Emails" at bounding box center [24, 201] width 38 height 38
select select "**********"
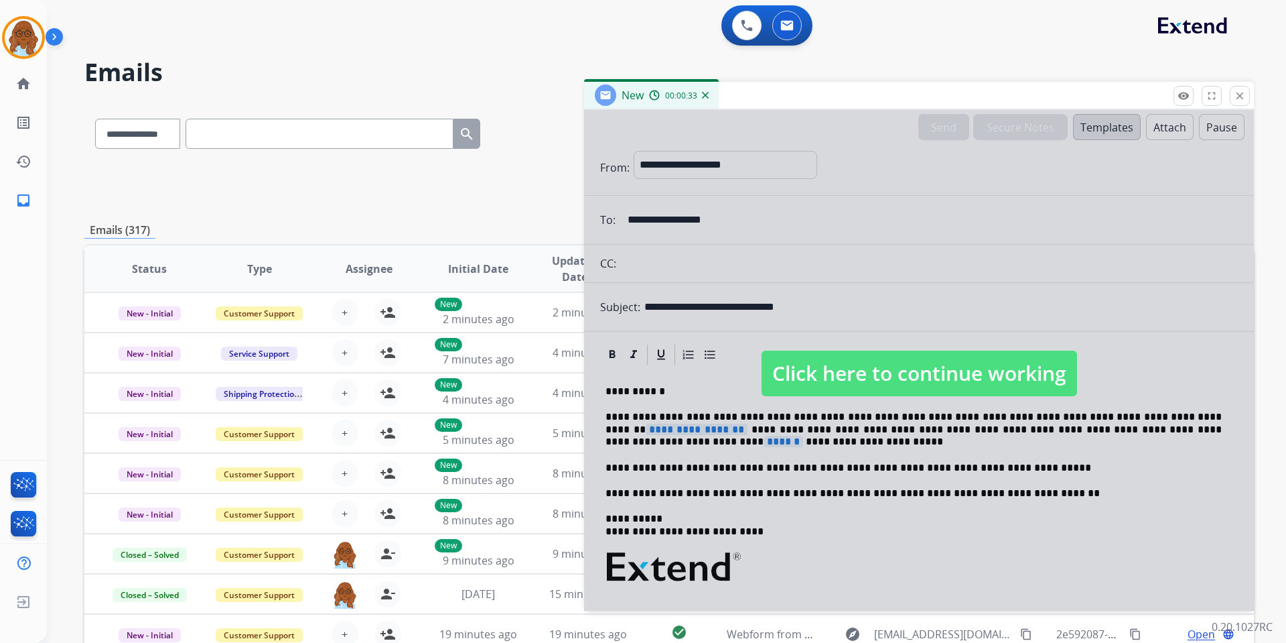
click at [756, 235] on div at bounding box center [919, 360] width 670 height 500
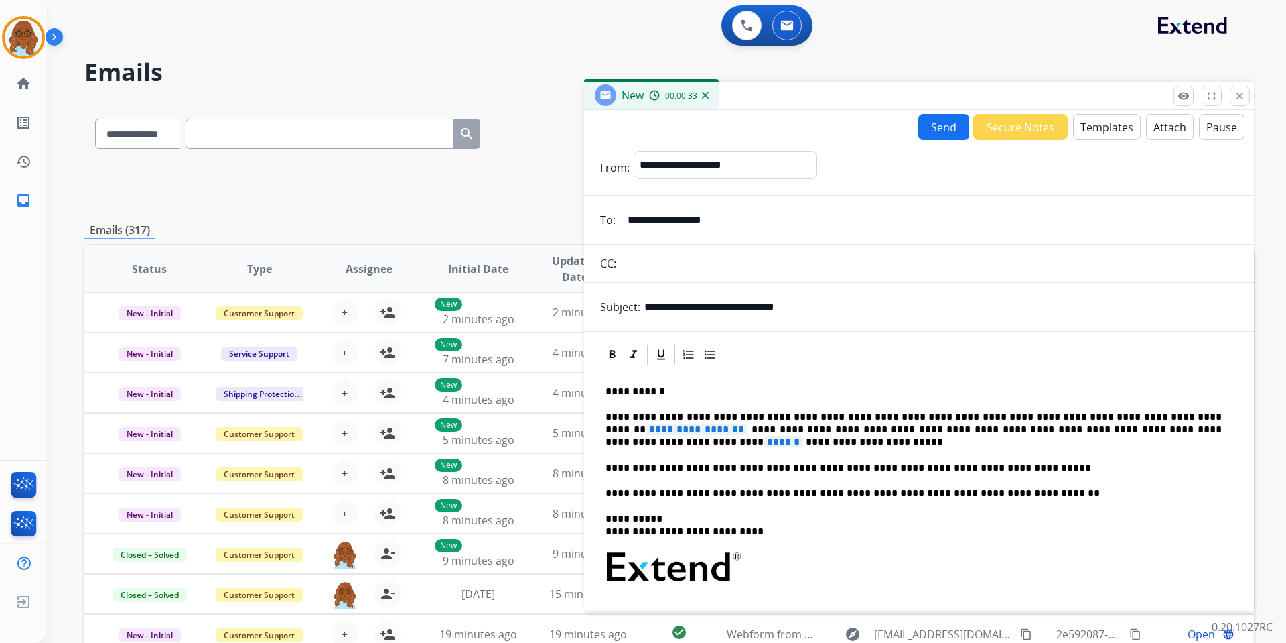
click at [1081, 130] on button "Templates" at bounding box center [1107, 127] width 68 height 26
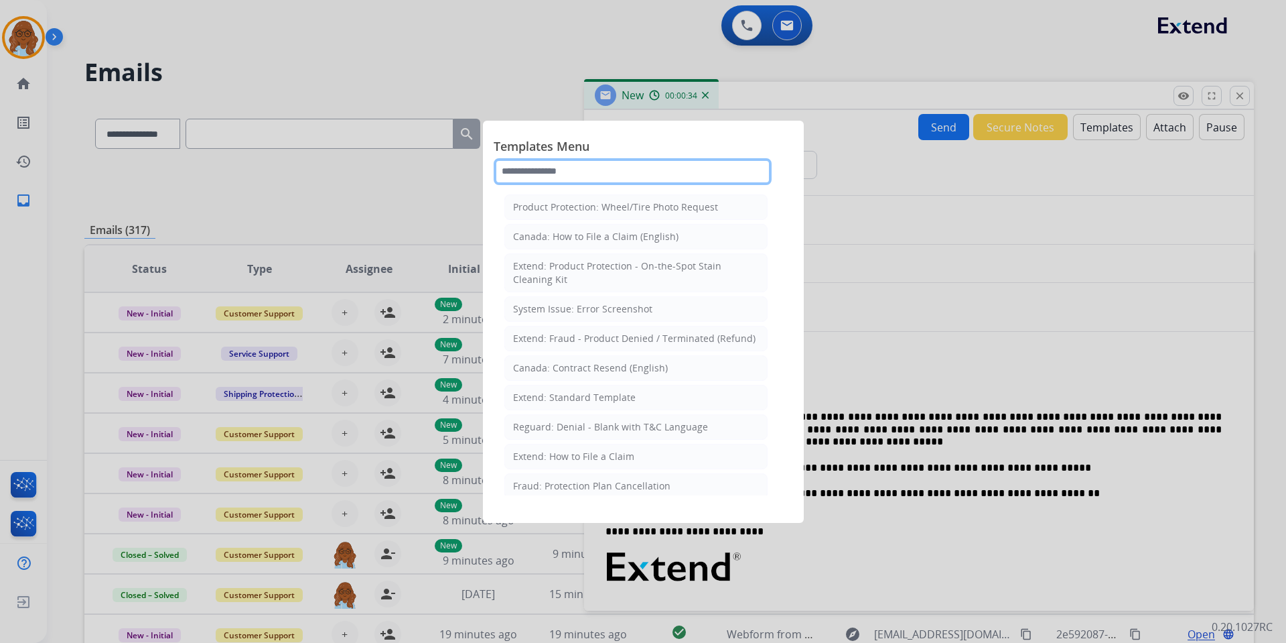
click at [701, 175] on input "text" at bounding box center [633, 171] width 278 height 27
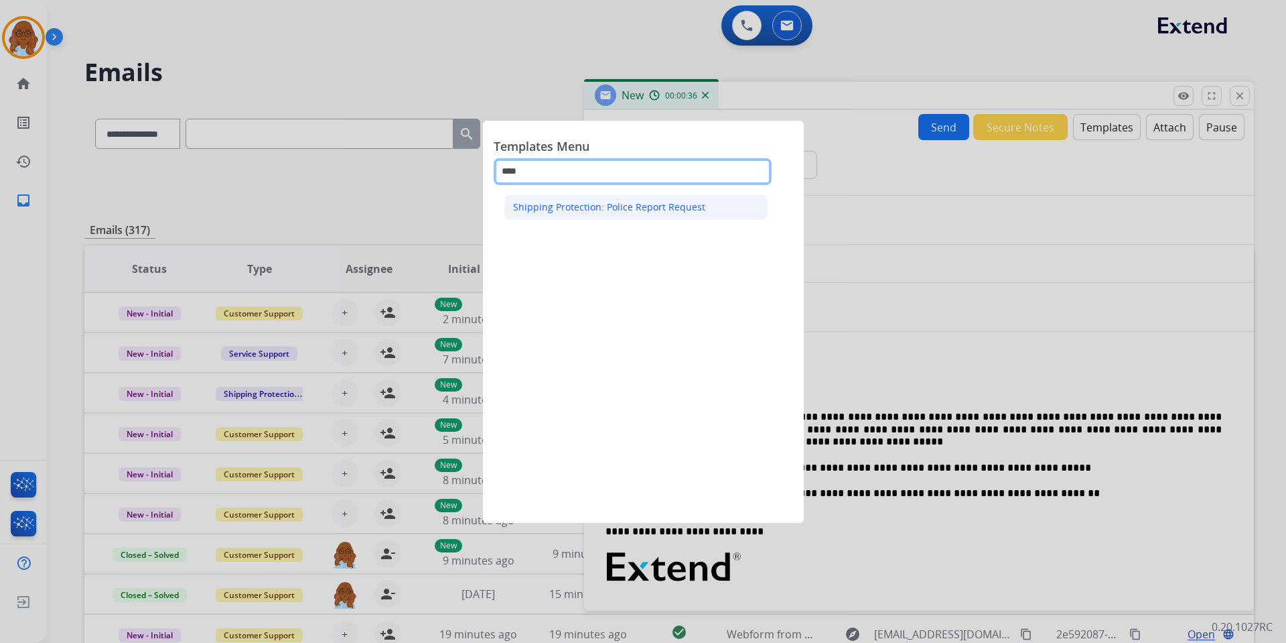
type input "****"
click at [666, 208] on div "Shipping Protection: Police Report Request" at bounding box center [609, 206] width 192 height 13
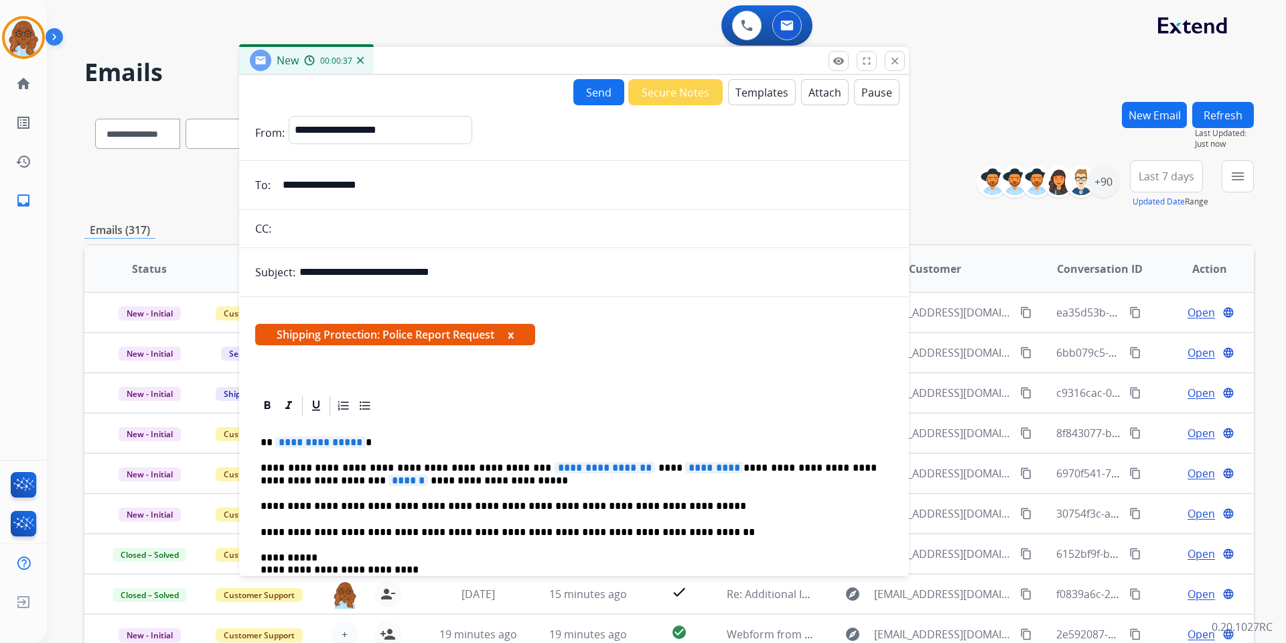
drag, startPoint x: 851, startPoint y: 94, endPoint x: 351, endPoint y: 57, distance: 501.2
click at [380, 58] on div "New 00:00:37" at bounding box center [574, 61] width 670 height 28
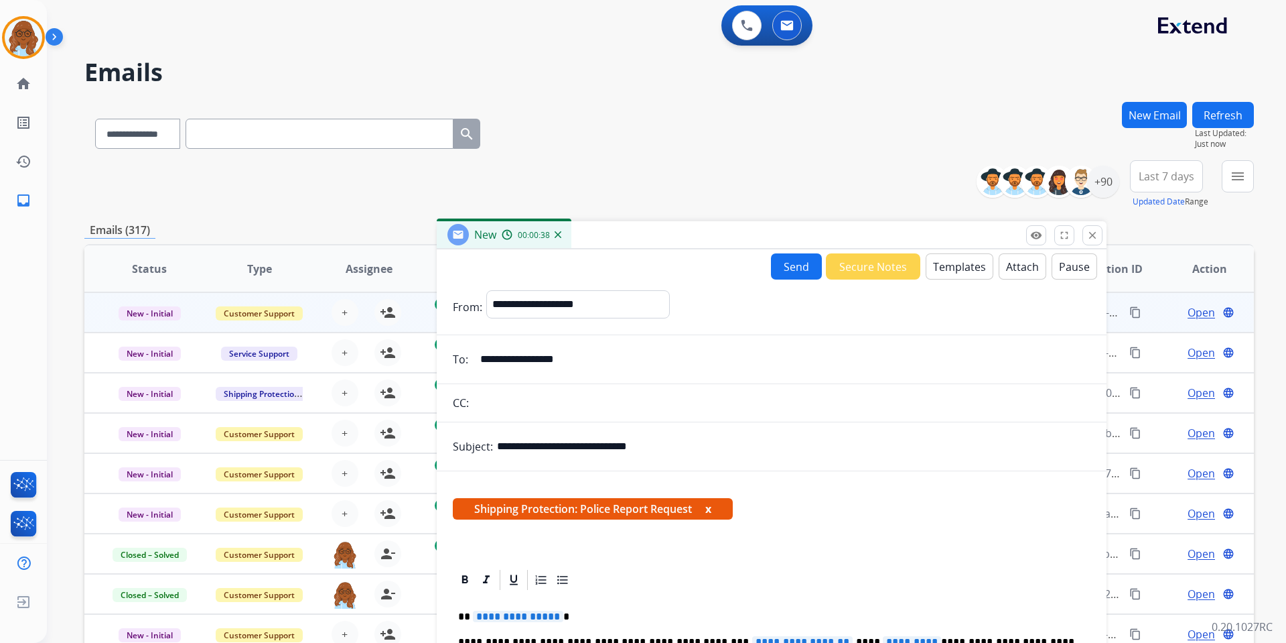
drag, startPoint x: 299, startPoint y: 60, endPoint x: 927, endPoint y: 319, distance: 679.8
click at [1107, 249] on div "New 00:00:38" at bounding box center [772, 235] width 670 height 28
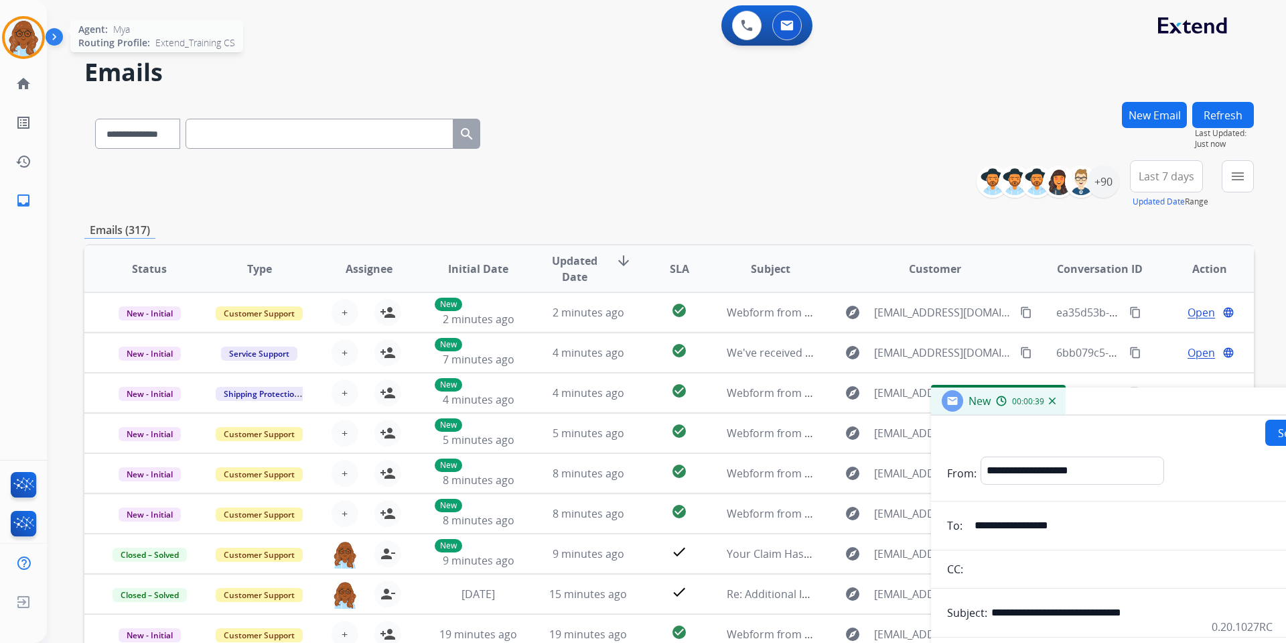
click at [11, 38] on img at bounding box center [24, 38] width 38 height 38
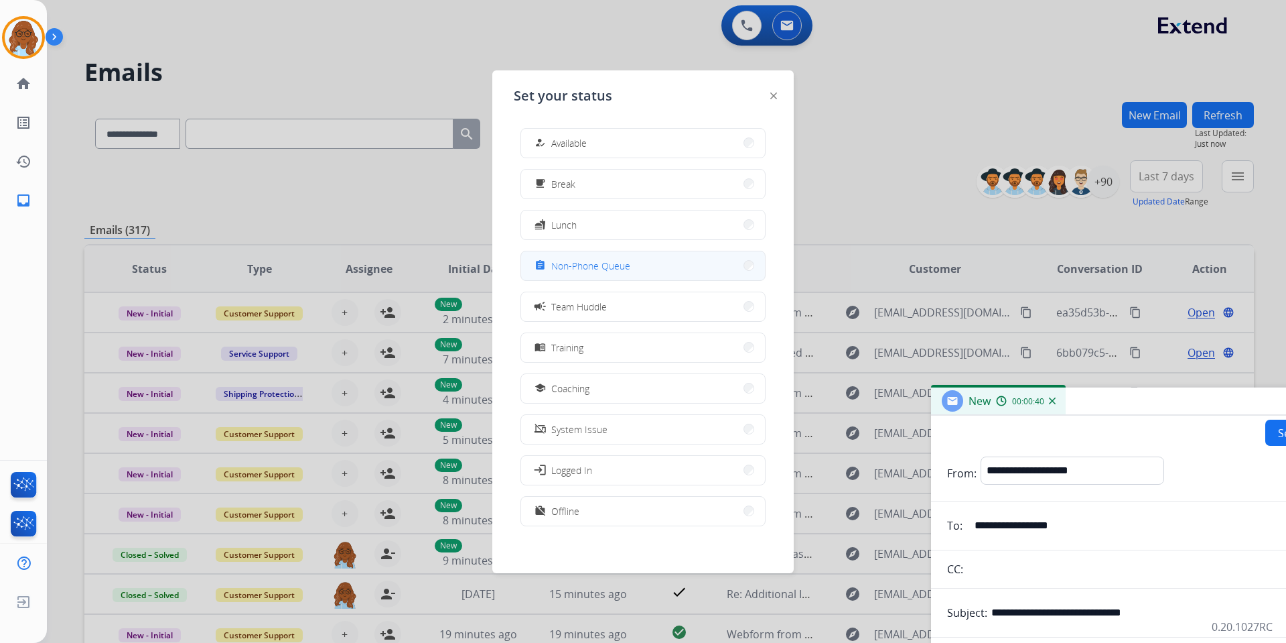
click at [584, 265] on span "Non-Phone Queue" at bounding box center [590, 266] width 79 height 14
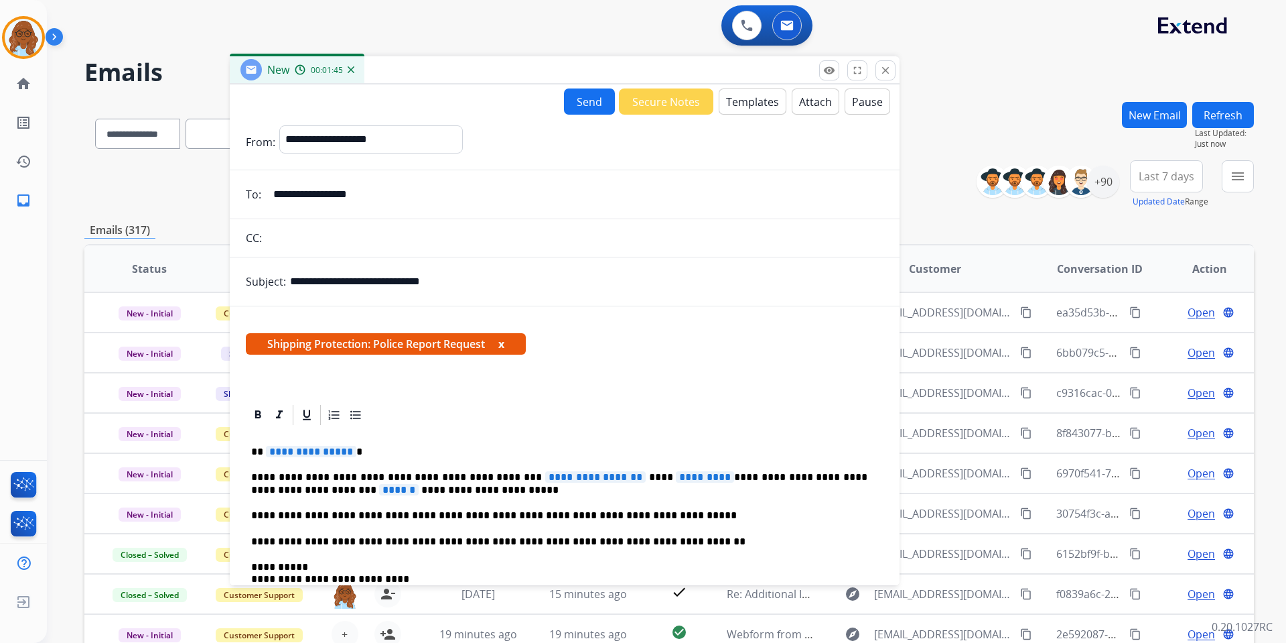
drag, startPoint x: 1152, startPoint y: 383, endPoint x: 490, endPoint y: 56, distance: 738.0
click at [490, 56] on div "New 00:01:45" at bounding box center [565, 70] width 670 height 28
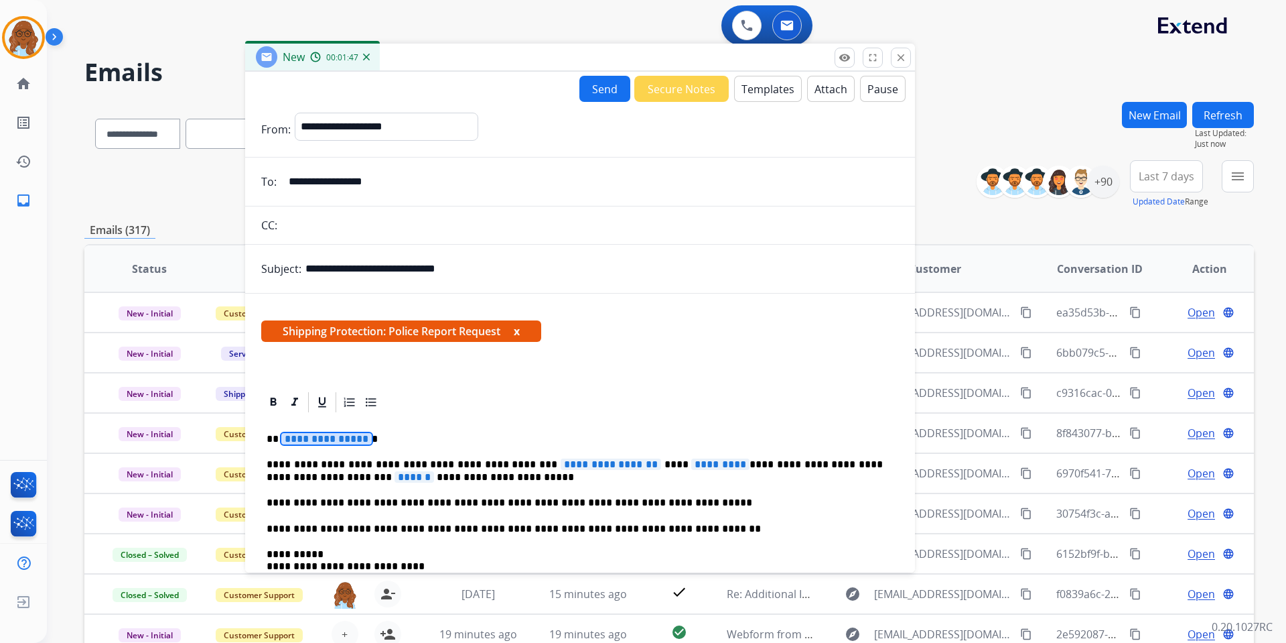
click at [312, 439] on span "**********" at bounding box center [326, 438] width 90 height 11
click at [567, 468] on span "**********" at bounding box center [611, 463] width 100 height 11
copy p
click at [557, 463] on span "**********" at bounding box center [607, 463] width 100 height 11
click at [693, 466] on span "*********" at bounding box center [722, 463] width 58 height 11
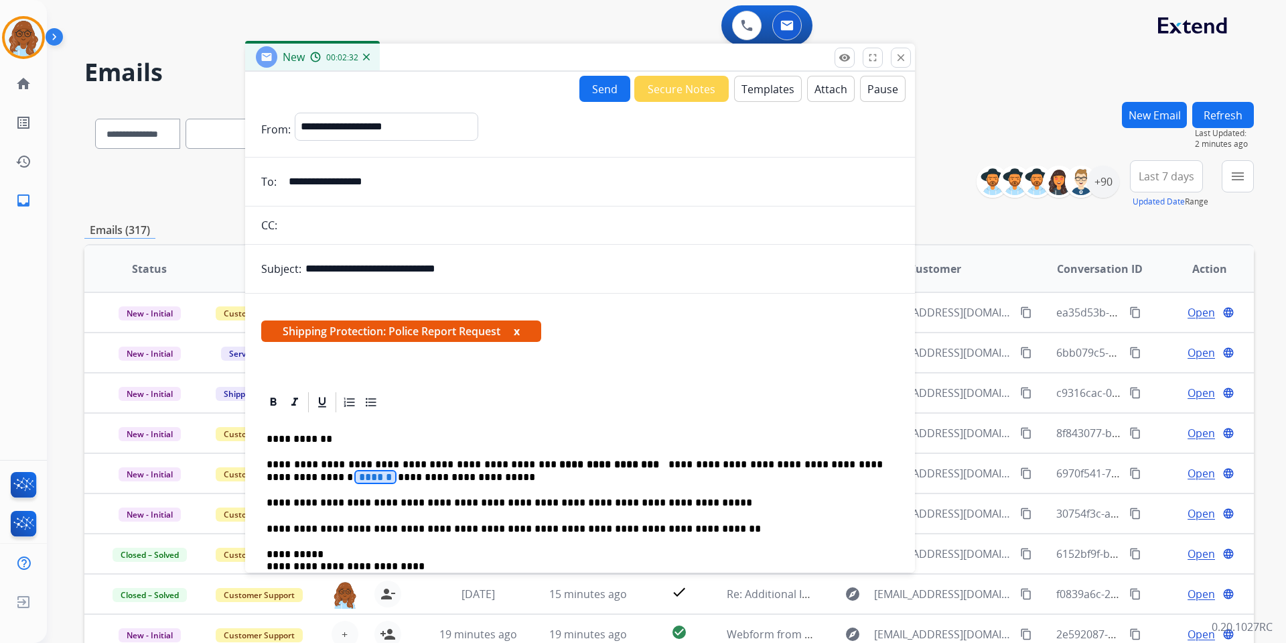
click at [356, 479] on span "******" at bounding box center [376, 476] width 40 height 11
click at [624, 464] on p "**********" at bounding box center [575, 470] width 616 height 25
drag, startPoint x: 318, startPoint y: 434, endPoint x: 340, endPoint y: 450, distance: 26.9
click at [318, 434] on p "**********" at bounding box center [575, 439] width 616 height 12
click at [592, 88] on button "Send" at bounding box center [605, 89] width 51 height 26
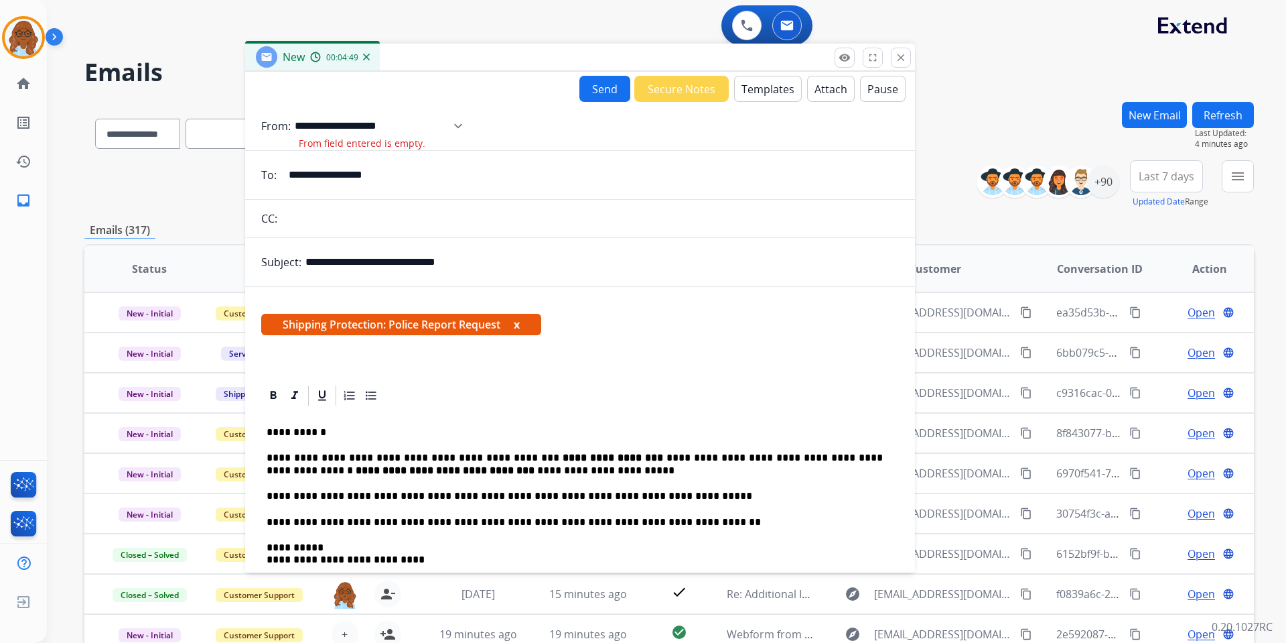
click at [464, 131] on select "**********" at bounding box center [383, 126] width 177 height 27
select select "**********"
click at [295, 113] on select "**********" at bounding box center [383, 126] width 177 height 27
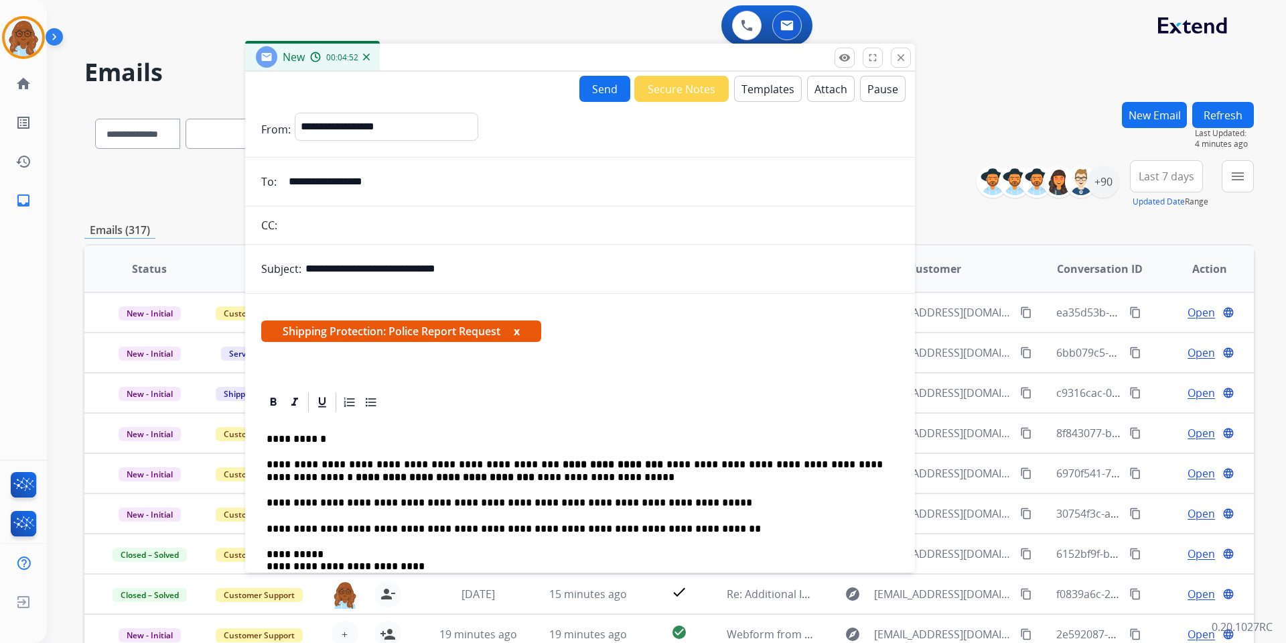
click at [596, 93] on button "Send" at bounding box center [605, 89] width 51 height 26
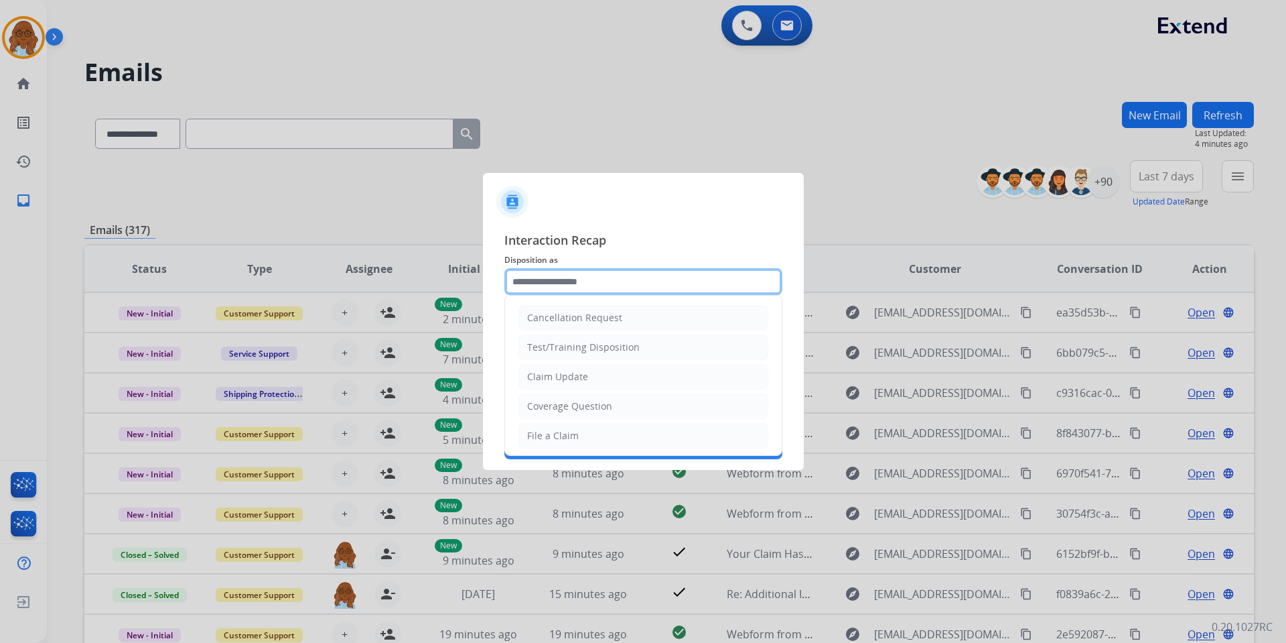
click at [544, 286] on input "text" at bounding box center [643, 281] width 278 height 27
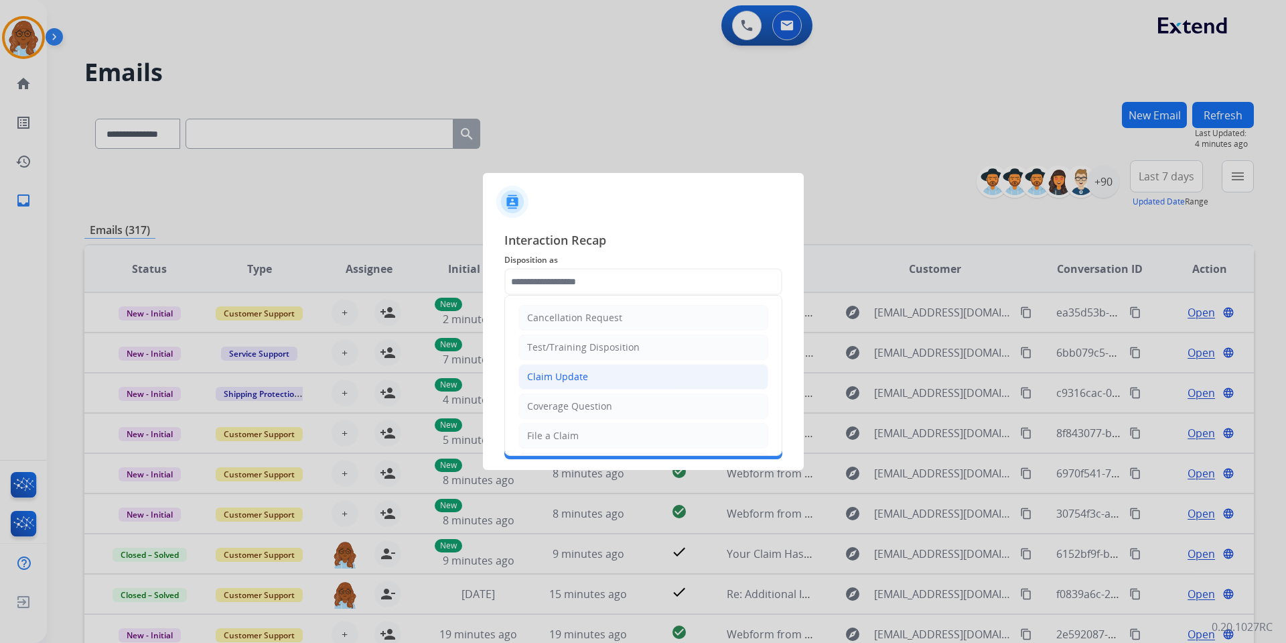
click at [555, 370] on div "Claim Update" at bounding box center [557, 376] width 61 height 13
type input "**********"
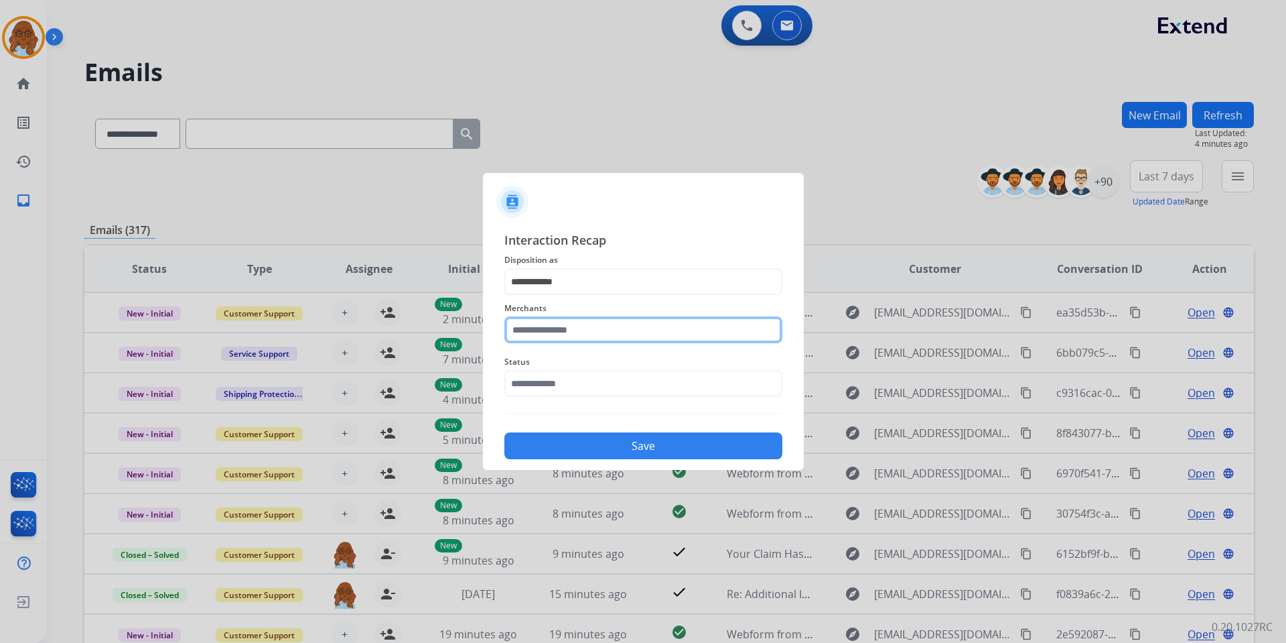
click at [553, 333] on input "text" at bounding box center [643, 329] width 278 height 27
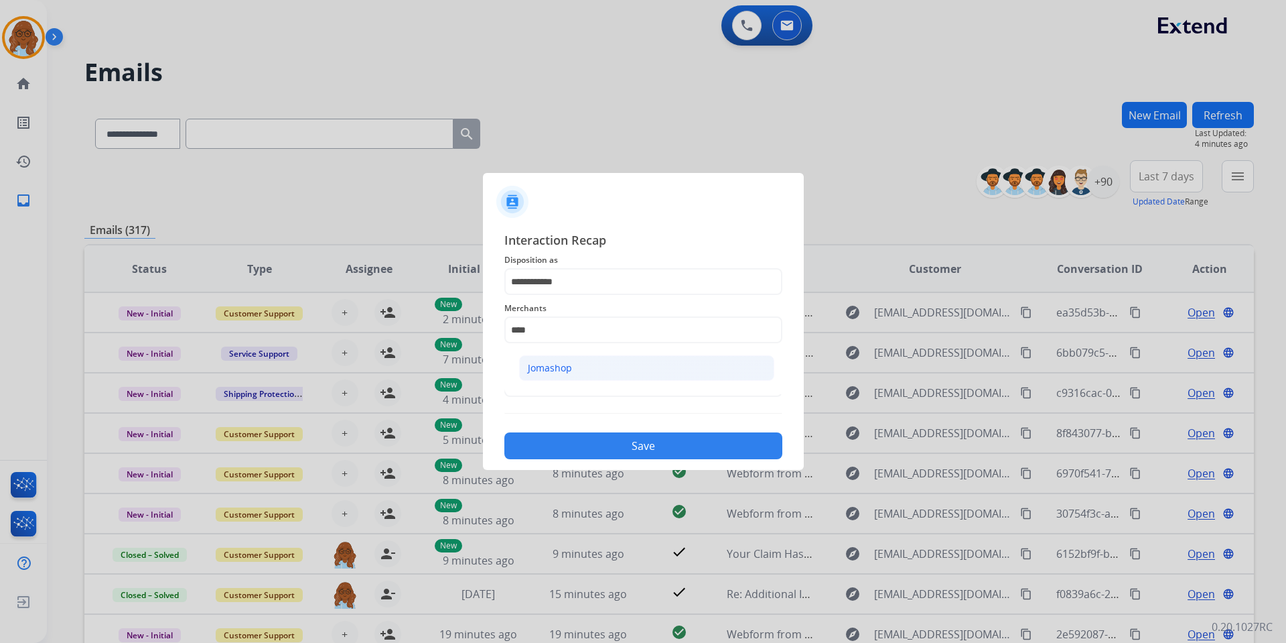
click at [543, 364] on div "Jomashop" at bounding box center [550, 367] width 44 height 13
type input "********"
click at [547, 377] on input "text" at bounding box center [643, 383] width 278 height 27
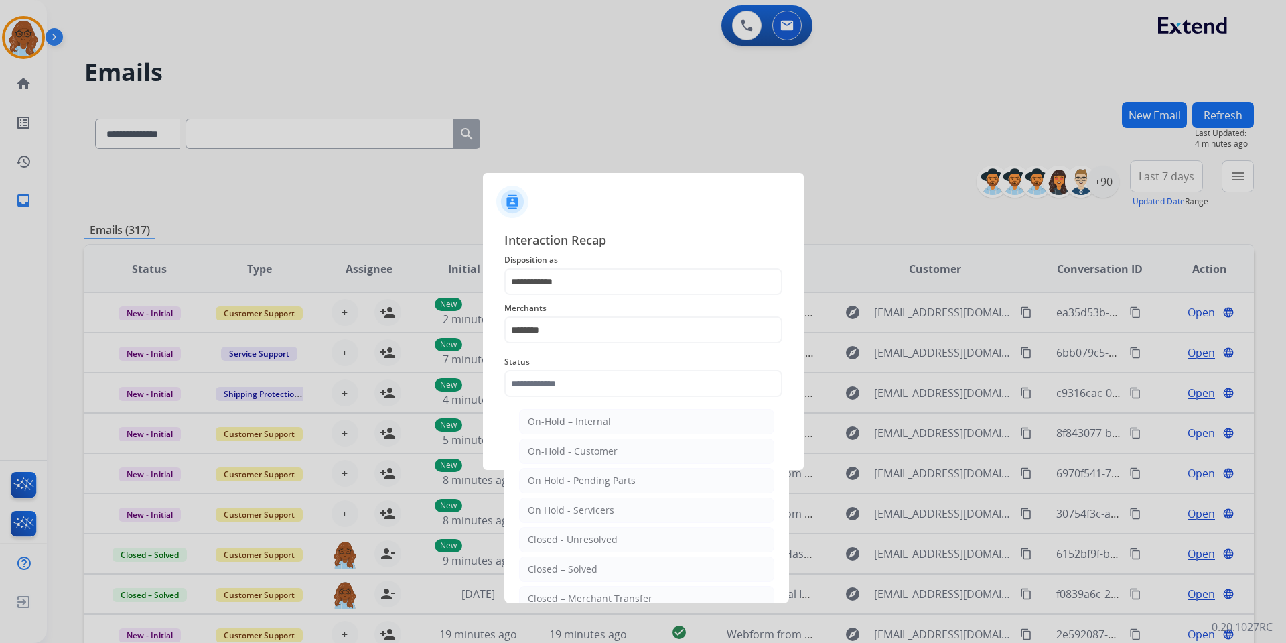
drag, startPoint x: 584, startPoint y: 573, endPoint x: 592, endPoint y: 563, distance: 12.8
click at [584, 571] on div "Closed – Solved" at bounding box center [563, 568] width 70 height 13
type input "**********"
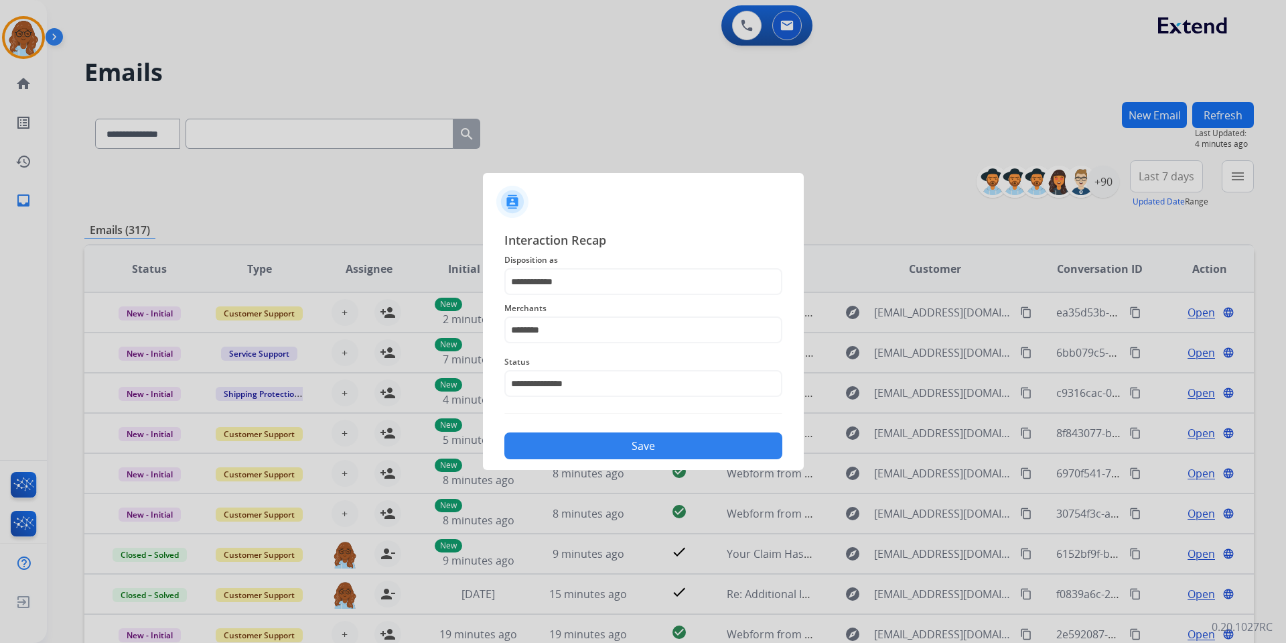
click at [578, 454] on button "Save" at bounding box center [643, 445] width 278 height 27
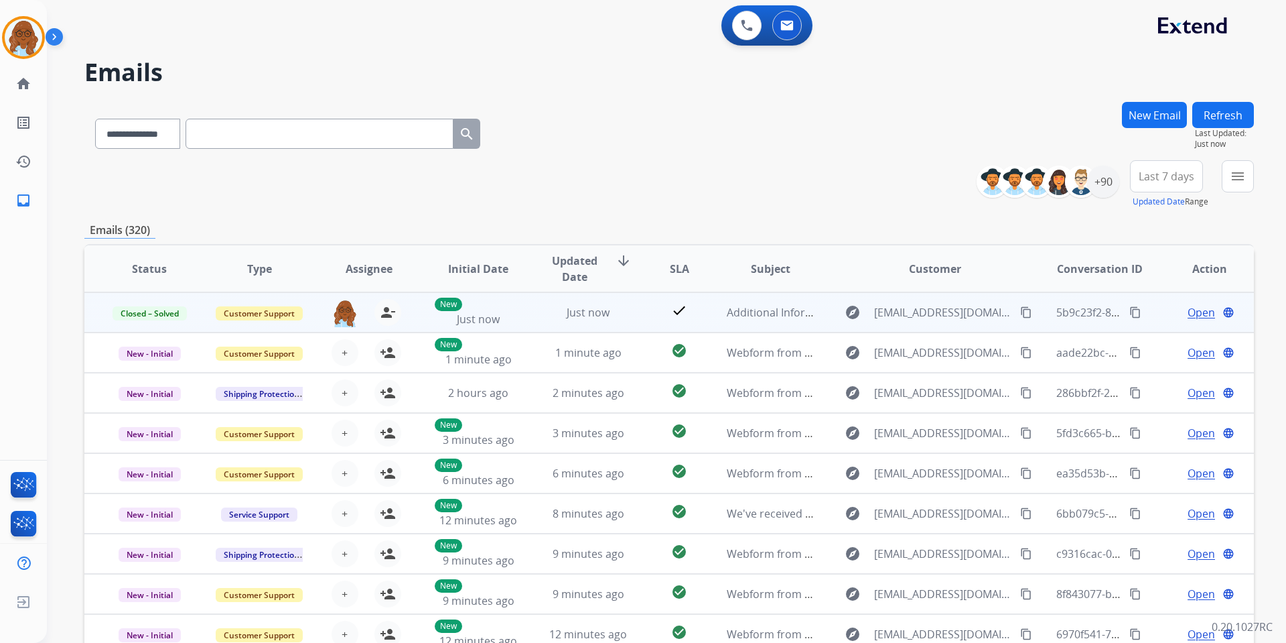
click at [1130, 312] on mat-icon "content_copy" at bounding box center [1136, 312] width 12 height 12
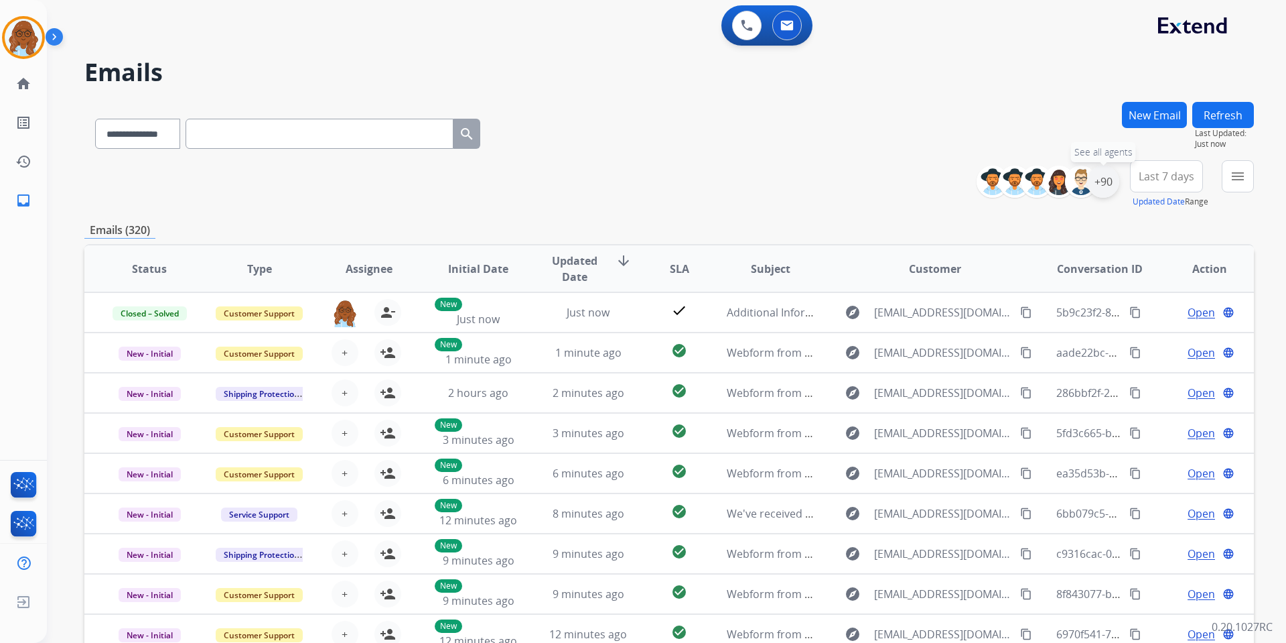
click at [1111, 190] on div "+90" at bounding box center [1103, 181] width 32 height 32
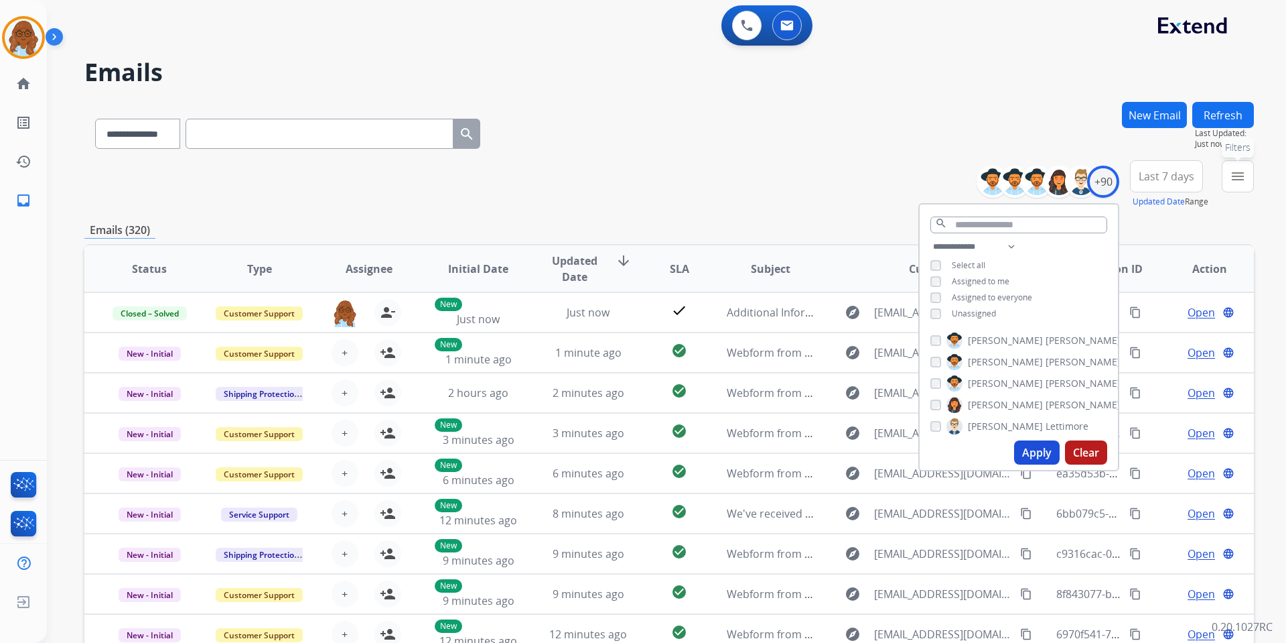
click at [1243, 182] on mat-icon "menu" at bounding box center [1238, 176] width 16 height 16
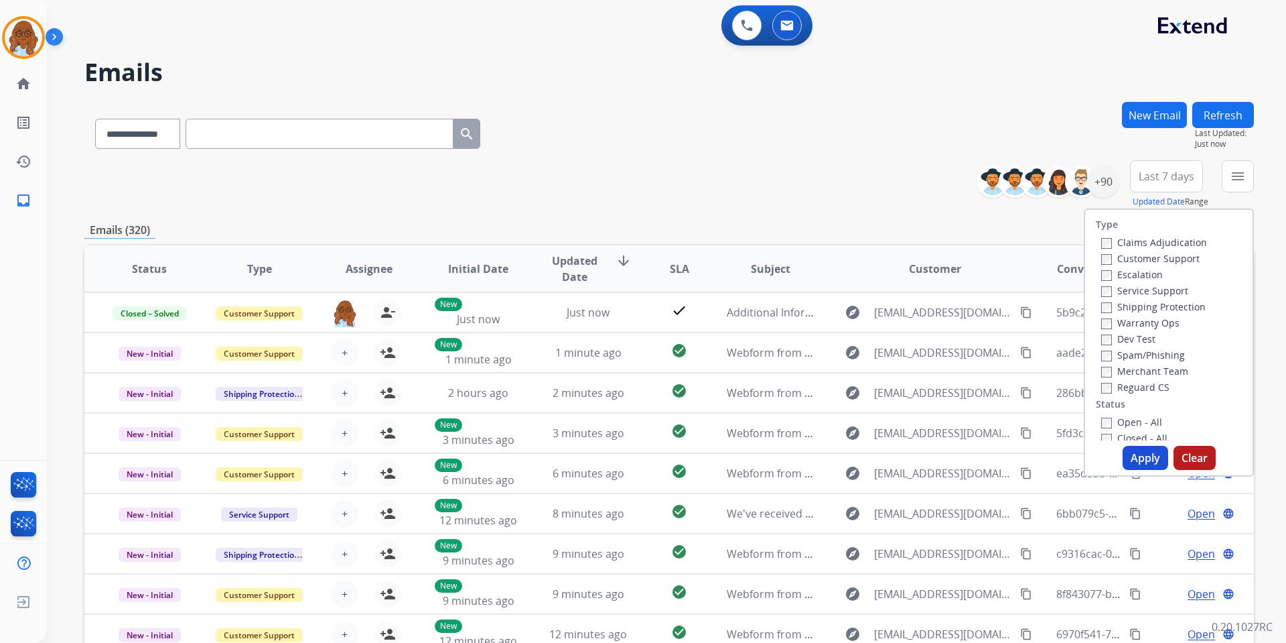
click at [1120, 417] on label "Open - All" at bounding box center [1131, 421] width 61 height 13
click at [1143, 465] on button "Apply" at bounding box center [1146, 458] width 46 height 24
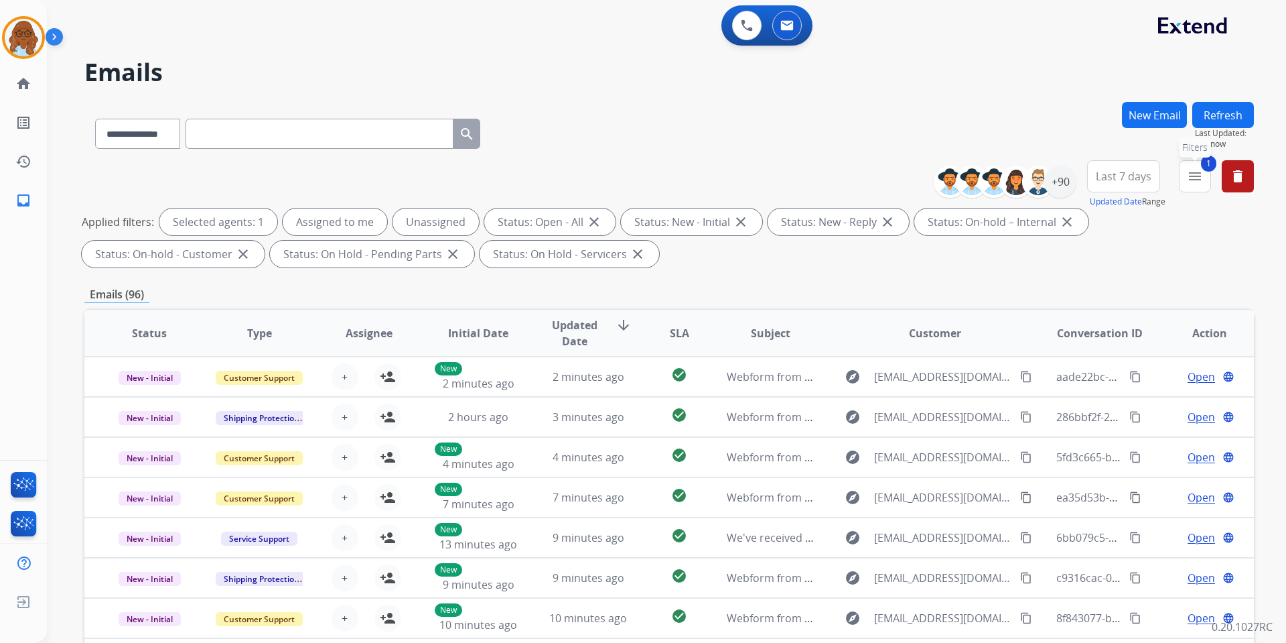
click at [1199, 161] on button "1 menu Filters" at bounding box center [1195, 176] width 32 height 32
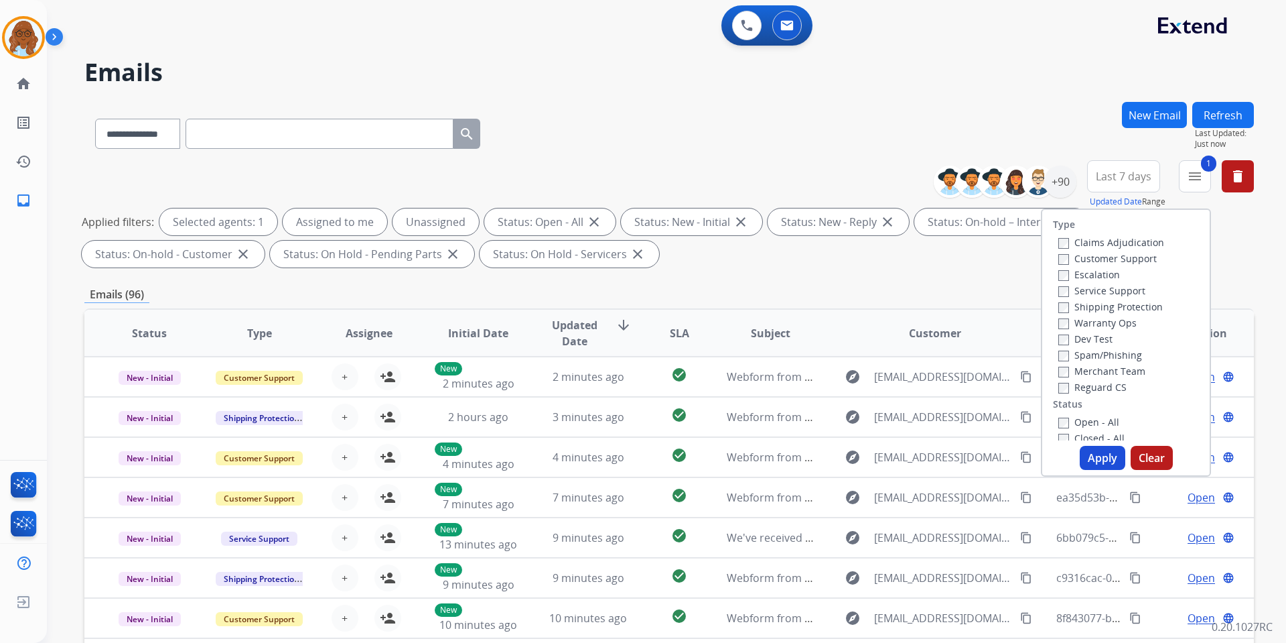
click at [1124, 257] on label "Customer Support" at bounding box center [1108, 258] width 98 height 13
click at [1099, 306] on label "Shipping Protection" at bounding box center [1111, 306] width 105 height 13
click at [1076, 385] on label "Reguard CS" at bounding box center [1093, 387] width 68 height 13
click at [1092, 458] on button "Apply" at bounding box center [1103, 458] width 46 height 24
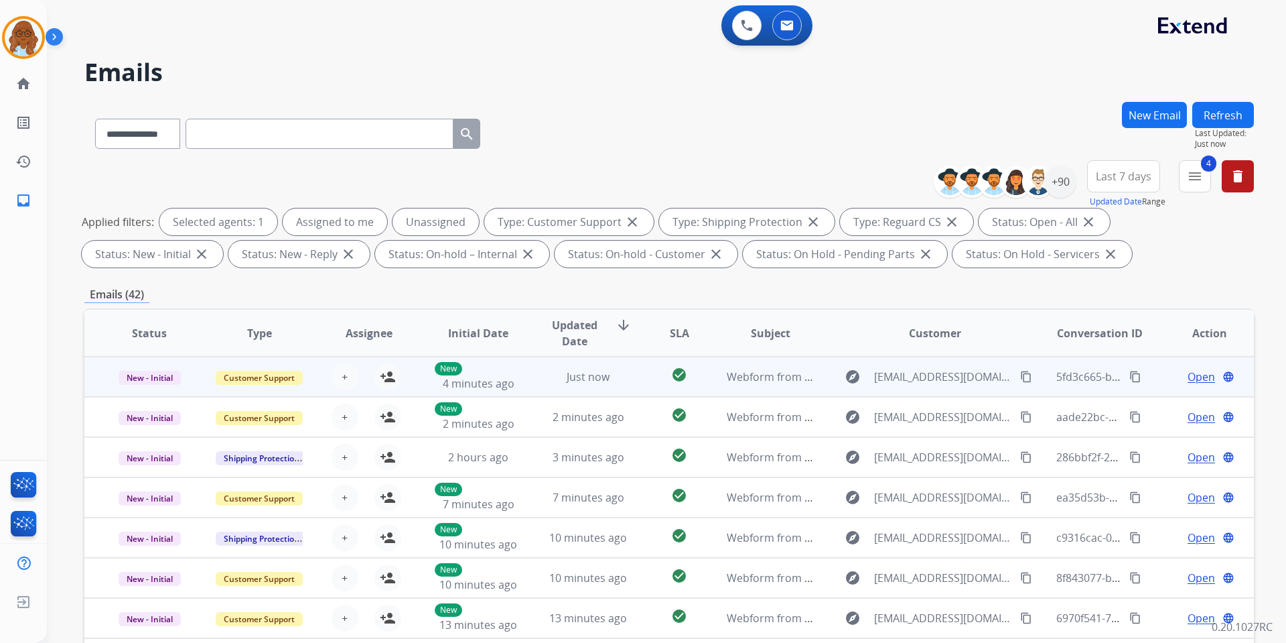
click at [1188, 373] on span "Open" at bounding box center [1201, 376] width 27 height 16
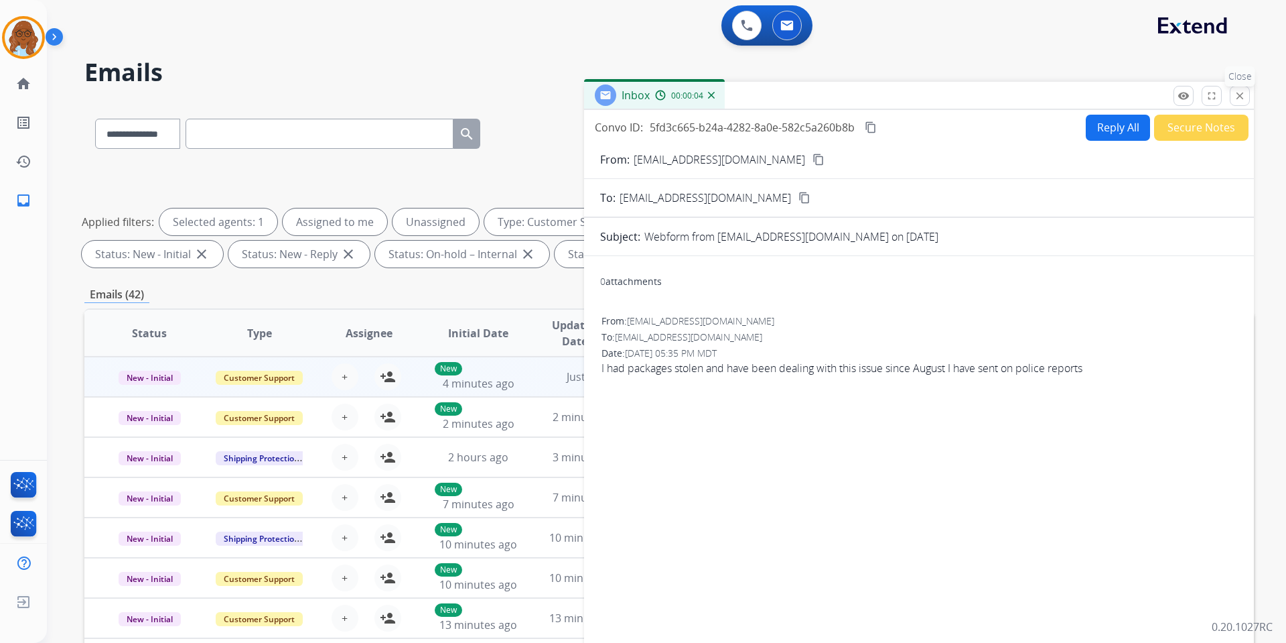
click at [1240, 94] on mat-icon "close" at bounding box center [1240, 96] width 12 height 12
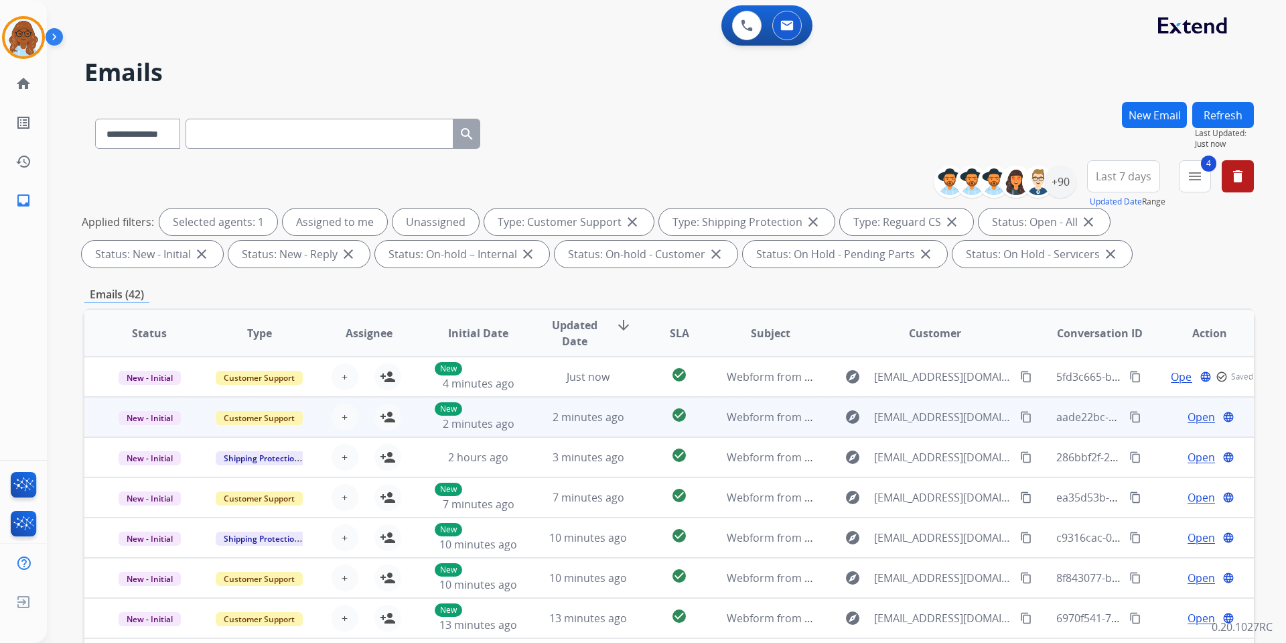
click at [1188, 417] on span "Open" at bounding box center [1201, 417] width 27 height 16
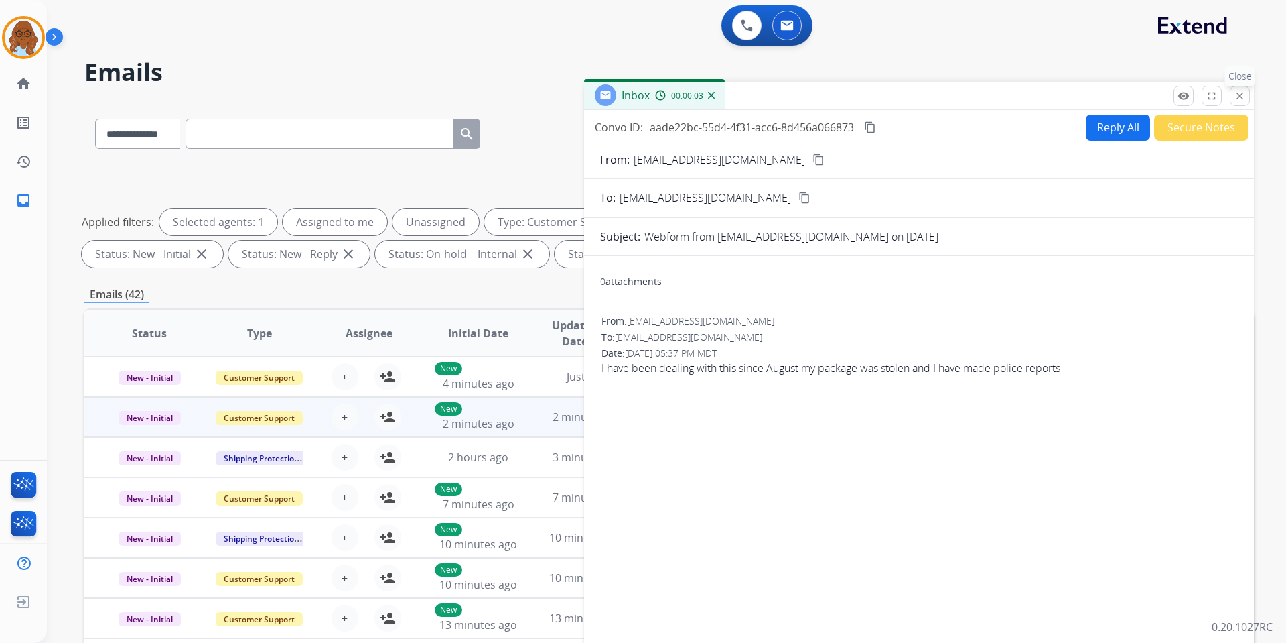
click at [1237, 100] on mat-icon "close" at bounding box center [1240, 96] width 12 height 12
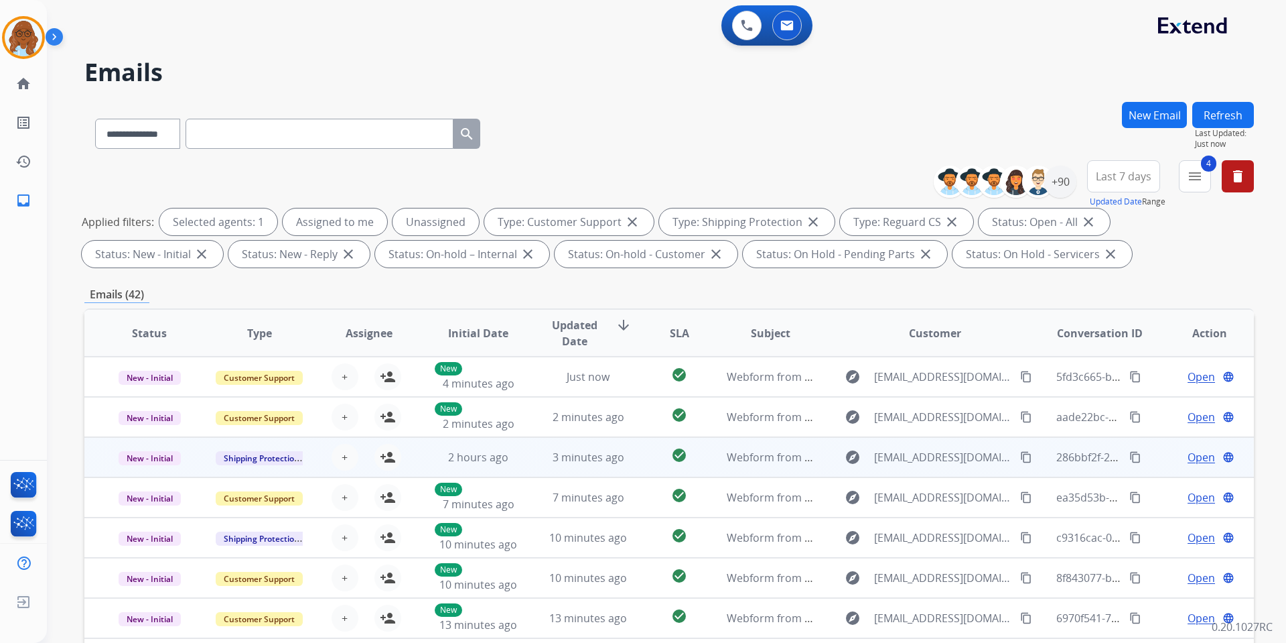
click at [1189, 451] on span "Open" at bounding box center [1201, 457] width 27 height 16
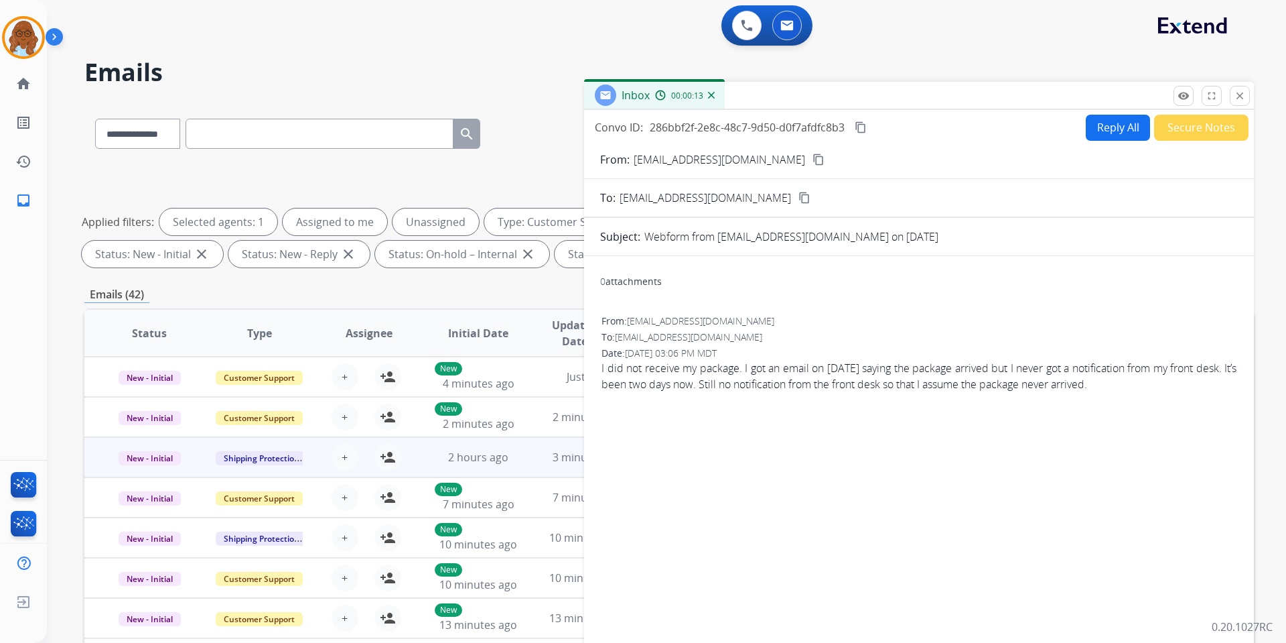
click at [1233, 95] on button "close Close" at bounding box center [1240, 96] width 20 height 20
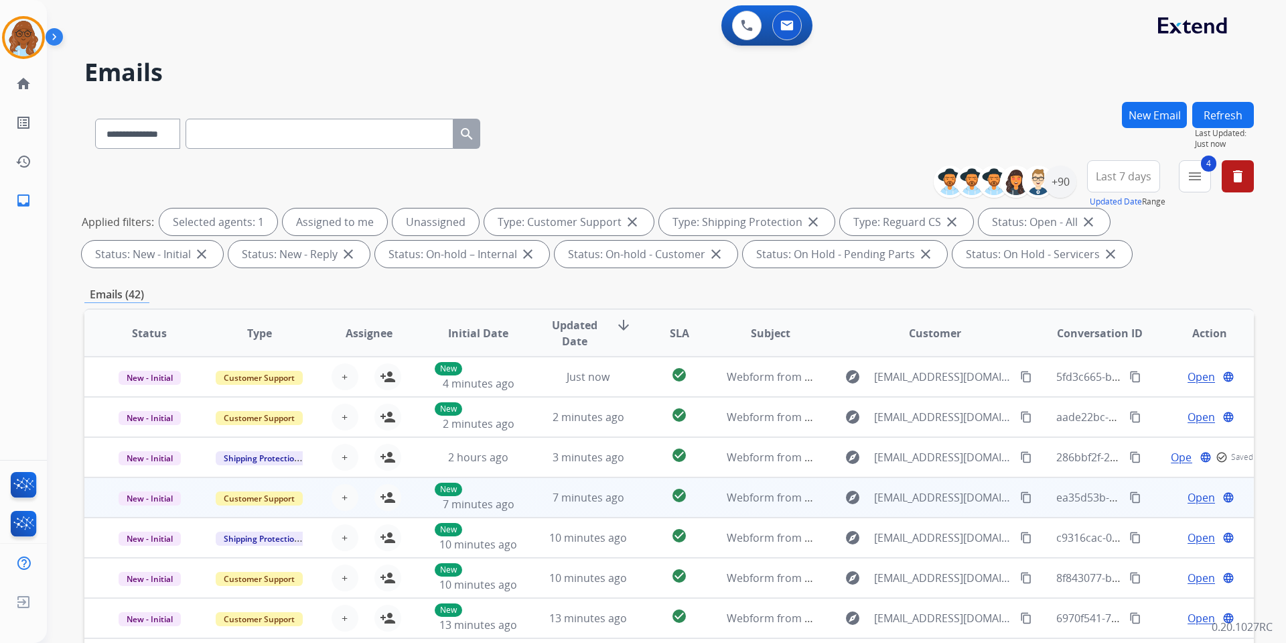
click at [1189, 500] on span "Open" at bounding box center [1201, 497] width 27 height 16
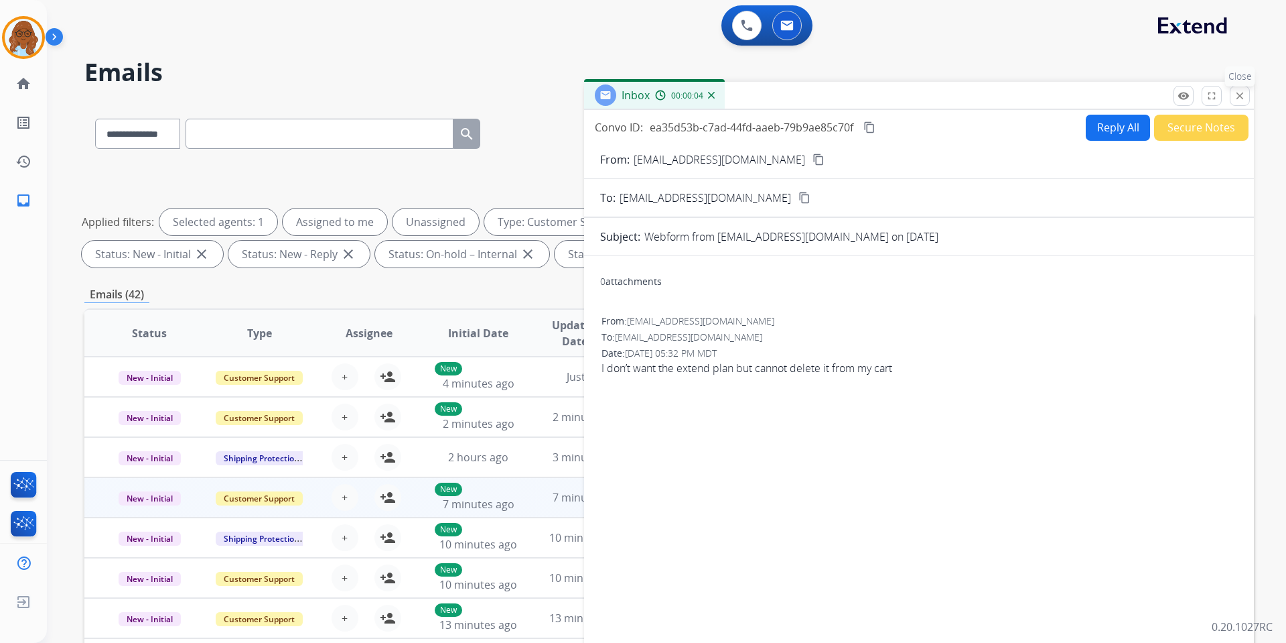
click at [1245, 99] on mat-icon "close" at bounding box center [1240, 96] width 12 height 12
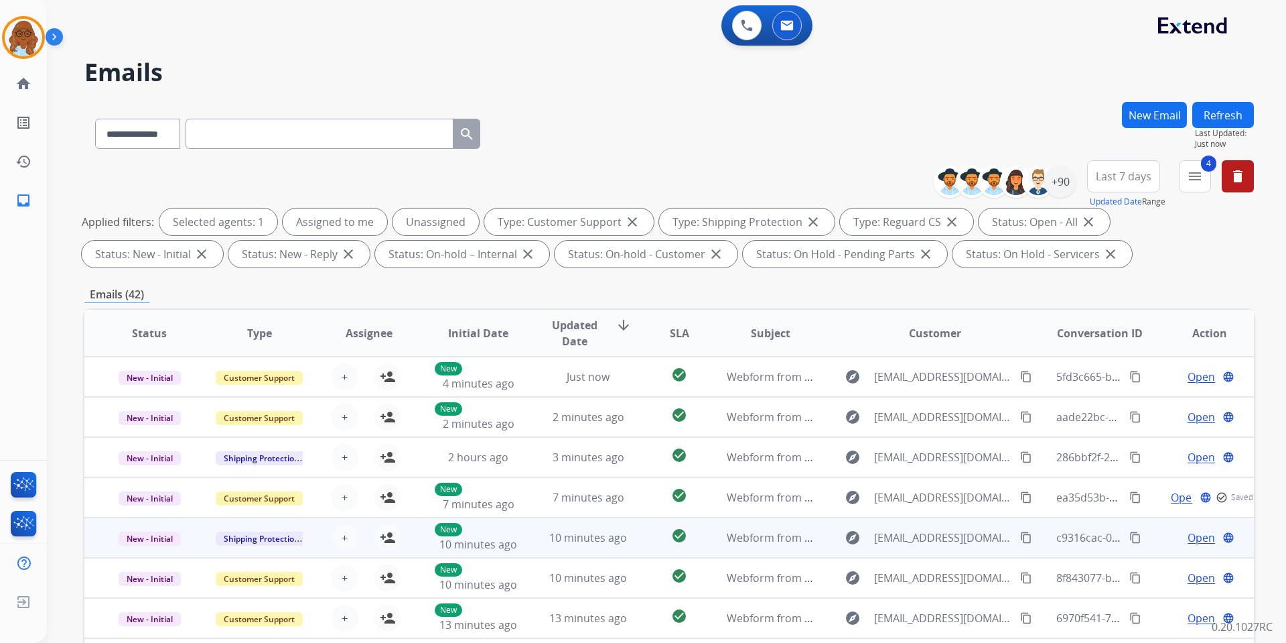
click at [1190, 539] on span "Open" at bounding box center [1201, 537] width 27 height 16
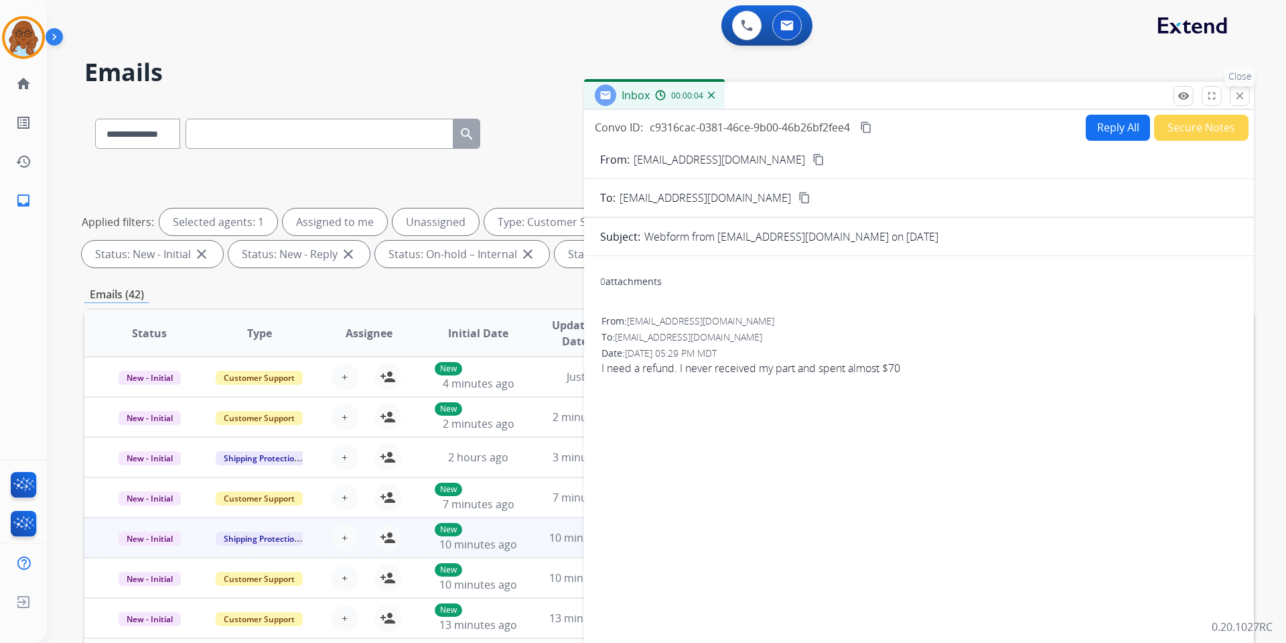
click at [1245, 97] on mat-icon "close" at bounding box center [1240, 96] width 12 height 12
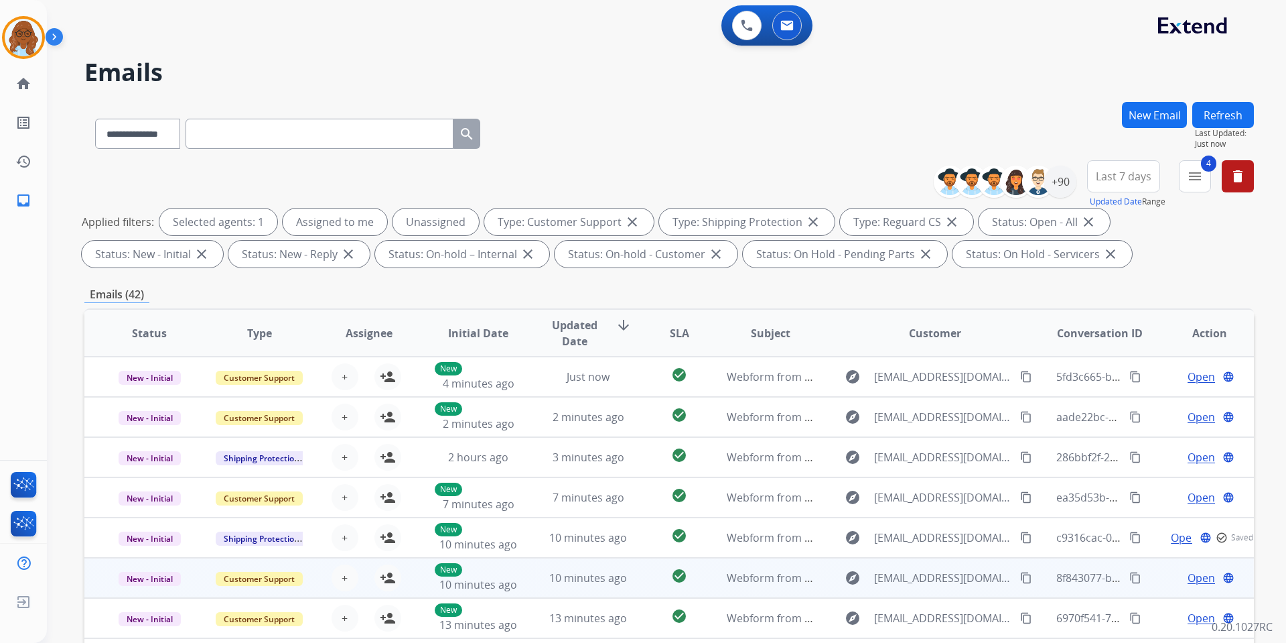
click at [1193, 585] on span "Open" at bounding box center [1201, 577] width 27 height 16
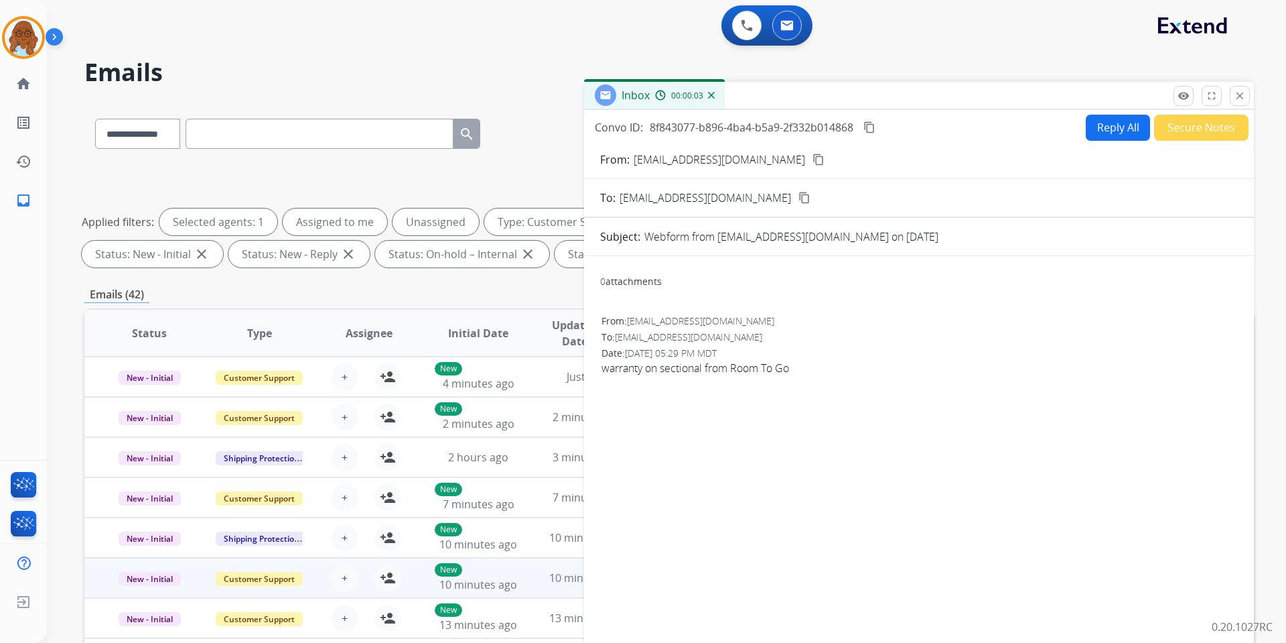
click at [1238, 105] on button "close Close" at bounding box center [1240, 96] width 20 height 20
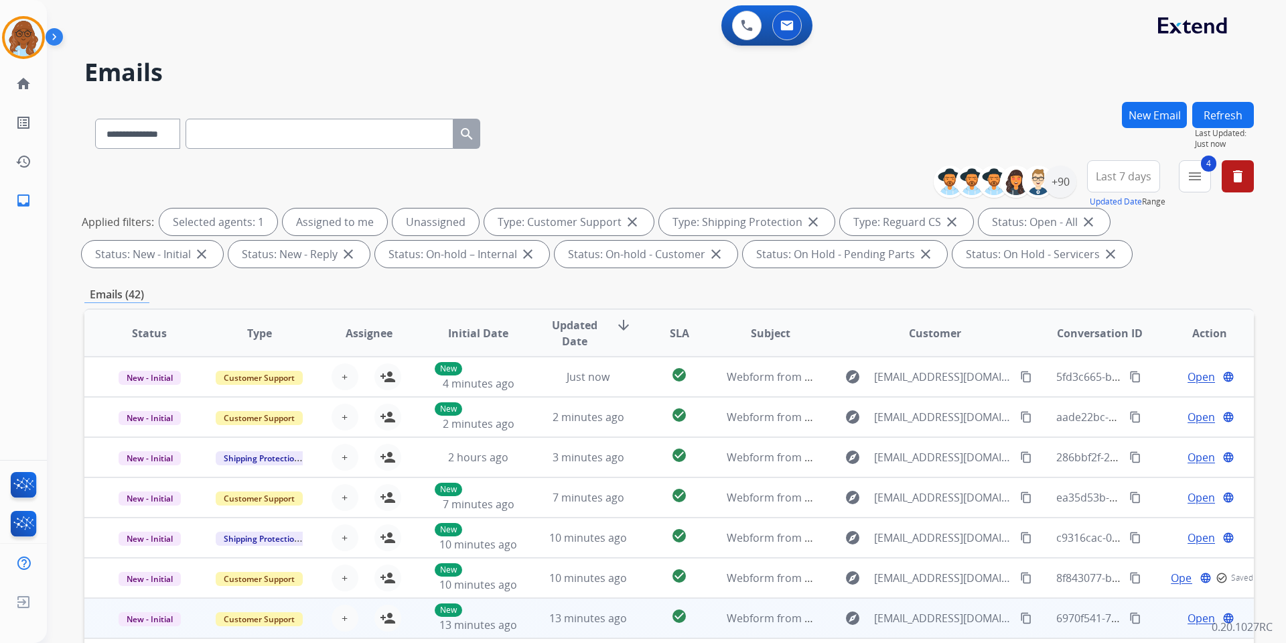
click at [1189, 616] on span "Open" at bounding box center [1201, 618] width 27 height 16
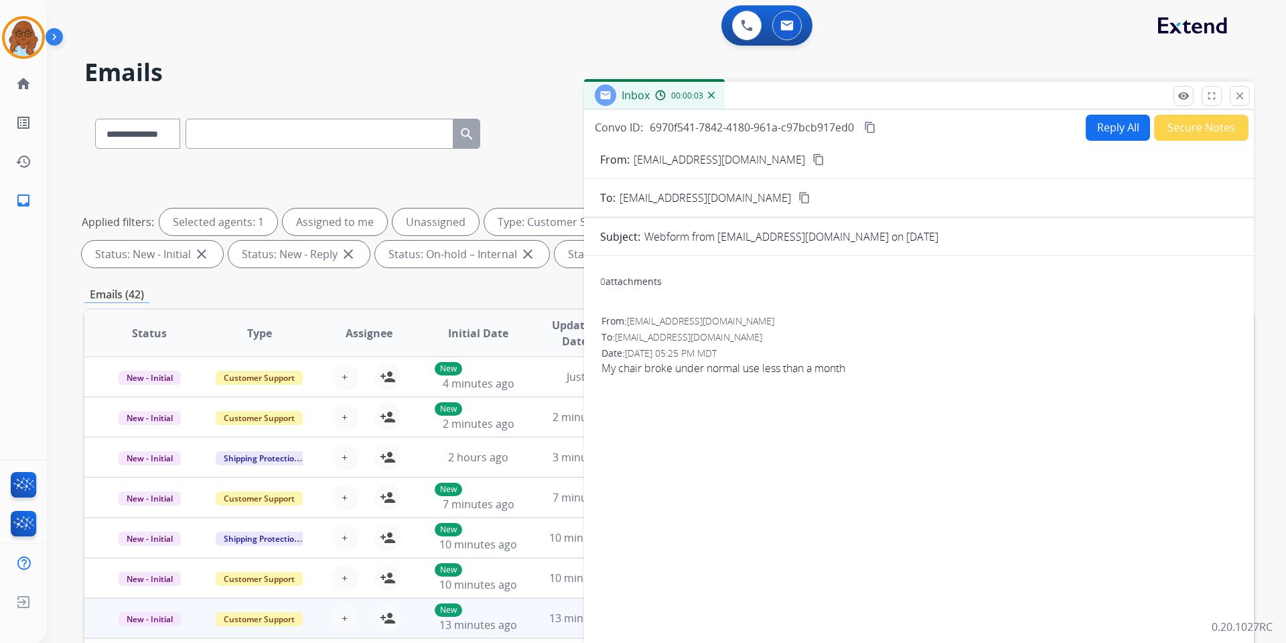
click at [813, 163] on mat-icon "content_copy" at bounding box center [819, 159] width 12 height 12
click at [1241, 105] on button "close Close" at bounding box center [1240, 96] width 20 height 20
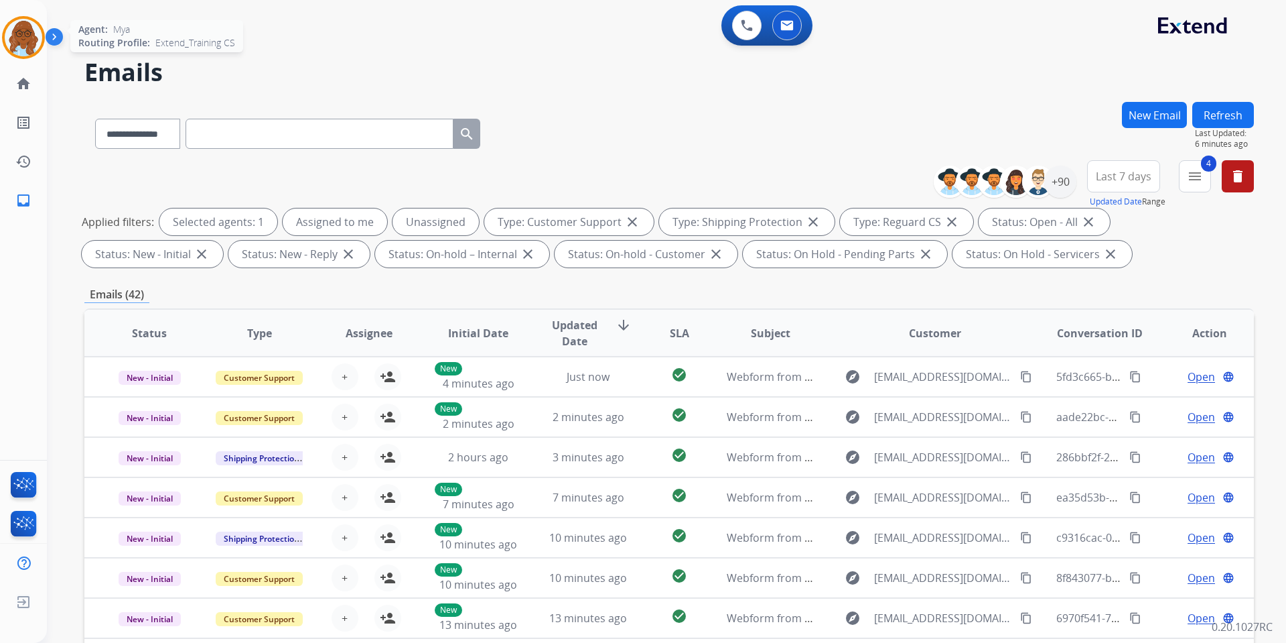
click at [27, 22] on img at bounding box center [24, 38] width 38 height 38
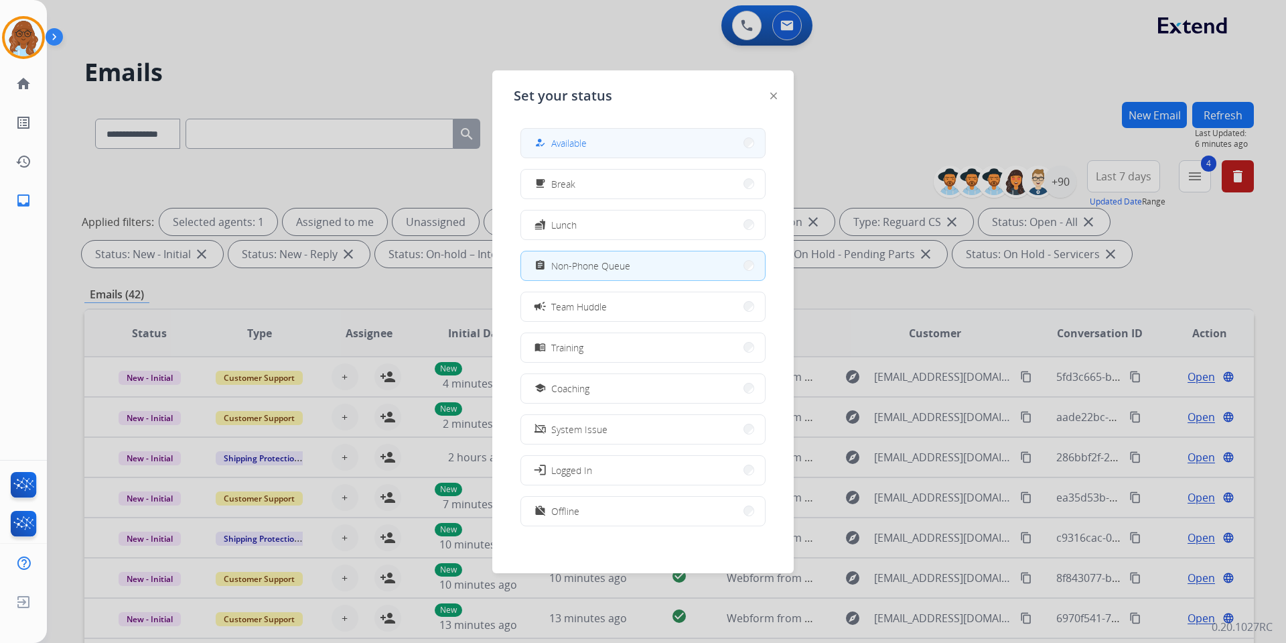
click at [598, 155] on button "how_to_reg Available" at bounding box center [643, 143] width 244 height 29
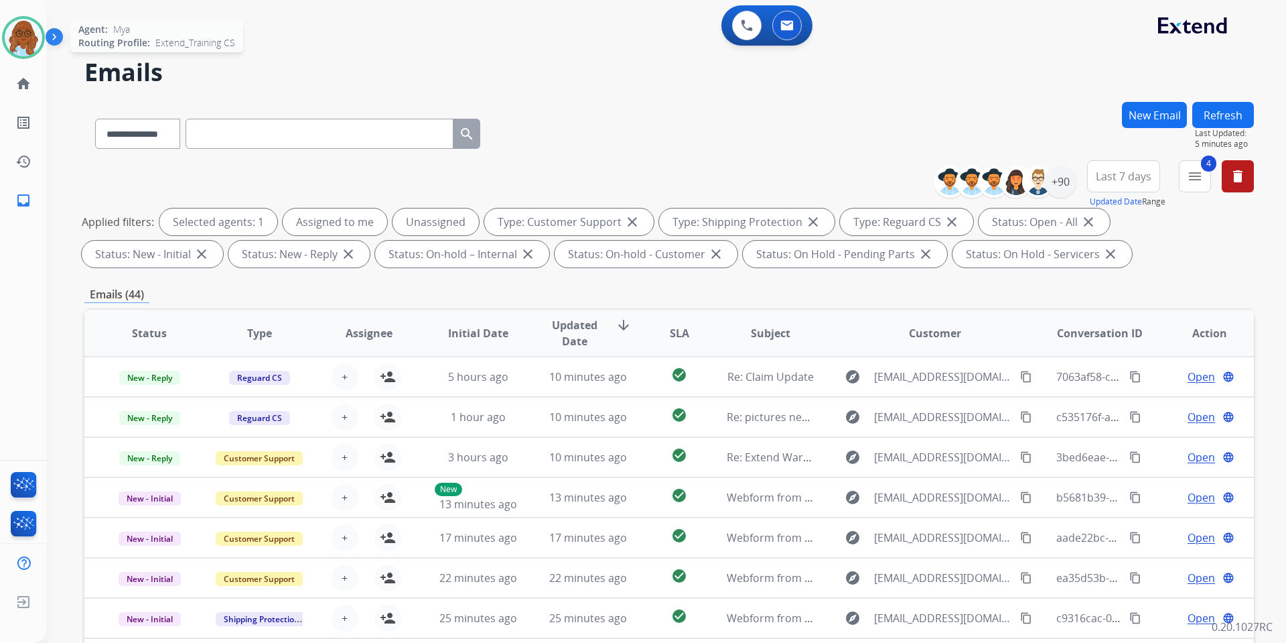
click at [38, 46] on img at bounding box center [24, 38] width 38 height 38
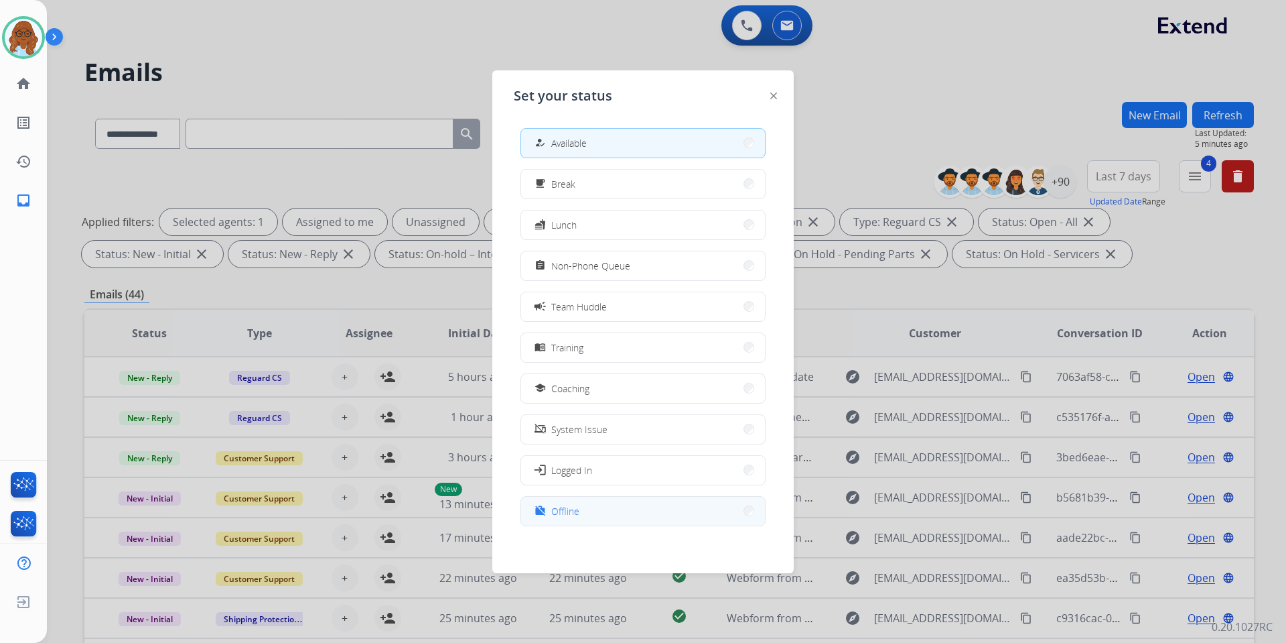
click at [606, 513] on button "work_off Offline" at bounding box center [643, 510] width 244 height 29
